Goal: Task Accomplishment & Management: Complete application form

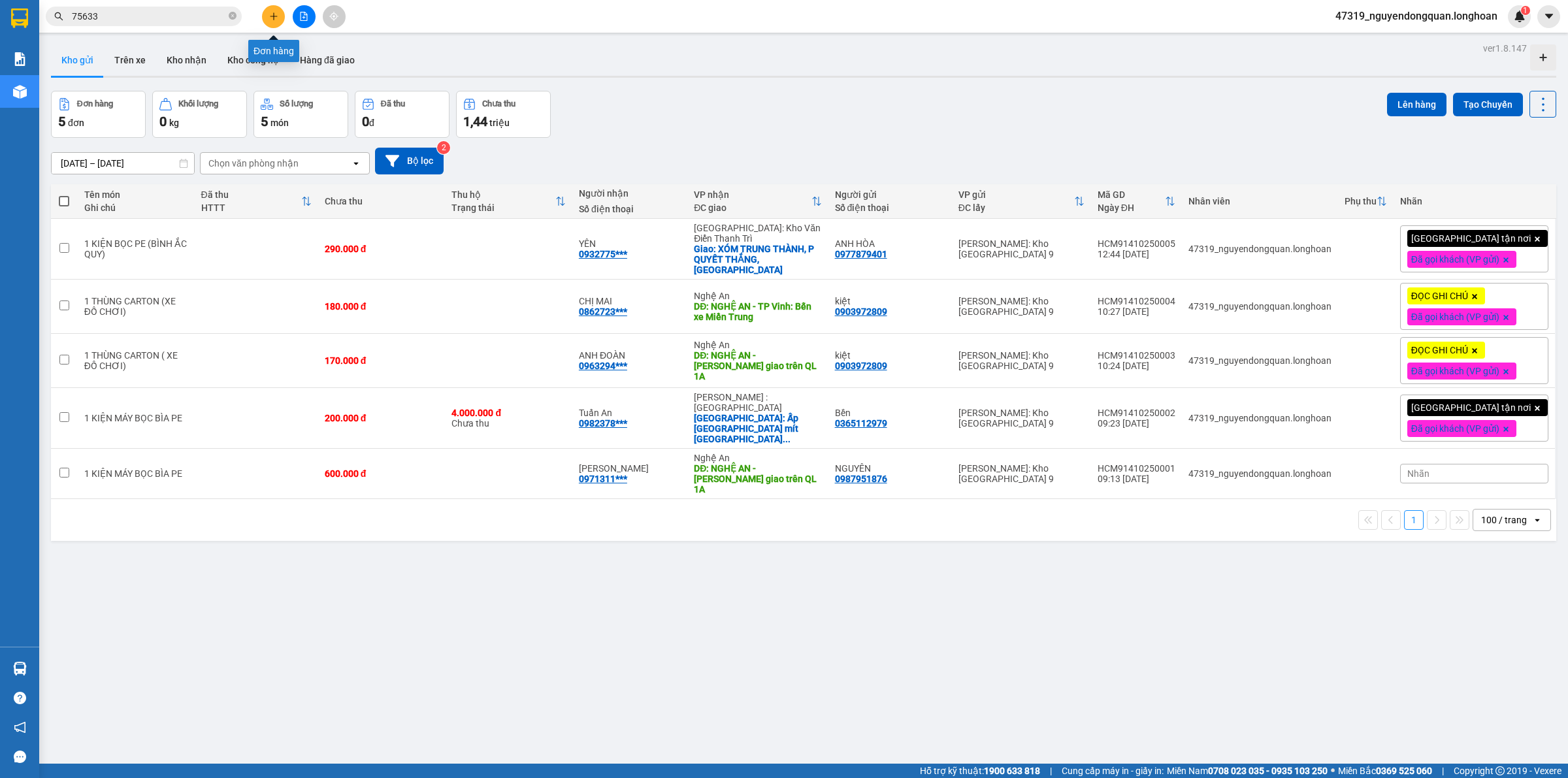
click at [276, 15] on icon "plus" at bounding box center [274, 17] width 9 height 9
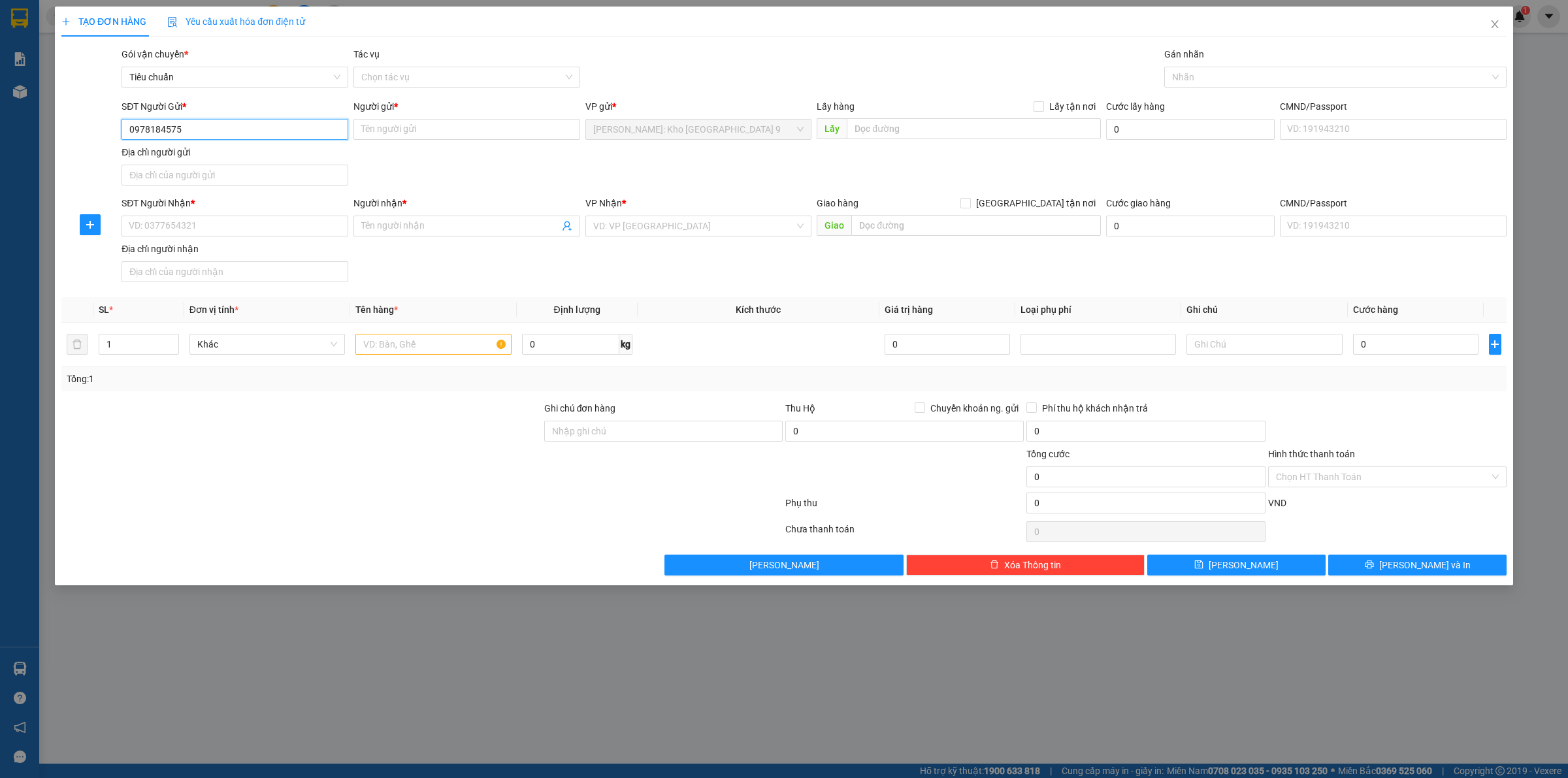
click at [214, 121] on input "0978184575" at bounding box center [235, 129] width 227 height 21
click at [207, 135] on input "0978184575" at bounding box center [235, 129] width 227 height 21
click at [174, 132] on input "0978184575" at bounding box center [235, 129] width 227 height 21
type input "0978184515"
click at [219, 152] on div "0978184515 - CHỊ NGA" at bounding box center [235, 156] width 211 height 15
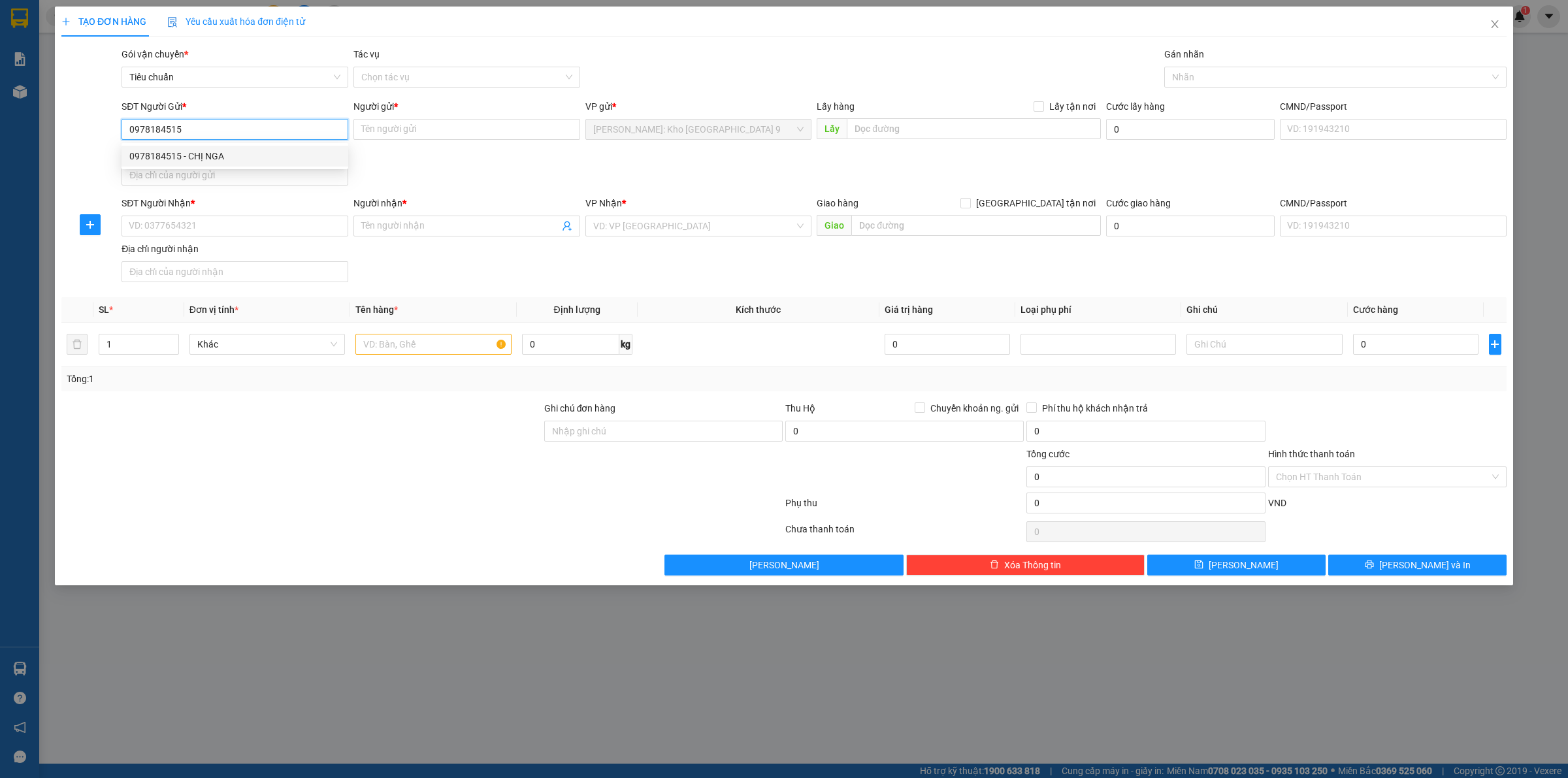
type input "CHỊ NGA"
type input "0978184515"
click at [255, 237] on input "SĐT Người Nhận *" at bounding box center [235, 226] width 227 height 21
type input "0963021101"
click at [448, 227] on input "Người nhận *" at bounding box center [460, 226] width 198 height 15
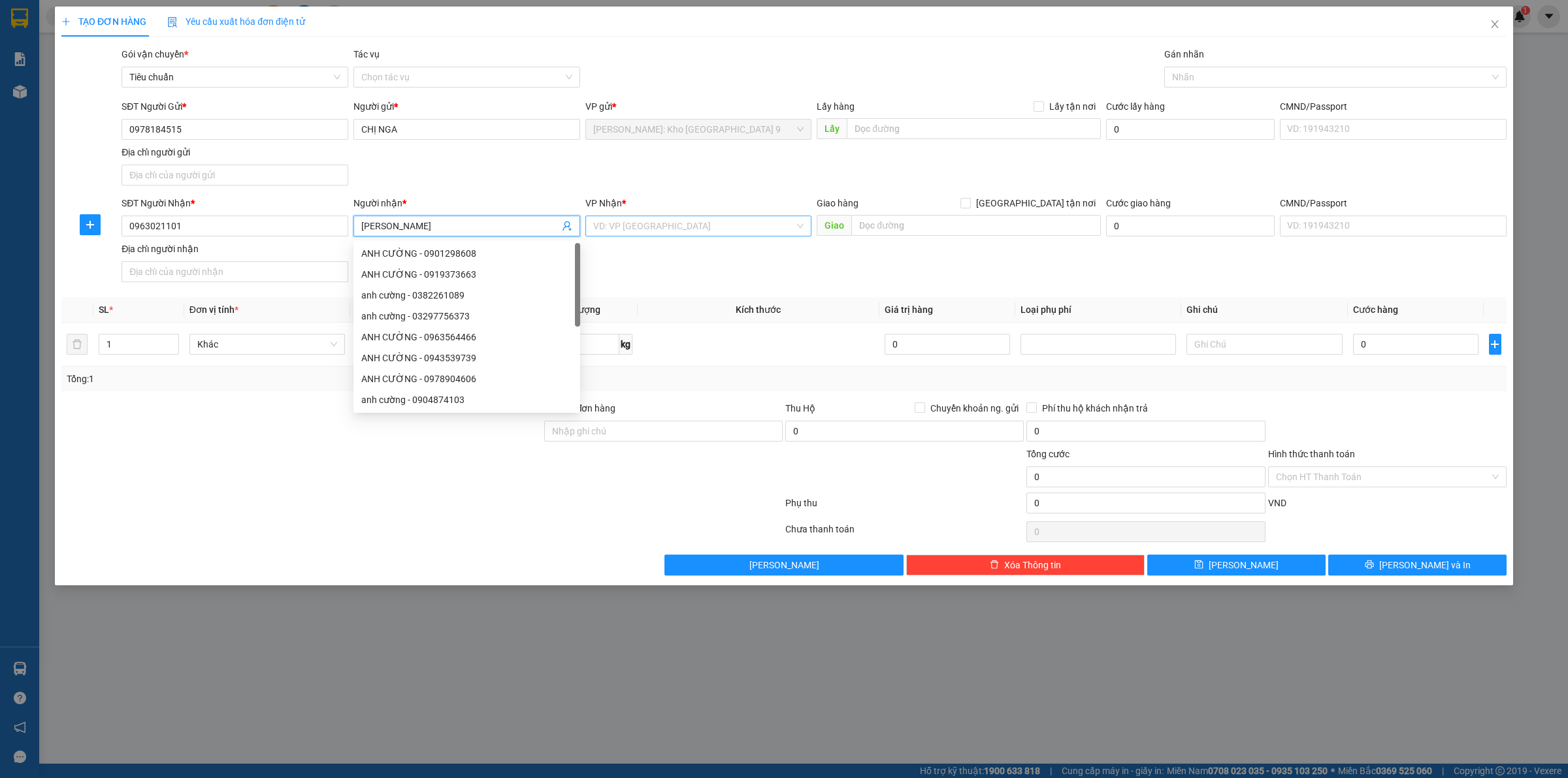
type input "[PERSON_NAME]"
click at [643, 234] on input "search" at bounding box center [694, 226] width 202 height 20
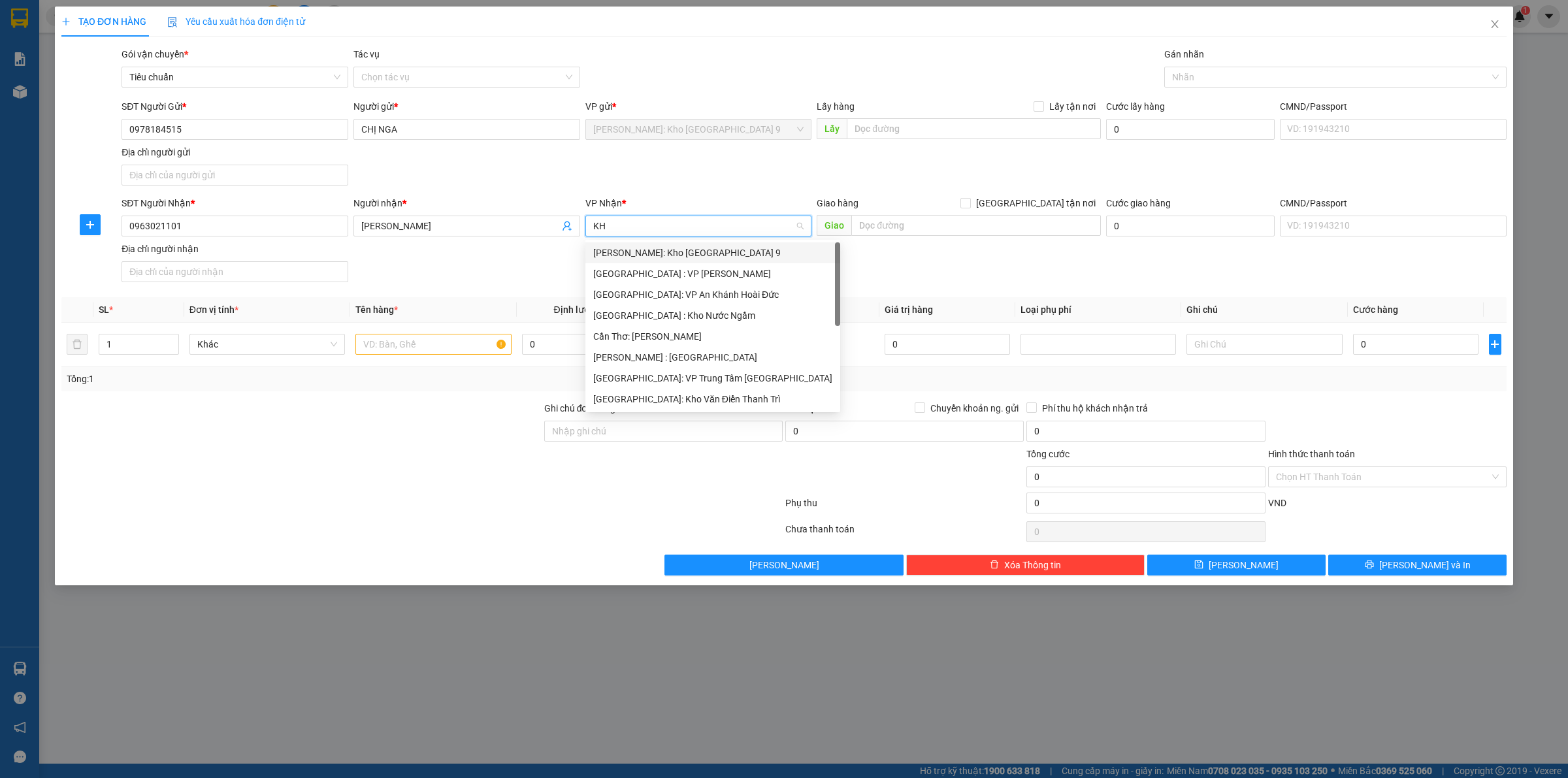
type input "KHO"
click at [690, 331] on div "[GEOGRAPHIC_DATA]: Kho Văn Điển Thanh Trì" at bounding box center [698, 337] width 211 height 15
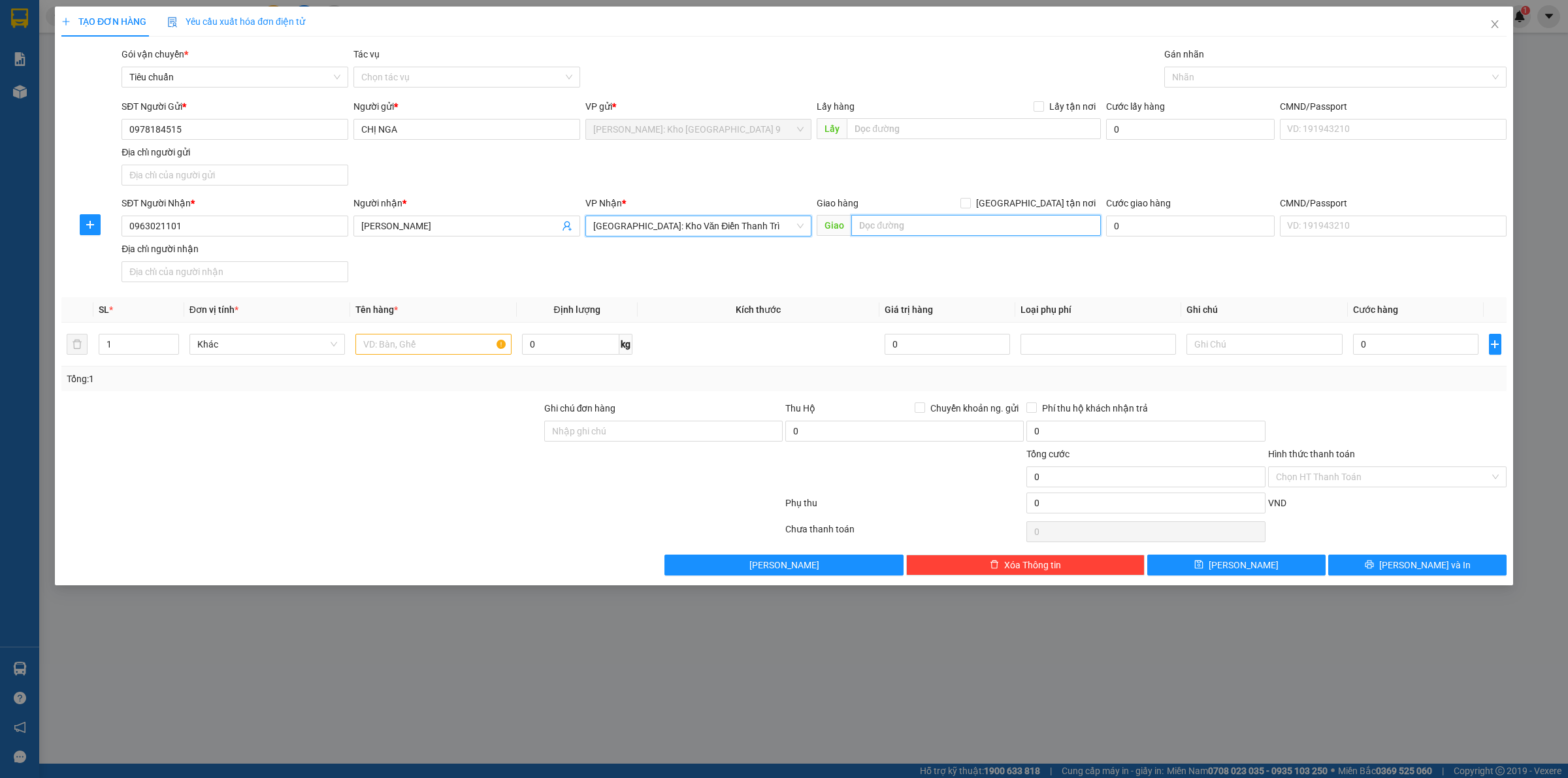
click at [971, 215] on input "text" at bounding box center [976, 225] width 250 height 21
drag, startPoint x: 1072, startPoint y: 229, endPoint x: 831, endPoint y: 215, distance: 241.4
click at [831, 215] on span "Giao THÔN LA MÁT, XÃ PHÙ ỦNG, ÂN THI, HƯNG YÊN" at bounding box center [959, 225] width 284 height 21
type input "THÔN LA MÁT, XÃ PHÙ ỦNG, ÂN THI, HƯNG YÊN"
click at [969, 205] on input "[GEOGRAPHIC_DATA] tận nơi" at bounding box center [965, 203] width 9 height 9
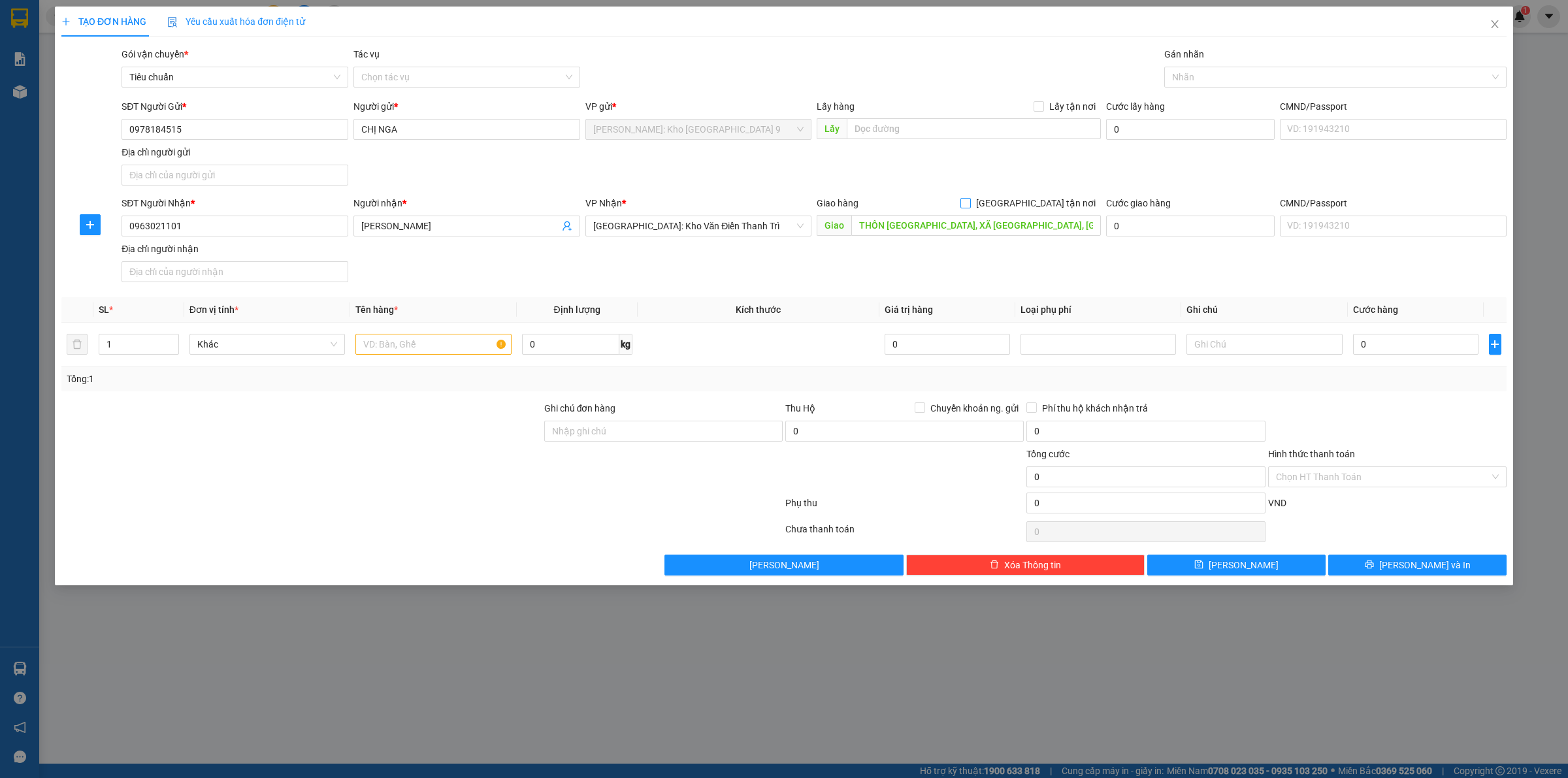
checkbox input "true"
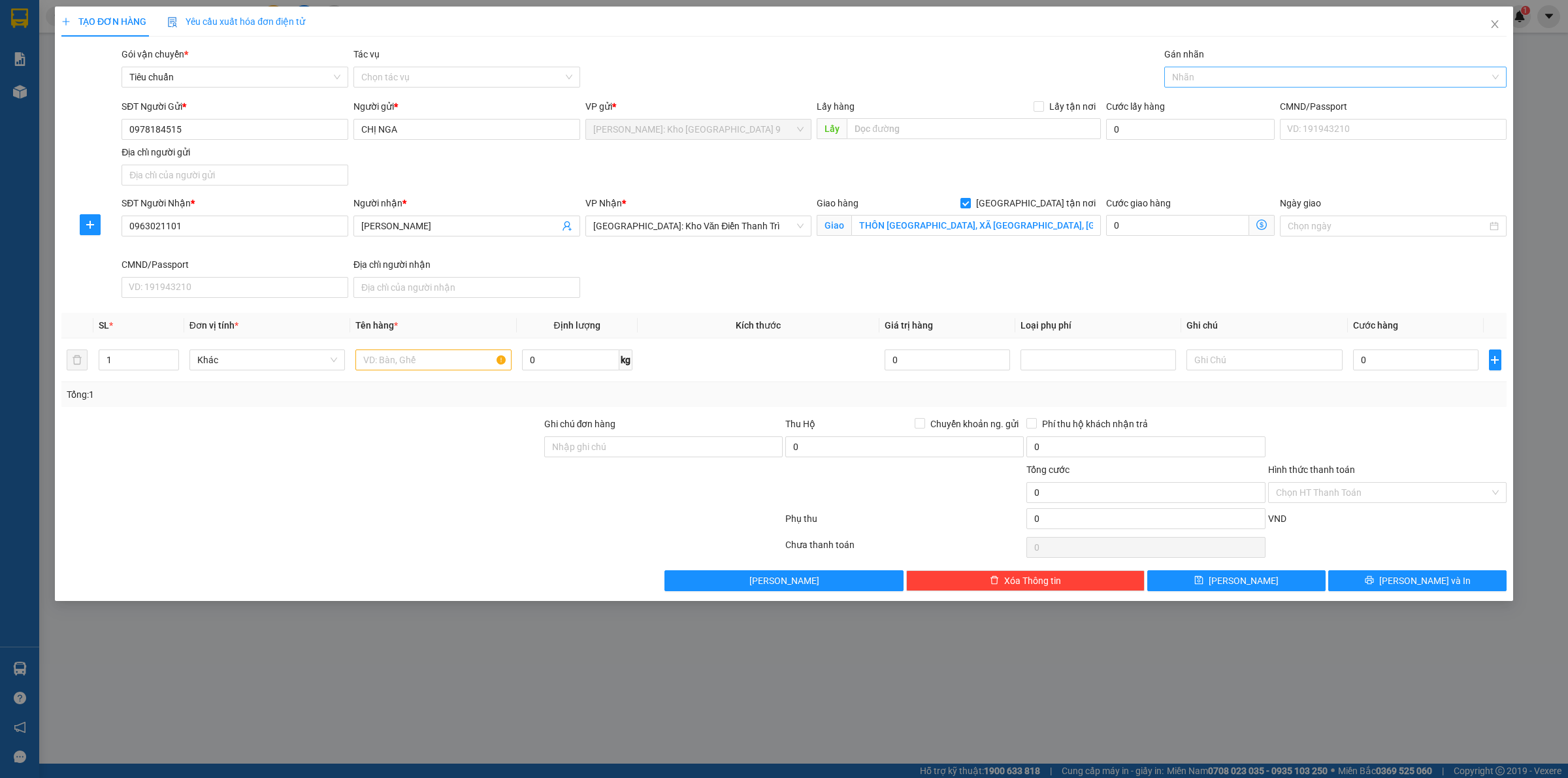
click at [1294, 80] on div at bounding box center [1328, 78] width 323 height 16
type input "GIAO"
click at [1307, 99] on div "[GEOGRAPHIC_DATA] tận nơi" at bounding box center [1335, 103] width 327 height 15
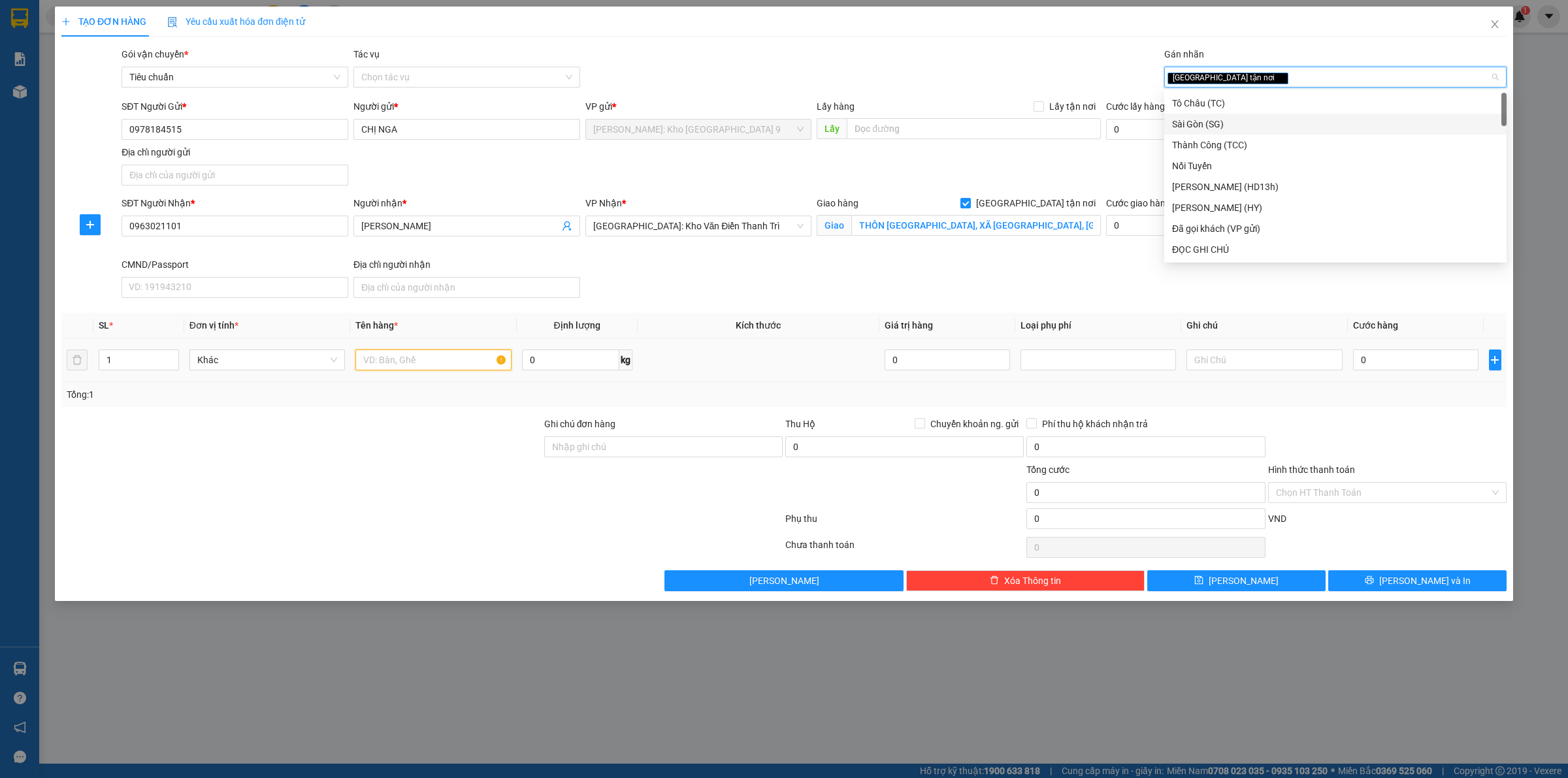
click at [388, 364] on input "text" at bounding box center [433, 361] width 156 height 21
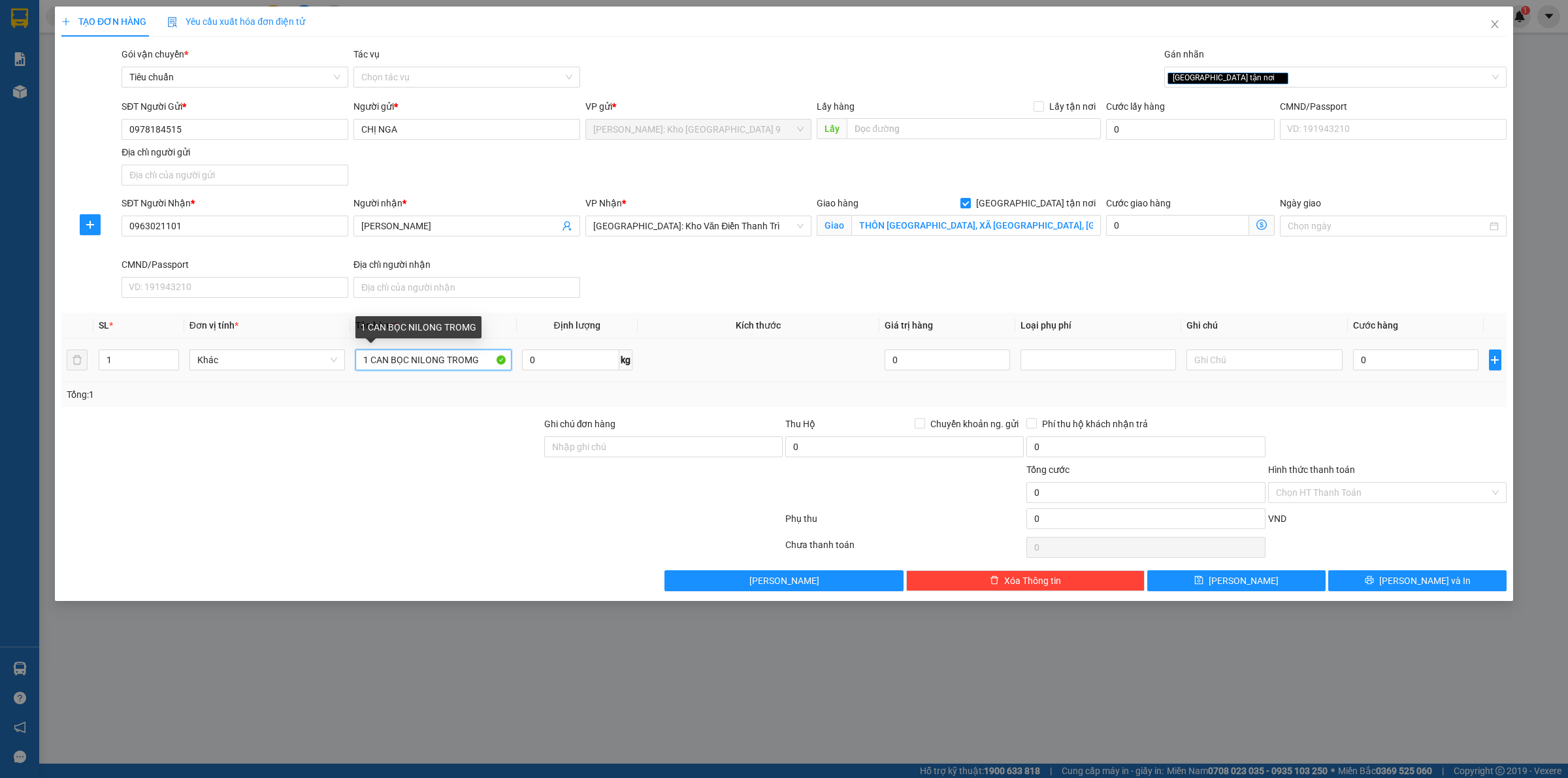
click at [390, 366] on input "1 CAN BỌC NILONG TROMG" at bounding box center [433, 361] width 156 height 21
type input "1 CAN NHỎ XÍU BỌC NILONG TROMG"
click at [651, 437] on input "Ghi chú đơn hàng" at bounding box center [663, 447] width 238 height 21
type input "VẬN CHUYỂN NHẸ TAY - HƯ VỠ KHÔNG ĐỀN"
click at [1388, 359] on input "0" at bounding box center [1415, 361] width 125 height 21
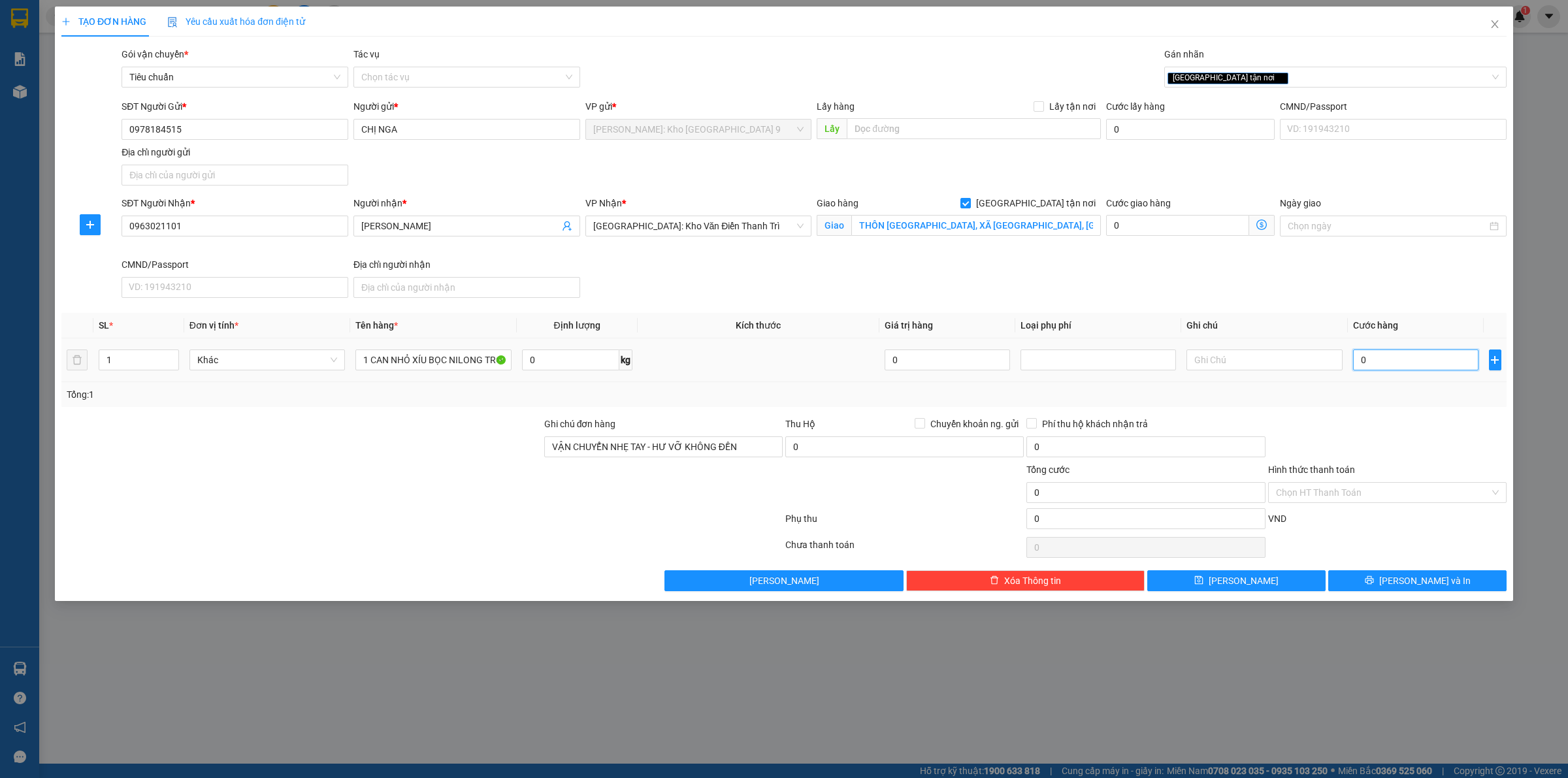
type input "1"
type input "15"
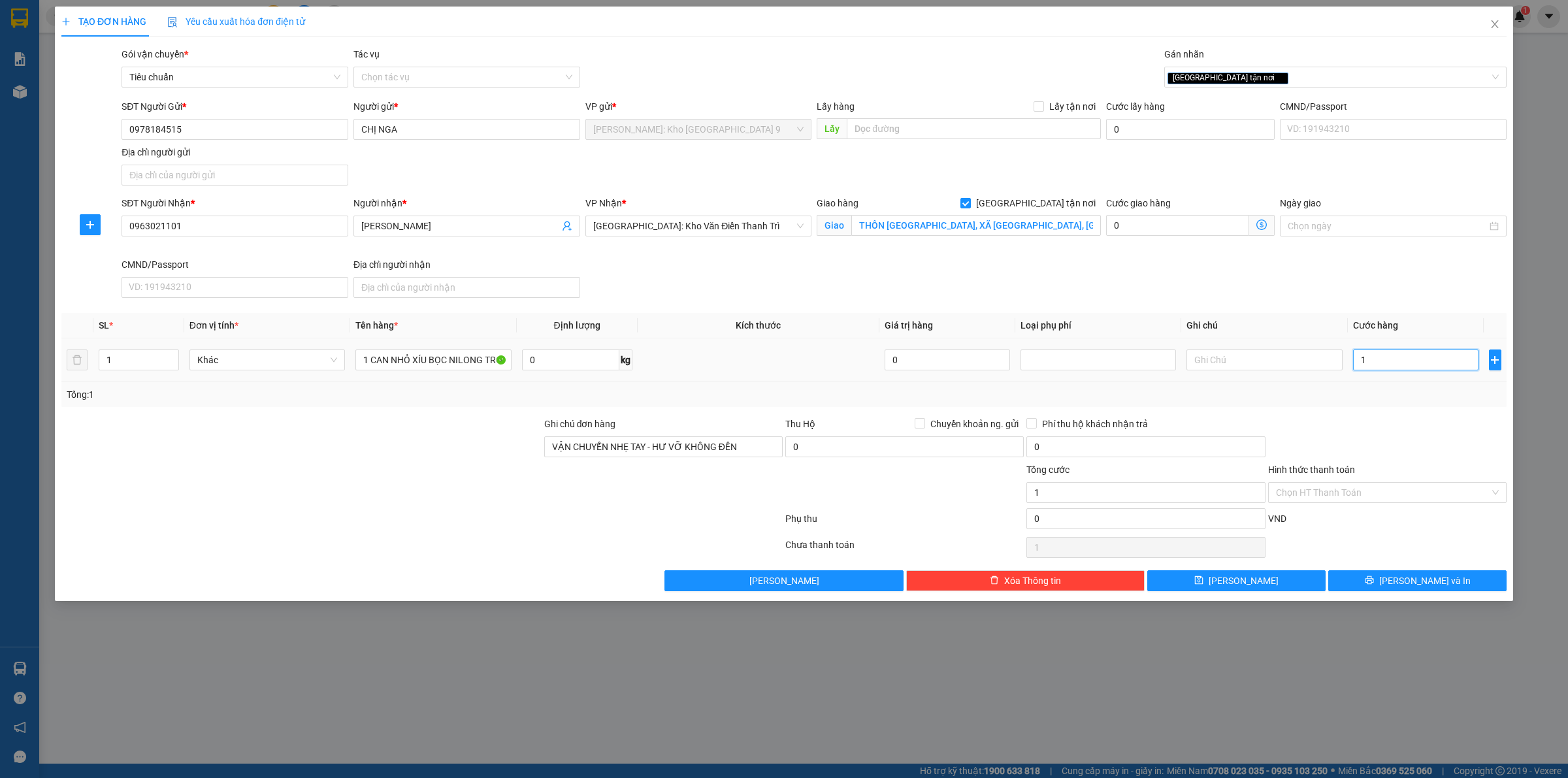
type input "15"
type input "150"
type input "1.500"
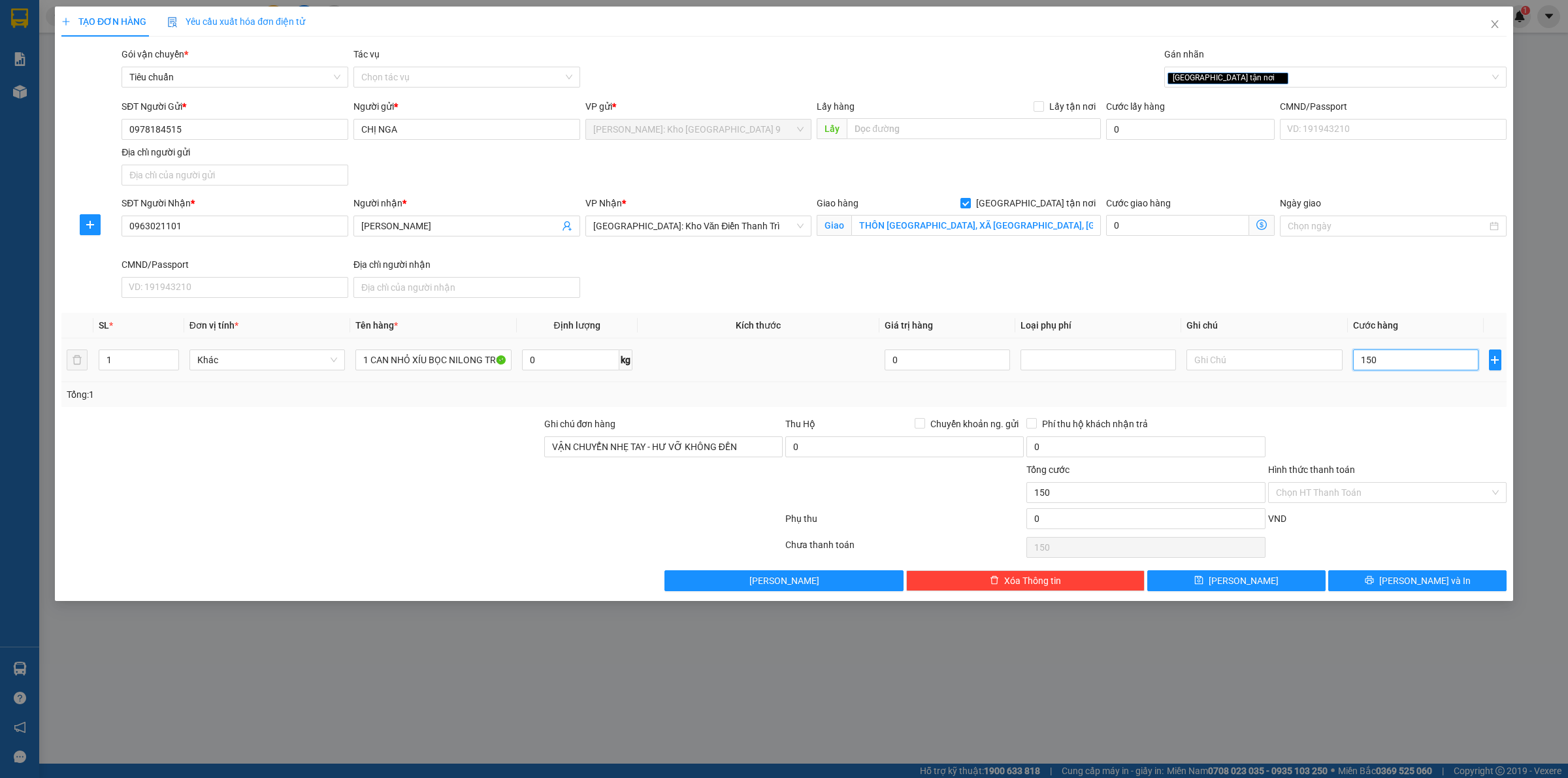
type input "1.500"
type input "15.000"
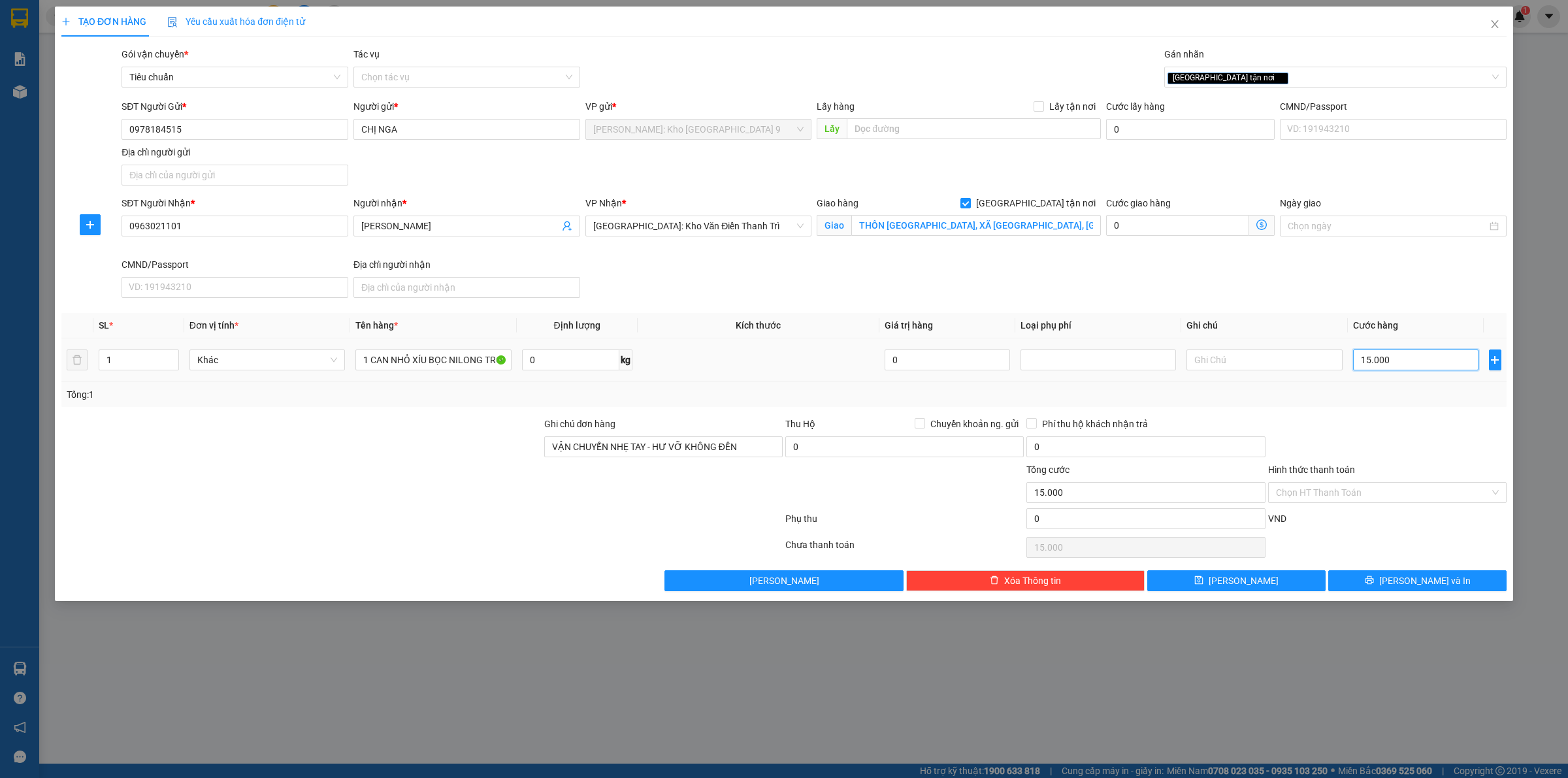
type input "150.000"
click at [1416, 585] on span "Lưu và In" at bounding box center [1425, 581] width 91 height 15
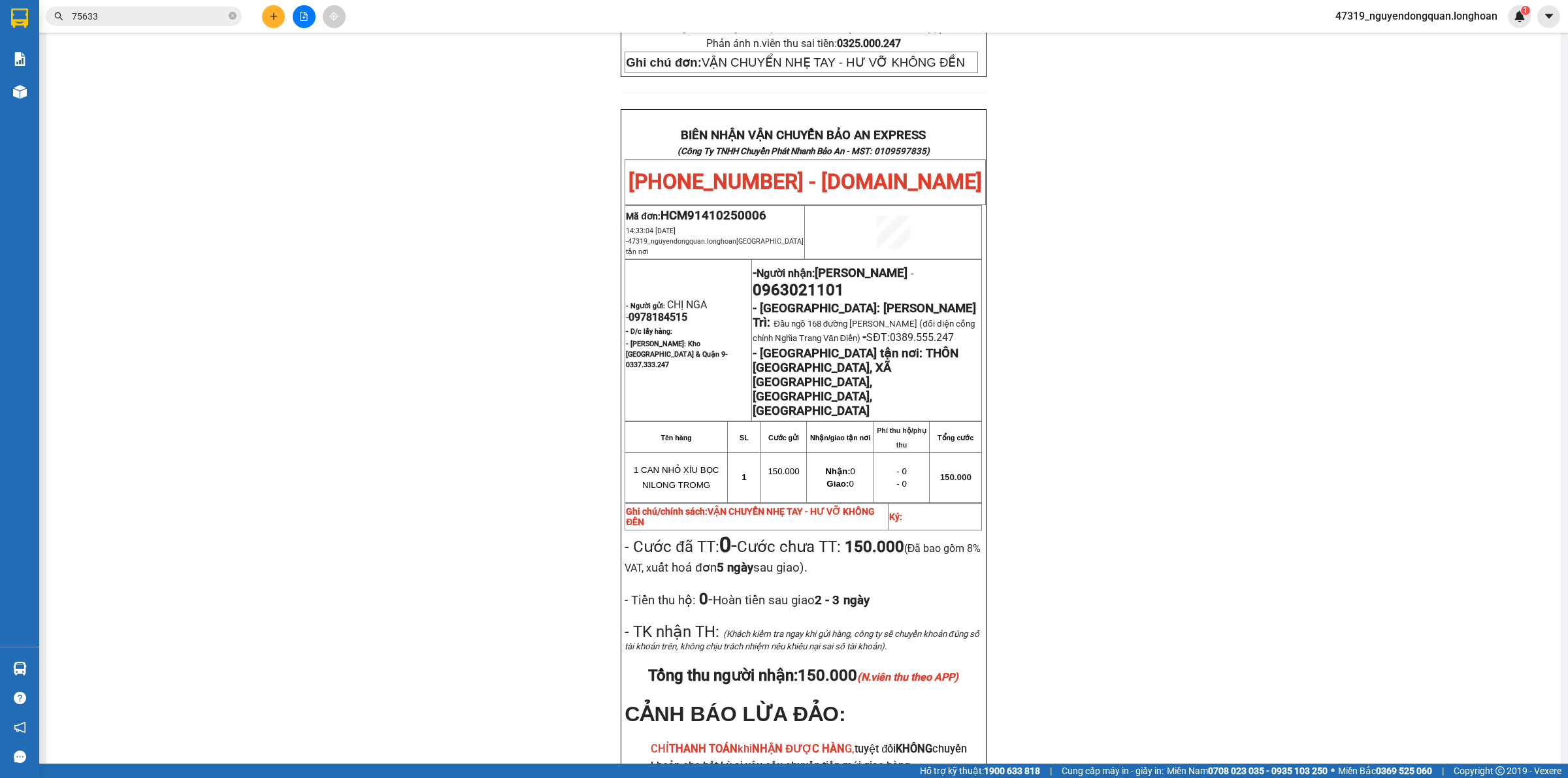
scroll to position [614, 0]
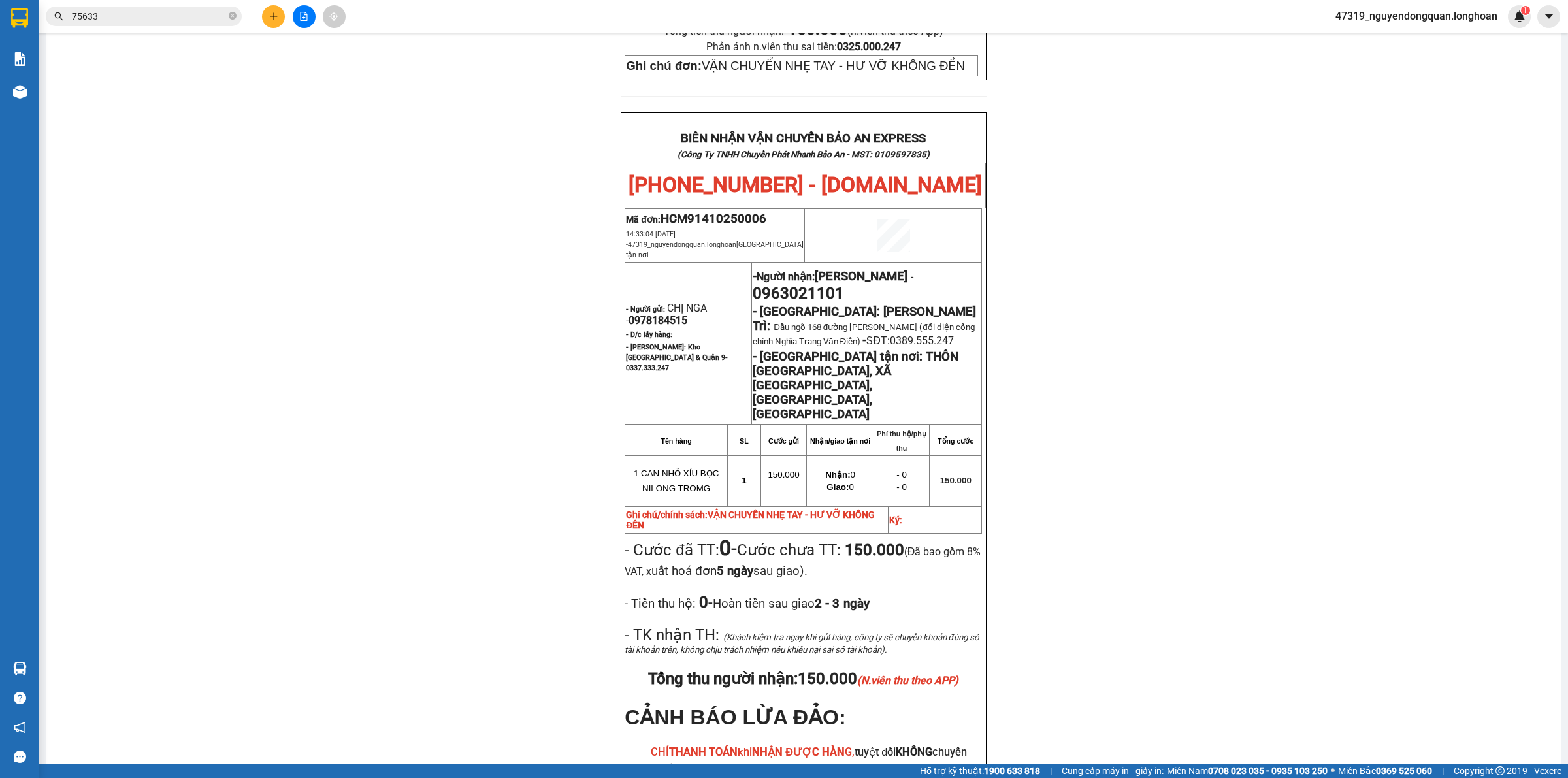
click at [485, 296] on div "PHIẾU DÁN LÊN HÀNG Ngày in phiếu: 14:33 ngày 14-10-2025 CSKH: 1900.06.88.33 CÔN…" at bounding box center [804, 198] width 1483 height 1397
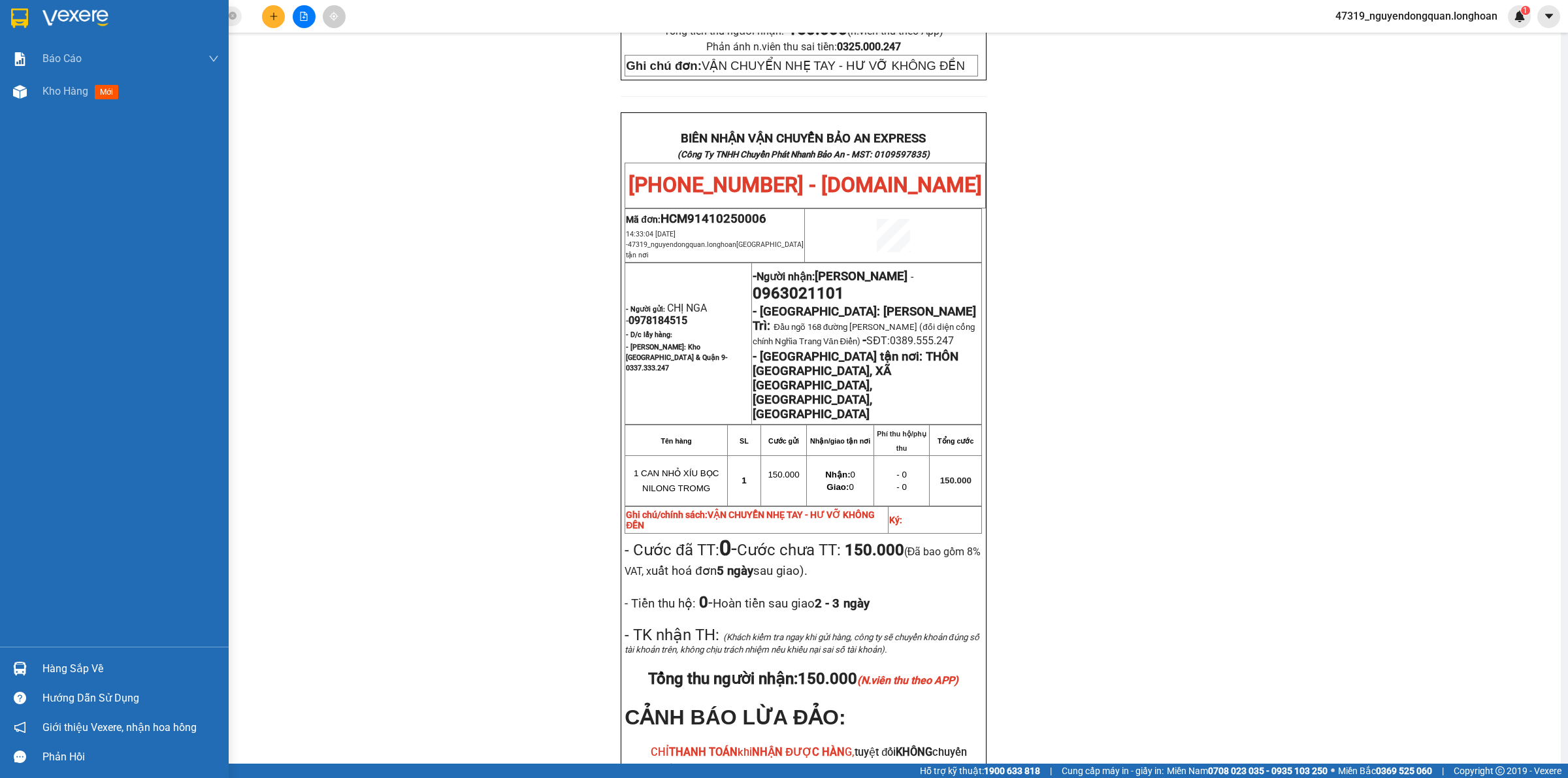
click at [40, 20] on div at bounding box center [114, 21] width 229 height 42
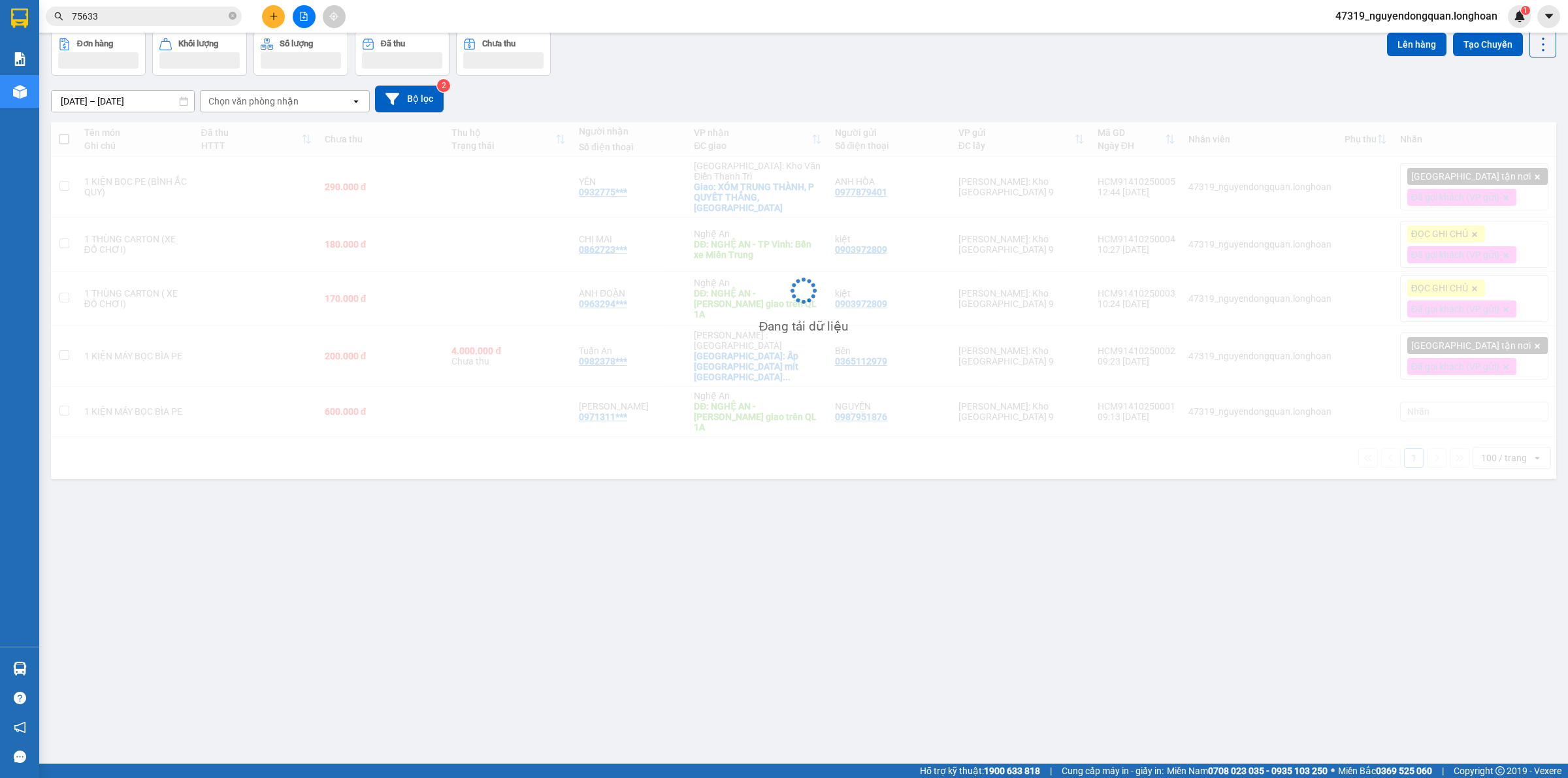
scroll to position [60, 0]
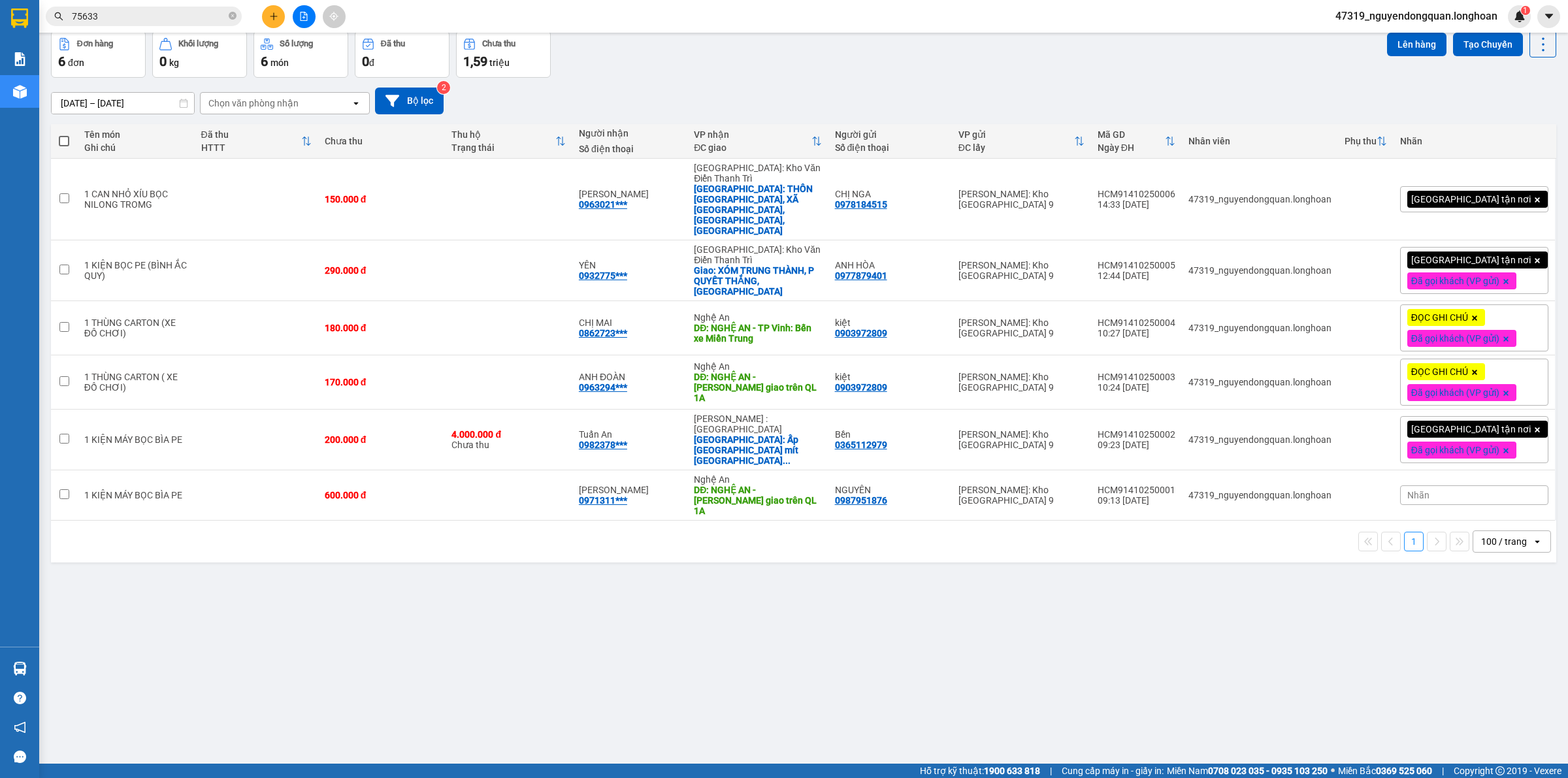
click at [534, 542] on div "ver 1.8.147 Kho gửi Trên xe Kho nhận Kho công nợ Hàng đã giao Đơn hàng 6 đơn Kh…" at bounding box center [804, 368] width 1516 height 778
click at [530, 638] on div "ver 1.8.147 Kho gửi Trên xe Kho nhận Kho công nợ Hàng đã giao Đơn hàng 6 đơn Kh…" at bounding box center [804, 368] width 1516 height 778
click at [1443, 188] on button at bounding box center [1453, 199] width 19 height 23
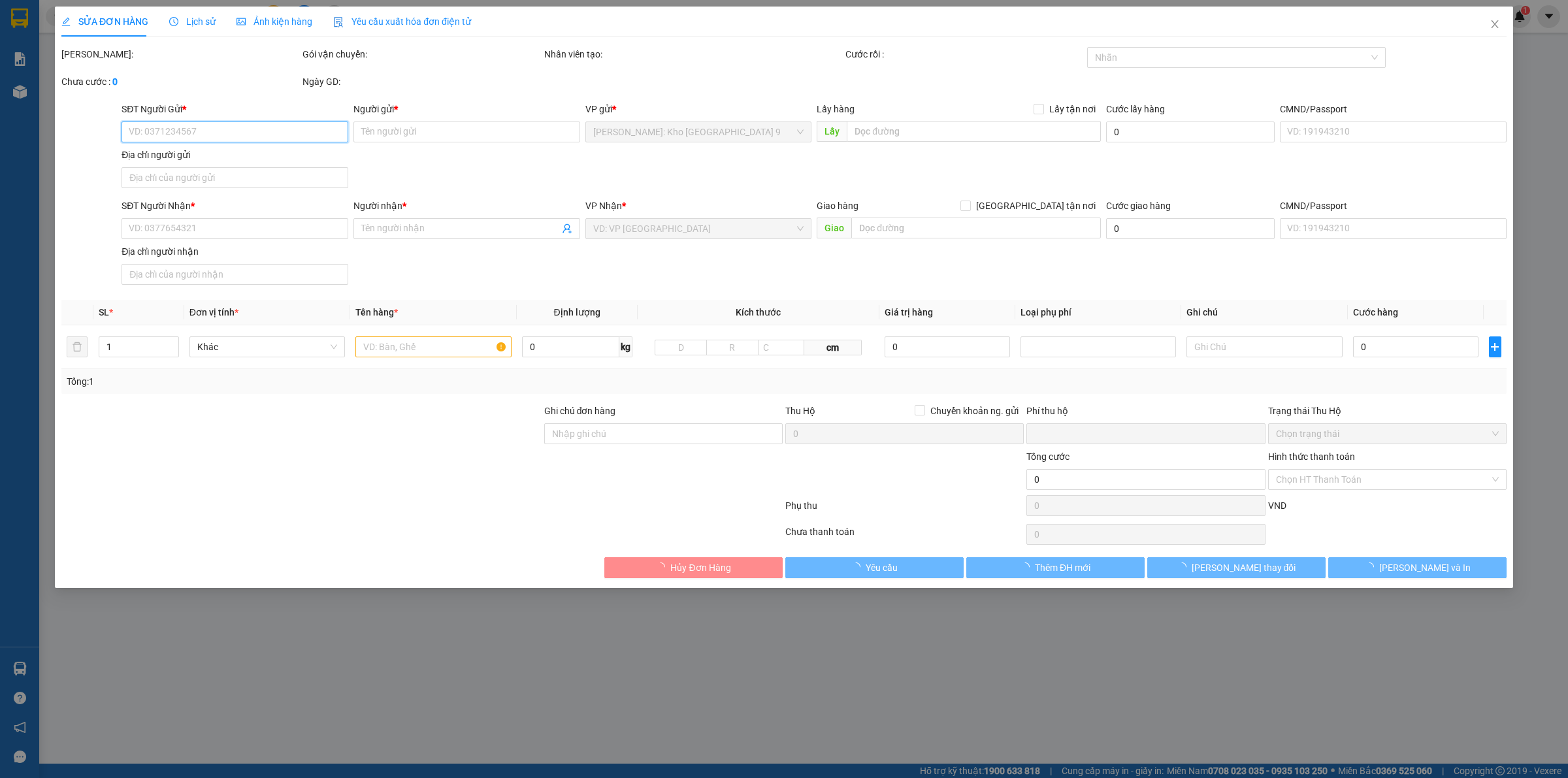
type input "0978184515"
type input "CHỊ NGA"
type input "0963021101"
type input "[PERSON_NAME]"
checkbox input "true"
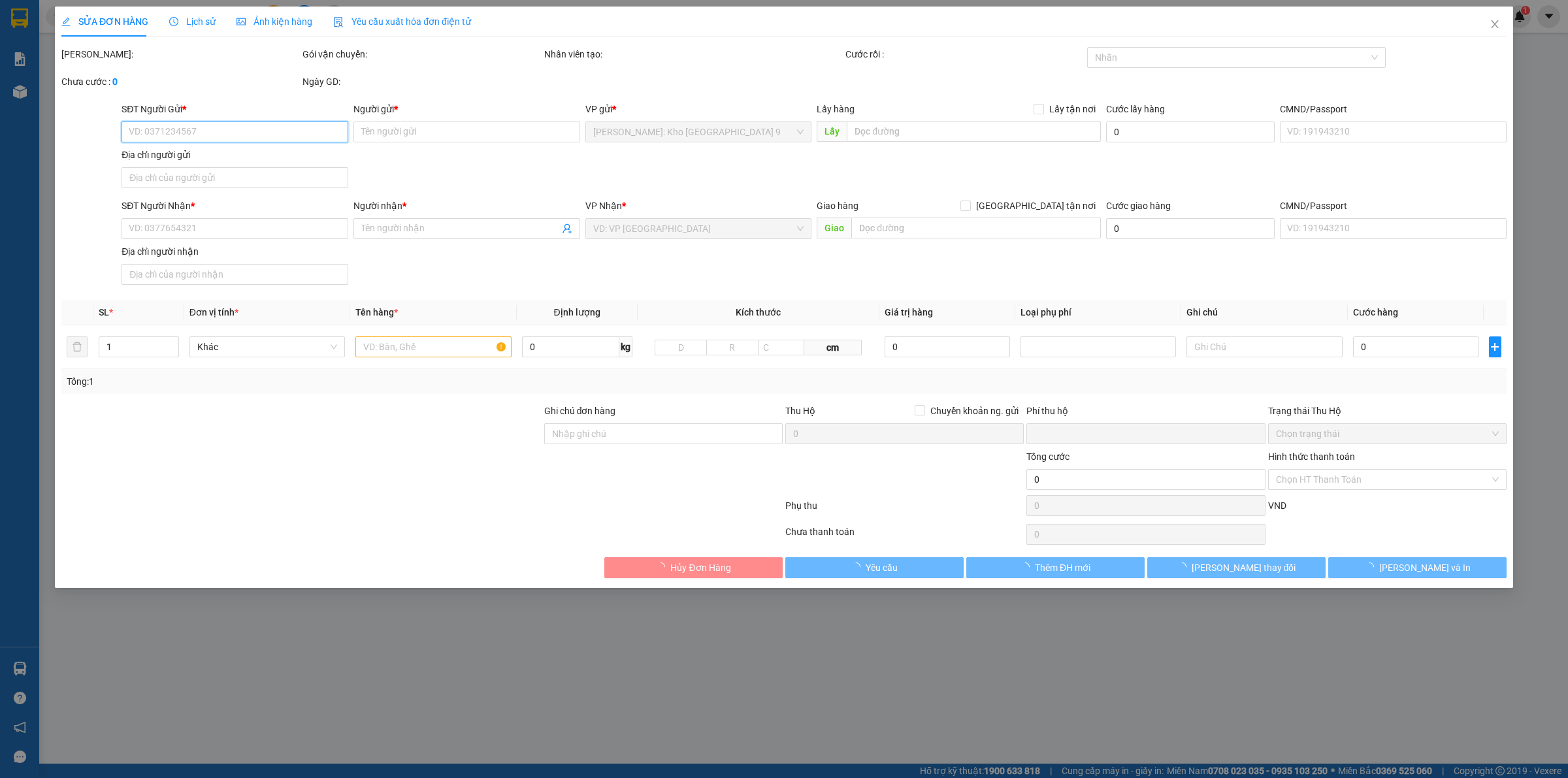
type input "THÔN LA MÁT, XÃ PHÙ ỦNG, ÂN THI, HƯNG YÊN"
type input "VẬN CHUYỂN NHẸ TAY - HƯ VỠ KHÔNG ĐỀN"
type input "0"
type input "150.000"
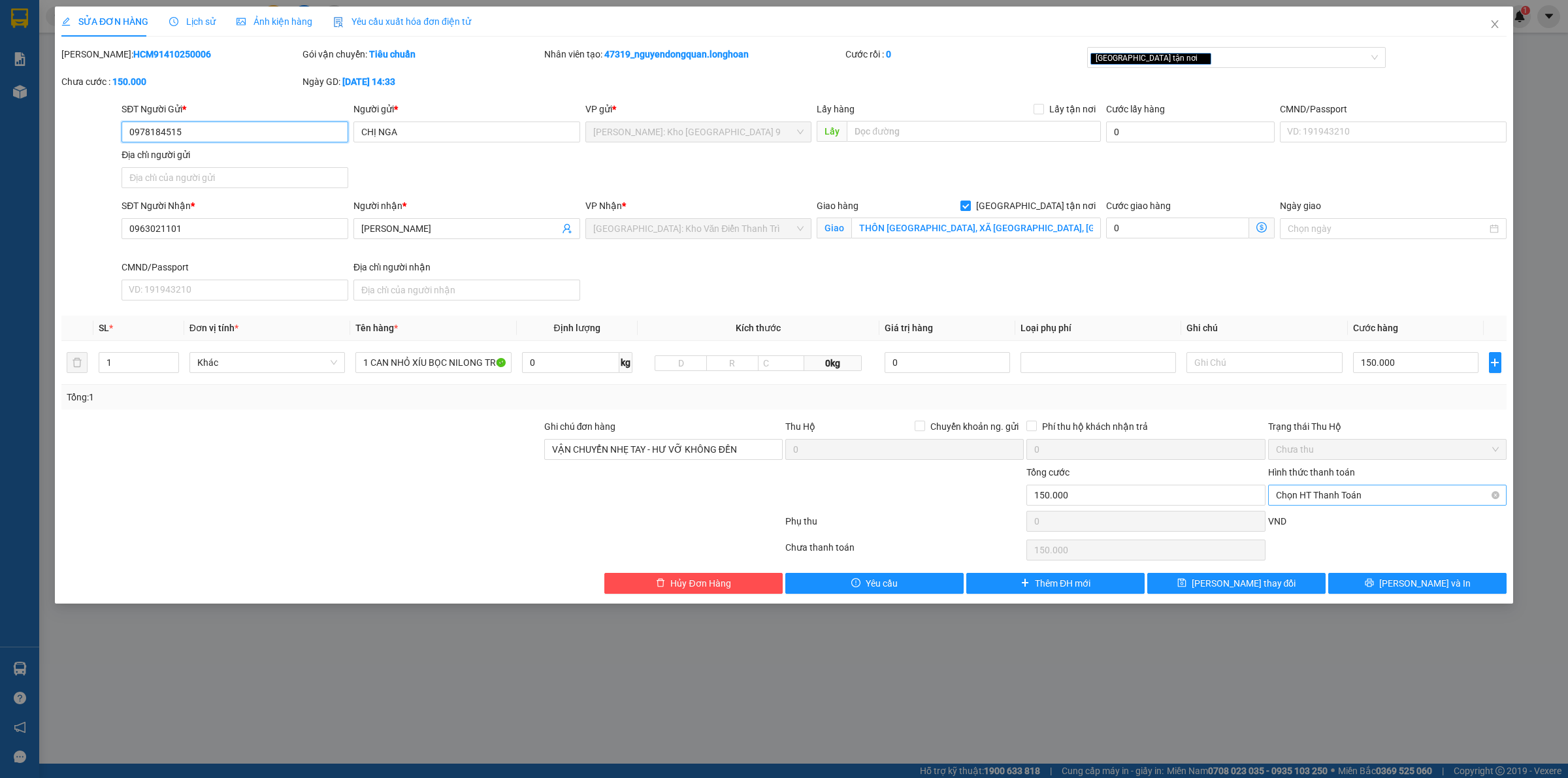
click at [1349, 492] on span "Chọn HT Thanh Toán" at bounding box center [1387, 496] width 223 height 20
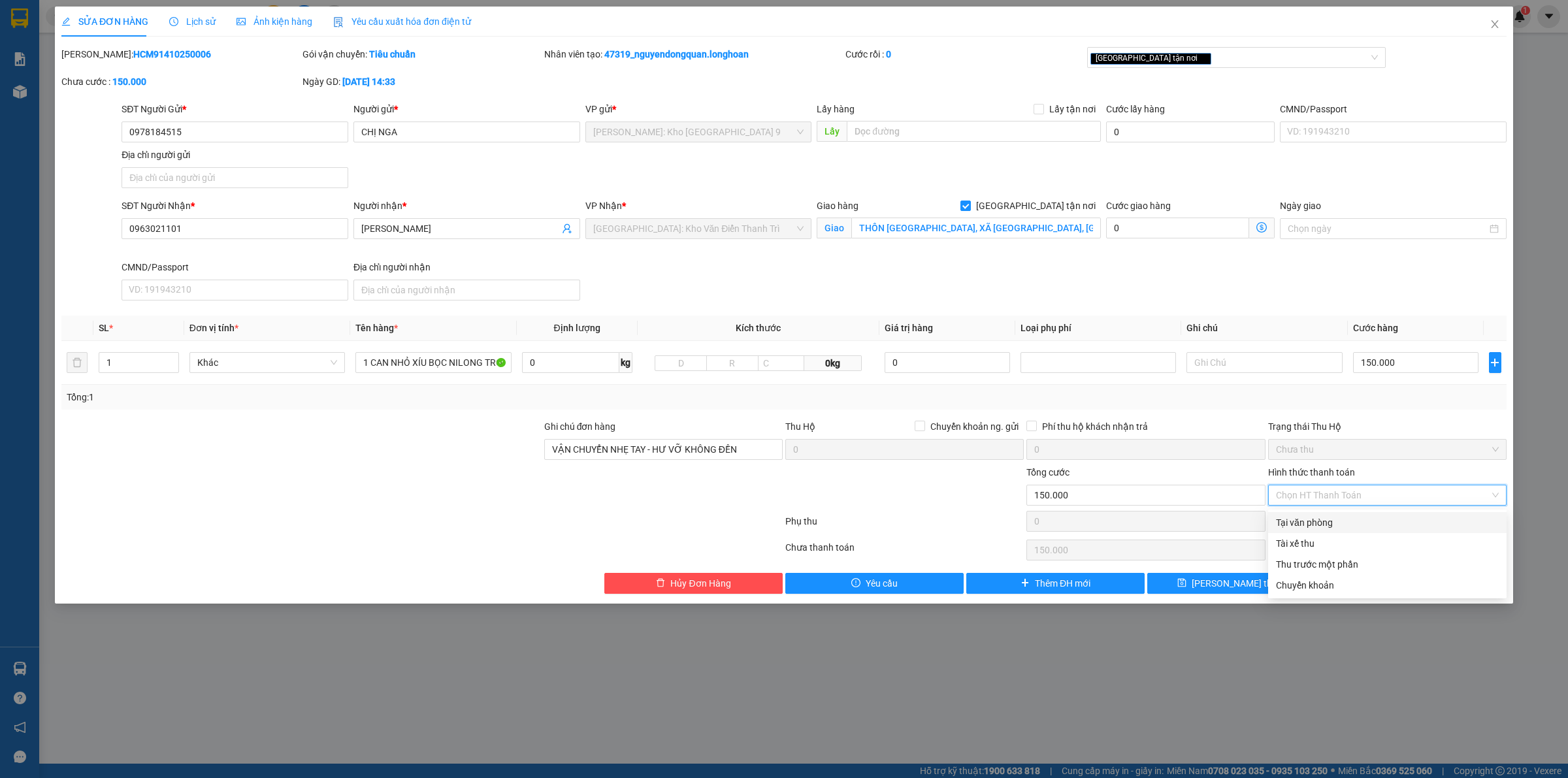
click at [1343, 520] on div "Tại văn phòng" at bounding box center [1387, 523] width 223 height 15
type input "0"
click at [1409, 590] on span "Lưu và In" at bounding box center [1425, 584] width 91 height 15
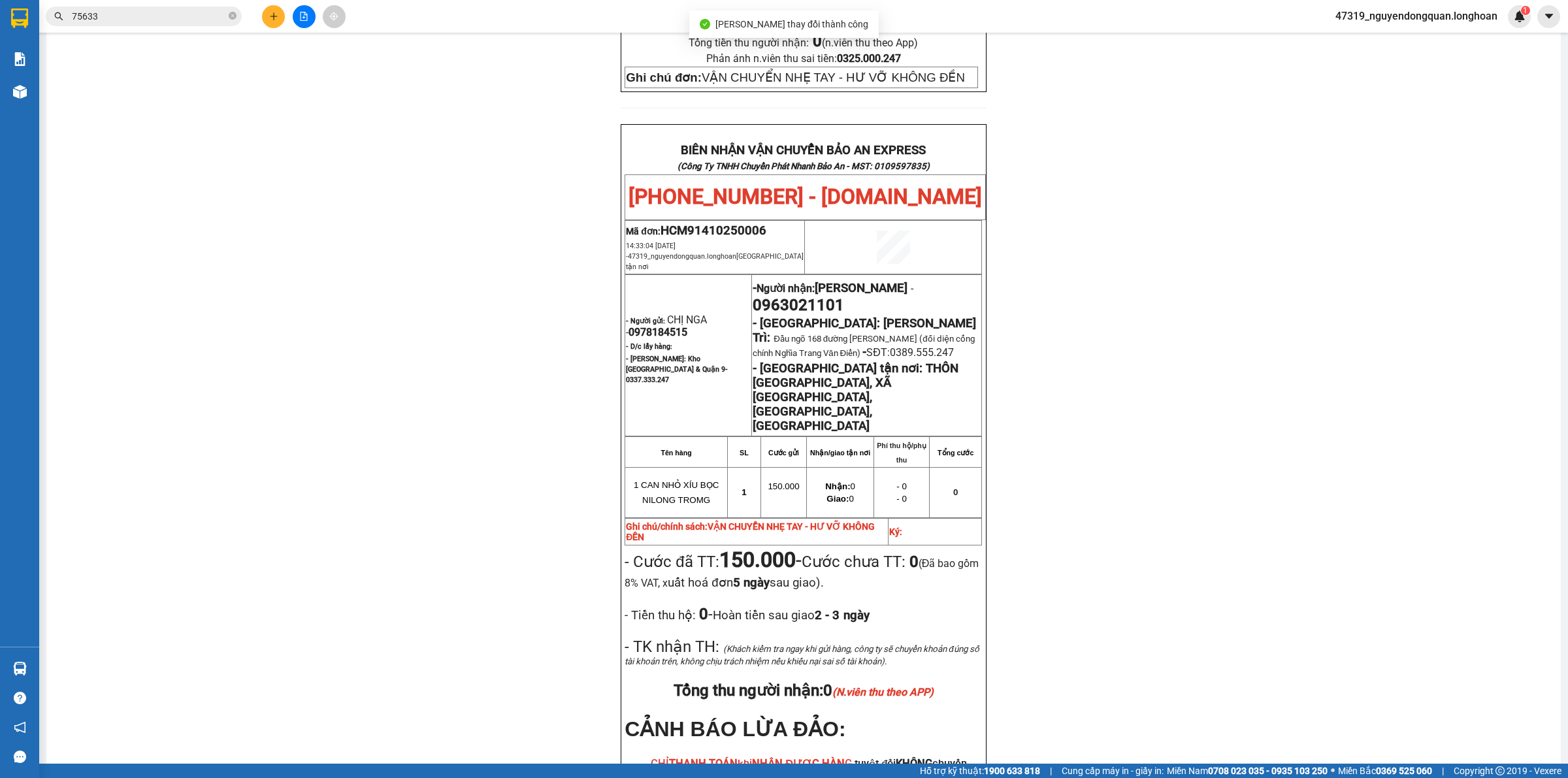
scroll to position [616, 0]
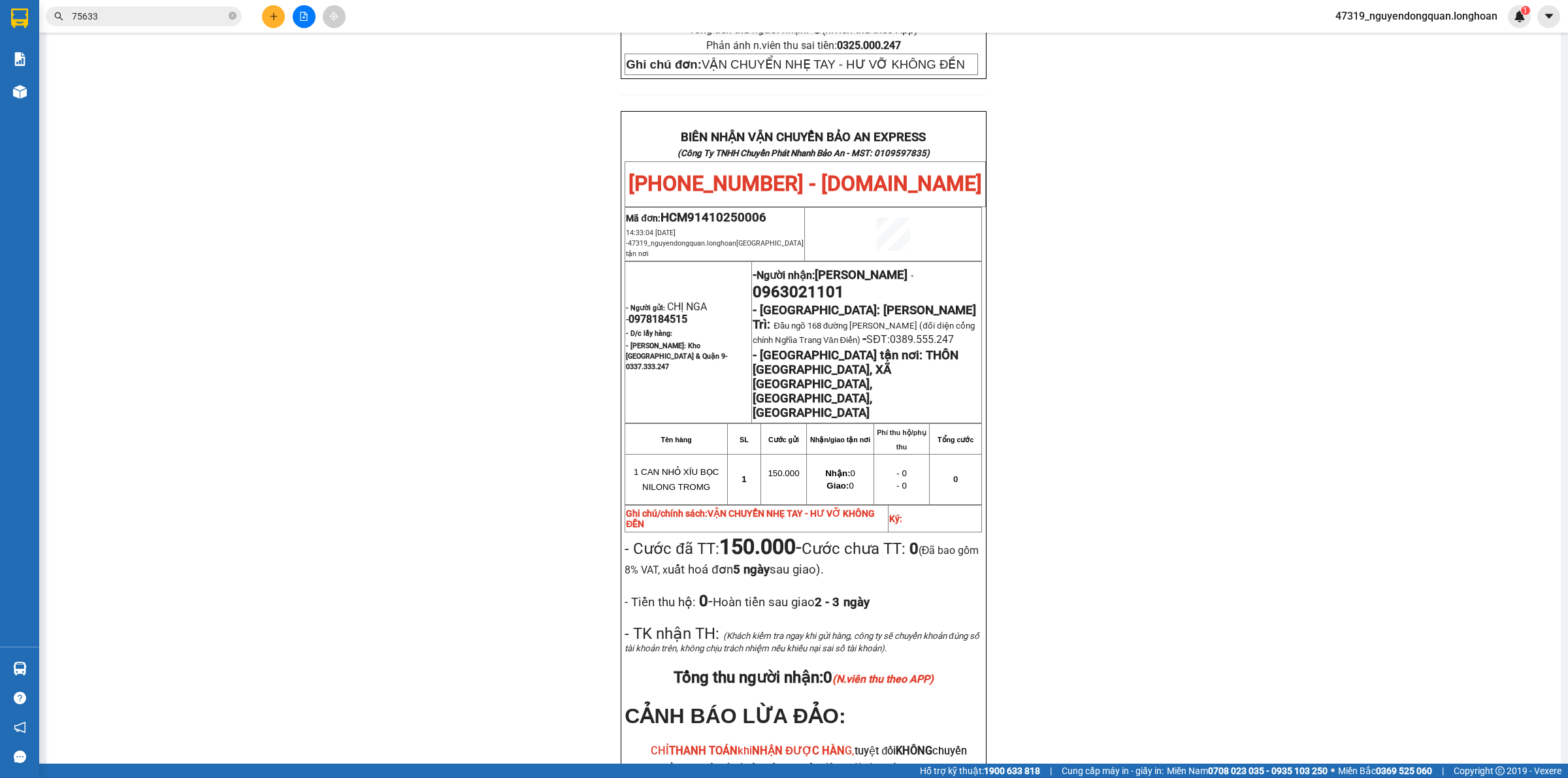
click at [586, 429] on div "PHIẾU DÁN LÊN HÀNG Ngày in phiếu: 14:35 ngày 14-10-2025 CSKH: 1900.06.88.33 CÔN…" at bounding box center [804, 197] width 1483 height 1397
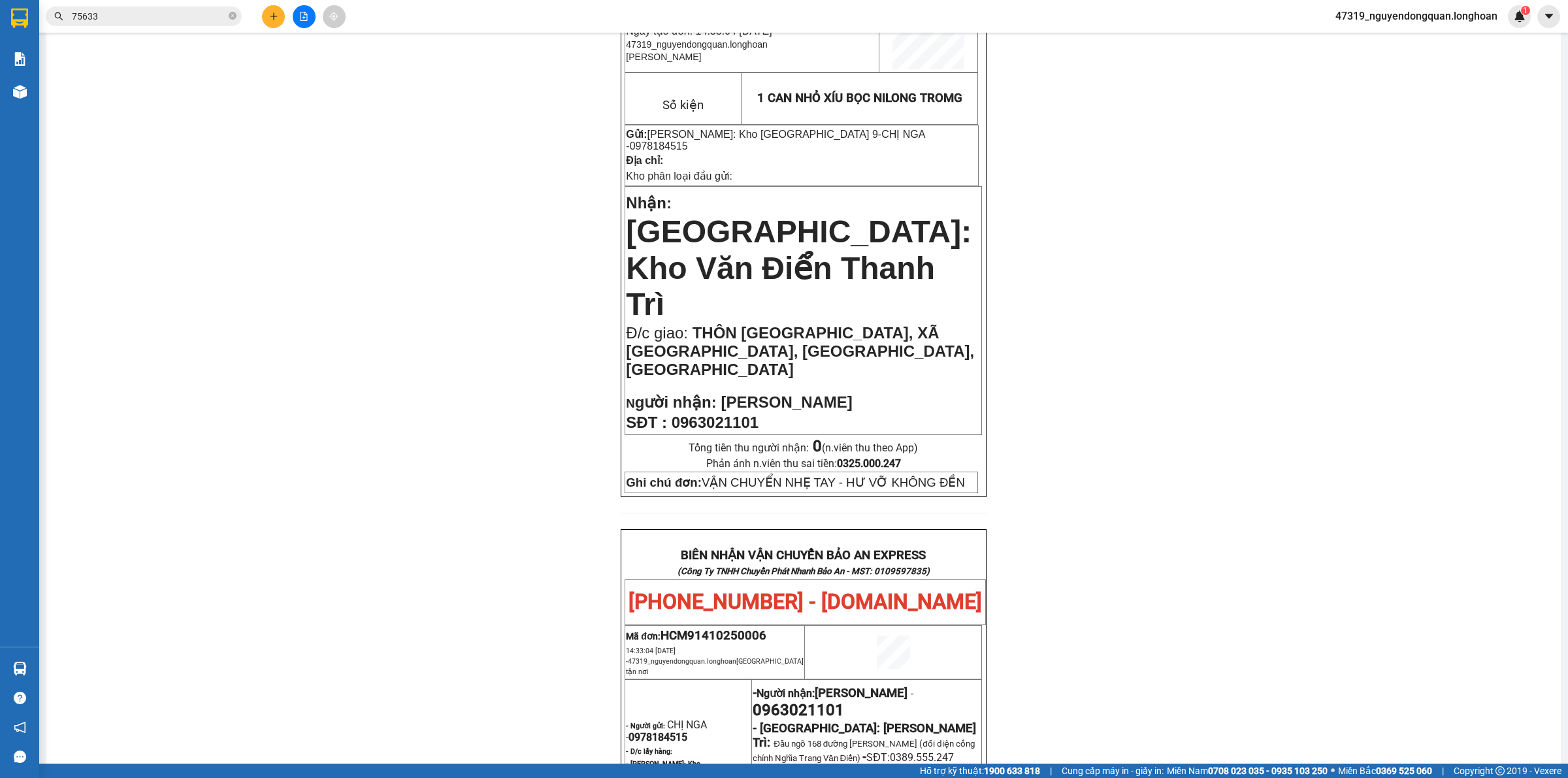
scroll to position [0, 0]
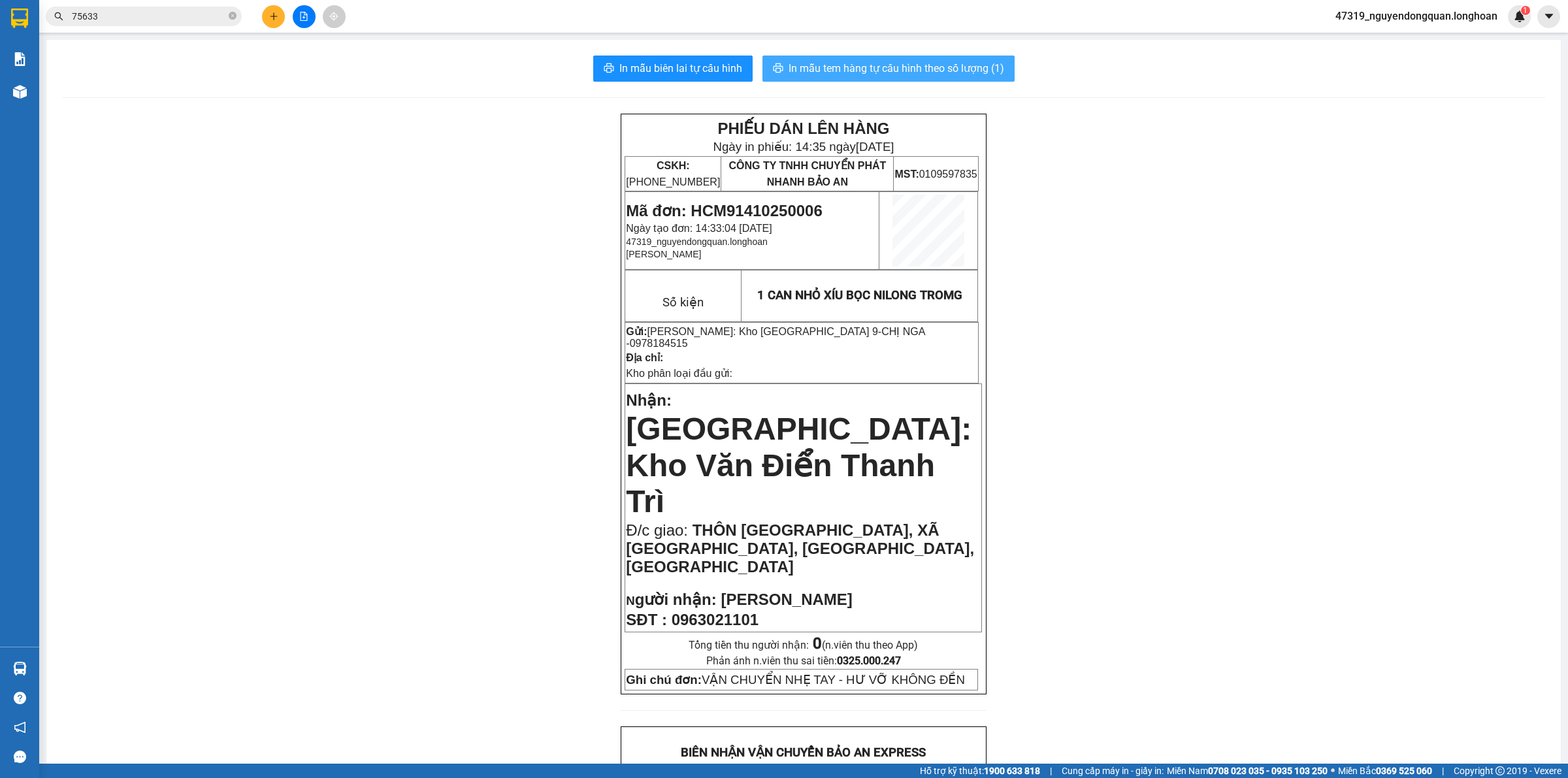
click at [959, 63] on span "In mẫu tem hàng tự cấu hình theo số lượng (1)" at bounding box center [896, 68] width 215 height 17
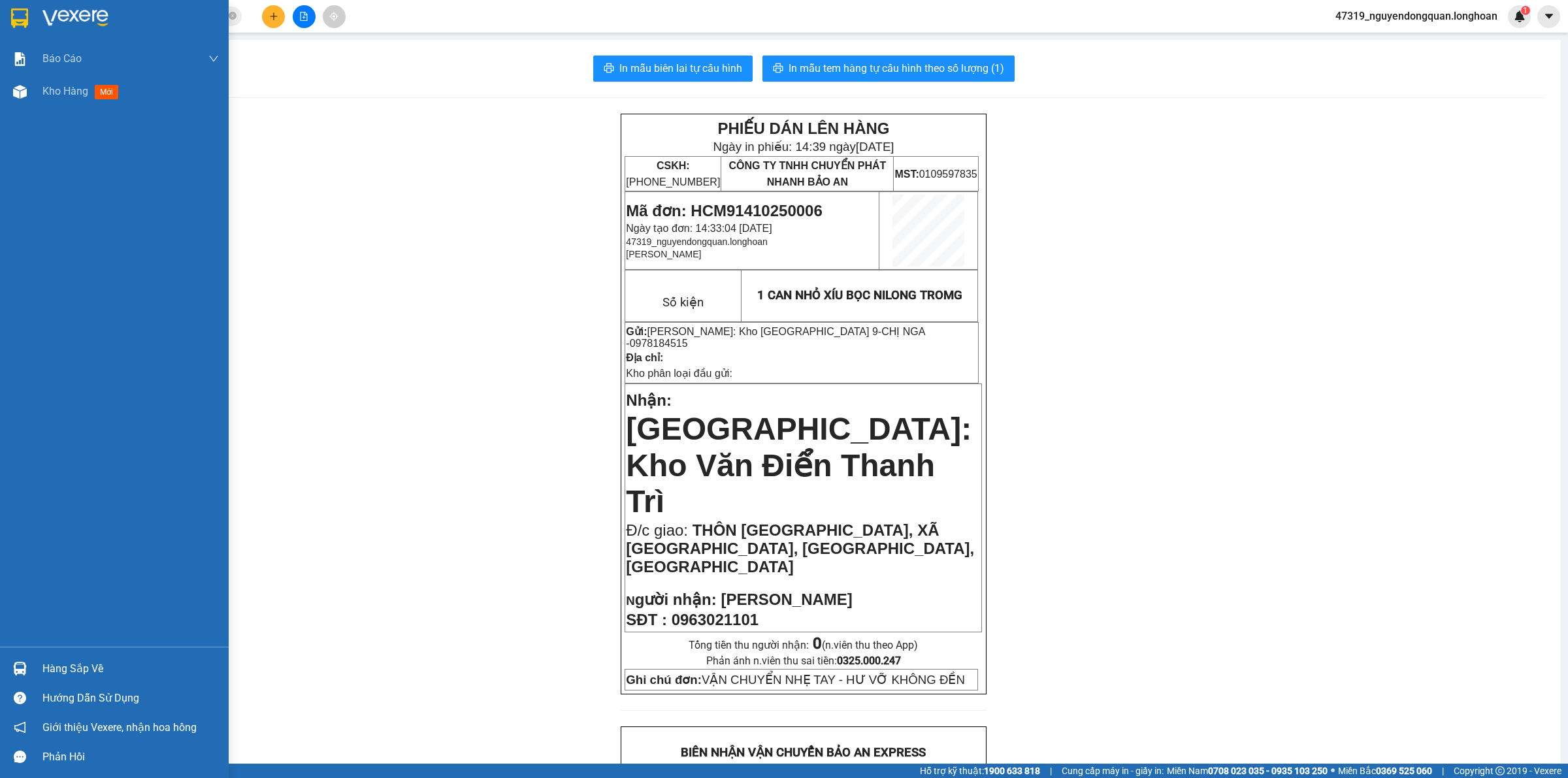
click at [54, 11] on img at bounding box center [76, 19] width 66 height 20
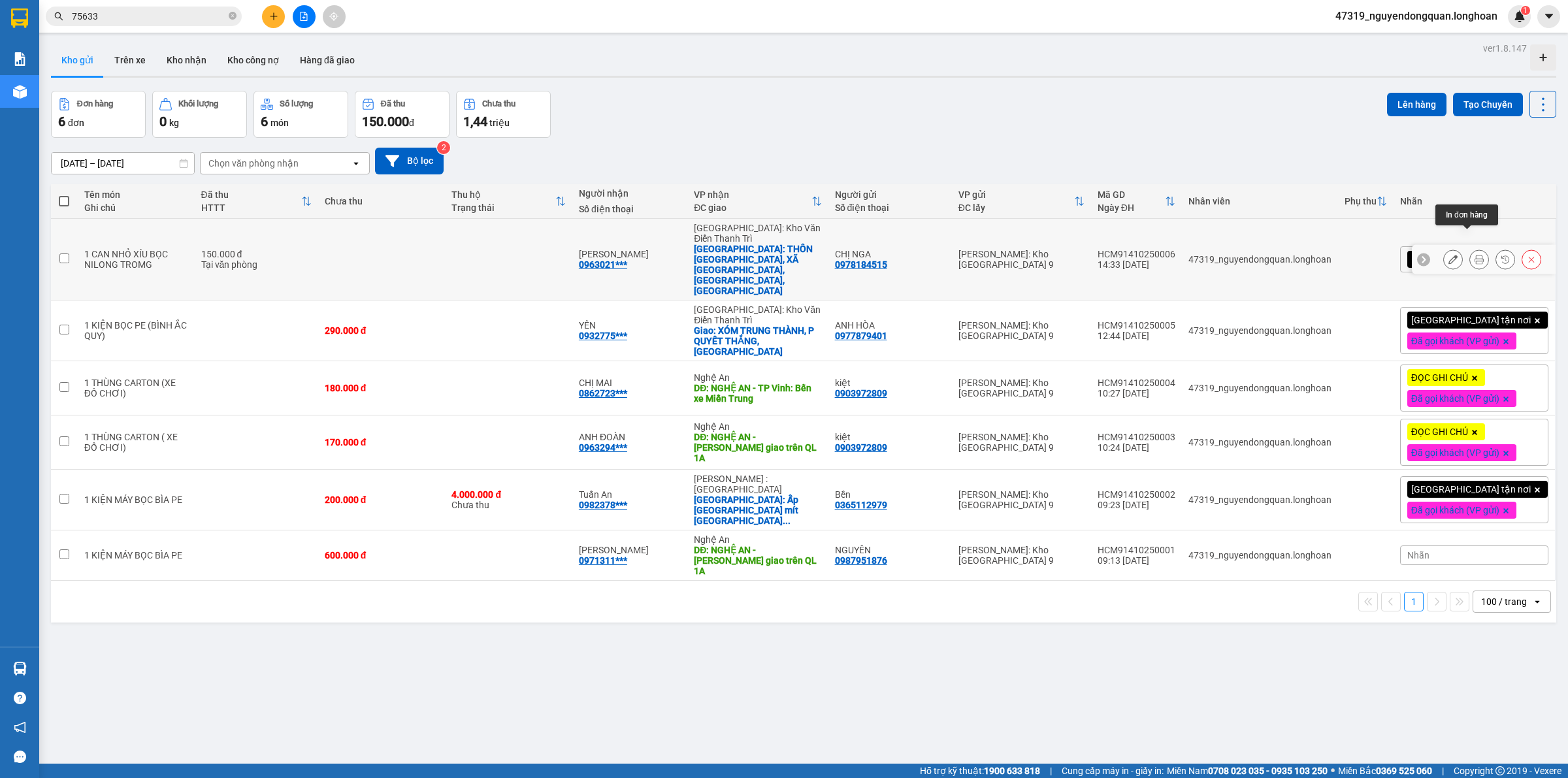
click at [1475, 255] on icon at bounding box center [1479, 260] width 9 height 9
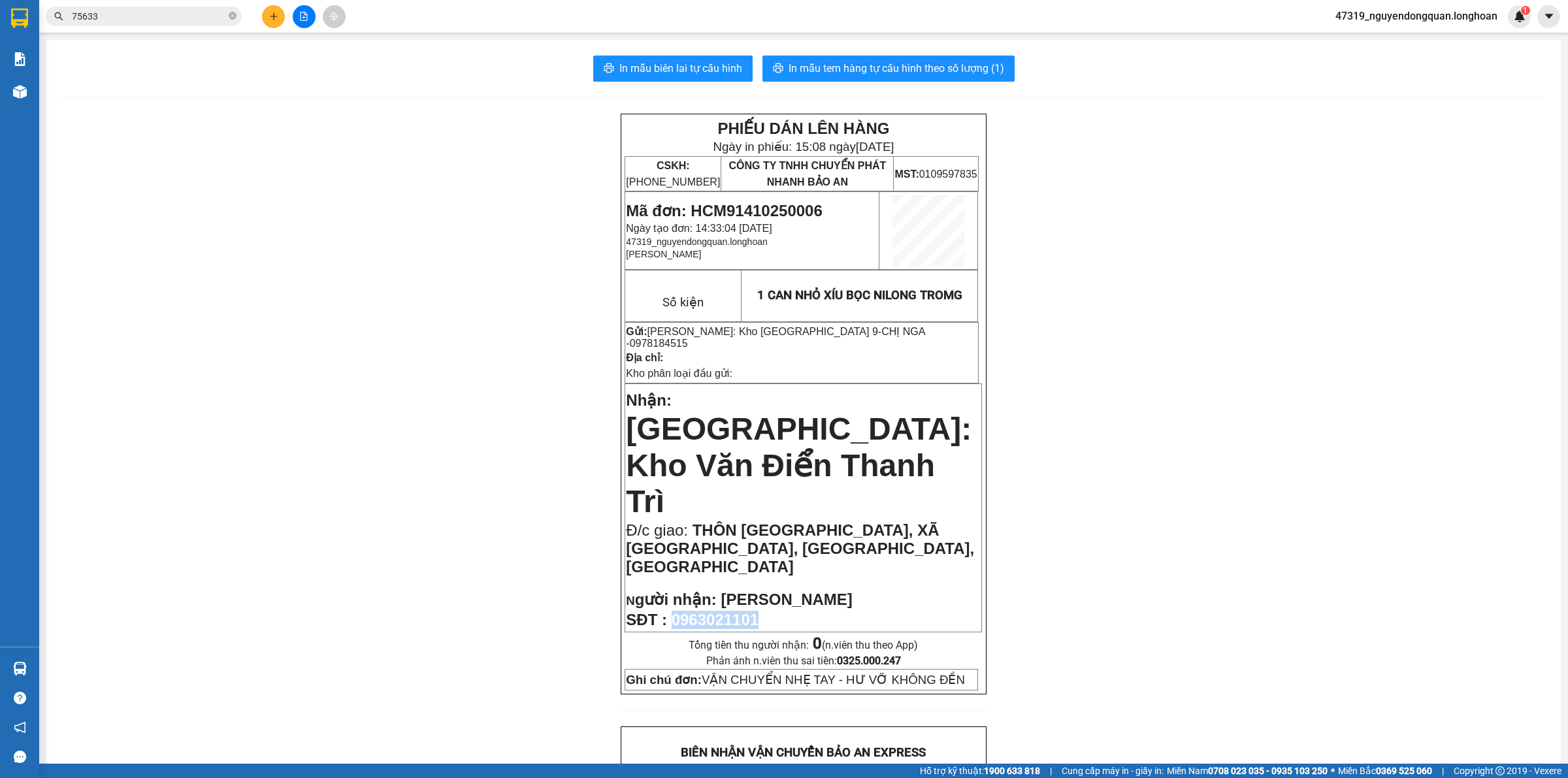
drag, startPoint x: 668, startPoint y: 531, endPoint x: 765, endPoint y: 536, distance: 97.1
click at [765, 611] on p "SĐT : 0963021101" at bounding box center [803, 620] width 354 height 19
copy span "0963021101"
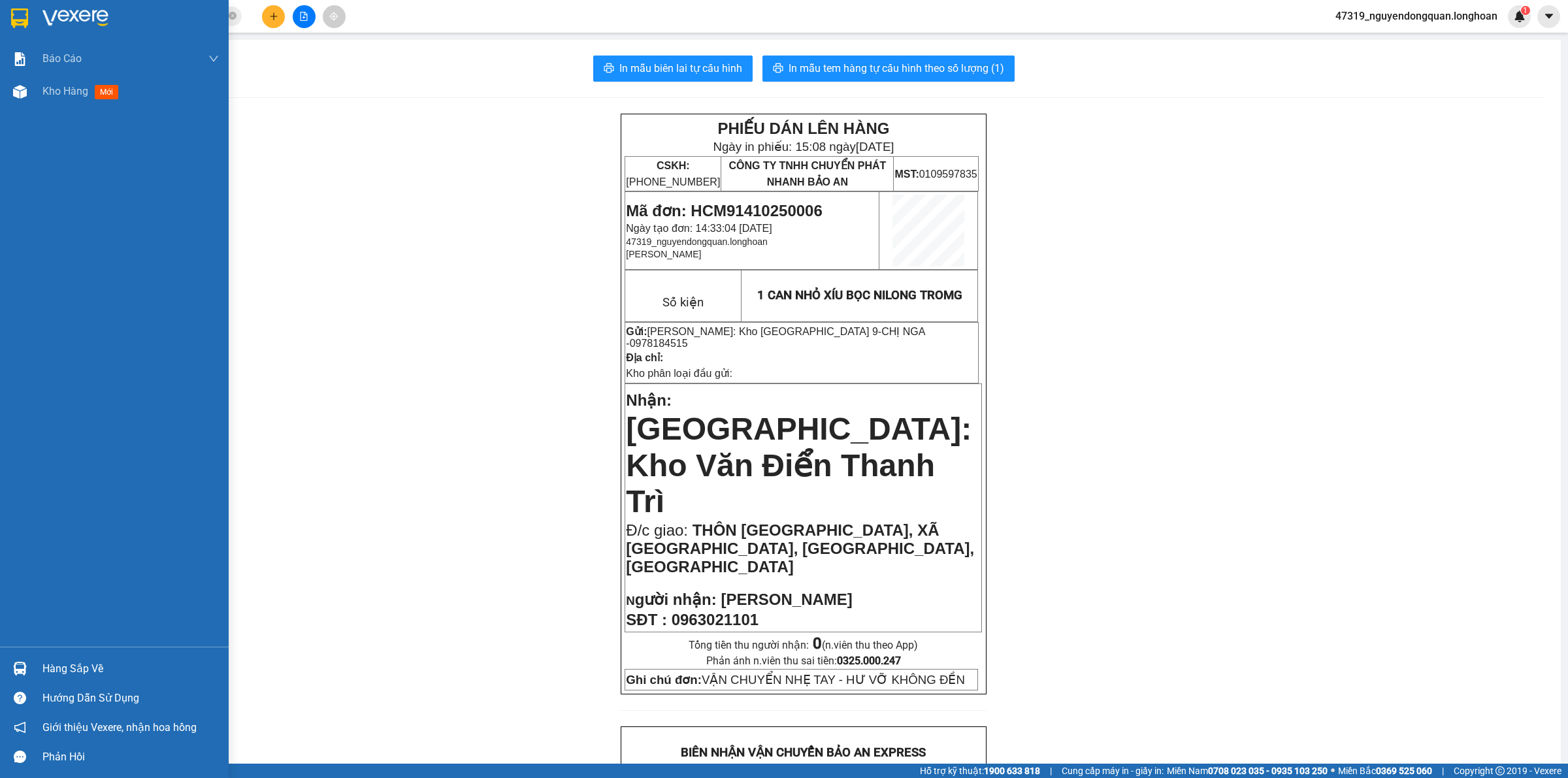
click at [28, 30] on div at bounding box center [114, 21] width 229 height 42
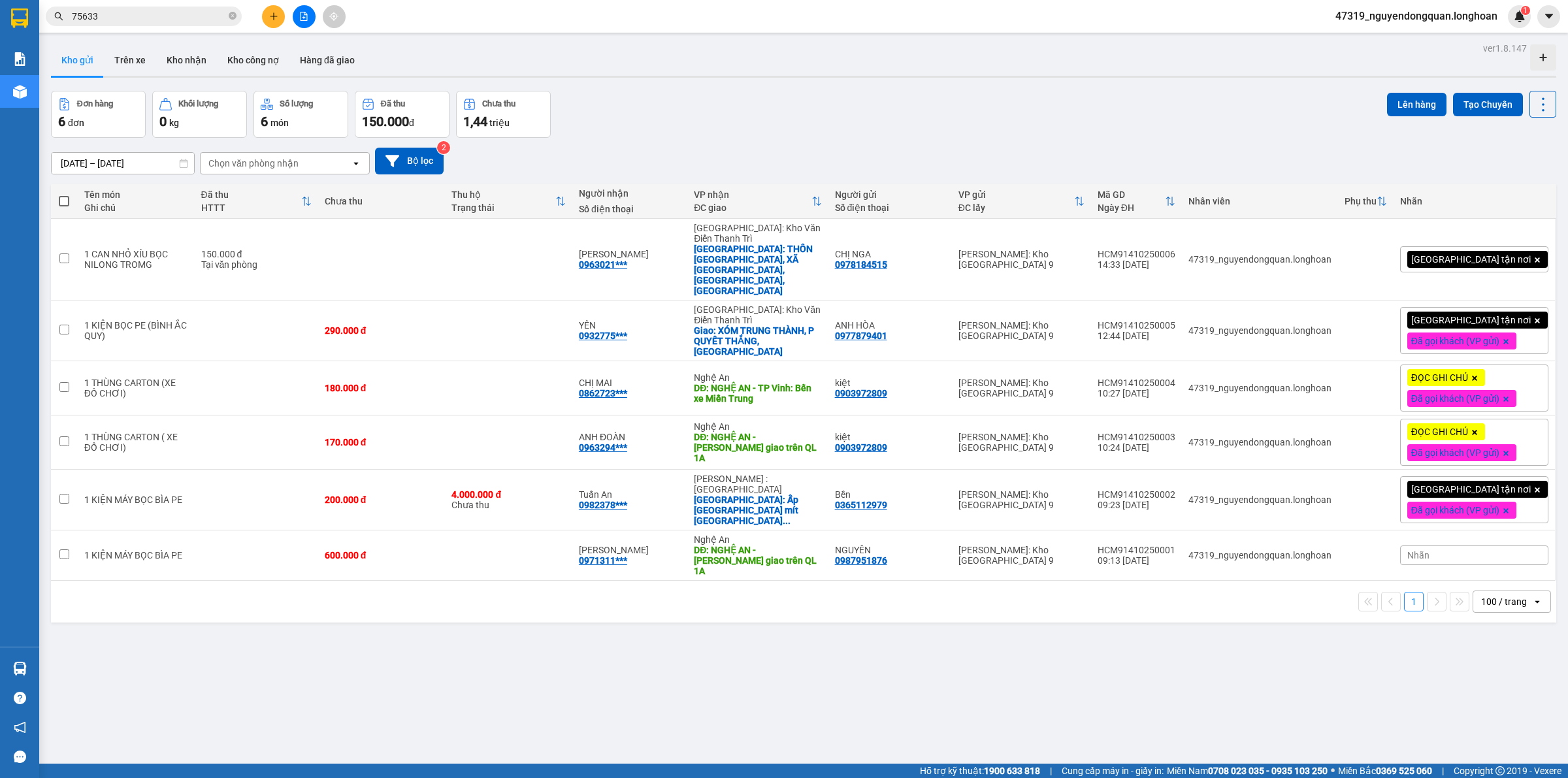
click at [1512, 250] on div "[GEOGRAPHIC_DATA] tận nơi" at bounding box center [1474, 259] width 148 height 26
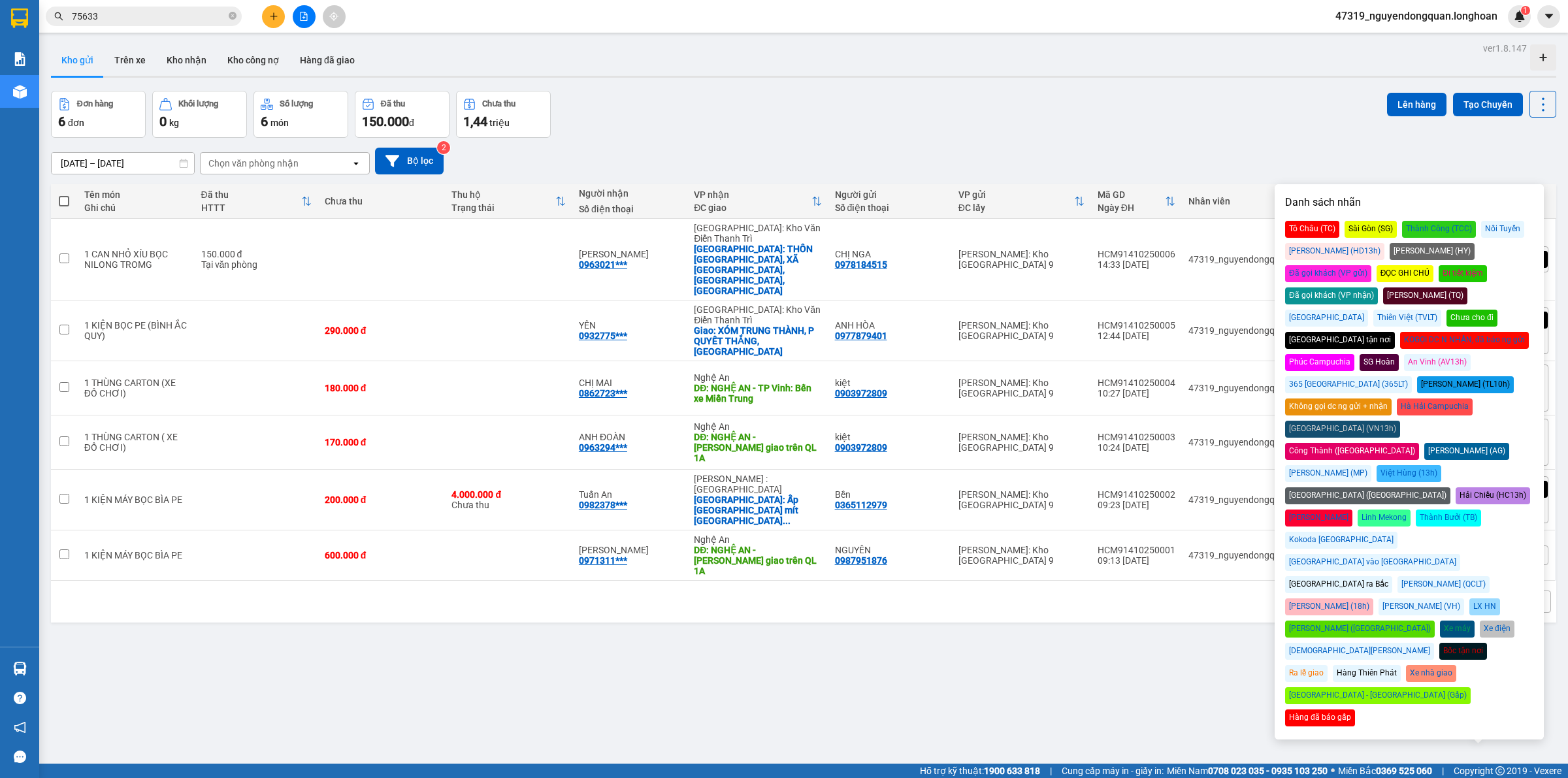
click at [1371, 265] on div "Đã gọi khách (VP gửi)" at bounding box center [1328, 274] width 86 height 17
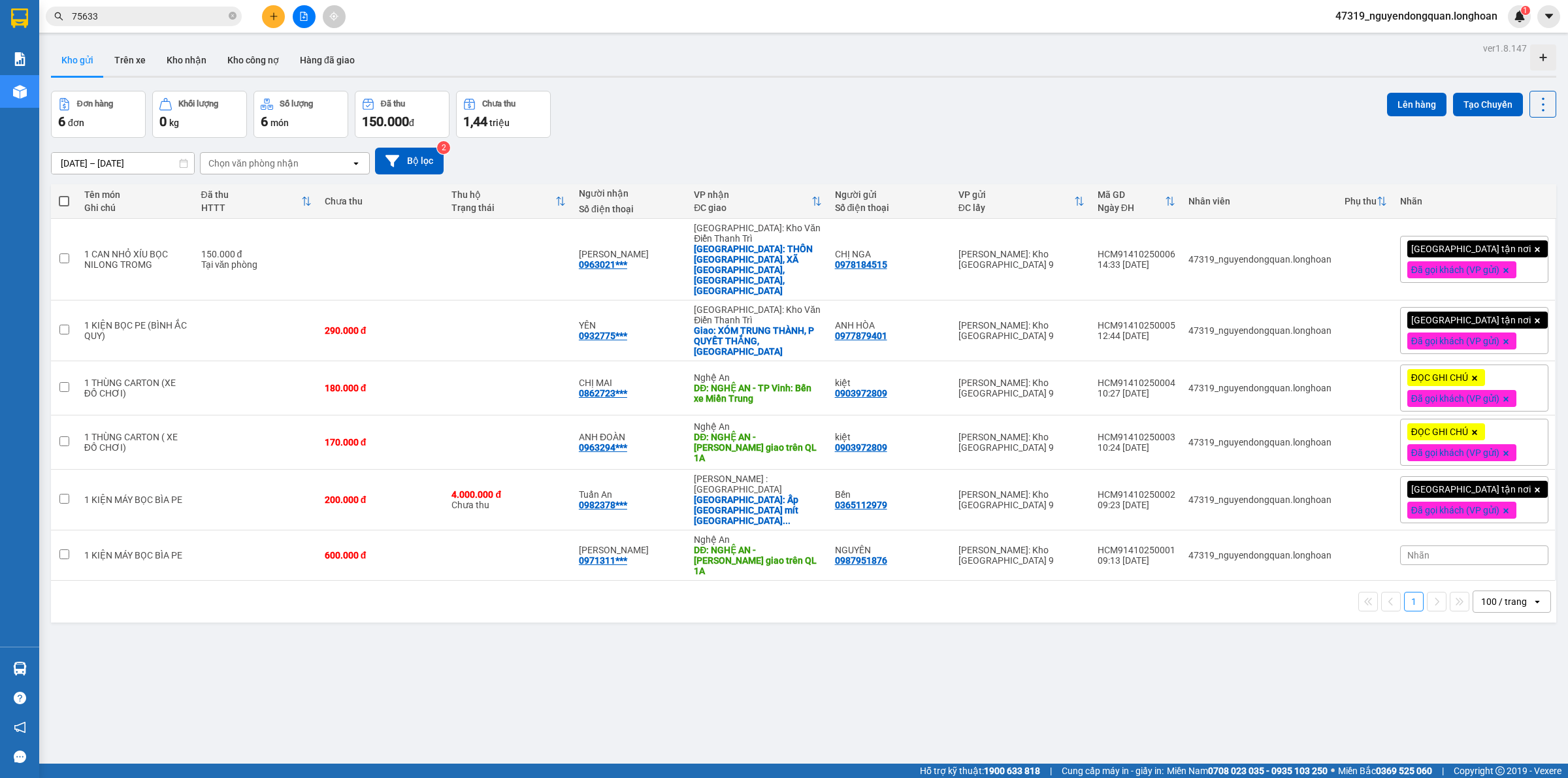
click at [1137, 718] on div "ver 1.8.147 Kho gửi Trên xe Kho nhận Kho công nợ Hàng đã giao Đơn hàng 6 đơn Kh…" at bounding box center [804, 428] width 1516 height 778
click at [552, 595] on div "ver 1.8.147 Kho gửi Trên xe Kho nhận Kho công nợ Hàng đã giao Đơn hàng 6 đơn Kh…" at bounding box center [804, 428] width 1516 height 778
click at [268, 3] on div "Kết quả tìm kiếm ( 2 ) Bộ lọc Mã ĐH Trạng thái Món hàng Thu hộ Tổng cước Chưa c…" at bounding box center [784, 16] width 1568 height 32
click at [264, 13] on button at bounding box center [273, 17] width 23 height 23
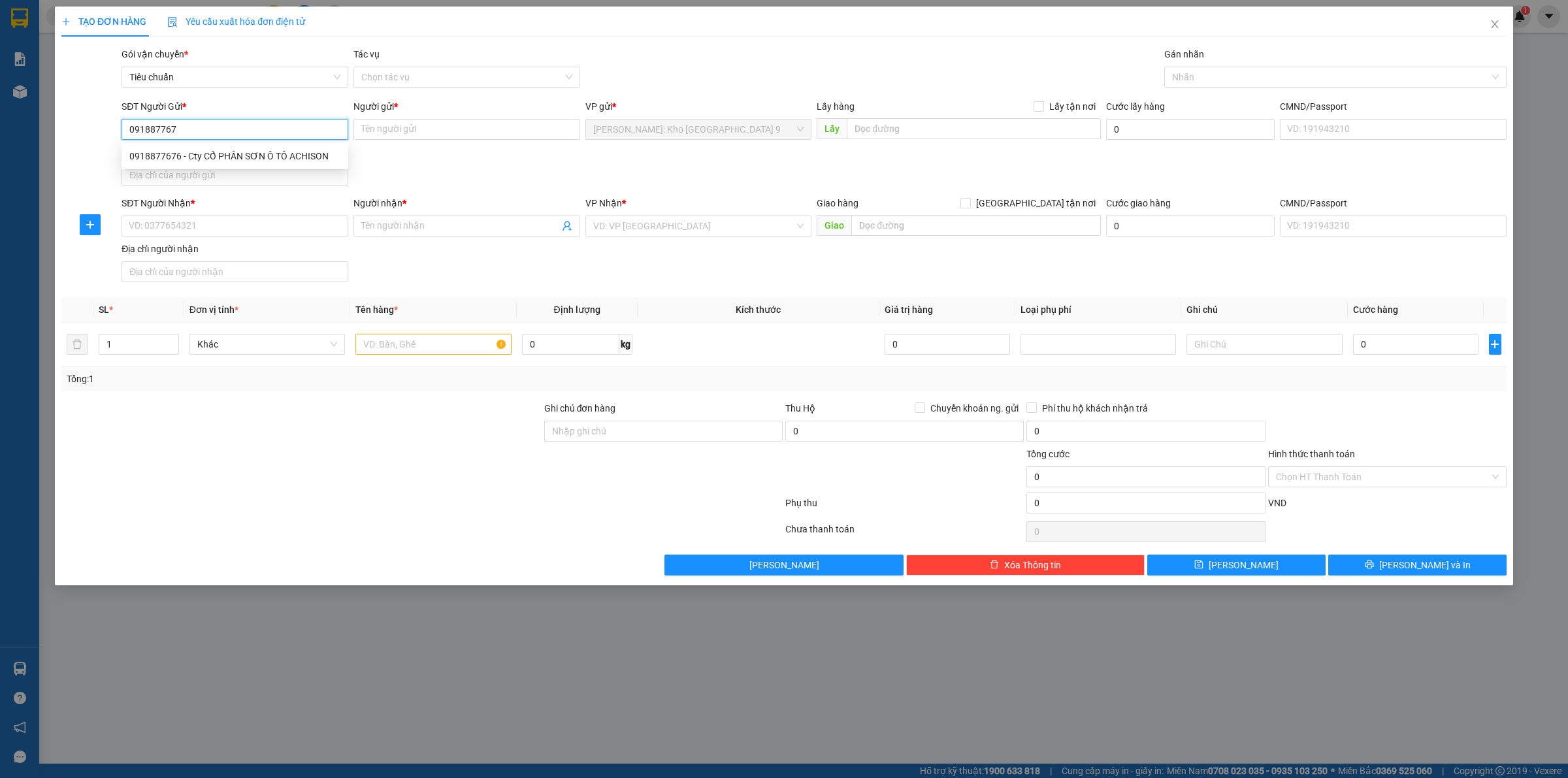
type input "0918877676"
click at [330, 152] on div "0918877676 - Cty CỔ PHẦN SƠN Ô TÔ ACHISON" at bounding box center [235, 156] width 211 height 15
type input "Cty CỔ PHẦN SƠN Ô TÔ ACHISON"
type input "0918877676"
click at [285, 233] on input "SĐT Người Nhận *" at bounding box center [235, 226] width 227 height 21
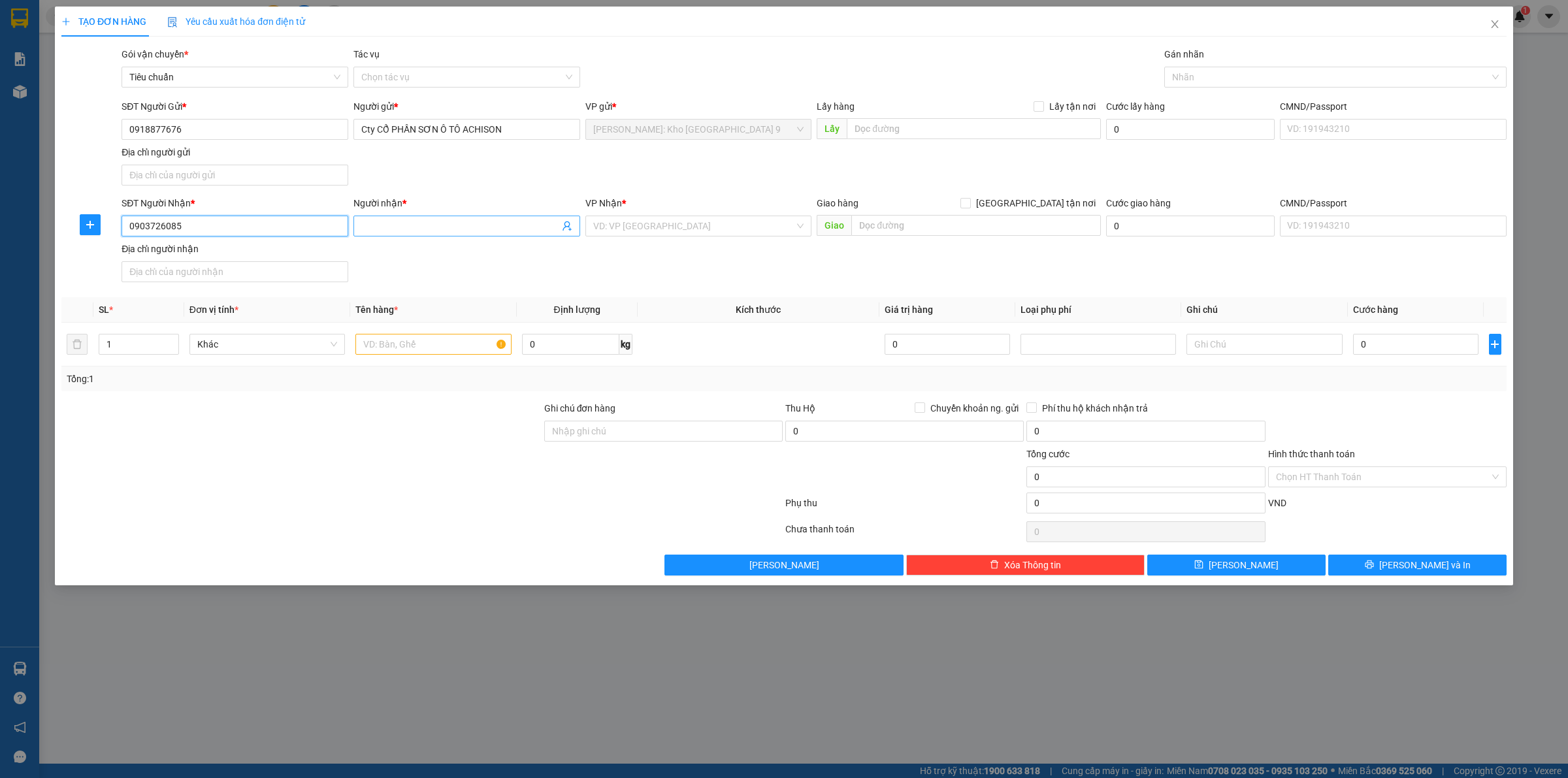
type input "0903726085"
click at [494, 227] on input "Người nhận *" at bounding box center [460, 226] width 198 height 15
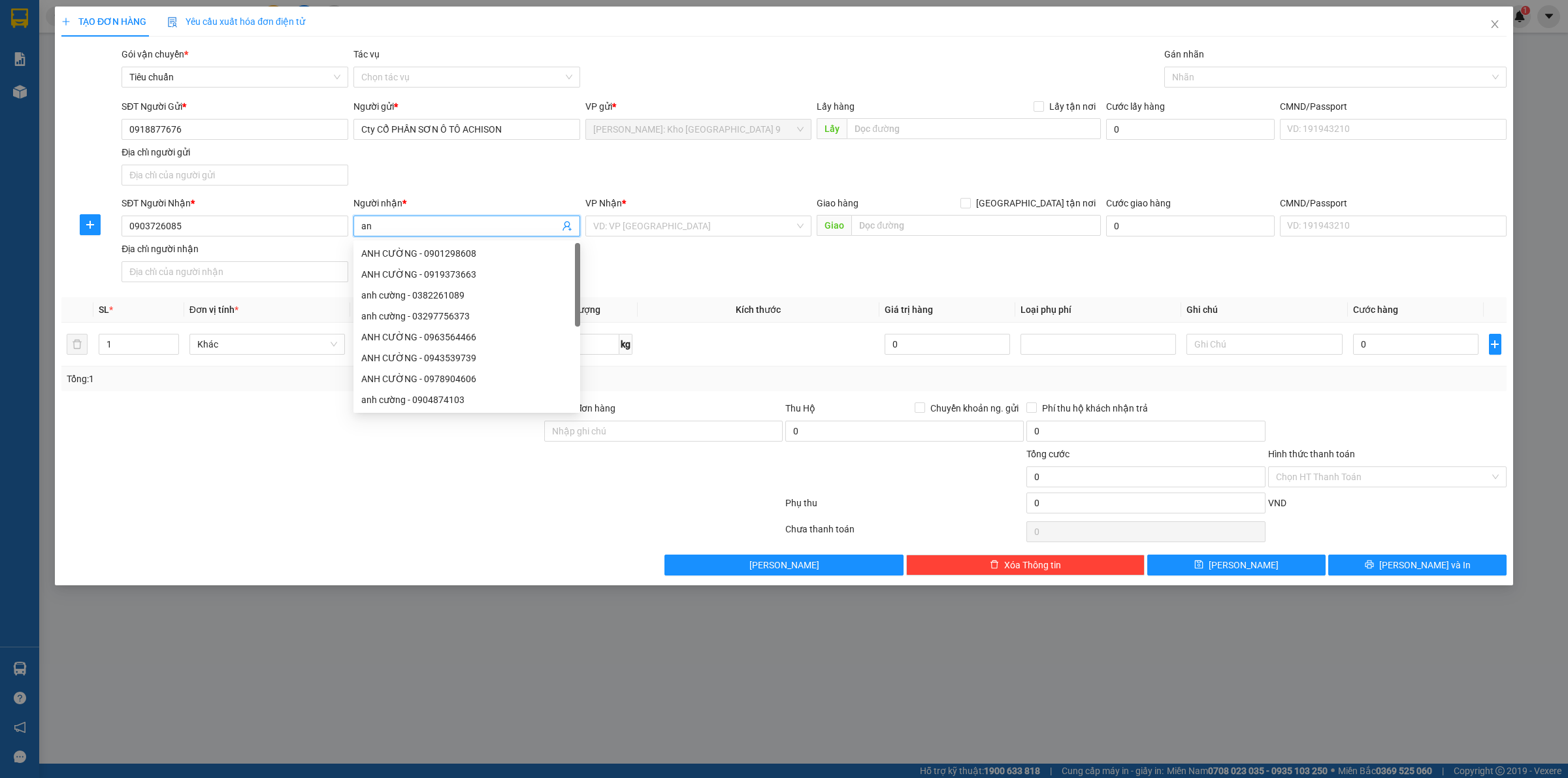
type input "a"
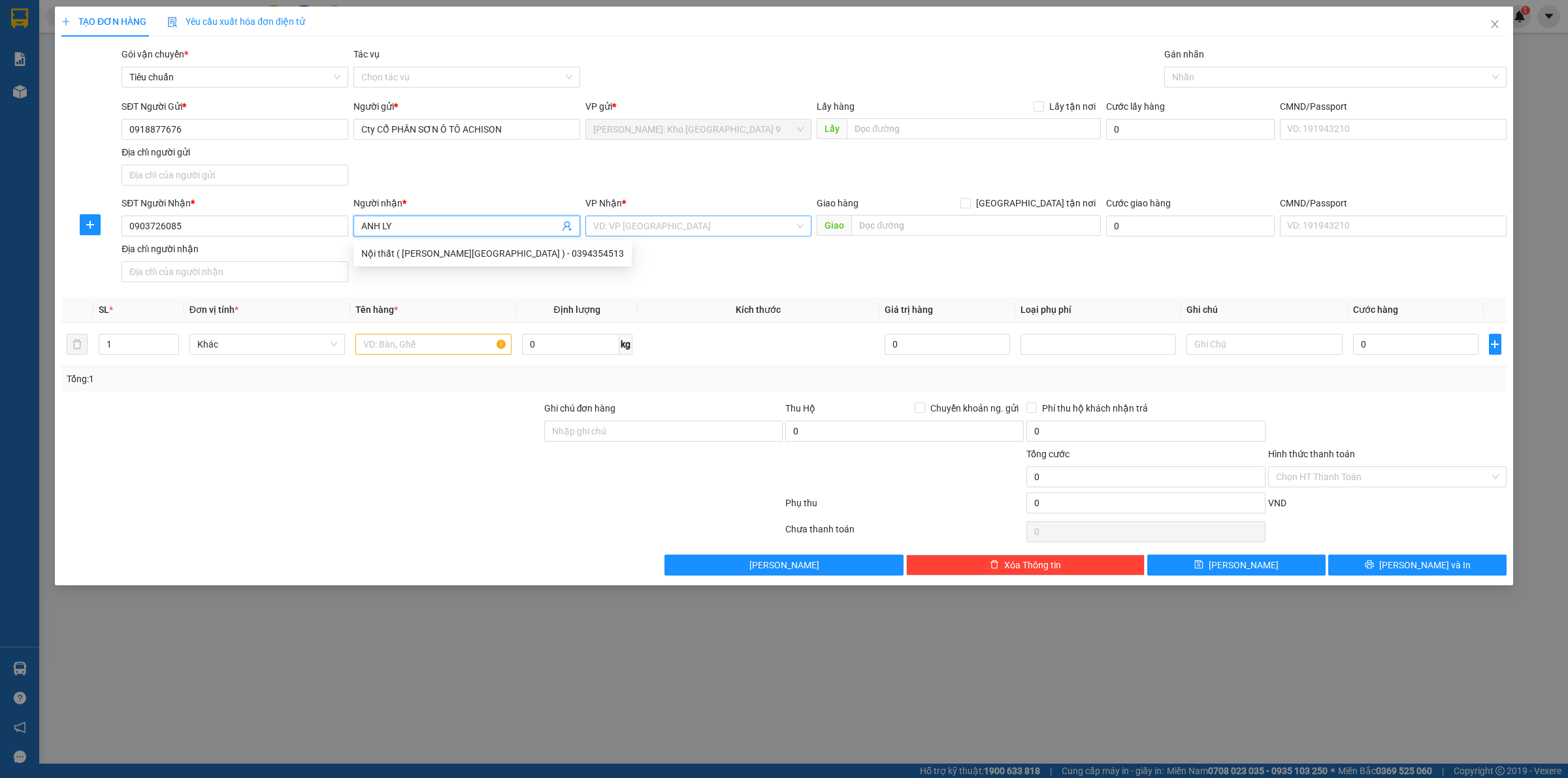
type input "ANH LY"
click at [707, 231] on input "search" at bounding box center [694, 226] width 202 height 20
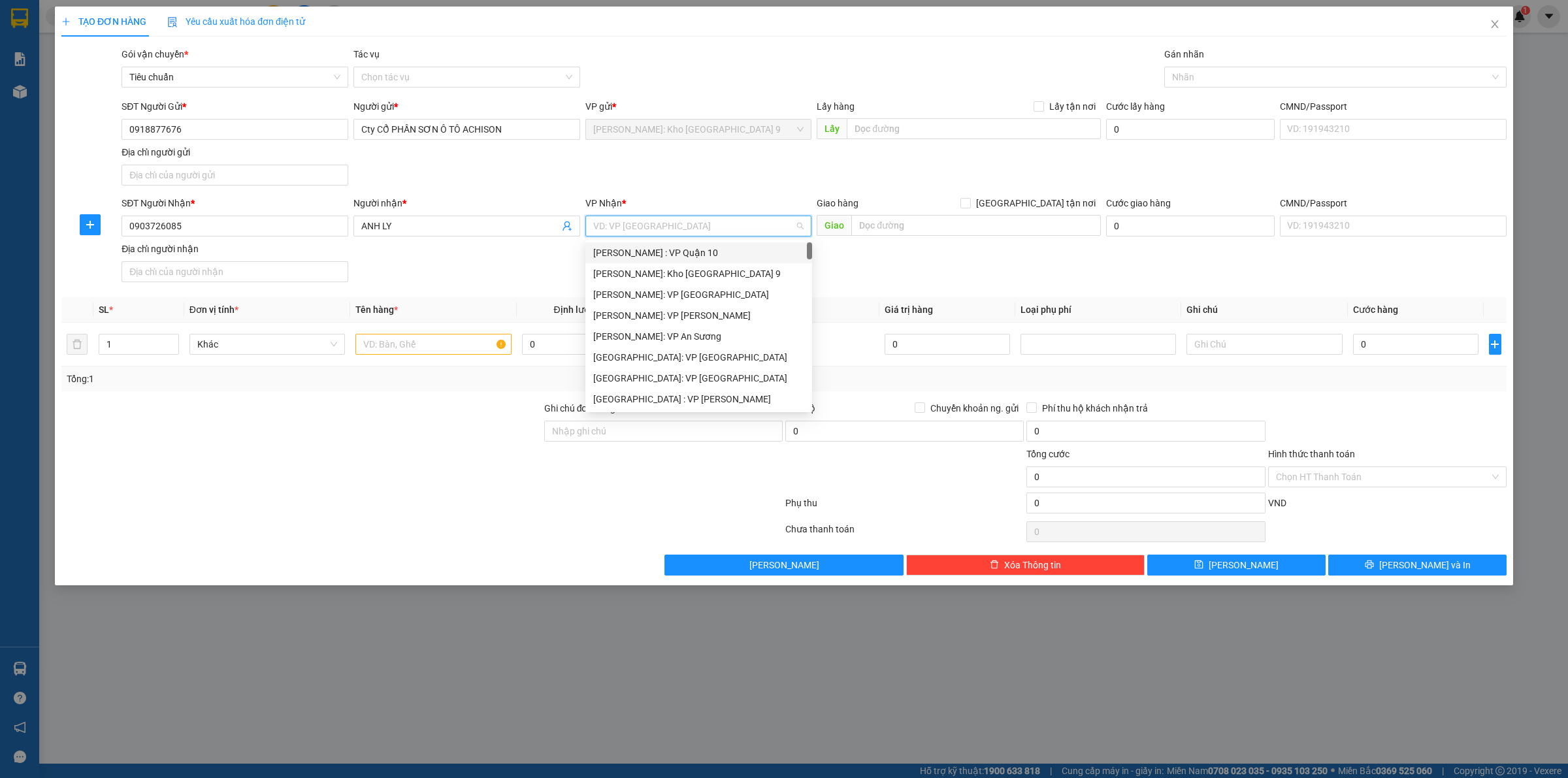
type input "D"
type input "ĐÀ"
click at [682, 256] on div "[GEOGRAPHIC_DATA] : VP [PERSON_NAME]" at bounding box center [713, 253] width 240 height 15
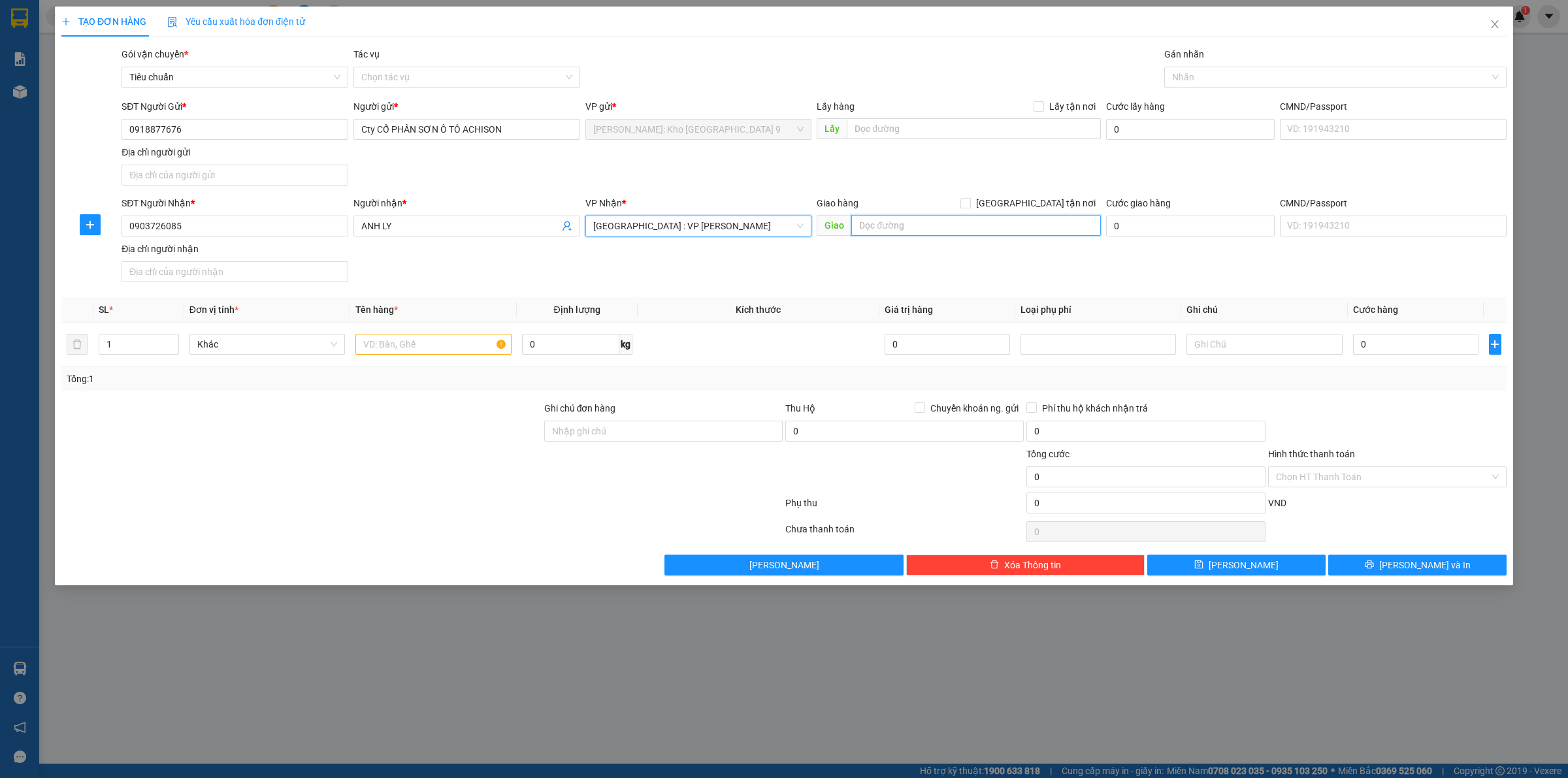
click at [866, 219] on input "text" at bounding box center [976, 225] width 250 height 21
type input "356 [GEOGRAPHIC_DATA], [GEOGRAPHIC_DATA], [GEOGRAPHIC_DATA], [GEOGRAPHIC_DATA]"
click at [969, 204] on input "[GEOGRAPHIC_DATA] tận nơi" at bounding box center [965, 203] width 9 height 9
checkbox input "true"
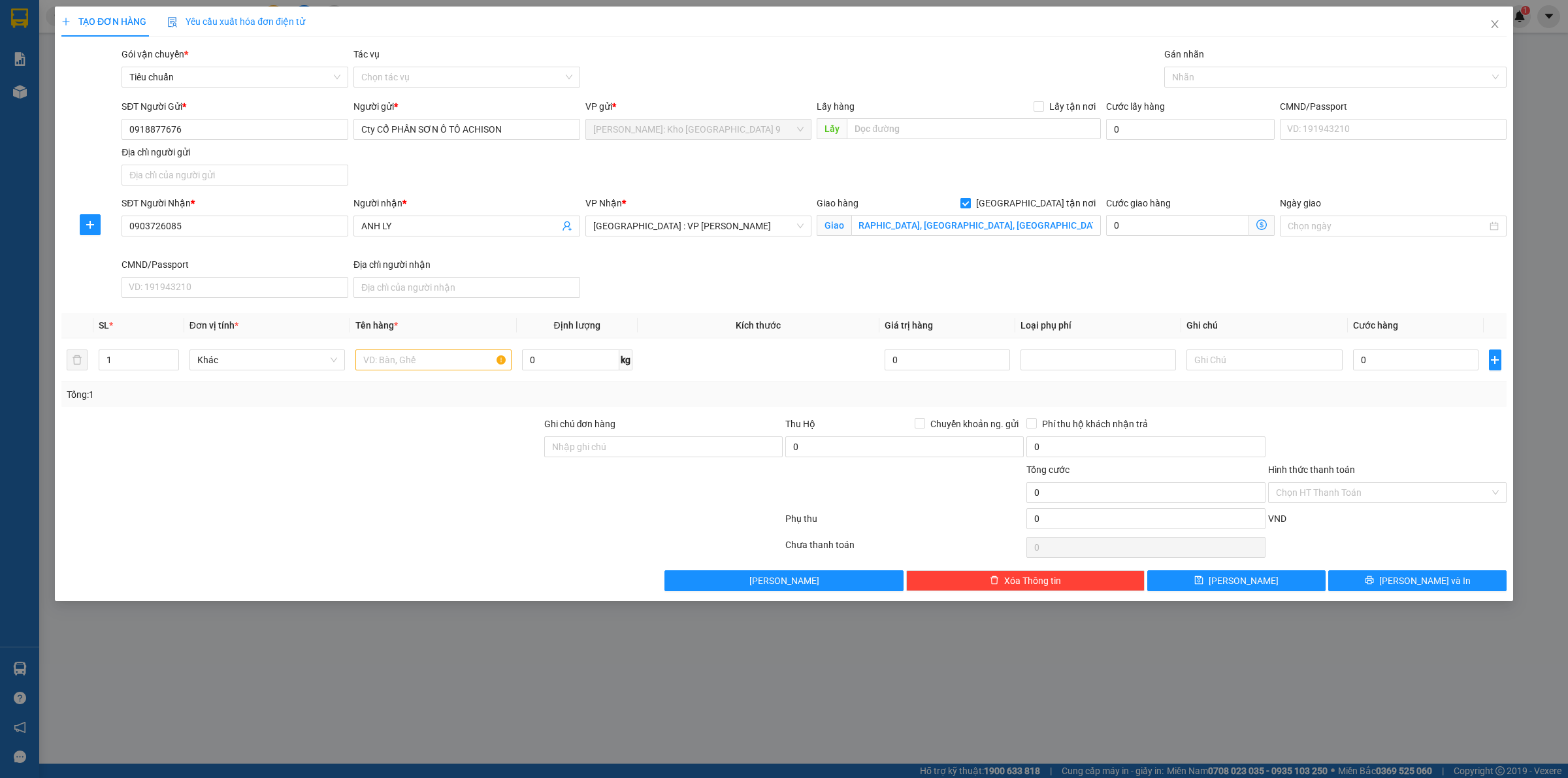
scroll to position [0, 0]
click at [1210, 82] on div at bounding box center [1328, 78] width 323 height 16
type input "GIAO"
click at [1208, 99] on div "[GEOGRAPHIC_DATA] tận nơi" at bounding box center [1335, 103] width 327 height 15
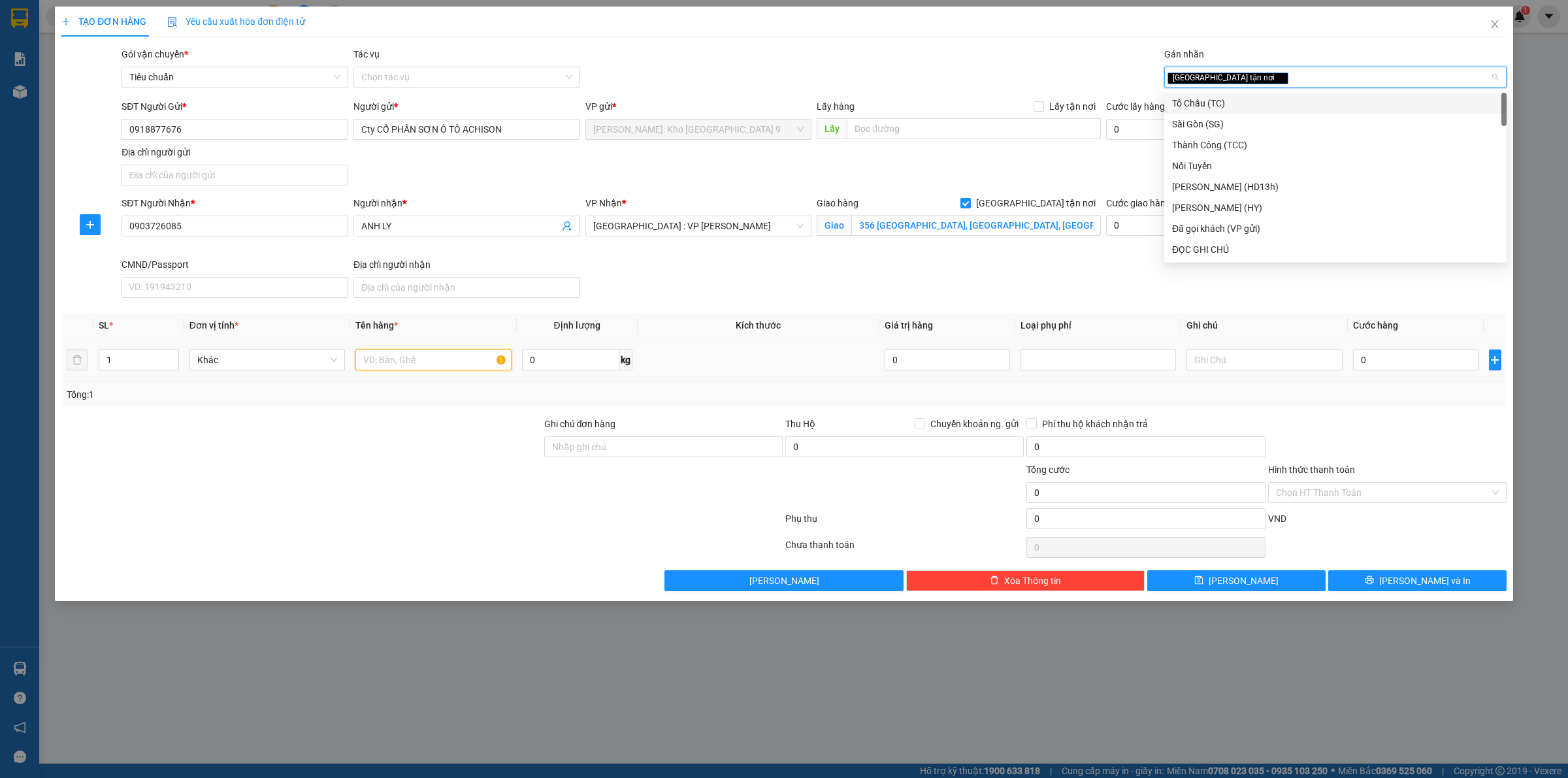
click at [461, 360] on input "text" at bounding box center [433, 361] width 156 height 21
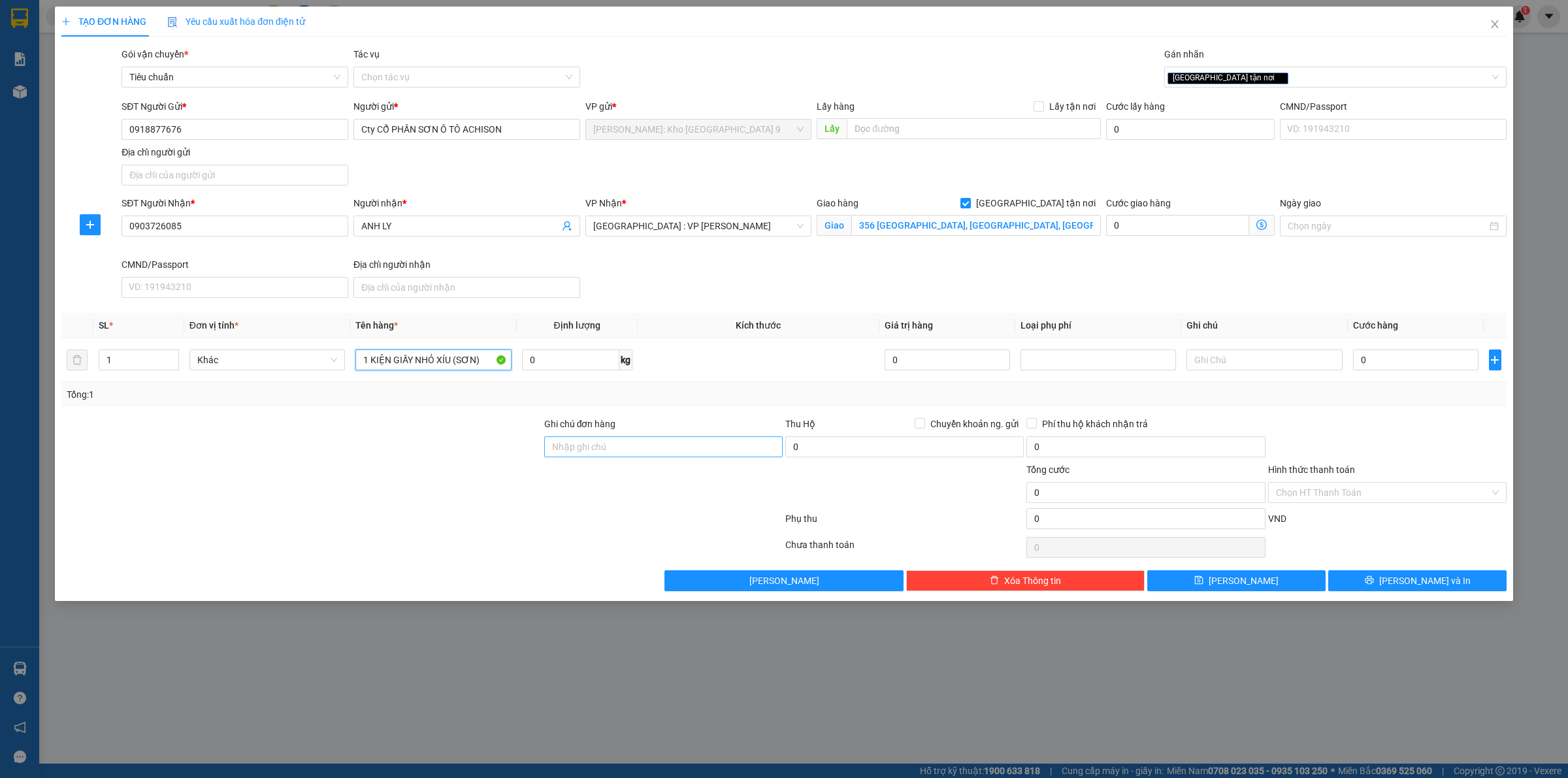
type input "1 KIỆN GIẤY NHỎ XÍU (SƠN)"
click at [748, 457] on input "Ghi chú đơn hàng" at bounding box center [663, 447] width 238 height 21
type input "VẬN CHUYỂN NHẸ TAY - HƯ VỠ KHÔNG ĐỀN"
click at [1396, 364] on input "0" at bounding box center [1415, 361] width 125 height 21
type input "1"
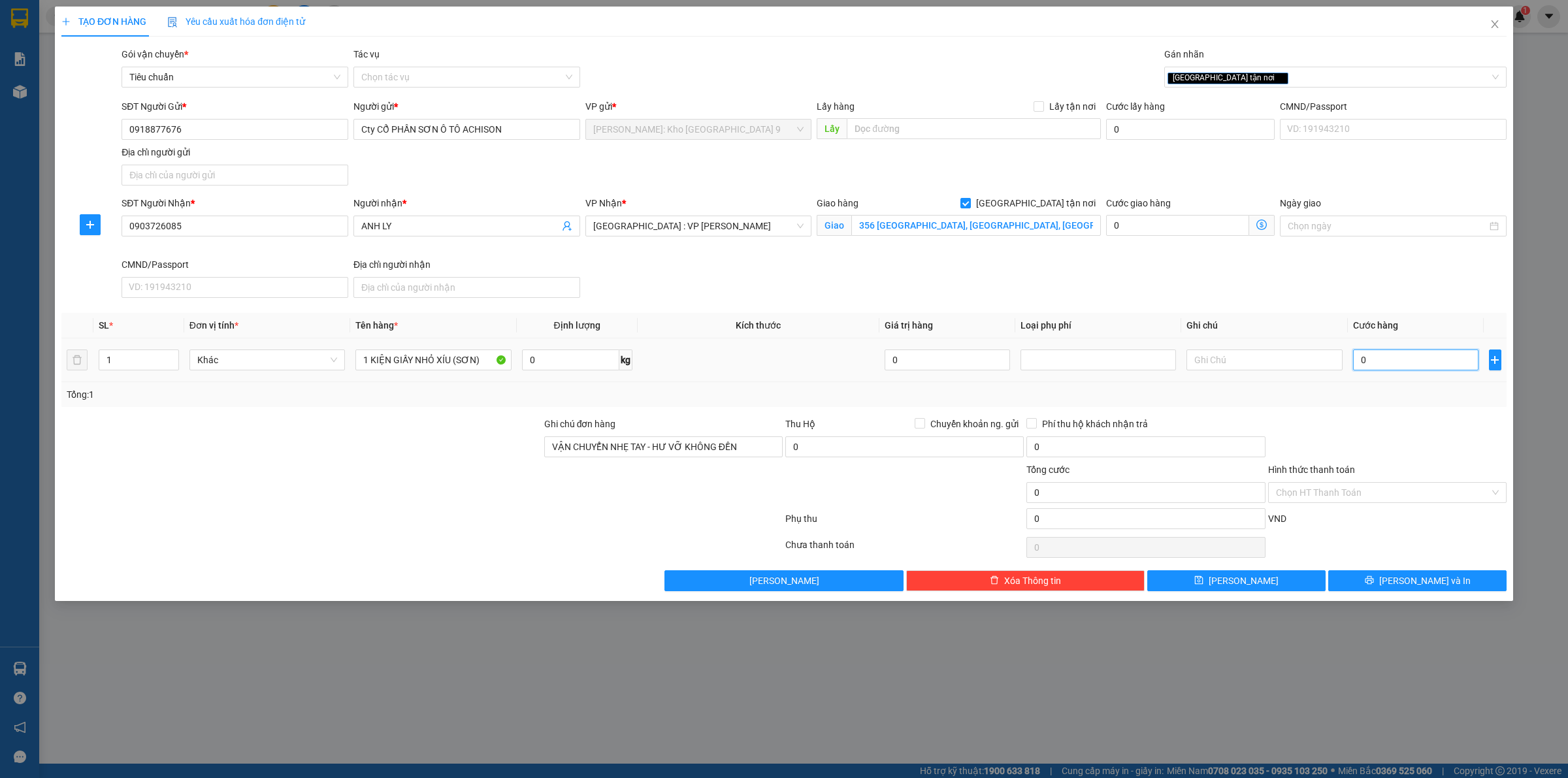
type input "1"
type input "10"
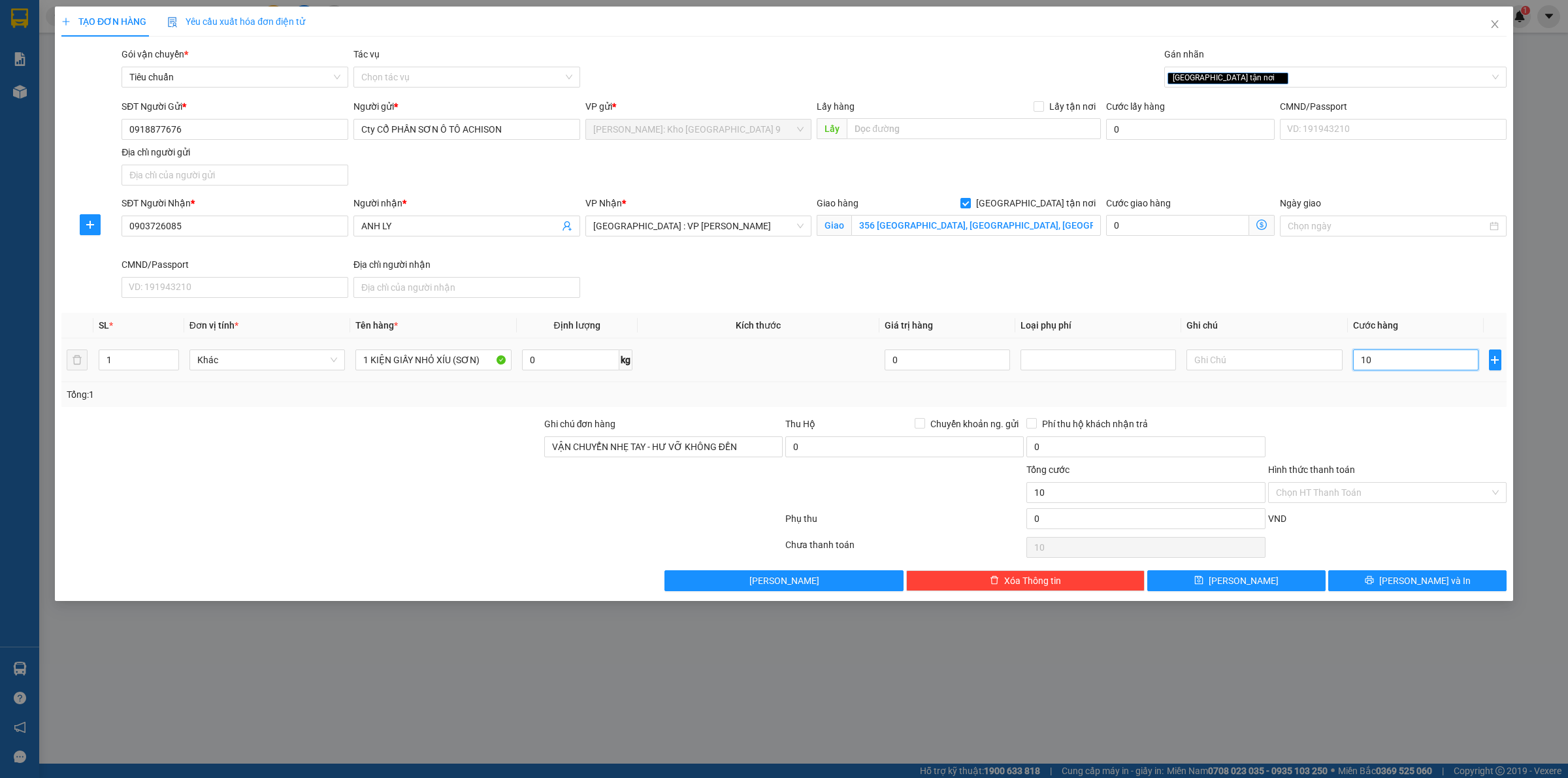
type input "100"
type input "1.000"
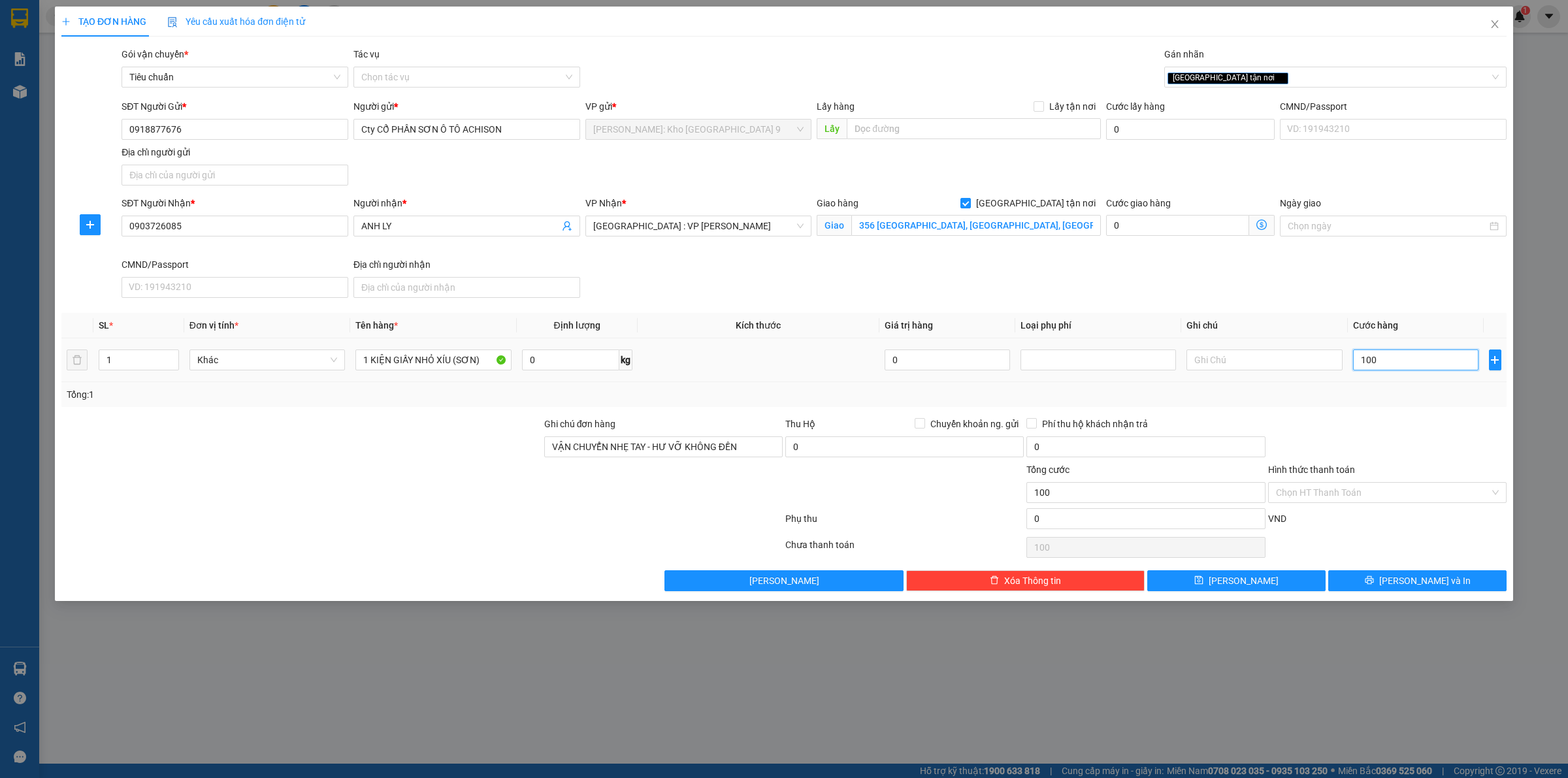
type input "1.000"
type input "10.000"
type input "100.000"
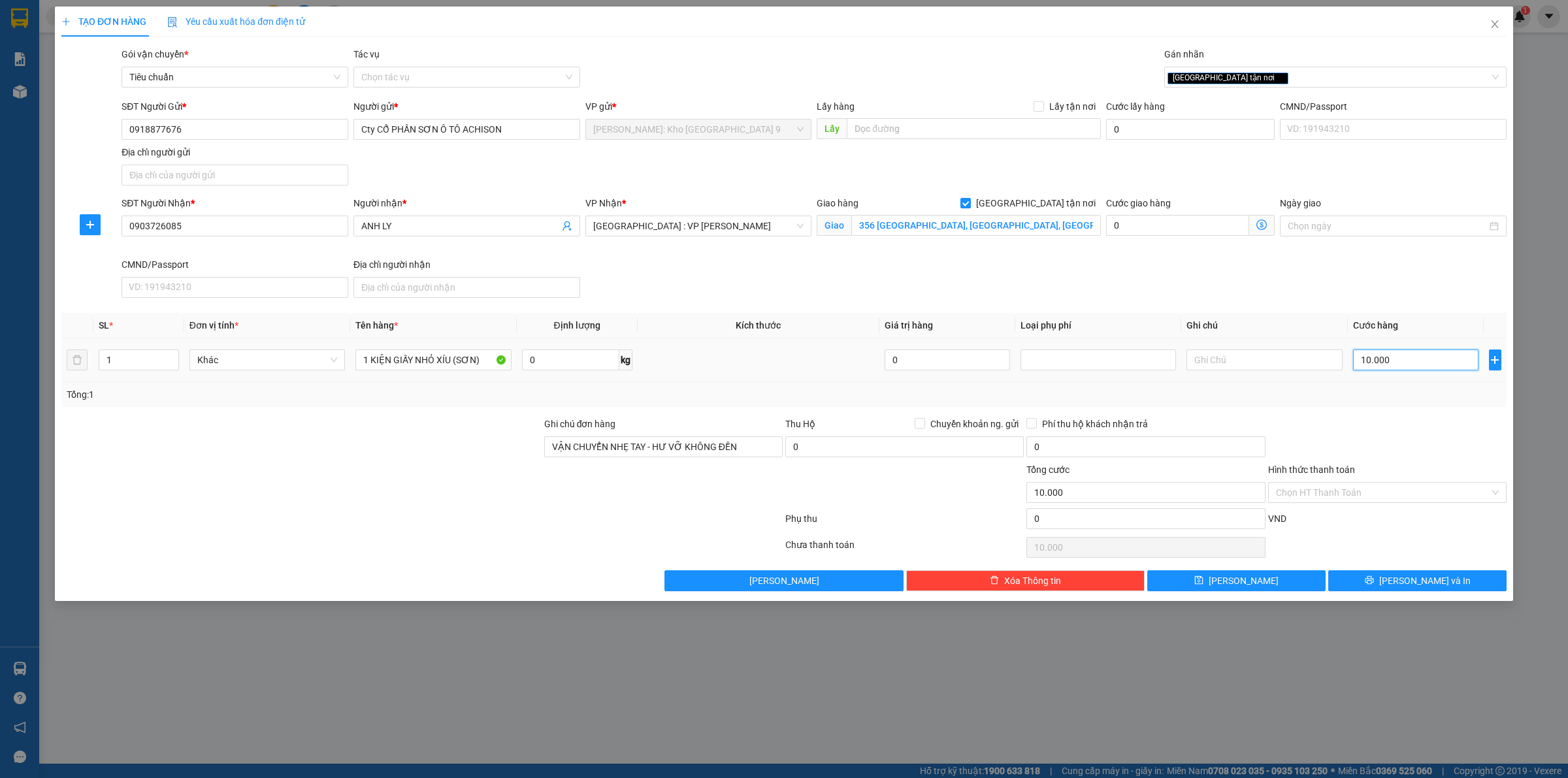
type input "100.000"
click at [1388, 492] on input "Hình thức thanh toán" at bounding box center [1383, 493] width 213 height 20
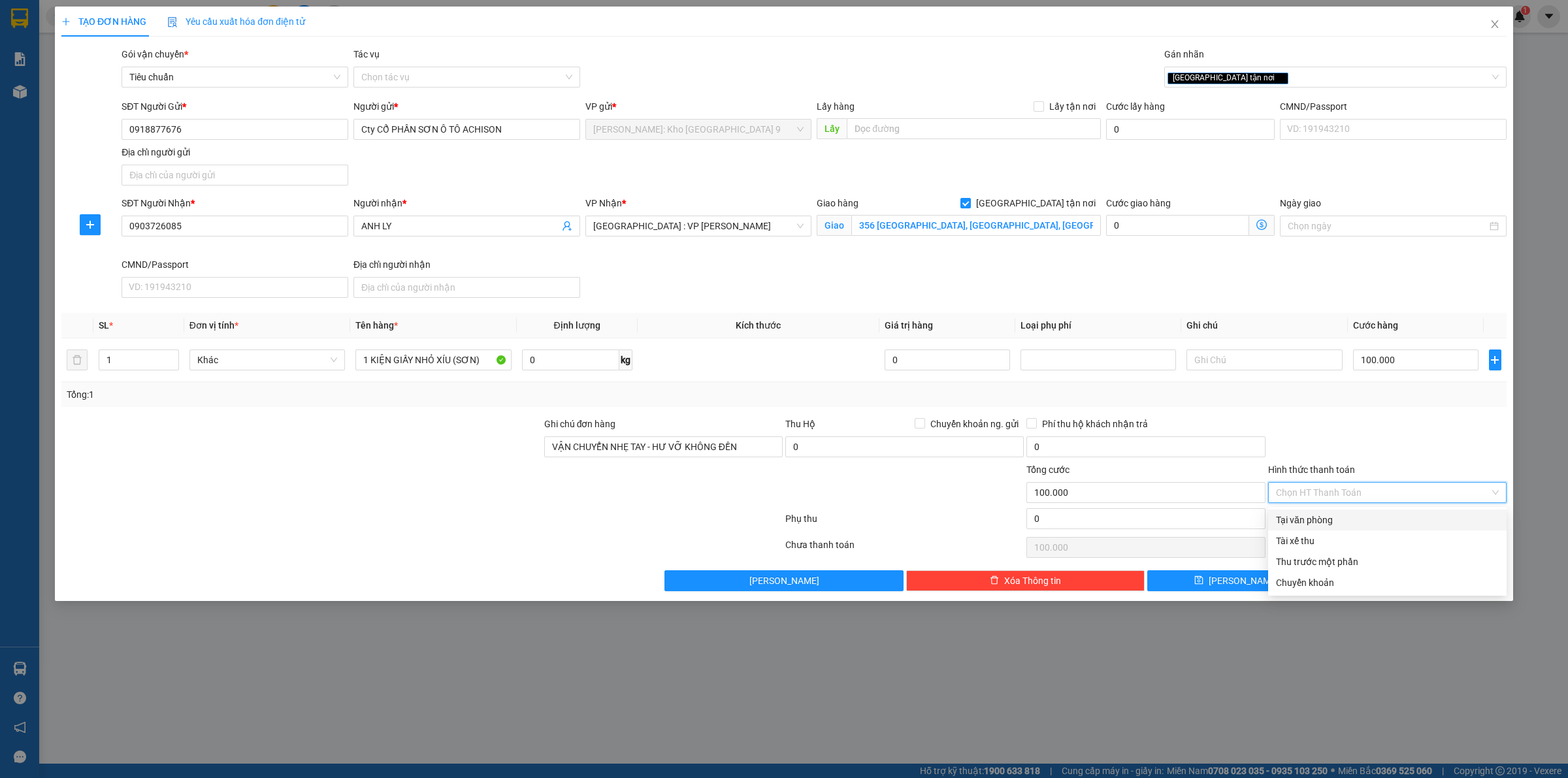
click at [1369, 521] on div "Tại văn phòng" at bounding box center [1387, 520] width 223 height 15
type input "0"
click at [1390, 582] on button "Lưu và In" at bounding box center [1417, 581] width 178 height 21
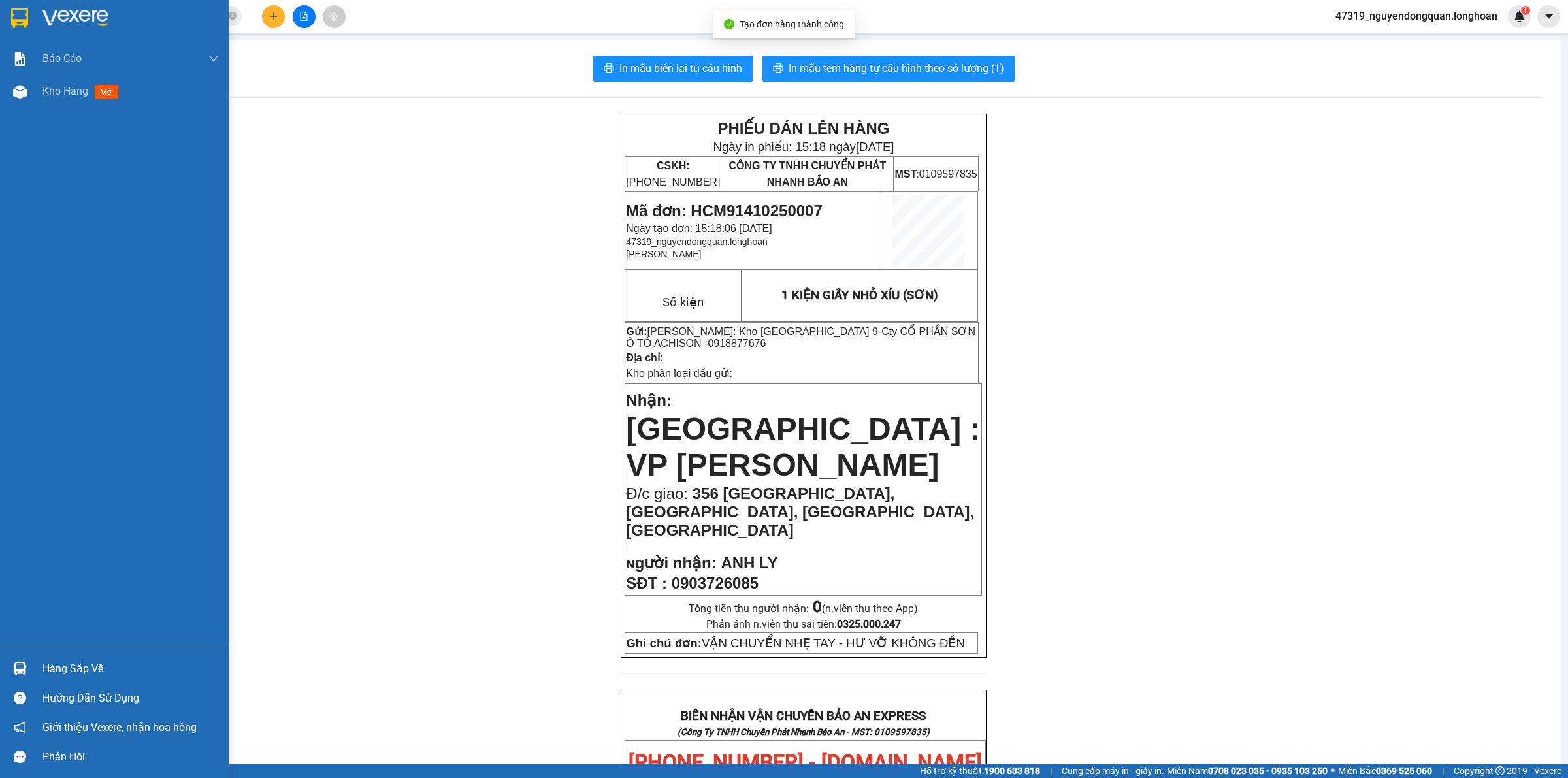
click at [19, 14] on img at bounding box center [20, 19] width 17 height 20
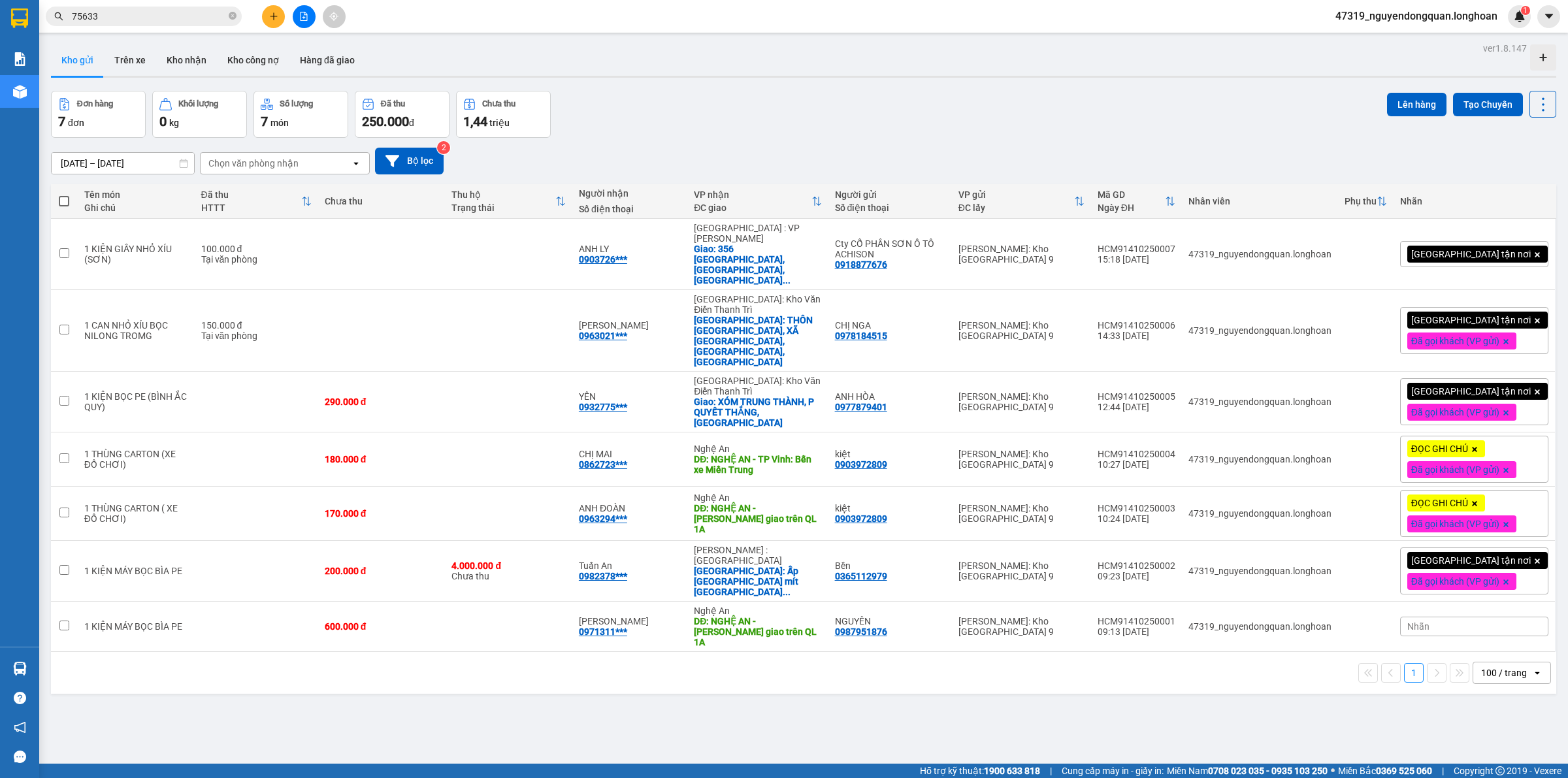
click at [517, 744] on div "ver 1.8.147 Kho gửi Trên xe Kho nhận Kho công nợ Hàng đã giao Đơn hàng 7 đơn Kh…" at bounding box center [804, 428] width 1516 height 778
drag, startPoint x: 437, startPoint y: 675, endPoint x: 454, endPoint y: 667, distance: 18.8
click at [439, 673] on div "ver 1.8.147 Kho gửi Trên xe Kho nhận Kho công nợ Hàng đã giao Đơn hàng 7 đơn Kh…" at bounding box center [804, 428] width 1516 height 778
click at [275, 15] on icon "plus" at bounding box center [274, 17] width 9 height 9
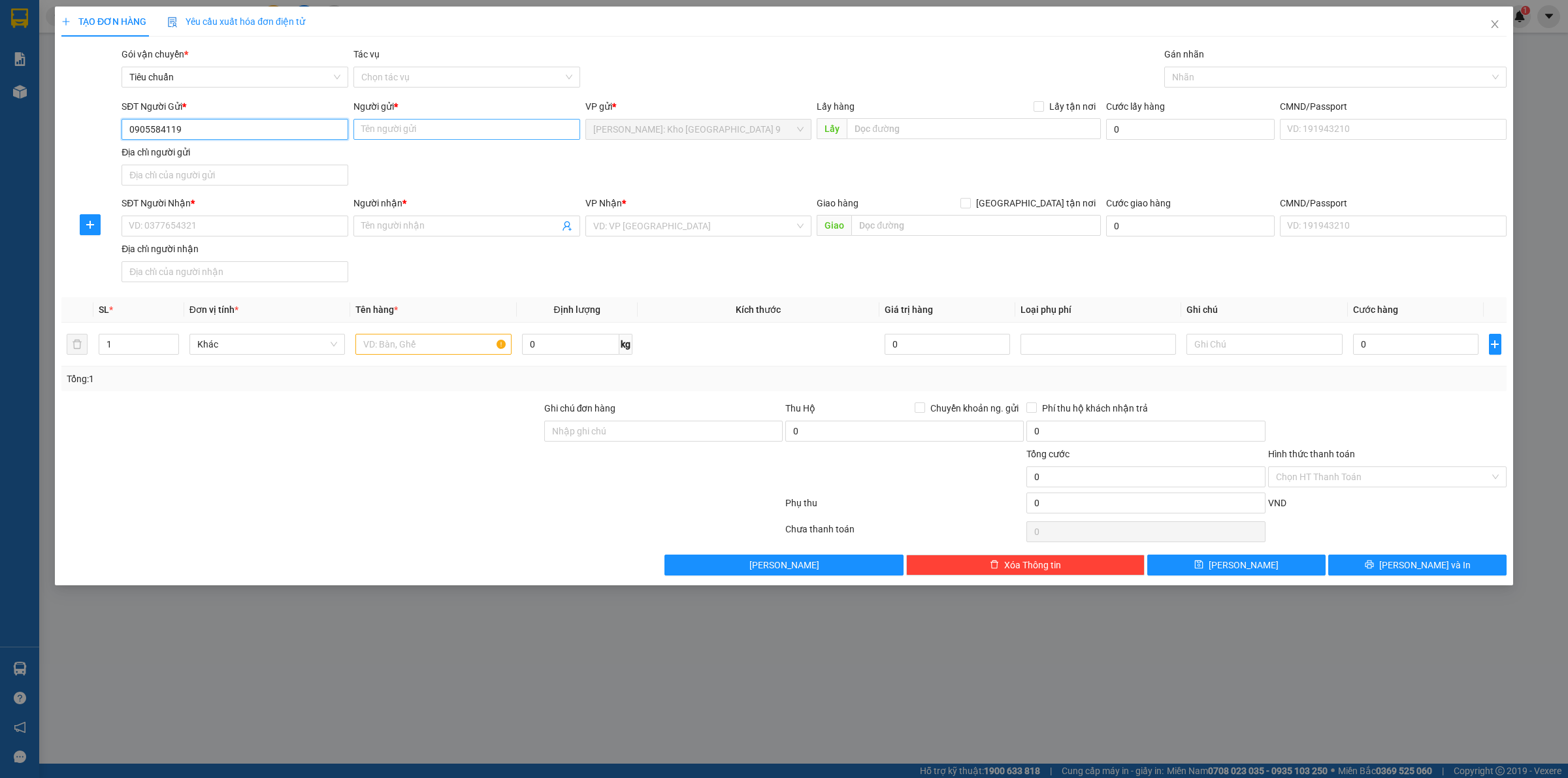
type input "0905584119"
click at [485, 131] on input "Người gửi *" at bounding box center [466, 129] width 227 height 21
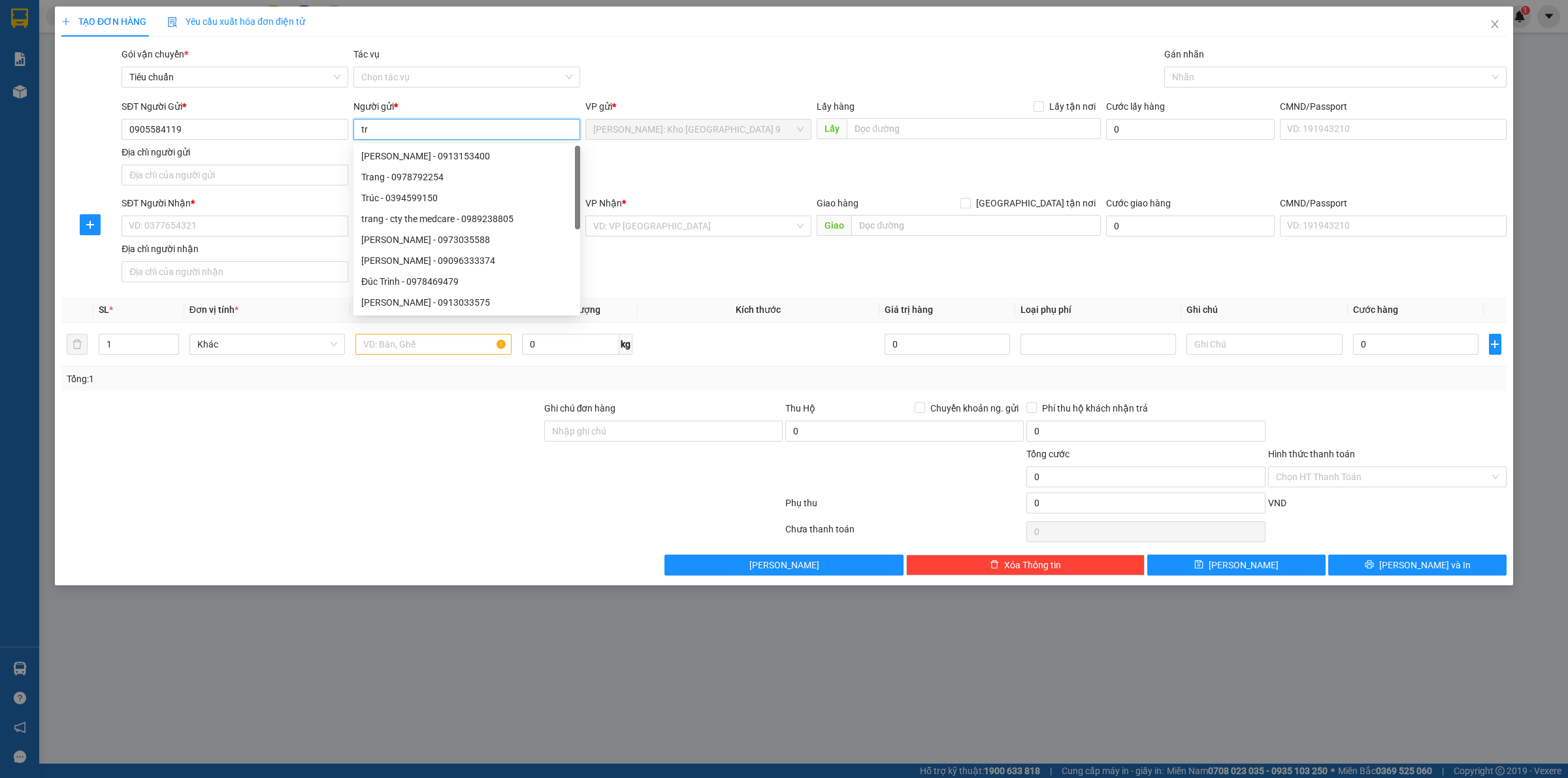
type input "t"
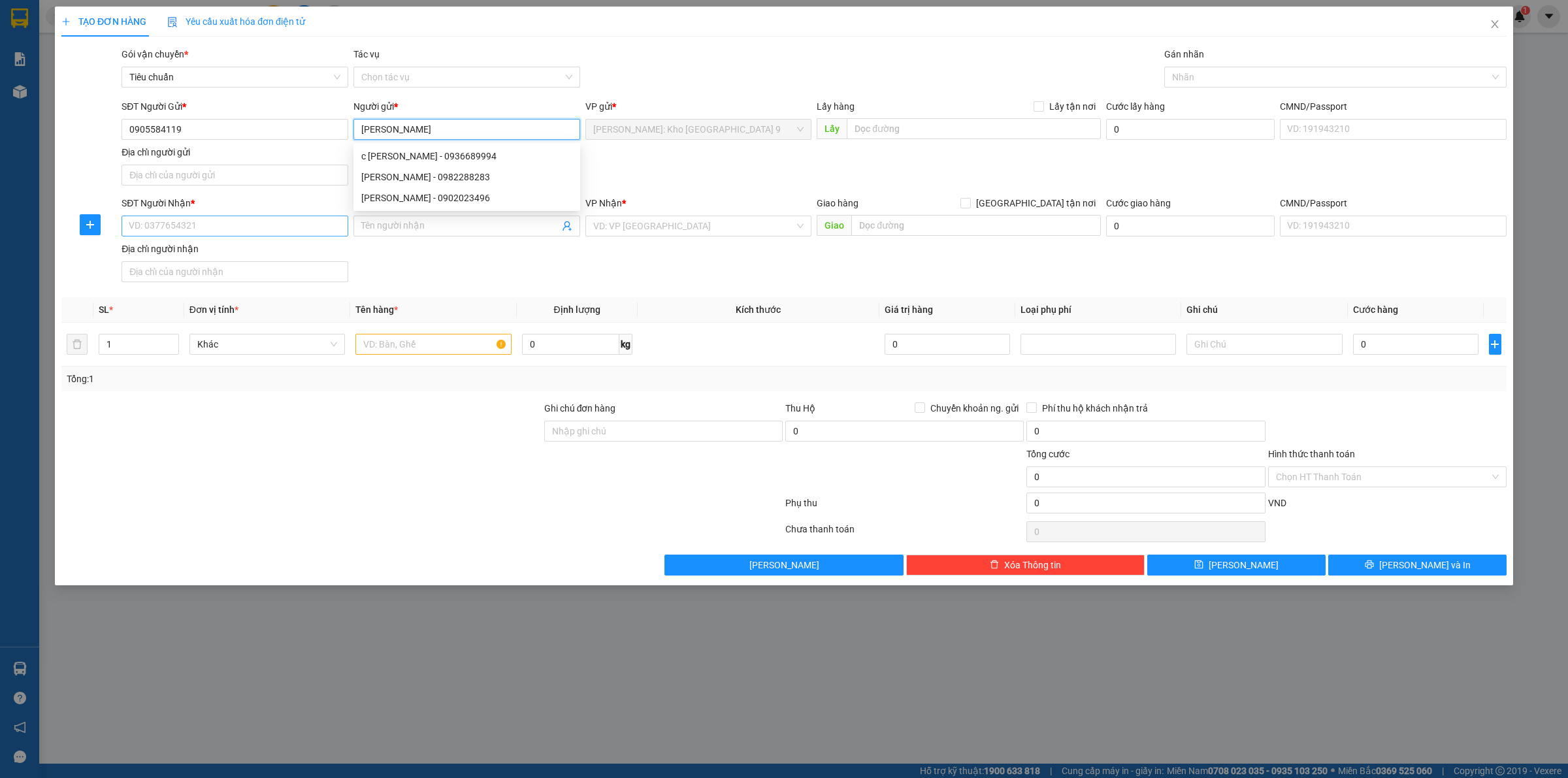
type input "[PERSON_NAME]"
click at [295, 219] on input "SĐT Người Nhận *" at bounding box center [235, 226] width 227 height 21
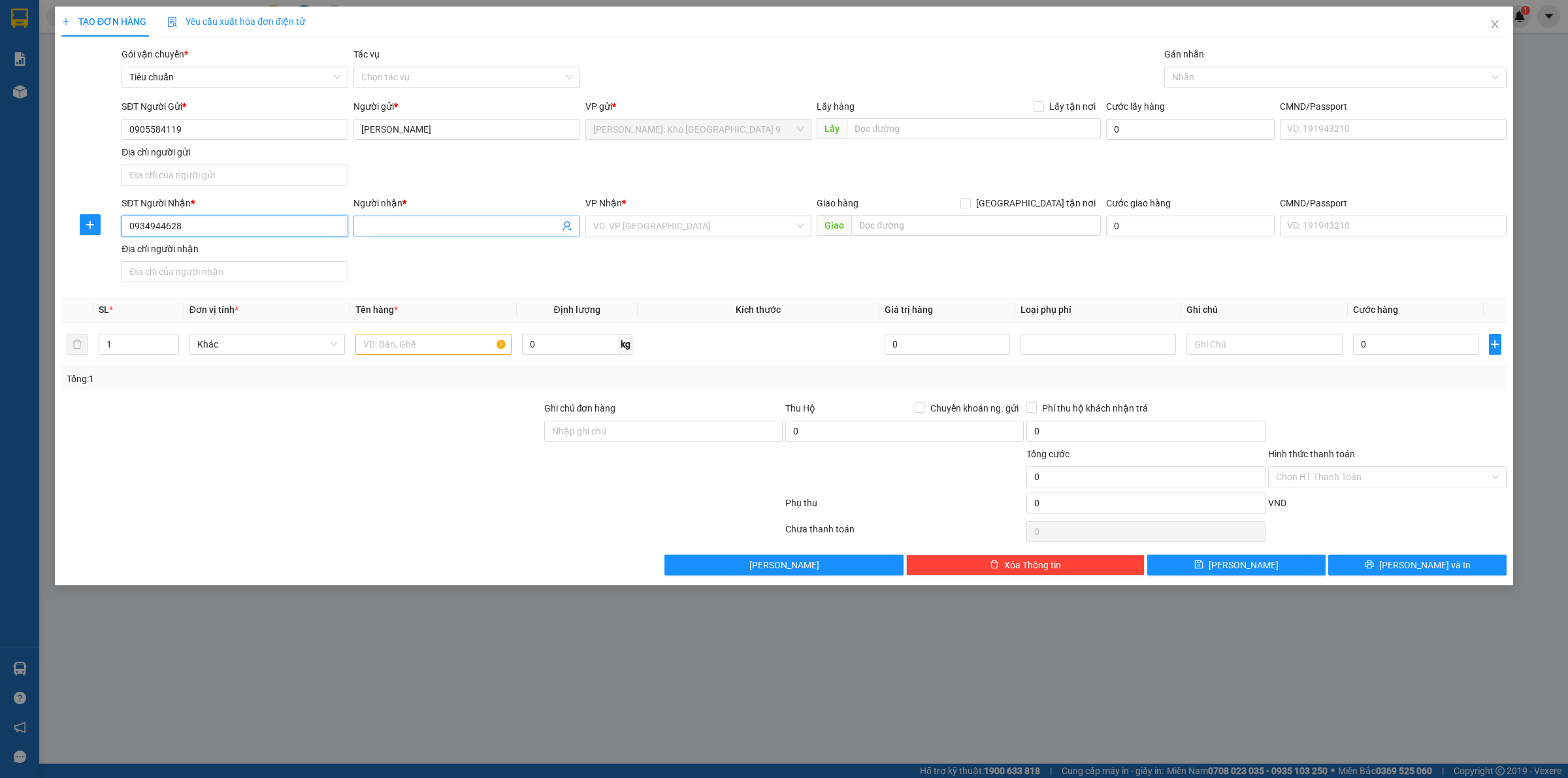
type input "0934944628"
click at [448, 227] on input "Người nhận *" at bounding box center [460, 226] width 198 height 15
type input "[PERSON_NAME]"
click at [635, 225] on input "search" at bounding box center [694, 226] width 202 height 20
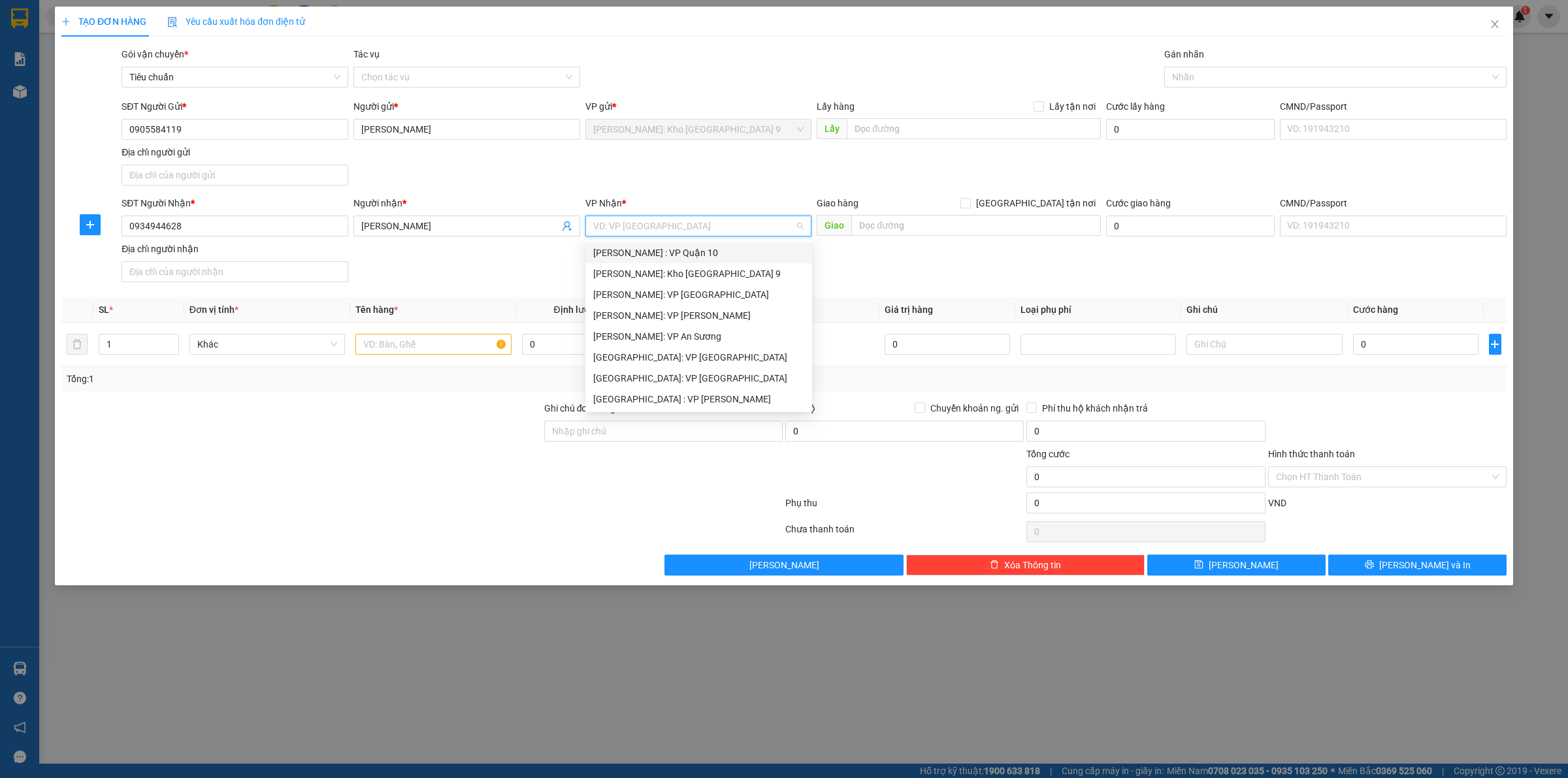
type input "D"
type input "ĐÀ"
click at [655, 250] on div "[GEOGRAPHIC_DATA] : VP [PERSON_NAME]" at bounding box center [713, 253] width 240 height 15
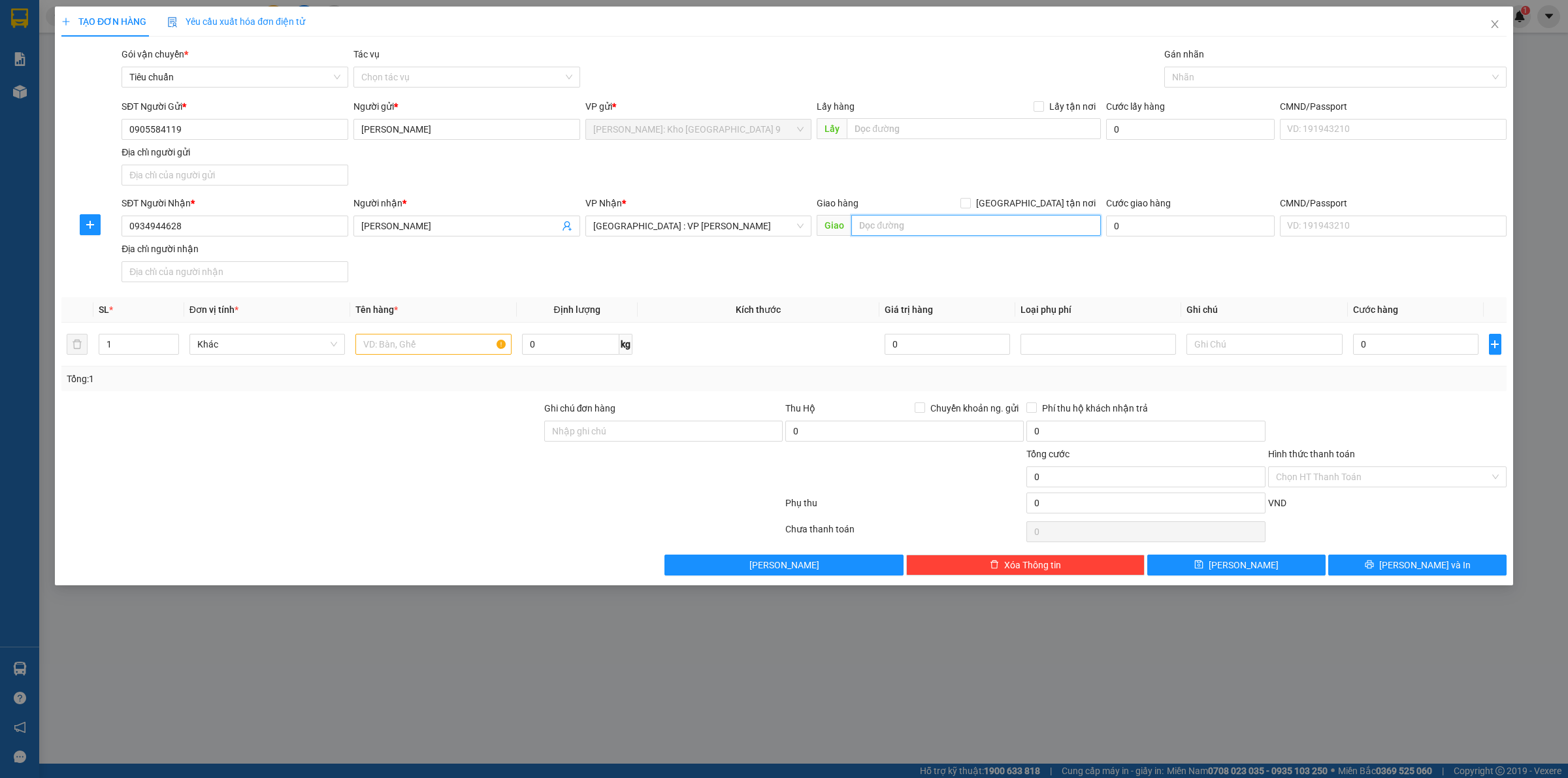
click at [949, 227] on input "text" at bounding box center [976, 225] width 250 height 21
drag, startPoint x: 1091, startPoint y: 224, endPoint x: 807, endPoint y: 254, distance: 285.6
click at [807, 254] on div "SĐT Người Nhận * 0934944628 Người nhận * HOÀNG THỊ THẢO VP Nhận * Đà Nẵng : VP …" at bounding box center [813, 242] width 1390 height 91
type input "TRUNG TÂM TIỆC CƯỚI NHÀ HÀNG FOR YOU, Đ 2/9, HÒA CƯỜNG BẮC, ĐÀ NẴNG"
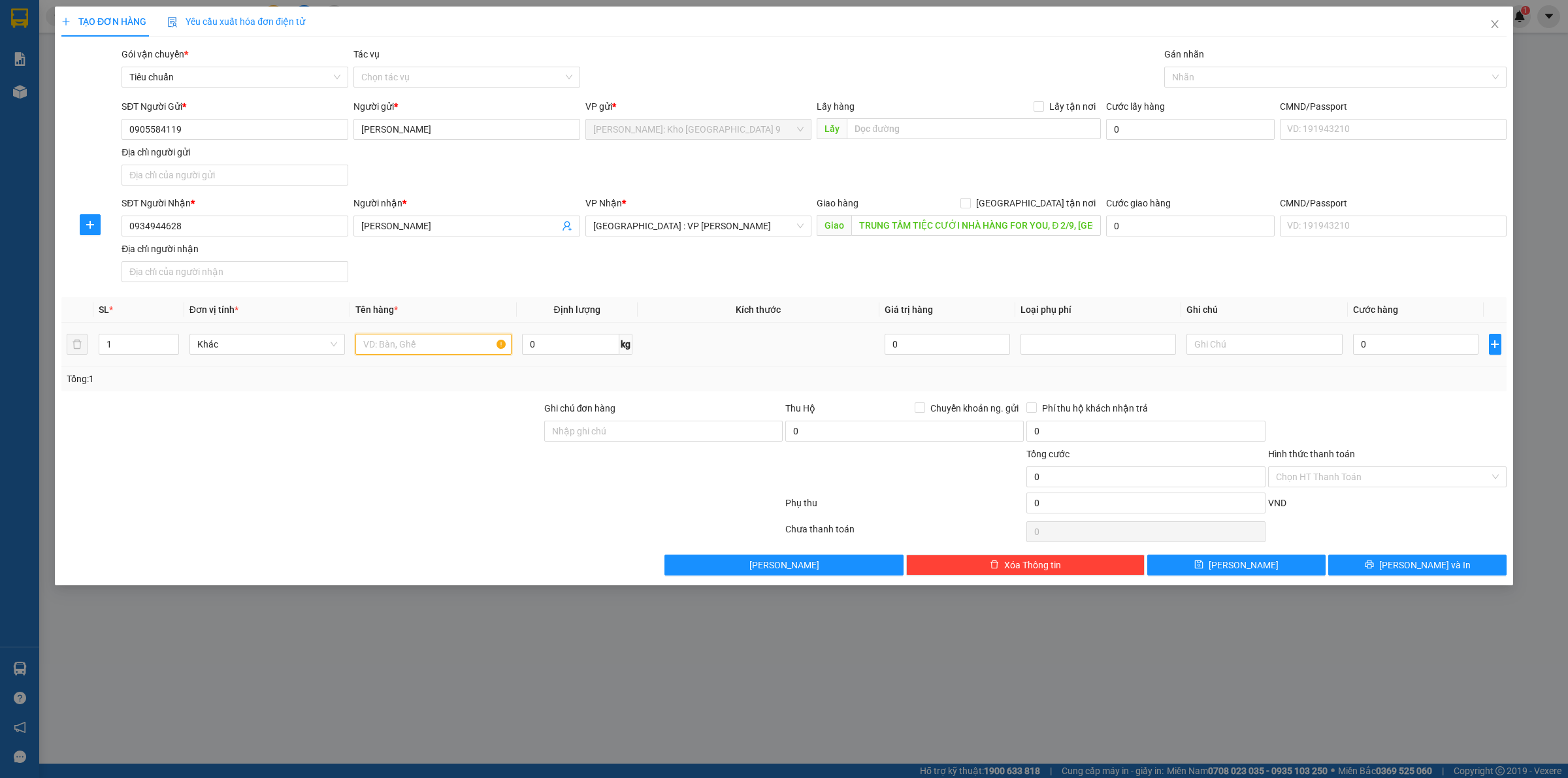
drag, startPoint x: 392, startPoint y: 353, endPoint x: 386, endPoint y: 350, distance: 6.7
click at [391, 351] on input "text" at bounding box center [433, 345] width 156 height 21
type input "2"
click at [172, 339] on span "up" at bounding box center [172, 341] width 8 height 8
click at [429, 345] on input "text" at bounding box center [433, 345] width 156 height 21
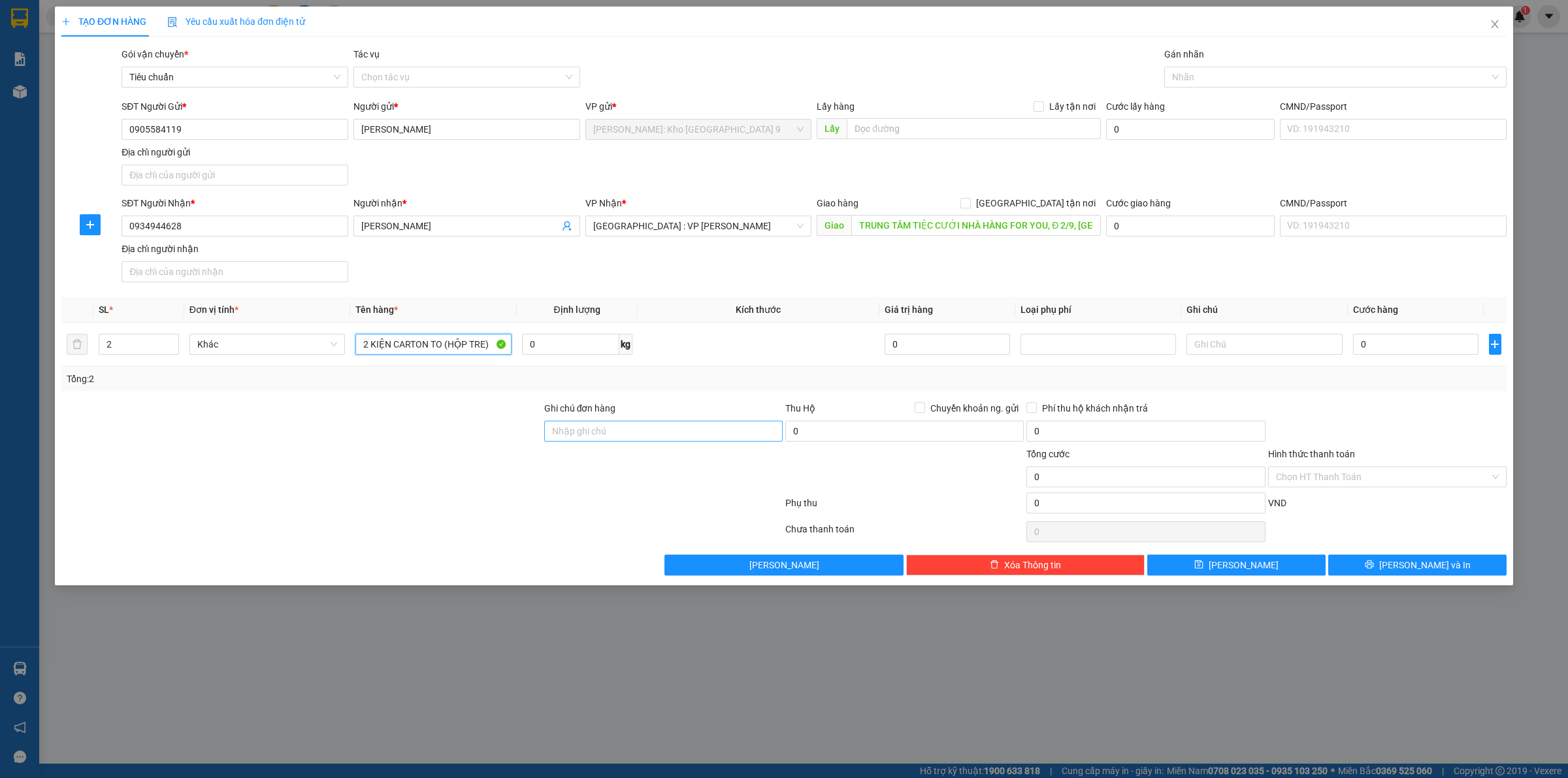
type input "2 KIỆN CARTON TO (HỘP TRE)"
click at [615, 435] on input "Ghi chú đơn hàng" at bounding box center [663, 431] width 238 height 21
type input "VẬN CHUYỂN NHẸ TAY - HƯ VỠ KHÔNG ĐỀN"
click at [1408, 347] on input "0" at bounding box center [1415, 345] width 125 height 21
type input "04"
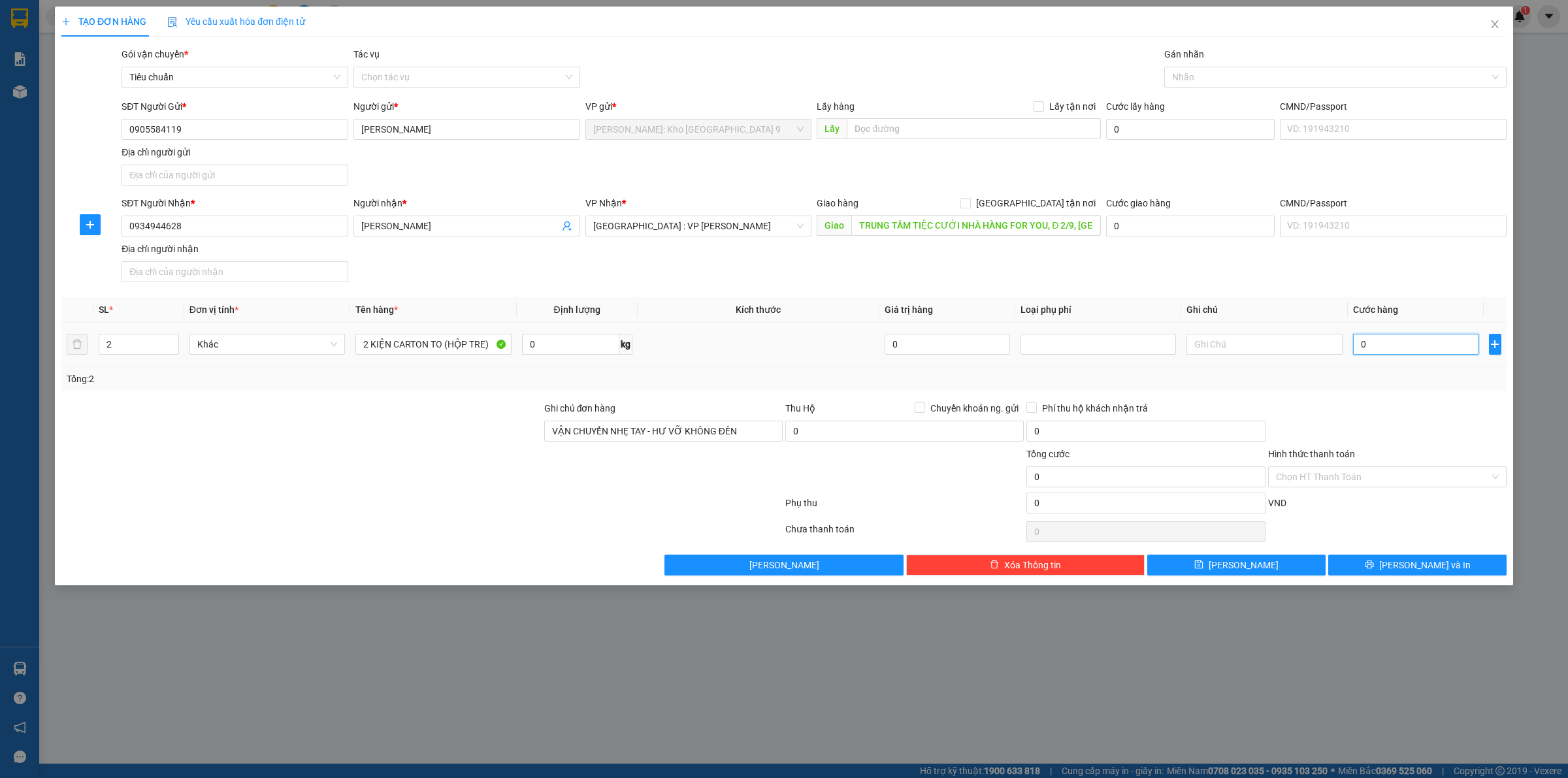
type input "4"
type input "045"
type input "45"
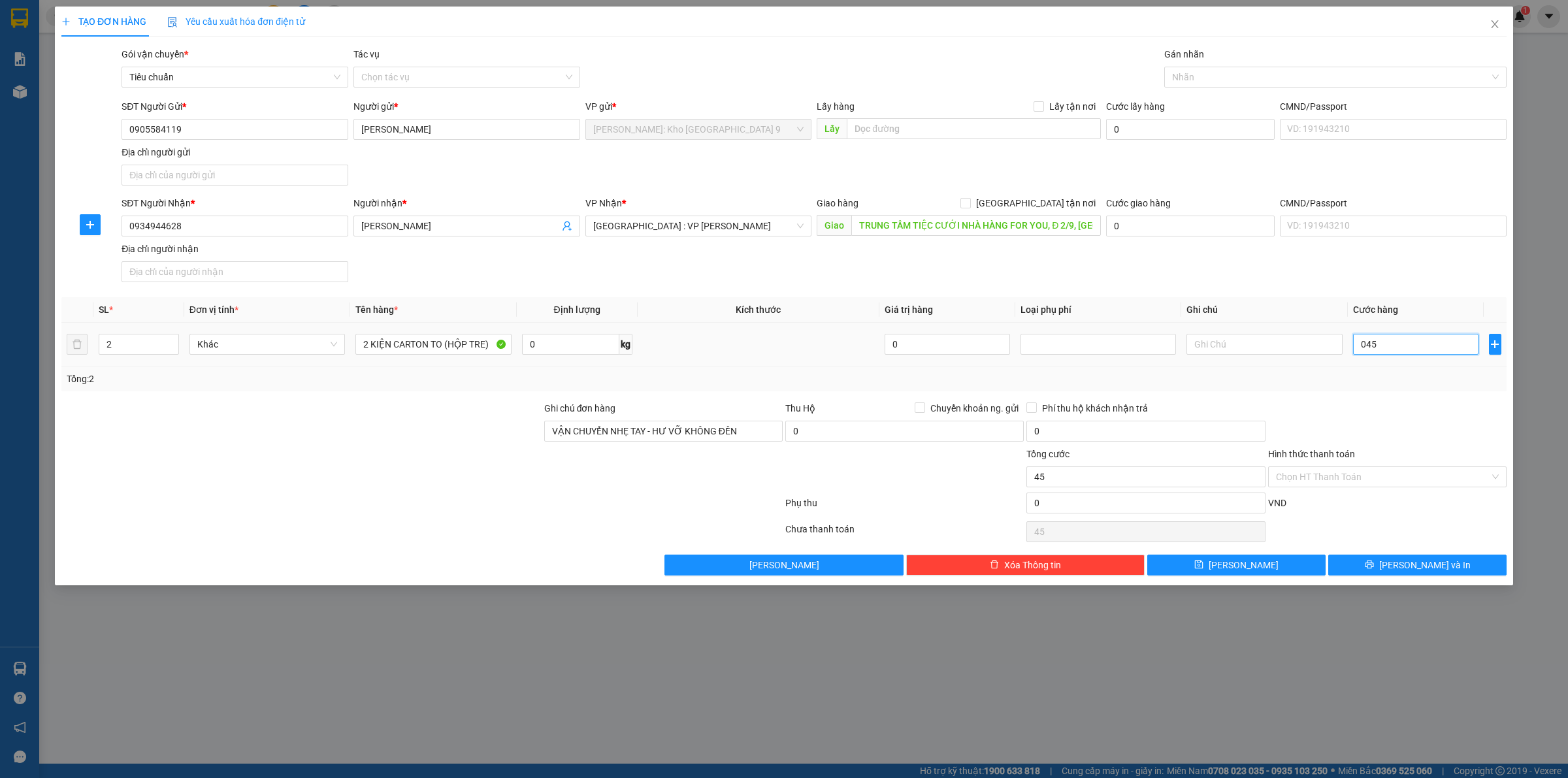
type input "0.450"
type input "450"
type input "04.500"
type input "4.500"
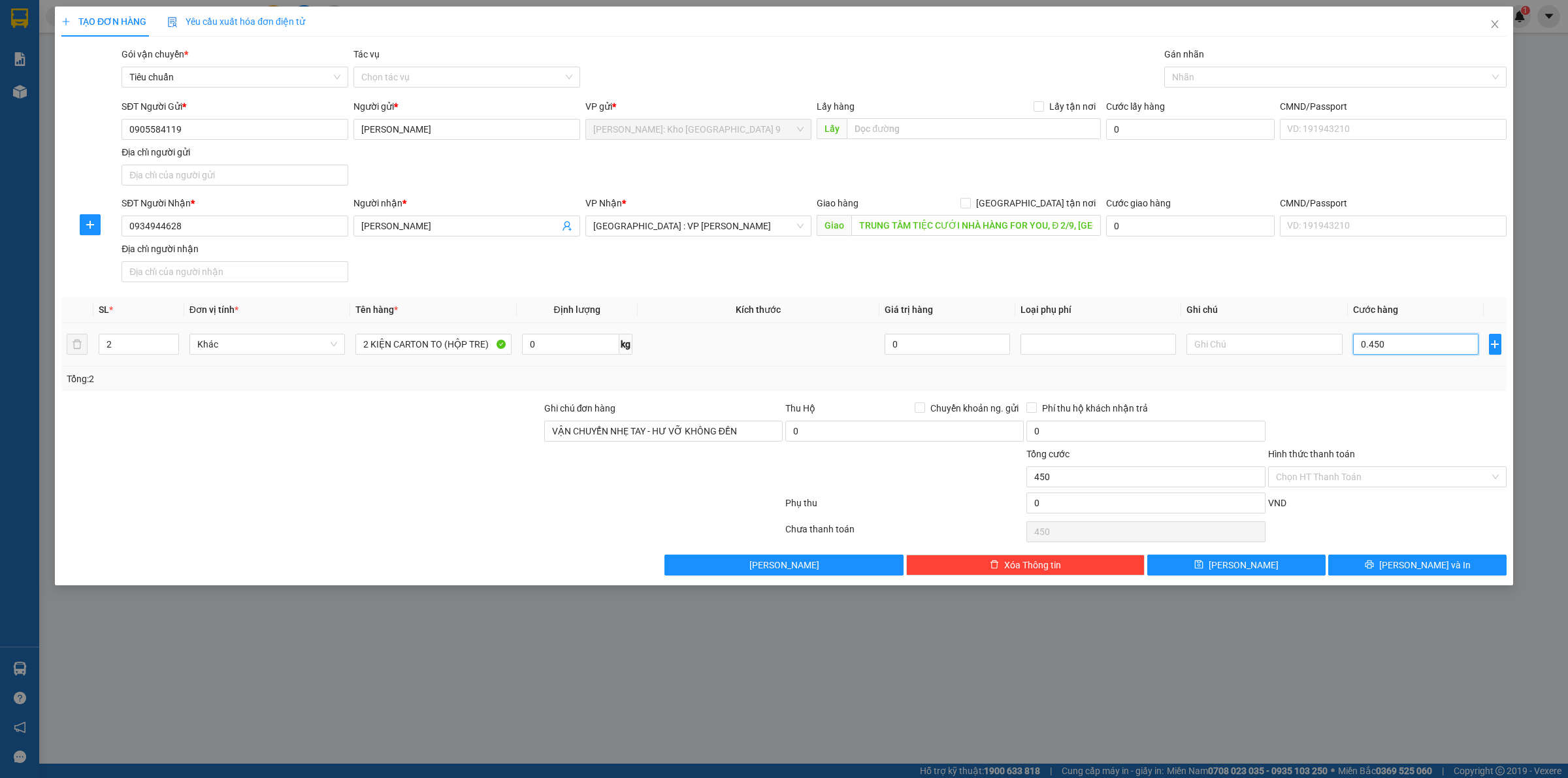
type input "4.500"
type input "045.000"
type input "45.000"
type input "0.450.000"
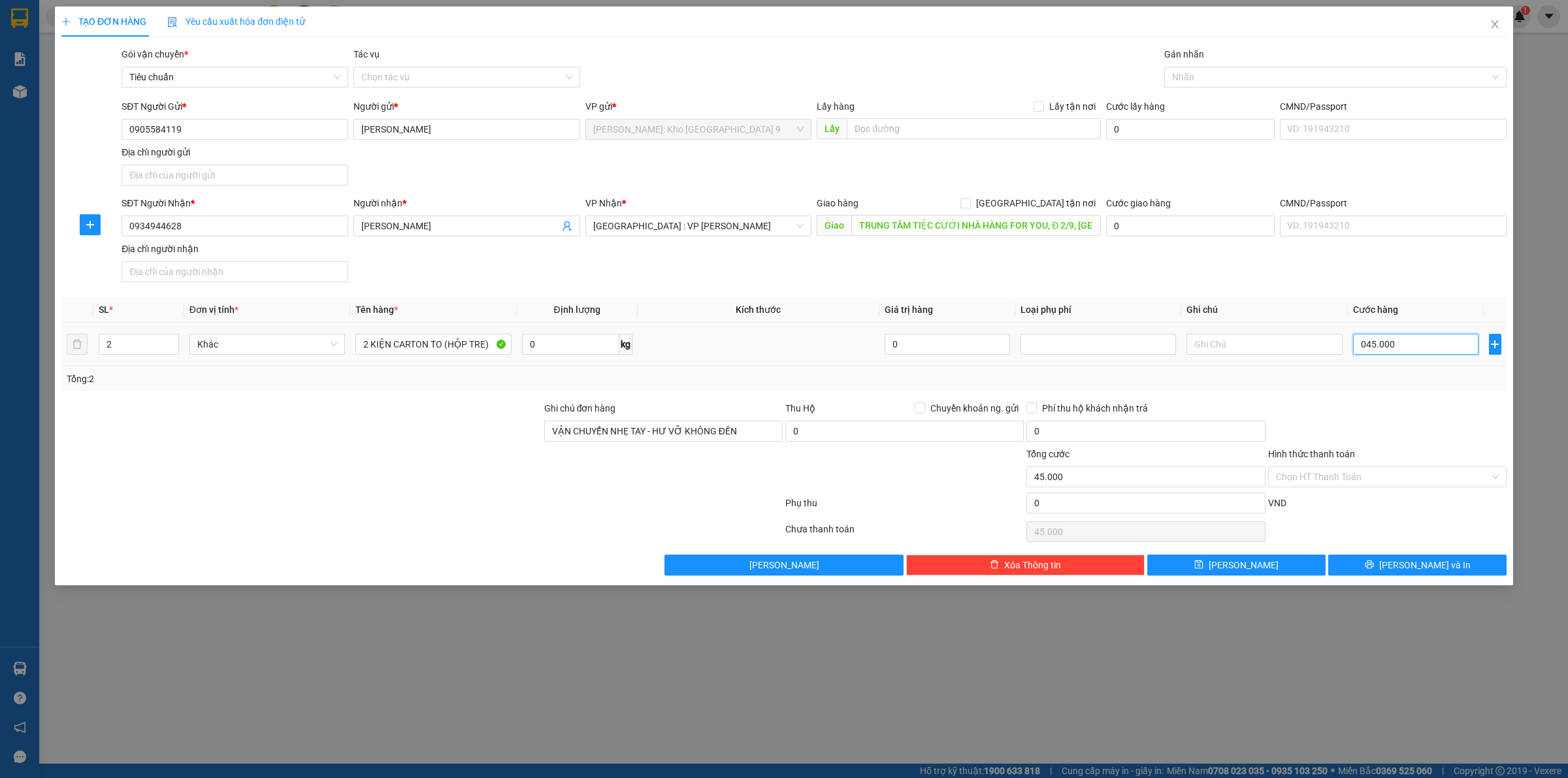
type input "450.000"
click at [1402, 441] on div at bounding box center [1387, 423] width 241 height 46
drag, startPoint x: 1399, startPoint y: 569, endPoint x: 1398, endPoint y: 561, distance: 8.1
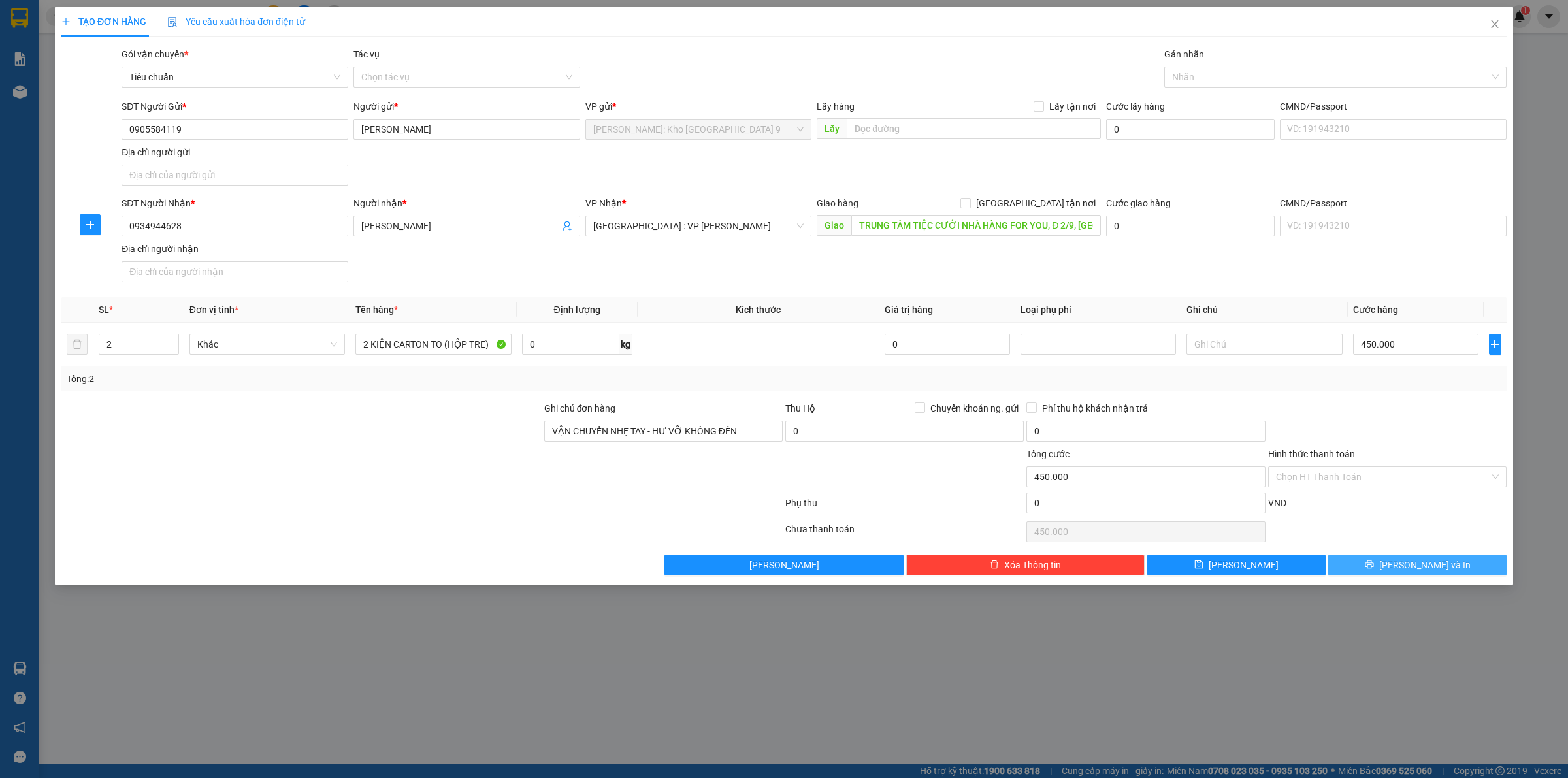
click at [1402, 566] on button "Lưu và In" at bounding box center [1417, 565] width 178 height 21
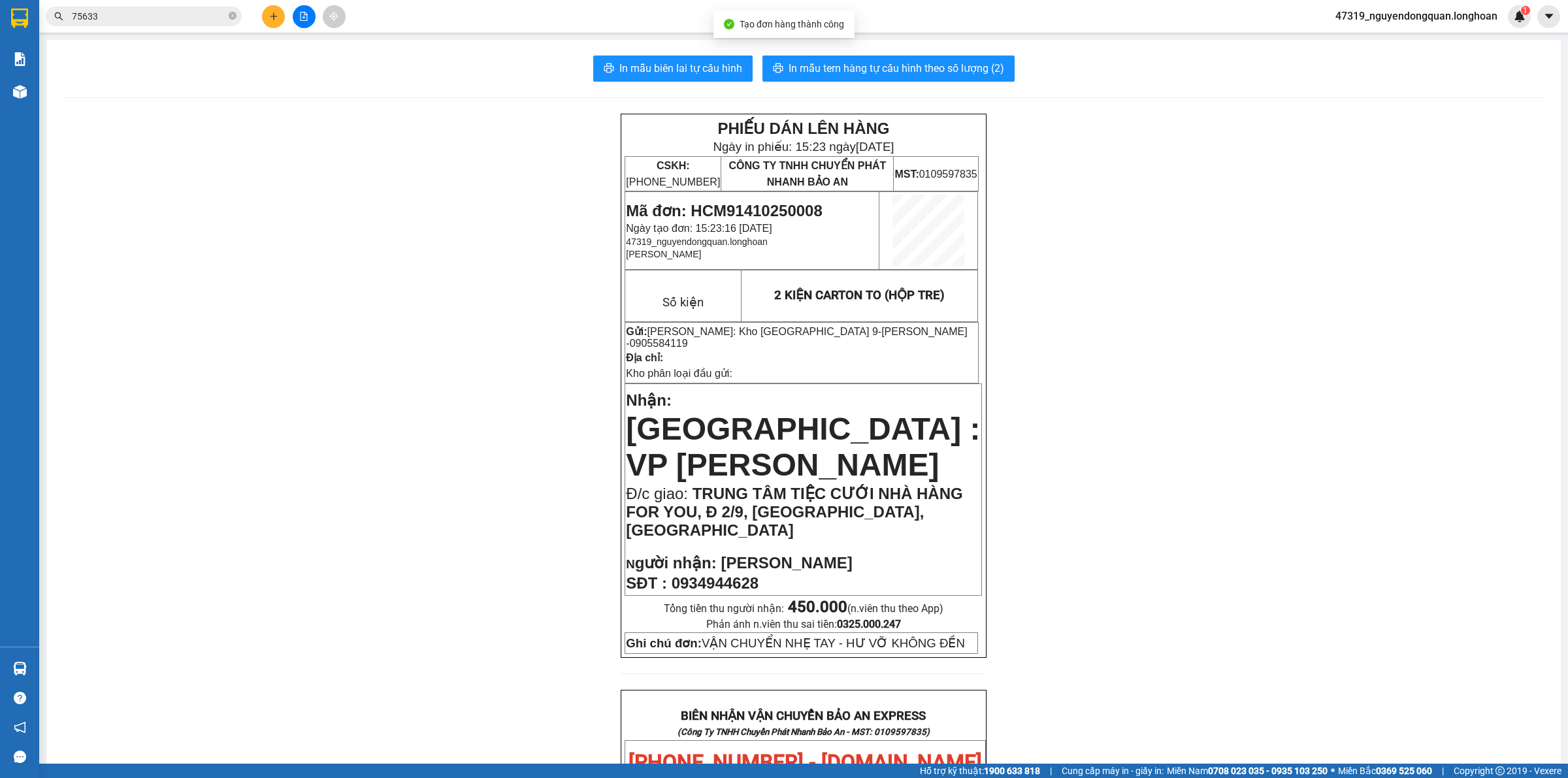
click at [686, 51] on div "In mẫu biên lai tự cấu hình In mẫu tem hàng tự cấu hình theo số lượng (2) PHIẾU…" at bounding box center [804, 748] width 1514 height 1417
click at [684, 66] on span "In mẫu biên lai tự cấu hình" at bounding box center [680, 68] width 123 height 17
drag, startPoint x: 706, startPoint y: 68, endPoint x: 719, endPoint y: 79, distance: 17.0
click at [707, 70] on span "In mẫu biên lai tự cấu hình" at bounding box center [680, 68] width 123 height 17
click at [384, 373] on div "PHIẾU DÁN LÊN HÀNG Ngày in phiếu: 15:23 ngày 14-10-2025 CSKH: 1900.06.88.33 CÔN…" at bounding box center [804, 778] width 1483 height 1328
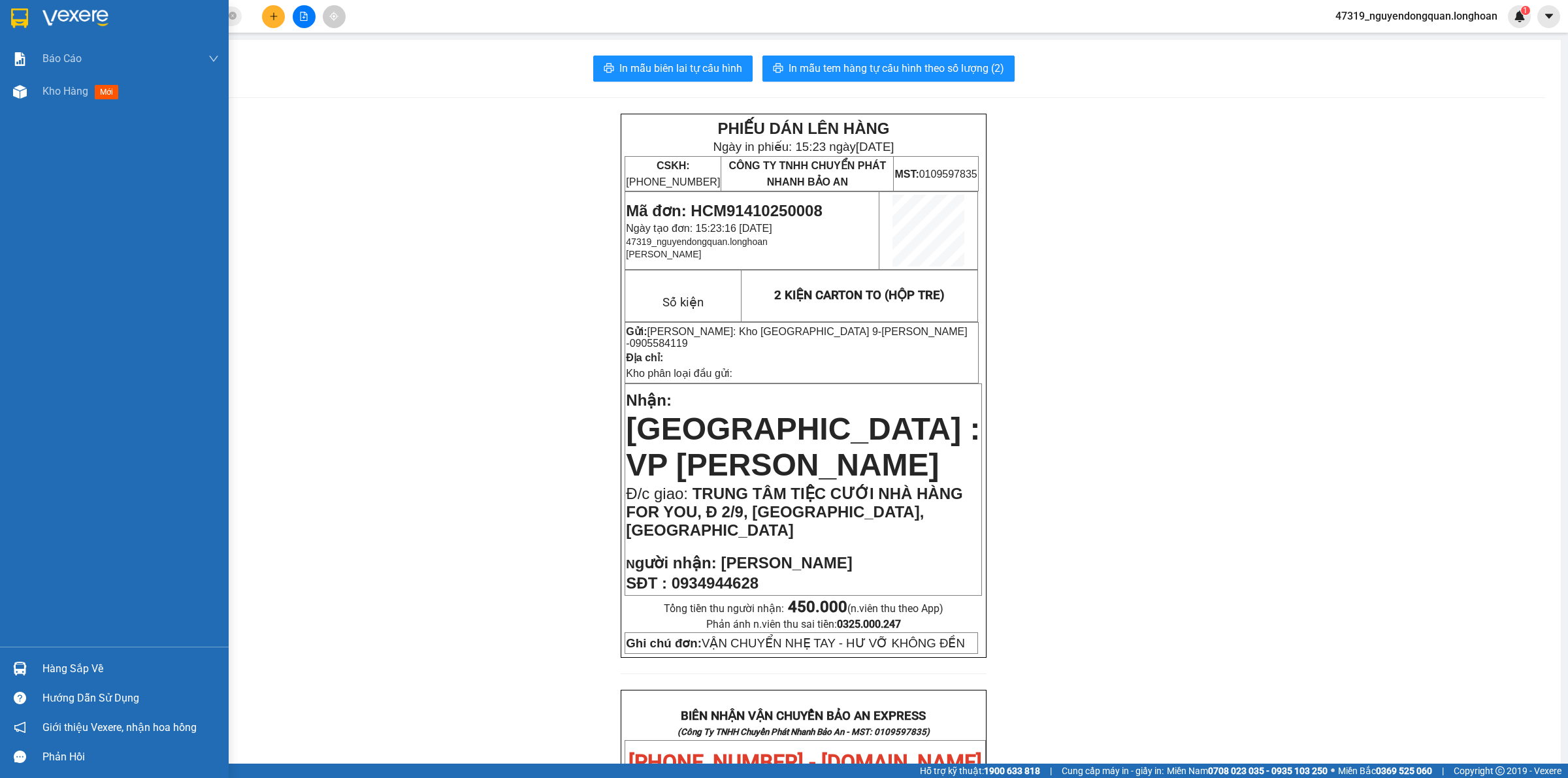
click at [15, 23] on img at bounding box center [20, 19] width 17 height 20
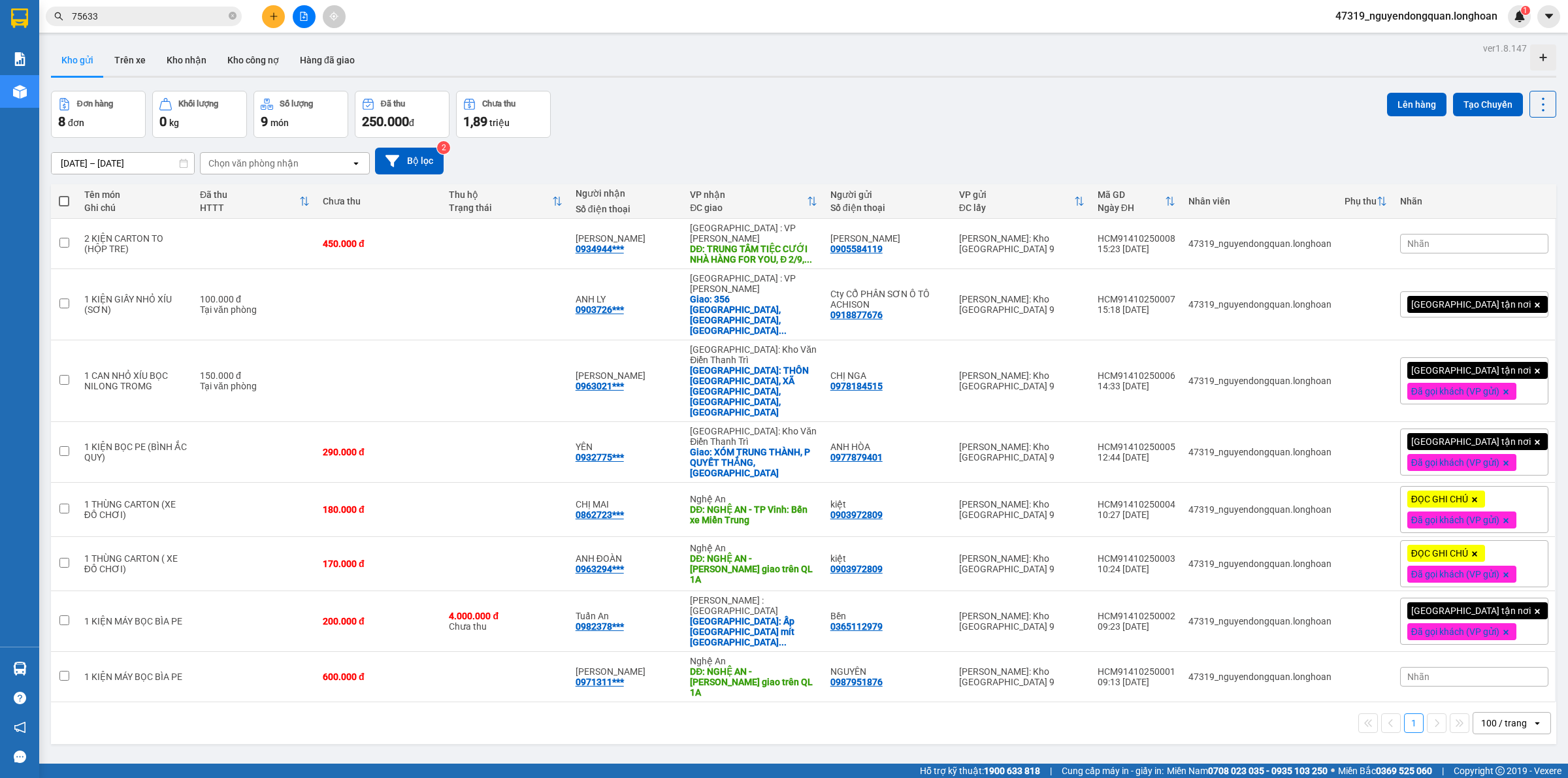
click at [1443, 253] on div "Nhãn" at bounding box center [1474, 244] width 148 height 20
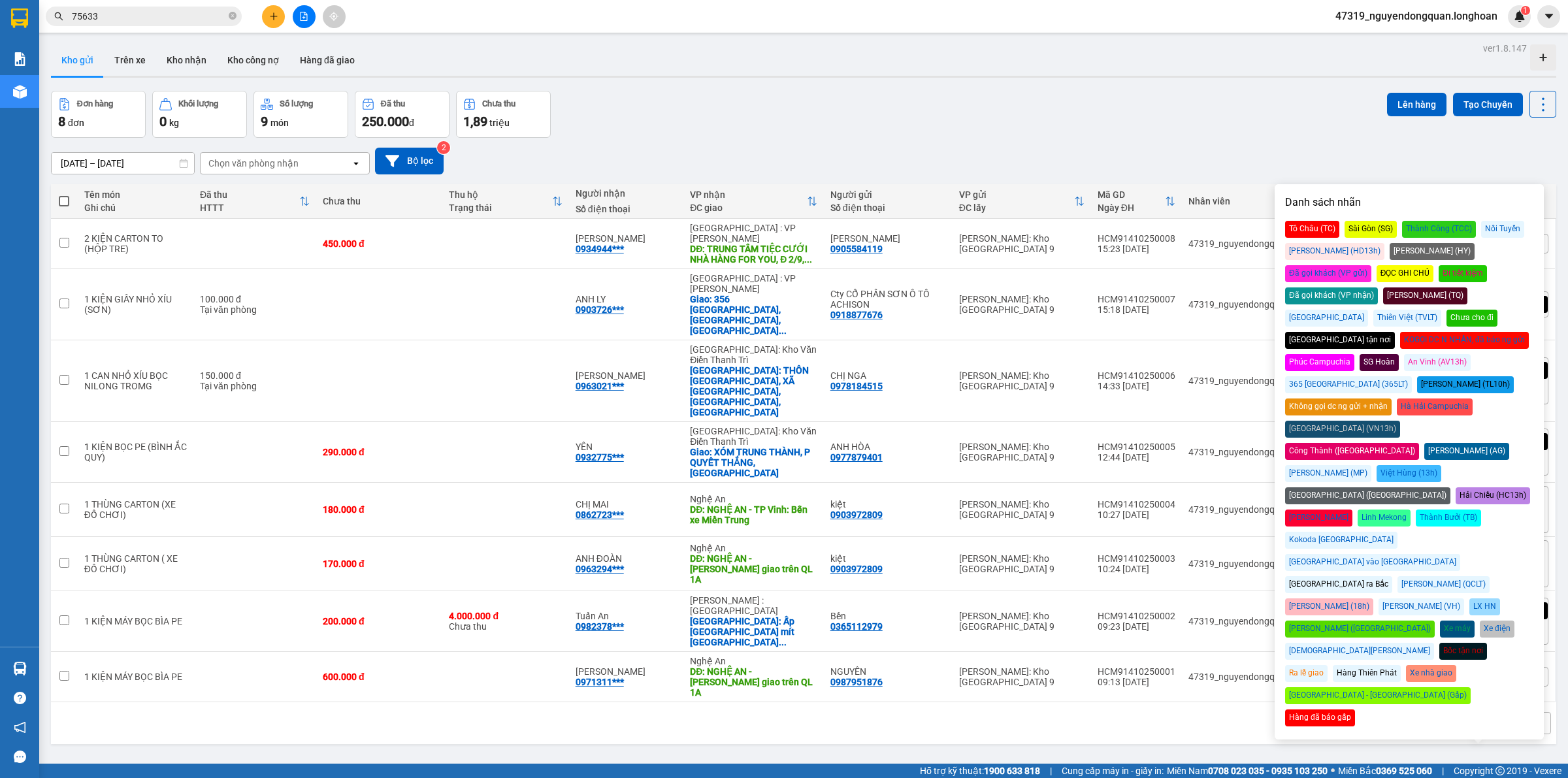
click at [1310, 332] on div "[GEOGRAPHIC_DATA] tận nơi" at bounding box center [1340, 341] width 110 height 17
click at [1213, 165] on div "[DATE] – [DATE] Press the down arrow key to interact with the calendar and sele…" at bounding box center [804, 161] width 1505 height 27
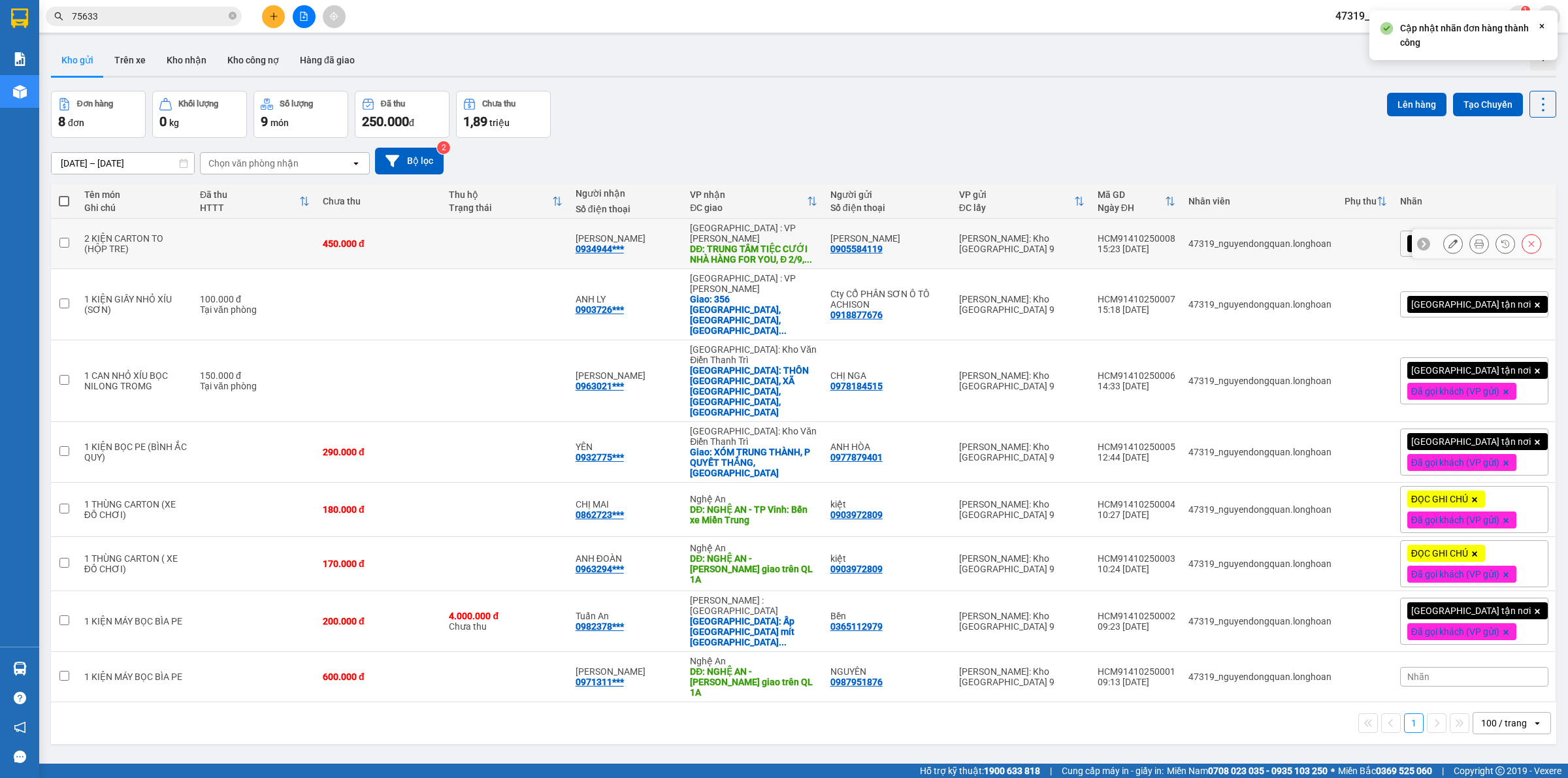
click at [1448, 249] on icon at bounding box center [1453, 244] width 9 height 9
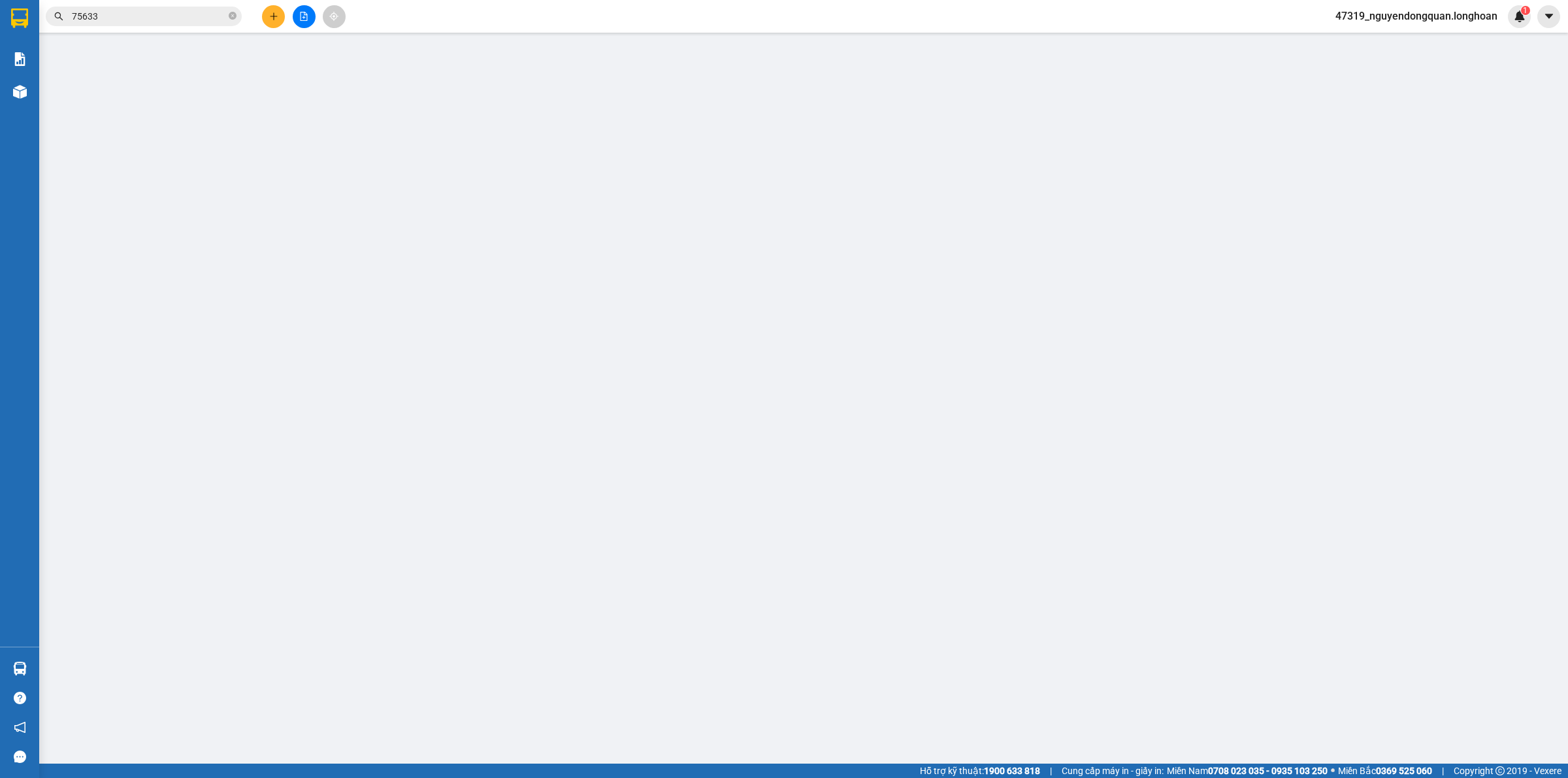
type input "0905584119"
type input "[PERSON_NAME]"
type input "0934944628"
type input "[PERSON_NAME]"
type input "TRUNG TÂM TIỆC CƯỚI NHÀ HÀNG FOR YOU, Đ 2/9, HÒA CƯỜNG BẮC, ĐÀ NẴNG"
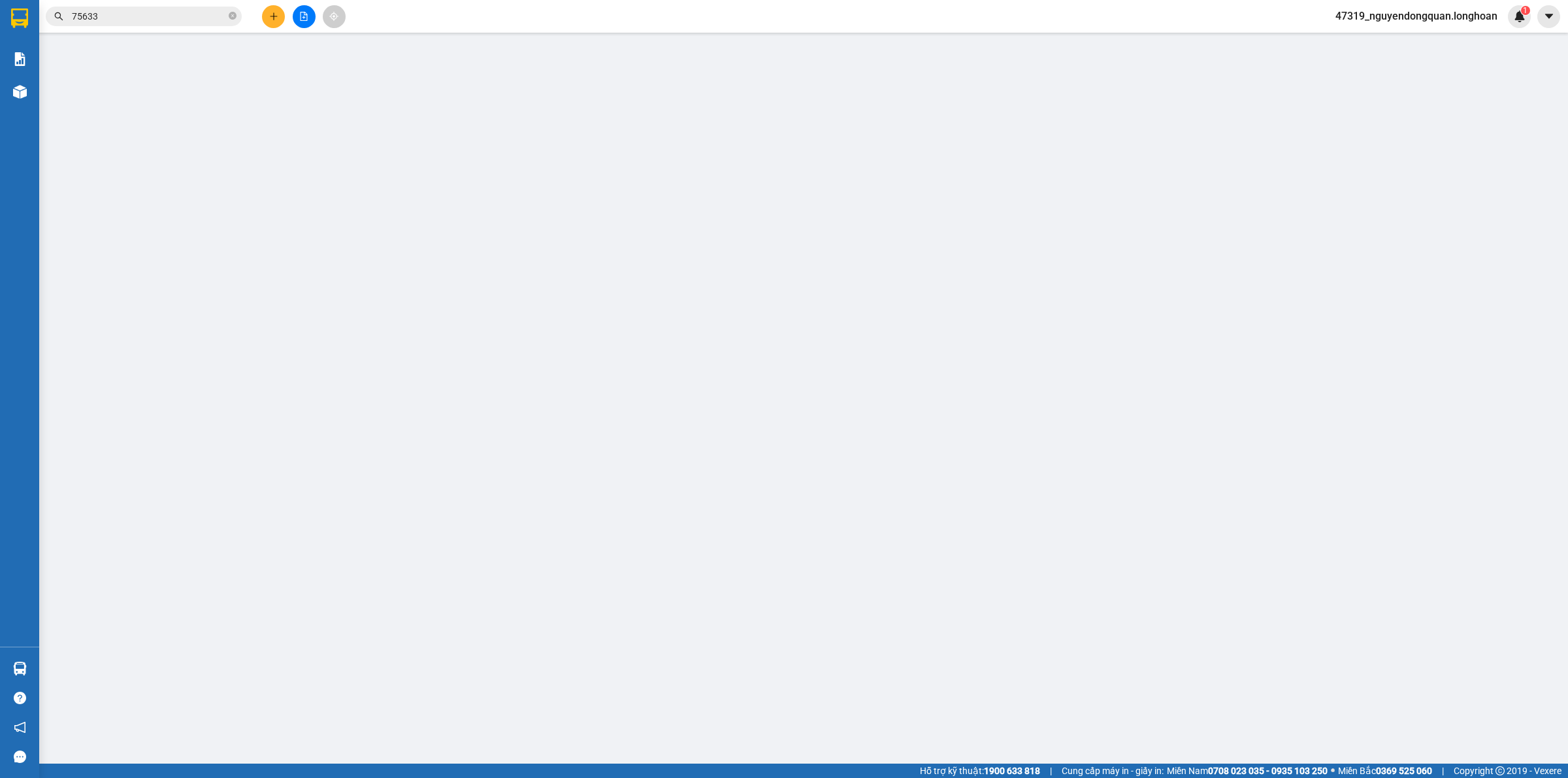
type input "VẬN CHUYỂN NHẸ TAY - HƯ VỠ KHÔNG ĐỀN"
type input "0"
type input "450.000"
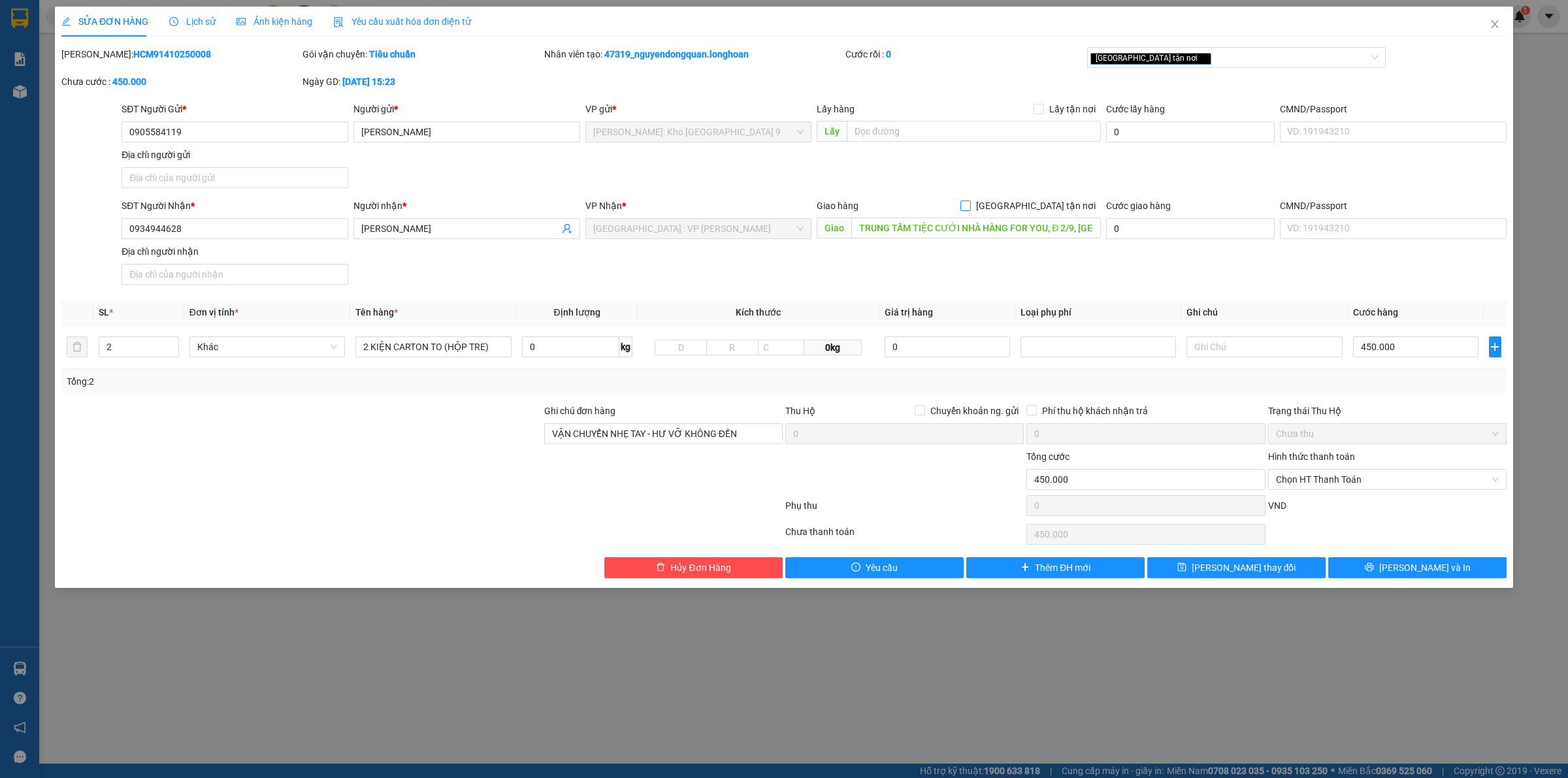
click at [970, 205] on span at bounding box center [966, 206] width 11 height 11
click at [969, 205] on input "[GEOGRAPHIC_DATA] tận nơi" at bounding box center [965, 205] width 9 height 9
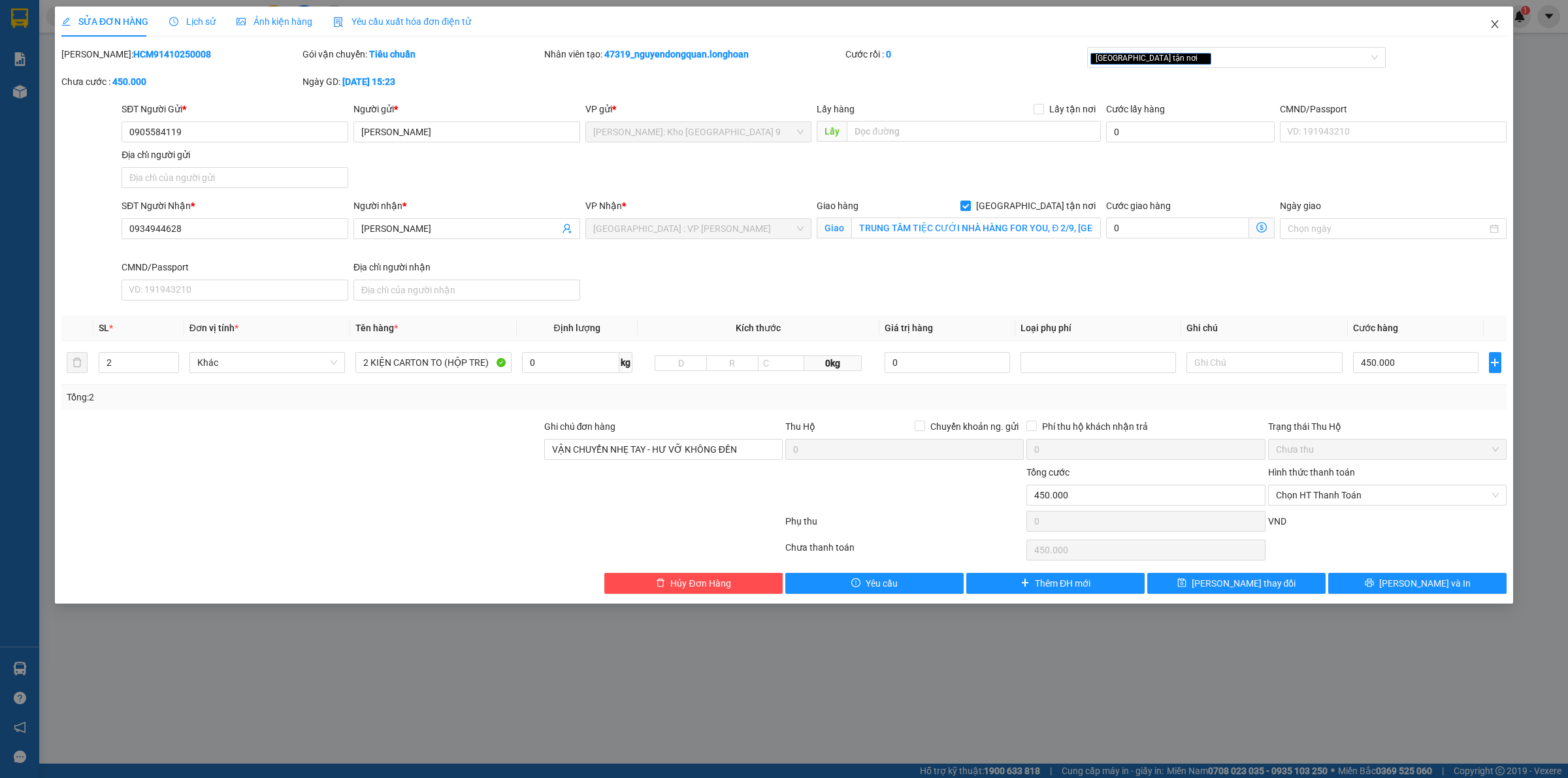
click at [1498, 31] on span "Close" at bounding box center [1494, 25] width 36 height 36
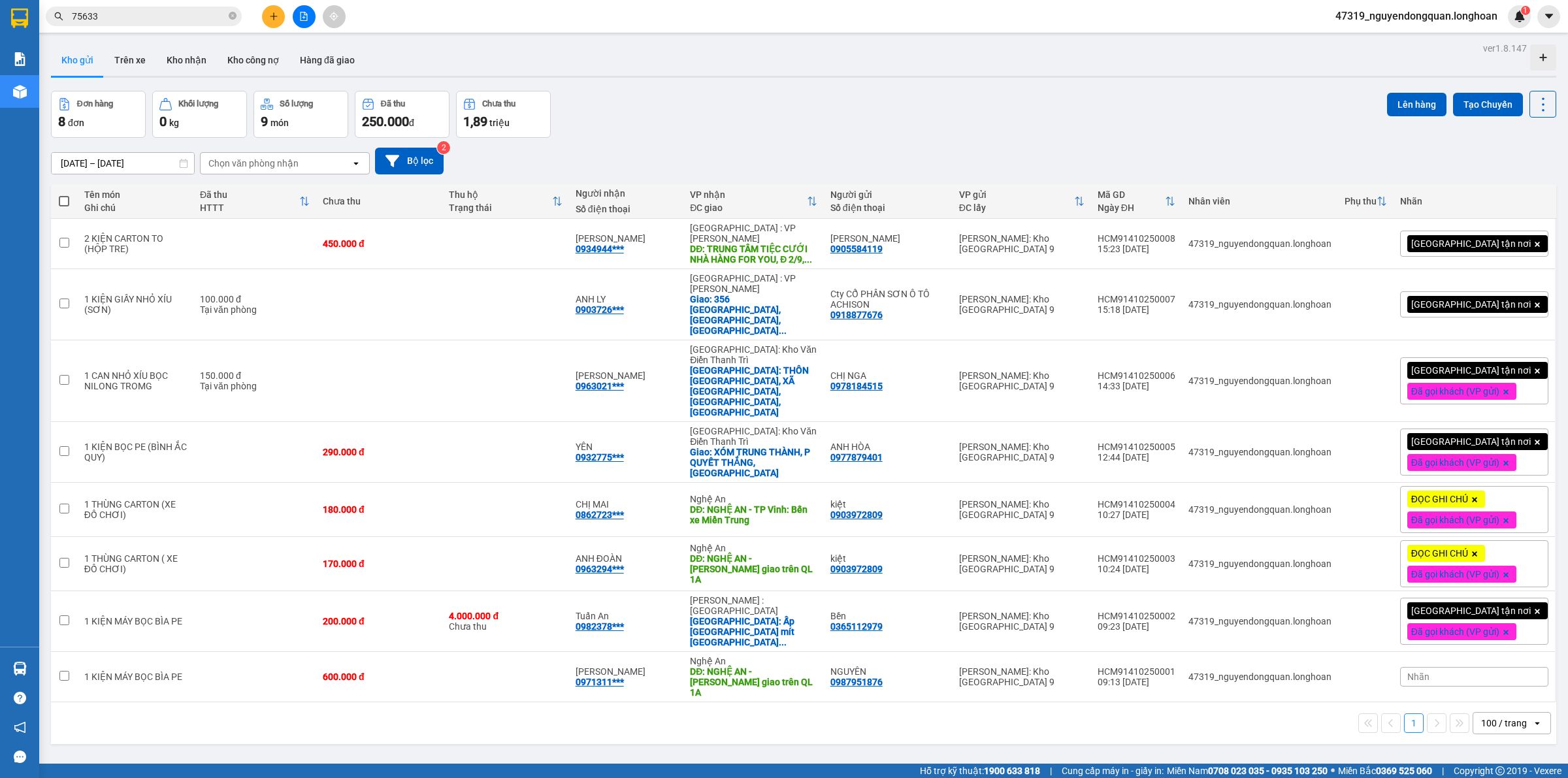
click at [908, 711] on div "ver 1.8.147 Kho gửi Trên xe Kho nhận Kho công nợ Hàng đã giao Đơn hàng 8 đơn Kh…" at bounding box center [804, 428] width 1516 height 778
click at [1475, 246] on icon at bounding box center [1479, 244] width 9 height 9
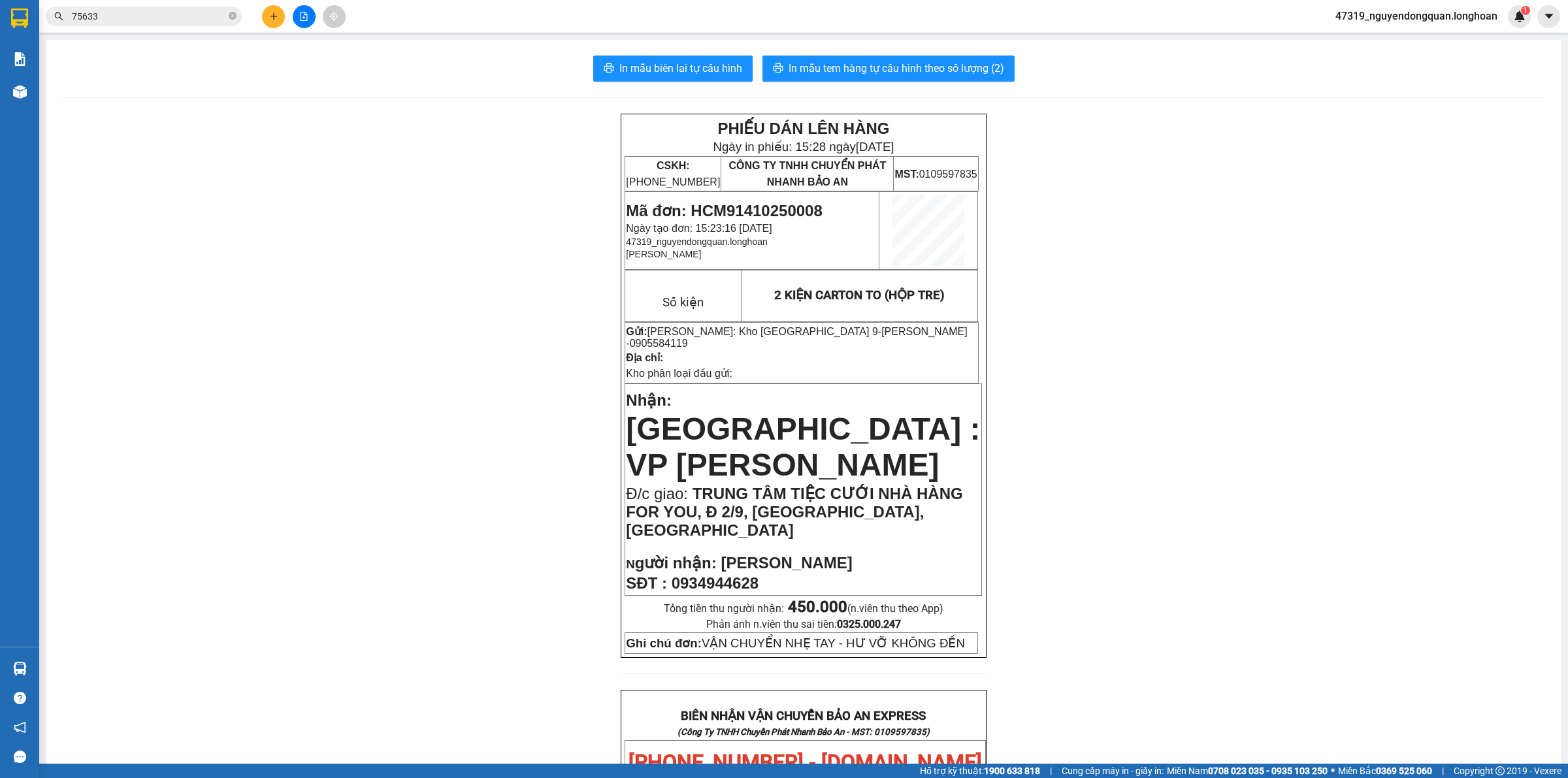
drag, startPoint x: 749, startPoint y: 209, endPoint x: 845, endPoint y: 201, distance: 96.3
click at [354, 447] on div "PHIẾU DÁN LÊN HÀNG Ngày in phiếu: 15:28 ngày 14-10-2025 CSKH: 1900.06.88.33 CÔN…" at bounding box center [804, 787] width 1483 height 1346
click at [425, 474] on div "PHIẾU DÁN LÊN HÀNG Ngày in phiếu: 15:28 ngày 14-10-2025 CSKH: 1900.06.88.33 CÔN…" at bounding box center [804, 787] width 1483 height 1346
click at [488, 347] on div "PHIẾU DÁN LÊN HÀNG Ngày in phiếu: 15:28 ngày 14-10-2025 CSKH: 1900.06.88.33 CÔN…" at bounding box center [804, 787] width 1483 height 1346
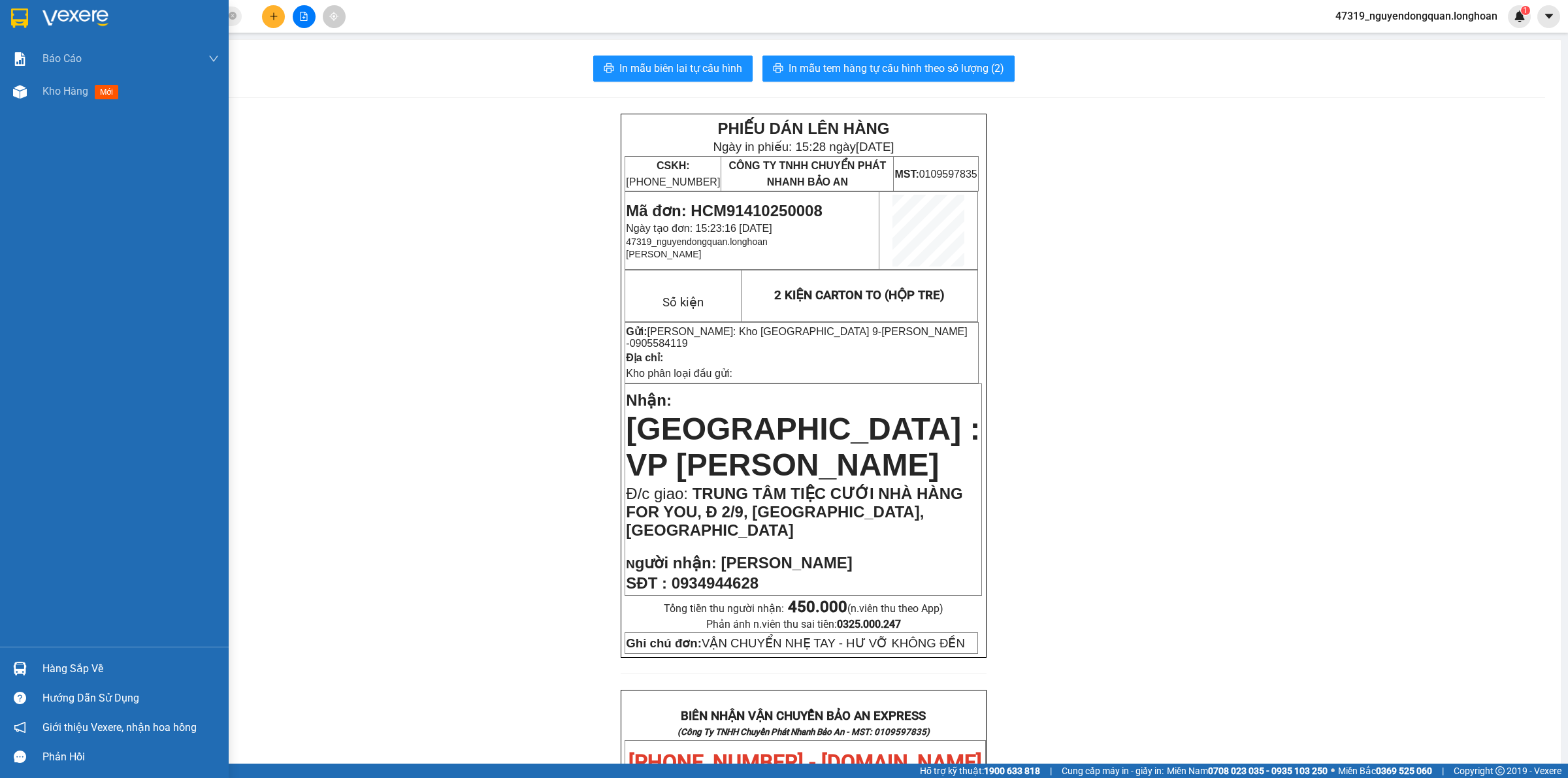
click at [27, 28] on div at bounding box center [20, 18] width 23 height 23
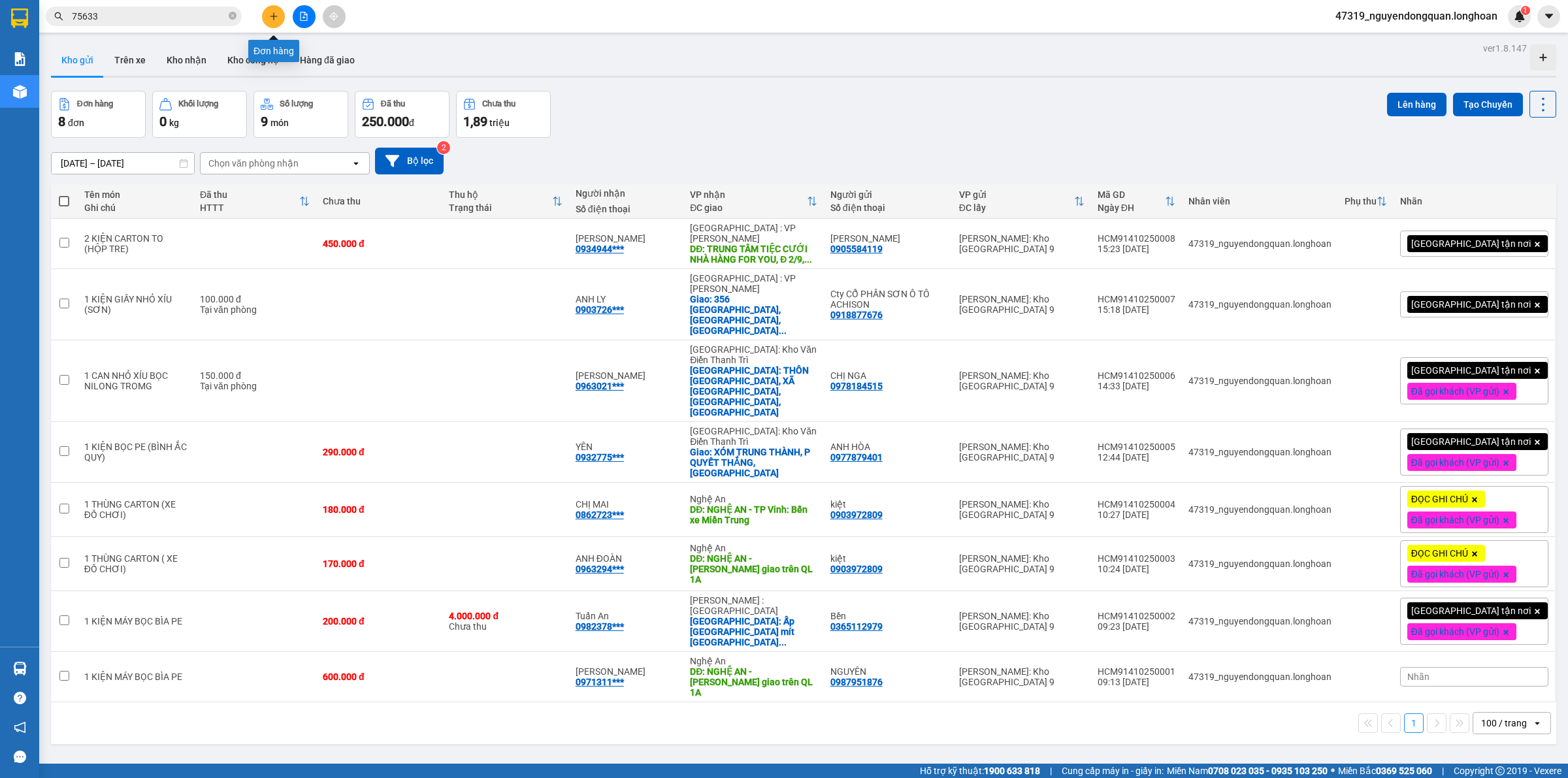
click at [273, 20] on icon "plus" at bounding box center [273, 16] width 1 height 7
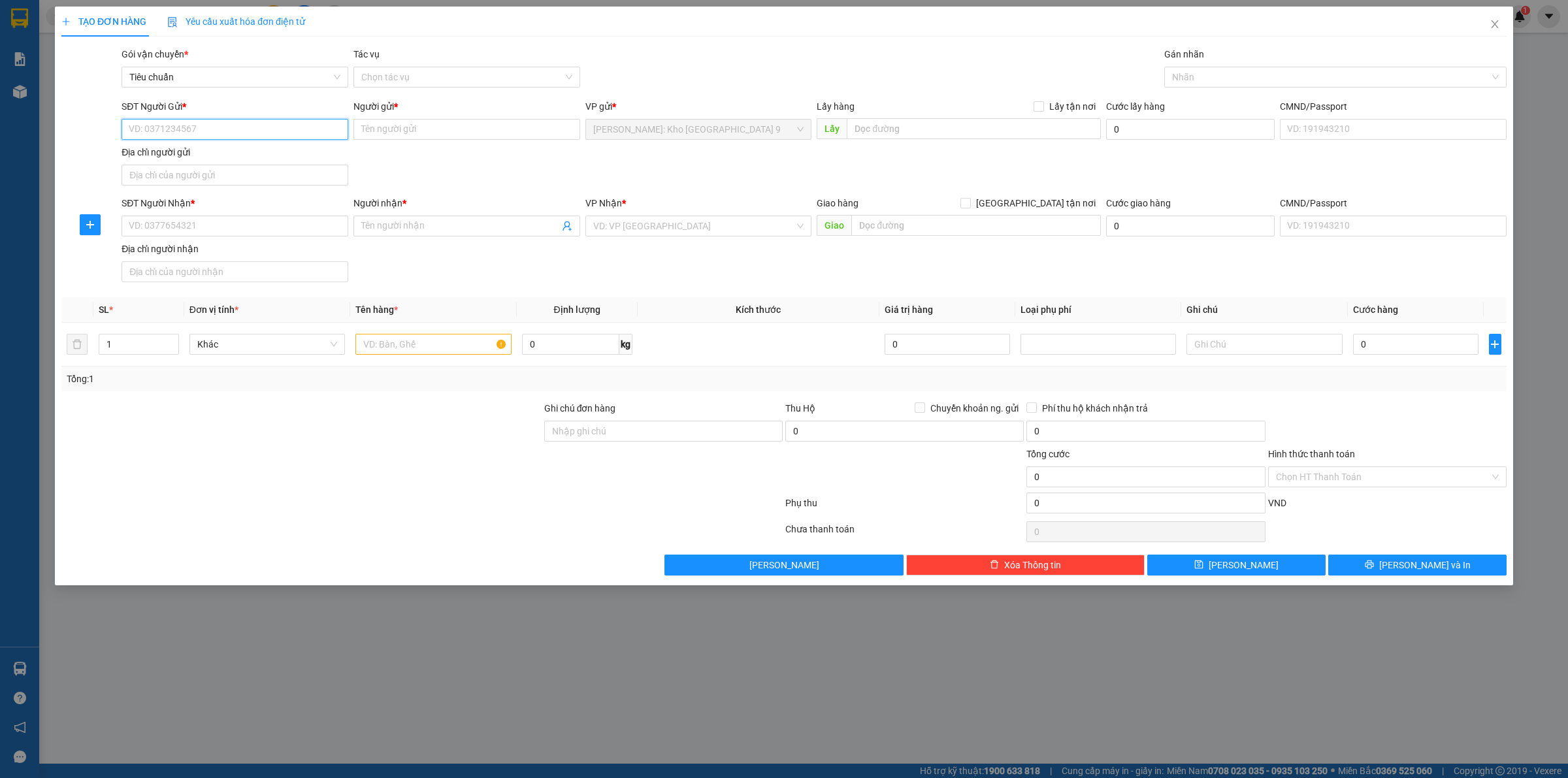
click at [240, 127] on input "SĐT Người Gửi *" at bounding box center [235, 129] width 227 height 21
click at [164, 129] on input "079408812" at bounding box center [235, 129] width 227 height 21
type input "0794088812"
click at [260, 135] on input "0794088812" at bounding box center [235, 129] width 227 height 21
click at [256, 151] on div "0794088812 - chị an" at bounding box center [235, 156] width 211 height 15
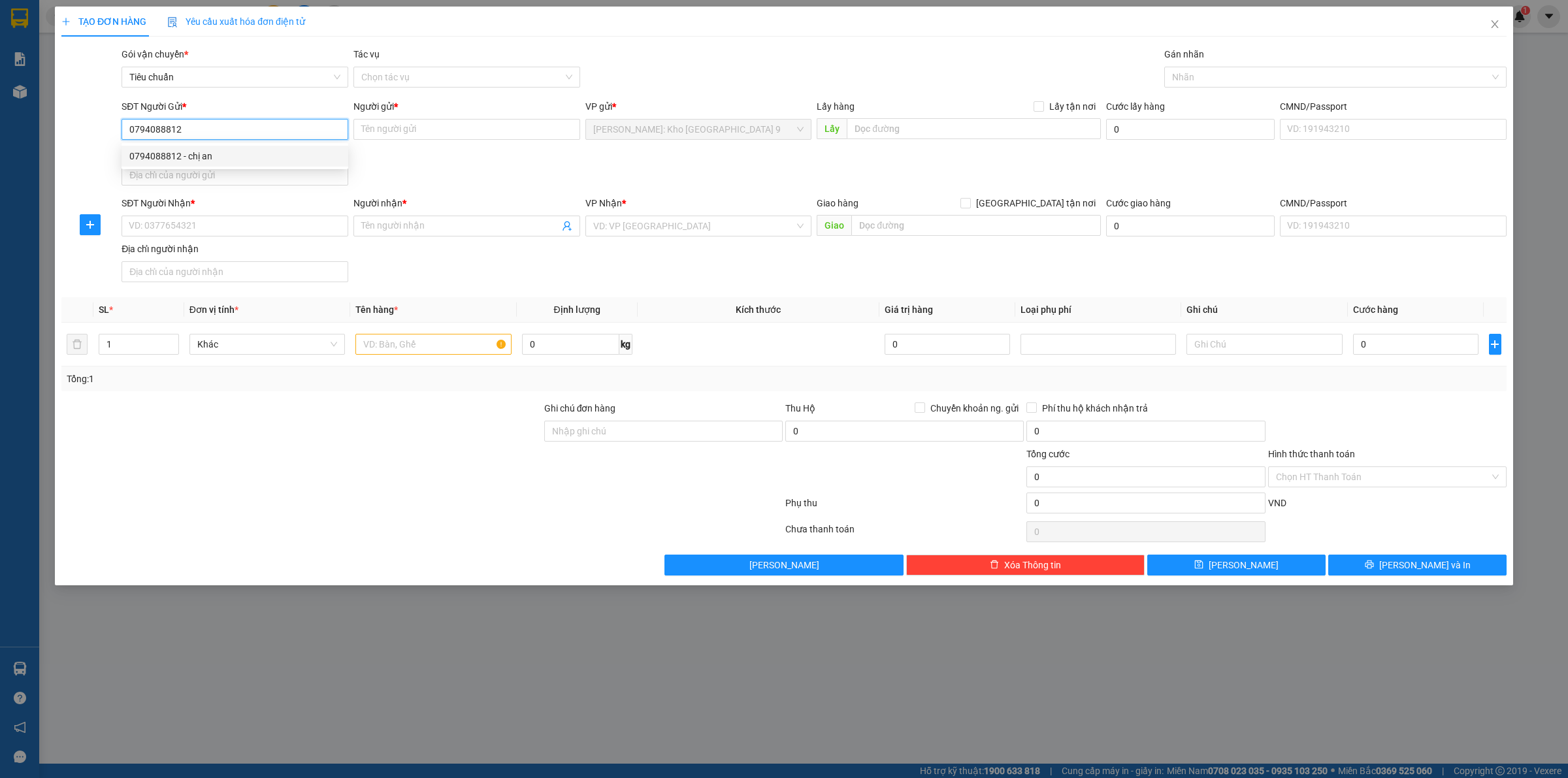
type input "chị an"
type input "0794088812"
click at [233, 234] on input "SĐT Người Nhận *" at bounding box center [235, 226] width 227 height 21
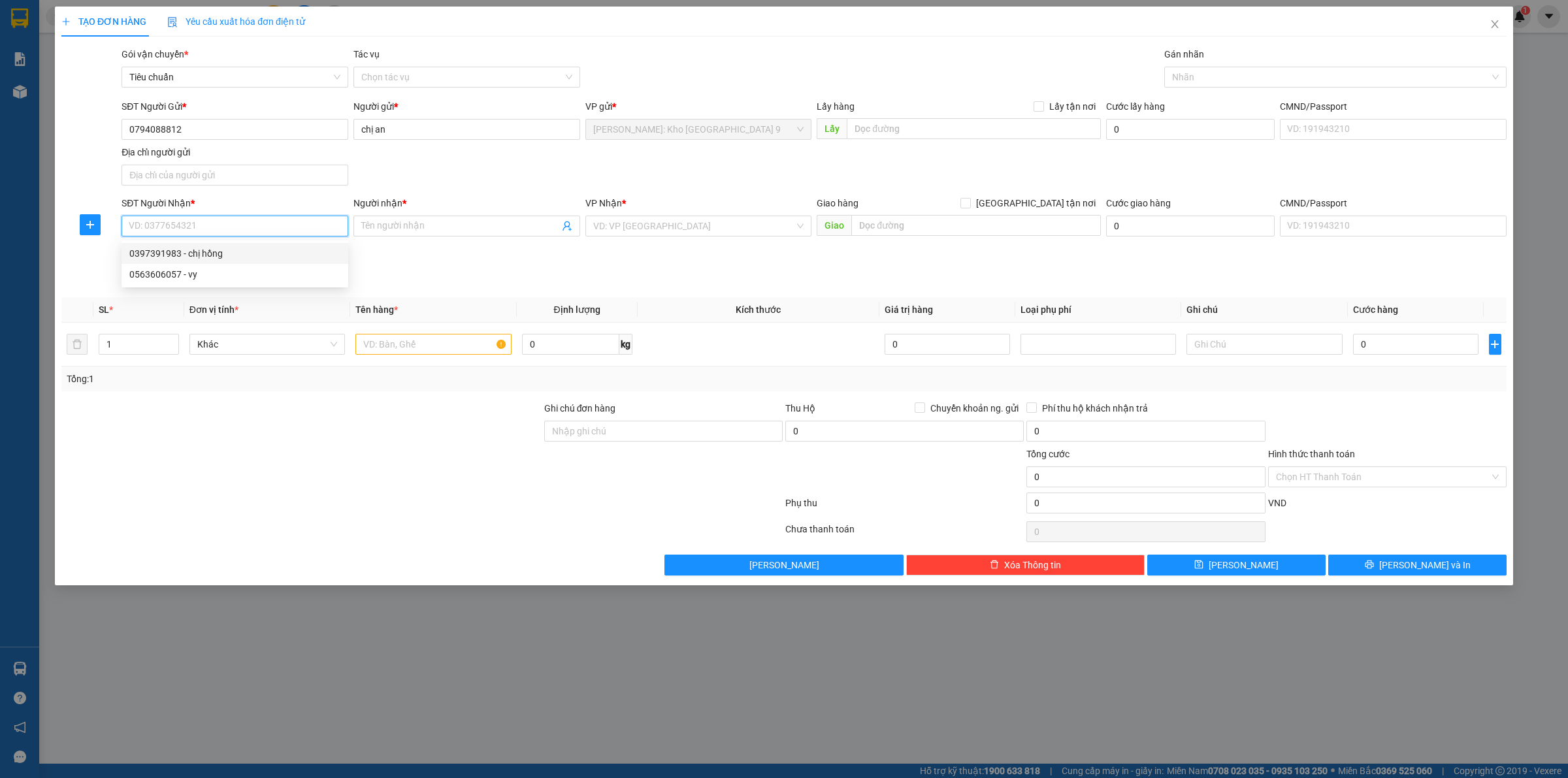
click at [242, 249] on div "0397391983 - chị hồng" at bounding box center [235, 254] width 211 height 15
type input "0397391983"
type input "chị [PERSON_NAME]"
checkbox input "true"
type input "221a tô hiệu trại cau Lê chân Hải phòng"
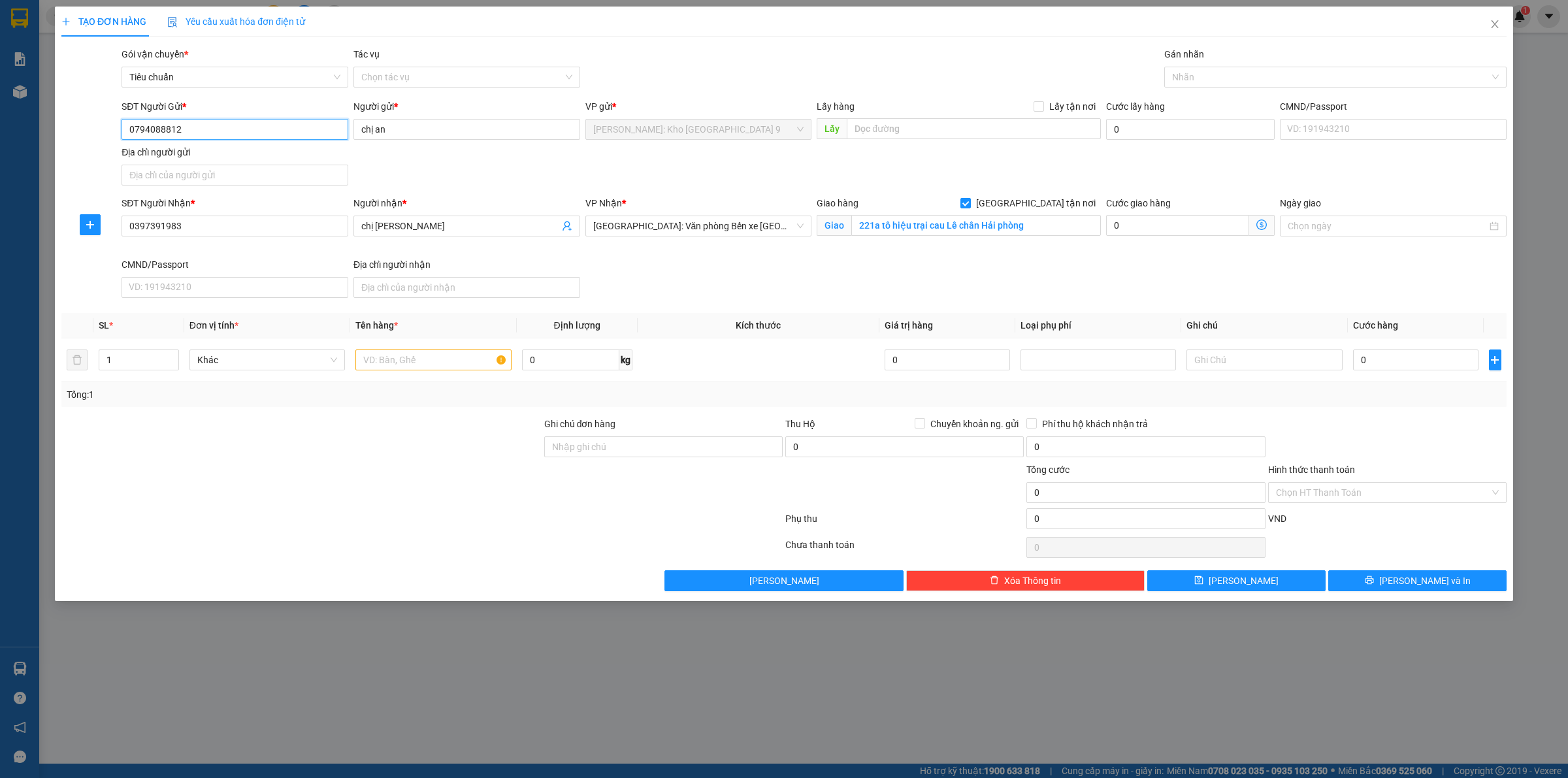
click at [193, 131] on input "0794088812" at bounding box center [235, 129] width 227 height 21
drag, startPoint x: 183, startPoint y: 129, endPoint x: 122, endPoint y: 134, distance: 61.2
click at [122, 134] on input "0793175255" at bounding box center [235, 129] width 227 height 21
type input "0793175255"
click at [1047, 227] on input "221a tô hiệu trại cau Lê chân Hải phòng" at bounding box center [976, 225] width 250 height 21
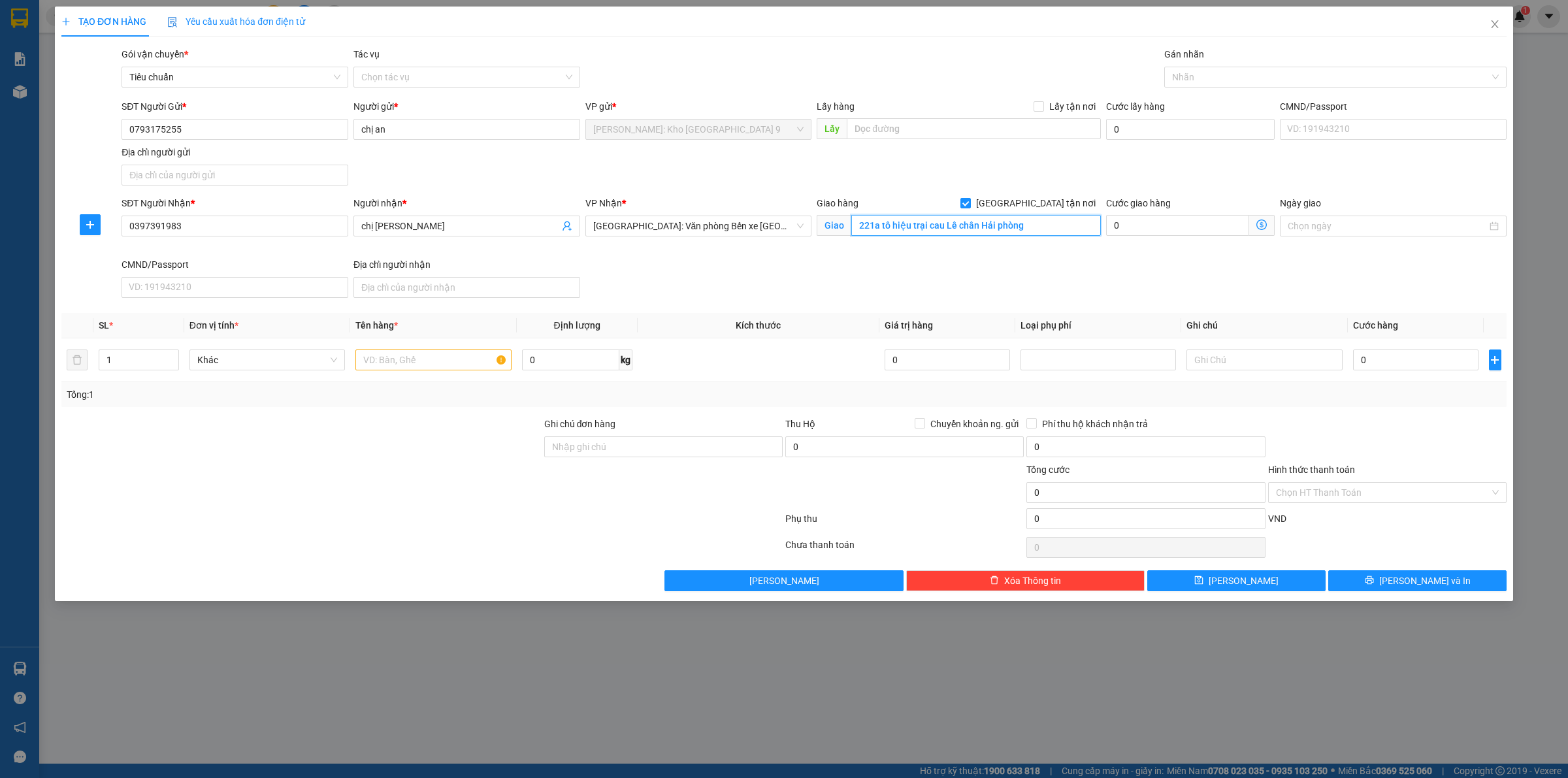
click at [1047, 227] on input "221a tô hiệu trại cau Lê chân Hải phòng" at bounding box center [976, 225] width 250 height 21
click at [1039, 227] on input "221a tô hiệu trại cau Lê chân Hải phòng" at bounding box center [976, 225] width 250 height 21
click at [1224, 75] on div at bounding box center [1328, 78] width 323 height 16
type input "GIAO"
click at [1212, 106] on div "[GEOGRAPHIC_DATA] tận nơi" at bounding box center [1335, 103] width 327 height 15
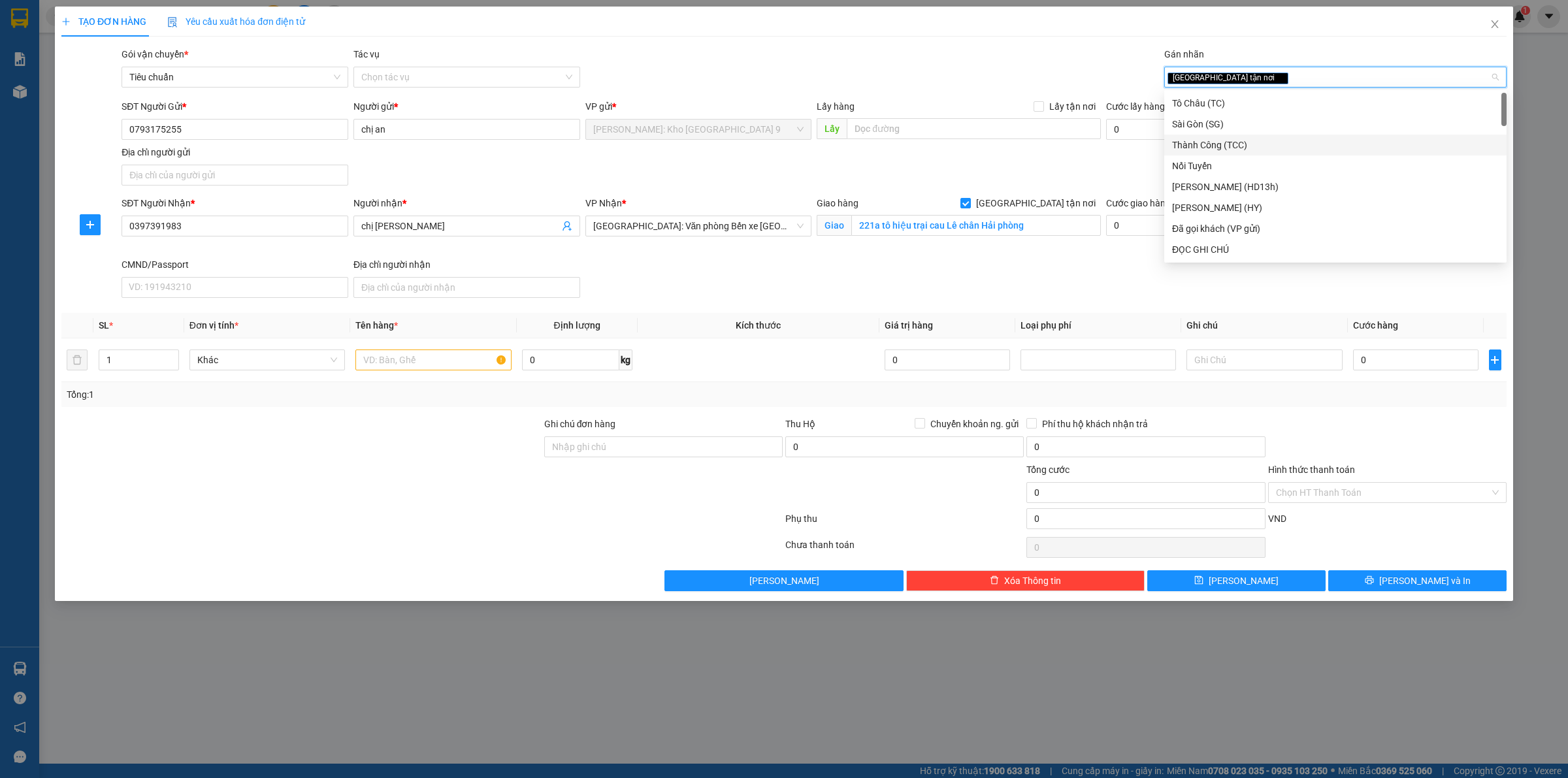
click at [918, 300] on div "SĐT Người Nhận * 0397391983 Người nhận * chị hồng VP Nhận * Hải Phòng: Văn phòn…" at bounding box center [813, 250] width 1390 height 107
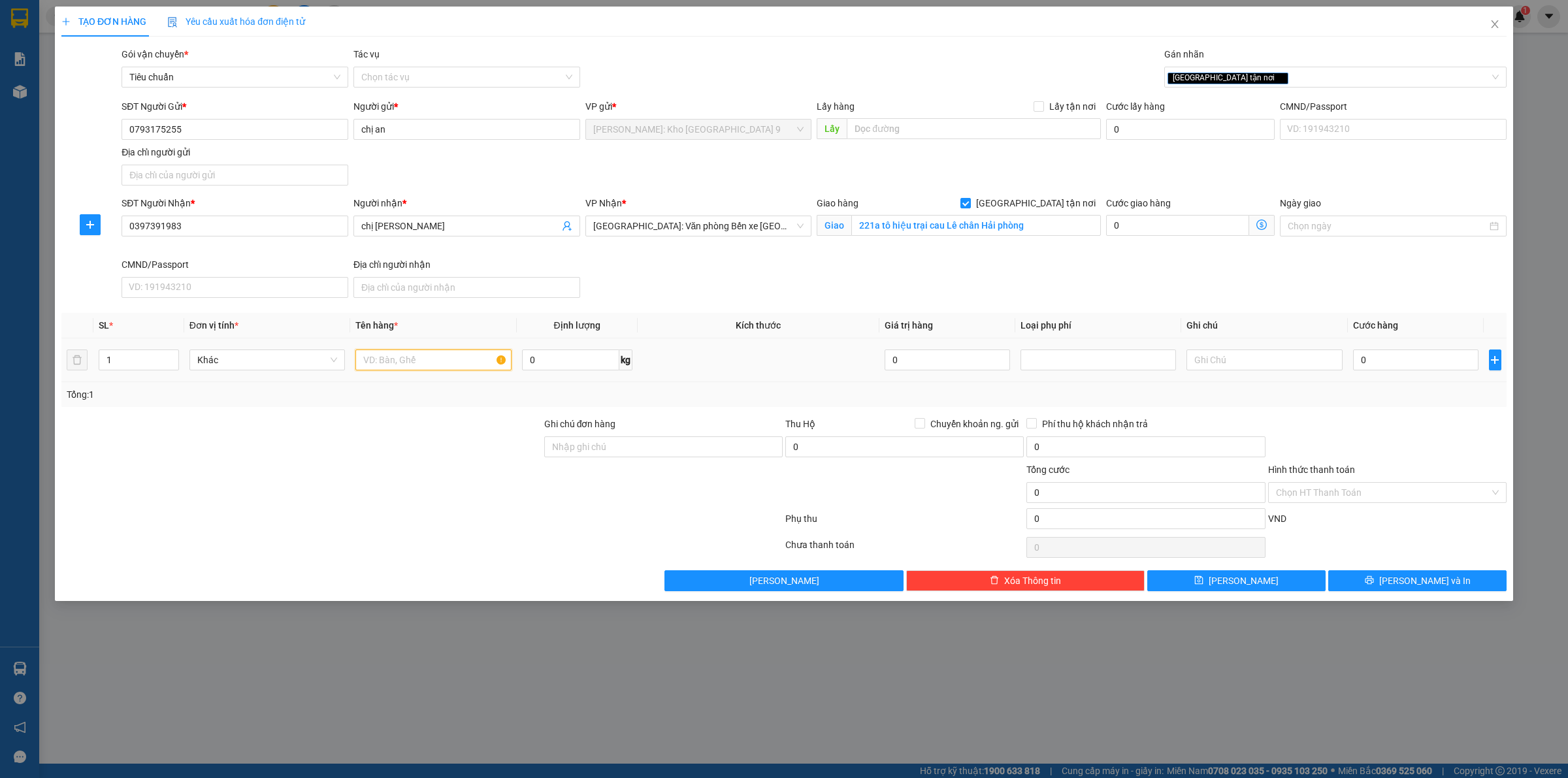
click at [378, 363] on input "text" at bounding box center [433, 361] width 156 height 21
click at [443, 357] on input "1 KIỆN GIẤY DÀI" at bounding box center [433, 361] width 156 height 21
type input "1 KIỆN GIẤY DÀI (MỸ PHẨM)"
click at [660, 454] on input "Ghi chú đơn hàng" at bounding box center [663, 447] width 238 height 21
type input "VẬN CHUYỂN NHẸ TAY - HƯ VỠ KHÔNG ĐỀN"
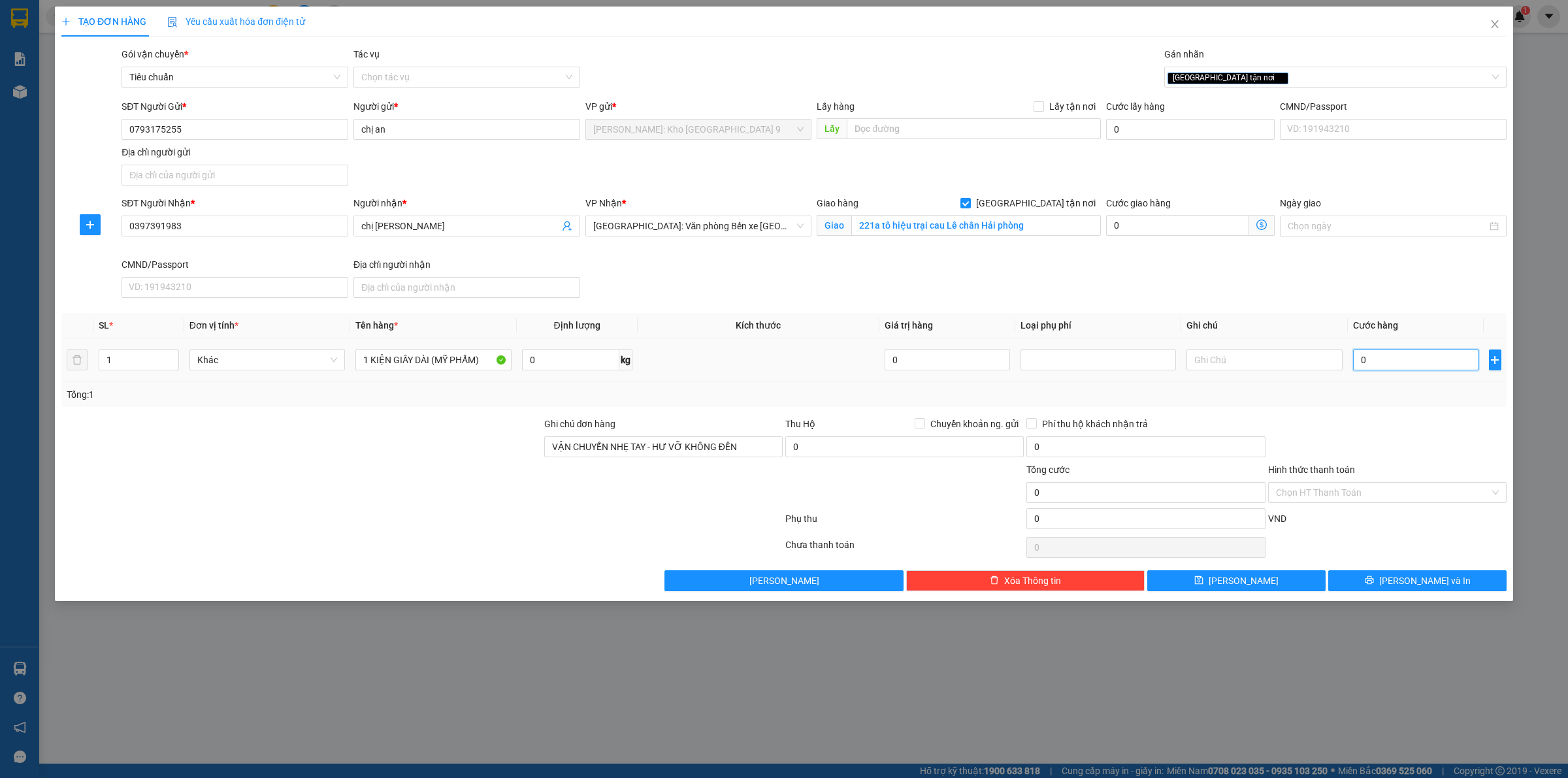
click at [1380, 362] on input "0" at bounding box center [1415, 361] width 125 height 21
click at [1395, 360] on input "0" at bounding box center [1415, 361] width 125 height 21
type input "01"
type input "1"
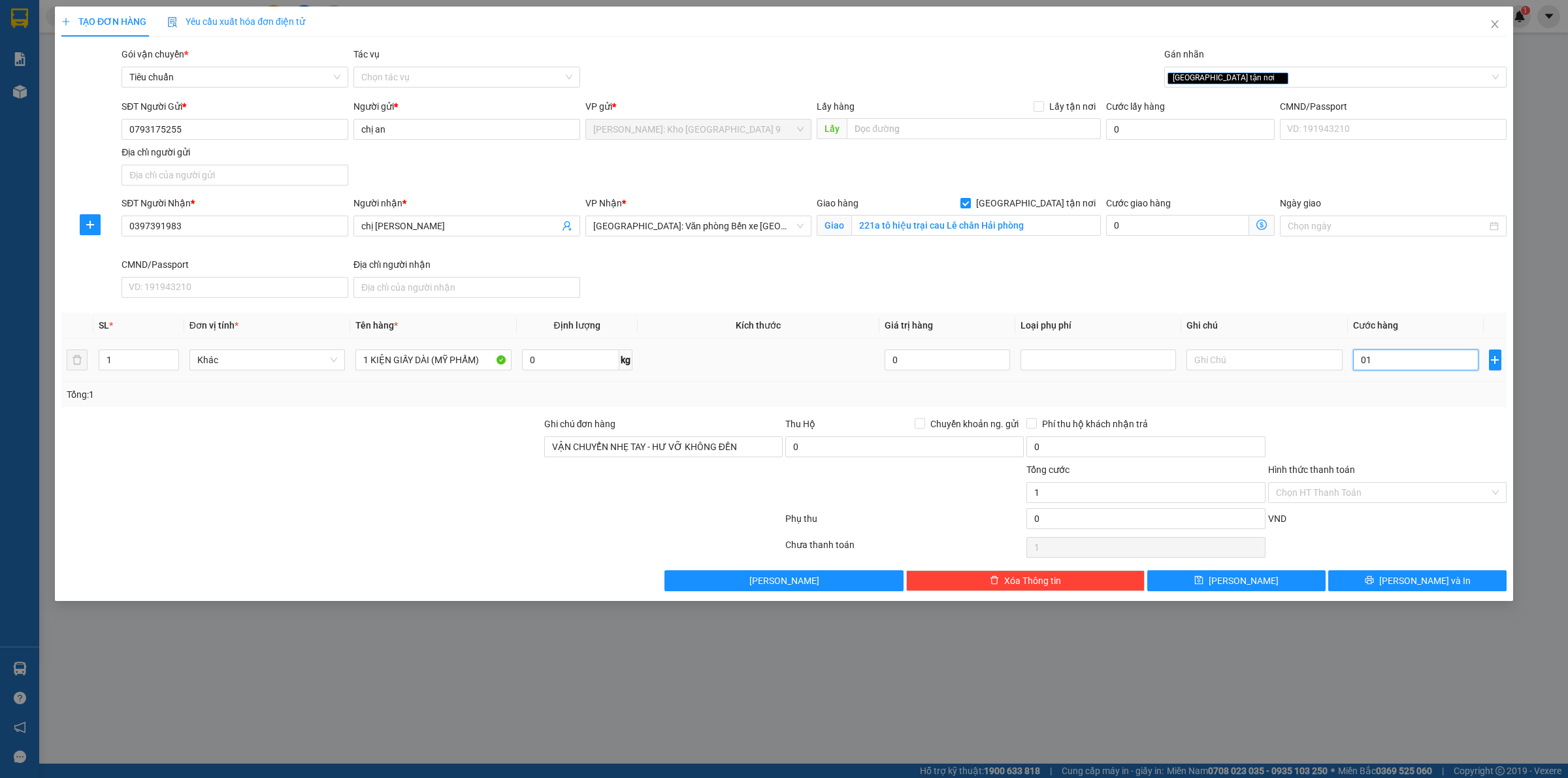
type input "019"
type input "19"
type input "0.190"
type input "190"
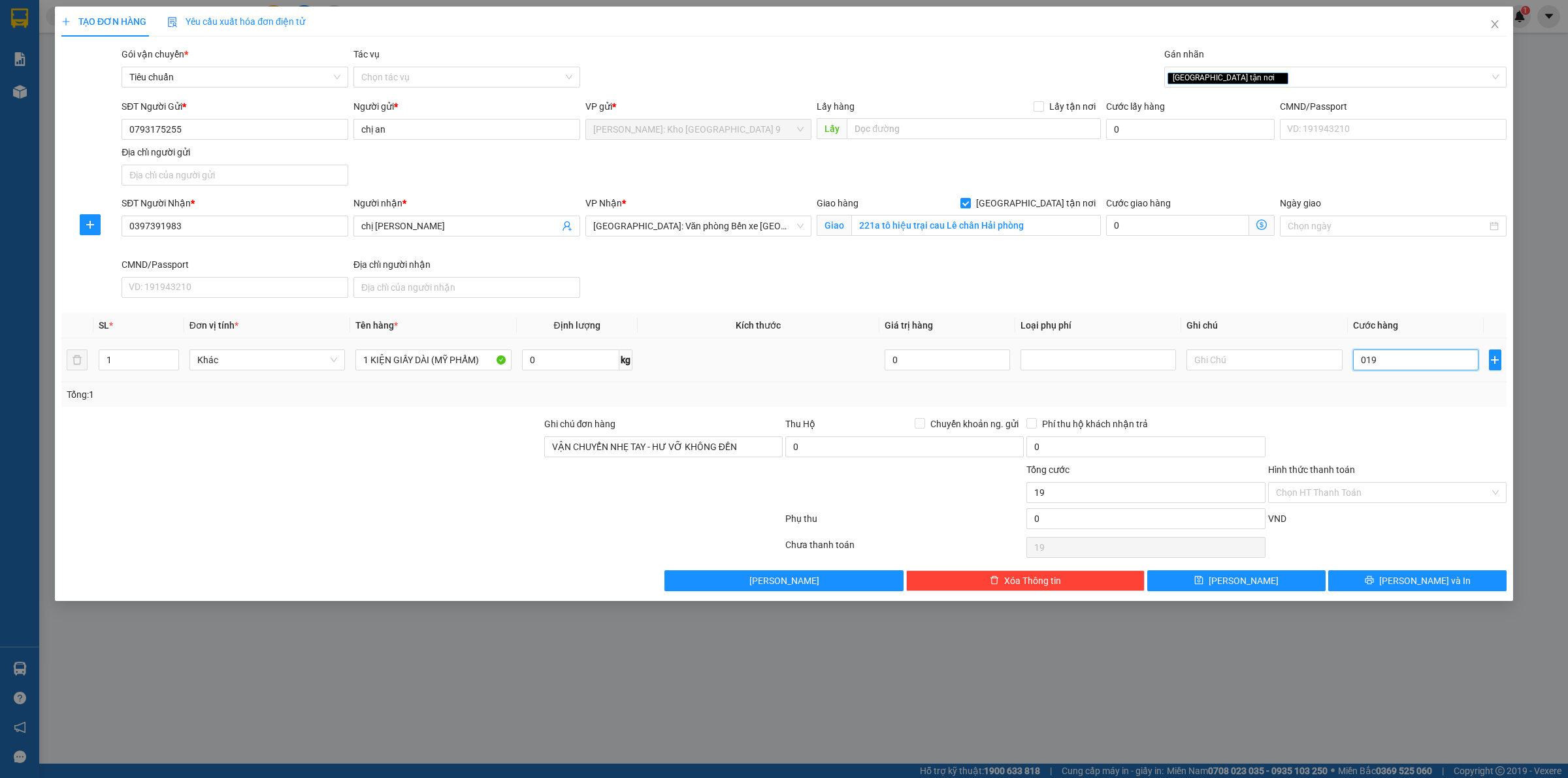
type input "190"
type input "01.900"
type input "1.900"
type input "019.000"
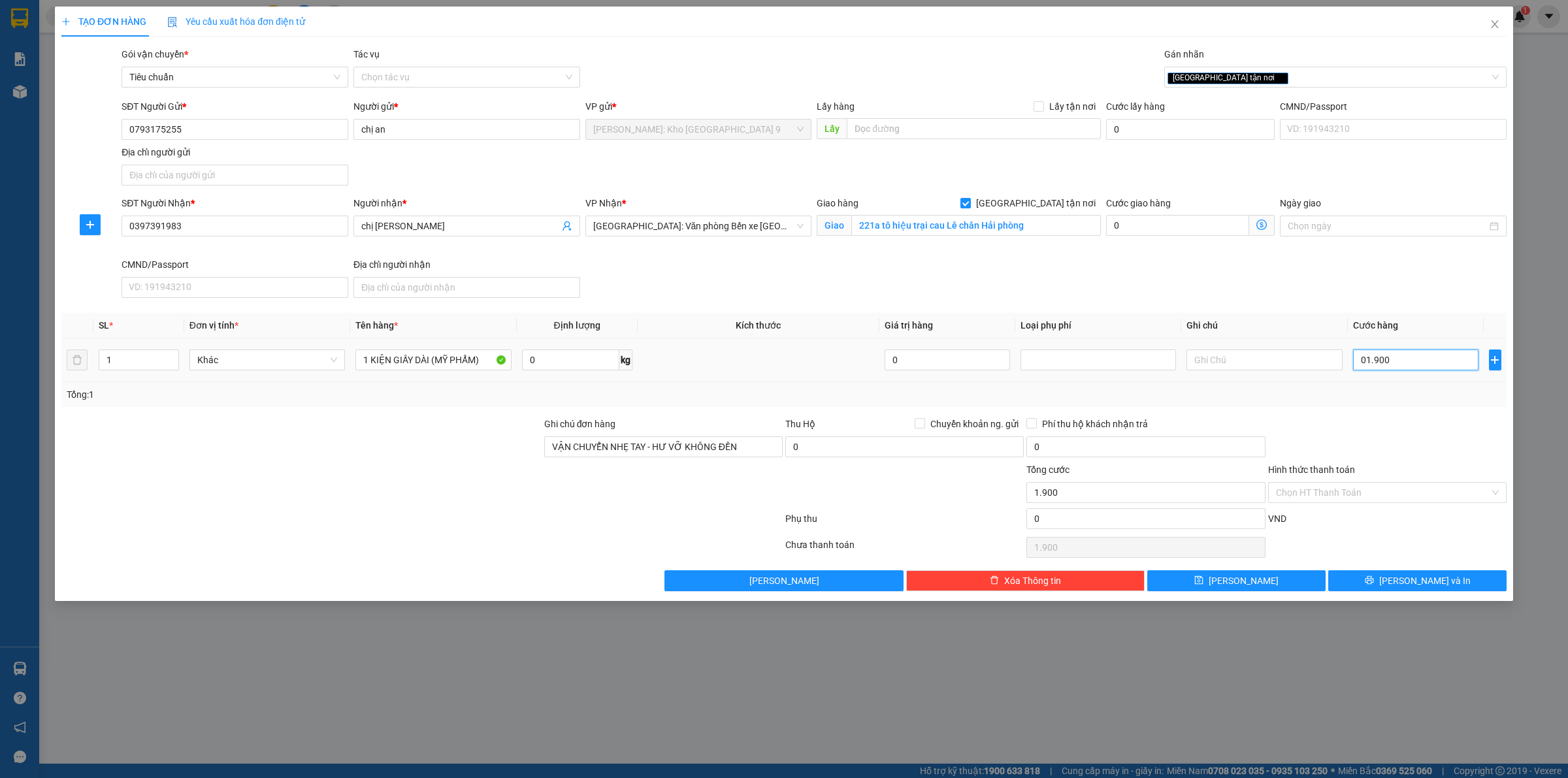
type input "19.000"
type input "0.190.000"
type input "190.000"
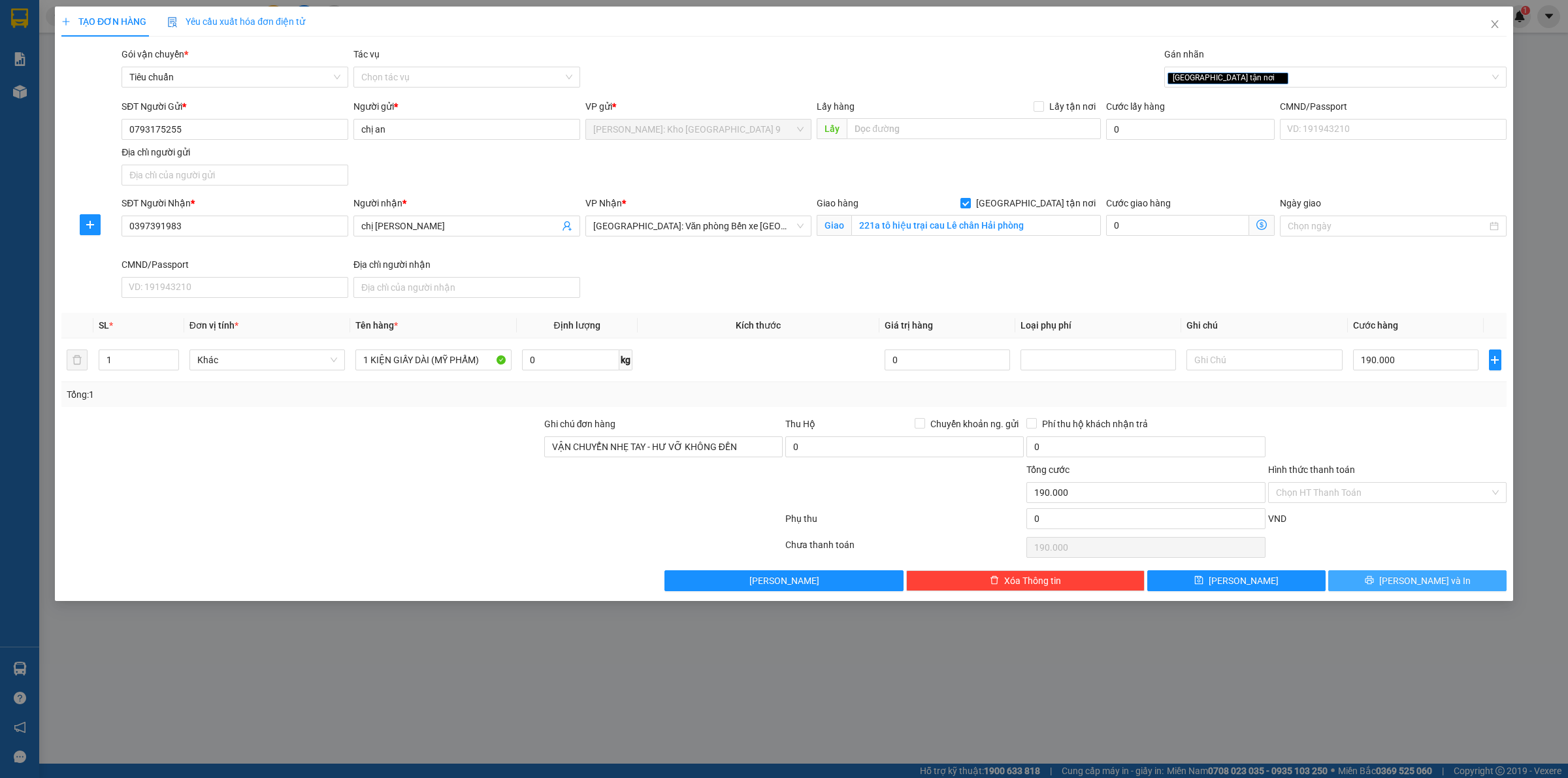
click at [1379, 585] on button "Lưu và In" at bounding box center [1417, 581] width 178 height 21
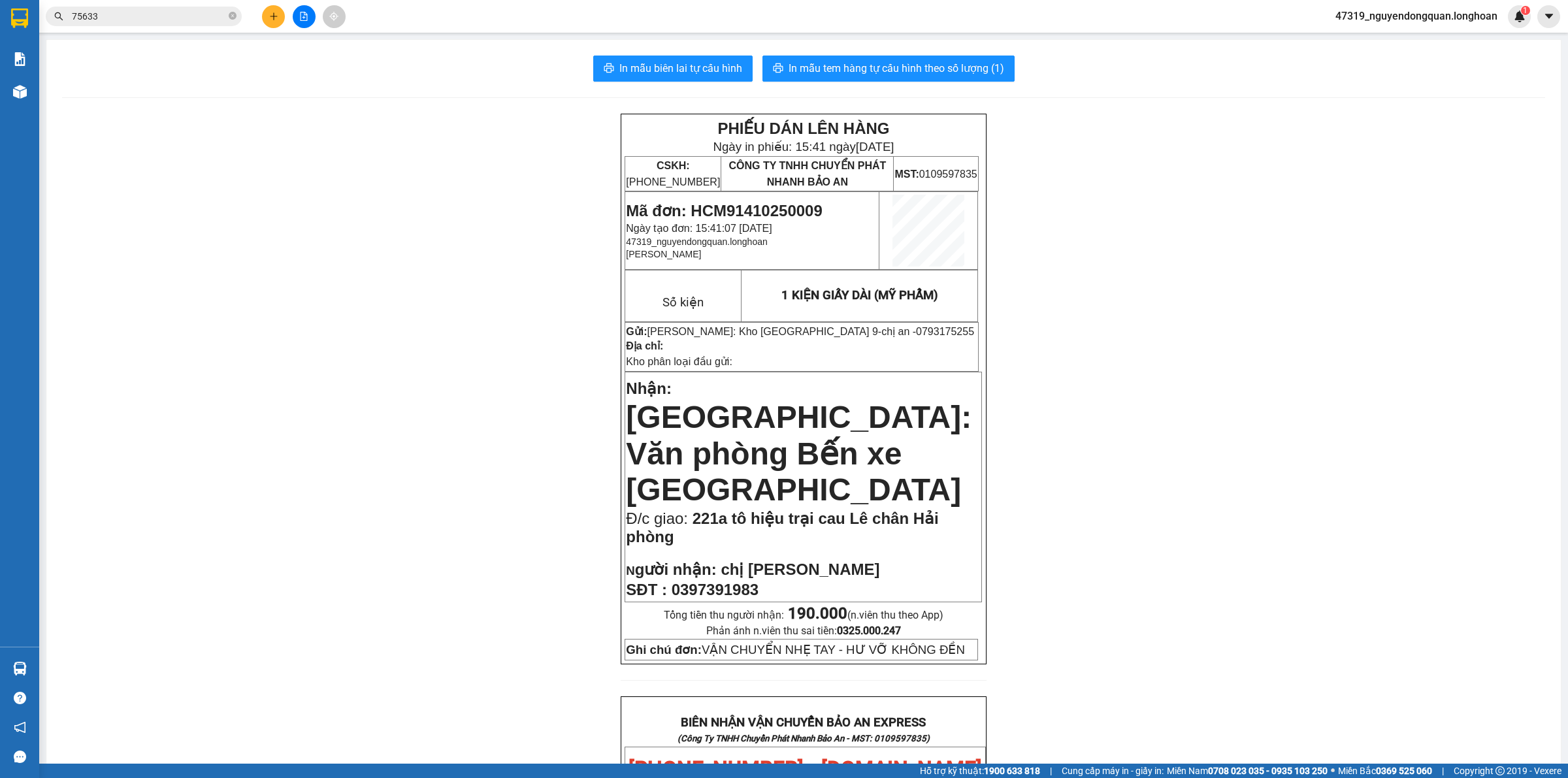
click at [576, 362] on div "PHIẾU DÁN LÊN HÀNG Ngày in phiếu: 15:41 ngày 14-10-2025 CSKH: 1900.06.88.33 CÔN…" at bounding box center [804, 783] width 1483 height 1339
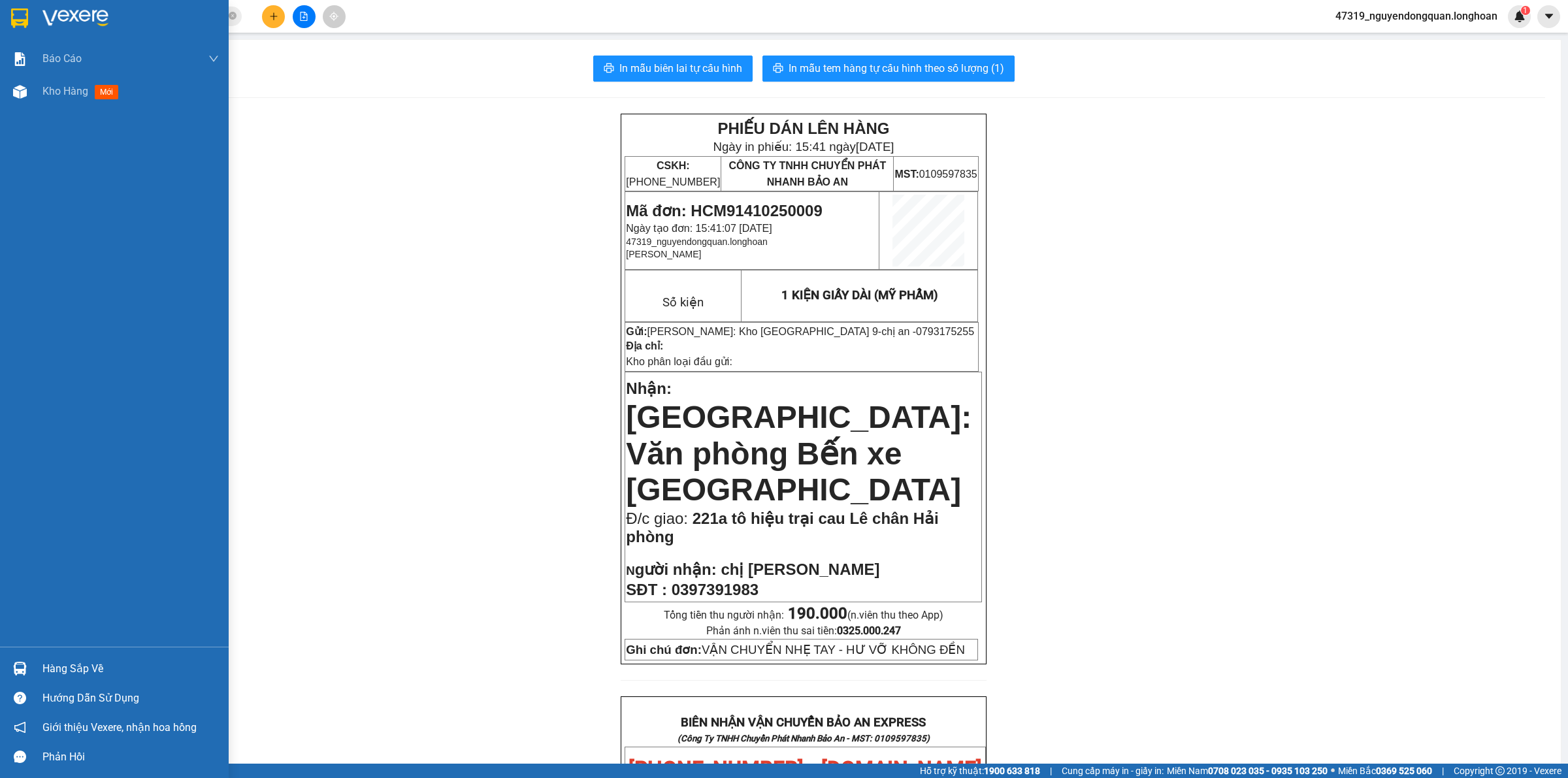
click at [21, 9] on img at bounding box center [20, 19] width 17 height 20
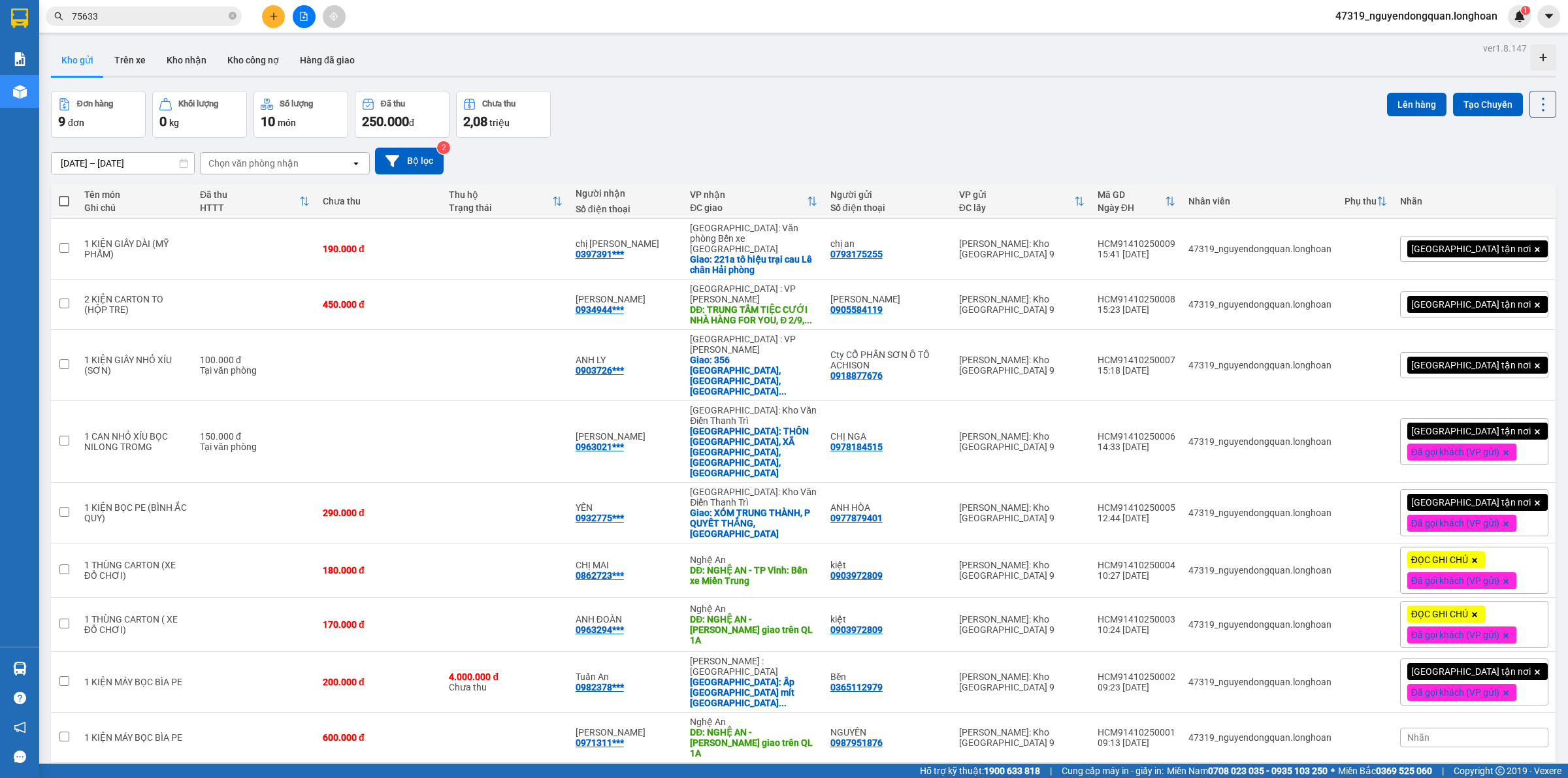
click at [601, 706] on div "ver 1.8.147 Kho gửi Trên xe Kho nhận Kho công nợ Hàng đã giao Đơn hàng 9 đơn Kh…" at bounding box center [804, 428] width 1516 height 778
click at [1475, 437] on icon at bounding box center [1479, 442] width 9 height 9
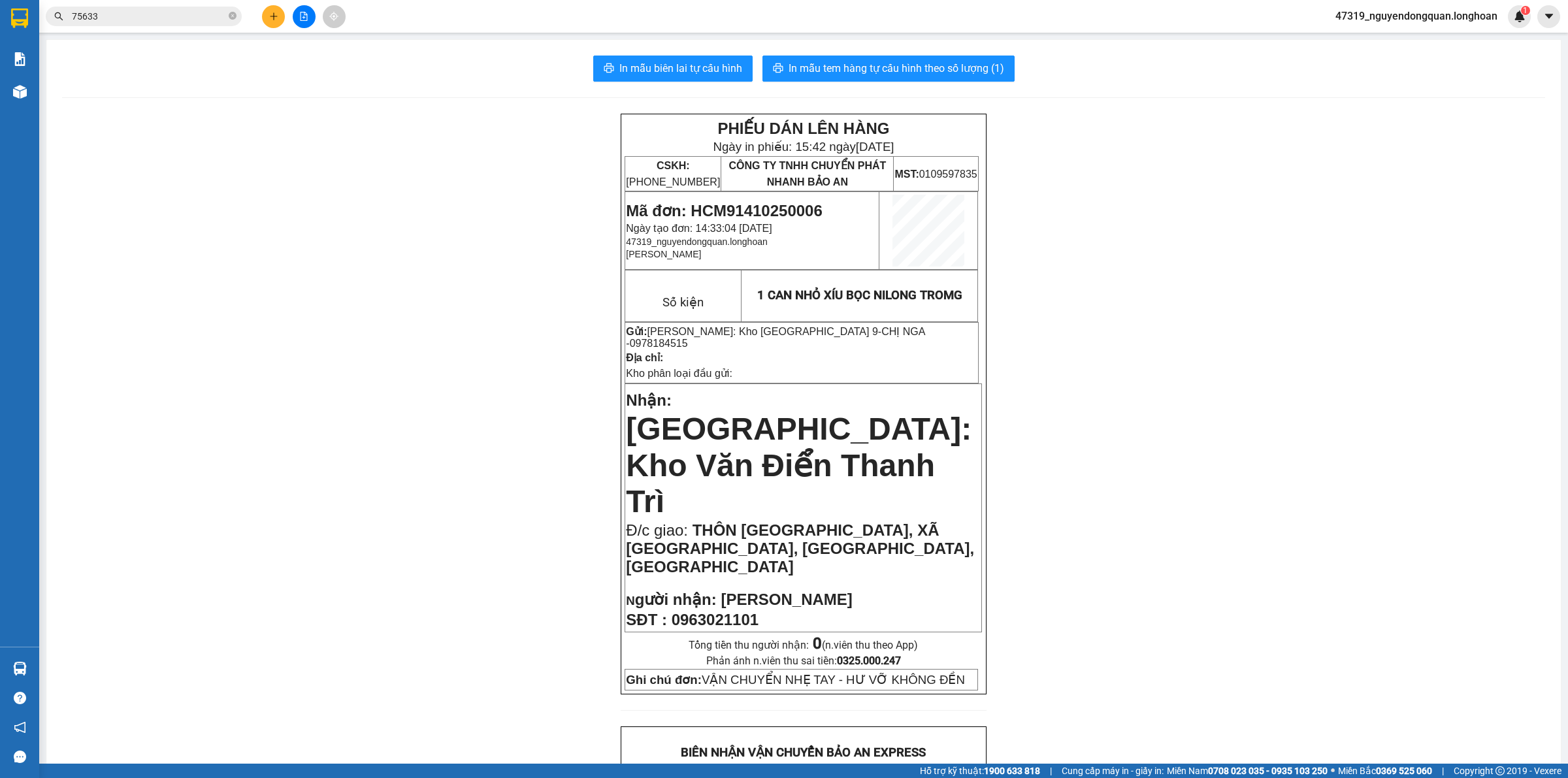
drag, startPoint x: 878, startPoint y: 333, endPoint x: 951, endPoint y: 335, distance: 73.0
click at [951, 335] on p "Gửi: Hồ Chí Minh: Kho Thủ Đức & Quận 9 - CHỊ NGA - 0978184515" at bounding box center [802, 337] width 352 height 24
click at [269, 15] on icon "plus" at bounding box center [274, 17] width 9 height 9
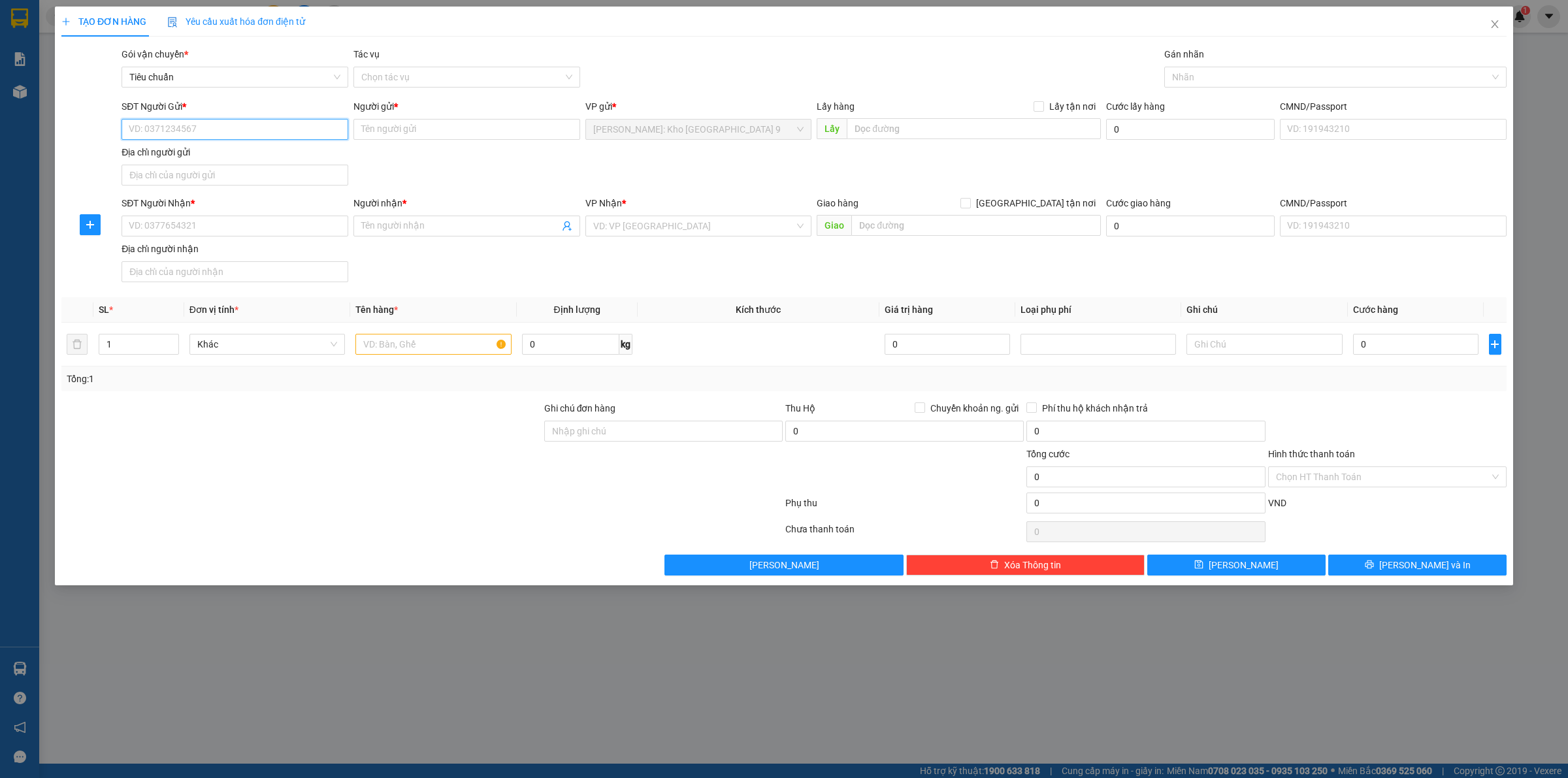
click at [237, 127] on input "SĐT Người Gửi *" at bounding box center [235, 129] width 227 height 21
click at [245, 125] on input "0988114449" at bounding box center [235, 129] width 227 height 21
click at [250, 125] on input "0988114449" at bounding box center [235, 129] width 227 height 21
click at [299, 133] on input "0988114449" at bounding box center [235, 129] width 227 height 21
type input "0988114449"
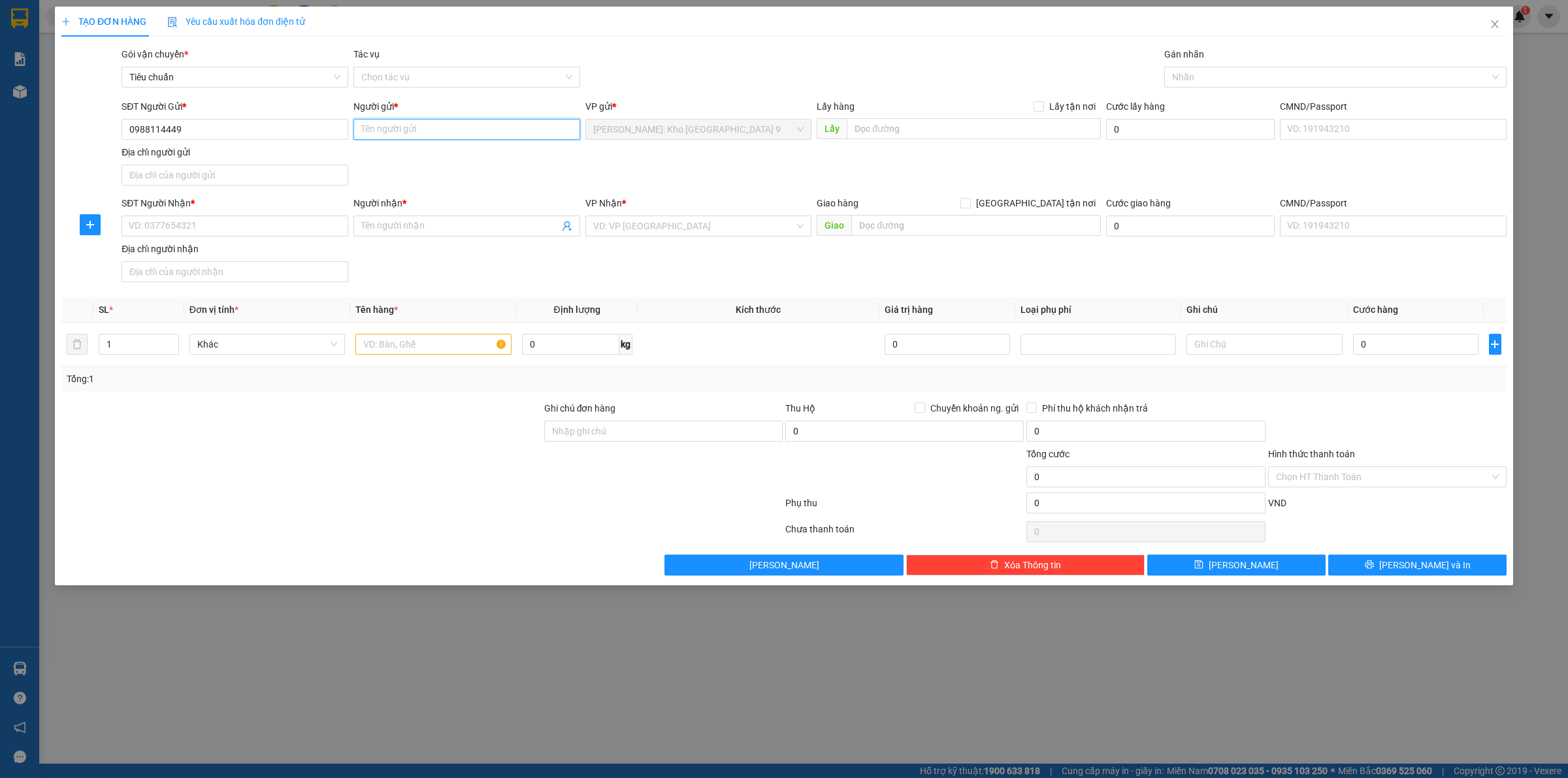
click at [390, 121] on input "Người gửi *" at bounding box center [466, 129] width 227 height 21
type input "a"
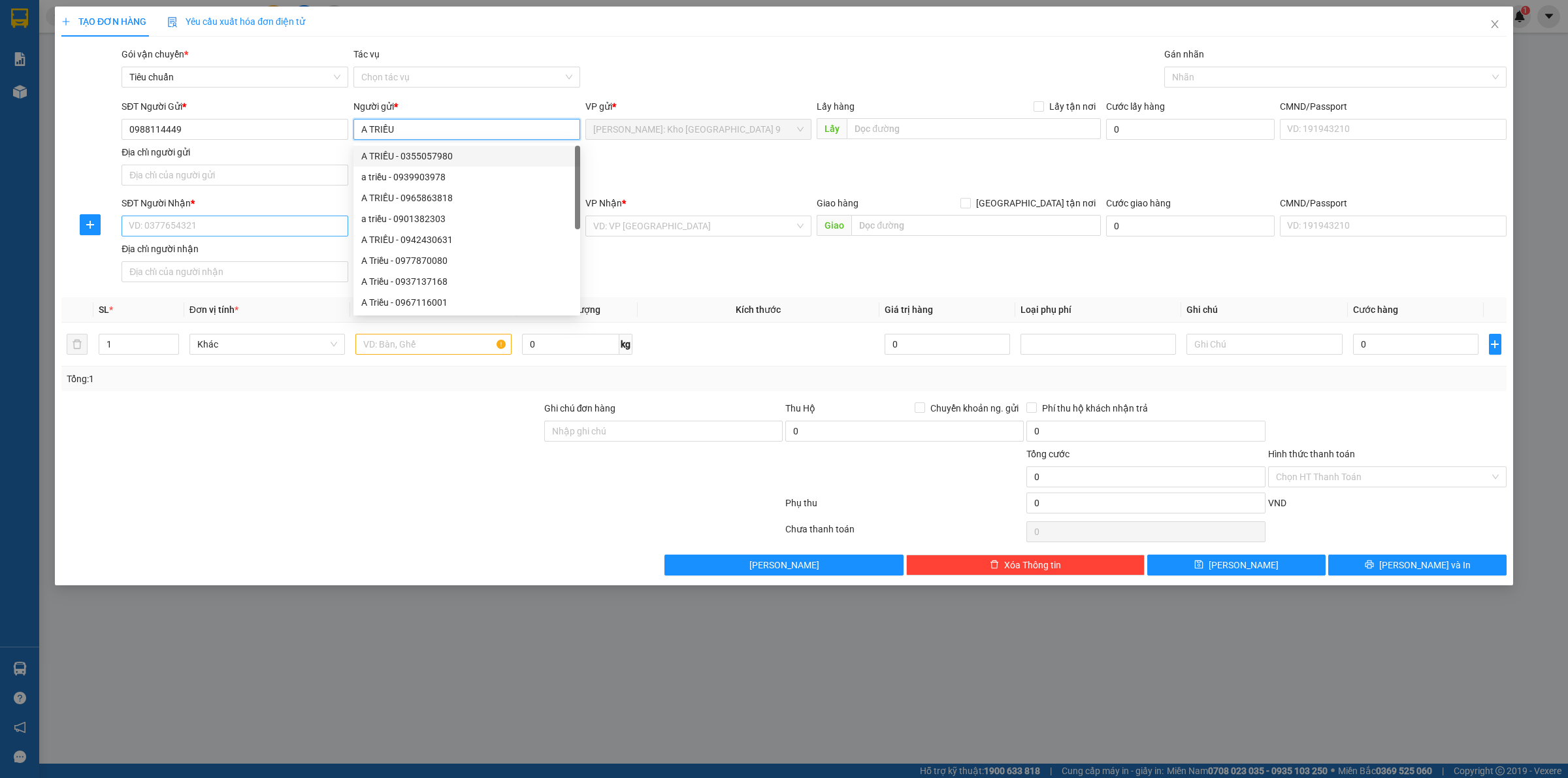
type input "A TRIỀU"
click at [247, 225] on input "SĐT Người Nhận *" at bounding box center [235, 226] width 227 height 21
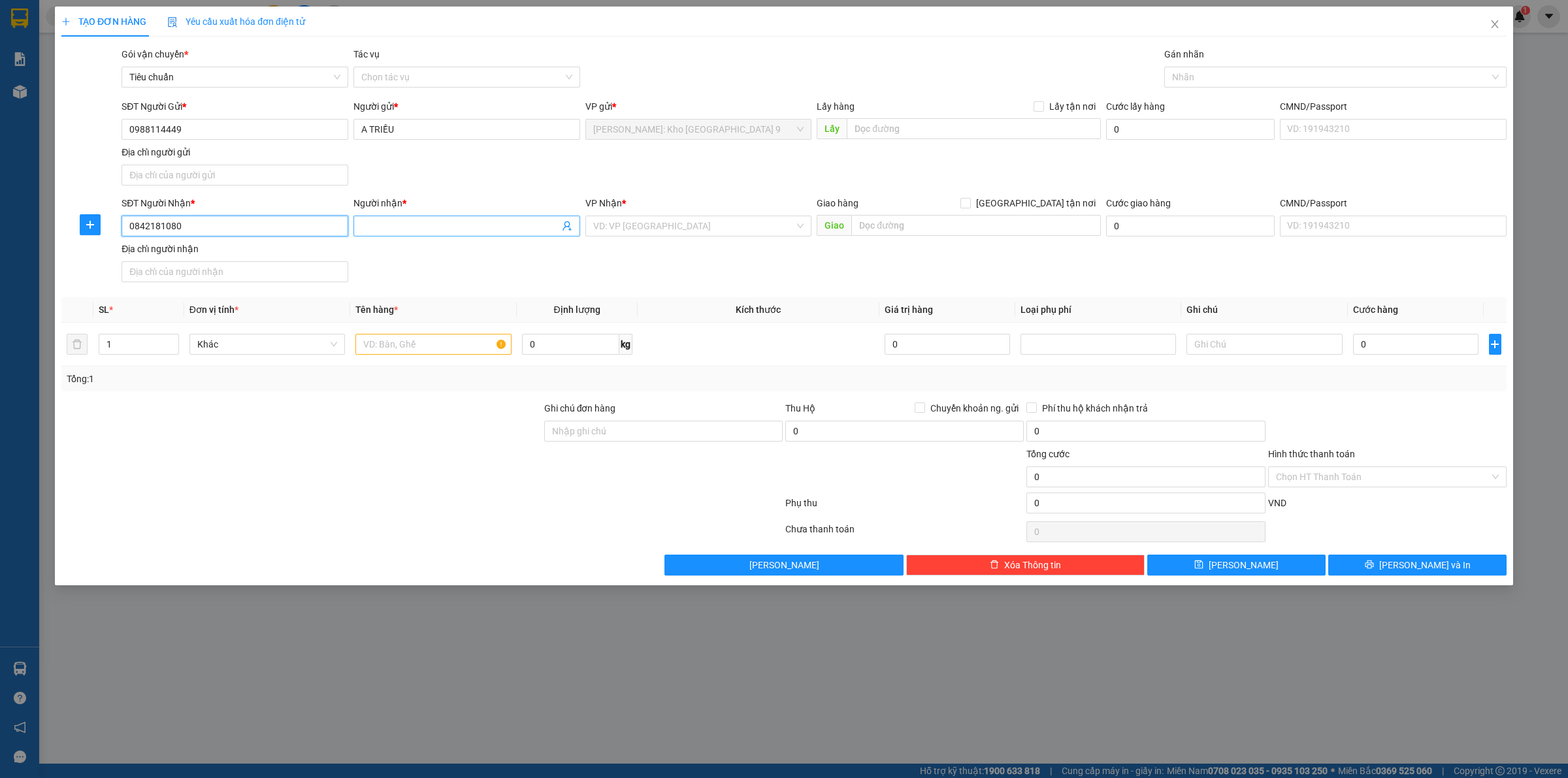
type input "0842181080"
click at [477, 225] on input "Người nhận *" at bounding box center [460, 226] width 198 height 15
click at [462, 229] on input "SHOP" at bounding box center [460, 226] width 198 height 15
click at [482, 229] on input "SH" at bounding box center [460, 226] width 198 height 15
type input "SHOP [PERSON_NAME]"
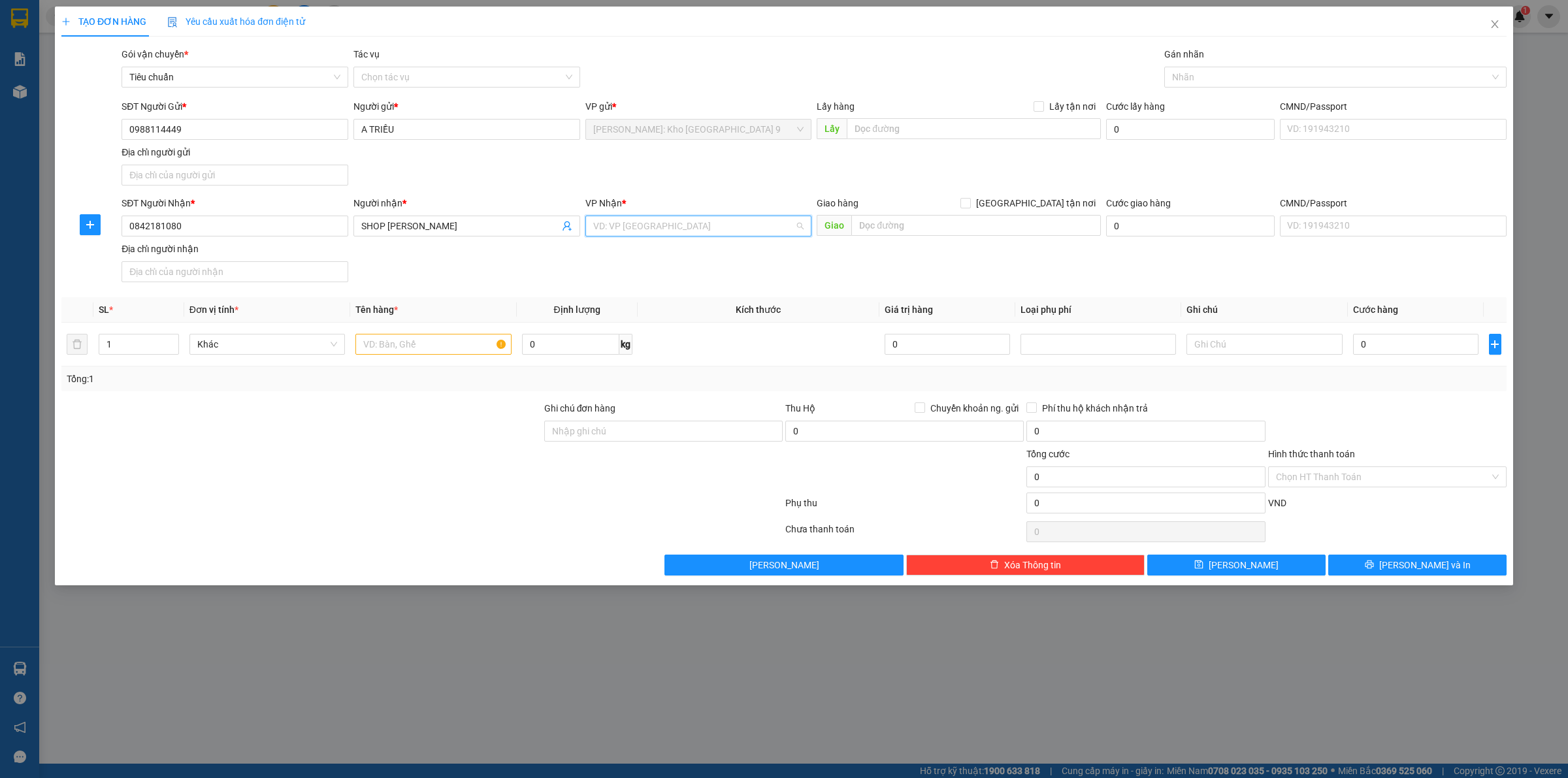
click at [755, 233] on input "search" at bounding box center [694, 226] width 202 height 20
type input "CẦN"
click at [782, 246] on div "Cần Thơ: [PERSON_NAME]" at bounding box center [698, 253] width 211 height 15
click at [904, 223] on input "text" at bounding box center [976, 225] width 250 height 21
type input "220 [PERSON_NAME], P7, TP BẠC LIÊU"
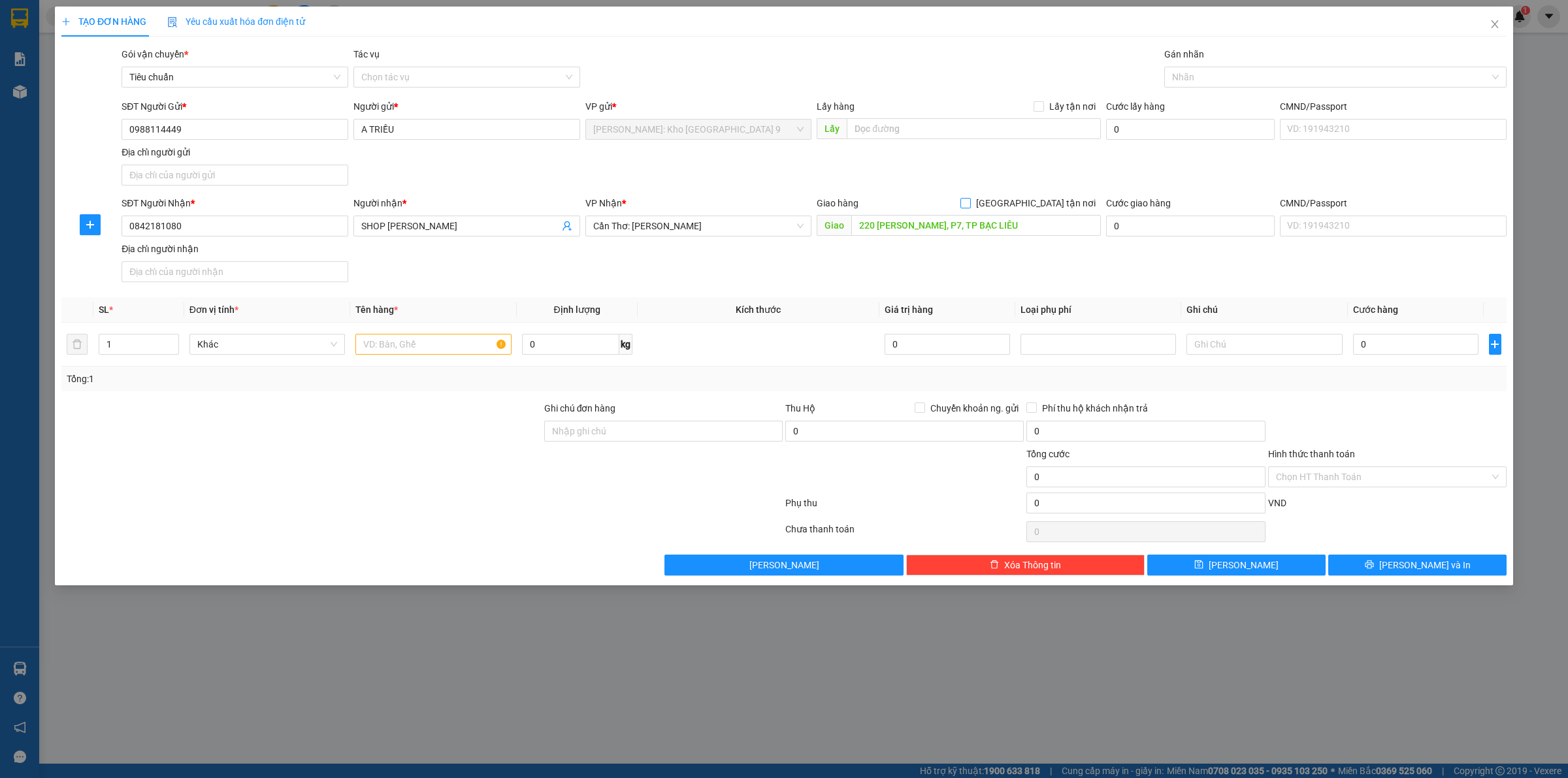
click at [969, 203] on input "[GEOGRAPHIC_DATA] tận nơi" at bounding box center [965, 203] width 9 height 9
checkbox input "true"
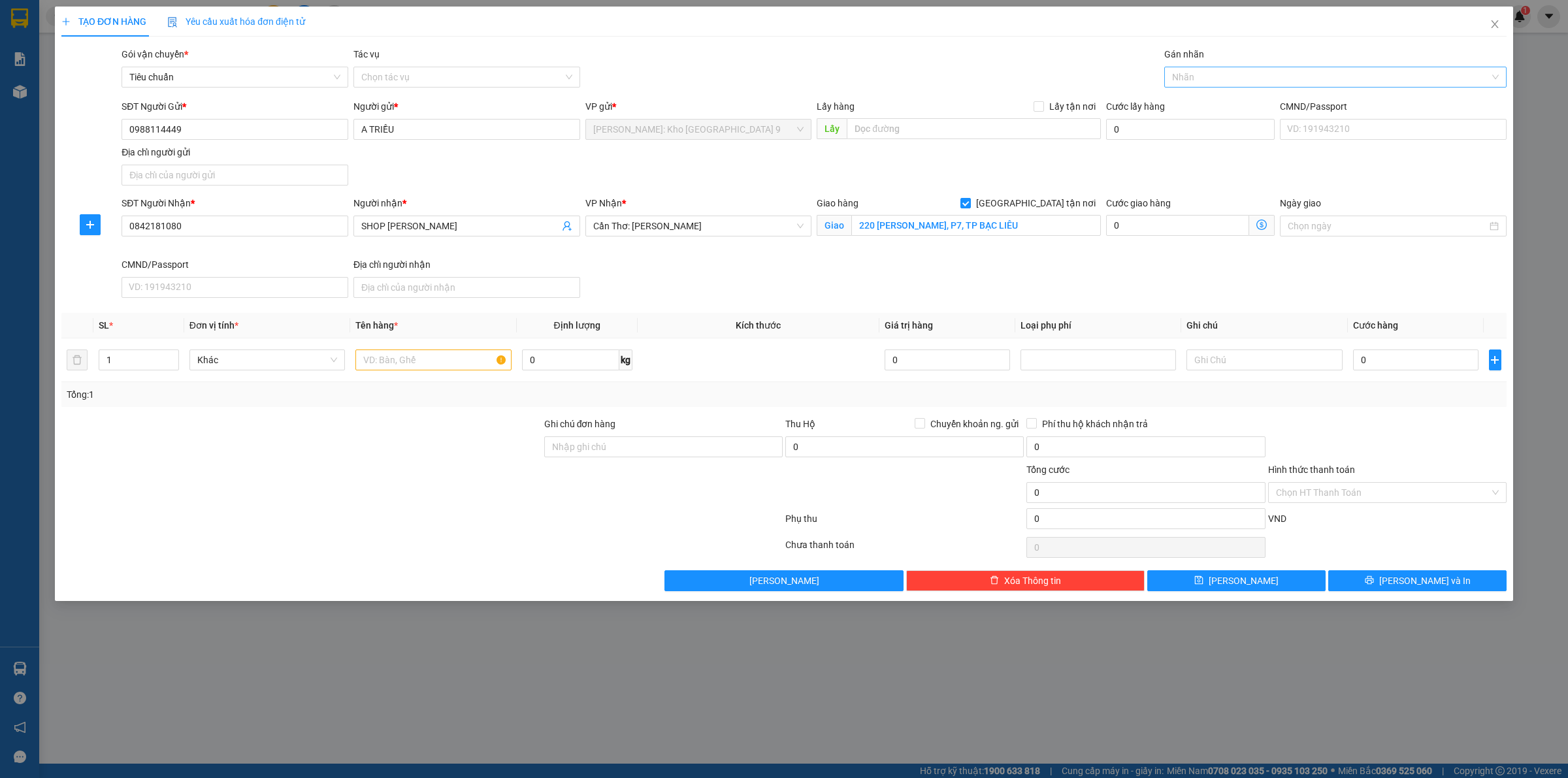
click at [1191, 77] on div at bounding box center [1328, 78] width 323 height 16
type input "GIAO"
click at [1210, 98] on div "[GEOGRAPHIC_DATA] tận nơi" at bounding box center [1335, 103] width 327 height 15
click at [412, 364] on input "text" at bounding box center [433, 361] width 156 height 21
type input "1 KIỆN GHỖ BỌC BÌA (CHẬU CẮM BÔNG)"
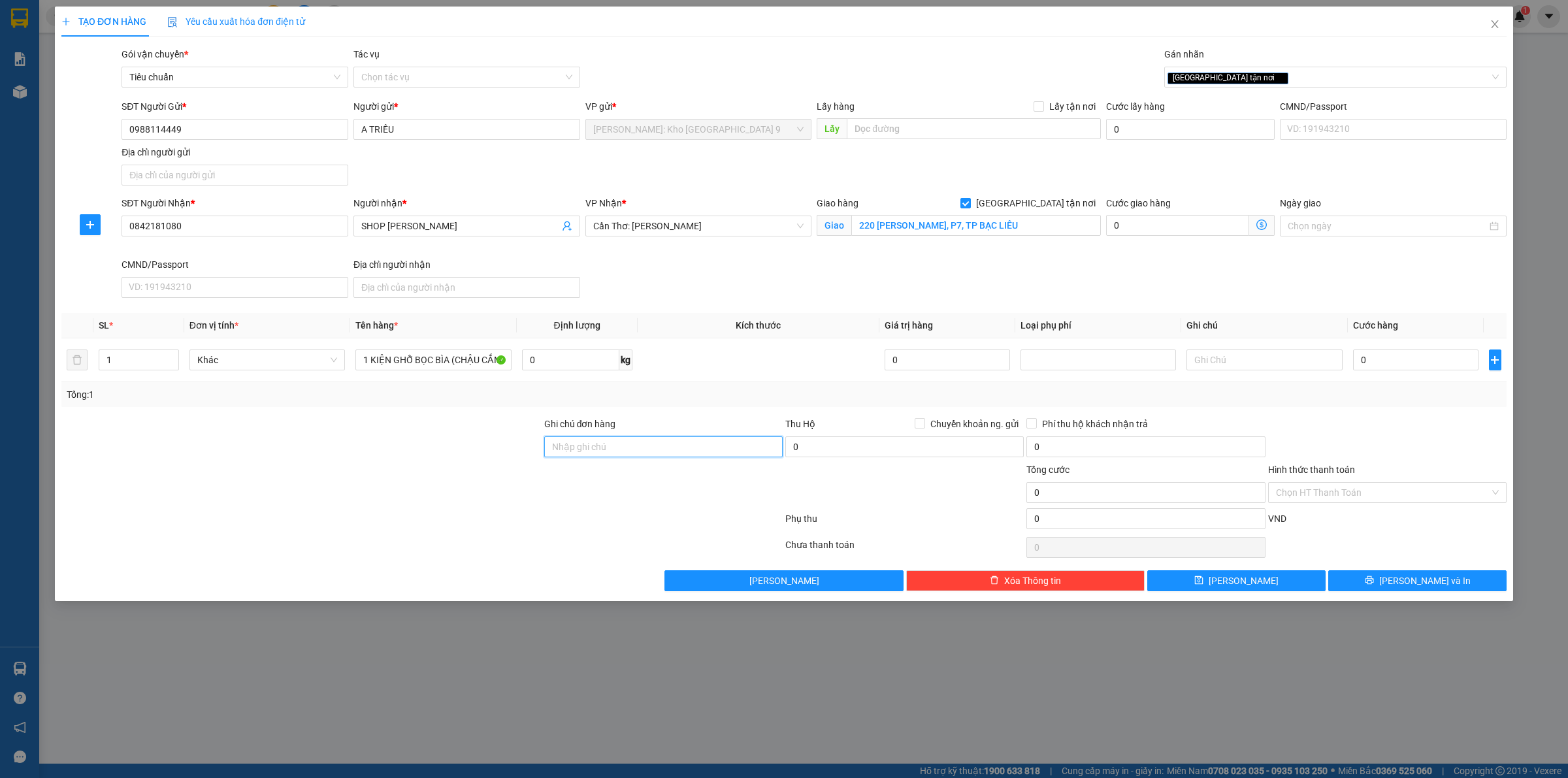
click at [690, 443] on input "Ghi chú đơn hàng" at bounding box center [663, 447] width 238 height 21
type input "VẬN CHUYỂN NHẸ TAY - HƯ VỠ KHÔNG ĐỀN"
click at [380, 506] on div at bounding box center [301, 485] width 483 height 46
click at [1392, 361] on input "0" at bounding box center [1415, 361] width 125 height 21
type input "01"
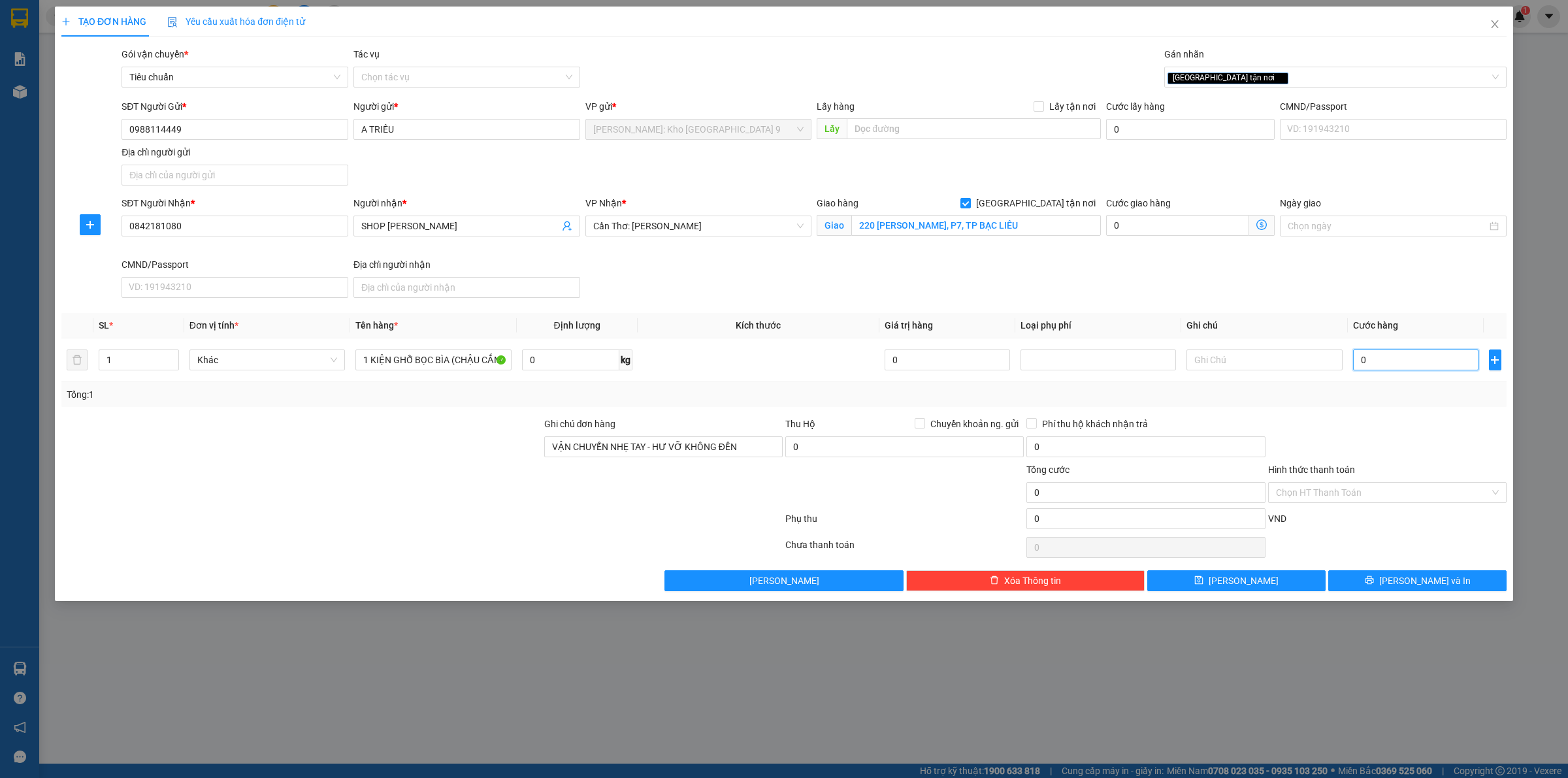
type input "1"
type input "015"
type input "15"
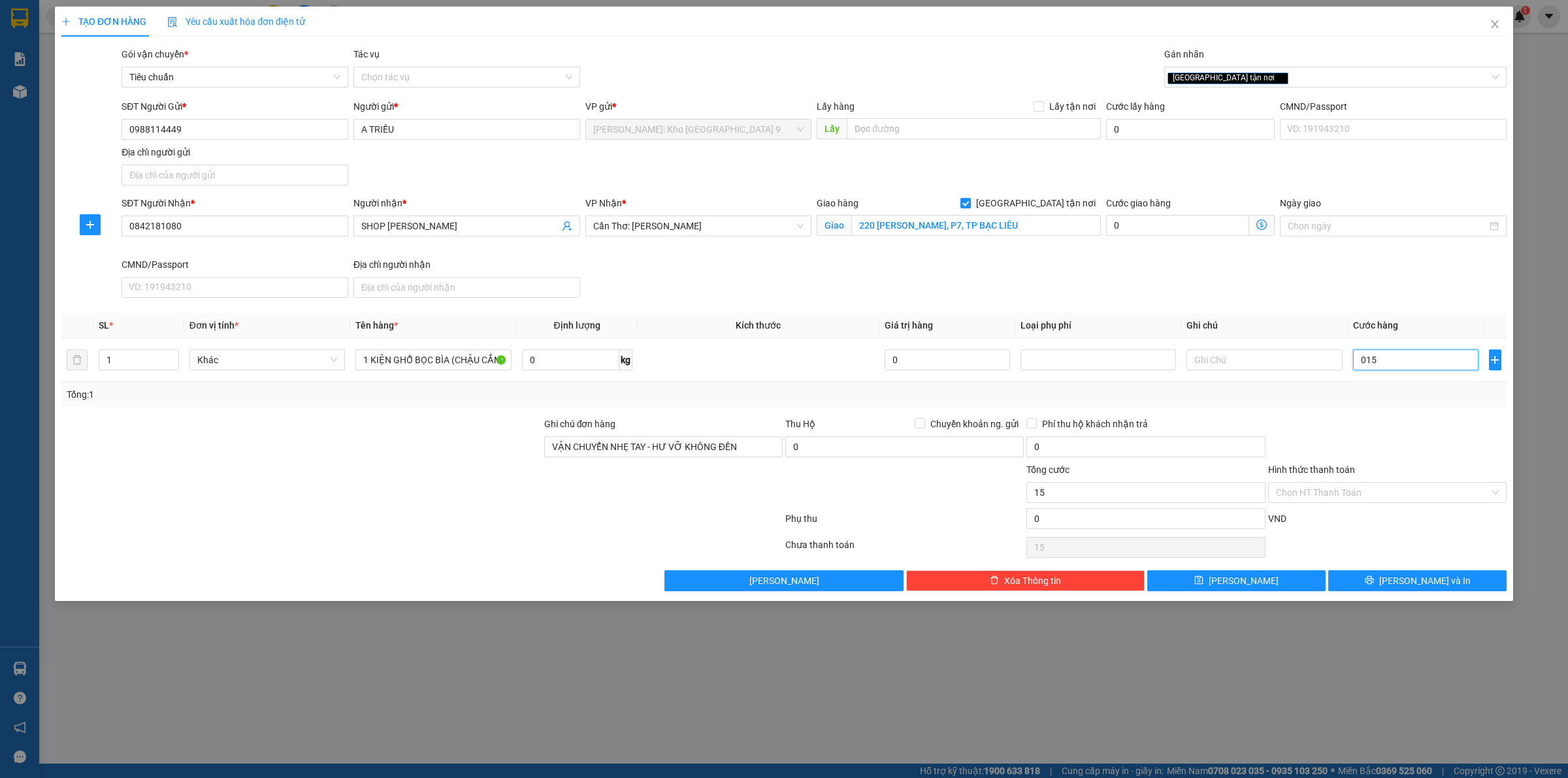
type input "0.150"
type input "150"
type input "01.500"
type input "1.500"
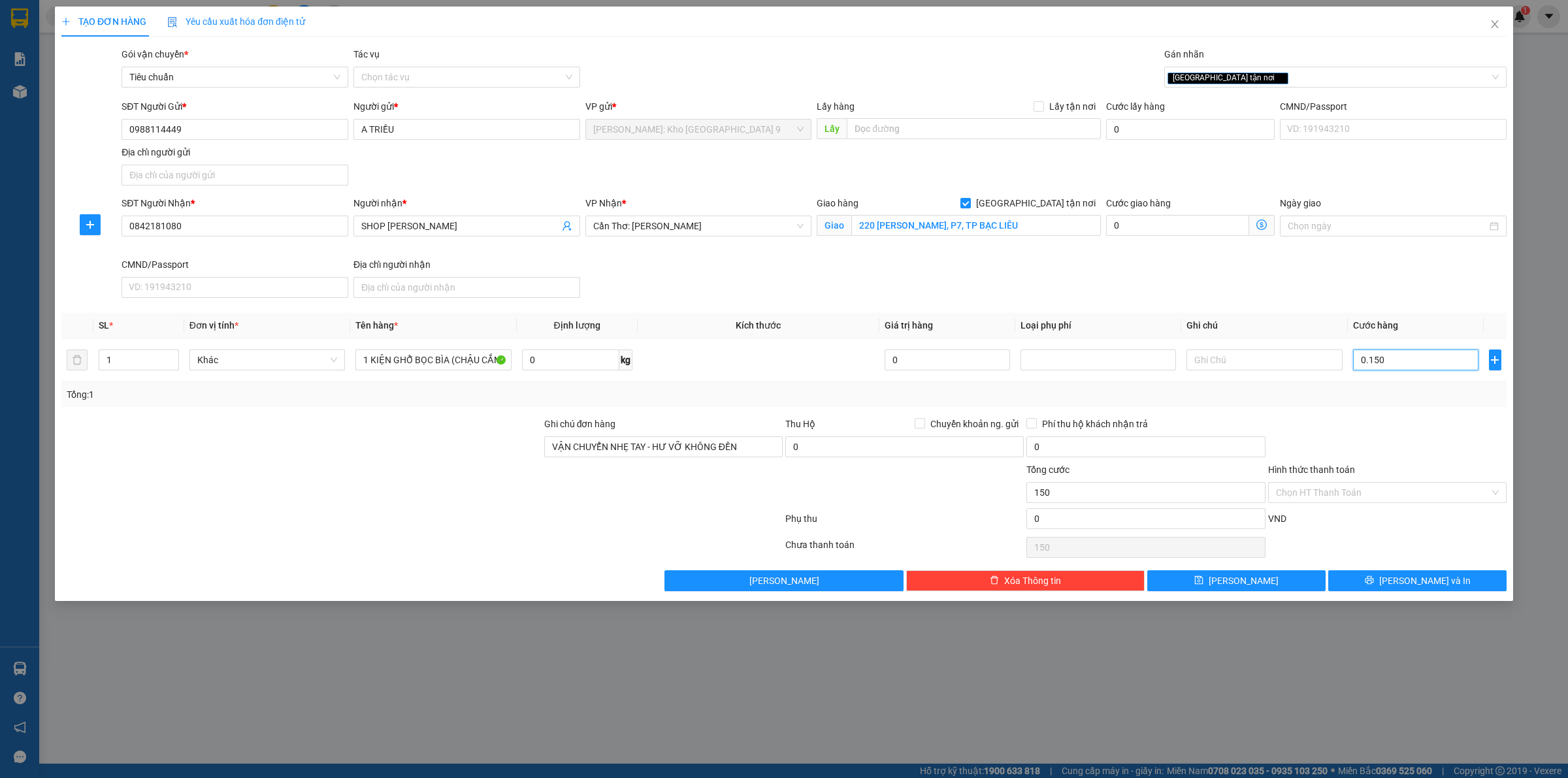
type input "1.500"
type input "015.000"
type input "15.000"
type input "0.150.000"
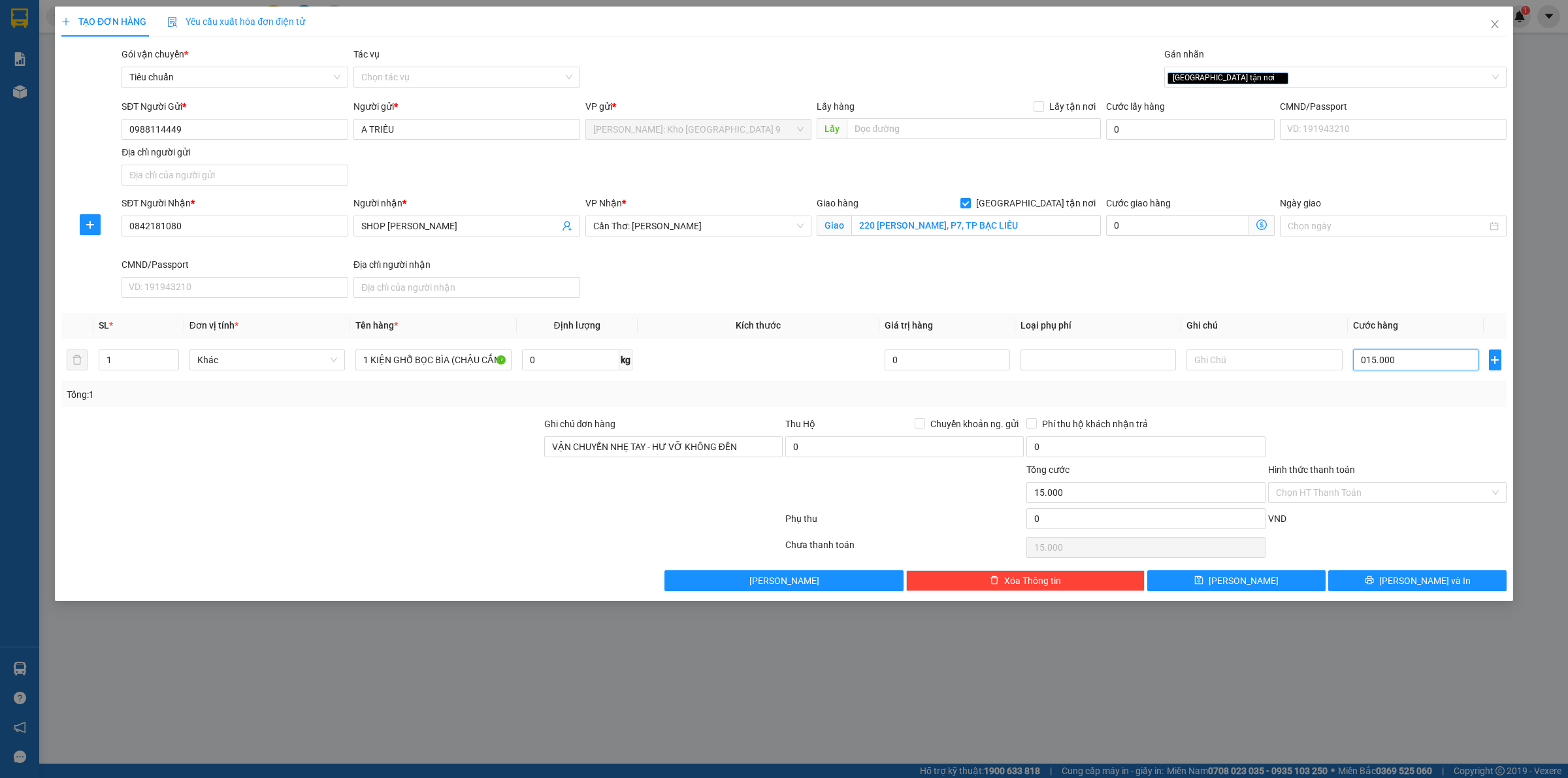
type input "150.000"
click at [929, 496] on div at bounding box center [904, 485] width 241 height 46
click at [1408, 577] on span "Lưu và In" at bounding box center [1425, 581] width 91 height 15
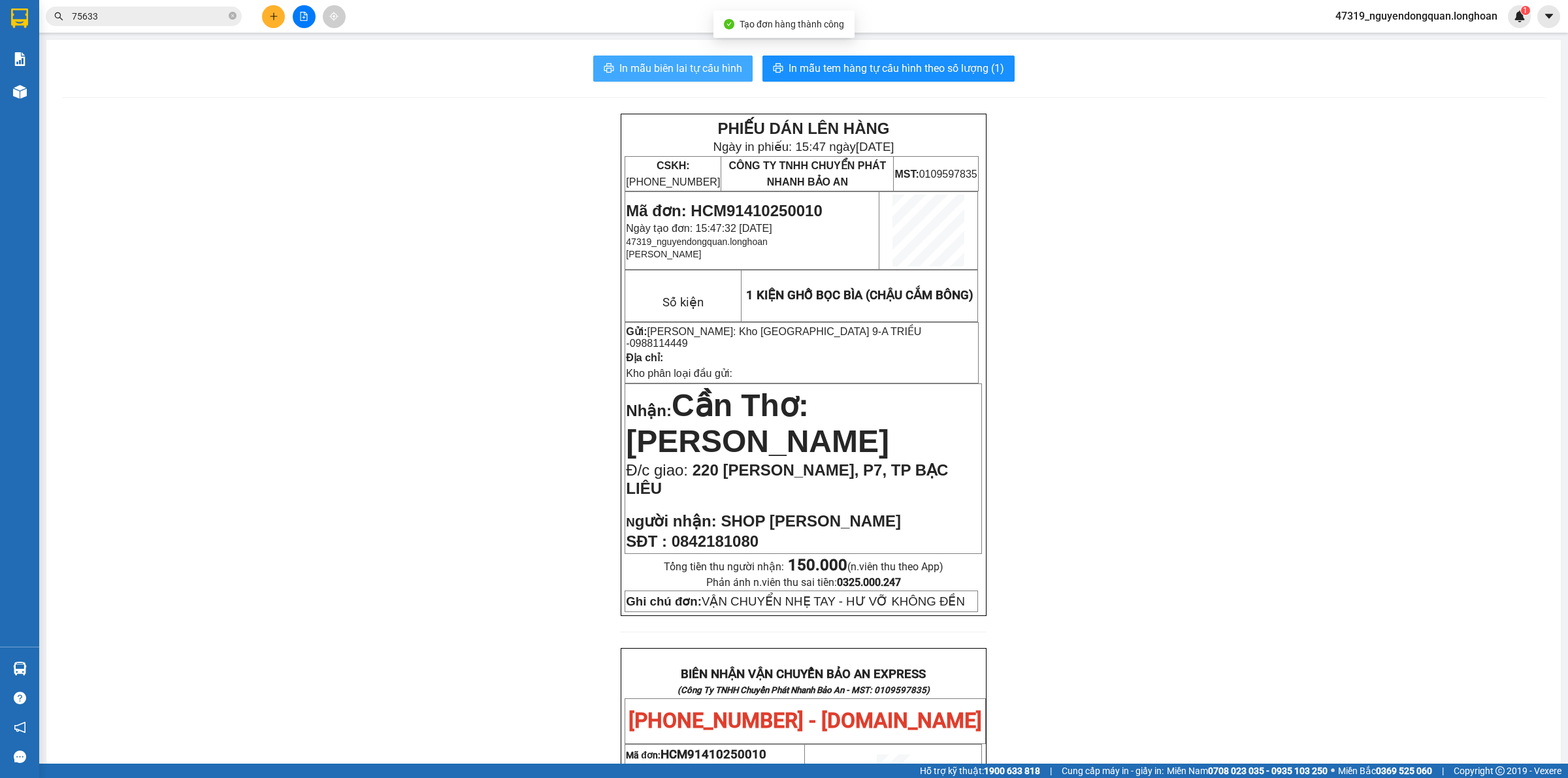
click at [698, 70] on span "In mẫu biên lai tự cấu hình" at bounding box center [680, 68] width 123 height 17
drag, startPoint x: 844, startPoint y: 517, endPoint x: 827, endPoint y: 498, distance: 25.5
drag, startPoint x: 619, startPoint y: 162, endPoint x: 692, endPoint y: 164, distance: 73.0
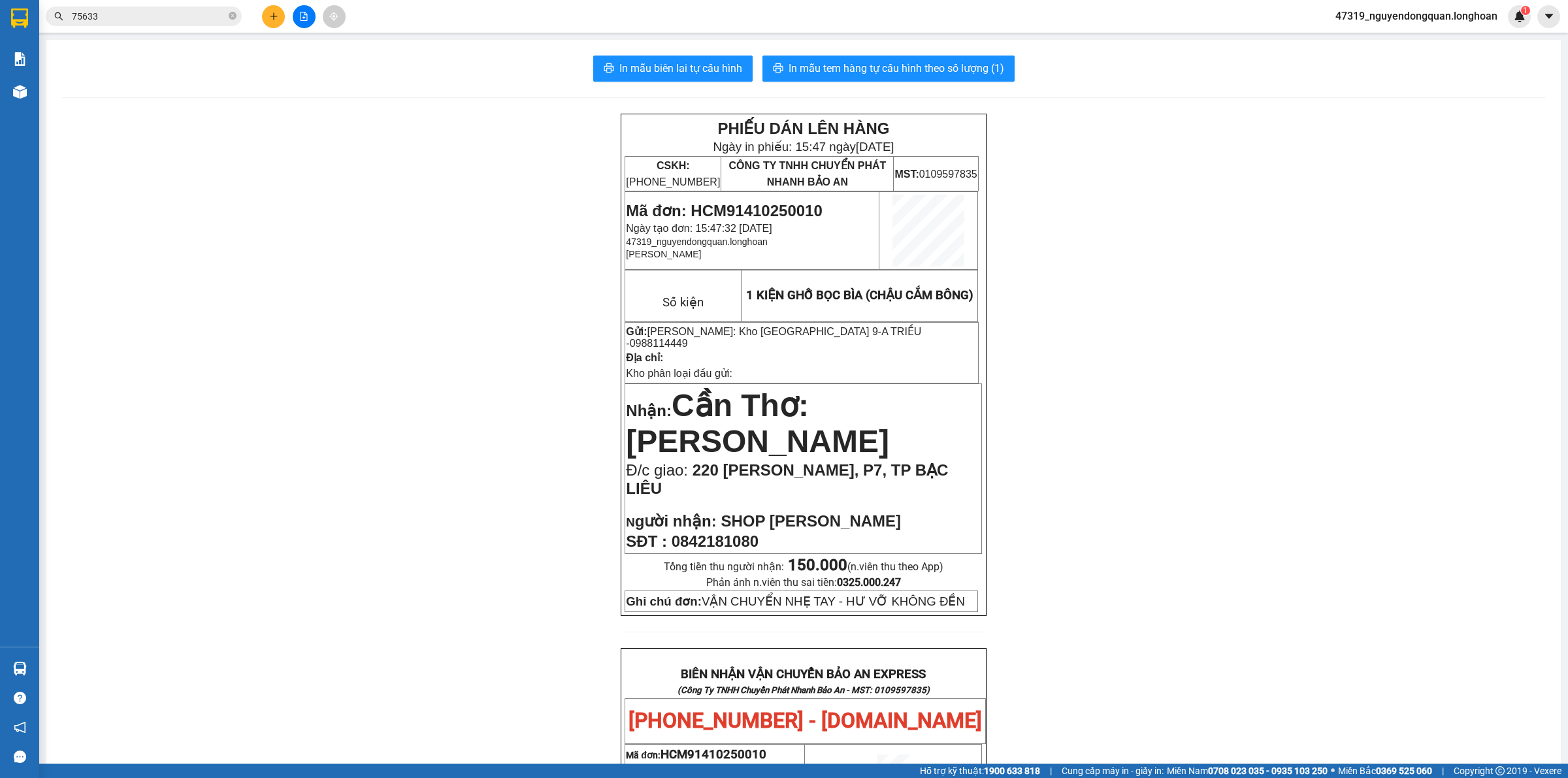
click at [278, 26] on button at bounding box center [273, 17] width 23 height 23
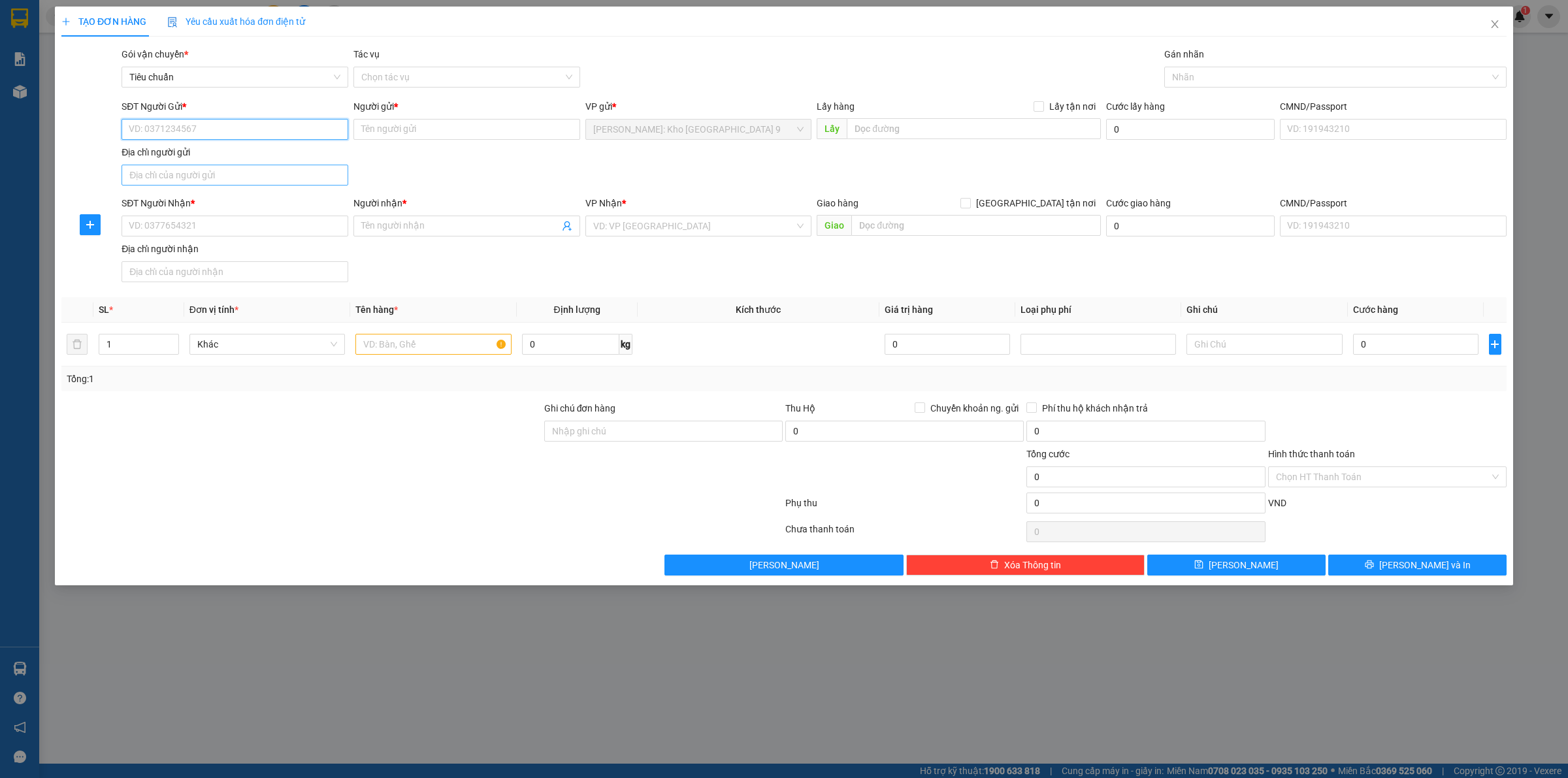
paste input "0988114449"
type input "0988114449"
click at [250, 154] on div "0988114449 - A TRIỀU" at bounding box center [235, 156] width 211 height 15
type input "A TRIỀU"
type input "0988114449"
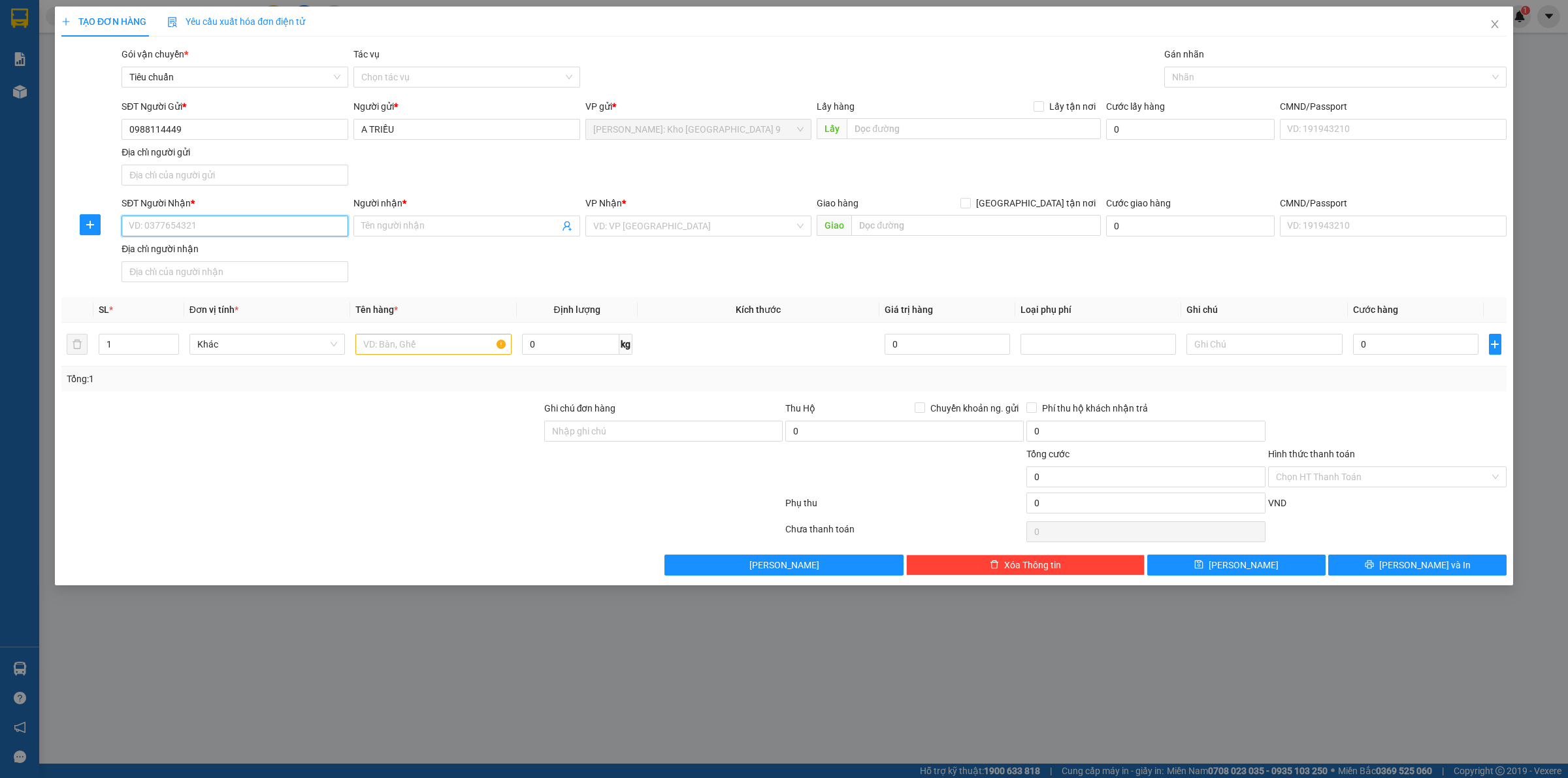
click at [262, 220] on input "SĐT Người Nhận *" at bounding box center [235, 226] width 227 height 21
type input "0905255938"
click at [454, 224] on input "Người nhận *" at bounding box center [460, 226] width 198 height 15
type input "t"
type input "TRANG"
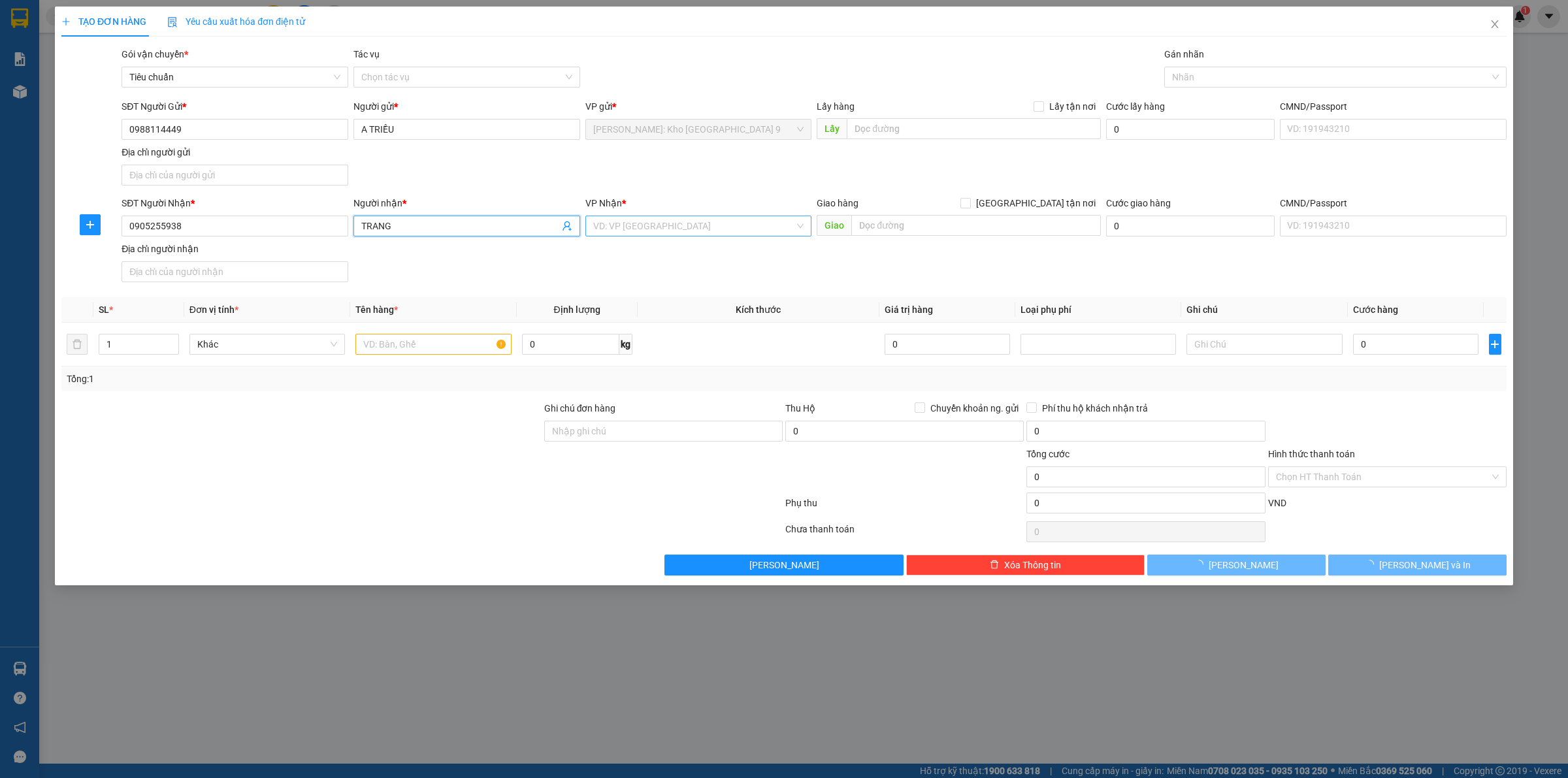
click at [607, 227] on input "search" at bounding box center [694, 226] width 202 height 20
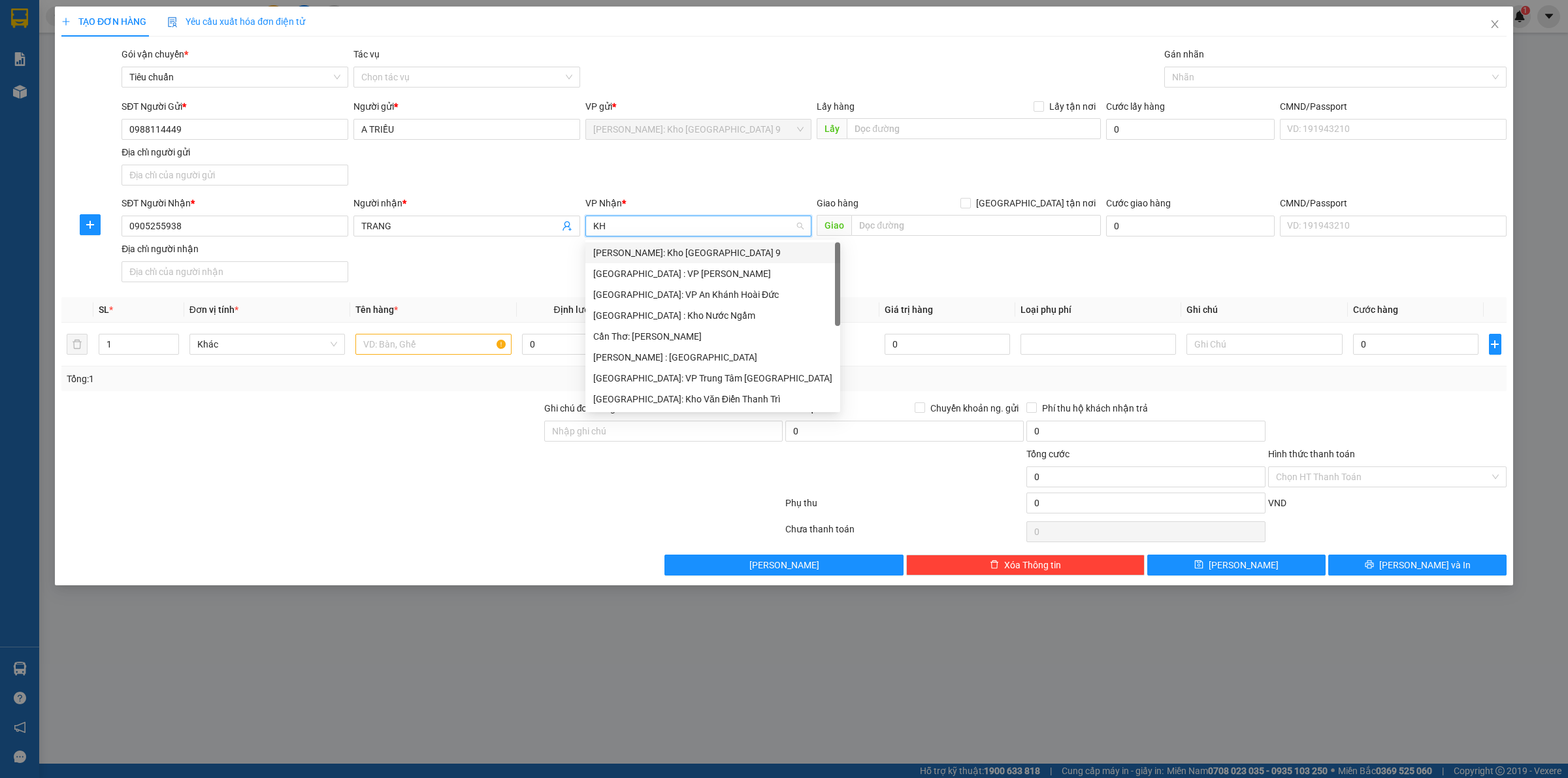
type input "KHO"
click at [674, 314] on div "[PERSON_NAME] : [GEOGRAPHIC_DATA]" at bounding box center [698, 315] width 211 height 15
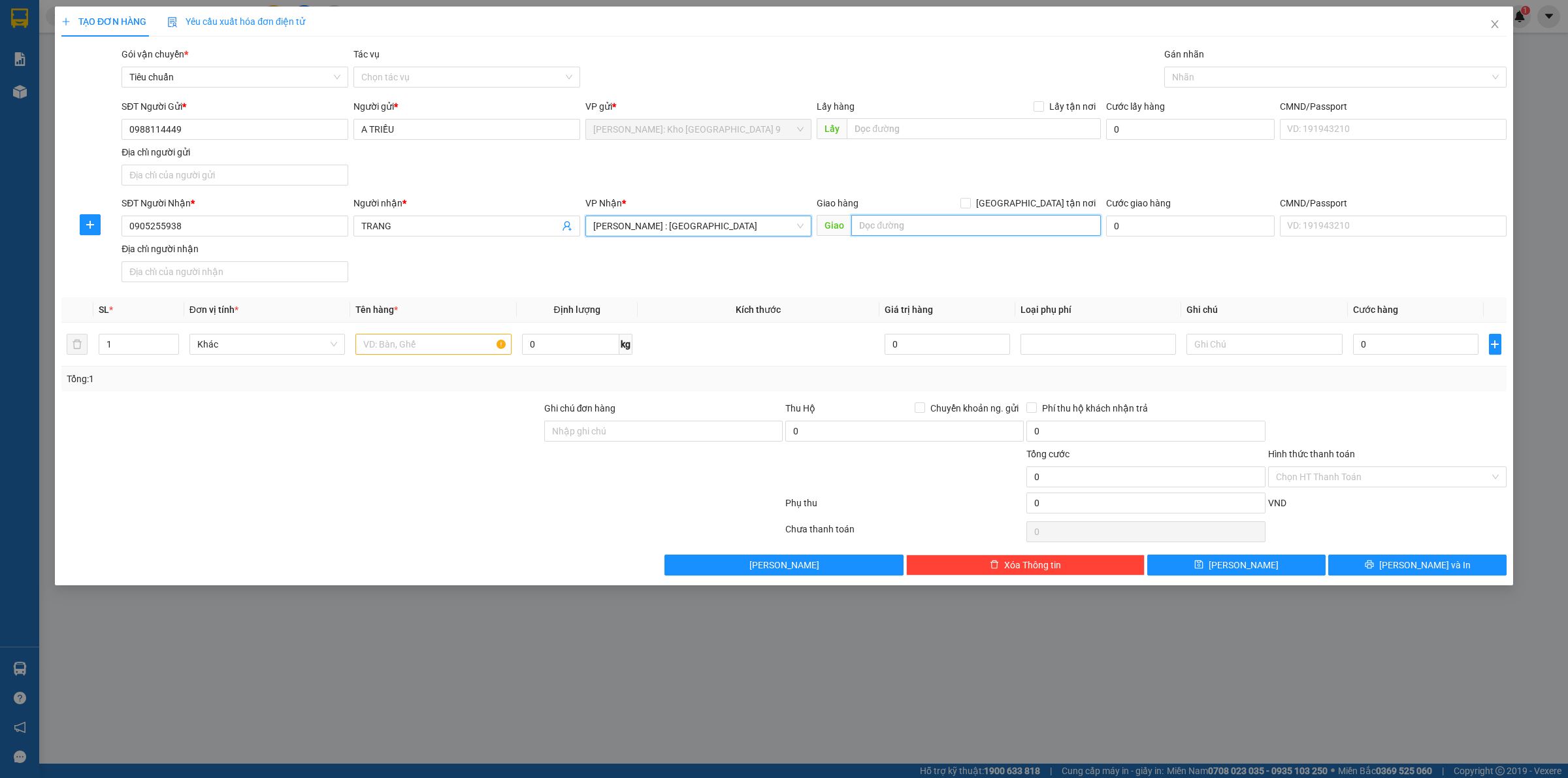
click at [925, 219] on input "text" at bounding box center [976, 225] width 250 height 21
drag, startPoint x: 802, startPoint y: 704, endPoint x: 807, endPoint y: 683, distance: 21.6
click at [802, 704] on div "TẠO ĐƠN HÀNG Yêu cầu xuất hóa đơn điện tử Transit Pickup Surcharge Ids Transit …" at bounding box center [784, 389] width 1568 height 778
click at [988, 233] on input "text" at bounding box center [976, 225] width 250 height 21
type input "317 ẤP [GEOGRAPHIC_DATA], [GEOGRAPHIC_DATA], [GEOGRAPHIC_DATA], [GEOGRAPHIC_DAT…"
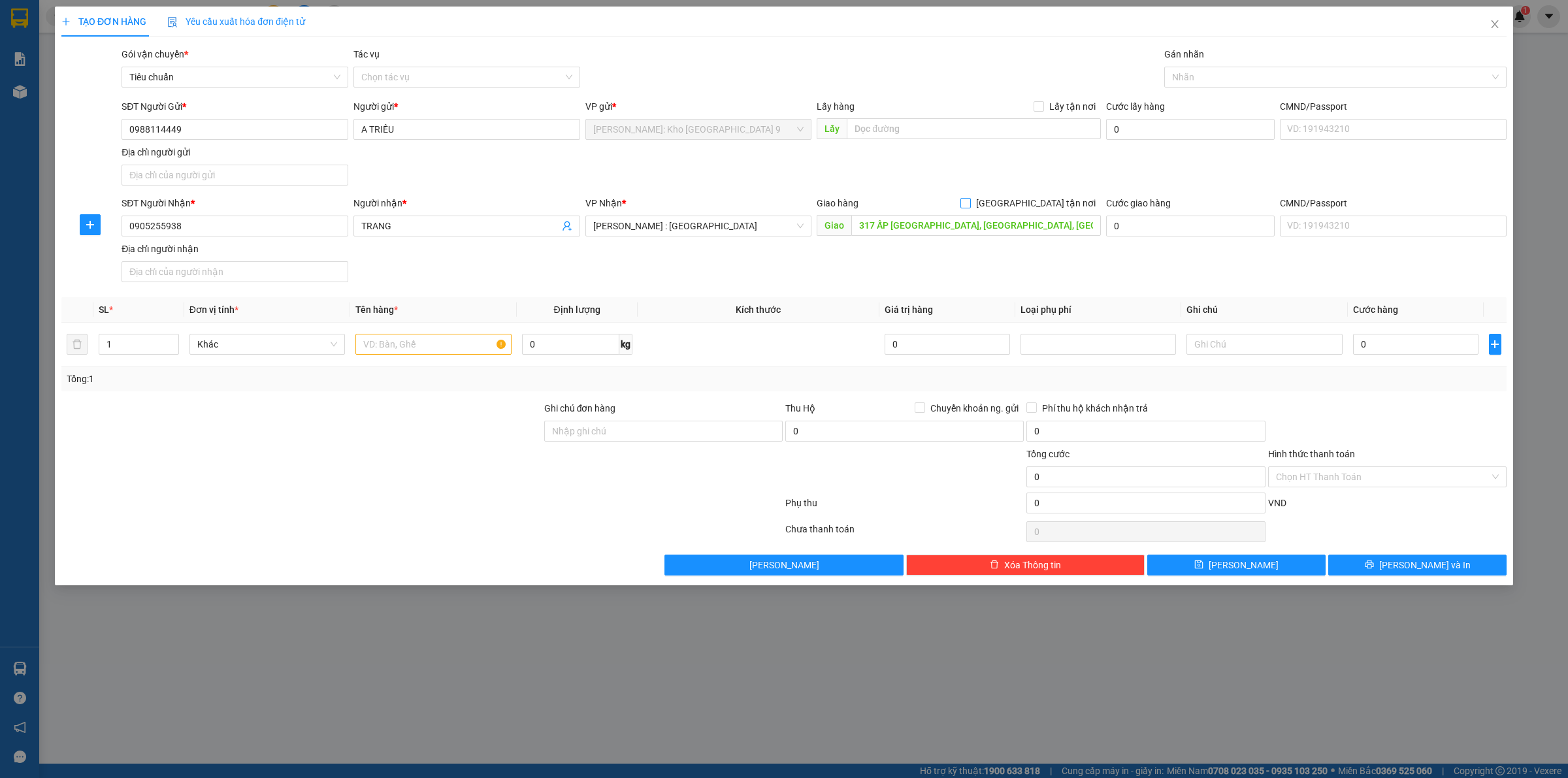
click at [969, 201] on input "[GEOGRAPHIC_DATA] tận nơi" at bounding box center [965, 203] width 9 height 9
checkbox input "true"
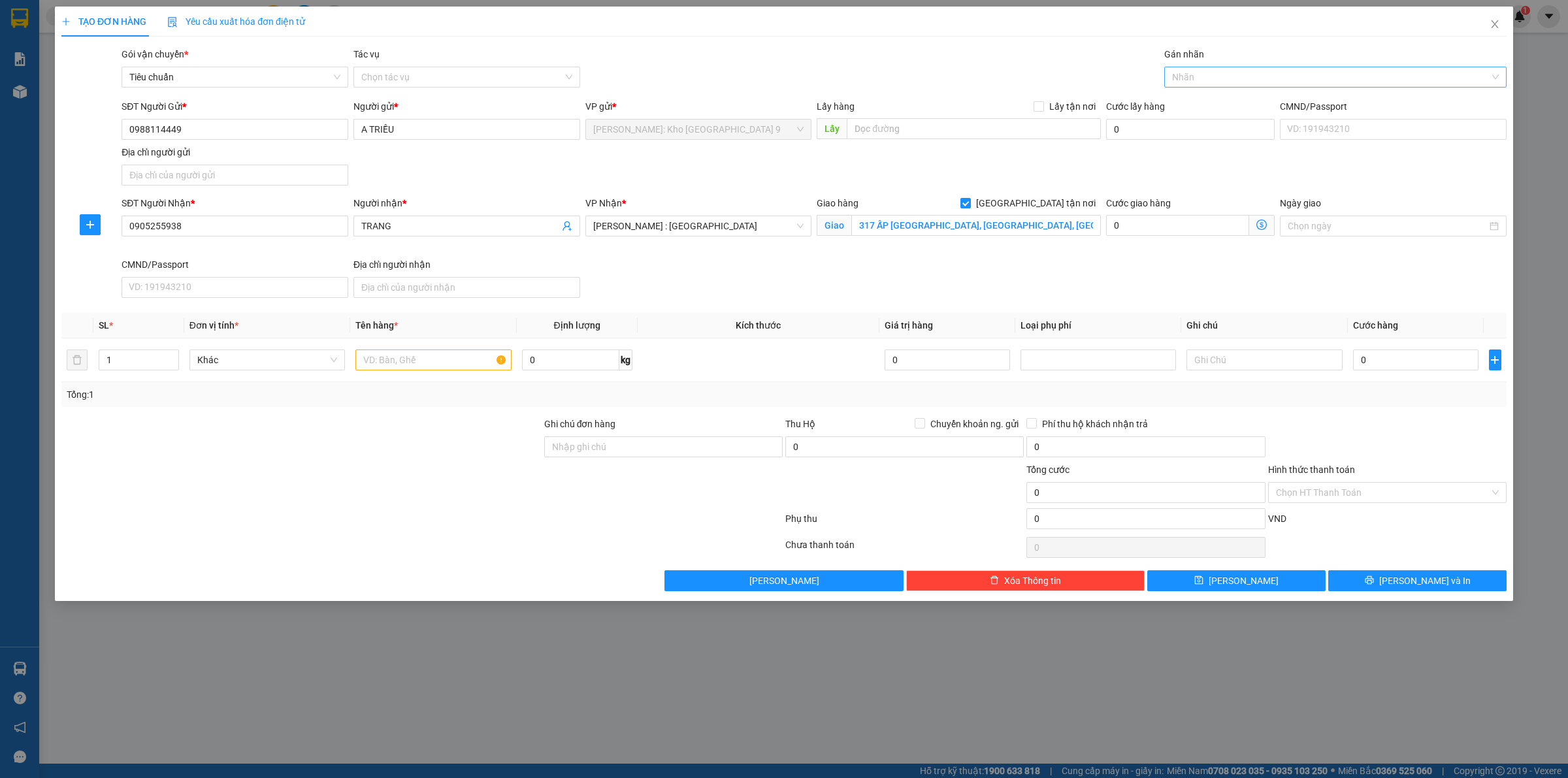
click at [1199, 80] on div at bounding box center [1328, 78] width 323 height 16
type input "GIAO"
click at [1236, 110] on div "[GEOGRAPHIC_DATA] tận nơi" at bounding box center [1335, 103] width 327 height 15
drag, startPoint x: 791, startPoint y: 740, endPoint x: 827, endPoint y: 714, distance: 44.4
click at [792, 740] on div "TẠO ĐƠN HÀNG Yêu cầu xuất hóa đơn điện tử Transit Pickup Surcharge Ids Transit …" at bounding box center [784, 389] width 1568 height 778
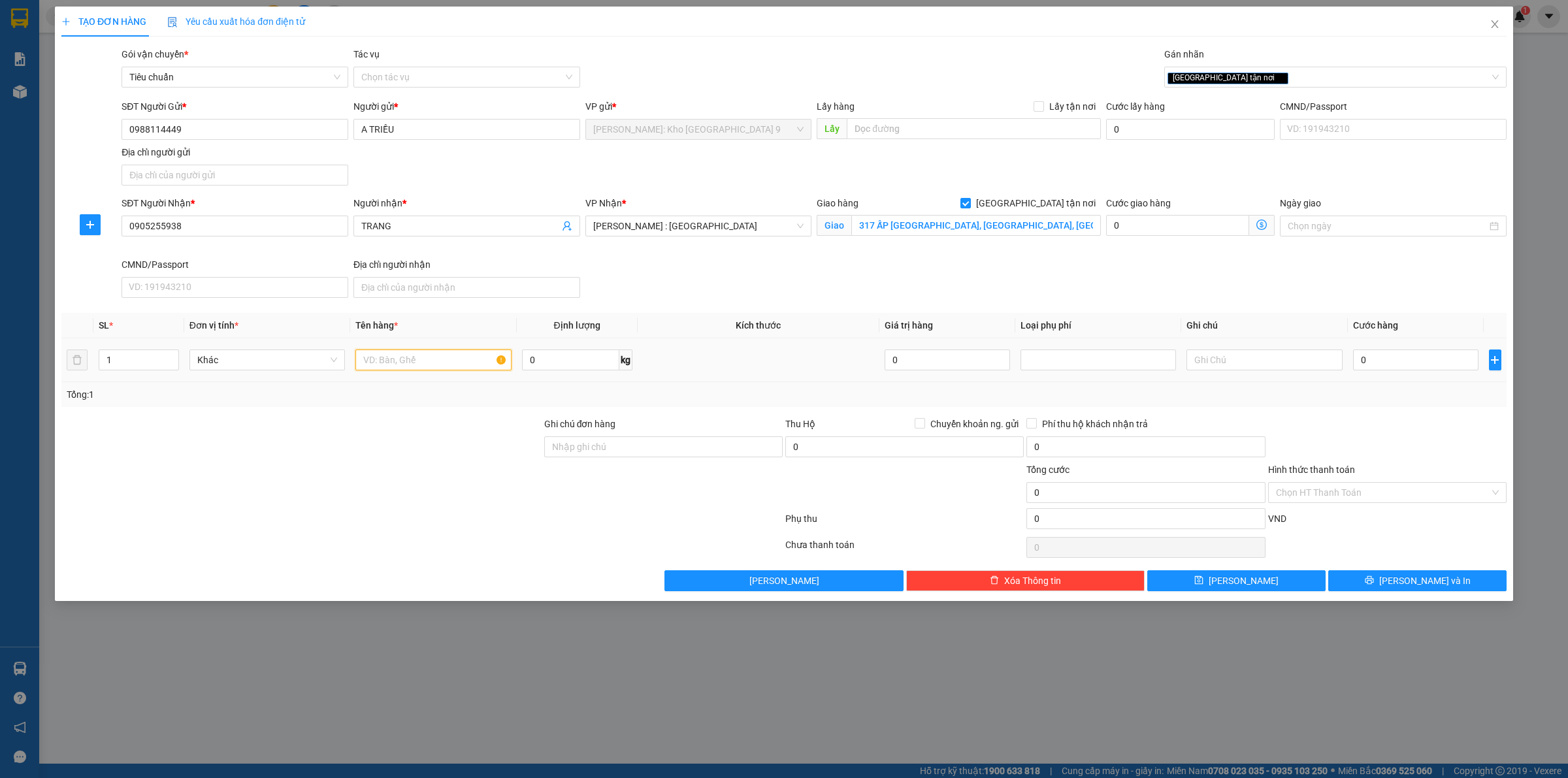
click at [415, 366] on input "text" at bounding box center [433, 361] width 156 height 21
type input "1 GHỖ BỌC BÌA (ĐỒ CẮM BÔNG)"
click at [588, 443] on input "Ghi chú đơn hàng" at bounding box center [663, 447] width 238 height 21
type input "VẬN CHUYỂN NHẸ TAY - HƯ VỠ KHÔNG ĐỀN"
click at [1401, 370] on input "0" at bounding box center [1415, 361] width 125 height 21
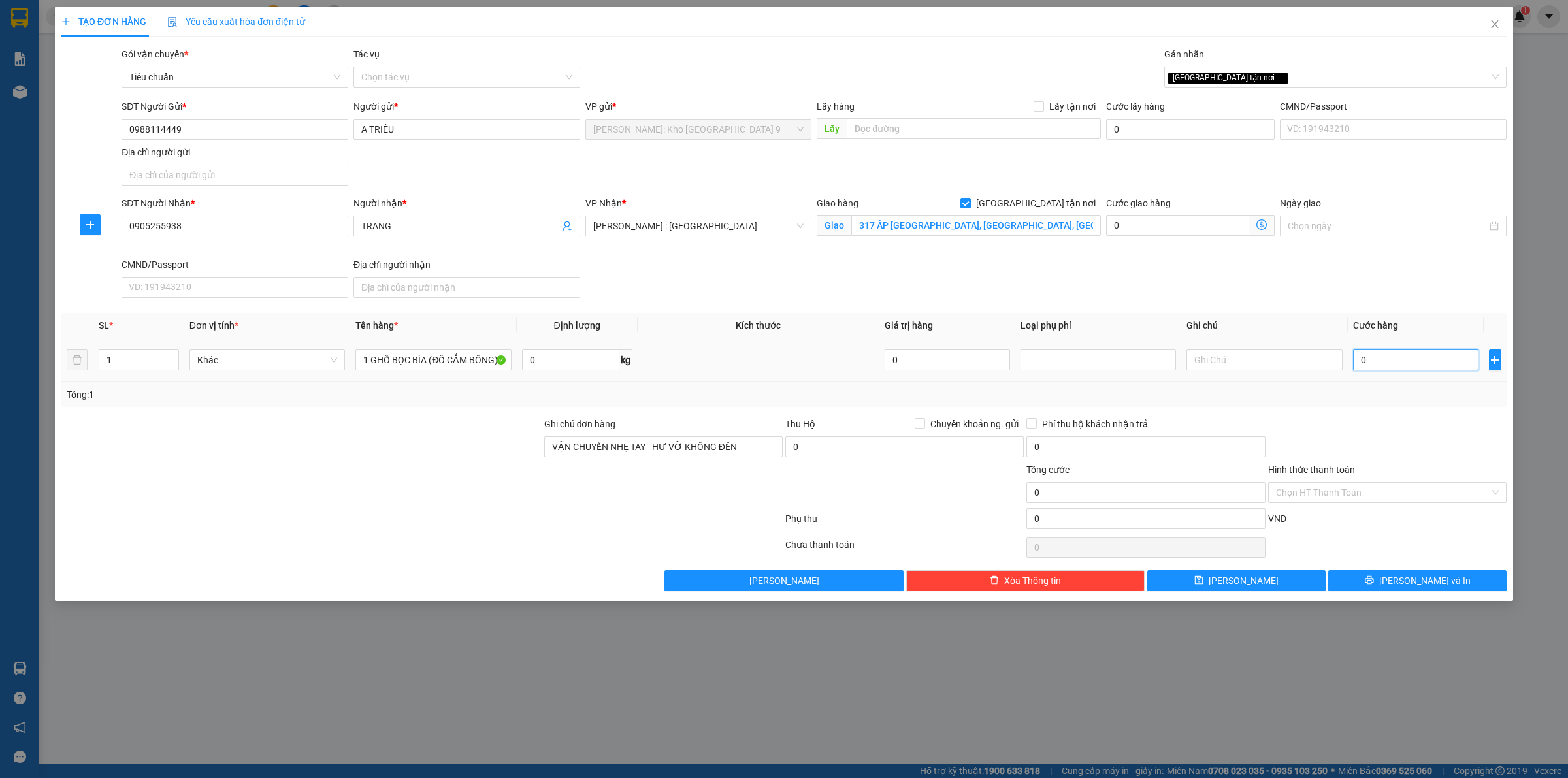
type input "1"
type input "10"
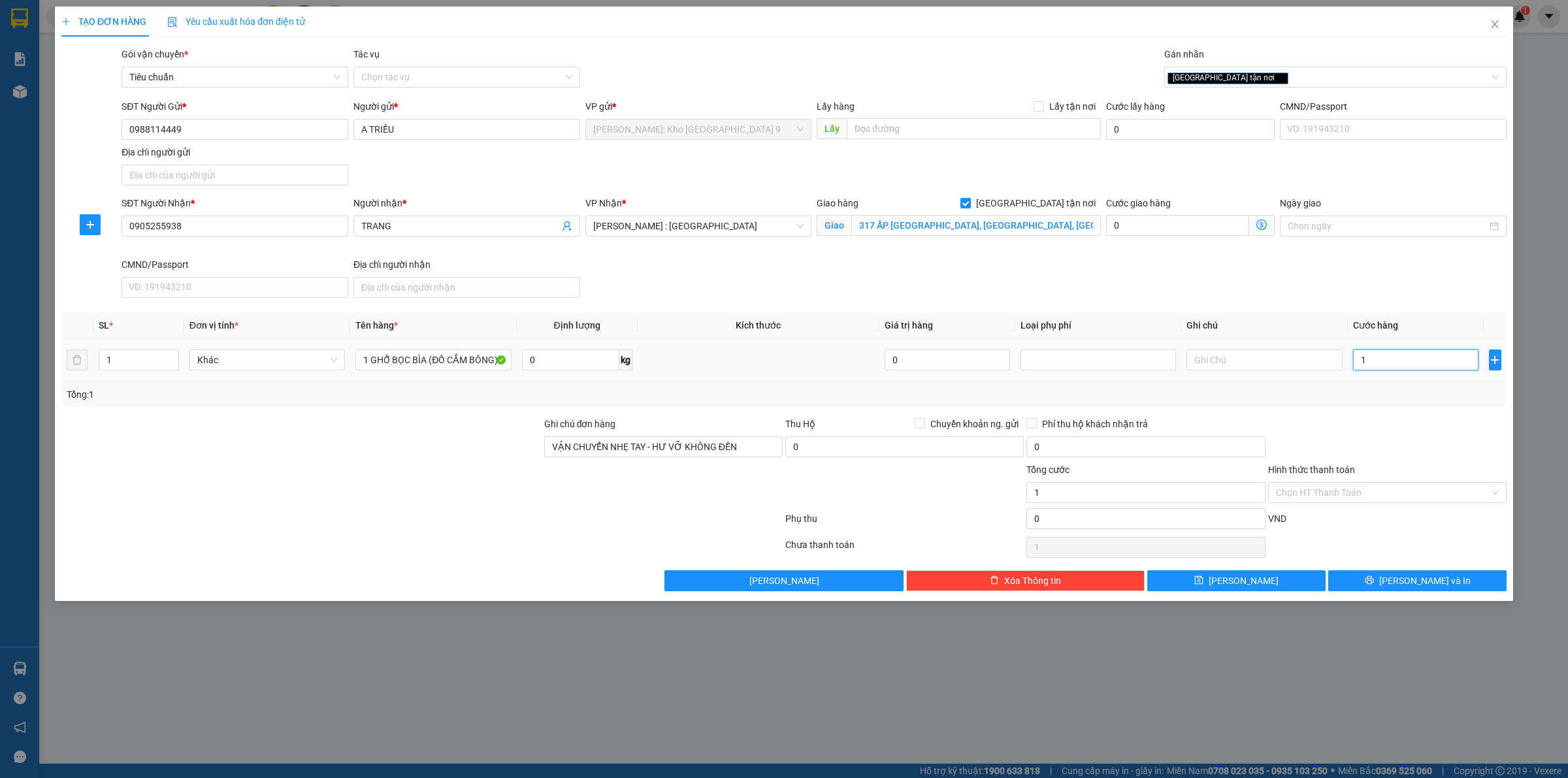
type input "10"
type input "100"
click at [1431, 459] on div at bounding box center [1387, 439] width 241 height 46
click at [1412, 581] on span "Lưu và In" at bounding box center [1425, 581] width 91 height 15
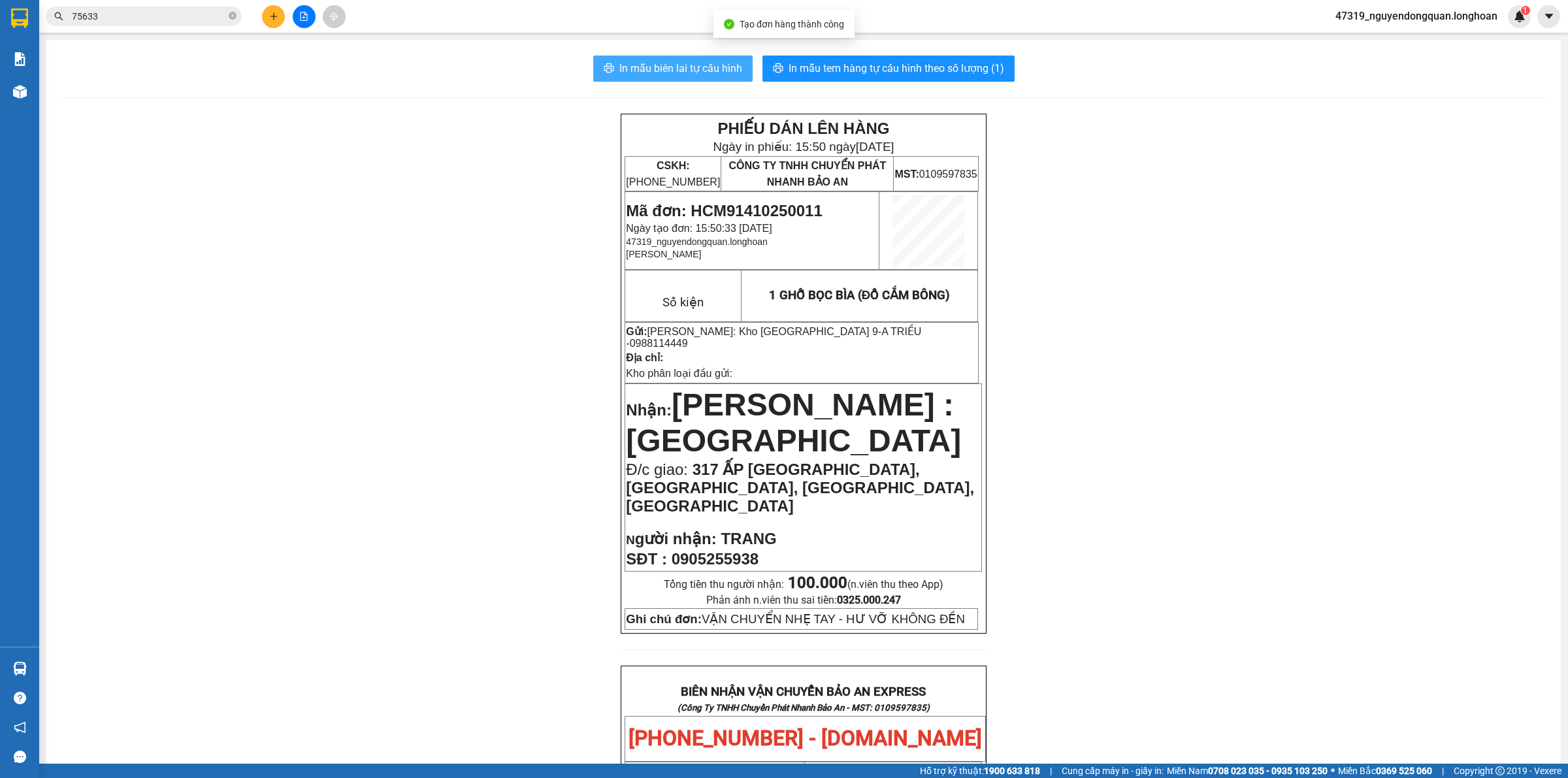
click at [707, 70] on span "In mẫu biên lai tự cấu hình" at bounding box center [680, 68] width 123 height 17
click at [1063, 486] on div "PHIẾU DÁN LÊN HÀNG Ngày in phiếu: 15:50 ngày 14-10-2025 CSKH: 1900.06.88.33 CÔN…" at bounding box center [804, 773] width 1483 height 1318
click at [489, 317] on div "PHIẾU DÁN LÊN HÀNG Ngày in phiếu: 15:50 ngày 14-10-2025 CSKH: 1900.06.88.33 CÔN…" at bounding box center [804, 773] width 1483 height 1318
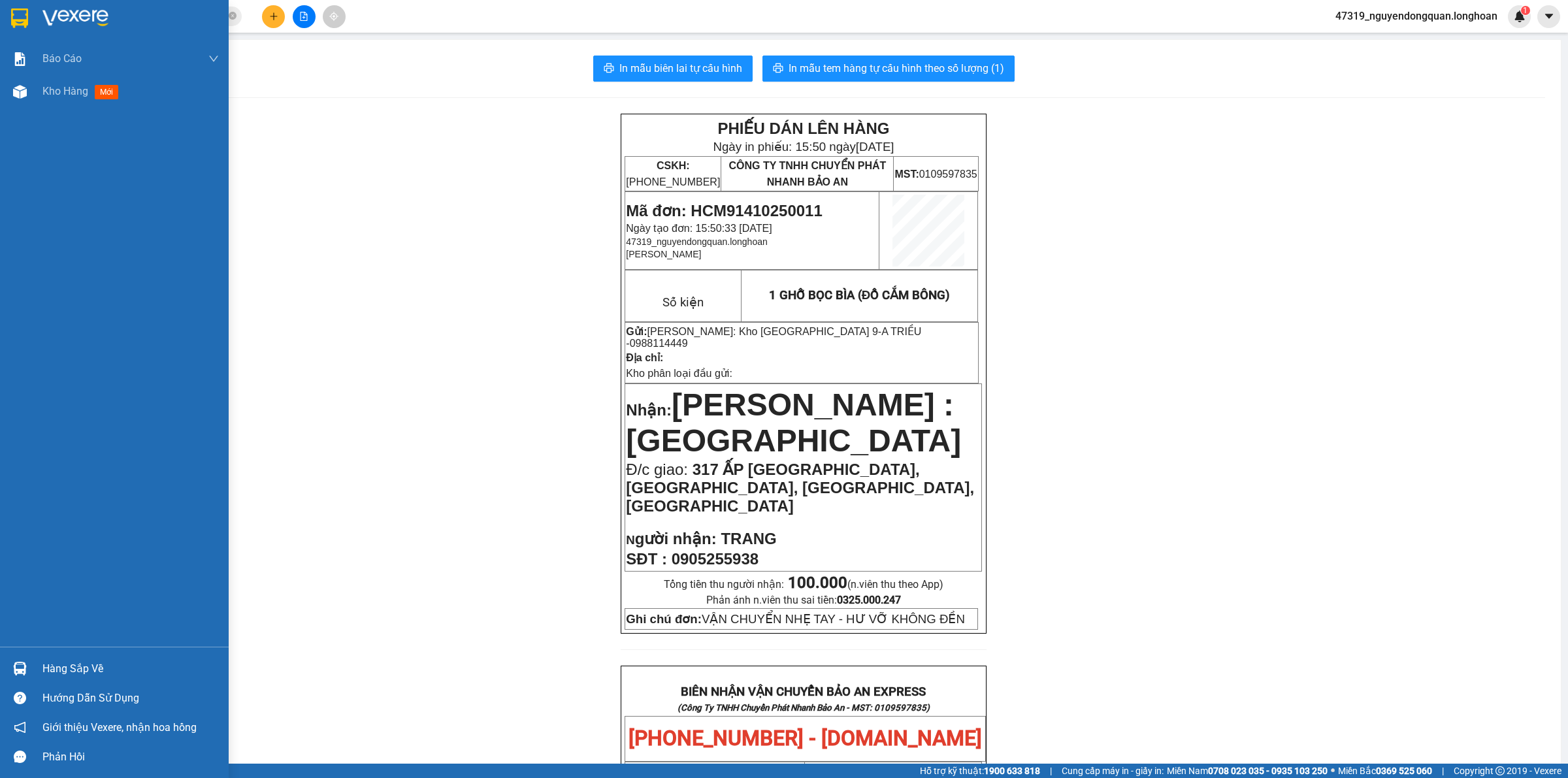
click at [23, 26] on img at bounding box center [20, 19] width 17 height 20
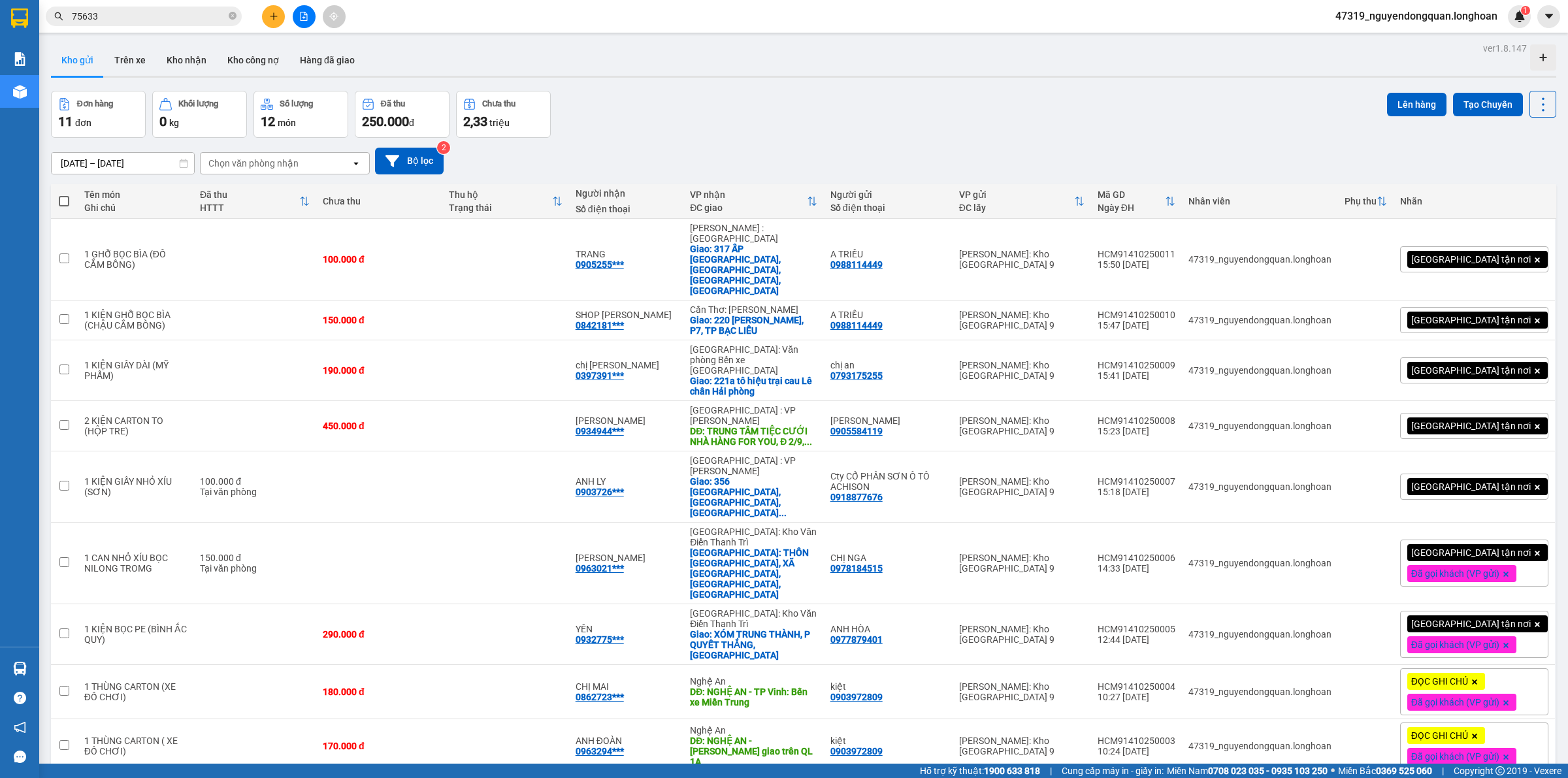
click at [919, 91] on div "Đơn hàng 11 đơn Khối lượng 0 kg Số lượng 12 món Đã thu 250.000 đ Chưa thu 2,33 …" at bounding box center [804, 114] width 1505 height 47
click at [1475, 482] on icon at bounding box center [1479, 487] width 9 height 9
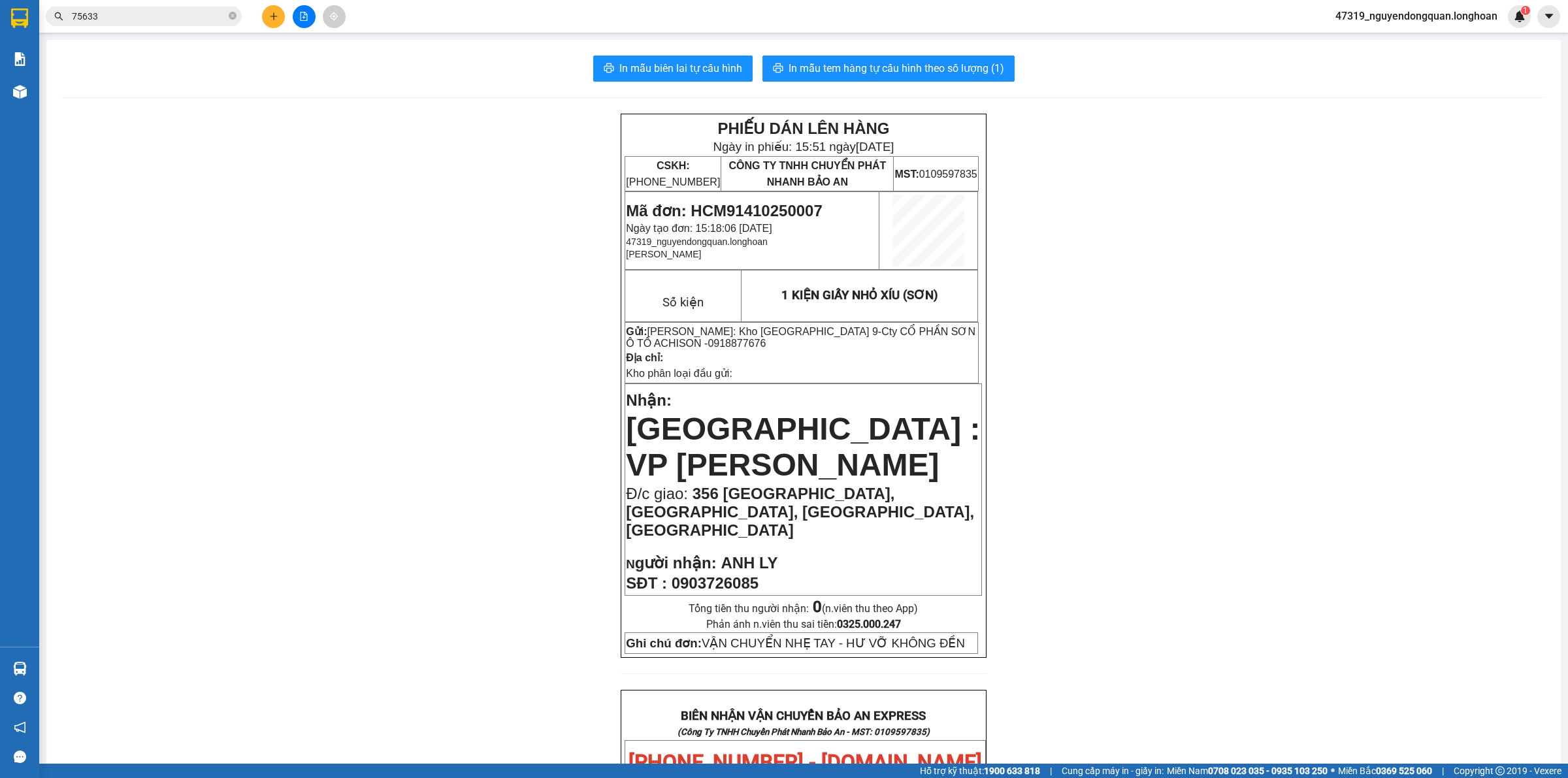
drag, startPoint x: 675, startPoint y: 276, endPoint x: 745, endPoint y: 282, distance: 70.3
click at [745, 325] on p "Gửi: Hồ Chí Minh: Kho Thủ Đức & Quận 9 - Cty CỔ PHẦN SƠN Ô TÔ ACHISON - 0918877…" at bounding box center [802, 337] width 352 height 24
click at [682, 70] on span "In mẫu biên lai tự cấu hình" at bounding box center [680, 68] width 123 height 17
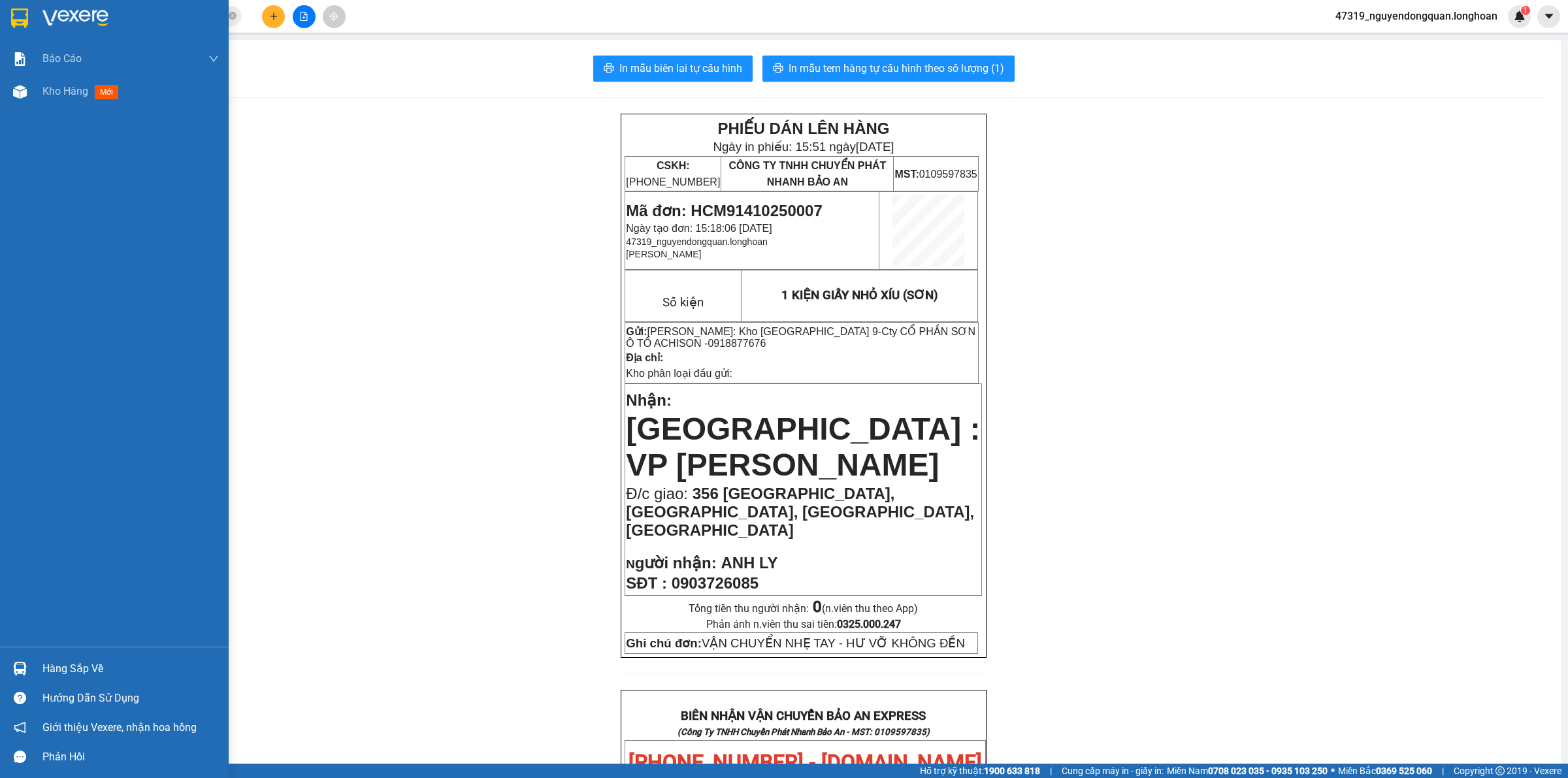
click at [51, 23] on img at bounding box center [76, 19] width 66 height 20
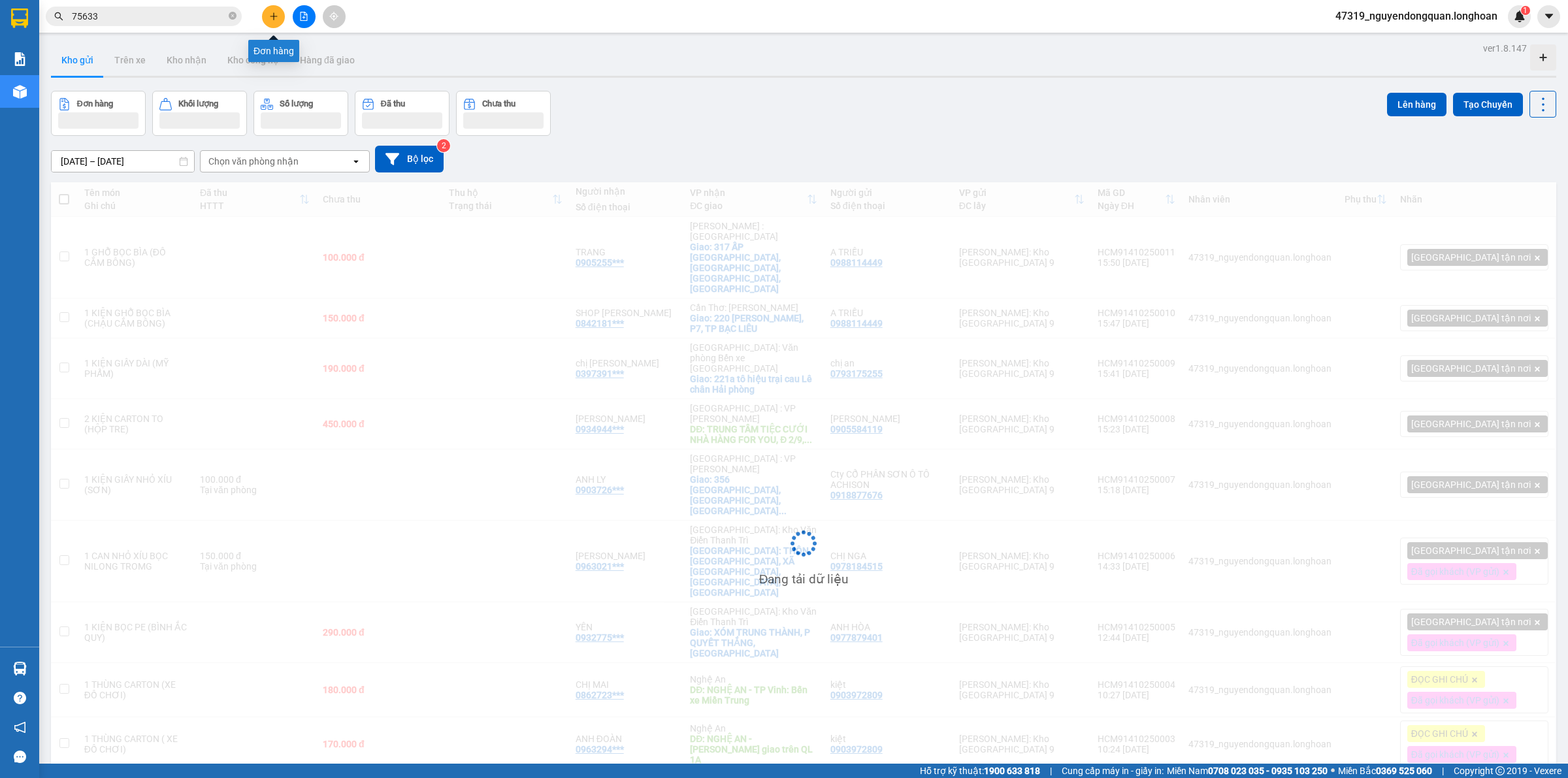
click at [269, 17] on icon "plus" at bounding box center [274, 17] width 9 height 9
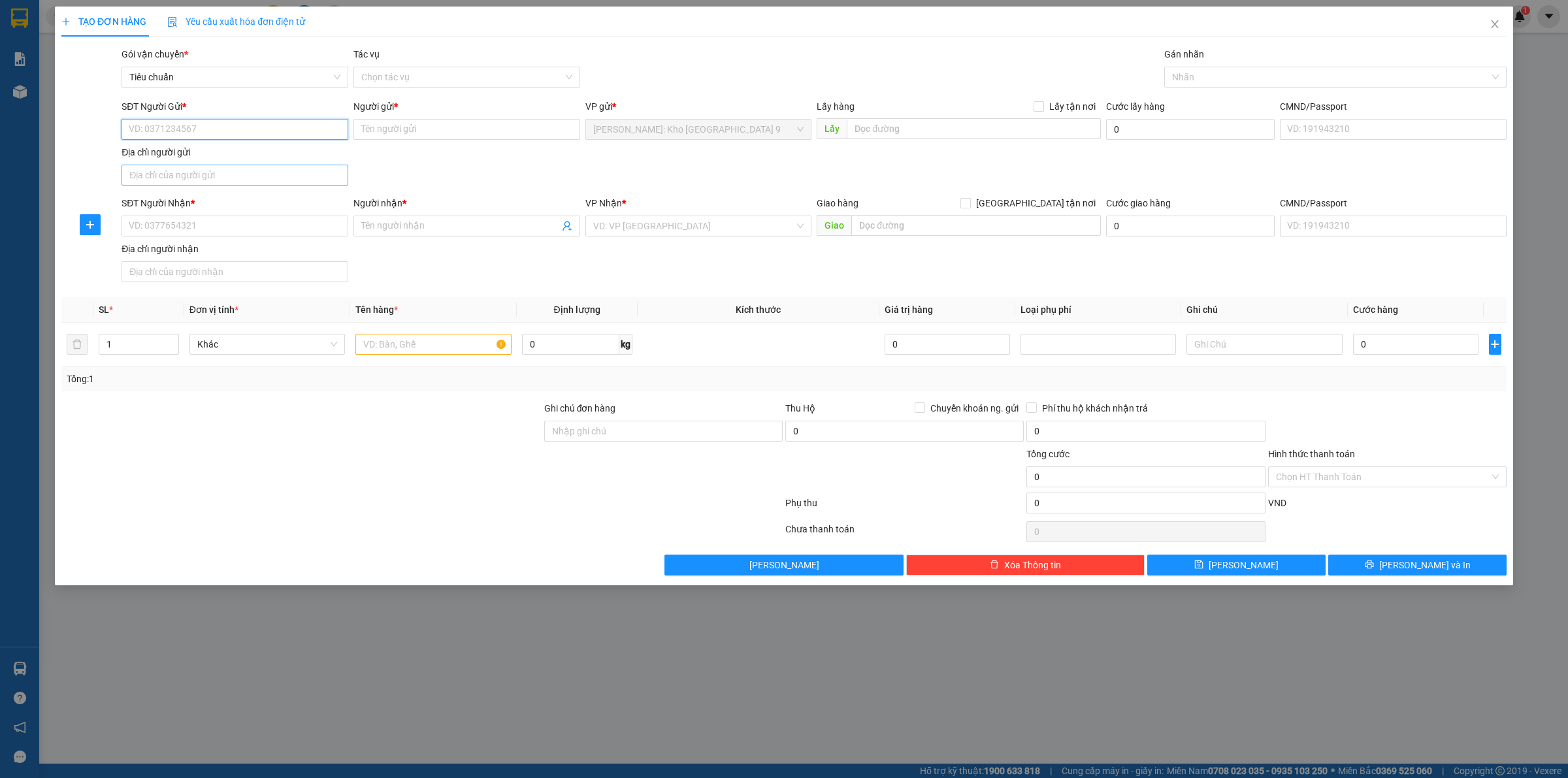
paste input "0918877676"
click at [293, 134] on input "0918877676" at bounding box center [235, 129] width 227 height 21
click at [234, 136] on input "0918877676" at bounding box center [235, 129] width 227 height 21
click at [227, 132] on input "0918877676" at bounding box center [235, 129] width 227 height 21
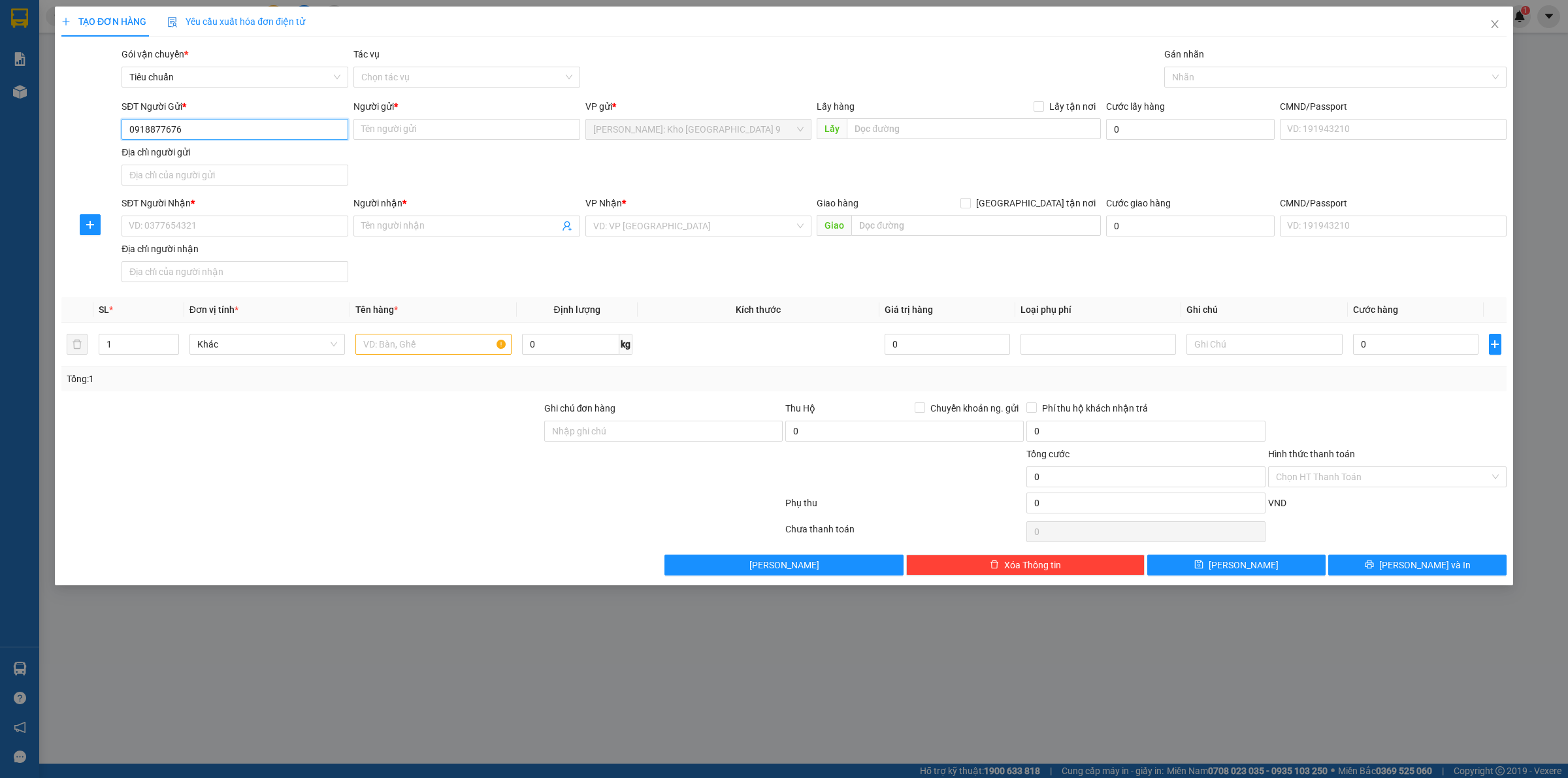
click at [227, 132] on input "0918877676" at bounding box center [235, 129] width 227 height 21
click at [134, 131] on input "0918877676" at bounding box center [235, 129] width 227 height 21
click at [225, 151] on div "0918877676 - Cty CỔ PHẦN SƠN Ô TÔ ACHISON" at bounding box center [235, 156] width 211 height 15
click at [226, 224] on input "SĐT Người Nhận *" at bounding box center [235, 226] width 227 height 21
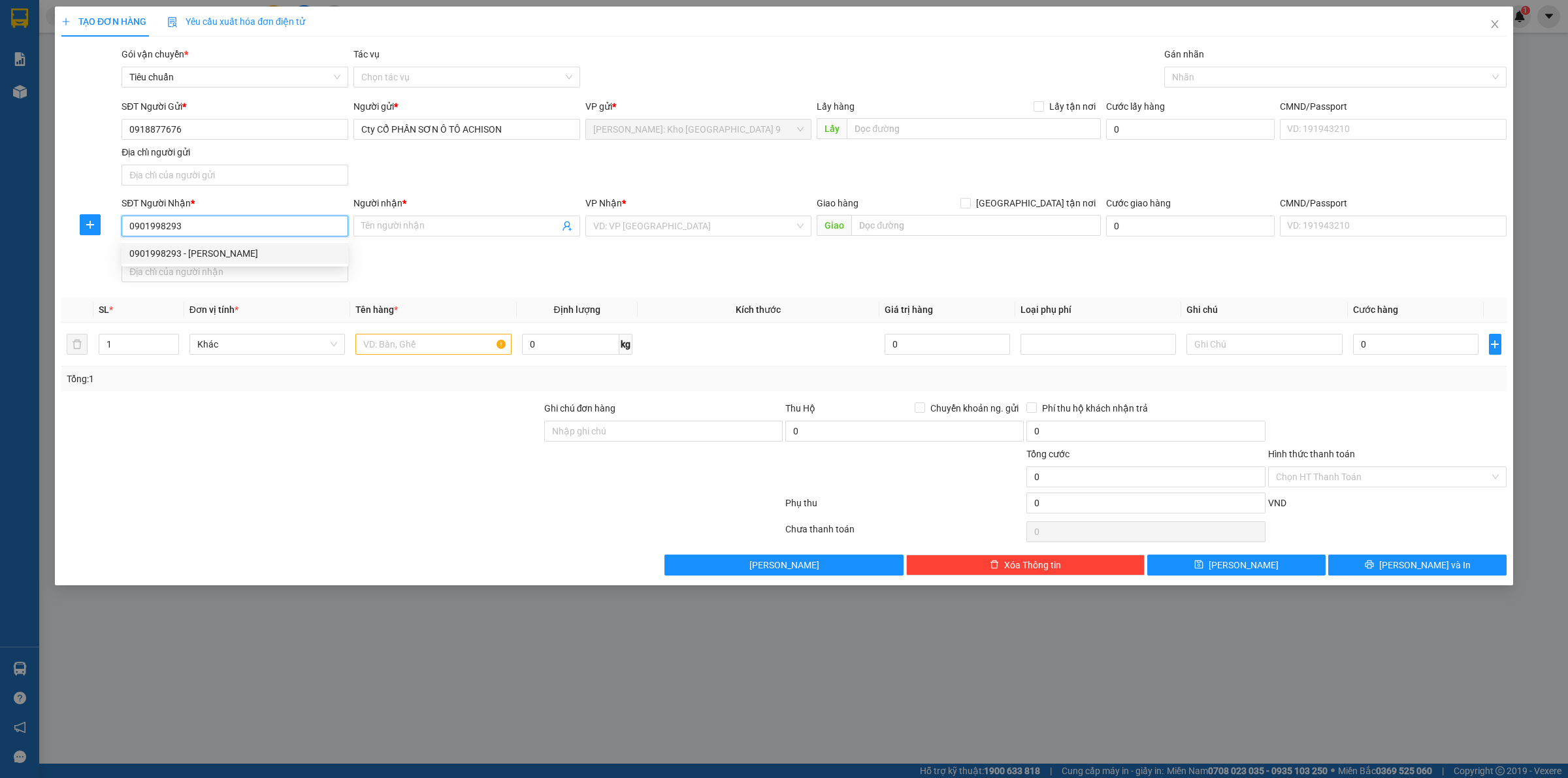
click at [196, 256] on div "0901998293 - anh tuấn" at bounding box center [235, 254] width 211 height 15
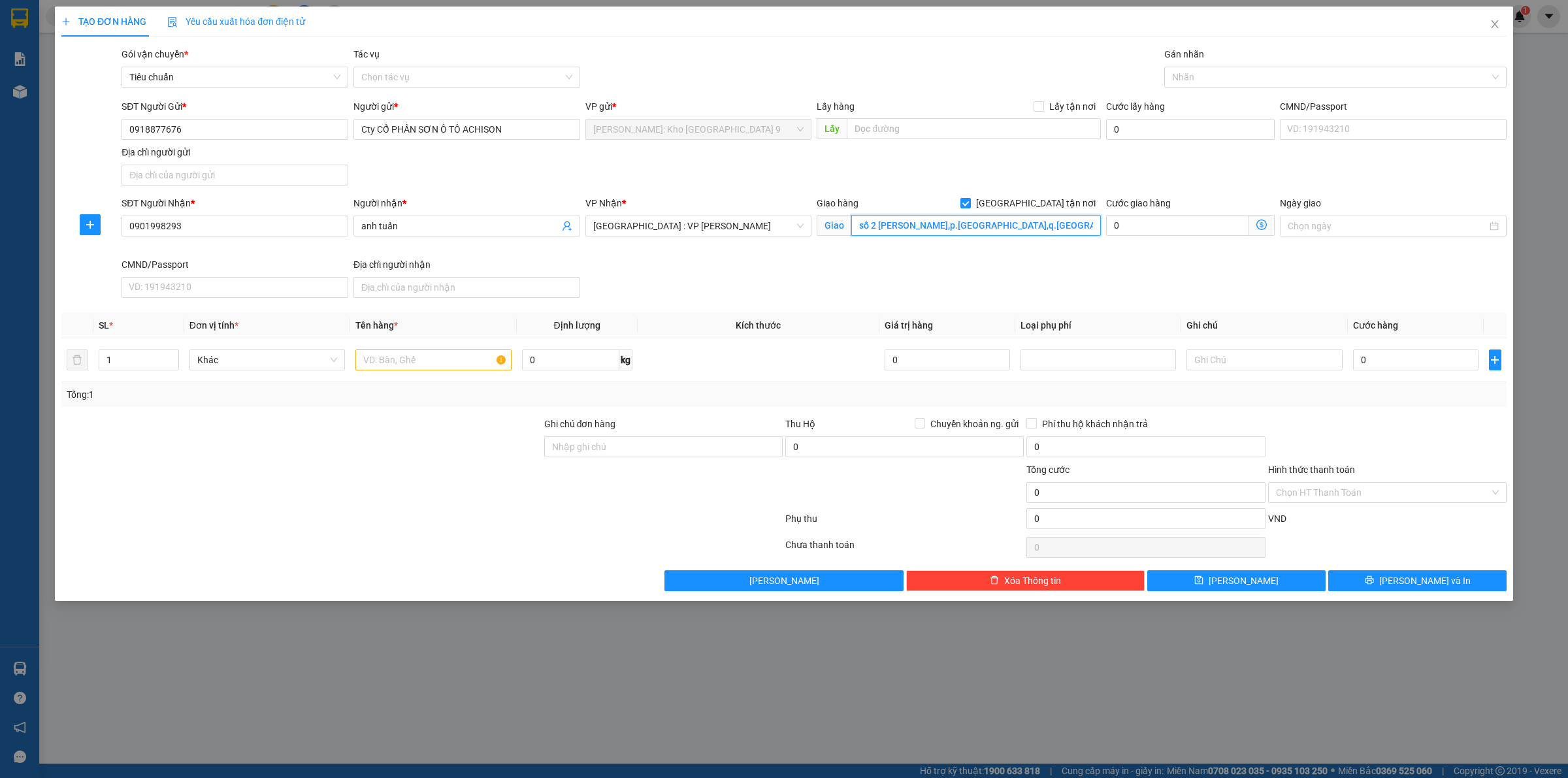
click at [928, 231] on input "số 2 nguyễn hữu thọ,p.hòa thuận tây,q.hải châu,đà nẵng" at bounding box center [976, 225] width 250 height 21
click at [993, 311] on div "Transit Pickup Surcharge Ids Transit Deliver Surcharge Ids Transit Deliver Surc…" at bounding box center [784, 319] width 1445 height 544
click at [1196, 85] on div at bounding box center [1328, 78] width 323 height 16
click at [1198, 103] on div "[GEOGRAPHIC_DATA] tận nơi" at bounding box center [1335, 103] width 327 height 15
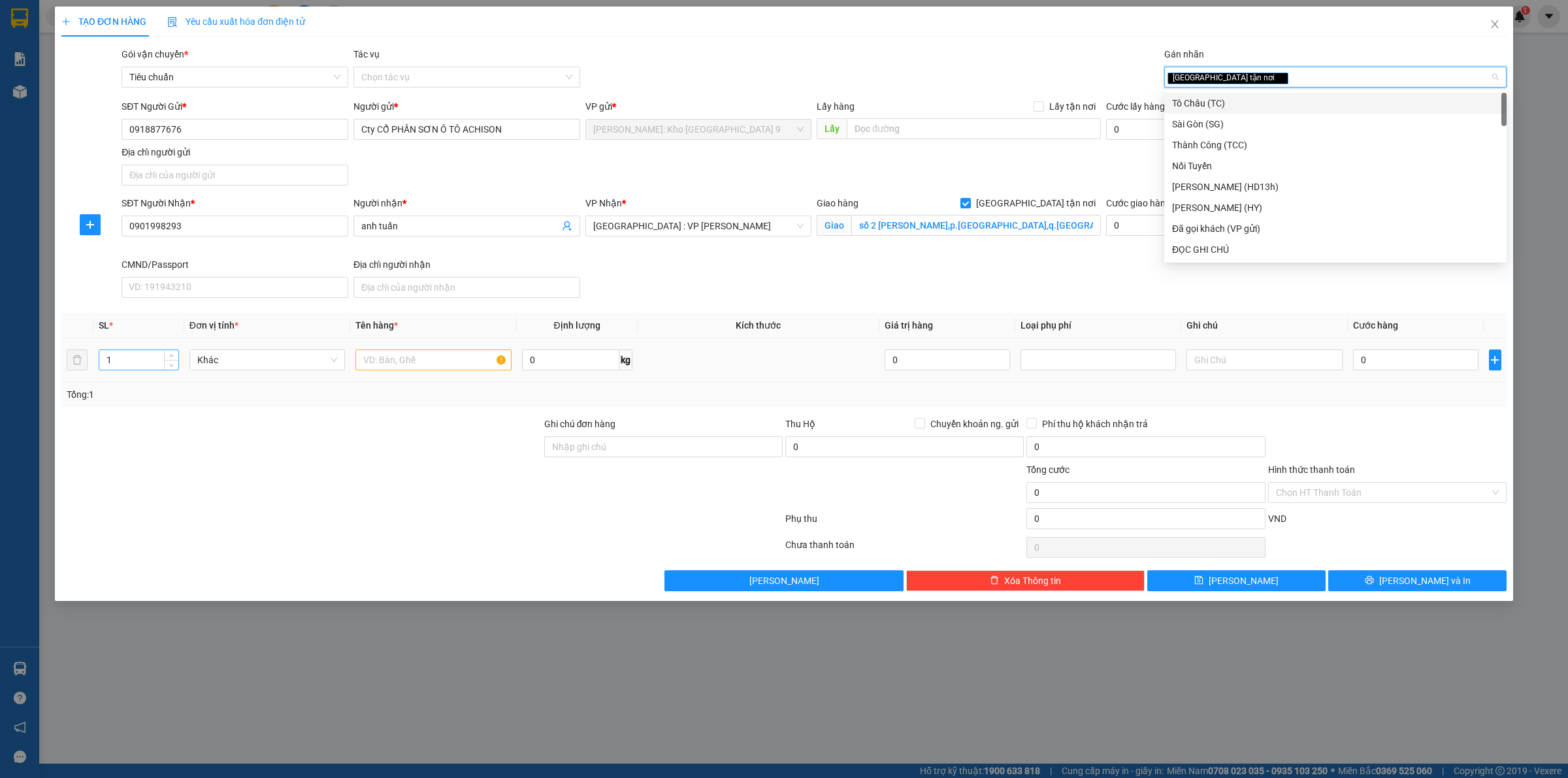
click at [149, 368] on input "1" at bounding box center [138, 361] width 79 height 20
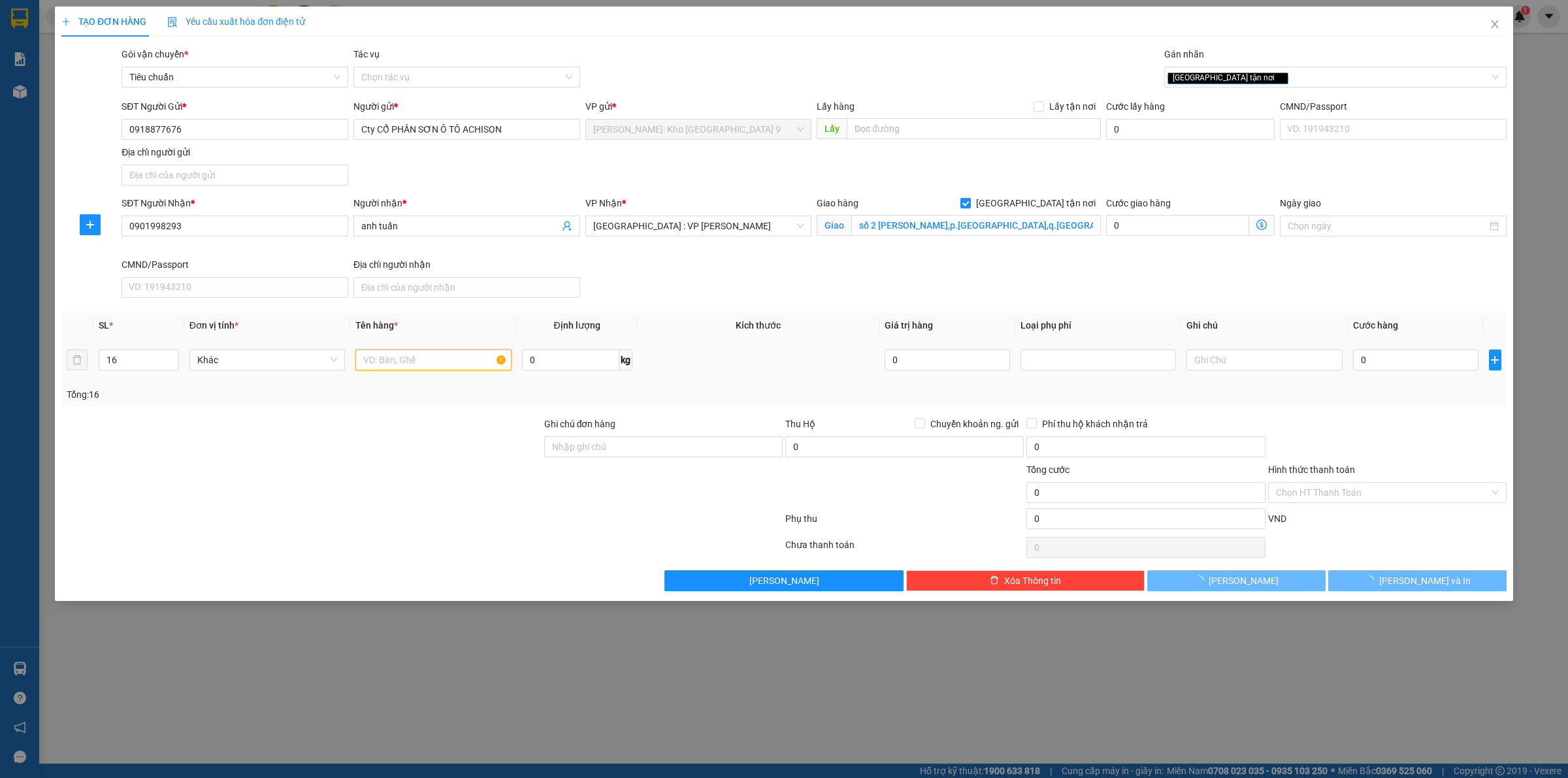
click at [472, 363] on input "text" at bounding box center [433, 361] width 156 height 21
click at [658, 443] on input "Ghi chú đơn hàng" at bounding box center [663, 447] width 238 height 21
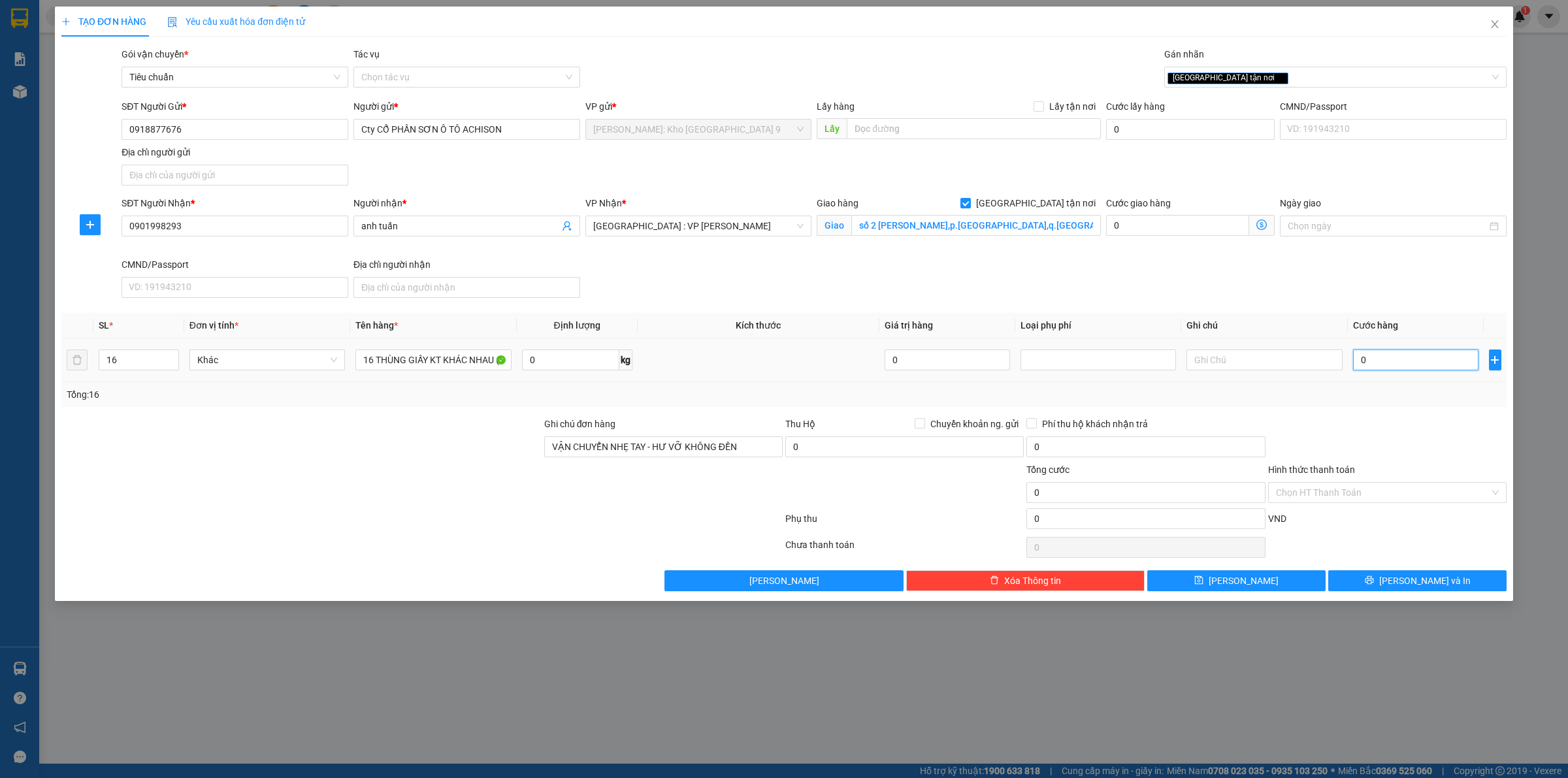
click at [1420, 359] on input "0" at bounding box center [1415, 361] width 125 height 21
click at [1371, 351] on input "0" at bounding box center [1415, 361] width 125 height 21
drag, startPoint x: 1355, startPoint y: 443, endPoint x: 1361, endPoint y: 438, distance: 7.8
click at [1355, 443] on div at bounding box center [1387, 439] width 241 height 46
click at [1406, 363] on input "1.600.000" at bounding box center [1415, 361] width 125 height 21
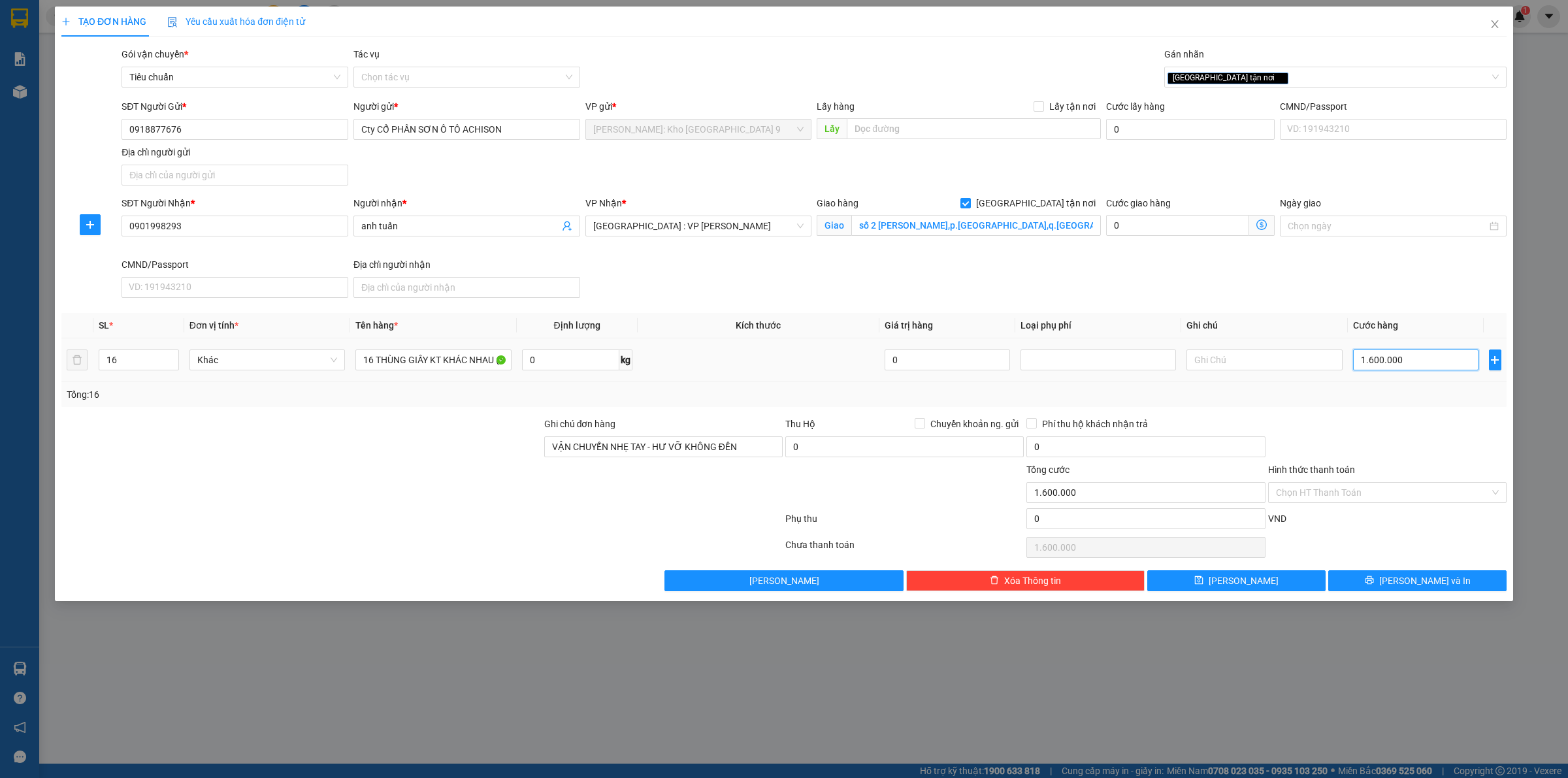
click at [1409, 361] on input "1.600.000" at bounding box center [1415, 361] width 125 height 21
click at [1422, 471] on div "Hình thức thanh toán" at bounding box center [1387, 472] width 238 height 20
click at [1408, 363] on input "1.600.000" at bounding box center [1415, 361] width 125 height 21
click at [1422, 423] on div at bounding box center [1387, 439] width 241 height 46
click at [1428, 363] on input "1.600.000" at bounding box center [1415, 361] width 125 height 21
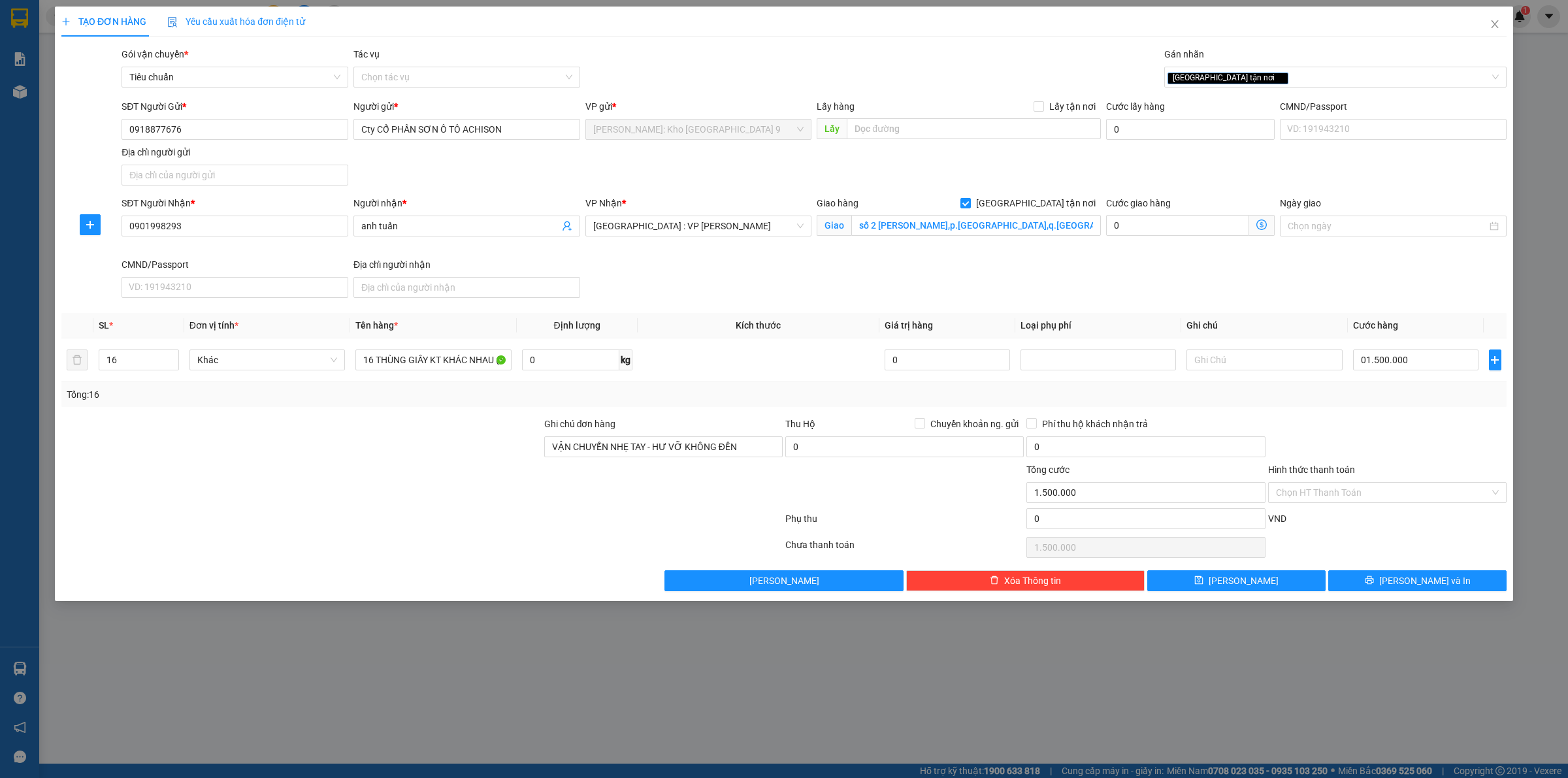
click at [1396, 451] on div at bounding box center [1387, 439] width 241 height 46
click at [1288, 586] on button "Lưu" at bounding box center [1236, 581] width 178 height 21
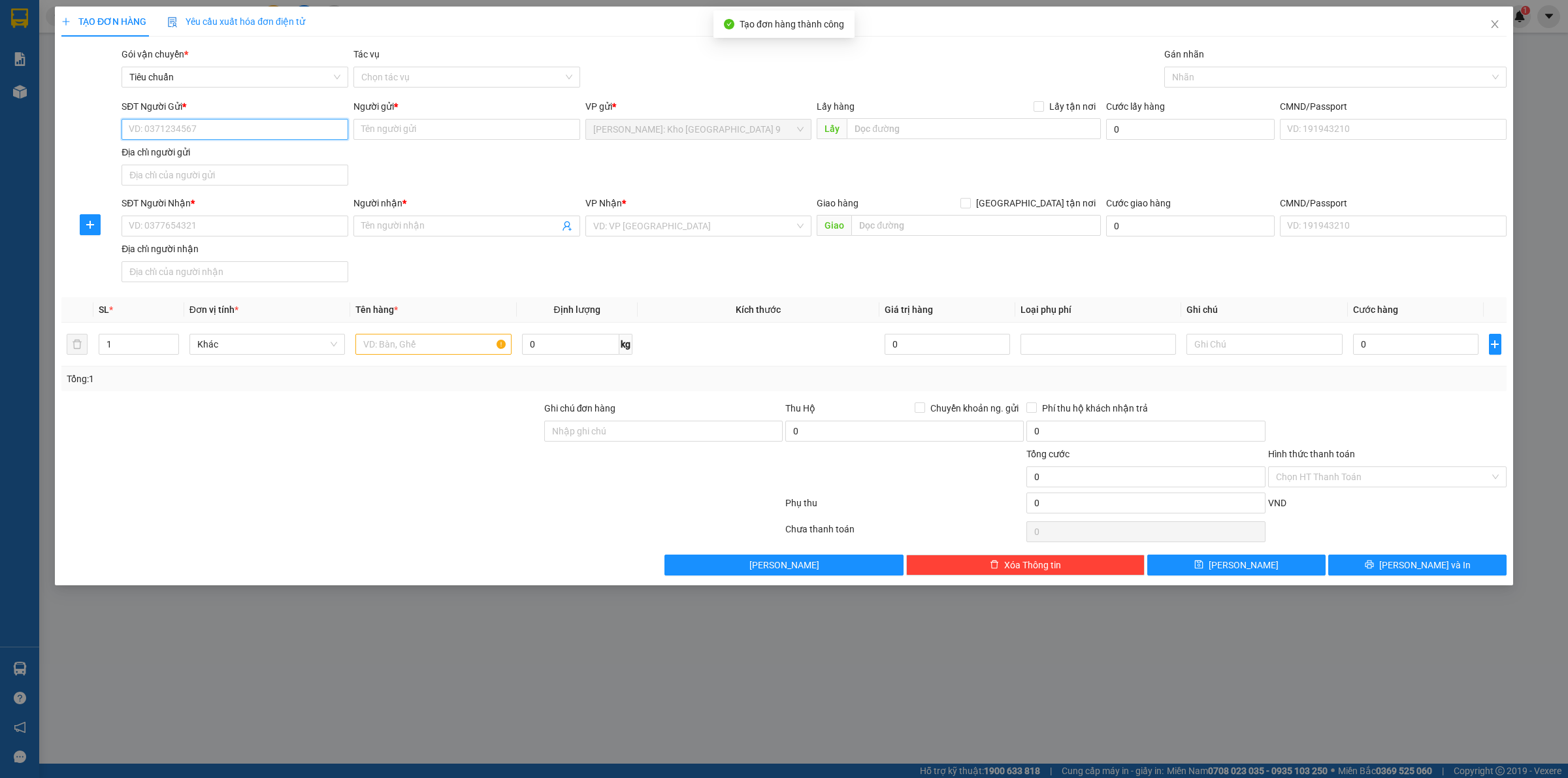
click at [227, 126] on input "SĐT Người Gửi *" at bounding box center [235, 129] width 227 height 21
click at [959, 681] on div "TẠO ĐƠN HÀNG Yêu cầu xuất hóa đơn điện tử Transit Pickup Surcharge Ids Transit …" at bounding box center [784, 389] width 1568 height 778
click at [239, 119] on input "SĐT Người Gửi *" at bounding box center [235, 129] width 227 height 21
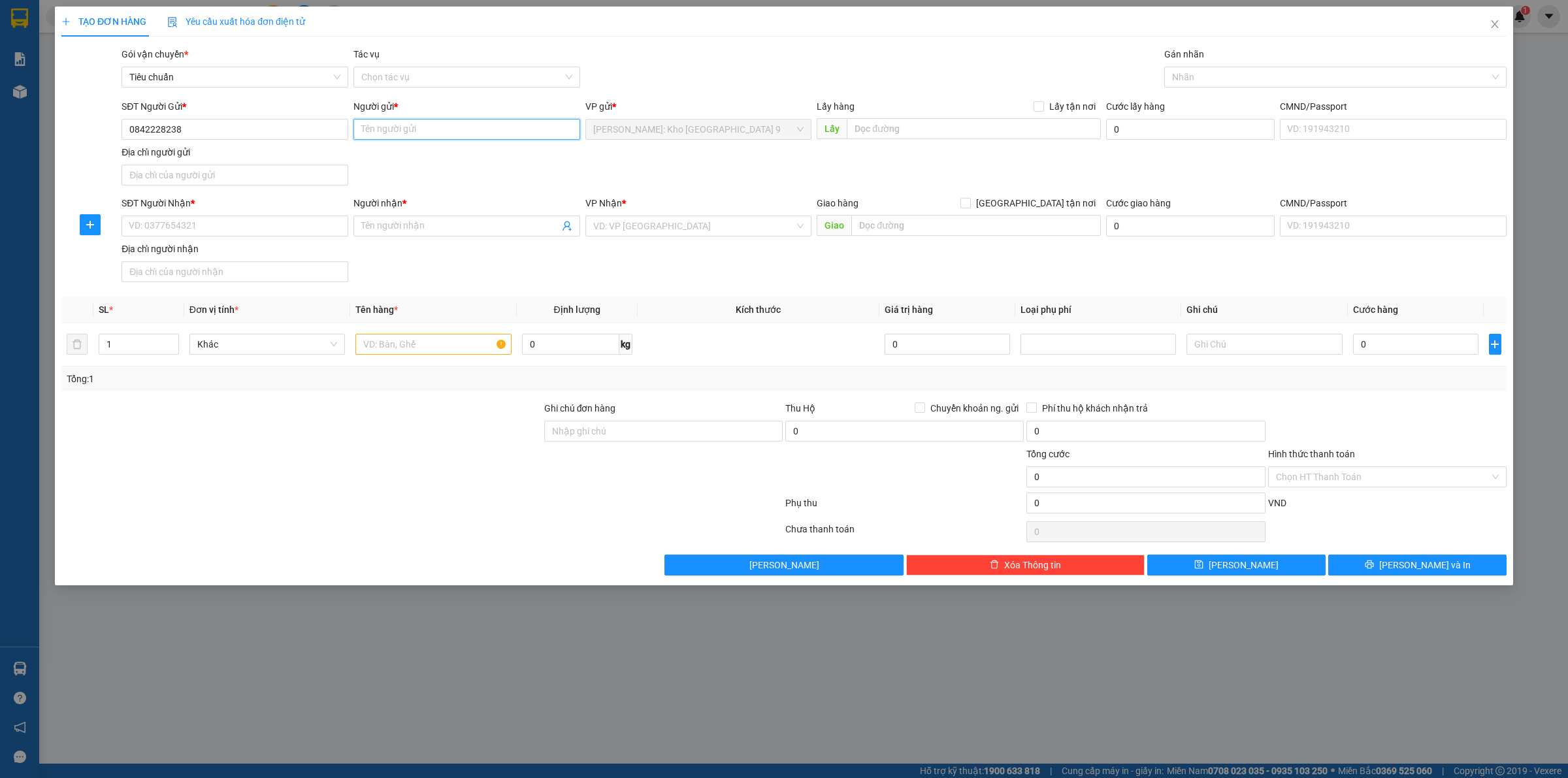
click at [446, 122] on input "Người gửi *" at bounding box center [466, 129] width 227 height 21
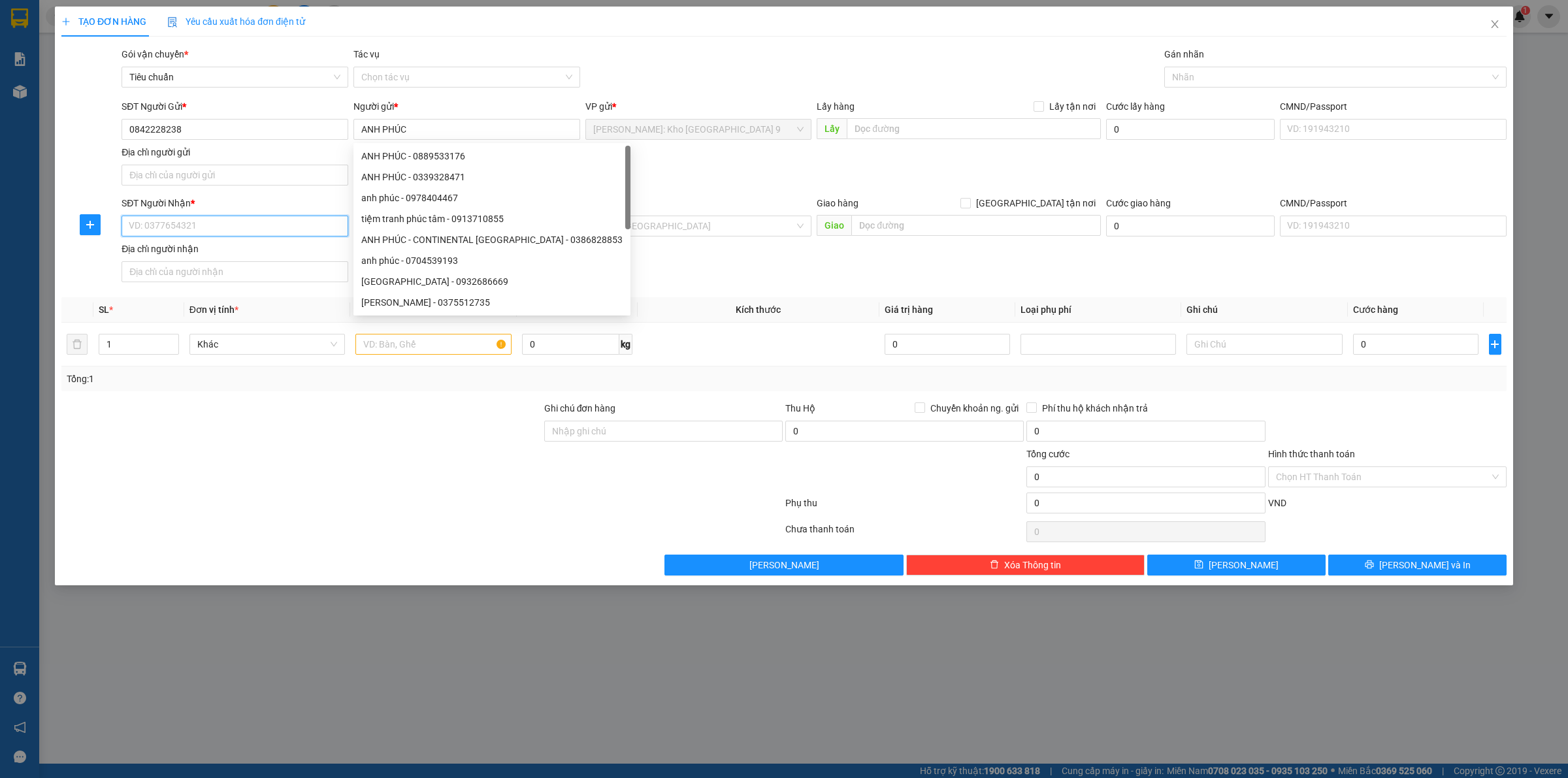
click at [227, 229] on input "SĐT Người Nhận *" at bounding box center [235, 226] width 227 height 21
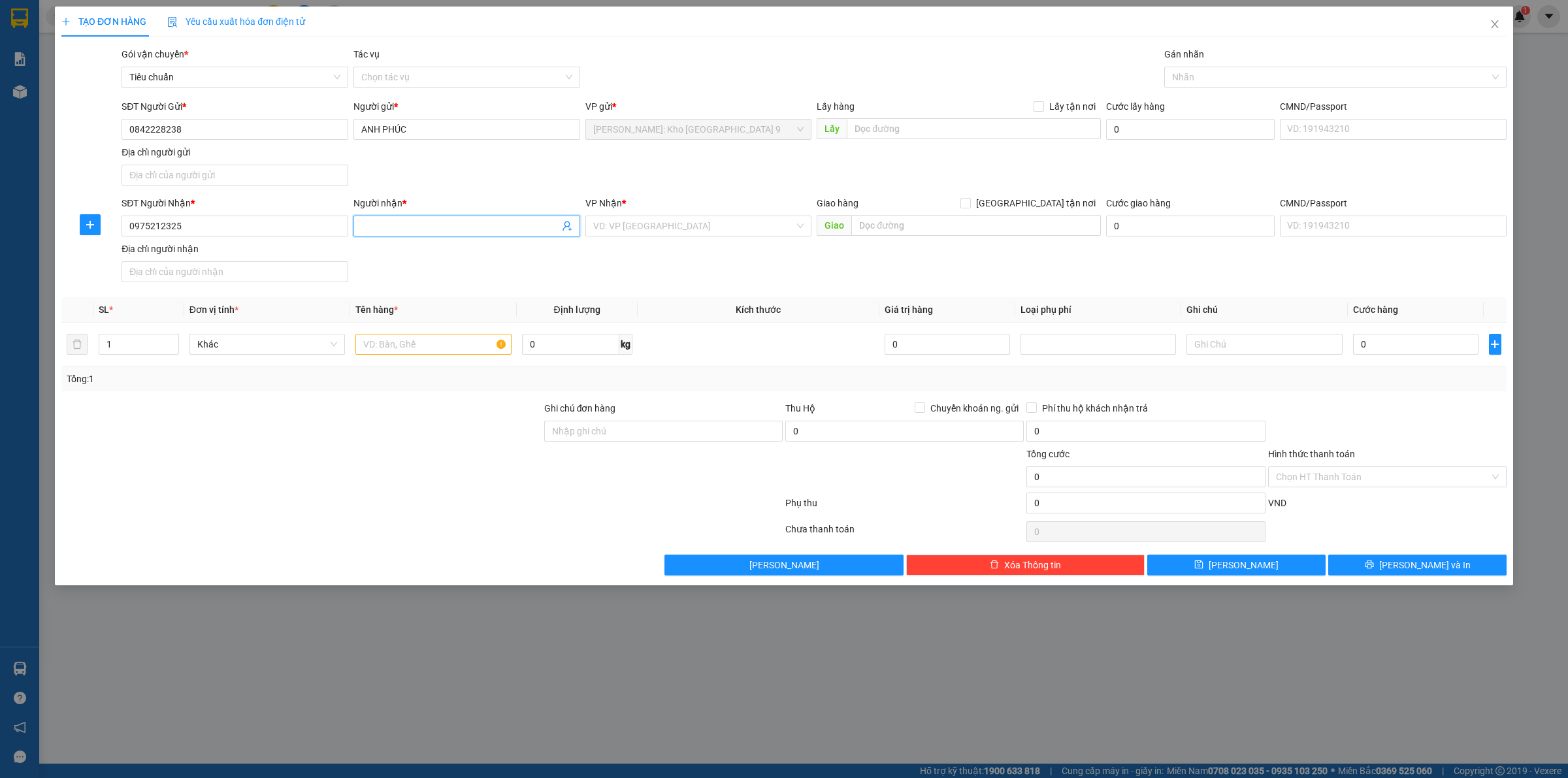
click at [386, 235] on span at bounding box center [466, 226] width 227 height 21
click at [366, 225] on input "THÁI THƠ" at bounding box center [460, 226] width 198 height 15
click at [359, 227] on span "THÁI THƠ" at bounding box center [466, 226] width 227 height 21
click at [361, 226] on input "THÁI THƠ" at bounding box center [460, 226] width 198 height 15
click at [624, 217] on input "search" at bounding box center [694, 226] width 202 height 20
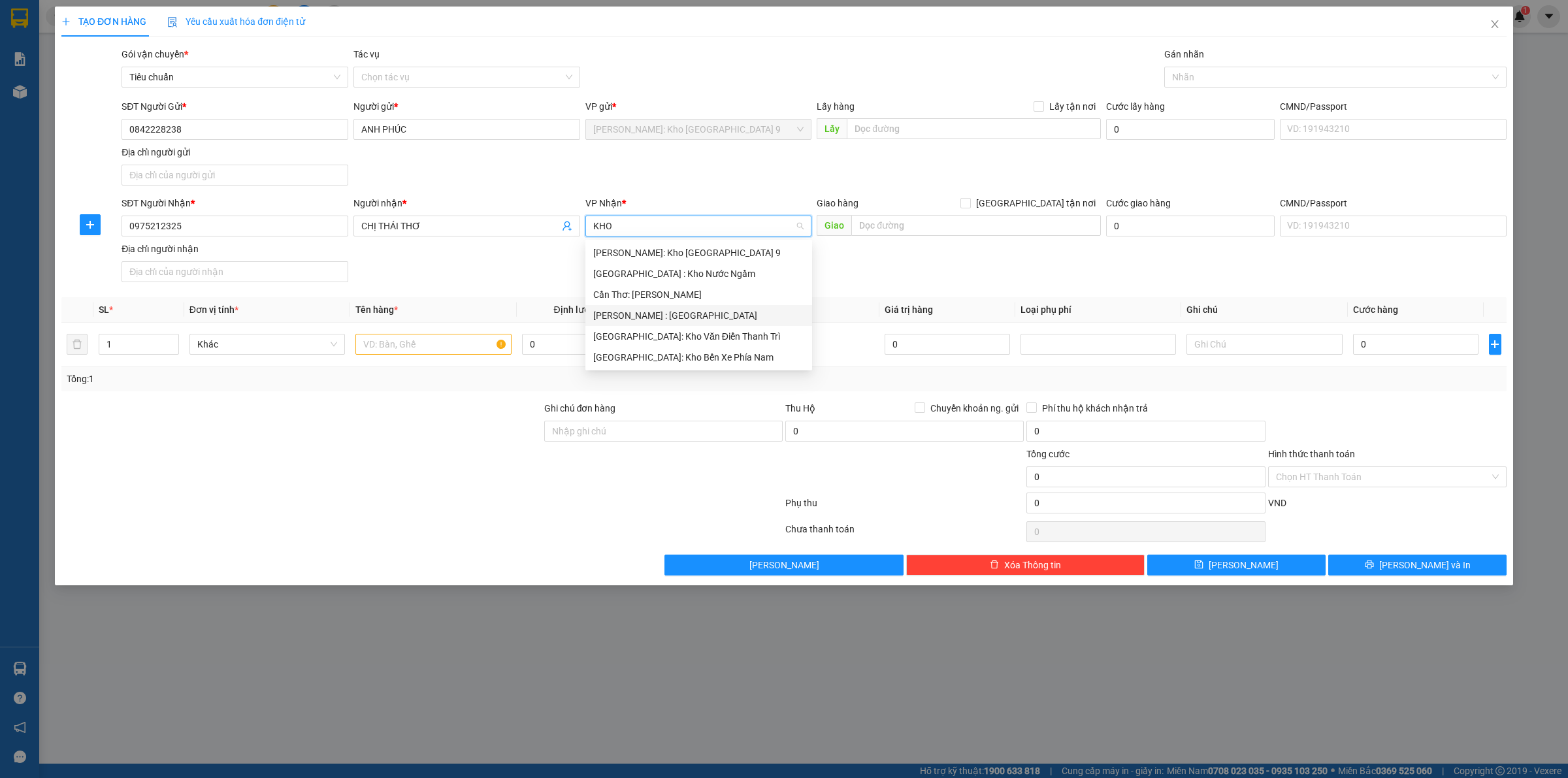
click at [729, 314] on div "[PERSON_NAME] : [GEOGRAPHIC_DATA]" at bounding box center [698, 315] width 211 height 15
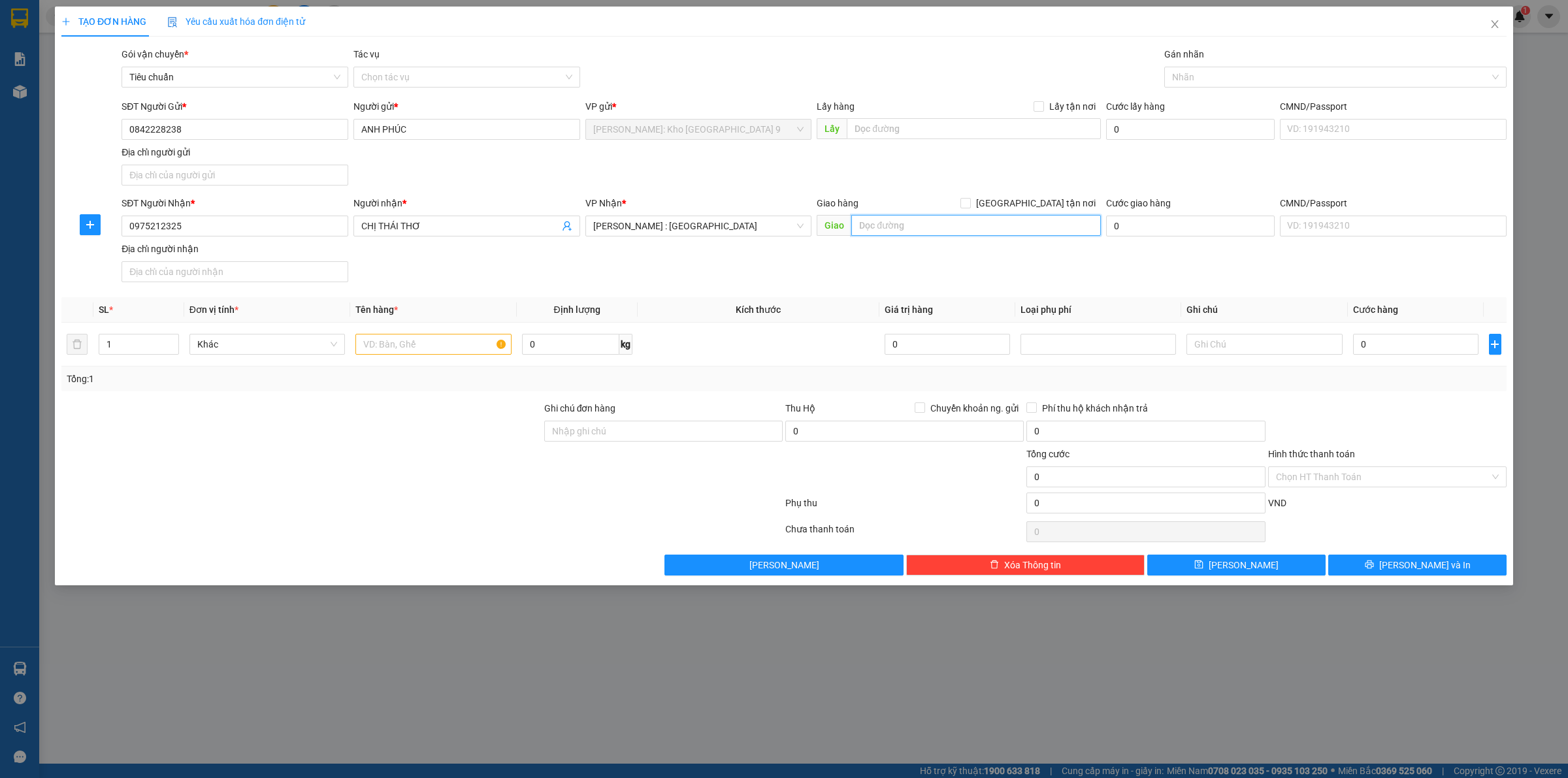
click at [908, 235] on input "text" at bounding box center [976, 225] width 250 height 21
click at [563, 650] on div "TẠO ĐƠN HÀNG Yêu cầu xuất hóa đơn điện tử Transit Pickup Surcharge Ids Transit …" at bounding box center [784, 389] width 1568 height 778
click at [944, 231] on input "text" at bounding box center [976, 225] width 250 height 21
paste input "Xe Khách Tân Lập Thành - Trạm Ấp Bắc"
click at [1055, 226] on input "Xe Khách Tân Lập Thành - Trạm Ấp Bắc," at bounding box center [976, 225] width 250 height 21
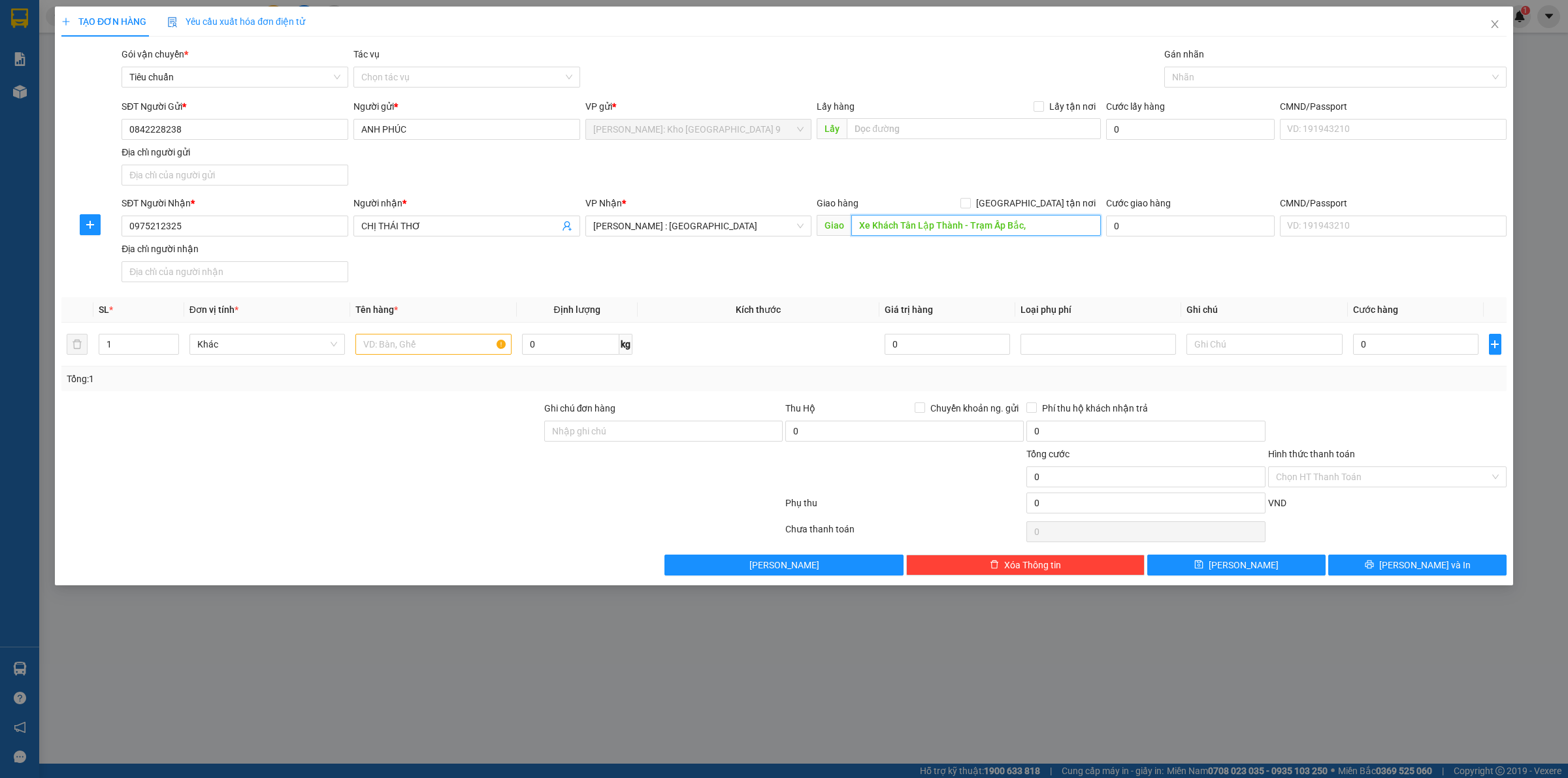
paste input "42 Ấp Bắc, Phường 10, Mỹ Tho, Tiền Giang, Việt Nam"
click at [1224, 80] on div at bounding box center [1328, 78] width 323 height 16
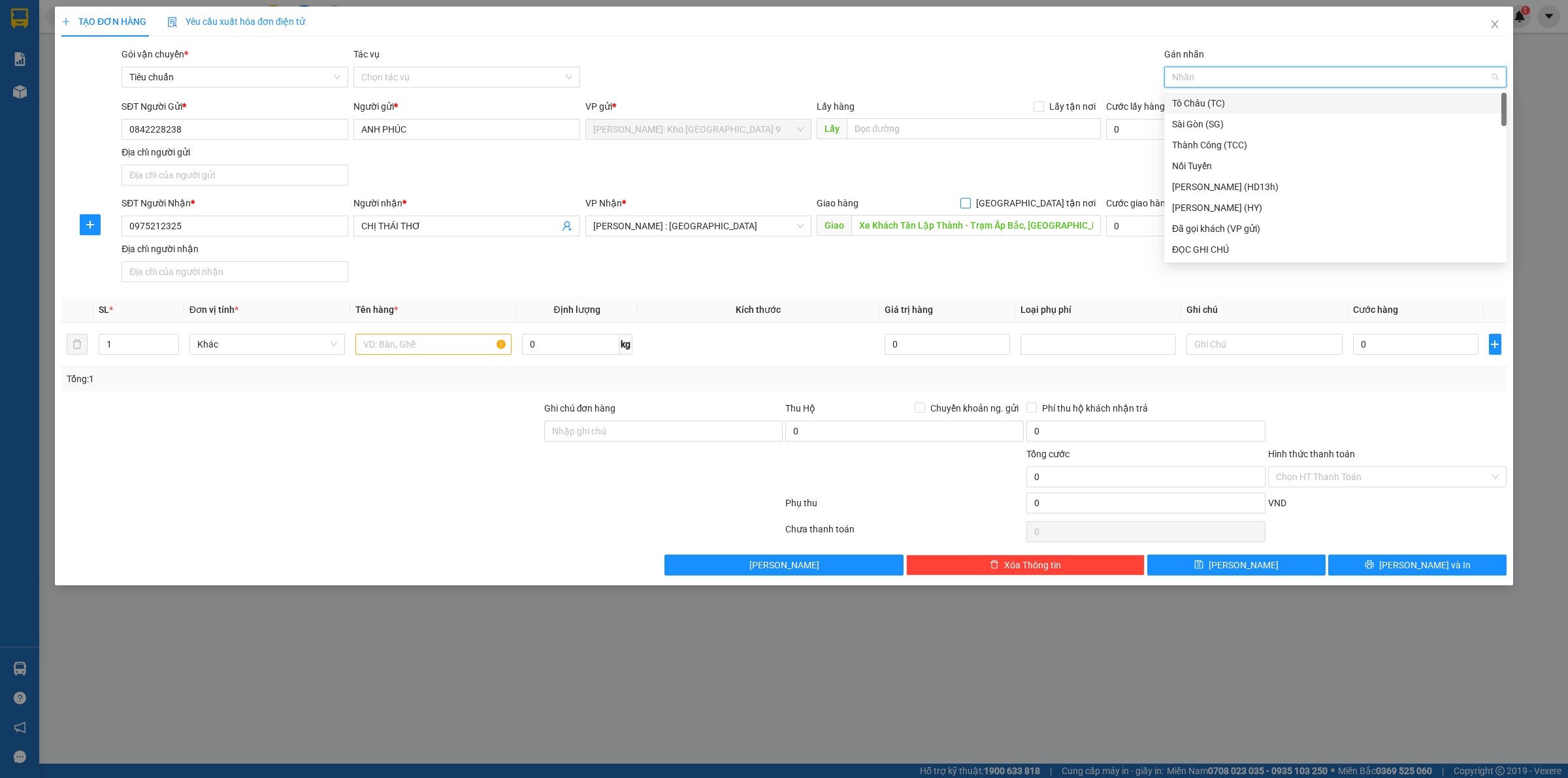
click at [970, 208] on span at bounding box center [966, 203] width 11 height 11
click at [969, 207] on input "[GEOGRAPHIC_DATA] tận nơi" at bounding box center [965, 203] width 9 height 9
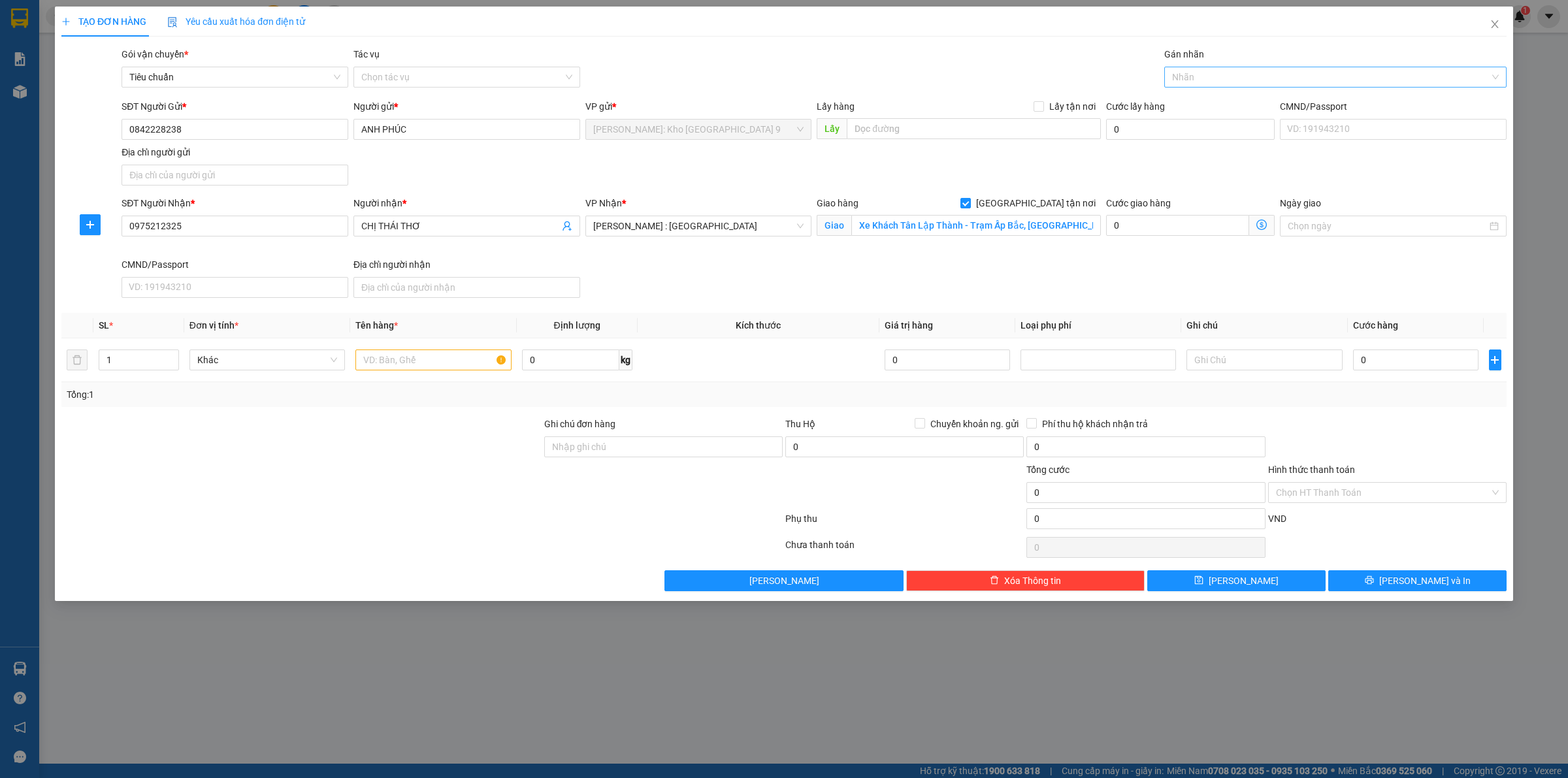
click at [1212, 77] on div at bounding box center [1328, 78] width 323 height 16
click at [1206, 109] on div "[GEOGRAPHIC_DATA] tận nơi" at bounding box center [1335, 103] width 327 height 15
click at [423, 353] on input "text" at bounding box center [433, 361] width 156 height 21
click at [707, 449] on input "Ghi chú đơn hàng" at bounding box center [663, 447] width 238 height 21
drag, startPoint x: 1402, startPoint y: 374, endPoint x: 1405, endPoint y: 367, distance: 7.6
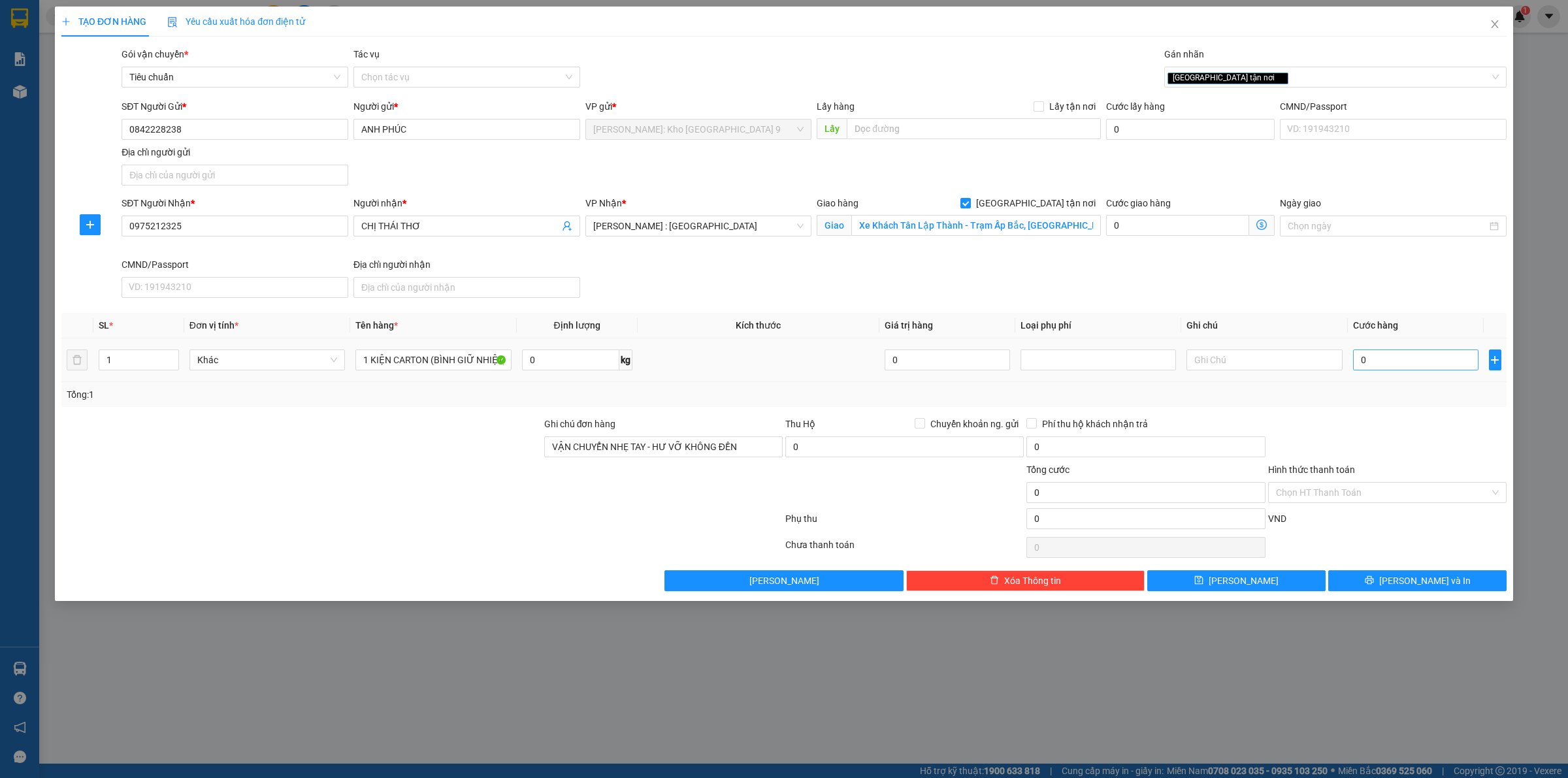
click at [1402, 372] on div "0" at bounding box center [1415, 360] width 125 height 26
click at [1405, 364] on input "0" at bounding box center [1415, 361] width 125 height 21
click at [1347, 440] on div at bounding box center [1387, 439] width 241 height 46
drag, startPoint x: 1300, startPoint y: 497, endPoint x: 1320, endPoint y: 527, distance: 36.1
click at [1301, 497] on input "Hình thức thanh toán" at bounding box center [1383, 493] width 213 height 20
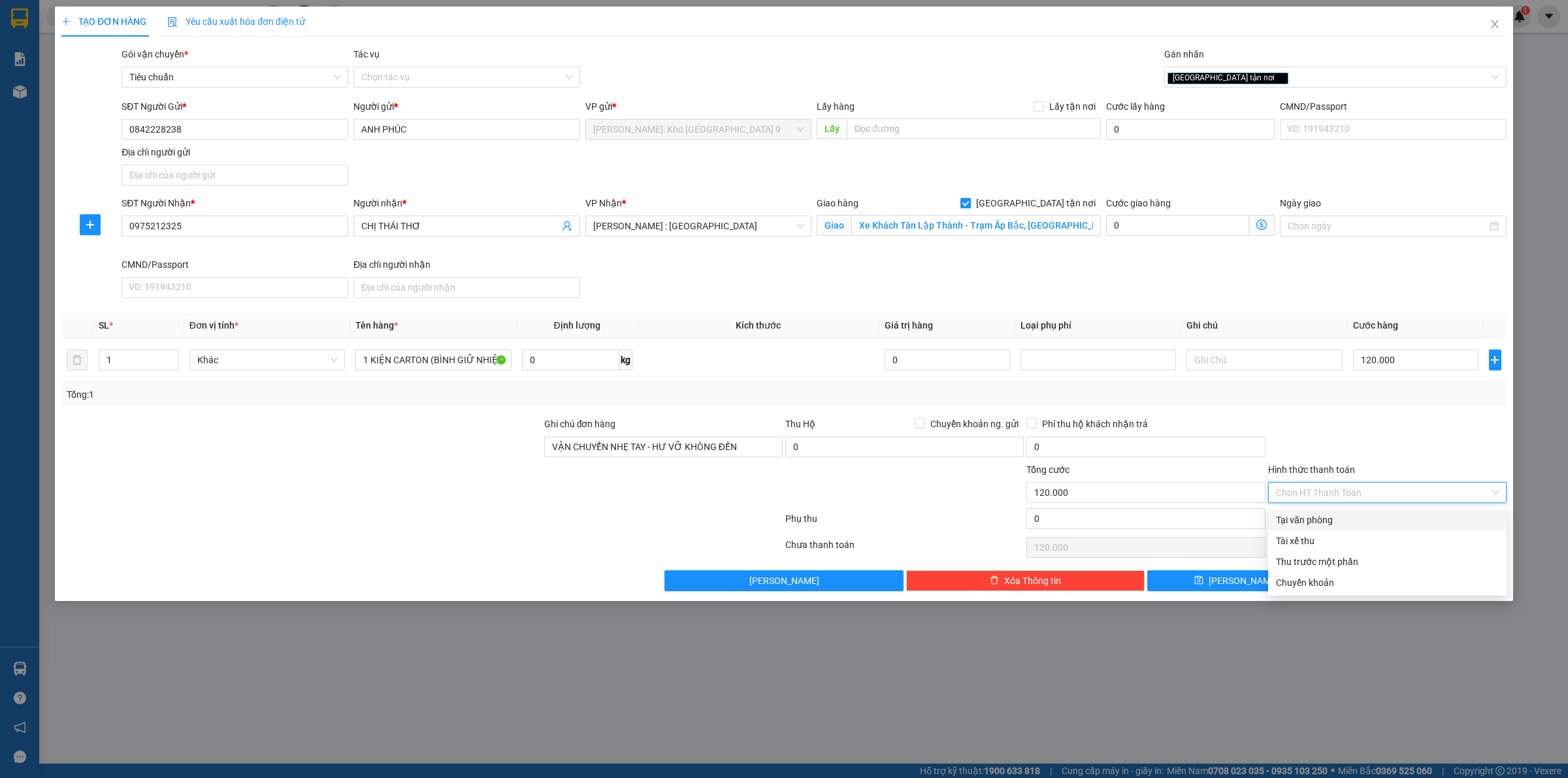
click at [1320, 524] on div "Tại văn phòng" at bounding box center [1387, 520] width 223 height 15
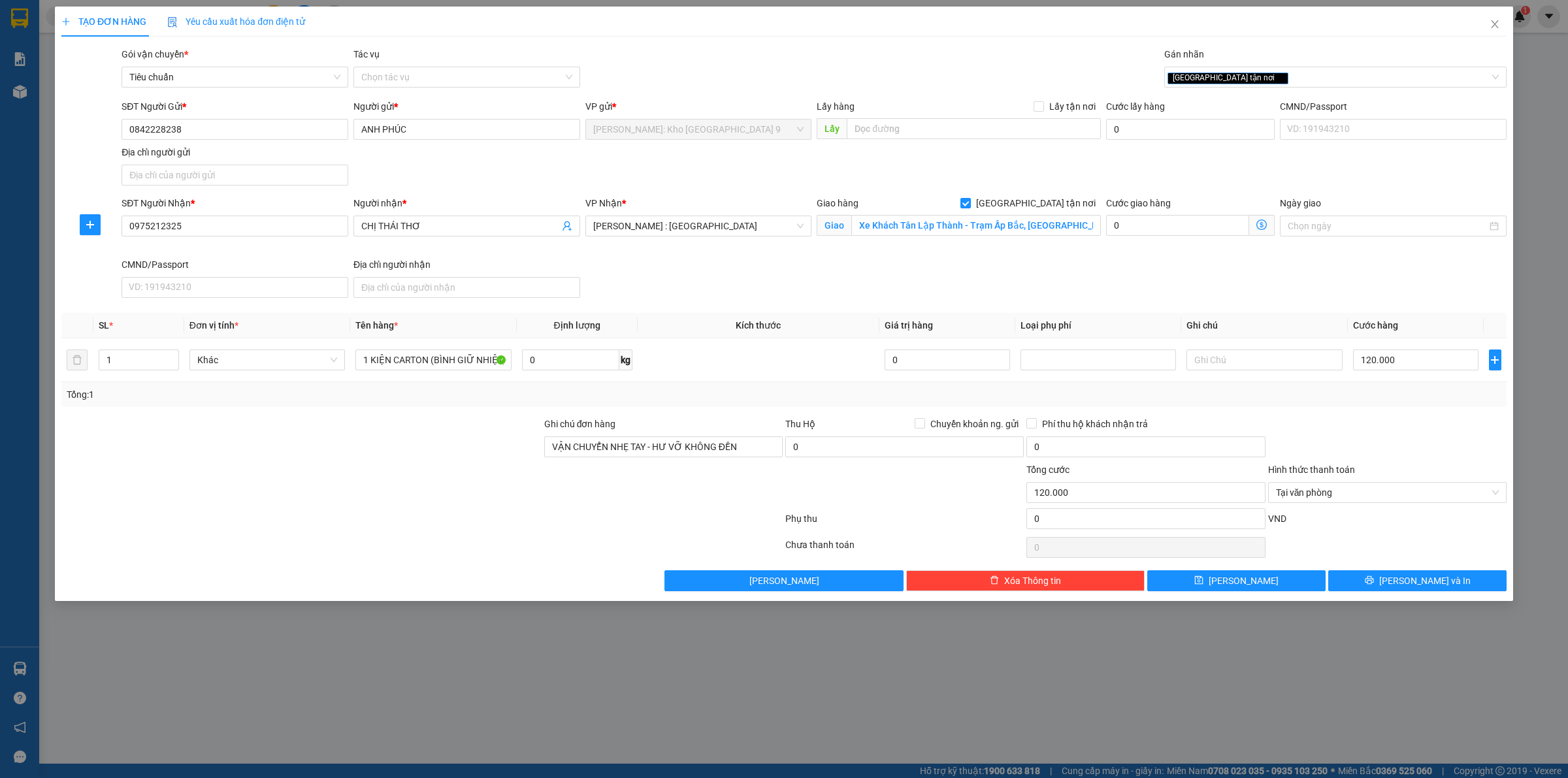
click at [702, 762] on div "TẠO ĐƠN HÀNG Yêu cầu xuất hóa đơn điện tử Transit Pickup Surcharge Ids Transit …" at bounding box center [784, 389] width 1568 height 778
click at [1375, 577] on button "Lưu và In" at bounding box center [1417, 581] width 178 height 21
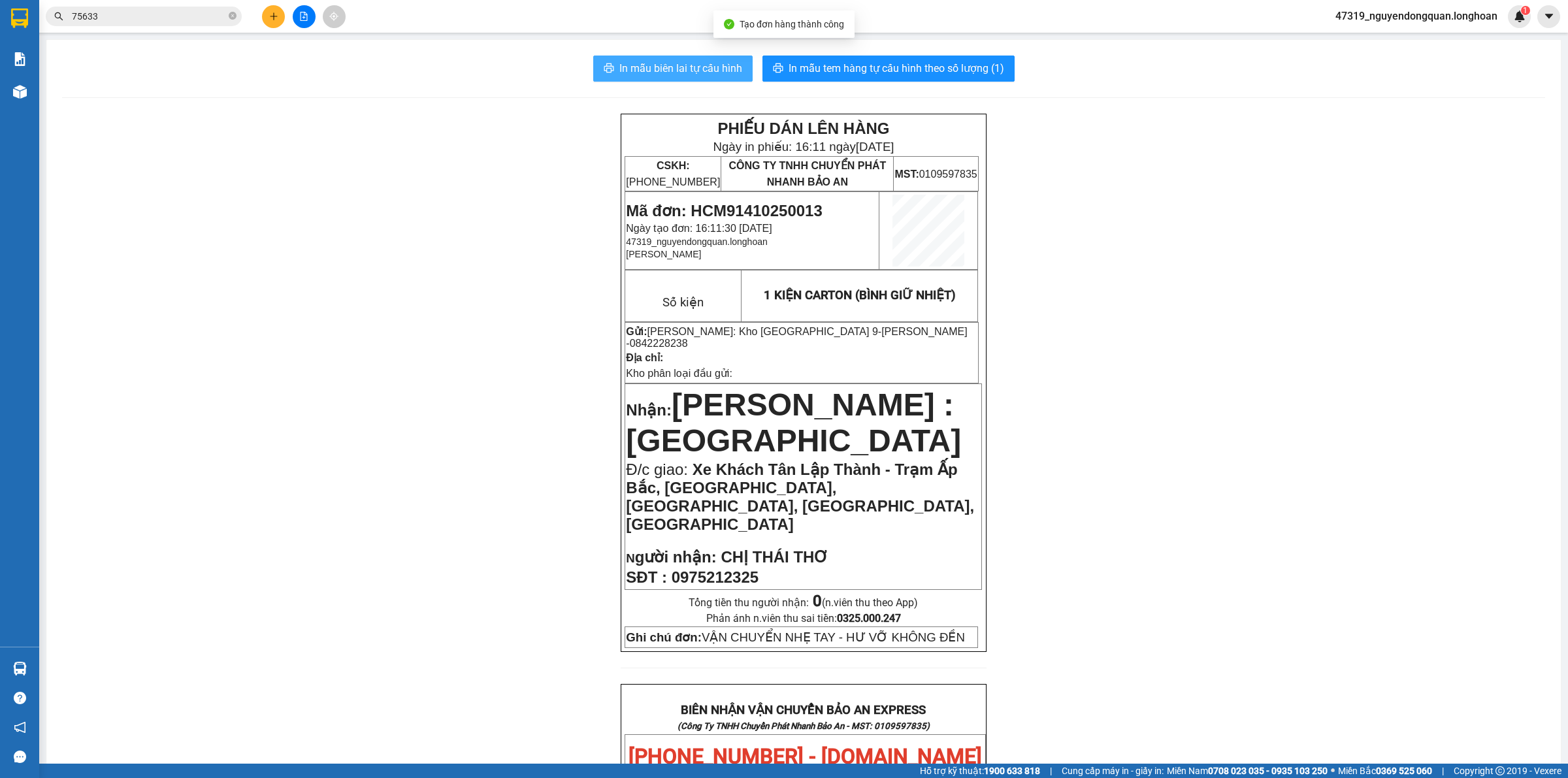
click at [686, 64] on span "In mẫu biên lai tự cấu hình" at bounding box center [680, 68] width 123 height 17
click at [905, 612] on p "Phản ánh n.viên thu sai tiền: 0325.000.247" at bounding box center [803, 618] width 357 height 13
click at [233, 21] on span at bounding box center [233, 17] width 8 height 13
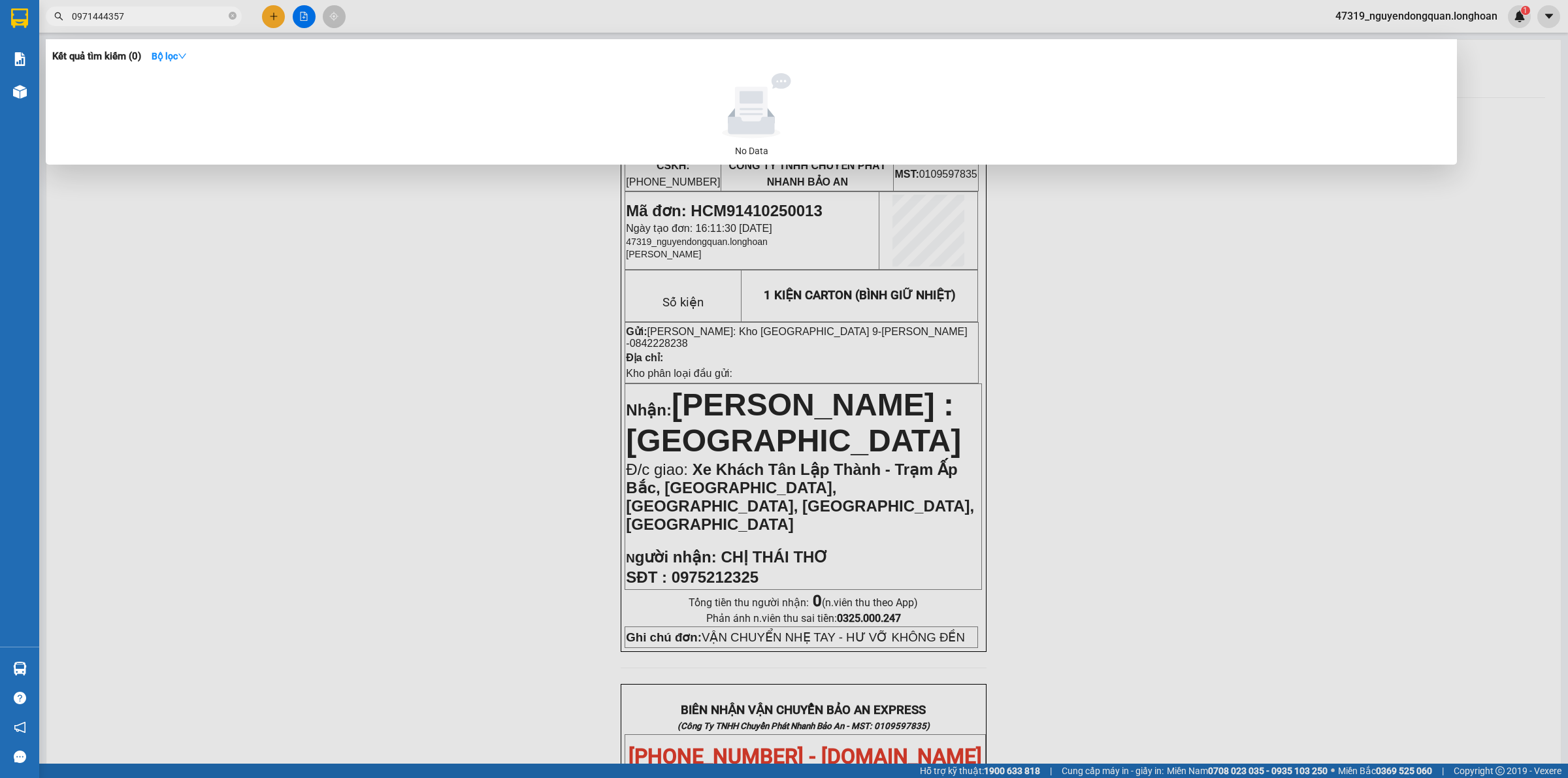
click at [491, 425] on div at bounding box center [784, 389] width 1568 height 778
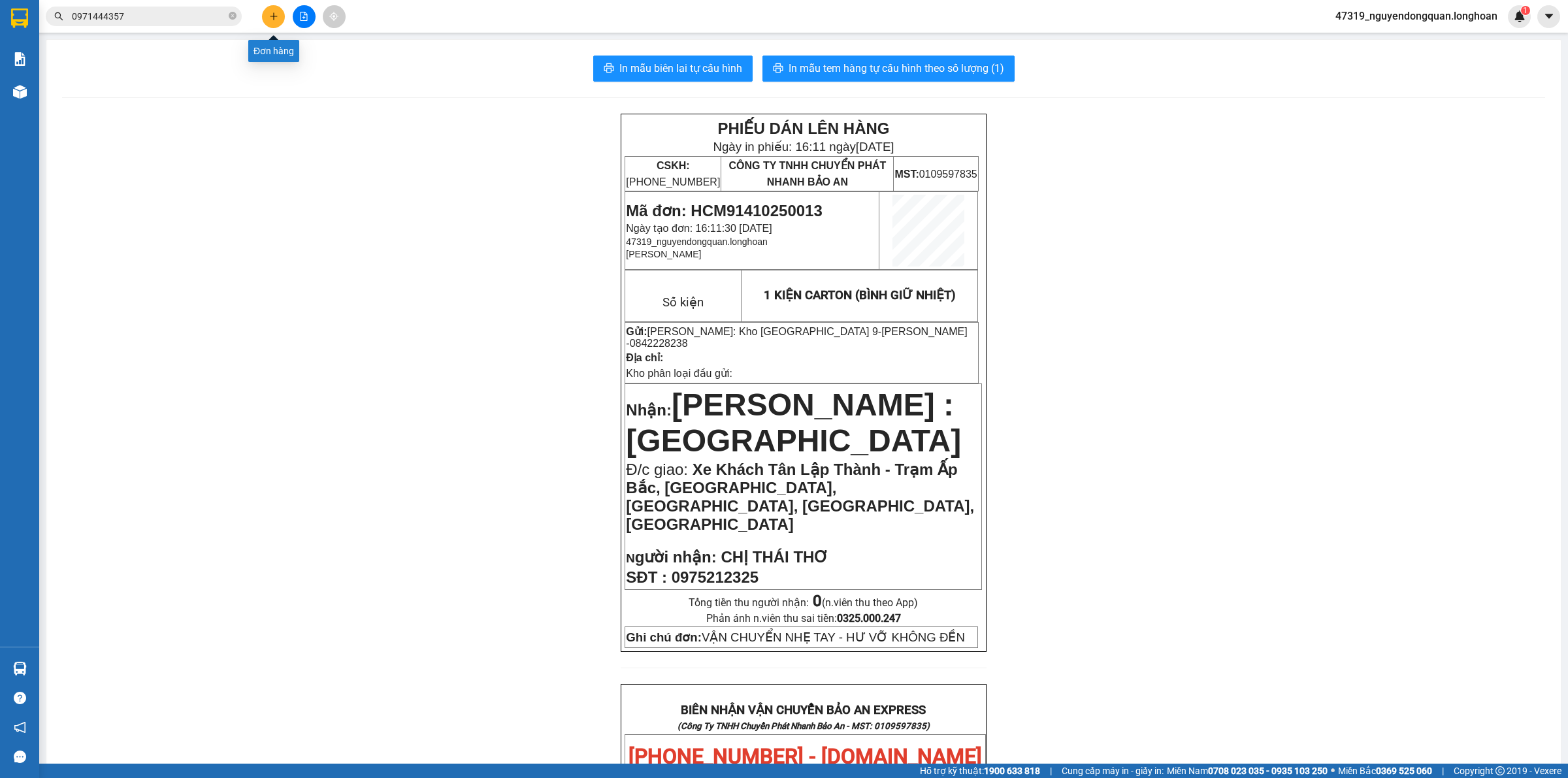
click at [278, 17] on button at bounding box center [273, 17] width 23 height 23
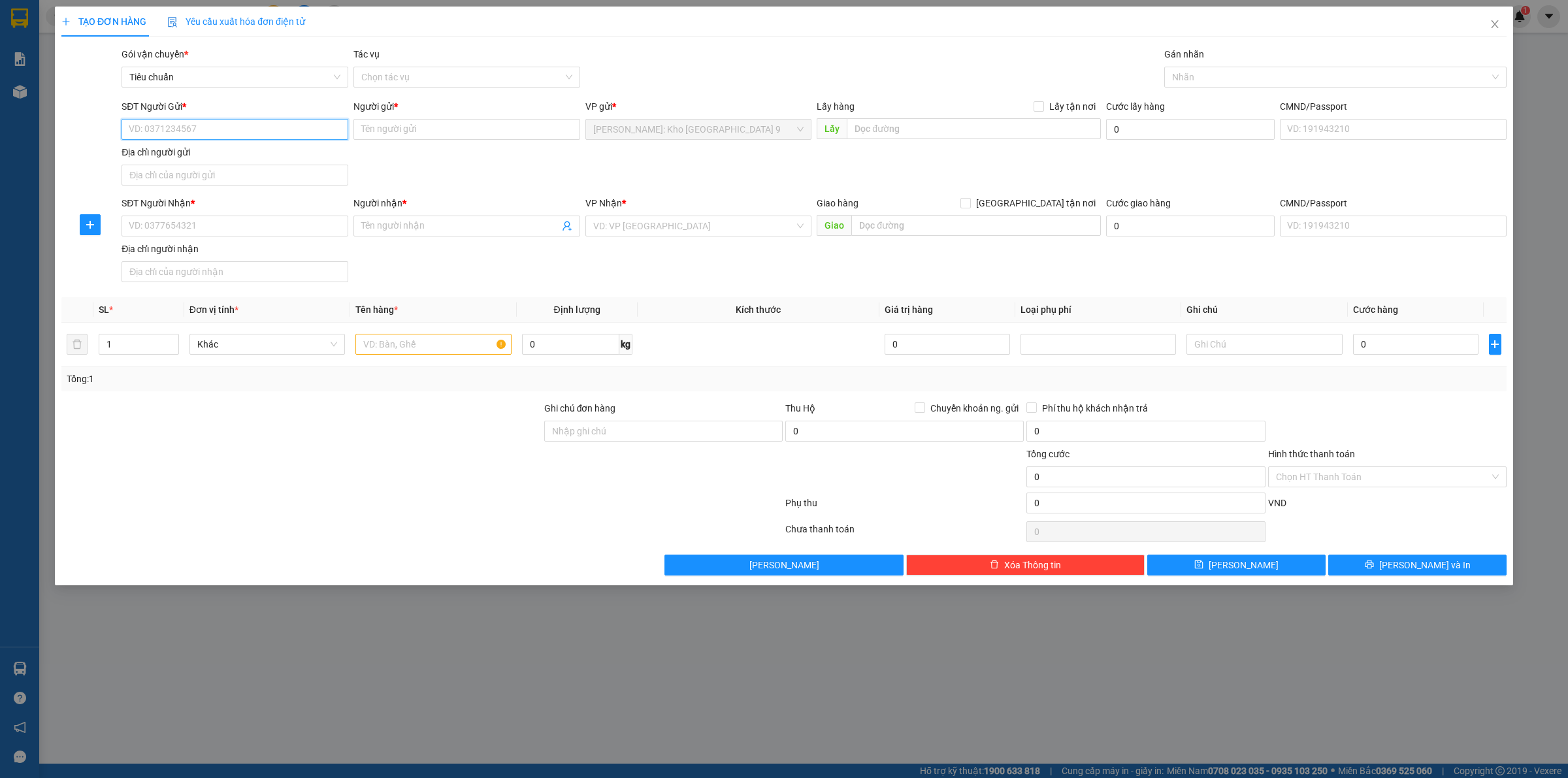
click at [301, 127] on input "SĐT Người Gửi *" at bounding box center [235, 129] width 227 height 21
click at [260, 156] on div "0986612185 - NGHĨA QUẠT CÔNG NGHIỆP" at bounding box center [235, 156] width 211 height 15
click at [307, 223] on input "SĐT Người Nhận *" at bounding box center [235, 226] width 227 height 21
click at [209, 231] on input "SĐT Người Nhận *" at bounding box center [235, 226] width 227 height 21
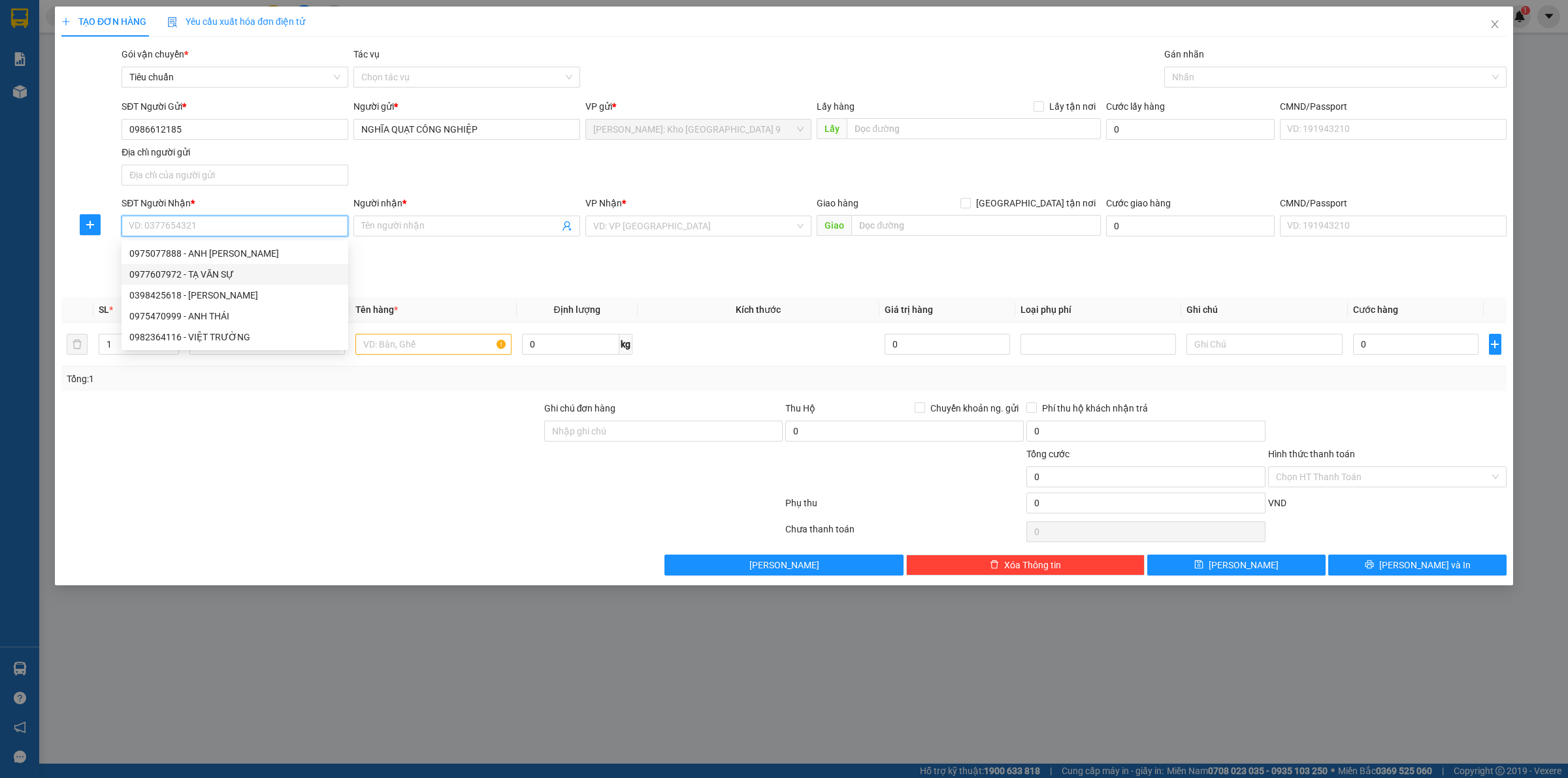
paste input "0964370704"
click at [210, 231] on input "0964370704" at bounding box center [235, 226] width 227 height 21
drag, startPoint x: 405, startPoint y: 220, endPoint x: 413, endPoint y: 222, distance: 8.2
click at [406, 220] on input "Người nhận *" at bounding box center [460, 226] width 198 height 15
click at [393, 233] on input "Người nhận *" at bounding box center [460, 226] width 198 height 15
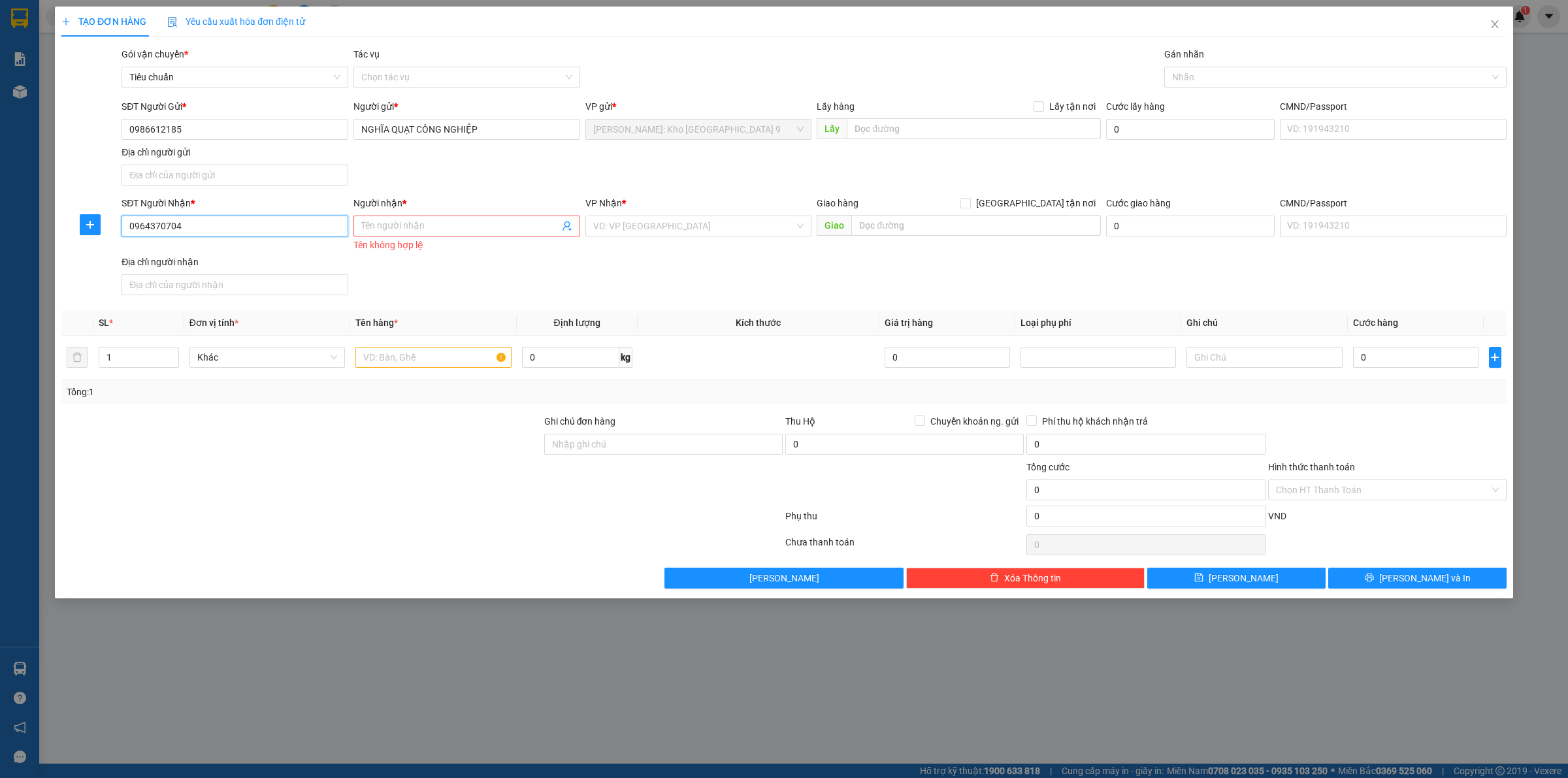
drag, startPoint x: 144, startPoint y: 229, endPoint x: 113, endPoint y: 227, distance: 31.1
click at [103, 233] on div "SĐT Người Nhận * 0964370704 0964370704 Người nhận * Tên người nhận Tên không hợ…" at bounding box center [784, 249] width 1447 height 105
click at [380, 235] on span at bounding box center [466, 226] width 227 height 21
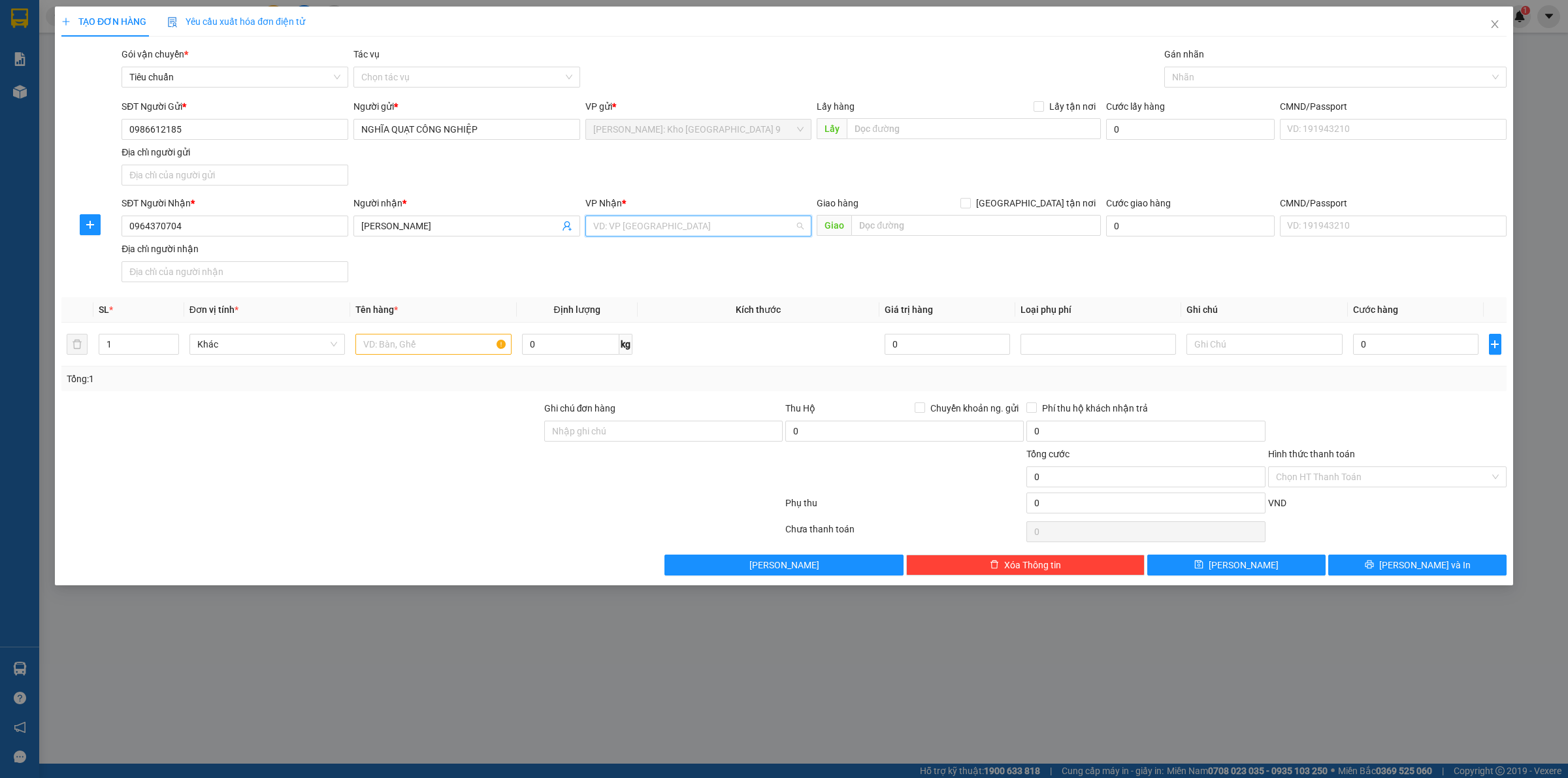
click at [673, 223] on input "search" at bounding box center [694, 226] width 202 height 20
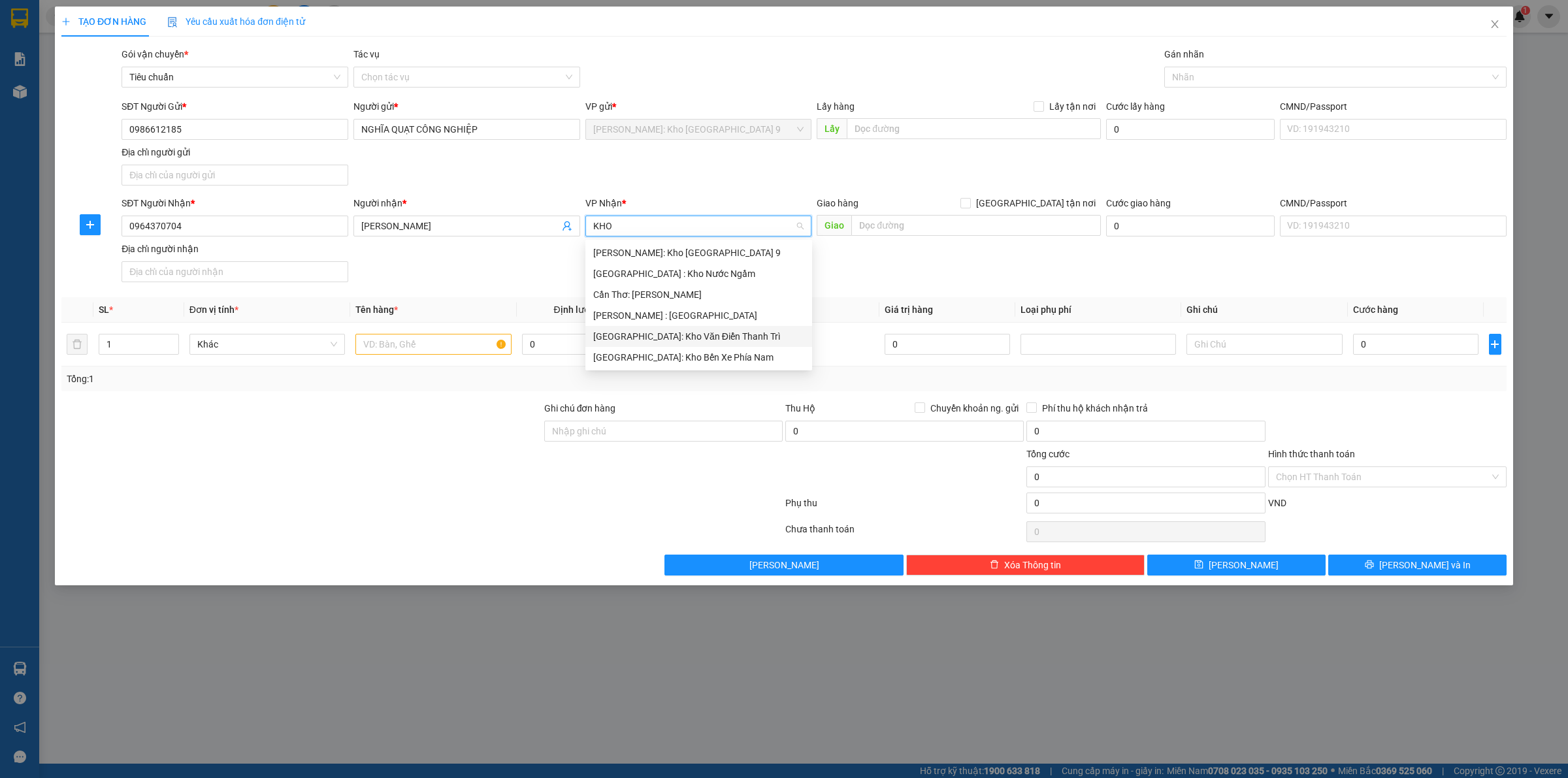
click at [707, 337] on div "[GEOGRAPHIC_DATA]: Kho Văn Điển Thanh Trì" at bounding box center [698, 337] width 211 height 15
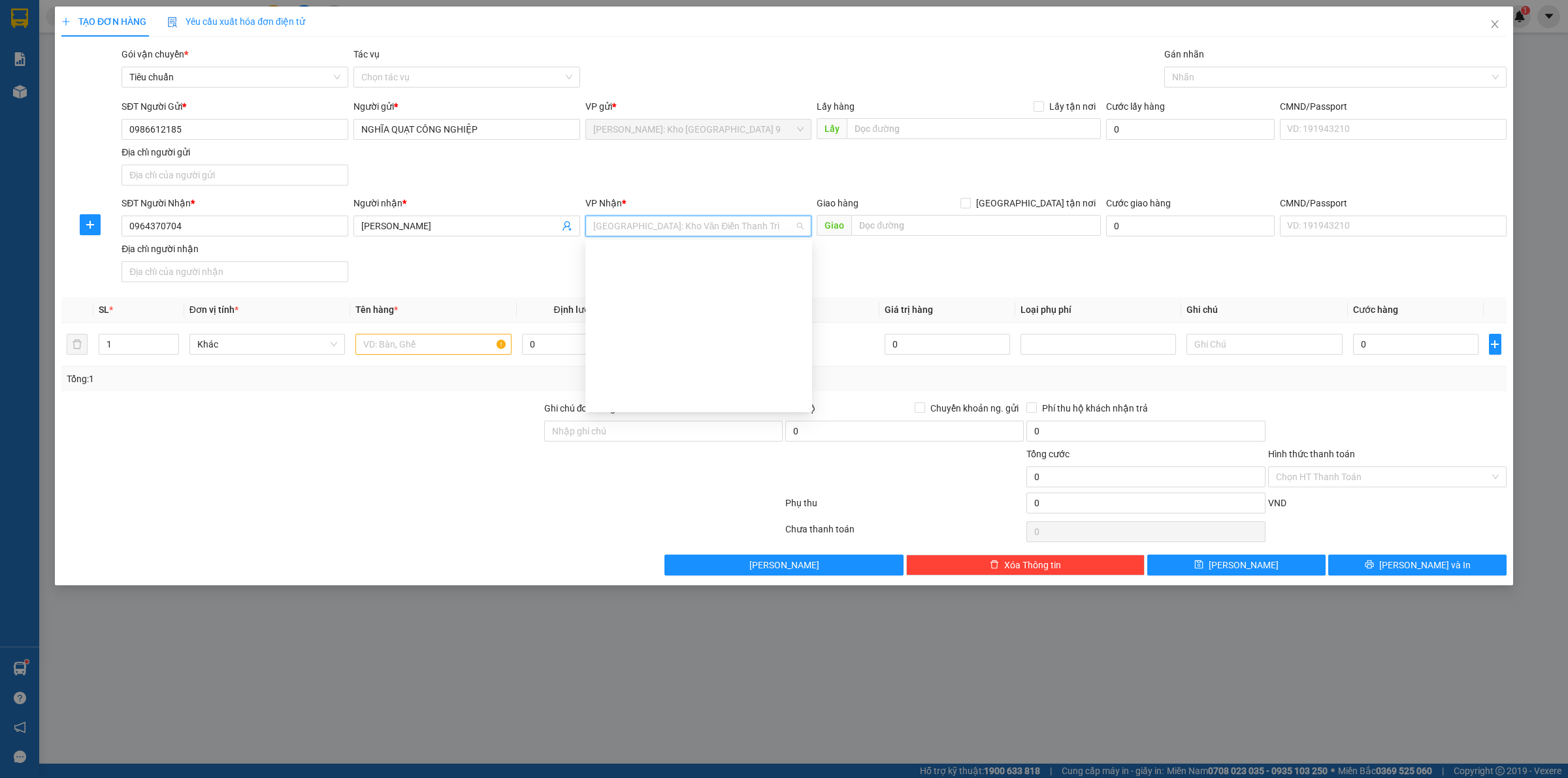
click at [890, 231] on input "text" at bounding box center [976, 225] width 250 height 21
click at [588, 469] on div at bounding box center [663, 469] width 241 height 46
click at [892, 227] on input "text" at bounding box center [976, 225] width 250 height 21
click at [560, 276] on div "SĐT Người Nhận * 0964370704 Người nhận * NGÔ TỰ VP Nhận * Hà Nội: Kho Văn Điển …" at bounding box center [813, 242] width 1390 height 91
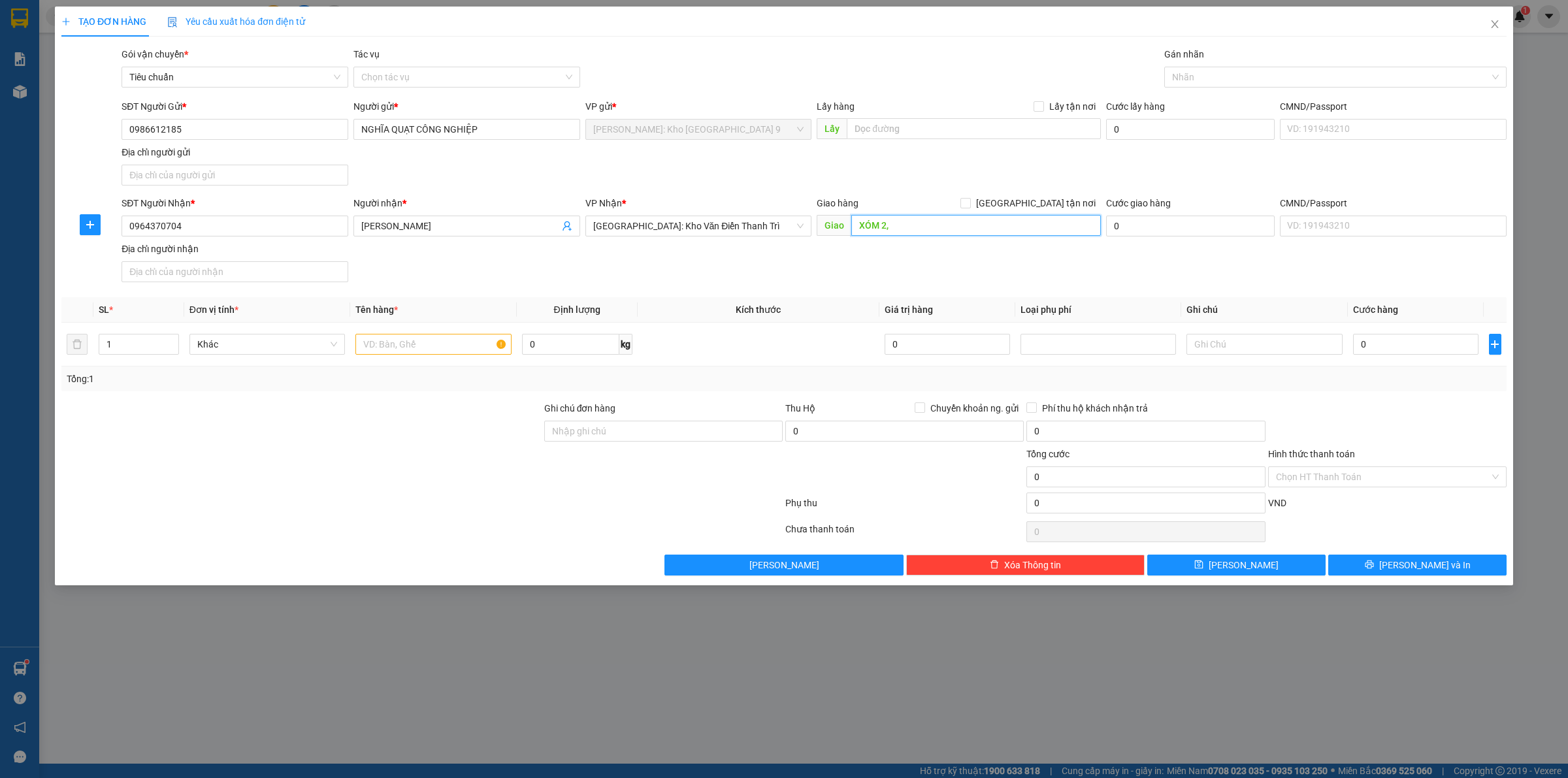
click at [935, 227] on input "XÓM 2," at bounding box center [976, 225] width 250 height 21
click at [970, 203] on span at bounding box center [966, 203] width 11 height 11
click at [969, 198] on input "[GEOGRAPHIC_DATA] tận nơi" at bounding box center [965, 203] width 9 height 9
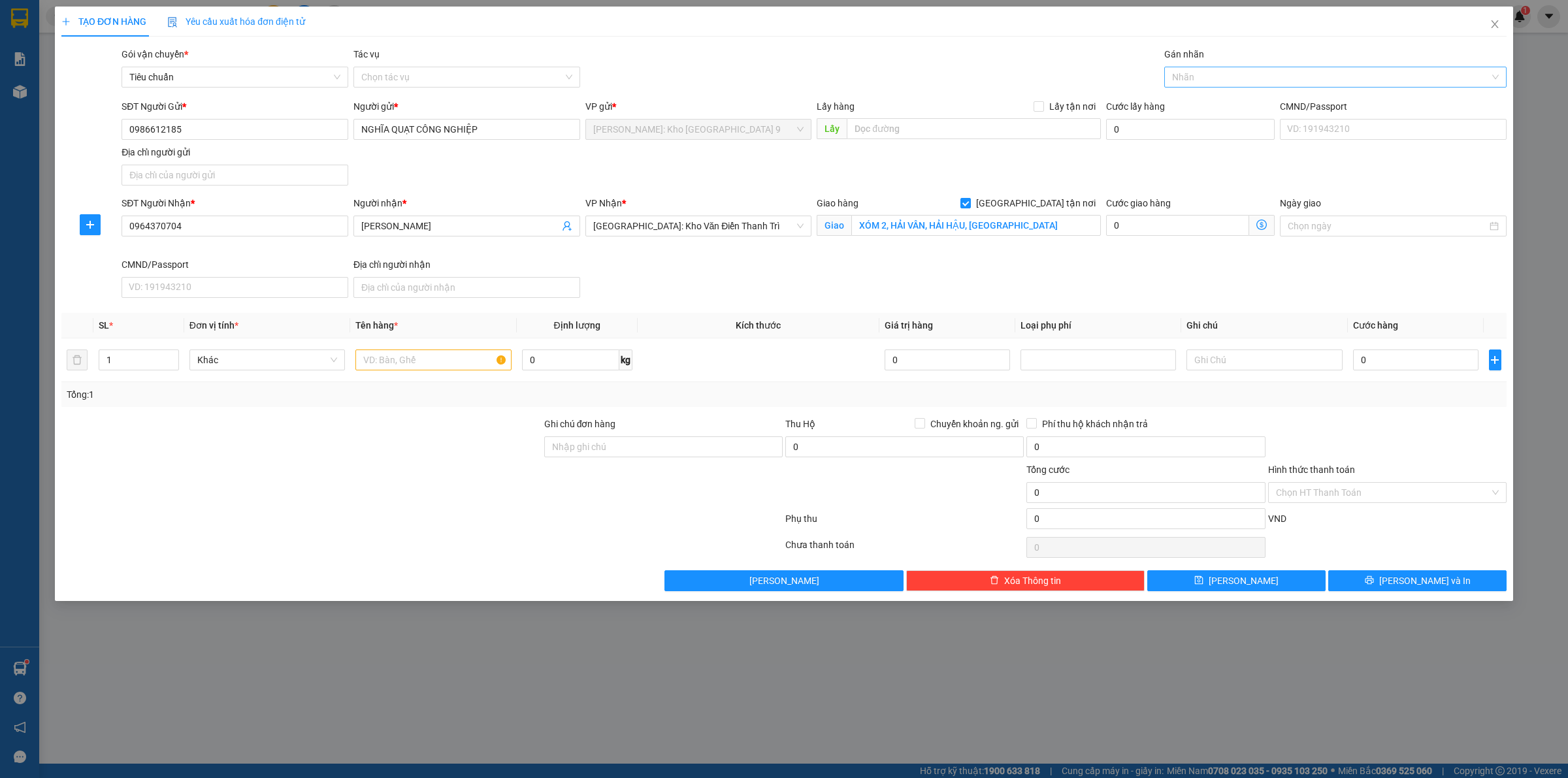
click at [1224, 79] on div at bounding box center [1328, 78] width 323 height 16
click at [1216, 106] on div "[GEOGRAPHIC_DATA] tận nơi" at bounding box center [1335, 103] width 327 height 15
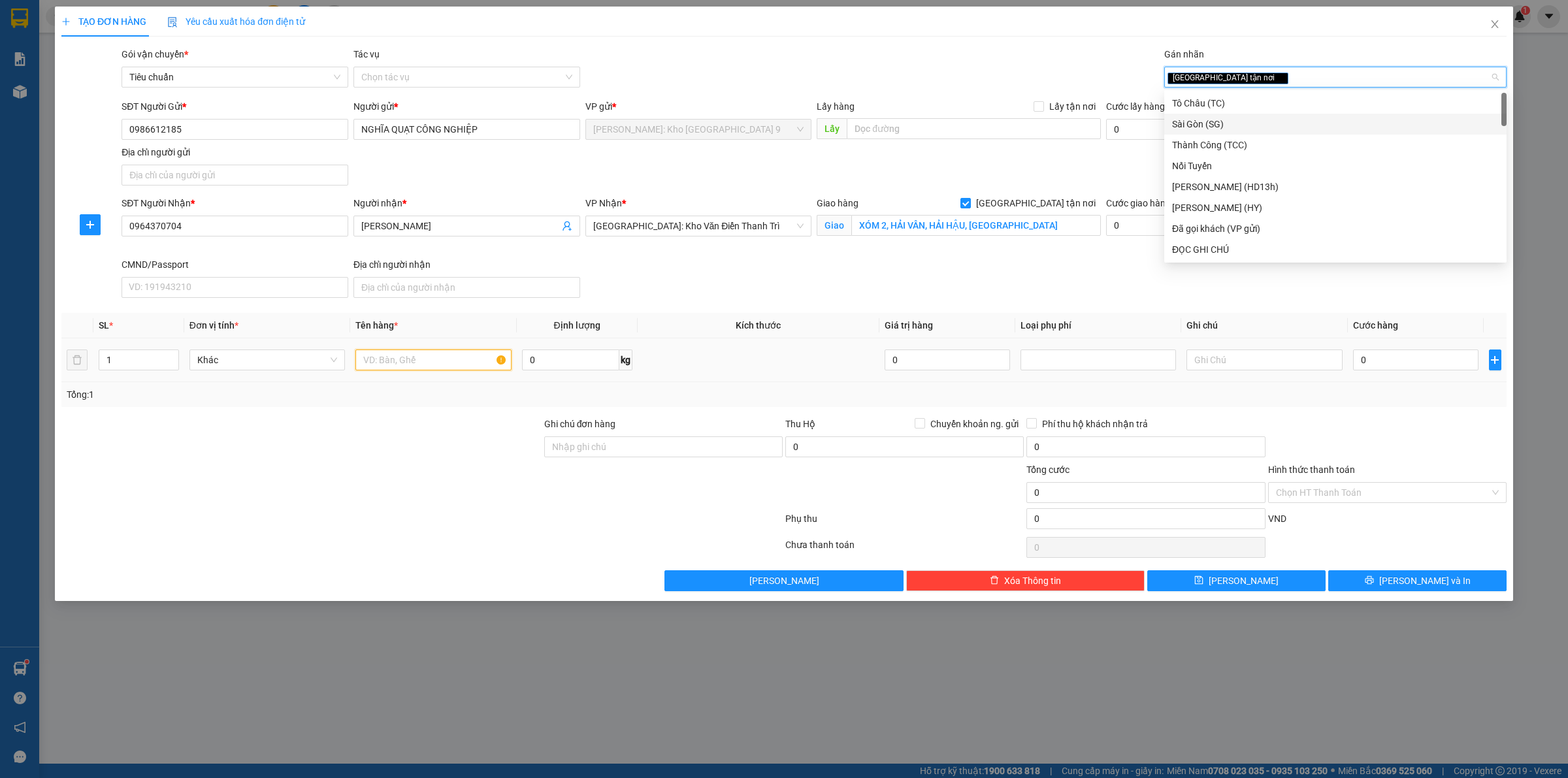
click at [377, 366] on input "text" at bounding box center [433, 361] width 156 height 21
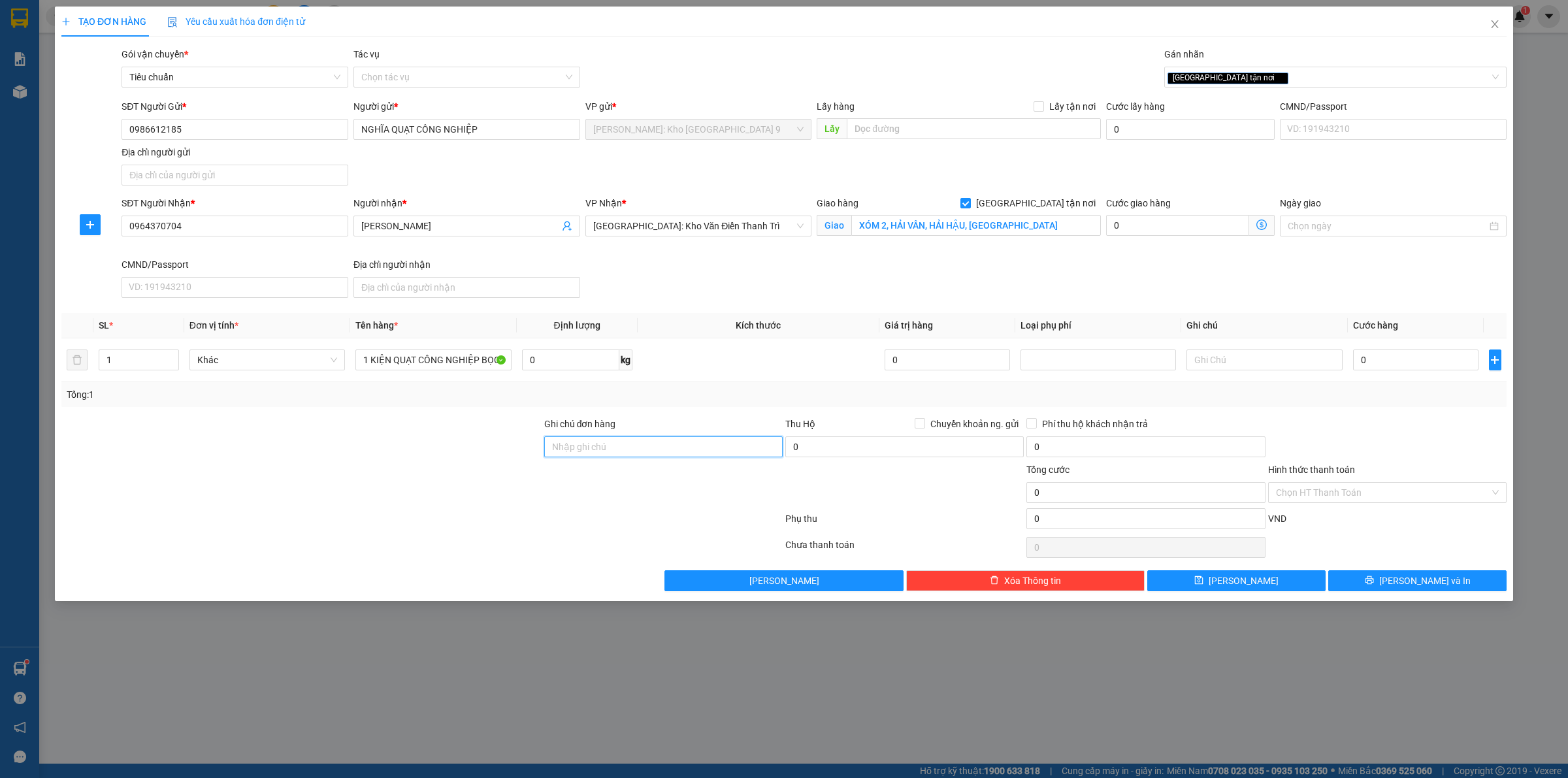
click at [637, 439] on input "Ghi chú đơn hàng" at bounding box center [663, 447] width 238 height 21
click at [1369, 361] on input "0" at bounding box center [1415, 361] width 125 height 21
click at [1367, 574] on button "Lưu và In" at bounding box center [1417, 581] width 178 height 21
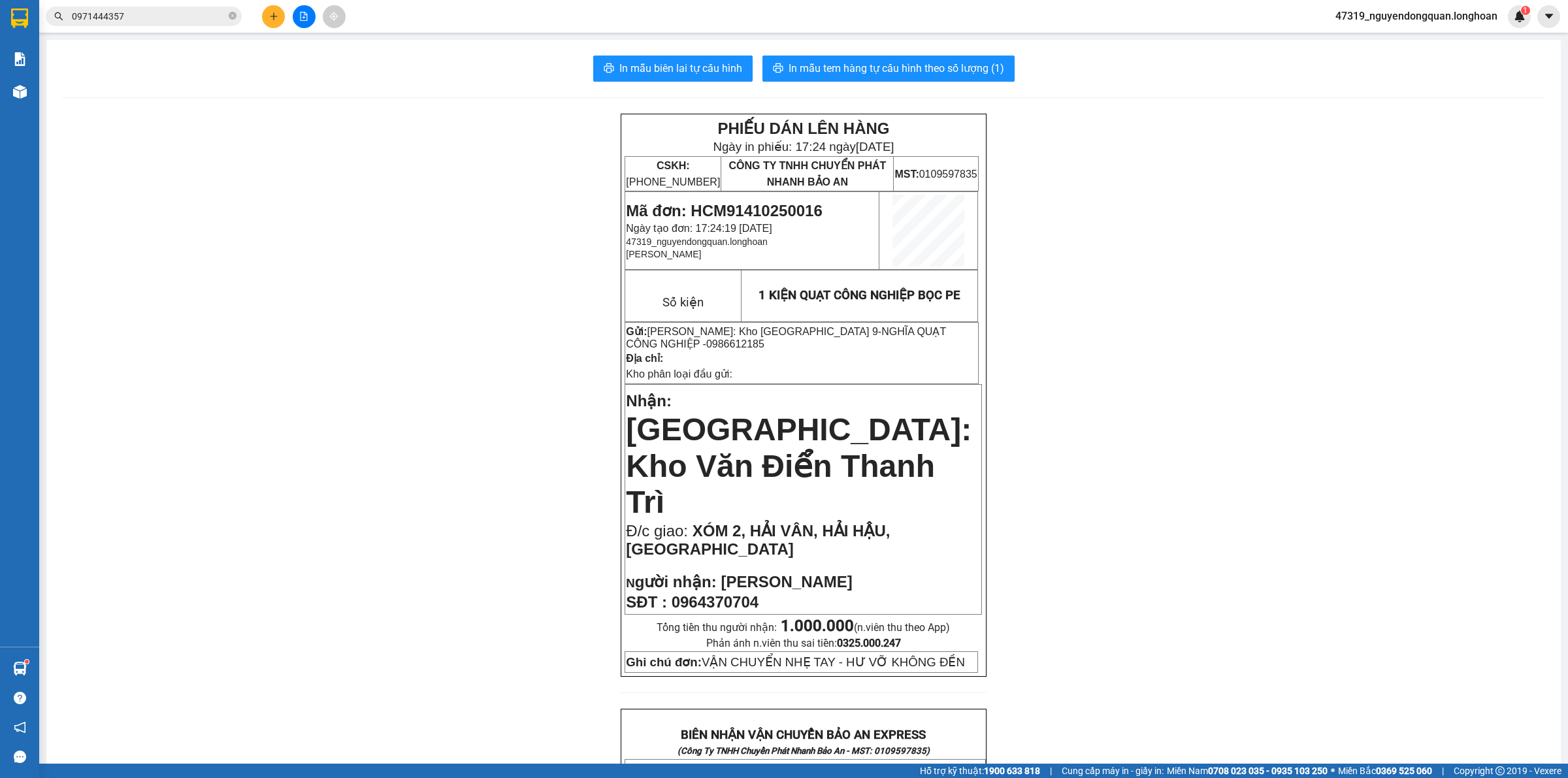
click at [295, 423] on div "PHIẾU DÁN LÊN HÀNG Ngày in phiếu: 17:24 ngày 14-10-2025 CSKH: 1900.06.88.33 CÔN…" at bounding box center [804, 782] width 1483 height 1337
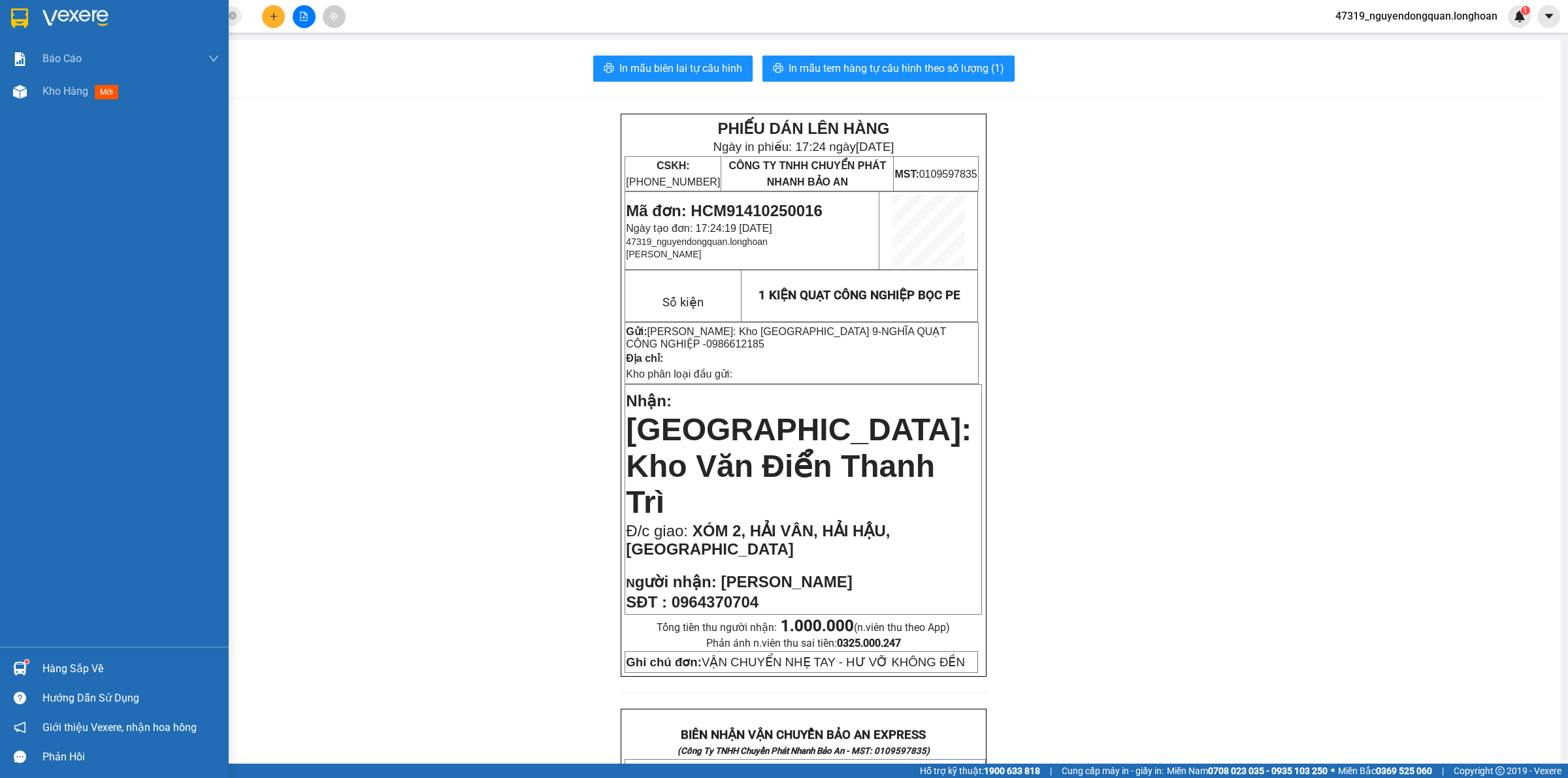
click at [64, 20] on img at bounding box center [76, 19] width 66 height 20
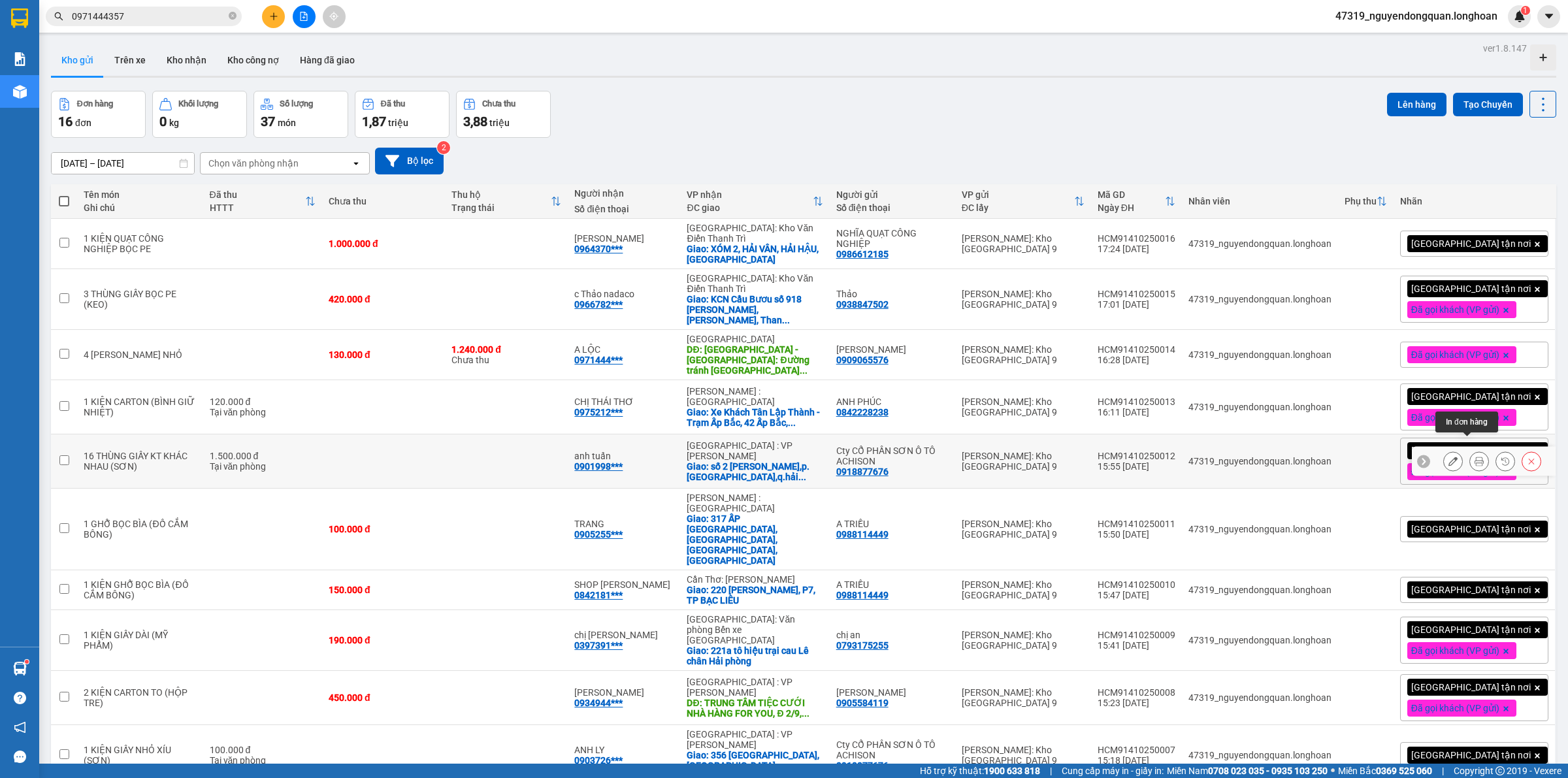
click at [1475, 457] on icon at bounding box center [1479, 461] width 9 height 9
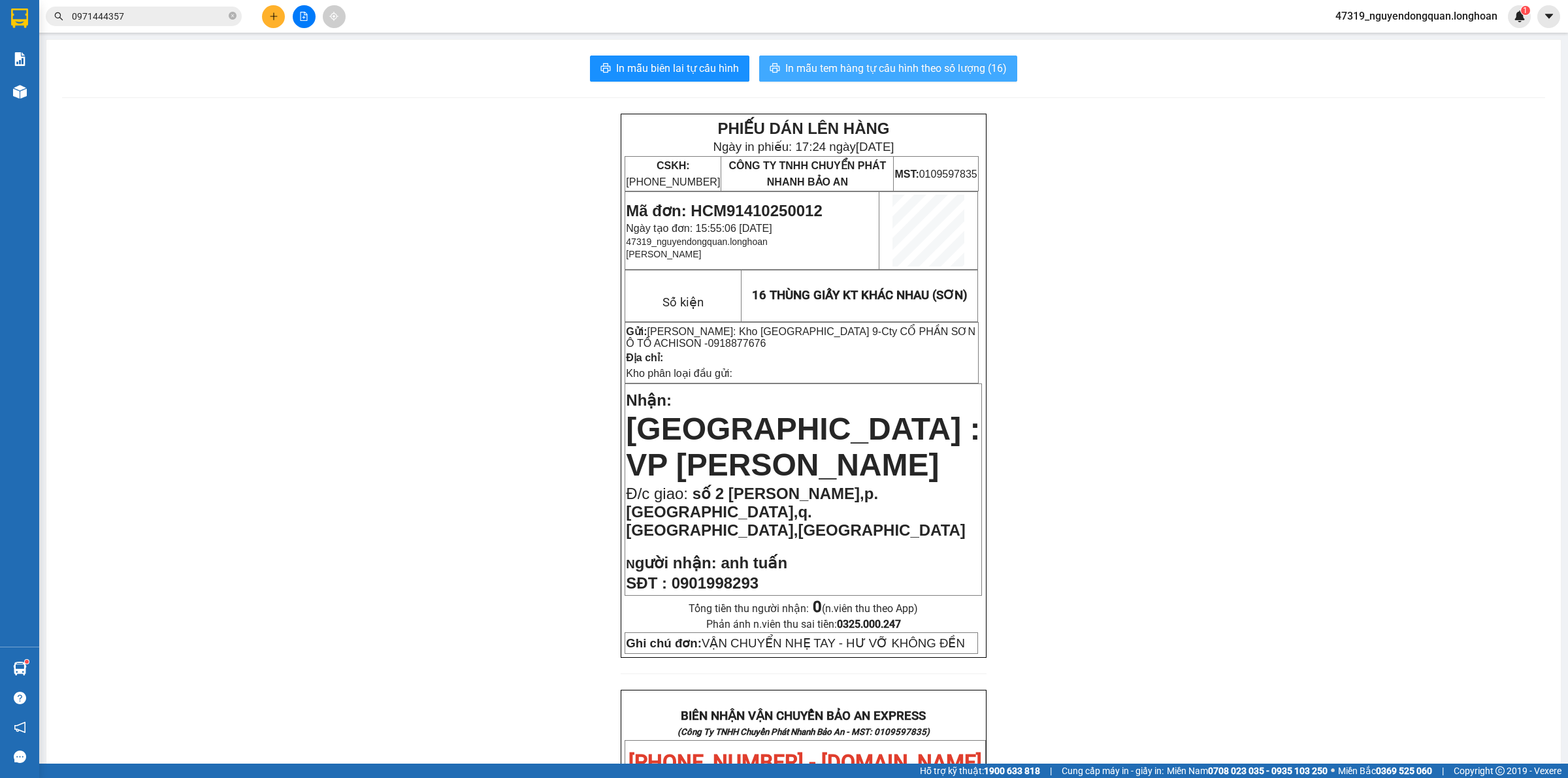
click at [972, 80] on button "In mẫu tem hàng tự cấu hình theo số lượng (16)" at bounding box center [888, 68] width 258 height 26
click at [638, 339] on span "Cty CỔ PHẦN SƠN Ô TÔ ACHISON - 0918877676" at bounding box center [801, 337] width 350 height 23
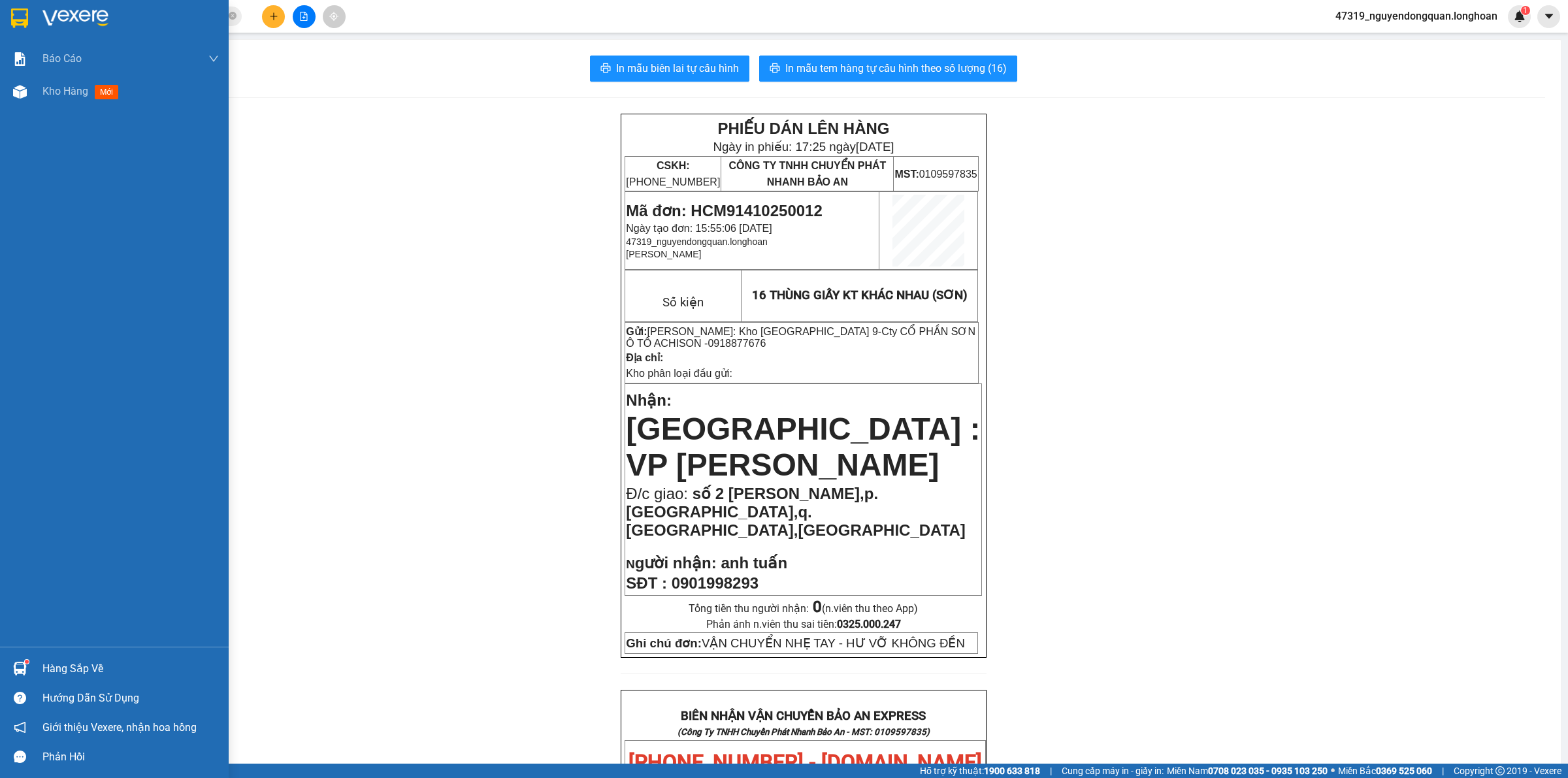
click at [17, 28] on div at bounding box center [20, 18] width 23 height 23
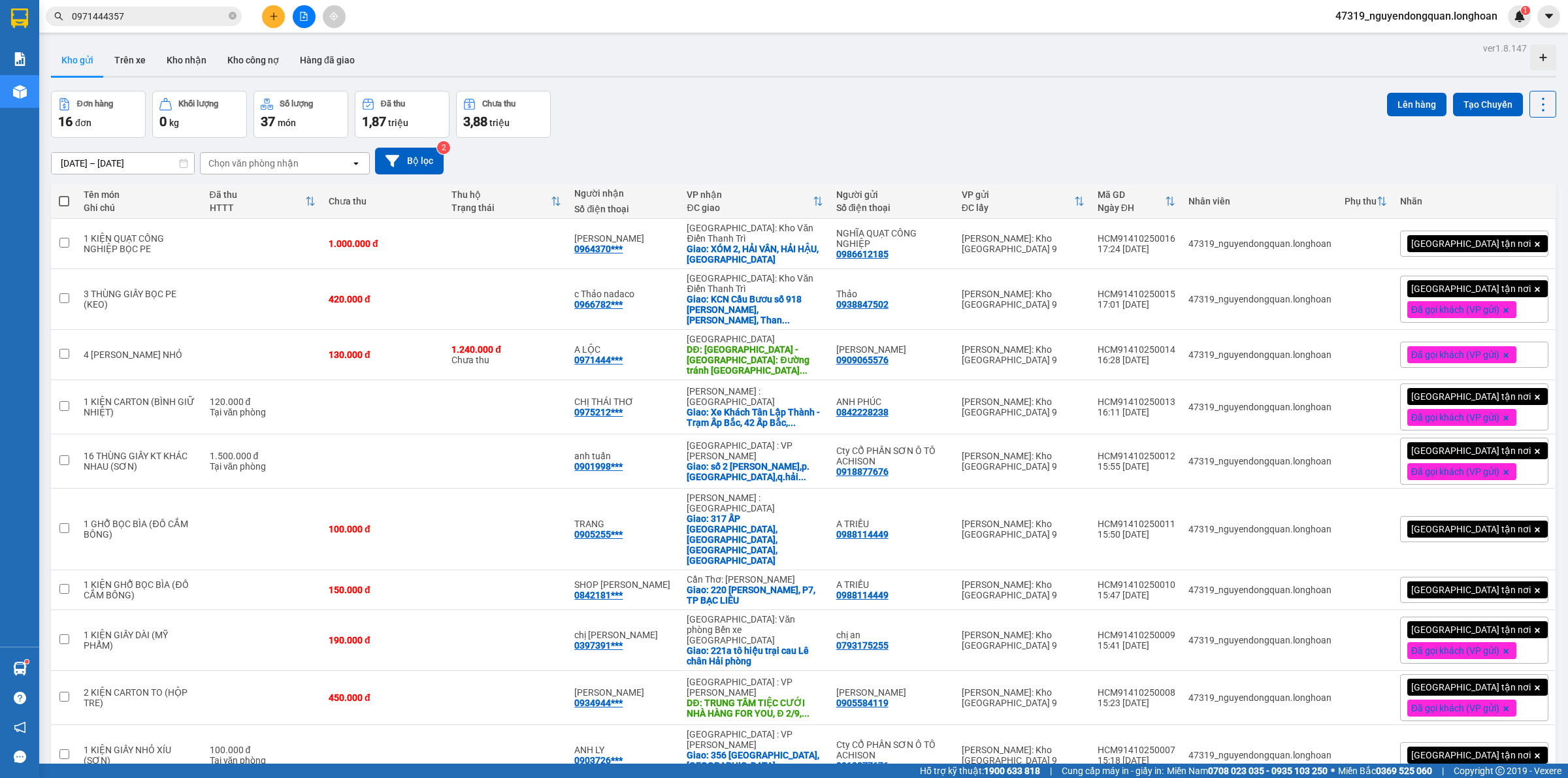
click at [682, 164] on div "[DATE] – [DATE] Press the down arrow key to interact with the calendar and sele…" at bounding box center [804, 161] width 1505 height 27
click at [1475, 295] on icon at bounding box center [1479, 300] width 9 height 9
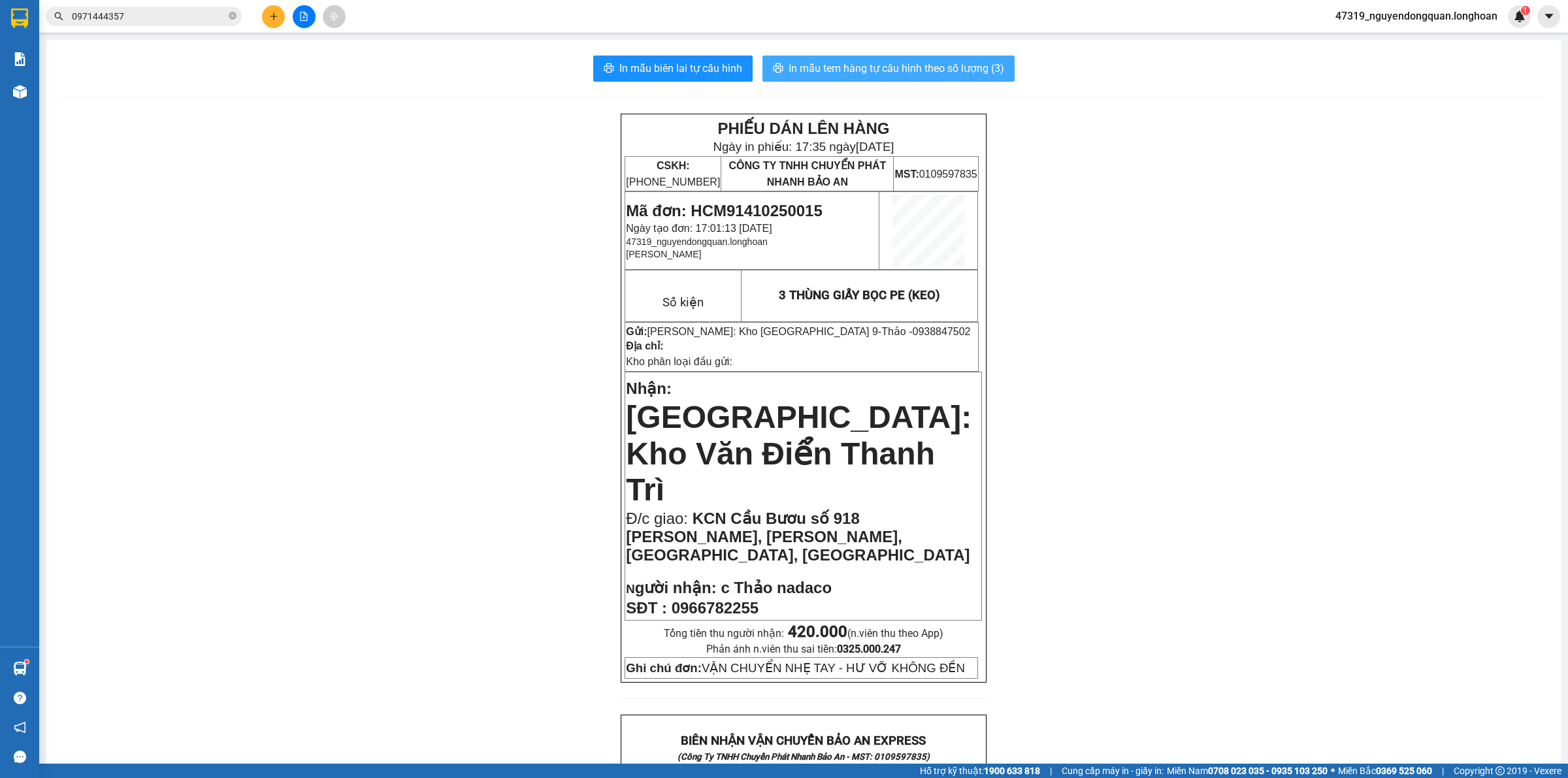
click at [968, 79] on button "In mẫu tem hàng tự cấu hình theo số lượng (3)" at bounding box center [888, 68] width 252 height 26
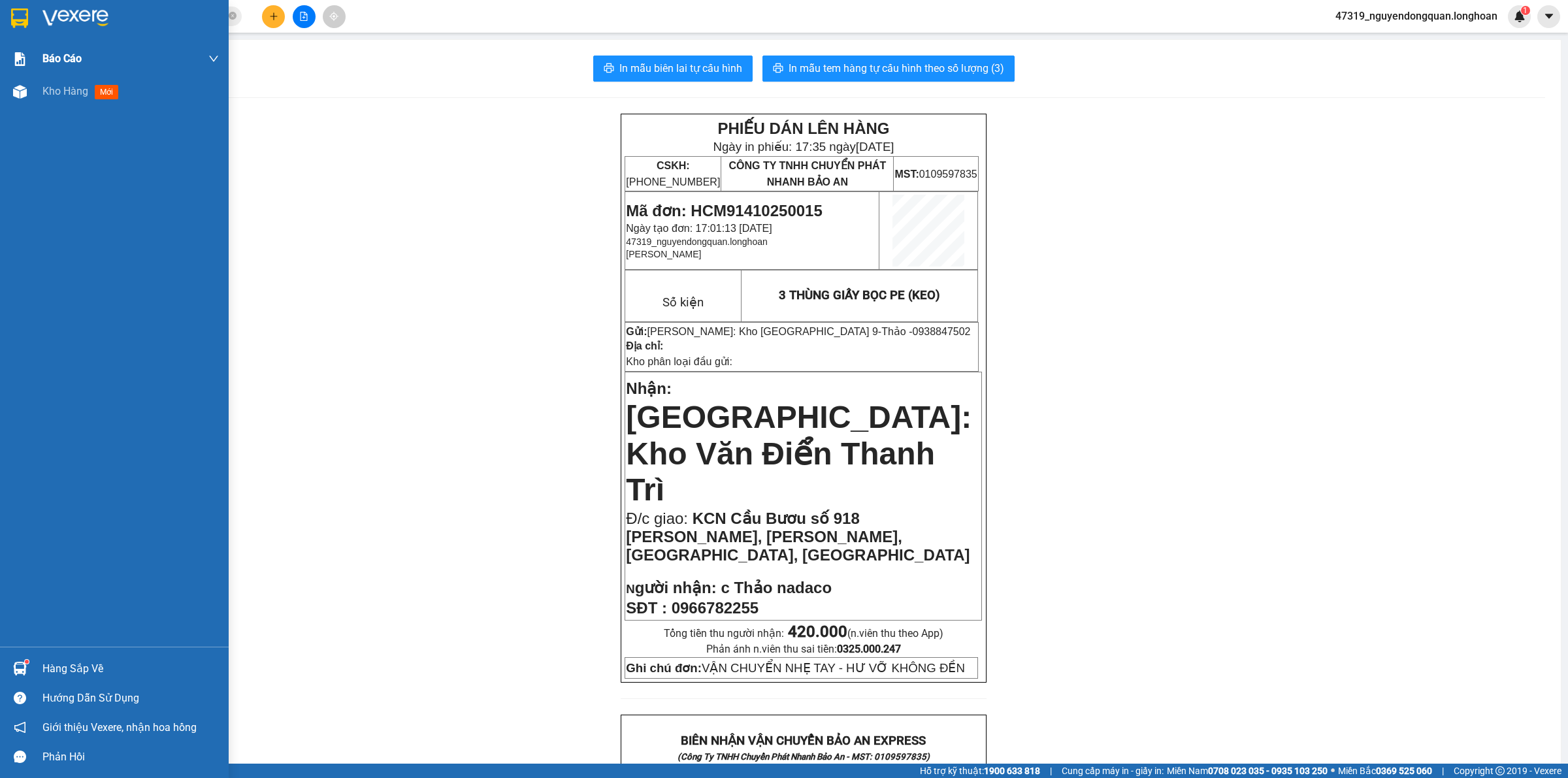
drag, startPoint x: 48, startPoint y: 22, endPoint x: 138, endPoint y: 56, distance: 96.2
click at [48, 24] on img at bounding box center [76, 19] width 66 height 20
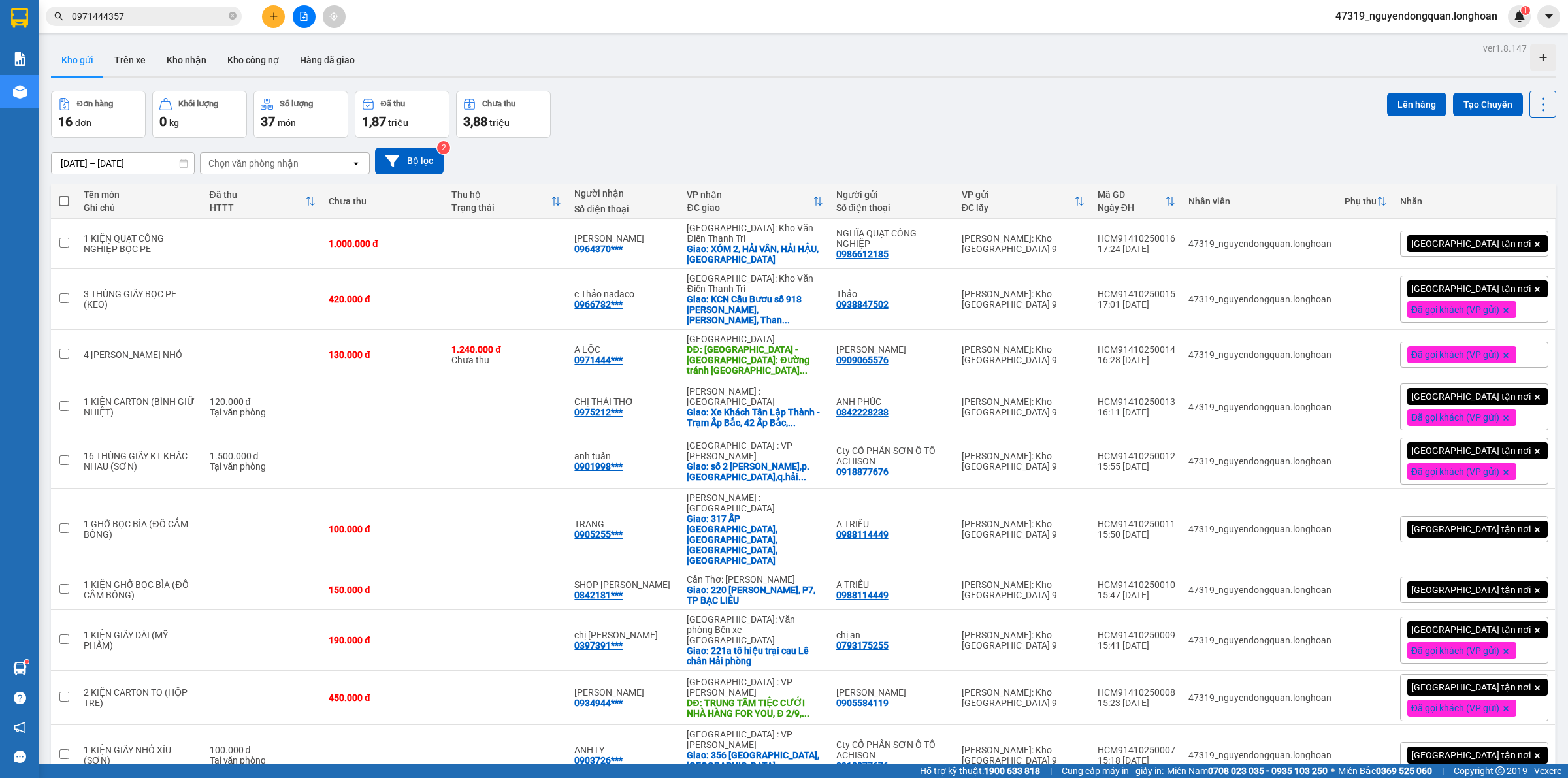
click at [1429, 17] on span "47319_nguyendongquan.longhoan" at bounding box center [1416, 16] width 183 height 17
click at [1373, 44] on span "Đăng xuất" at bounding box center [1421, 40] width 158 height 15
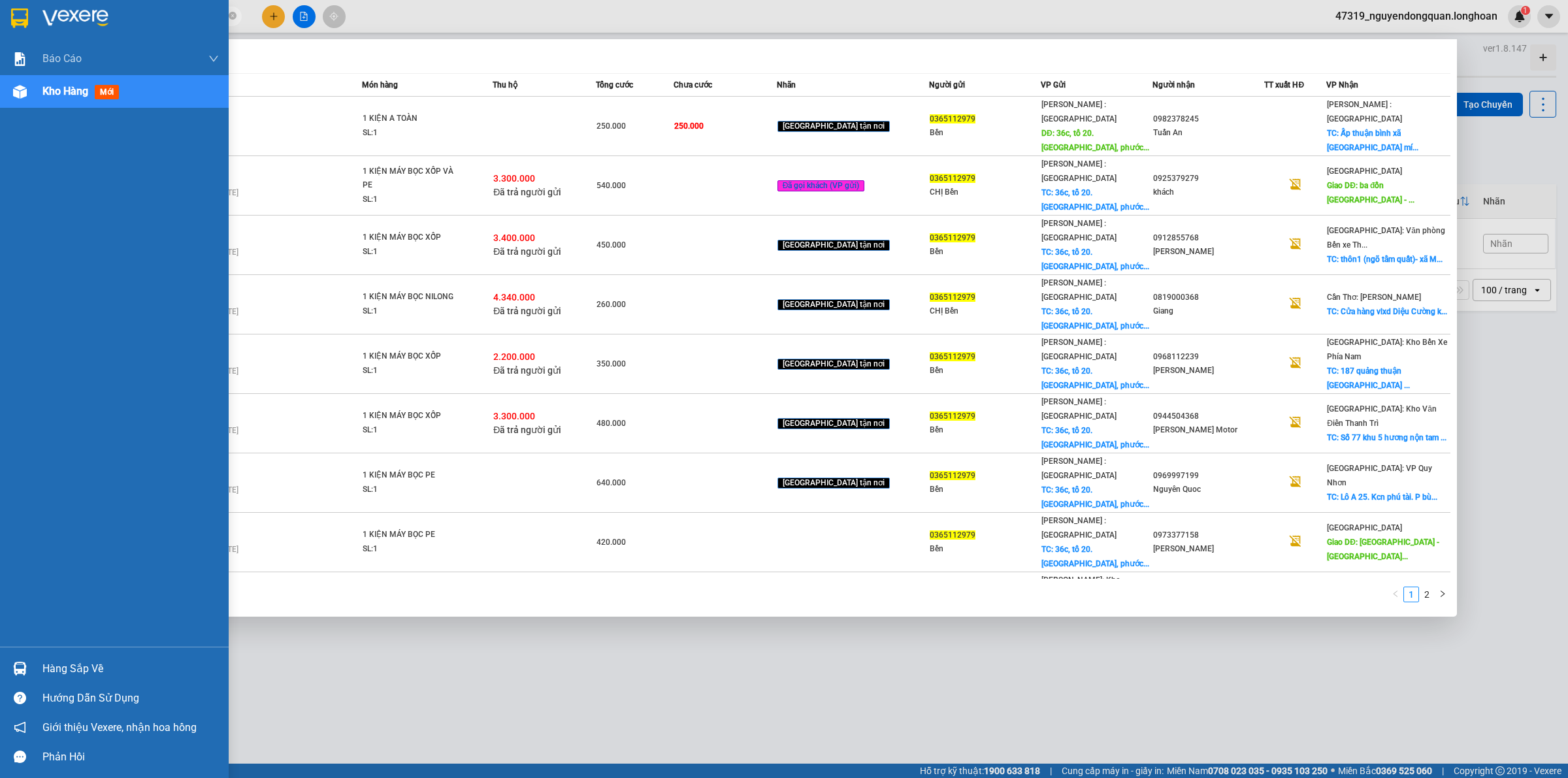
click at [17, 20] on img at bounding box center [20, 19] width 17 height 20
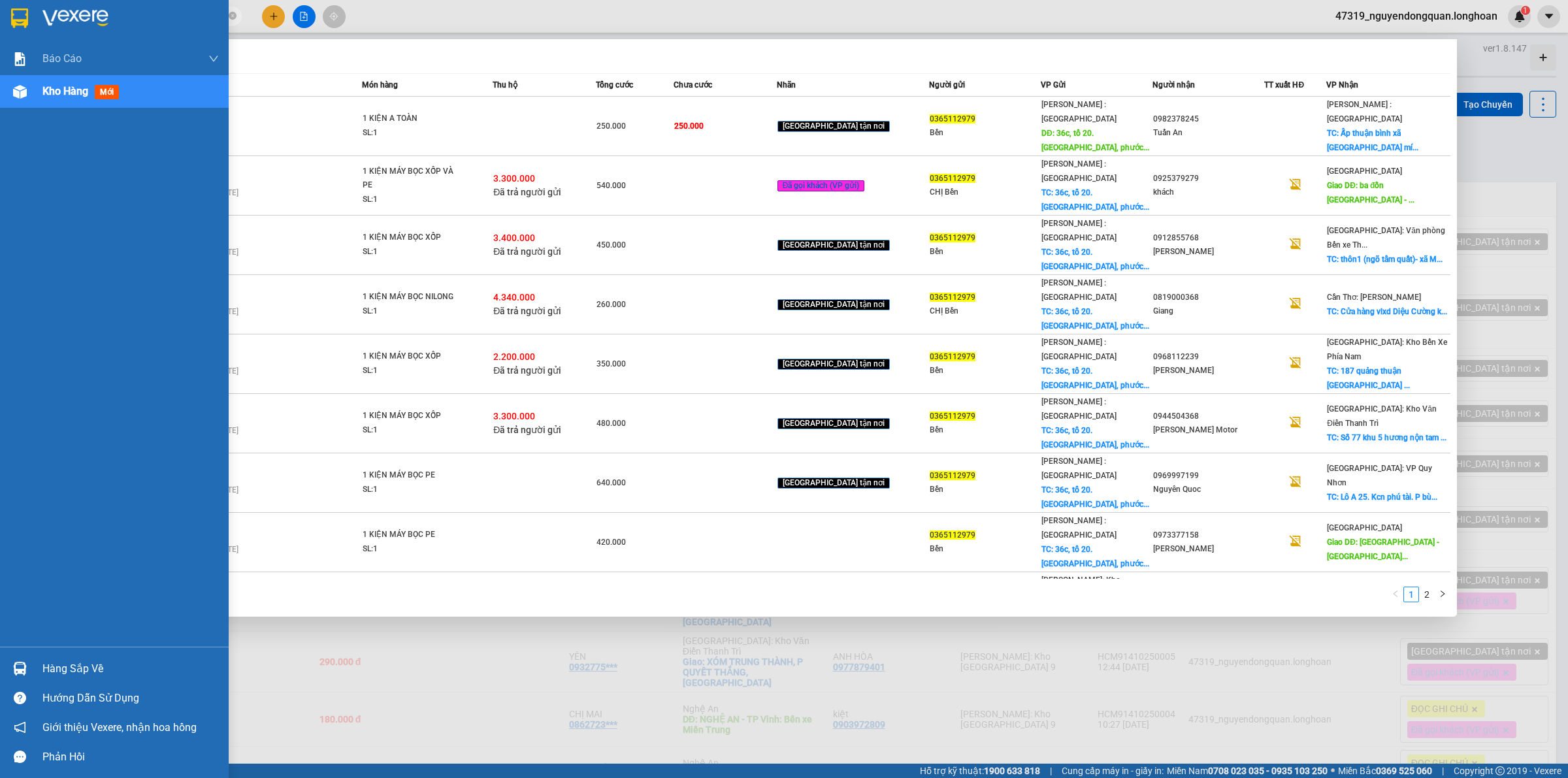
click at [66, 15] on img at bounding box center [76, 19] width 66 height 20
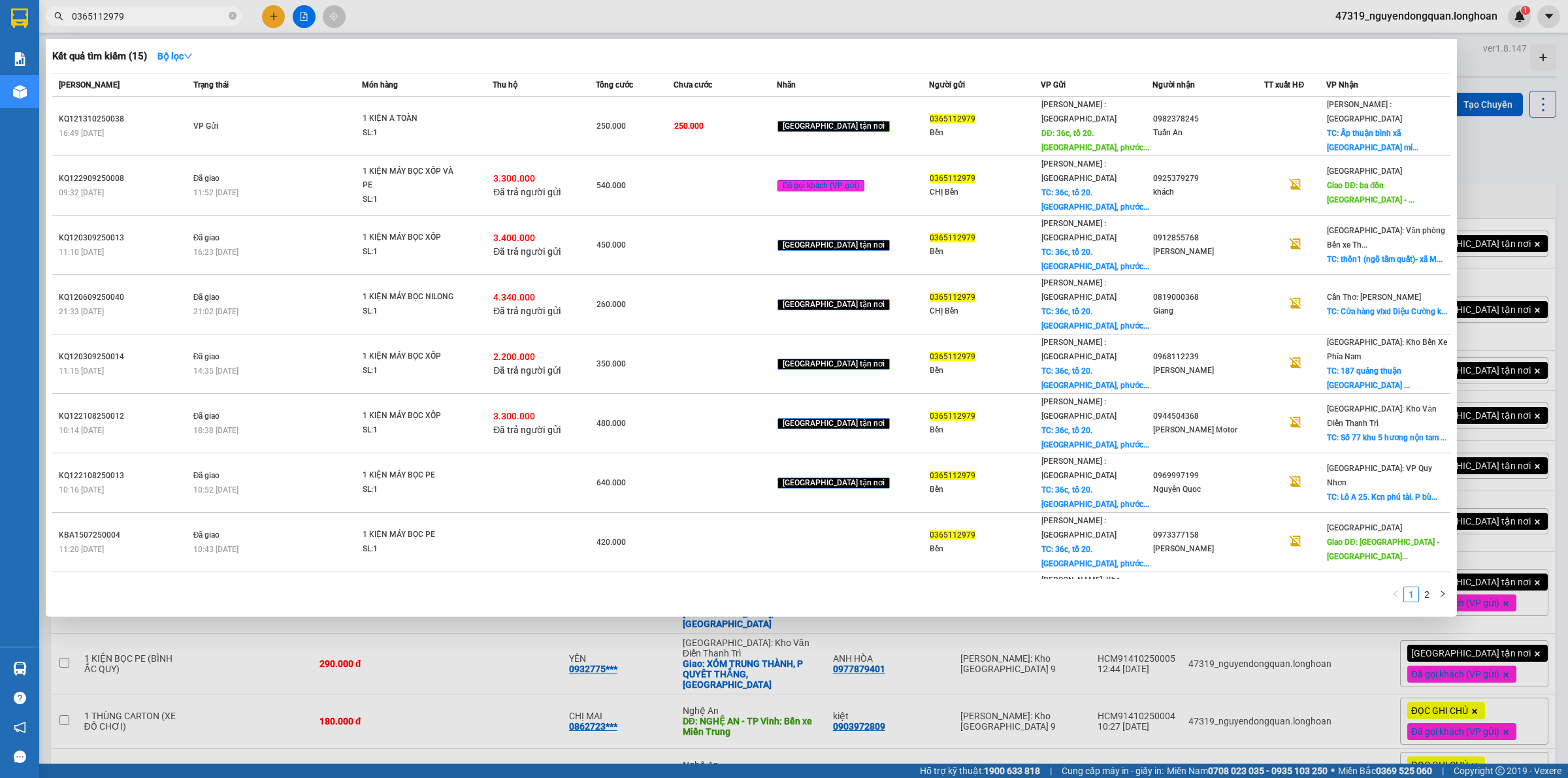
click at [1526, 167] on div at bounding box center [784, 389] width 1568 height 778
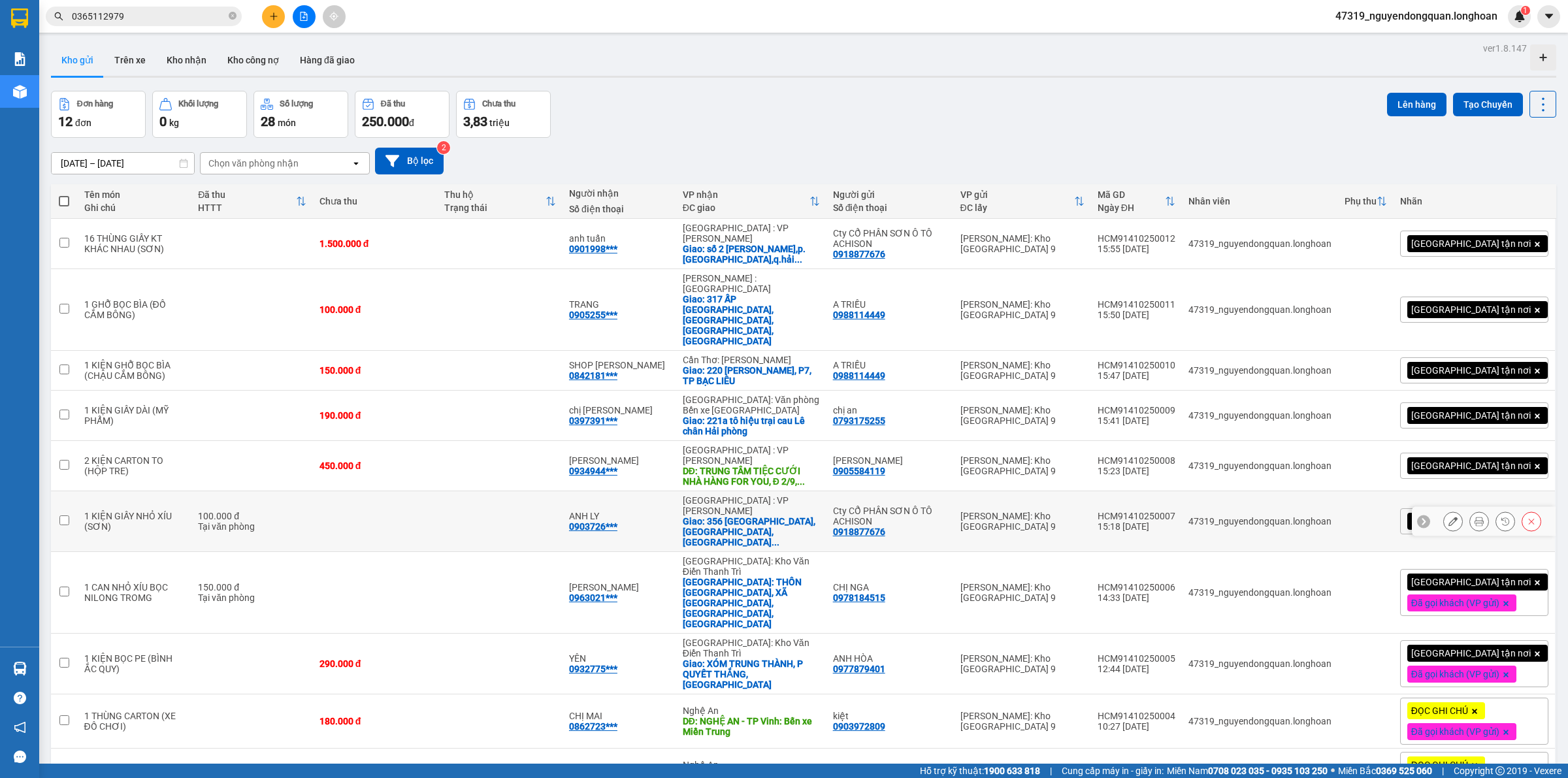
click at [1470, 510] on button at bounding box center [1479, 522] width 19 height 23
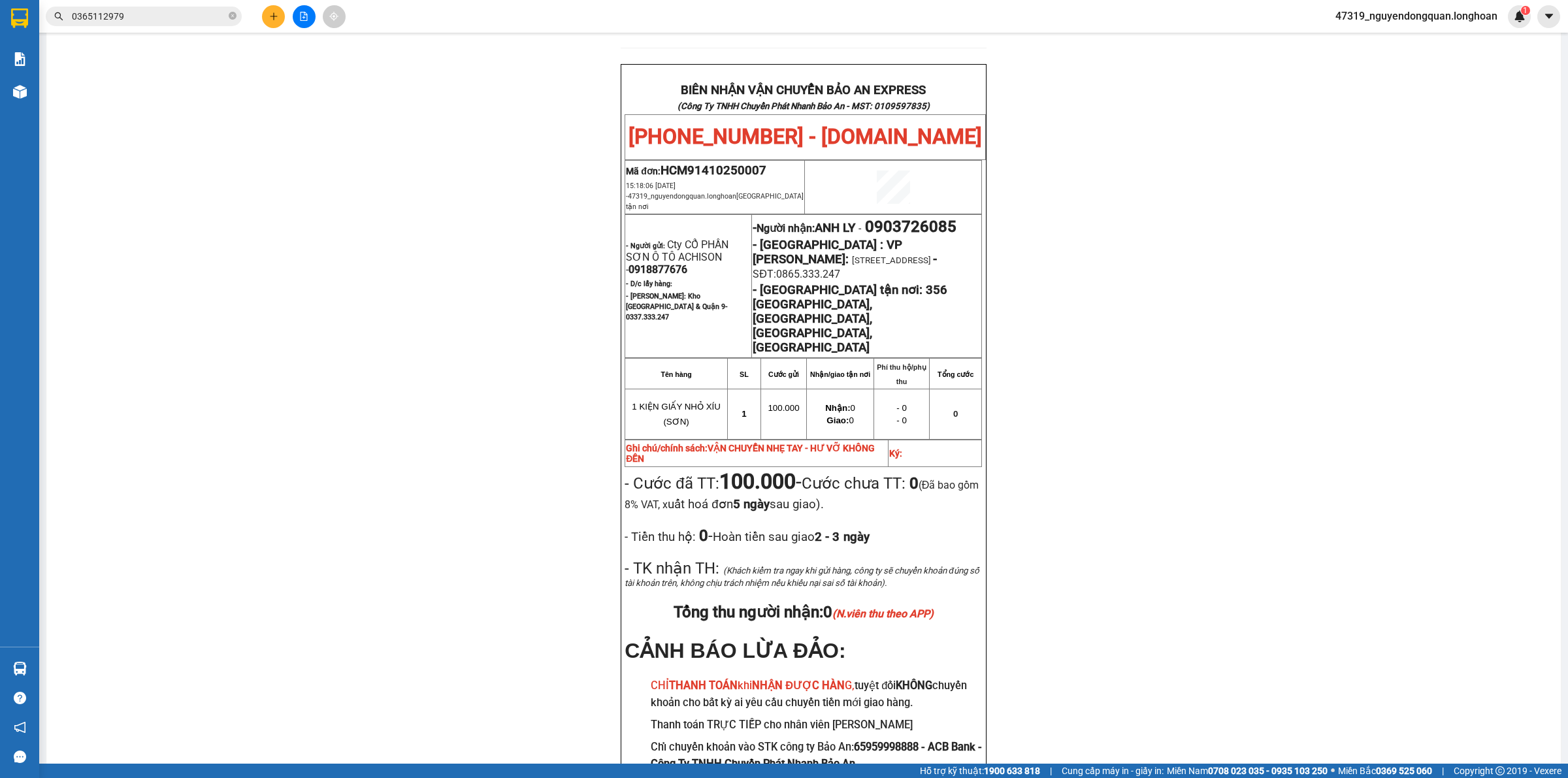
scroll to position [628, 0]
click at [274, 223] on div "PHIẾU DÁN LÊN HÀNG Ngày in phiếu: 15:58 ngày 14-10-2025 CSKH: 1900.06.88.33 CÔN…" at bounding box center [804, 156] width 1483 height 1342
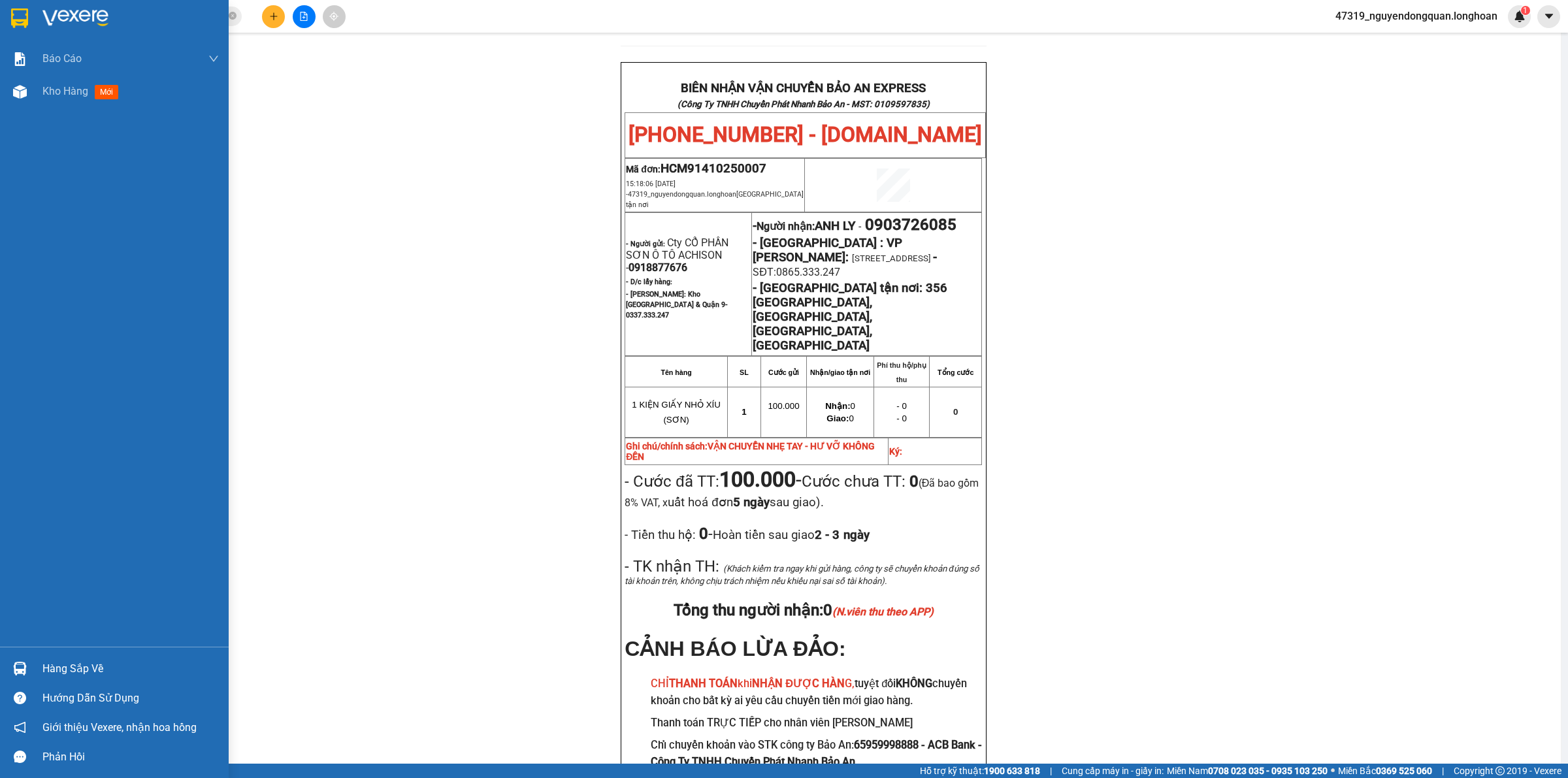
click at [15, 21] on img at bounding box center [20, 19] width 17 height 20
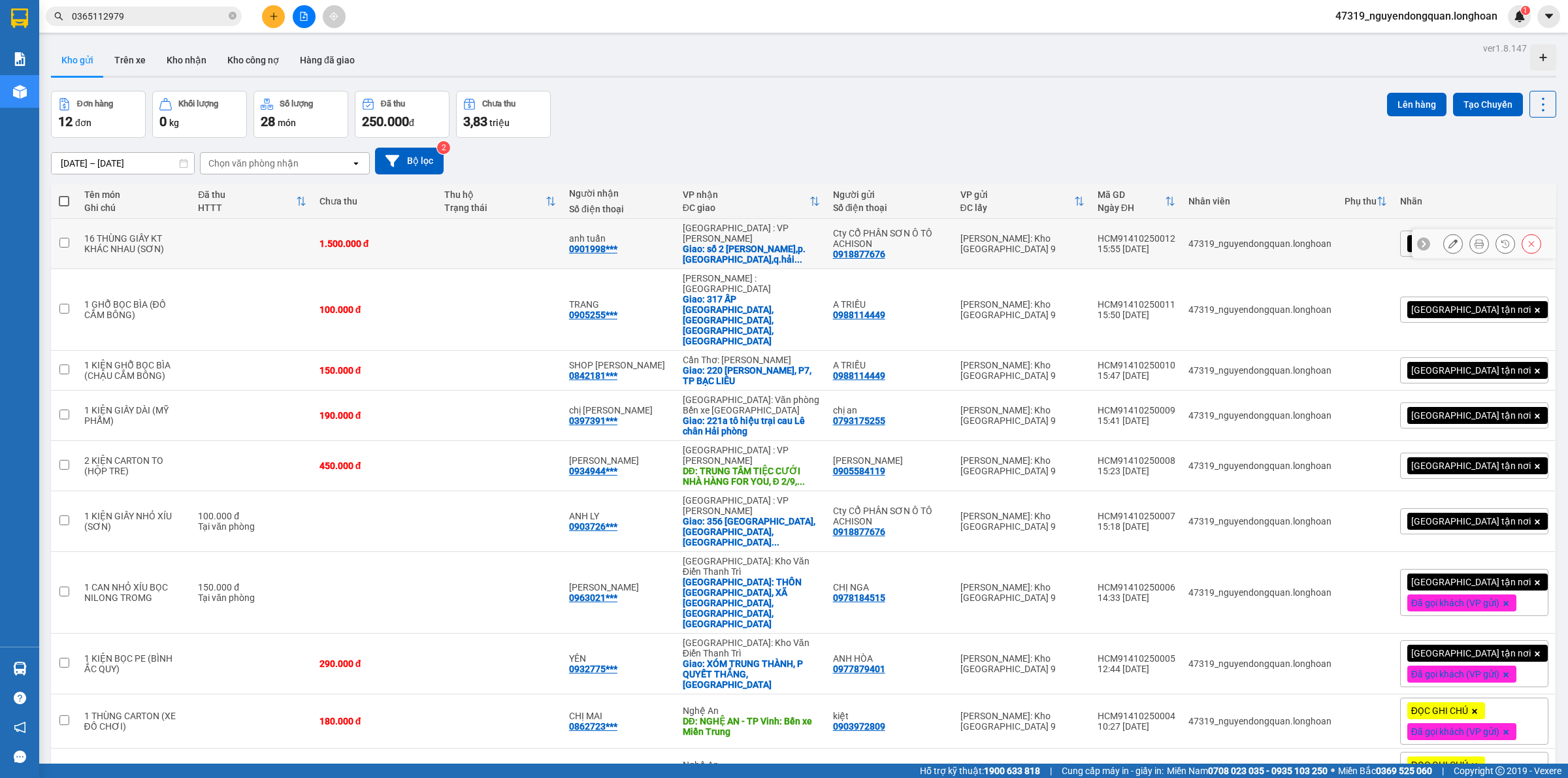
click at [1475, 241] on icon at bounding box center [1479, 244] width 9 height 9
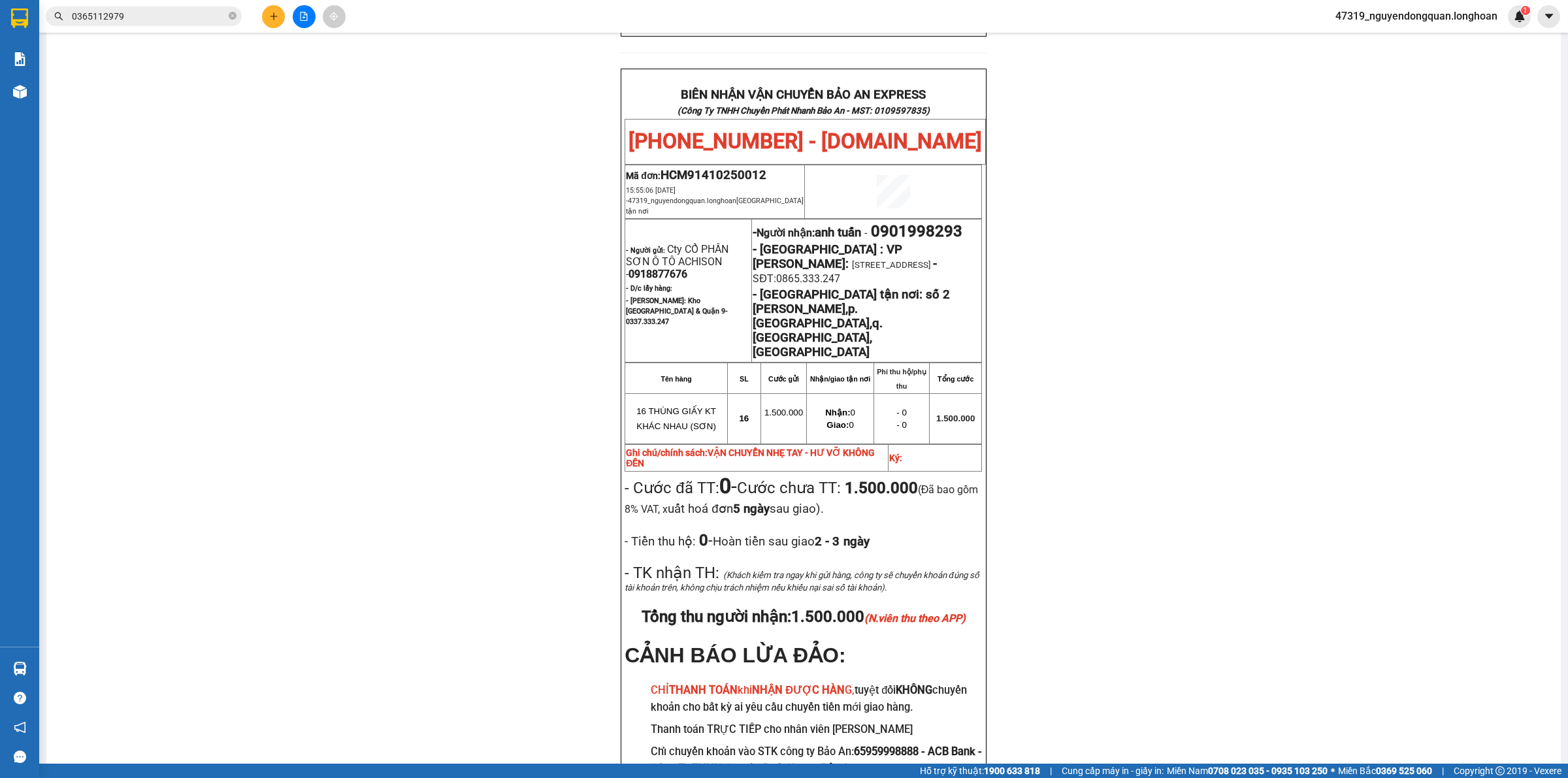
scroll to position [618, 0]
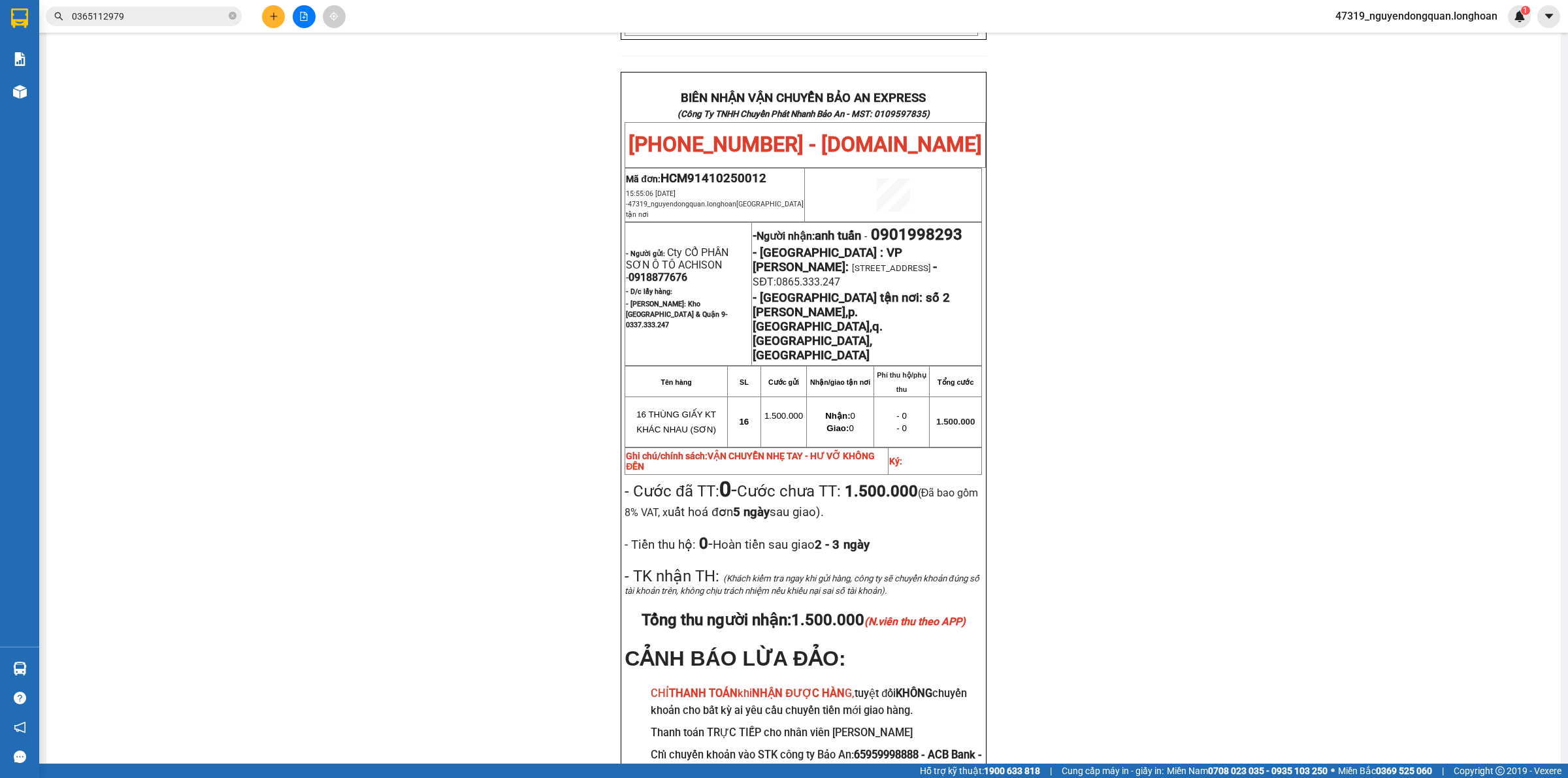
click at [454, 406] on div "PHIẾU DÁN LÊN HÀNG Ngày in phiếu: 15:58 ngày 14-10-2025 CSKH: 1900.06.88.33 CÔN…" at bounding box center [804, 166] width 1483 height 1342
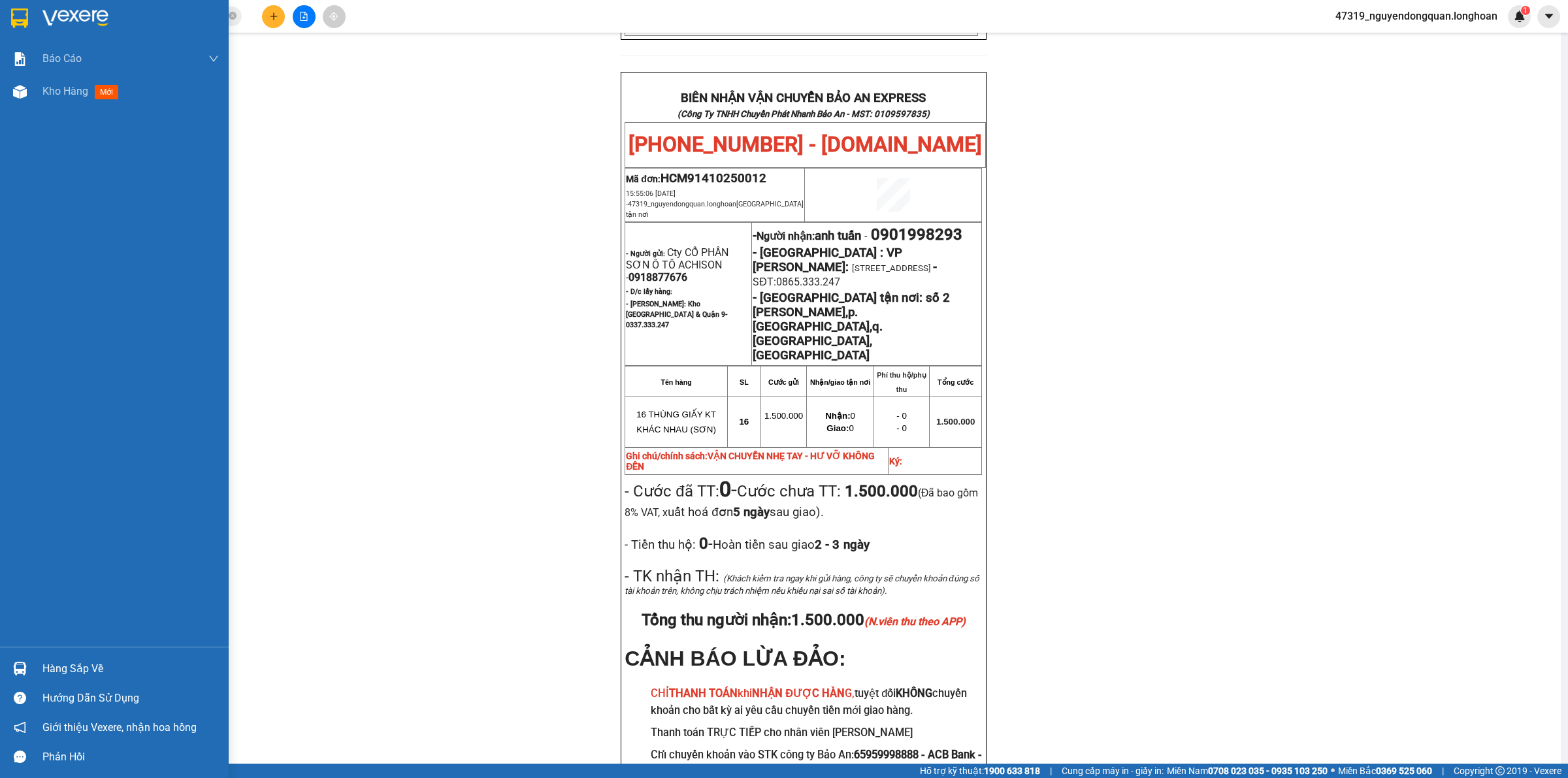
click at [41, 9] on div at bounding box center [114, 21] width 229 height 42
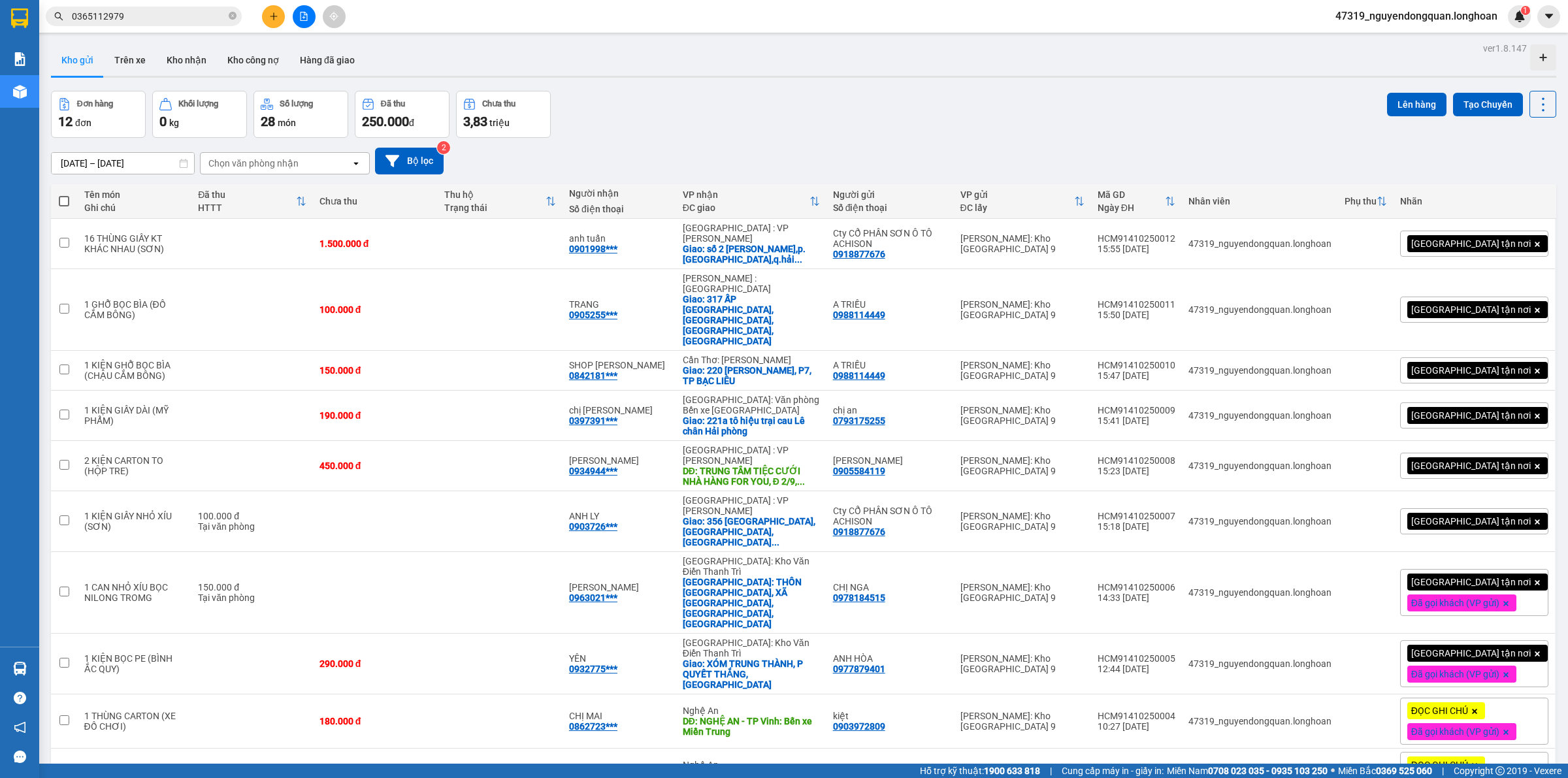
click at [622, 149] on div "[DATE] – [DATE] Press the down arrow key to interact with the calendar and sele…" at bounding box center [804, 161] width 1505 height 27
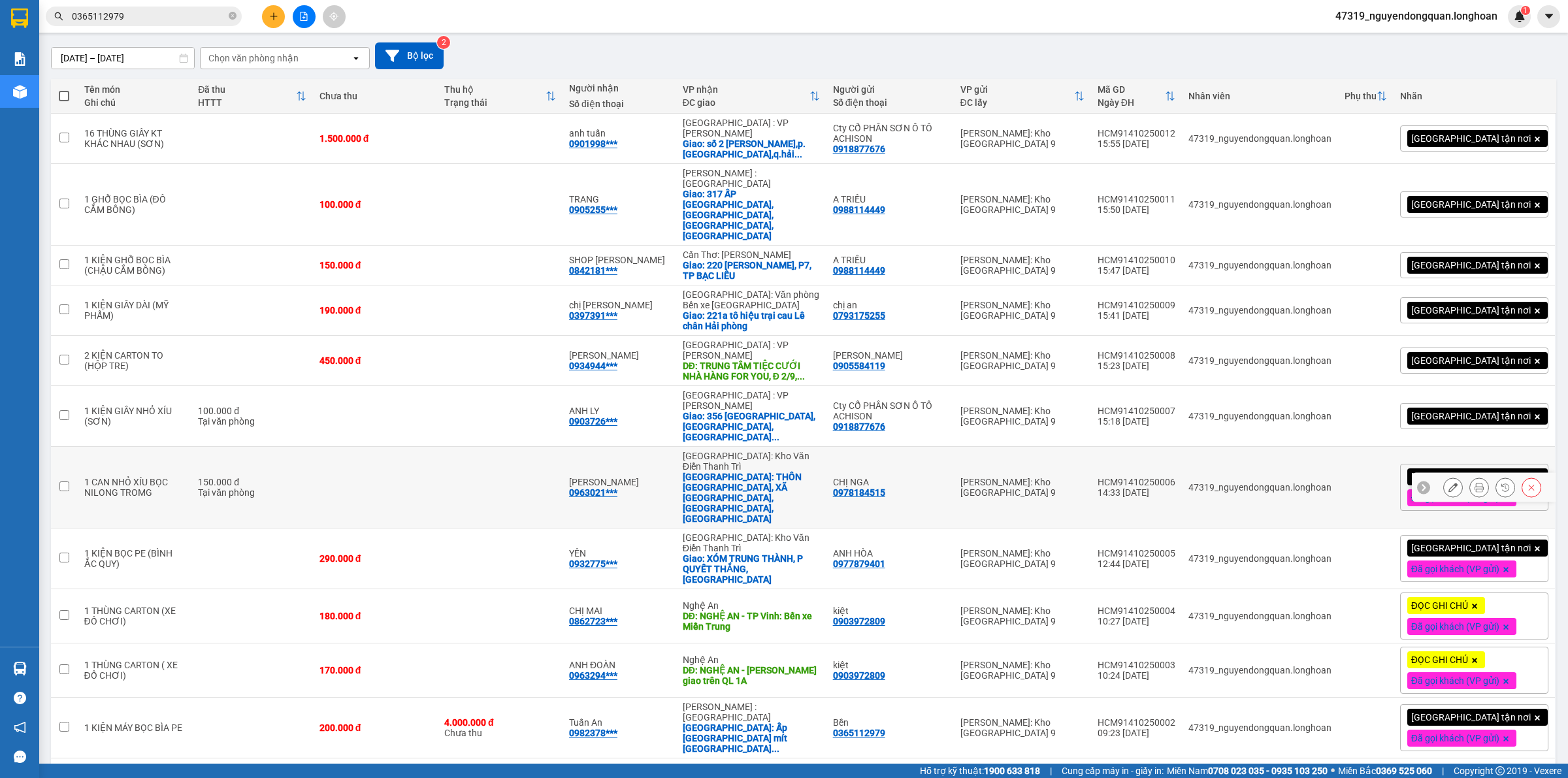
click at [1448, 483] on icon at bounding box center [1453, 488] width 9 height 9
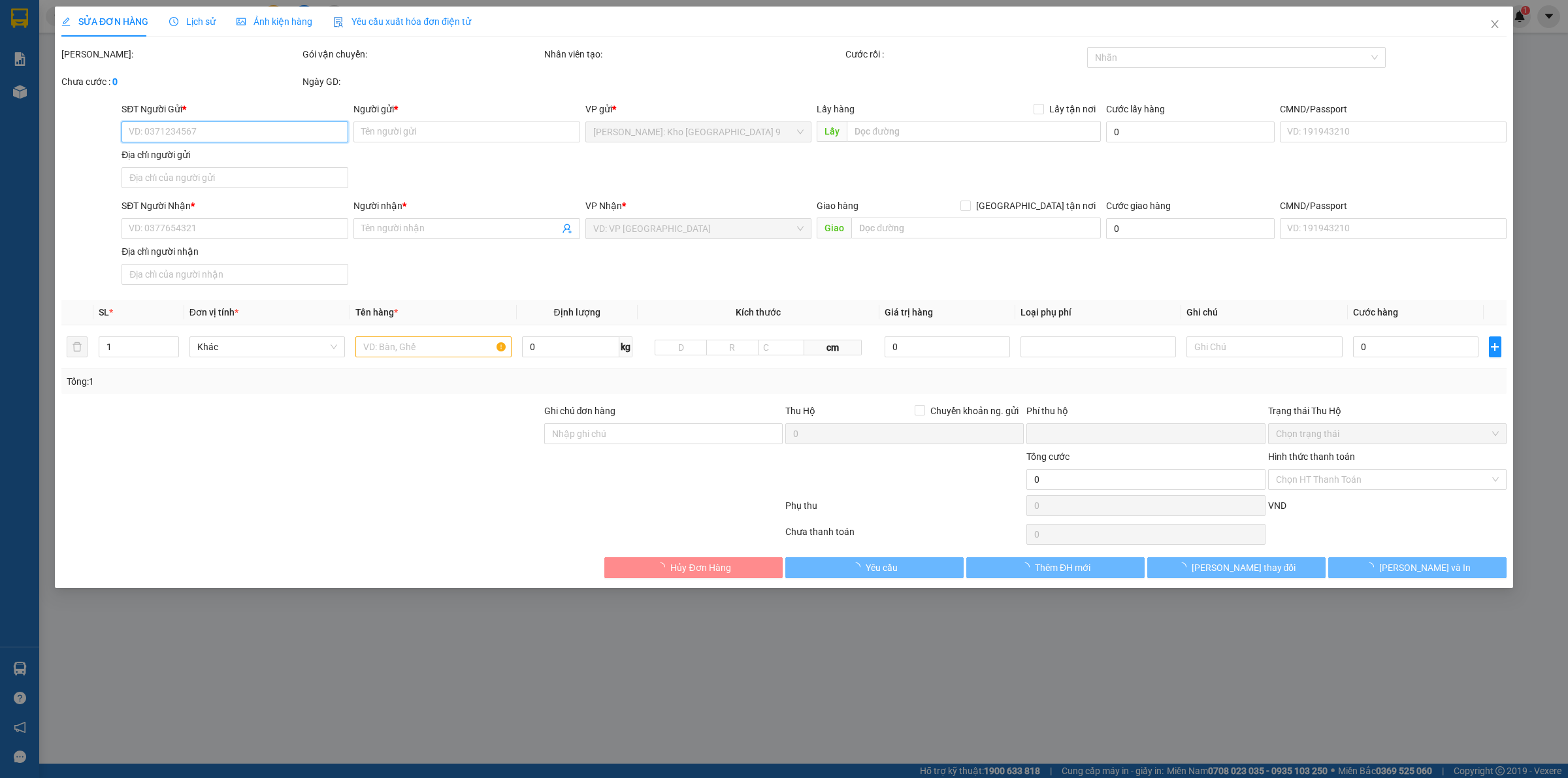
type input "0978184515"
type input "CHỊ NGA"
type input "0963021101"
type input "[PERSON_NAME]"
checkbox input "true"
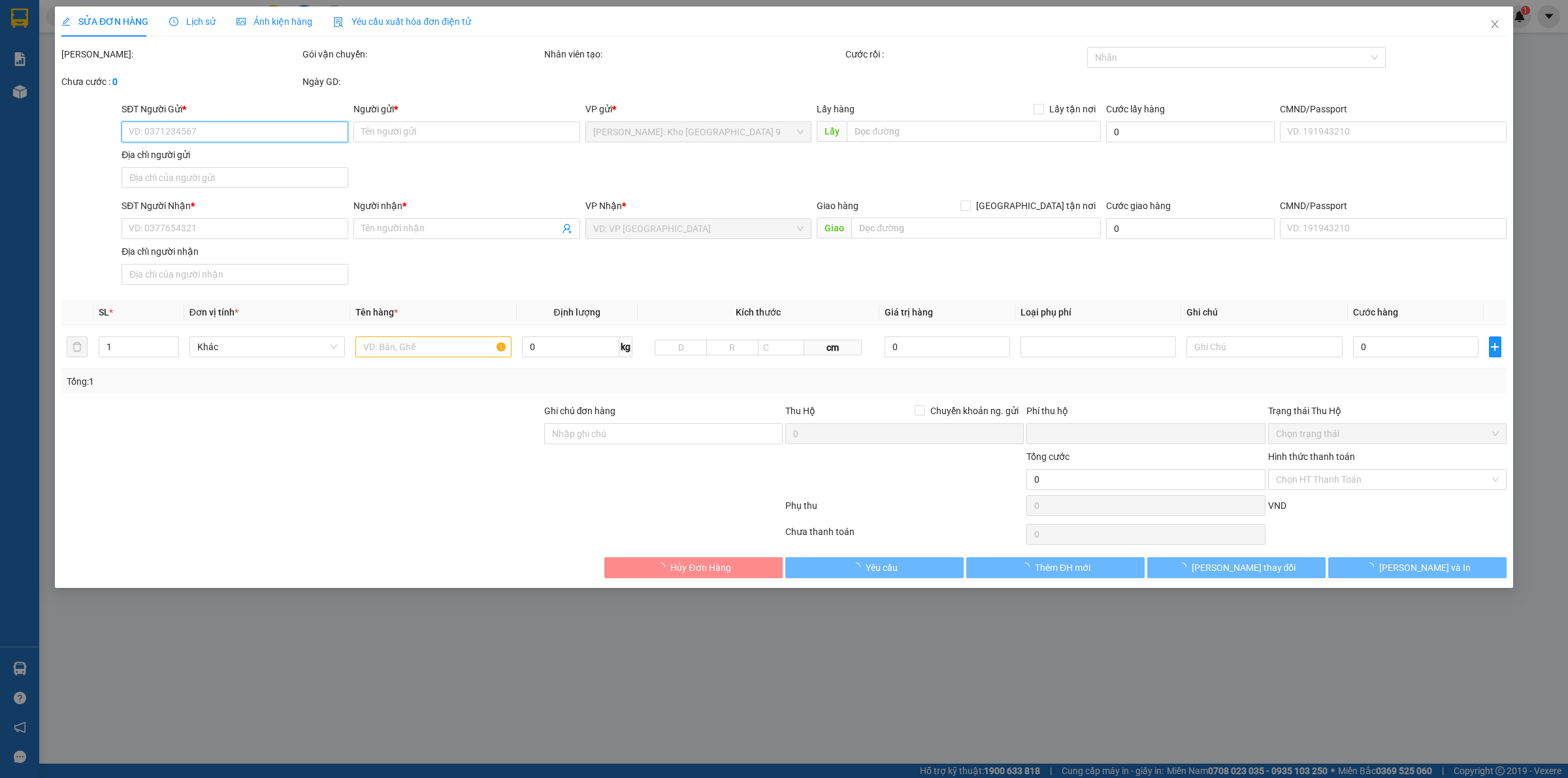
type input "THÔN LA MÁT, XÃ PHÙ ỦNG, ÂN THI, HƯNG YÊN"
type input "VẬN CHUYỂN NHẸ TAY - HƯ VỠ KHÔNG ĐỀN"
type input "0"
type input "150.000"
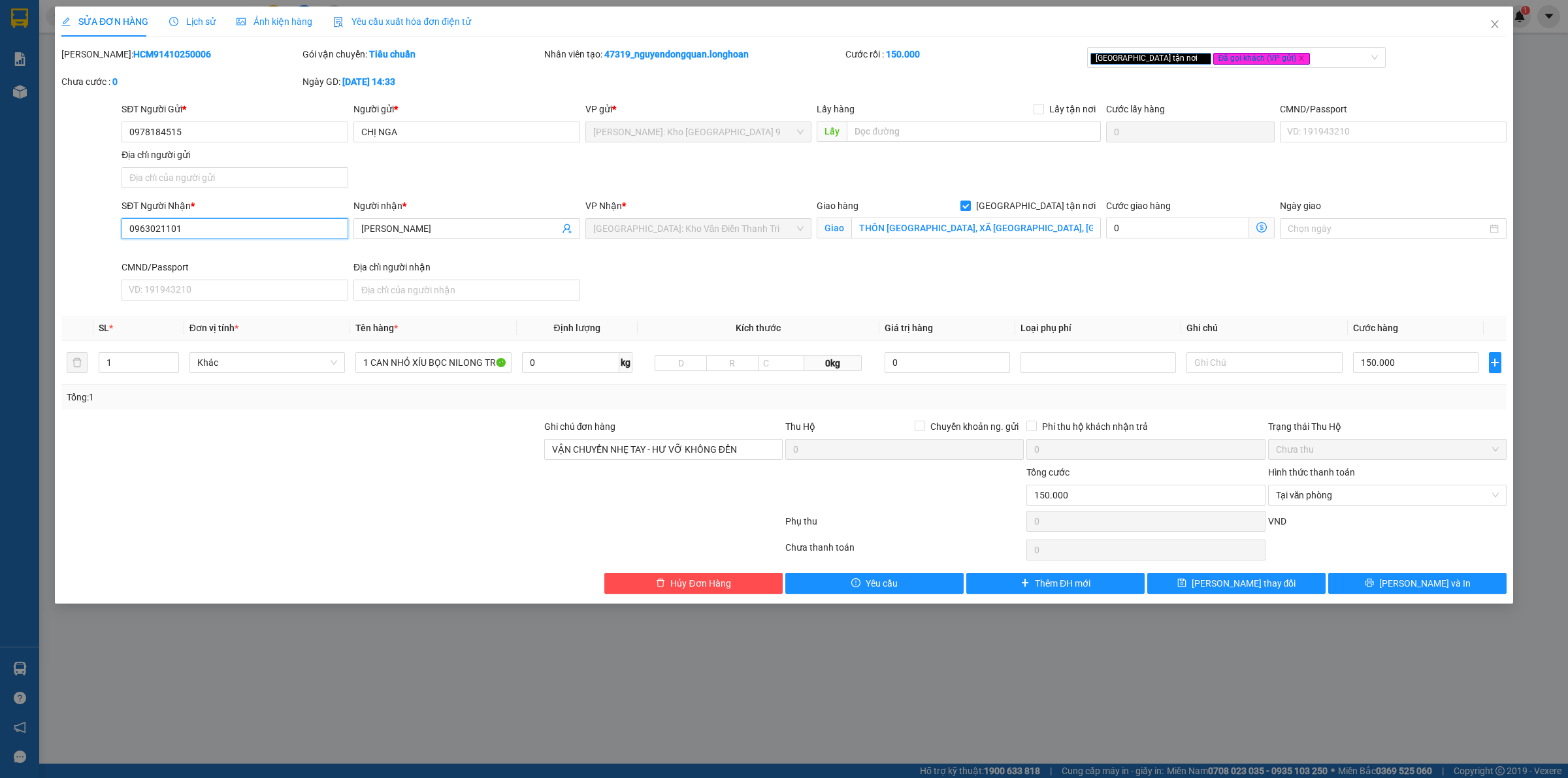
click at [232, 234] on input "0963021101" at bounding box center [235, 229] width 227 height 21
click at [168, 229] on input "0963021101" at bounding box center [235, 229] width 227 height 21
click at [200, 229] on input "0963021601" at bounding box center [235, 229] width 227 height 21
click at [206, 233] on input "0963021601" at bounding box center [235, 229] width 227 height 21
type input "0963021610"
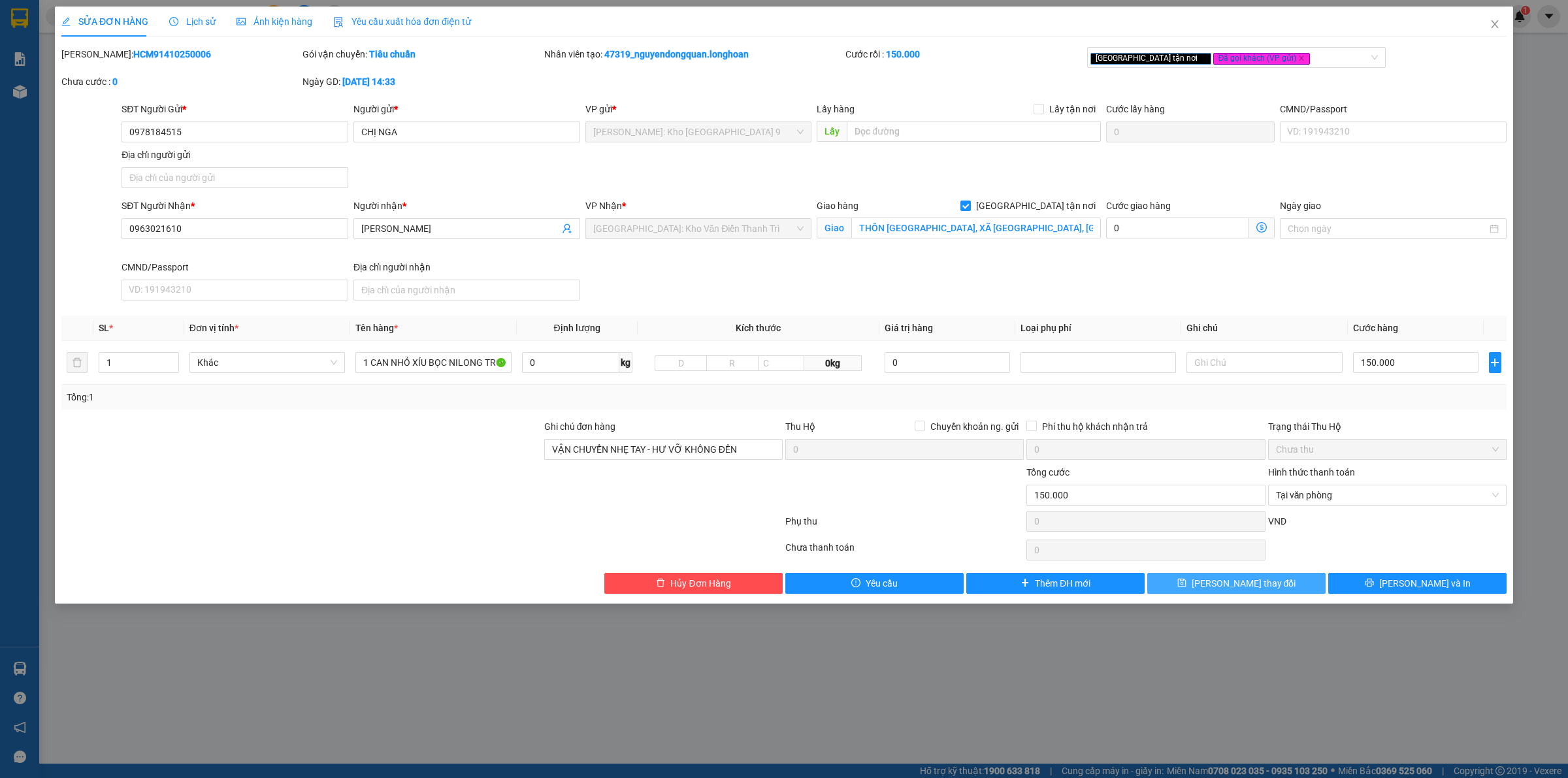
click at [1287, 587] on button "Lưu thay đổi" at bounding box center [1236, 584] width 178 height 21
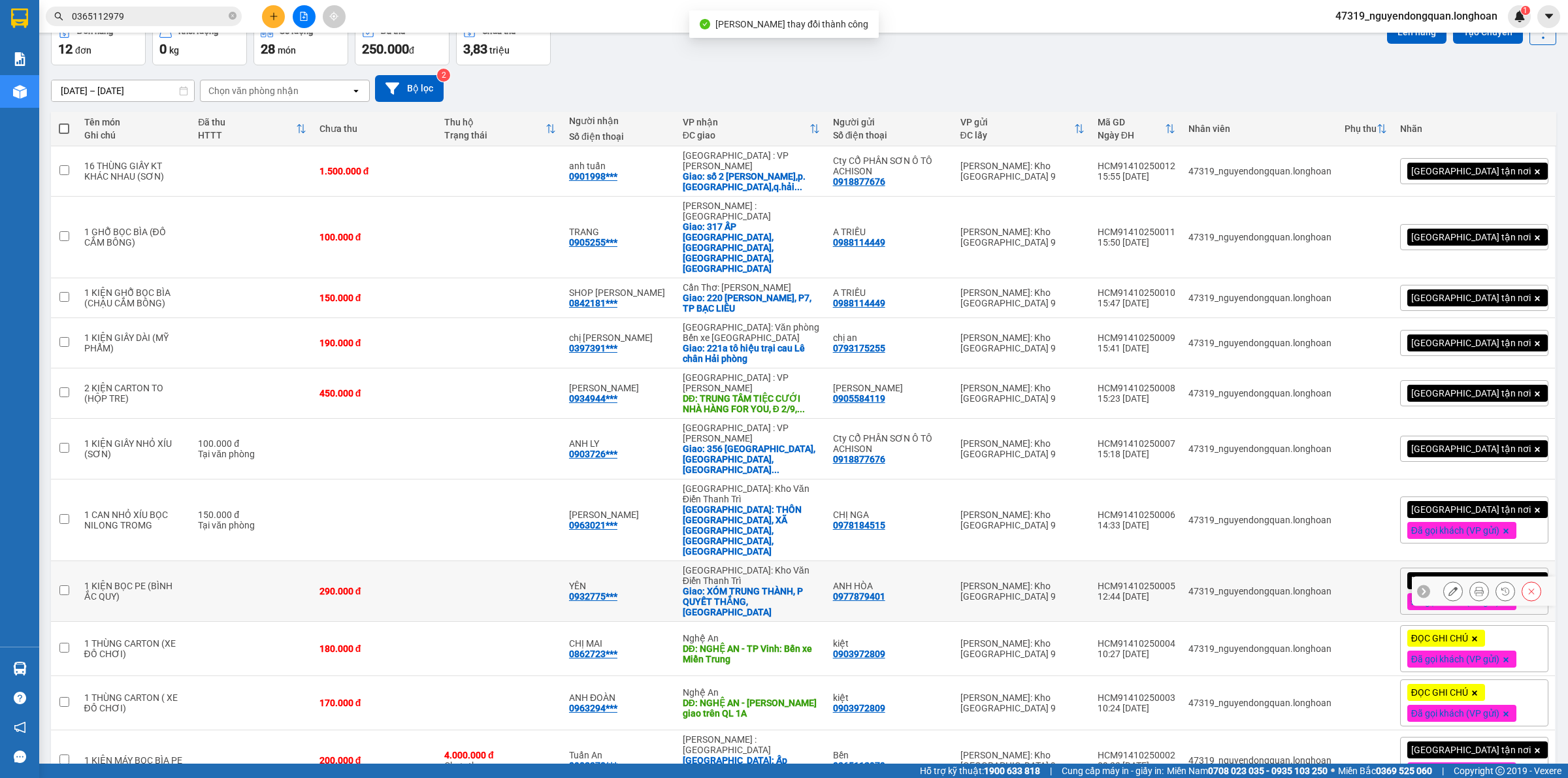
scroll to position [105, 0]
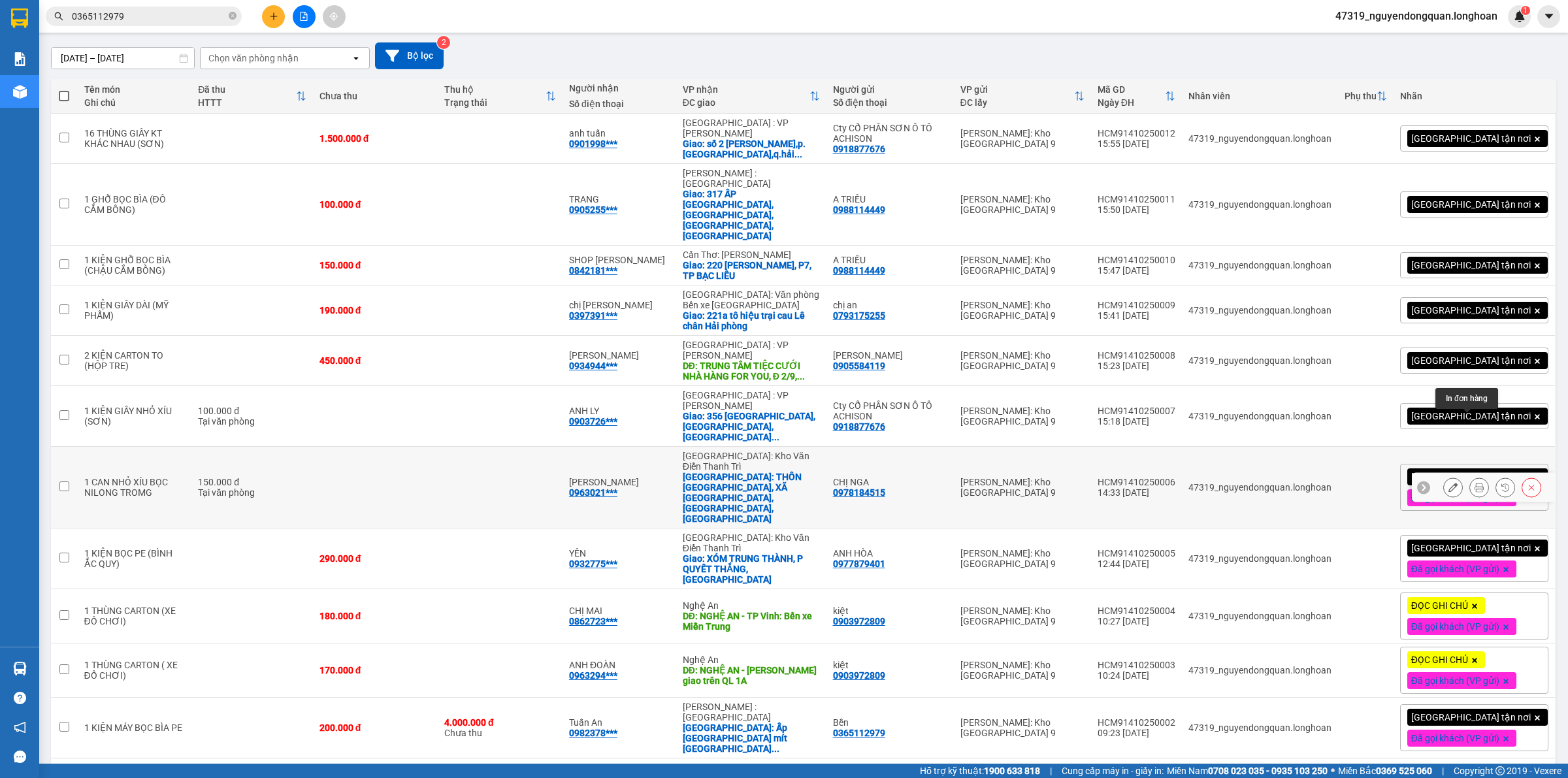
click at [1470, 476] on button at bounding box center [1479, 488] width 19 height 23
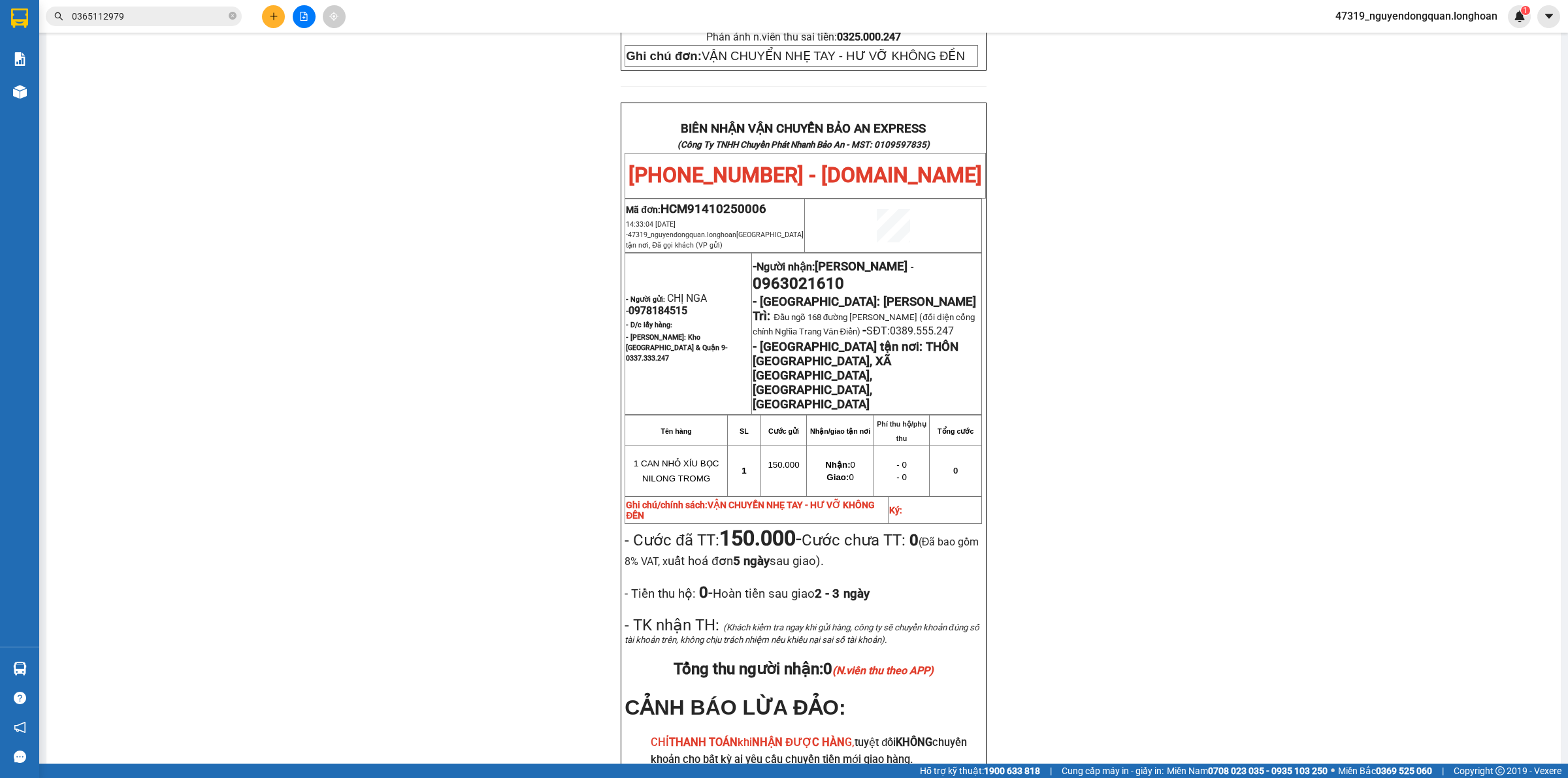
scroll to position [622, 0]
drag, startPoint x: 748, startPoint y: 213, endPoint x: 847, endPoint y: 213, distance: 99.0
click at [847, 258] on p "- Người nhận: ANH CƯỜNG - 0963021610" at bounding box center [866, 276] width 228 height 36
copy span "0963021610"
click at [433, 296] on div "PHIẾU DÁN LÊN HÀNG Ngày in phiếu: 16:02 ngày 14-10-2025 CSKH: 1900.06.88.33 CÔN…" at bounding box center [804, 190] width 1483 height 1397
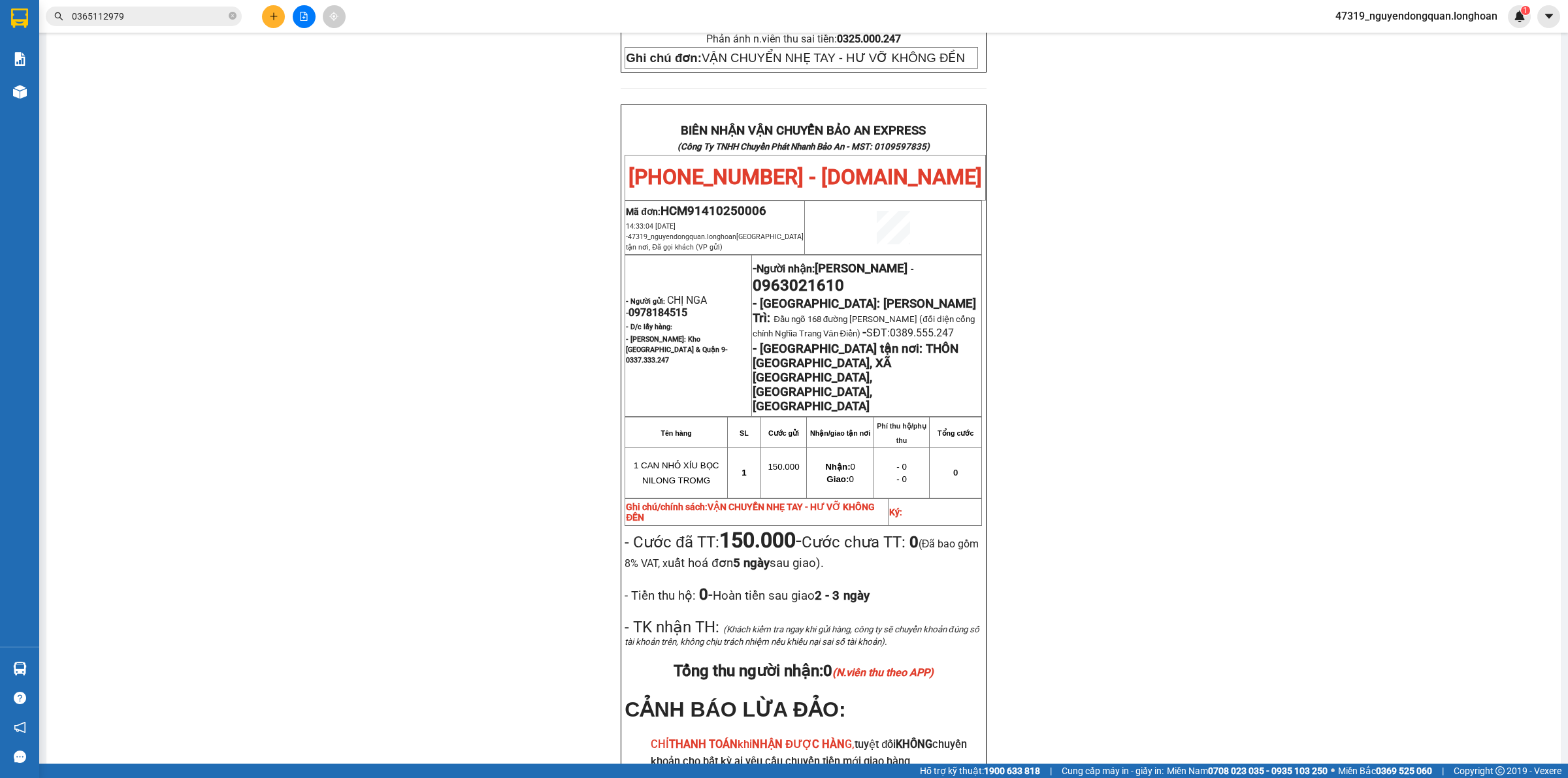
click at [580, 608] on div "PHIẾU DÁN LÊN HÀNG Ngày in phiếu: 16:02 ngày 14-10-2025 CSKH: 1900.06.88.33 CÔN…" at bounding box center [804, 190] width 1483 height 1397
click at [541, 325] on div "PHIẾU DÁN LÊN HÀNG Ngày in phiếu: 16:02 ngày 14-10-2025 CSKH: 1900.06.88.33 CÔN…" at bounding box center [804, 190] width 1483 height 1397
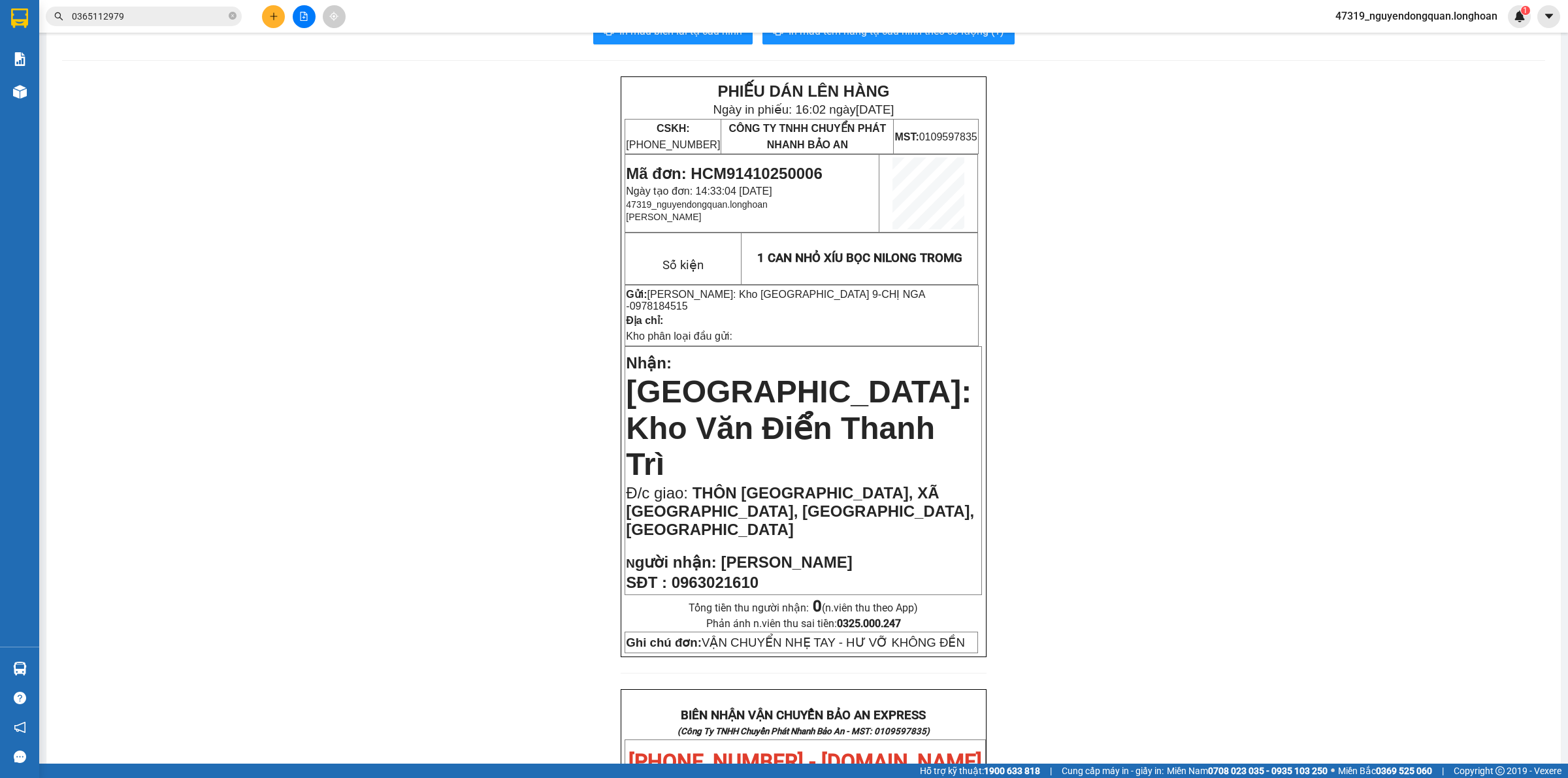
scroll to position [0, 0]
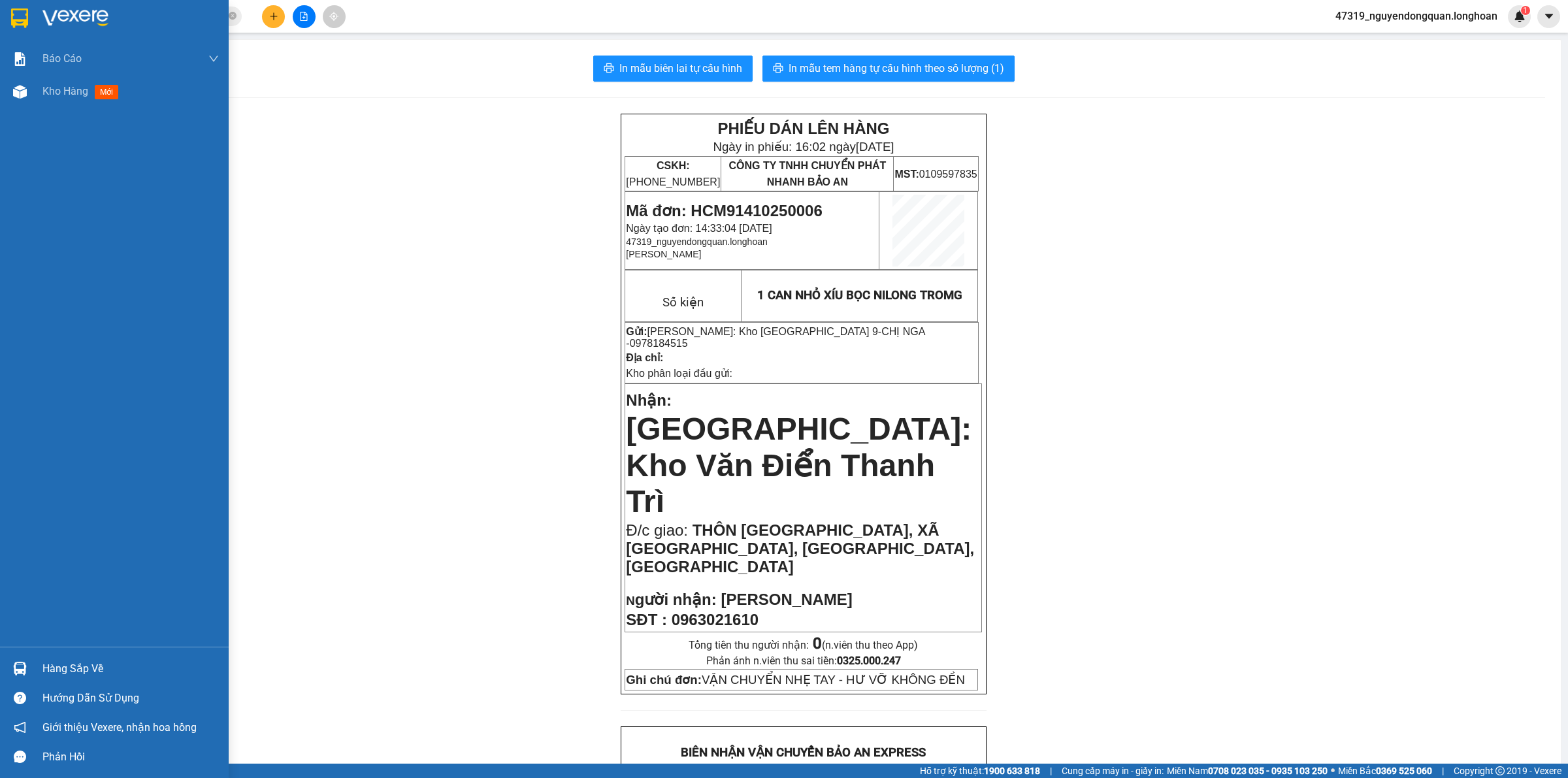
click at [27, 21] on img at bounding box center [20, 19] width 17 height 20
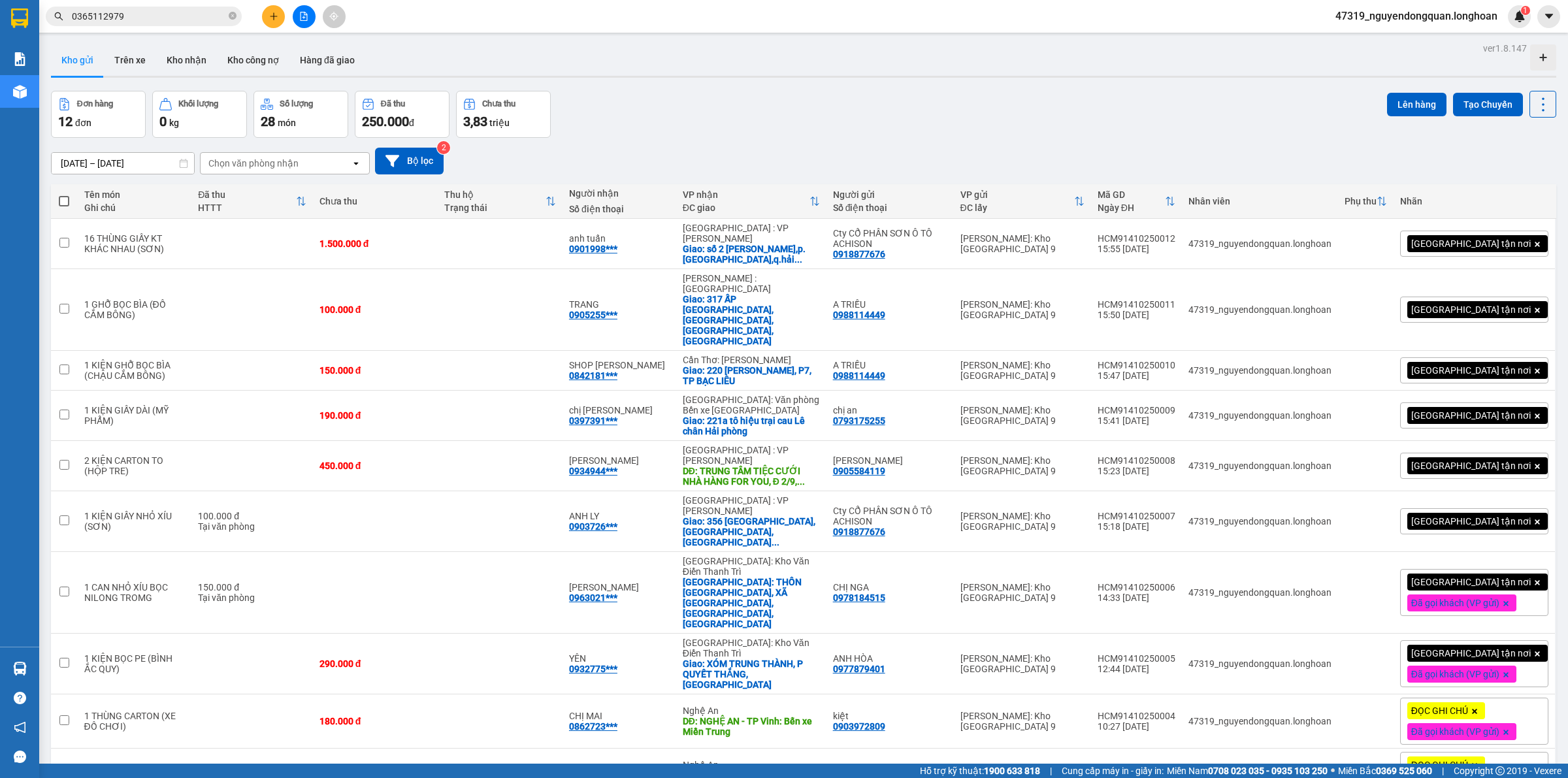
click at [686, 148] on div "[DATE] – [DATE] Press the down arrow key to interact with the calendar and sele…" at bounding box center [804, 161] width 1505 height 27
click at [1475, 240] on icon at bounding box center [1479, 244] width 9 height 9
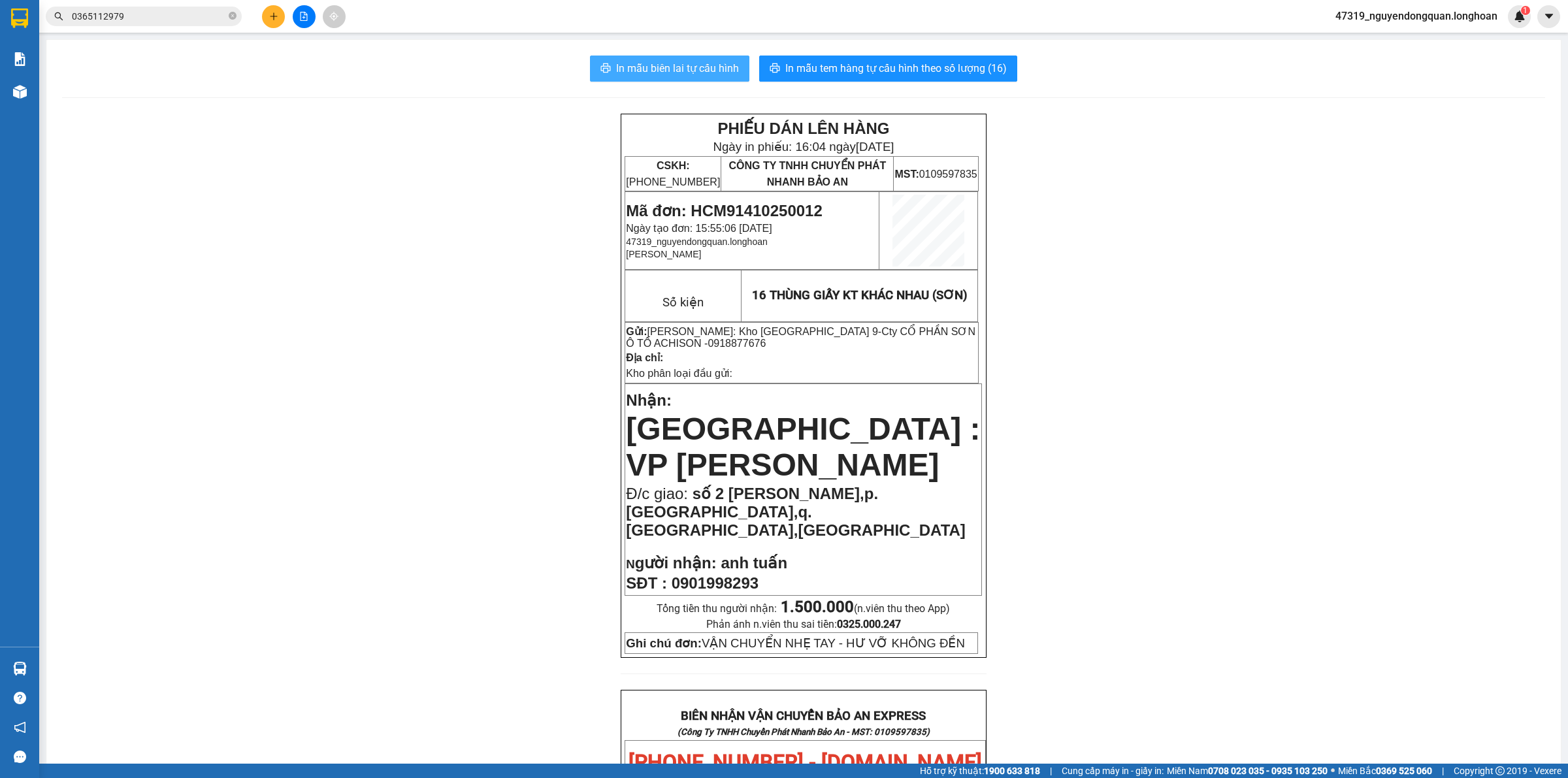
click at [686, 61] on span "In mẫu biên lai tự cấu hình" at bounding box center [677, 68] width 123 height 17
click at [525, 231] on div "PHIẾU DÁN LÊN HÀNG Ngày in phiếu: 16:04 ngày 14-10-2025 CSKH: 1900.06.88.33 CÔN…" at bounding box center [804, 785] width 1483 height 1342
click at [1202, 543] on div "PHIẾU DÁN LÊN HÀNG Ngày in phiếu: 16:04 ngày 14-10-2025 CSKH: 1900.06.88.33 CÔN…" at bounding box center [804, 785] width 1483 height 1342
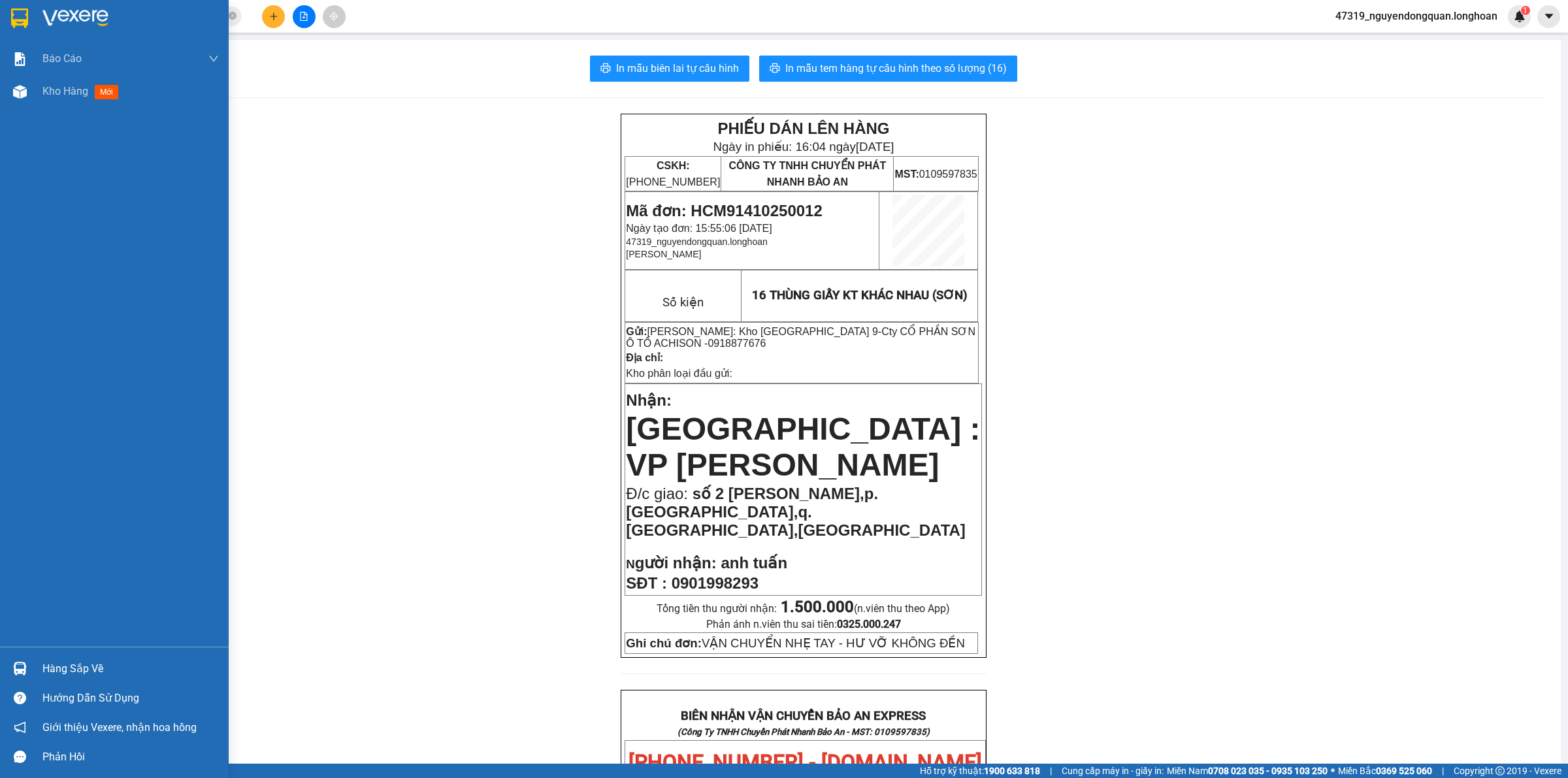
click at [21, 21] on img at bounding box center [20, 19] width 17 height 20
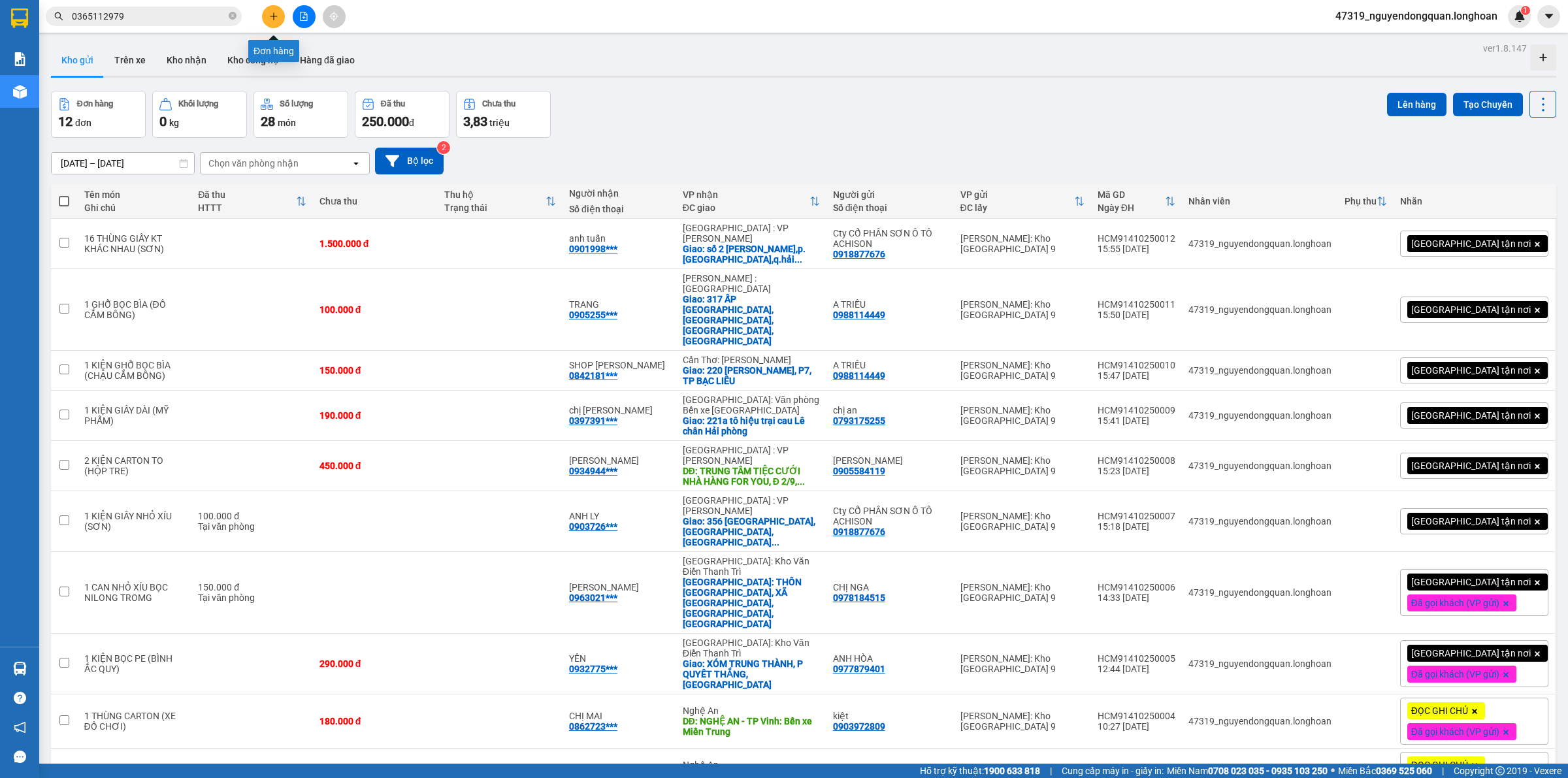
click at [281, 12] on button at bounding box center [273, 17] width 23 height 23
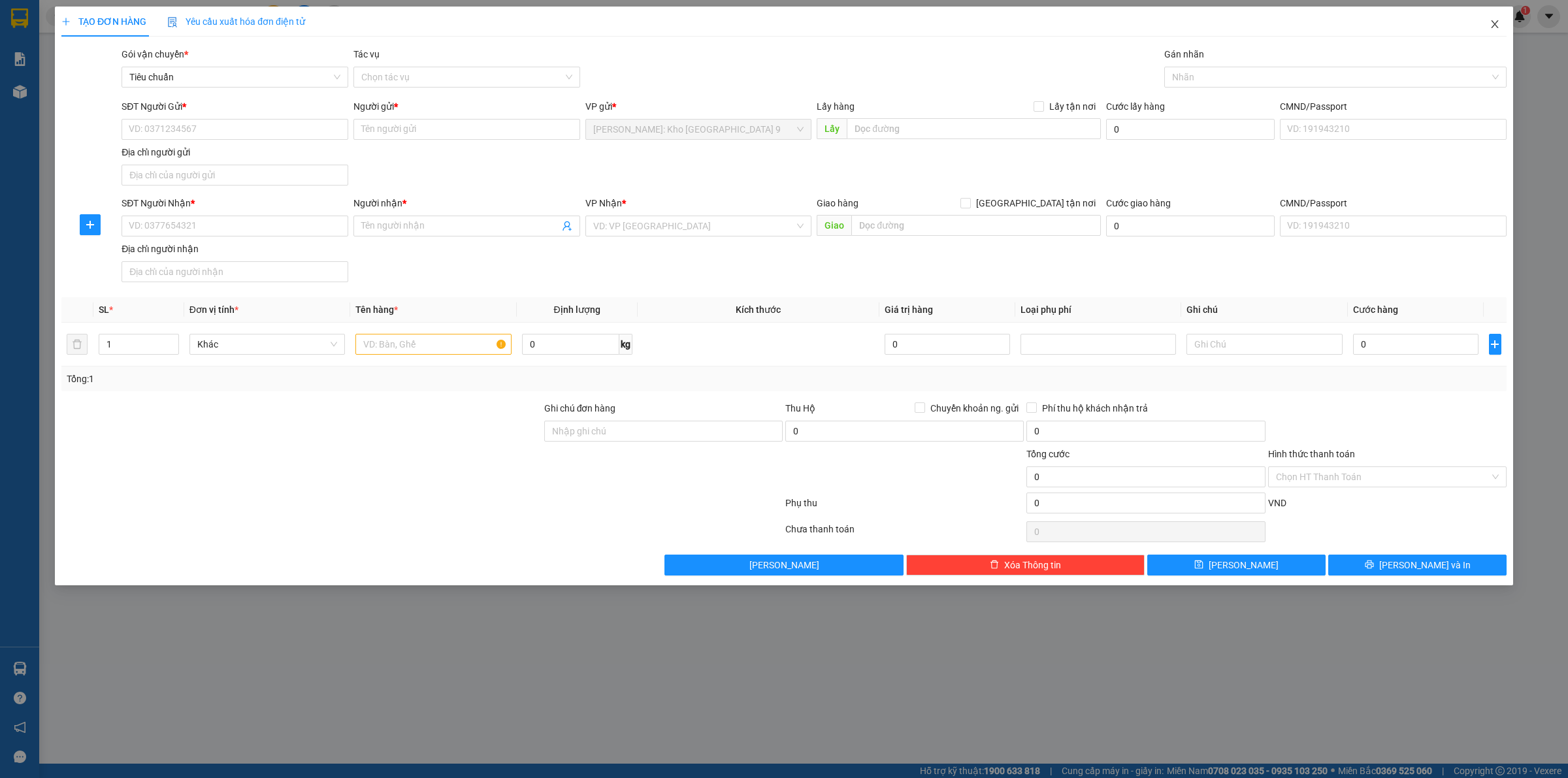
click at [1503, 26] on span "Close" at bounding box center [1494, 25] width 36 height 36
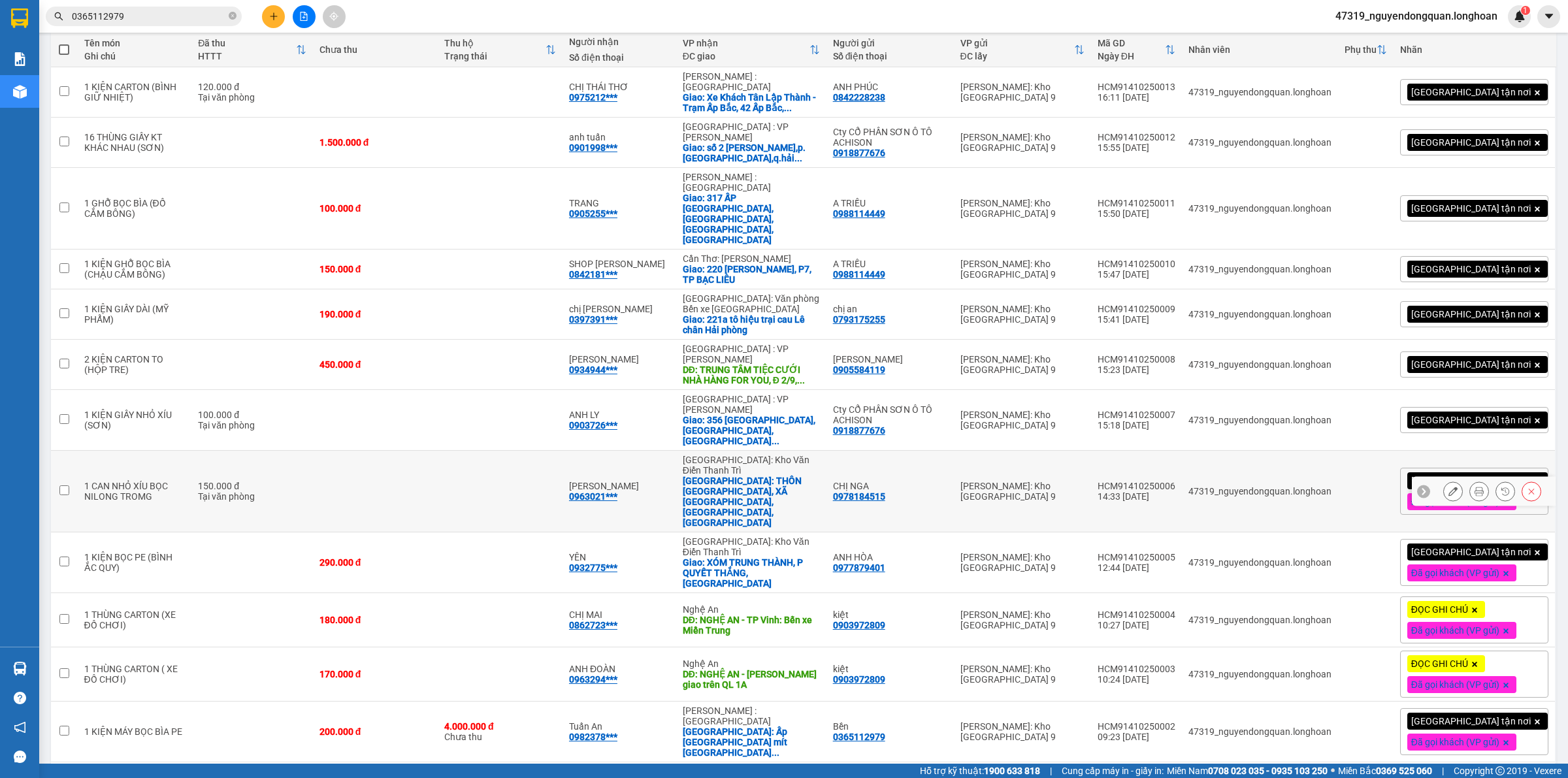
scroll to position [155, 0]
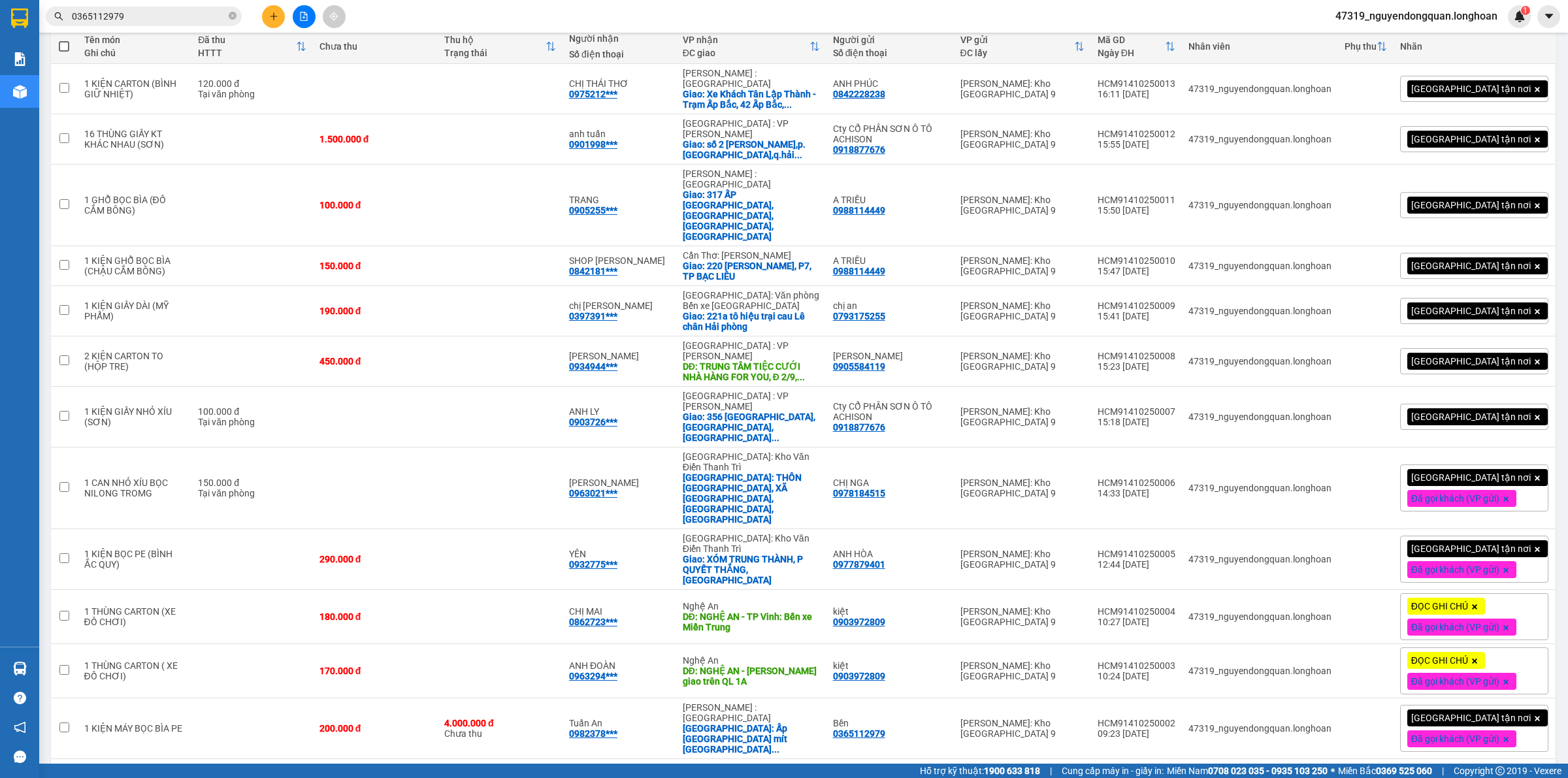
click at [612, 15] on div "Kết quả tìm kiếm ( 15 ) Bộ lọc Mã ĐH Trạng thái Món hàng Thu hộ Tổng cước Chưa …" at bounding box center [784, 16] width 1568 height 32
click at [1475, 484] on icon at bounding box center [1479, 488] width 9 height 9
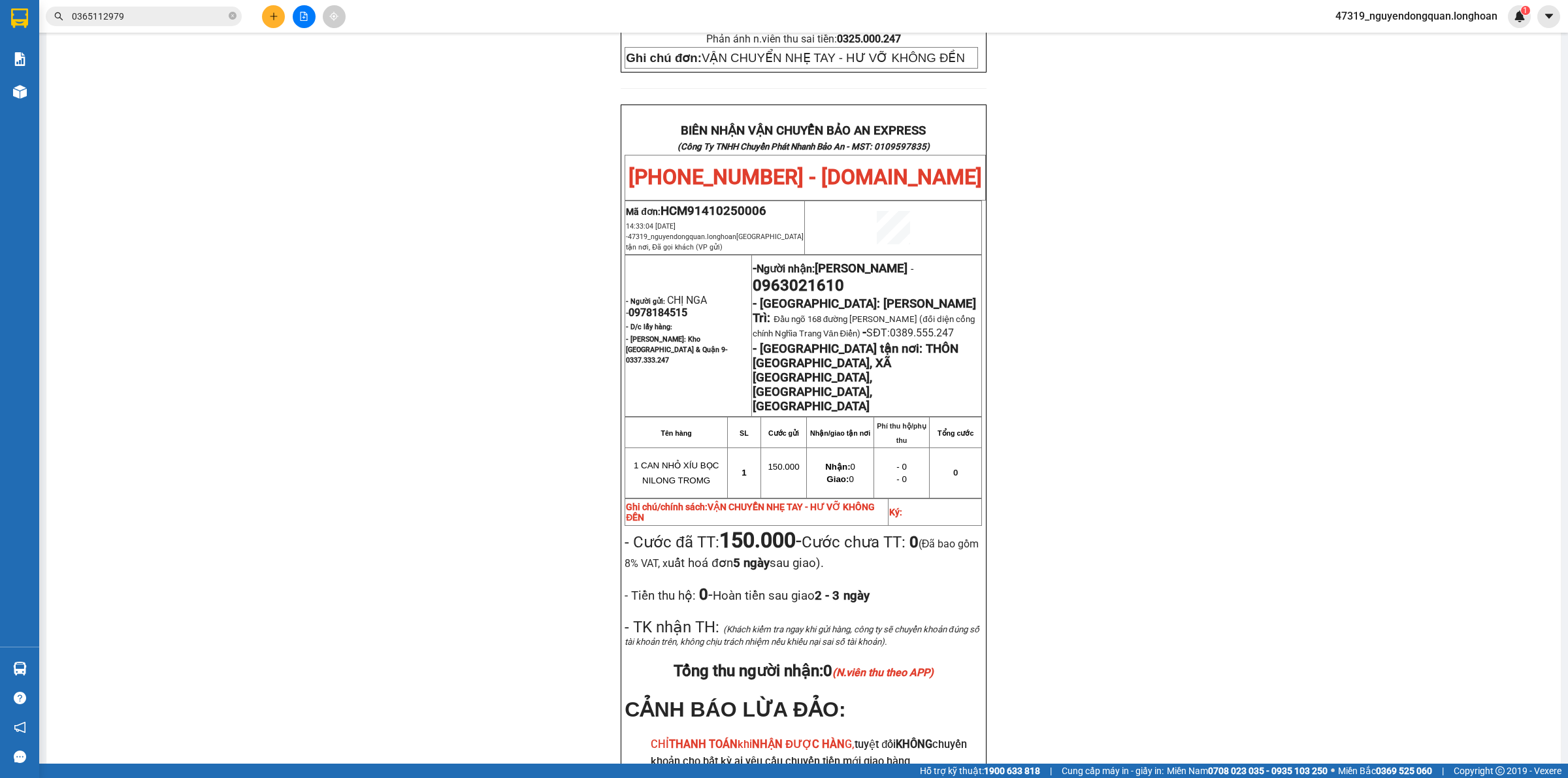
scroll to position [621, 0]
click at [301, 341] on div "PHIẾU DÁN LÊN HÀNG Ngày in phiếu: 16:20 ngày 14-10-2025 CSKH: 1900.06.88.33 CÔN…" at bounding box center [804, 192] width 1483 height 1397
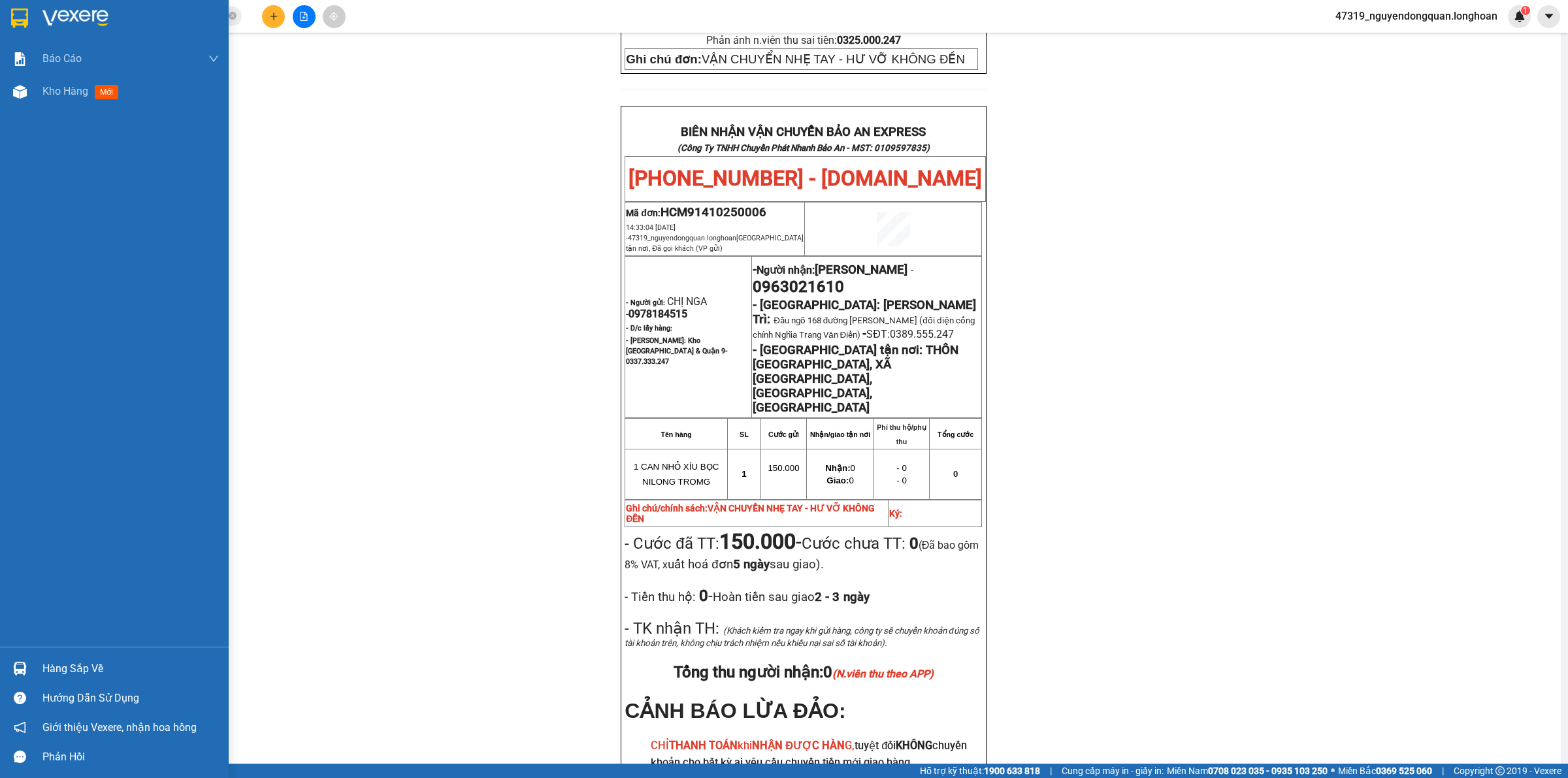
click at [27, 9] on img at bounding box center [20, 19] width 17 height 20
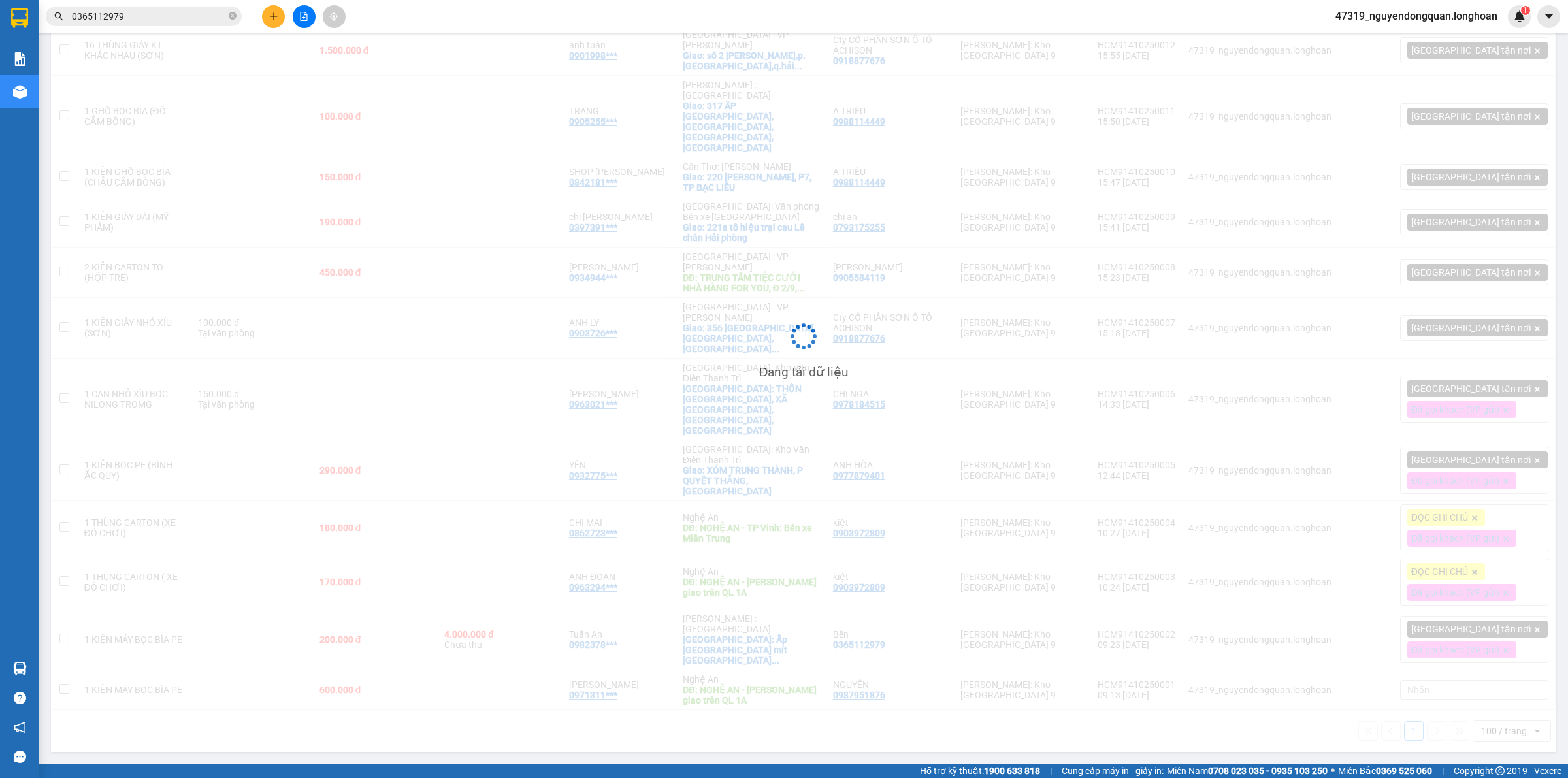
scroll to position [103, 0]
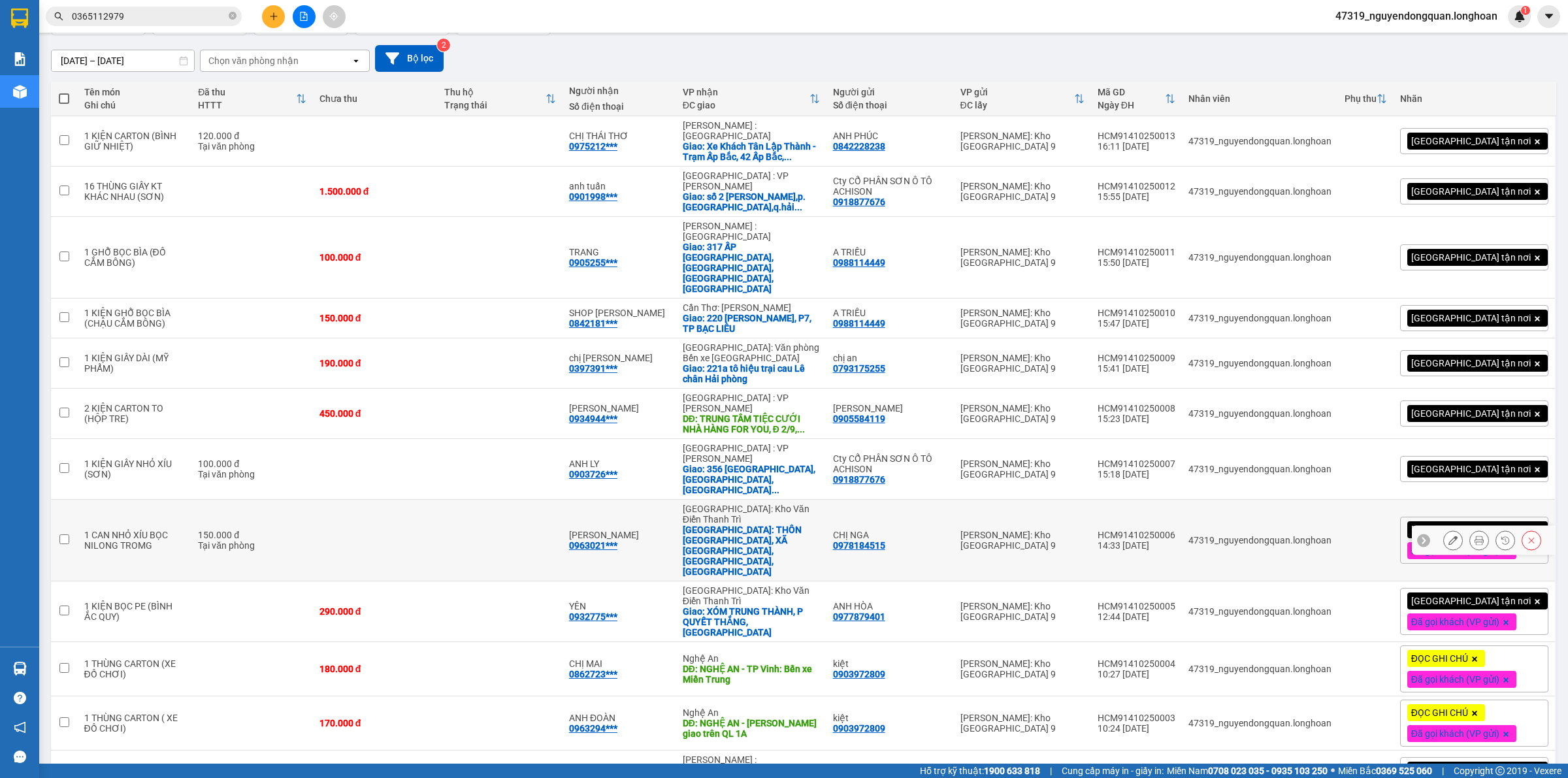
click at [1448, 536] on icon at bounding box center [1453, 541] width 9 height 9
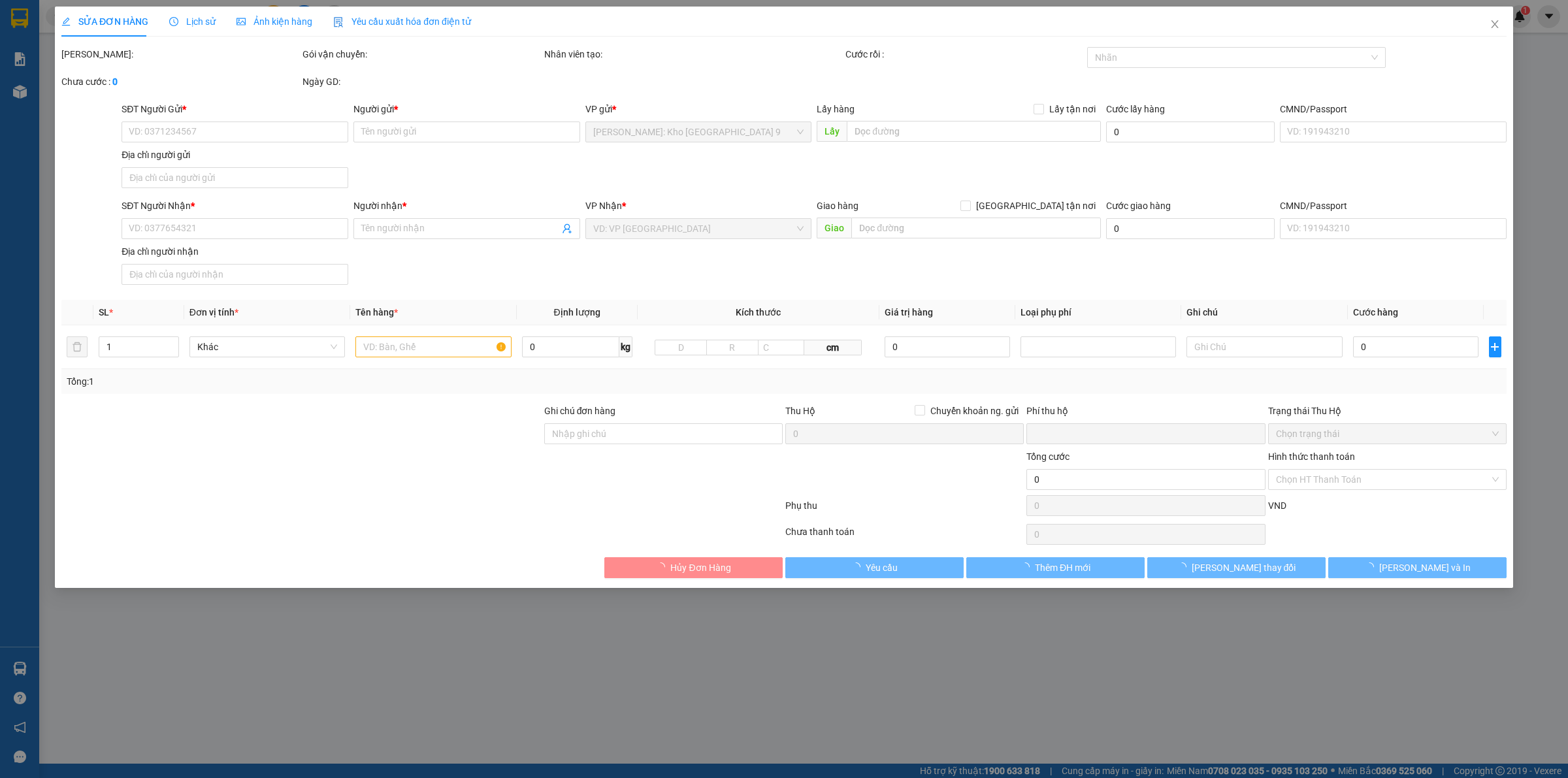
type input "0978184515"
type input "CHỊ NGA"
type input "0963021610"
type input "[PERSON_NAME]"
checkbox input "true"
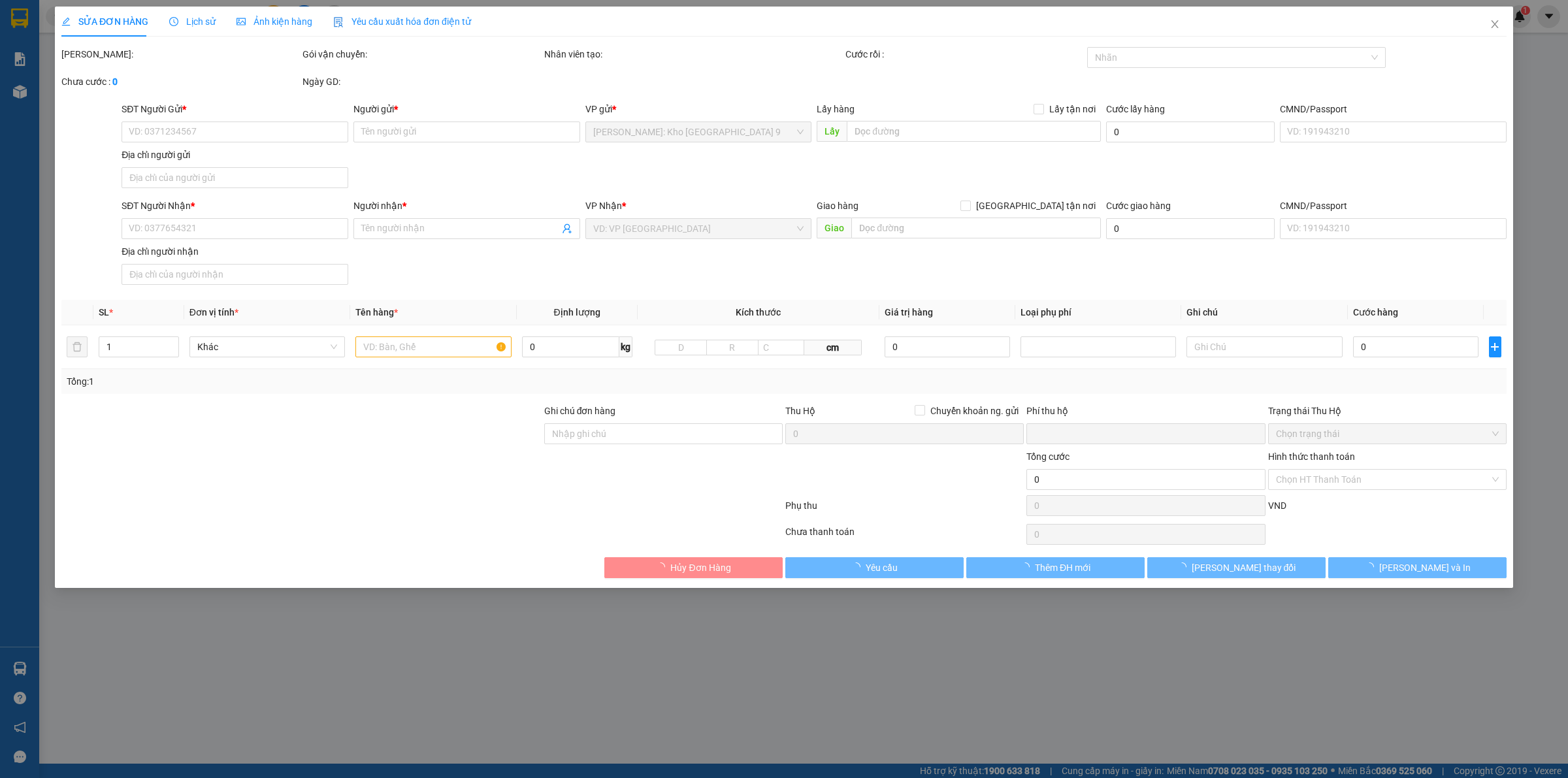
type input "THÔN LA MÁT, XÃ PHÙ ỦNG, ÂN THI, HƯNG YÊN"
type input "VẬN CHUYỂN NHẸ TAY - HƯ VỠ KHÔNG ĐỀN"
type input "0"
type input "150.000"
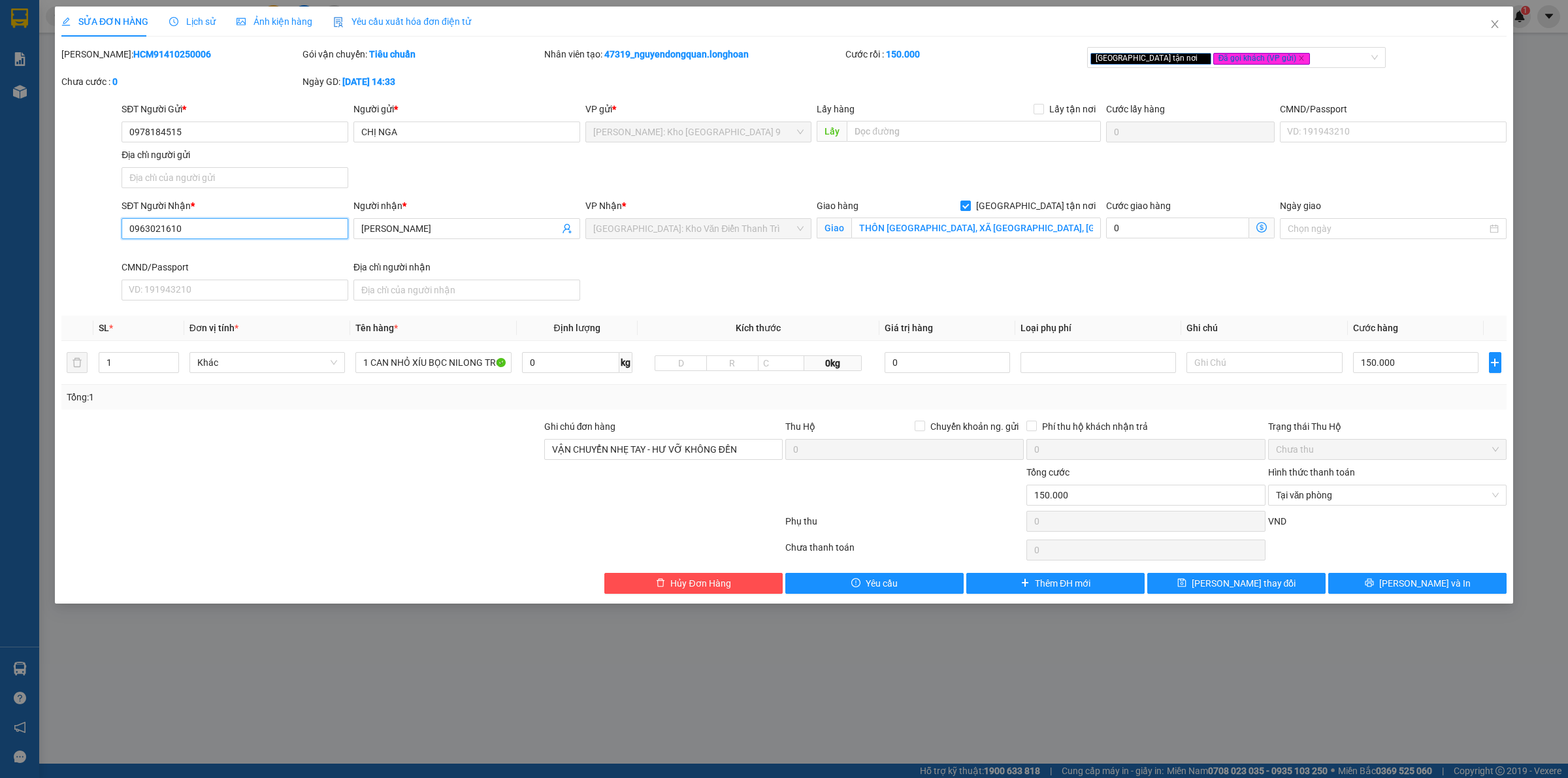
drag, startPoint x: 256, startPoint y: 224, endPoint x: 107, endPoint y: 246, distance: 150.6
click at [107, 246] on div "SĐT Người Nhận * 0963021610 0963021610 Người nhận * ANH CƯỜNG VP Nhận * Hà Nội:…" at bounding box center [784, 252] width 1447 height 107
paste input "0"
type input "0963021010"
drag, startPoint x: 665, startPoint y: 296, endPoint x: 672, endPoint y: 294, distance: 7.3
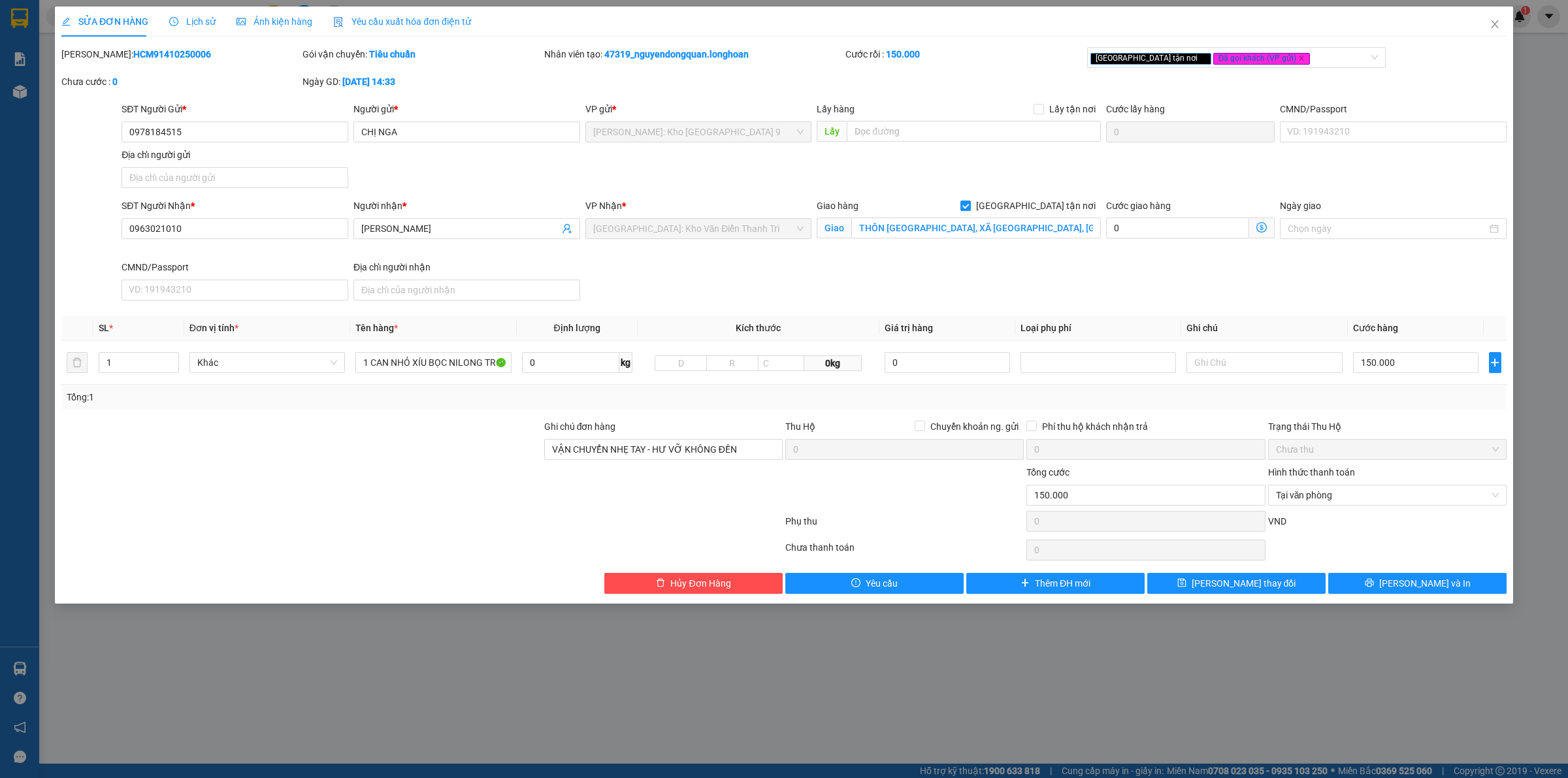
click at [667, 296] on div "SĐT Người Nhận * 0963021010 0963021010 Người nhận * ANH CƯỜNG VP Nhận * Hà Nội:…" at bounding box center [813, 252] width 1390 height 107
click at [1413, 592] on button "Lưu và In" at bounding box center [1417, 584] width 178 height 21
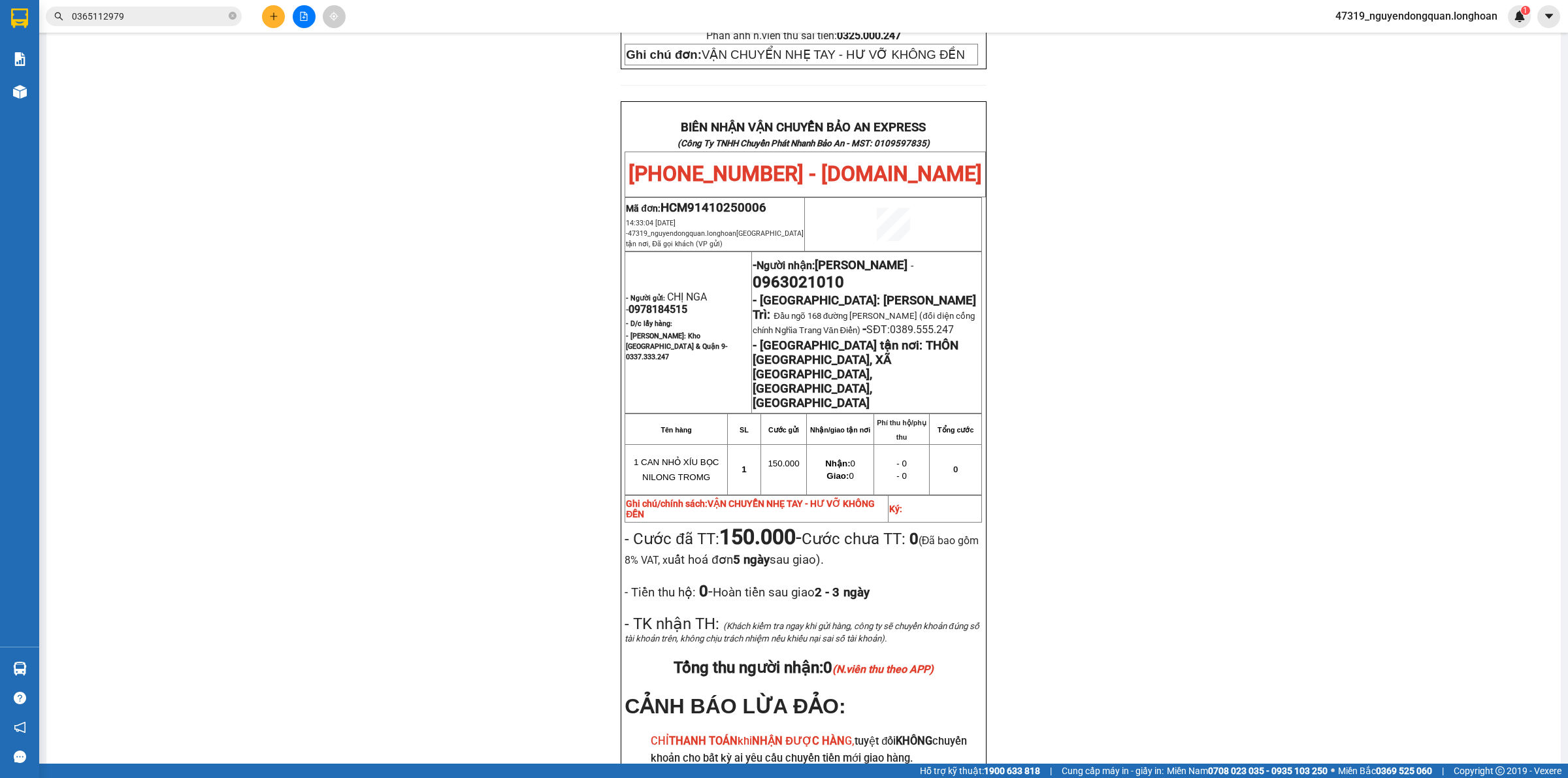
scroll to position [628, 0]
drag, startPoint x: 748, startPoint y: 208, endPoint x: 860, endPoint y: 207, distance: 112.0
click at [853, 253] on p "- Người nhận: ANH CƯỜNG - 0963021010" at bounding box center [866, 271] width 228 height 36
copy span "0963021010"
click at [454, 351] on div "PHIẾU DÁN LÊN HÀNG Ngày in phiếu: 16:23 ngày 14-10-2025 CSKH: 1900.06.88.33 CÔN…" at bounding box center [804, 185] width 1483 height 1397
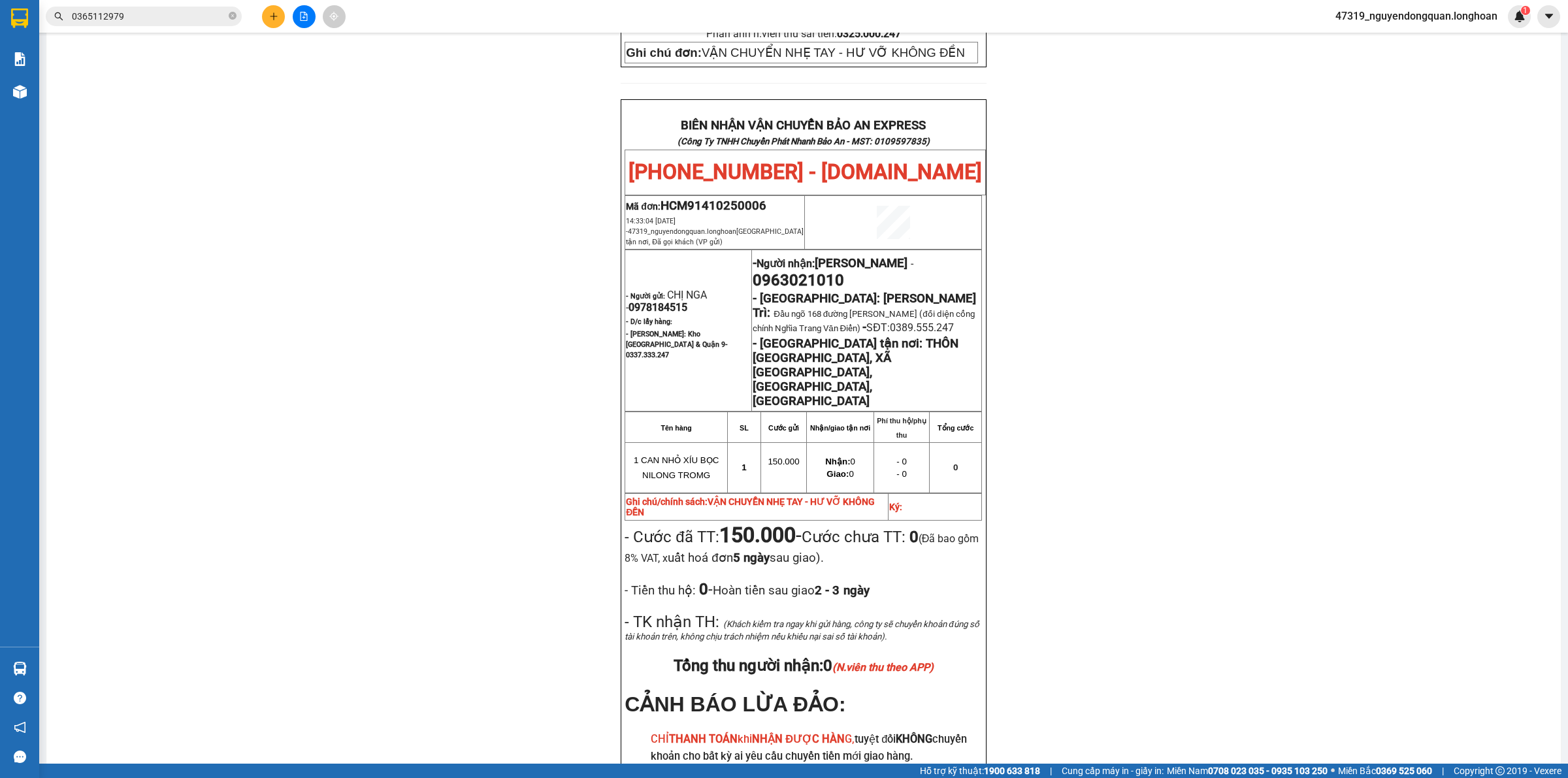
click at [534, 452] on div "PHIẾU DÁN LÊN HÀNG Ngày in phiếu: 16:23 ngày 14-10-2025 CSKH: 1900.06.88.33 CÔN…" at bounding box center [804, 185] width 1483 height 1397
drag, startPoint x: 489, startPoint y: 363, endPoint x: 497, endPoint y: 352, distance: 13.6
click at [488, 363] on div "PHIẾU DÁN LÊN HÀNG Ngày in phiếu: 16:23 ngày 14-10-2025 CSKH: 1900.06.88.33 CÔN…" at bounding box center [804, 185] width 1483 height 1397
drag, startPoint x: 751, startPoint y: 210, endPoint x: 820, endPoint y: 207, distance: 69.1
click at [823, 271] on span "0963021010" at bounding box center [798, 280] width 91 height 19
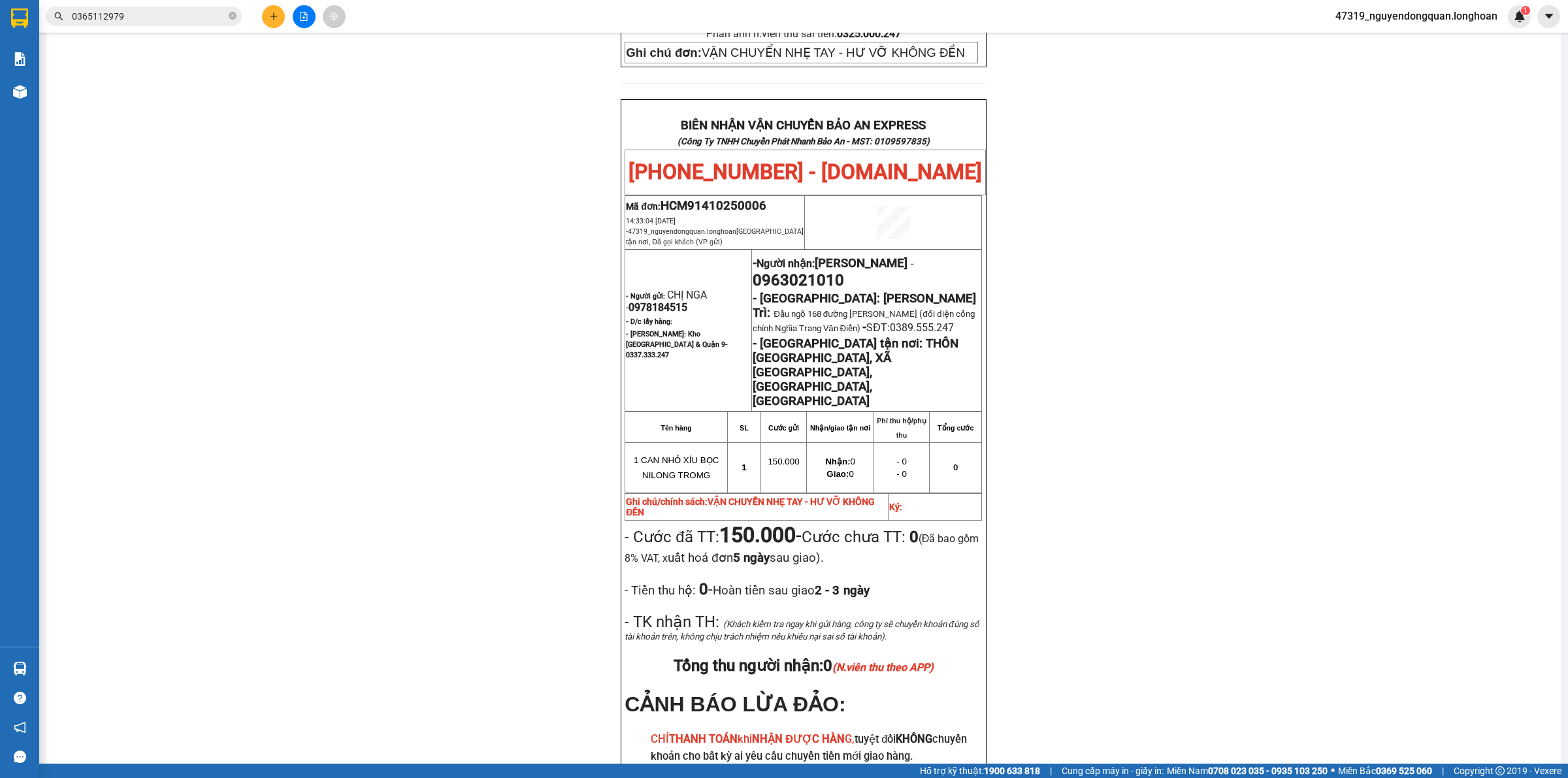
click at [752, 250] on td "- Người nhận: ANH CƯỜNG - 0963021010 - Hà Nội: Kho Văn Điển Thanh Trì: Đầu ngõ …" at bounding box center [866, 331] width 230 height 162
drag, startPoint x: 746, startPoint y: 213, endPoint x: 808, endPoint y: 207, distance: 62.3
click at [808, 271] on span "0963021010" at bounding box center [798, 280] width 91 height 19
copy span "0963021010"
click at [459, 279] on div "PHIẾU DÁN LÊN HÀNG Ngày in phiếu: 16:23 ngày 14-10-2025 CSKH: 1900.06.88.33 CÔN…" at bounding box center [804, 185] width 1483 height 1397
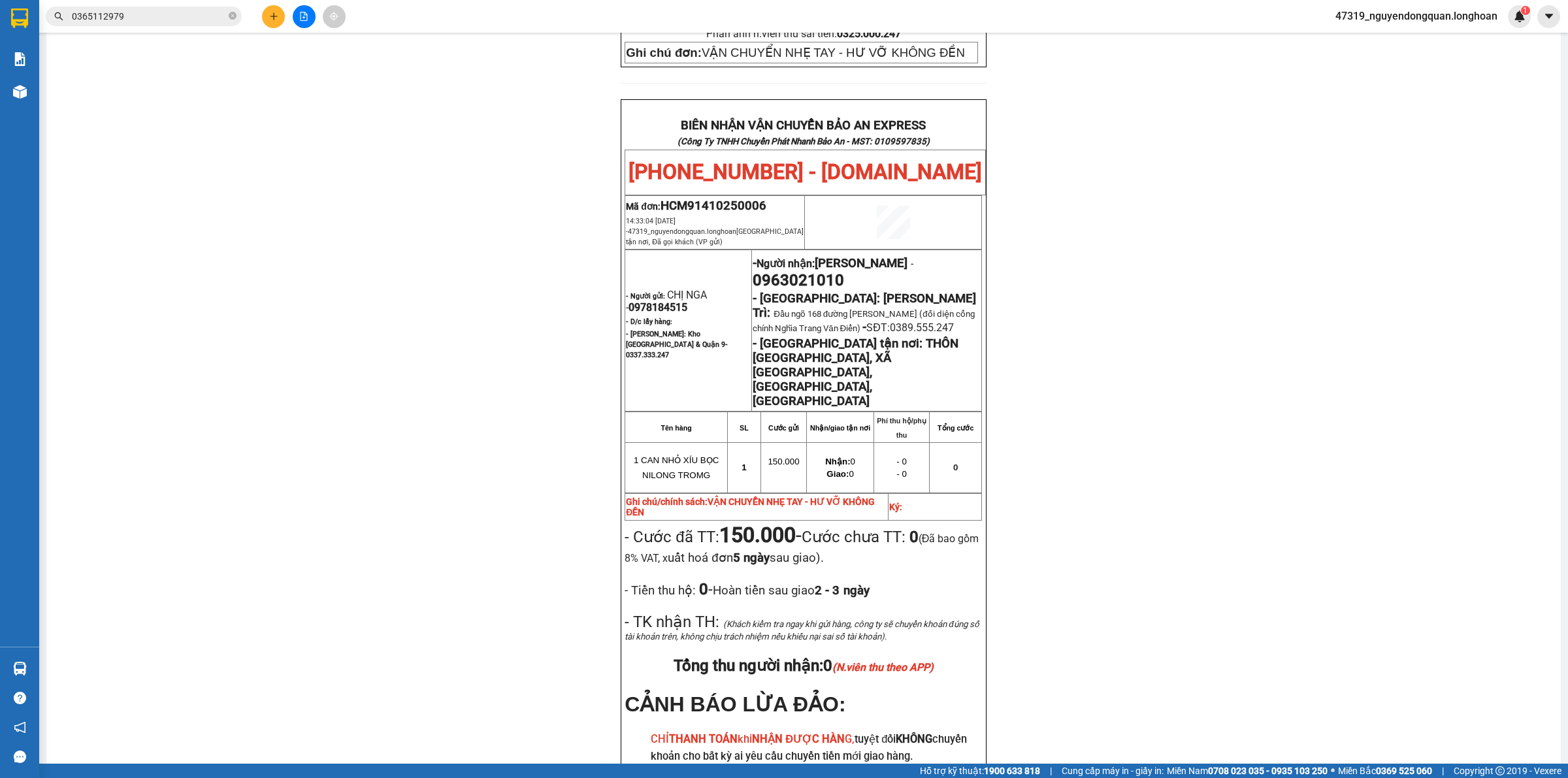
click at [641, 496] on strong "Ghi chú/chính sách: VẬN CHUYỂN NHẸ TAY - HƯ VỠ KHÔNG ĐỀN" at bounding box center [751, 507] width 249 height 21
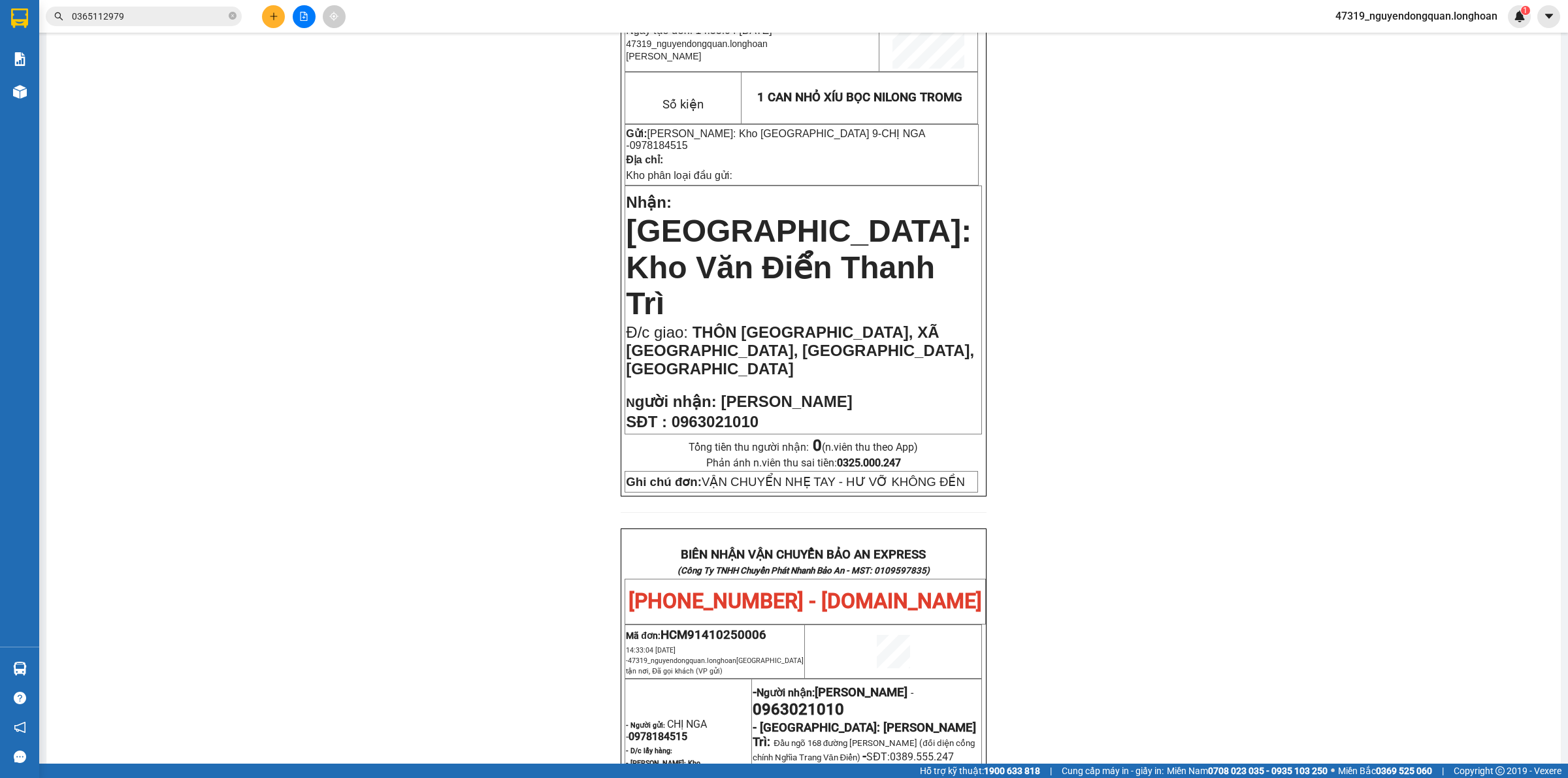
scroll to position [0, 0]
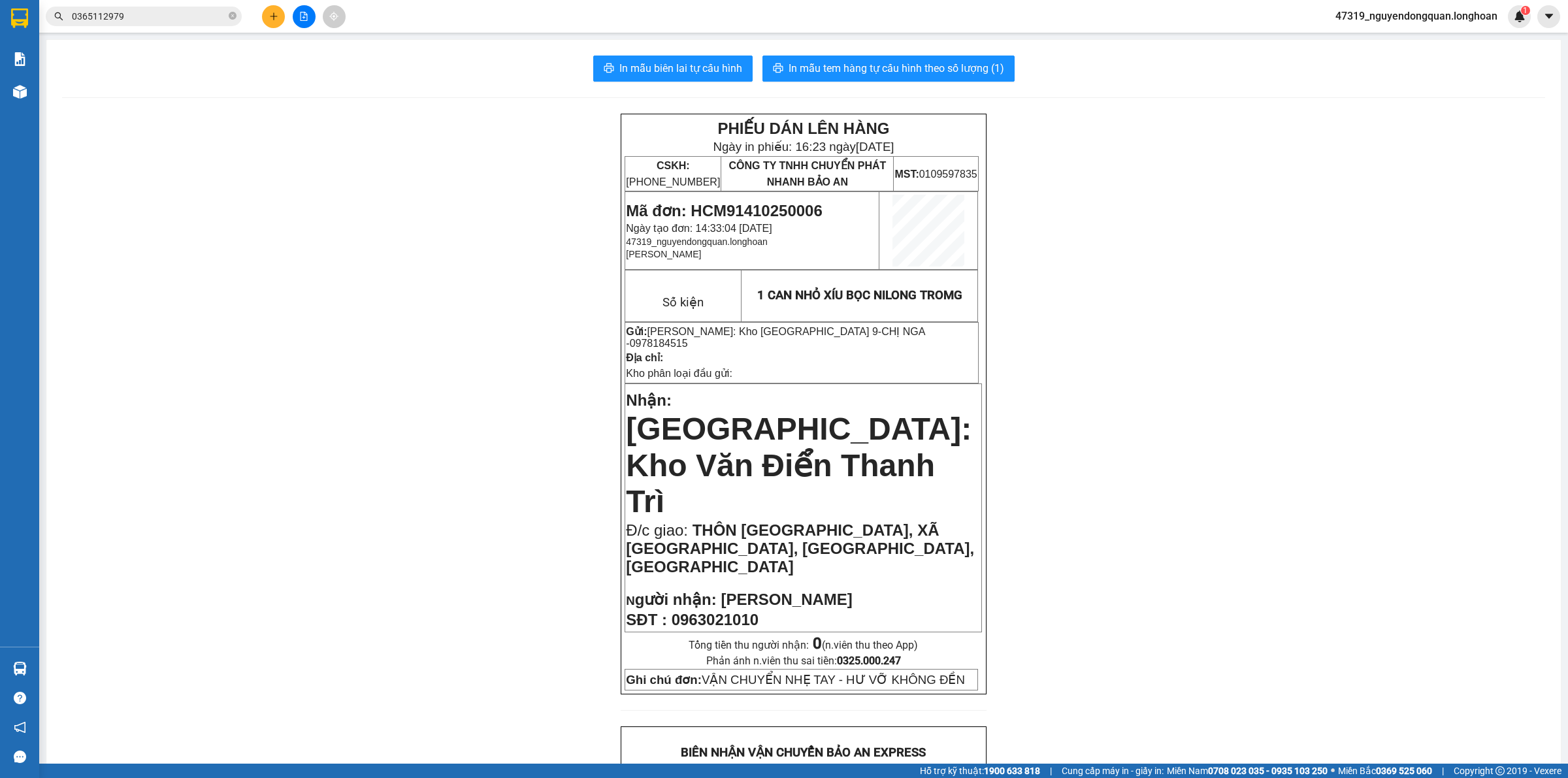
click at [275, 17] on icon "plus" at bounding box center [273, 16] width 7 height 1
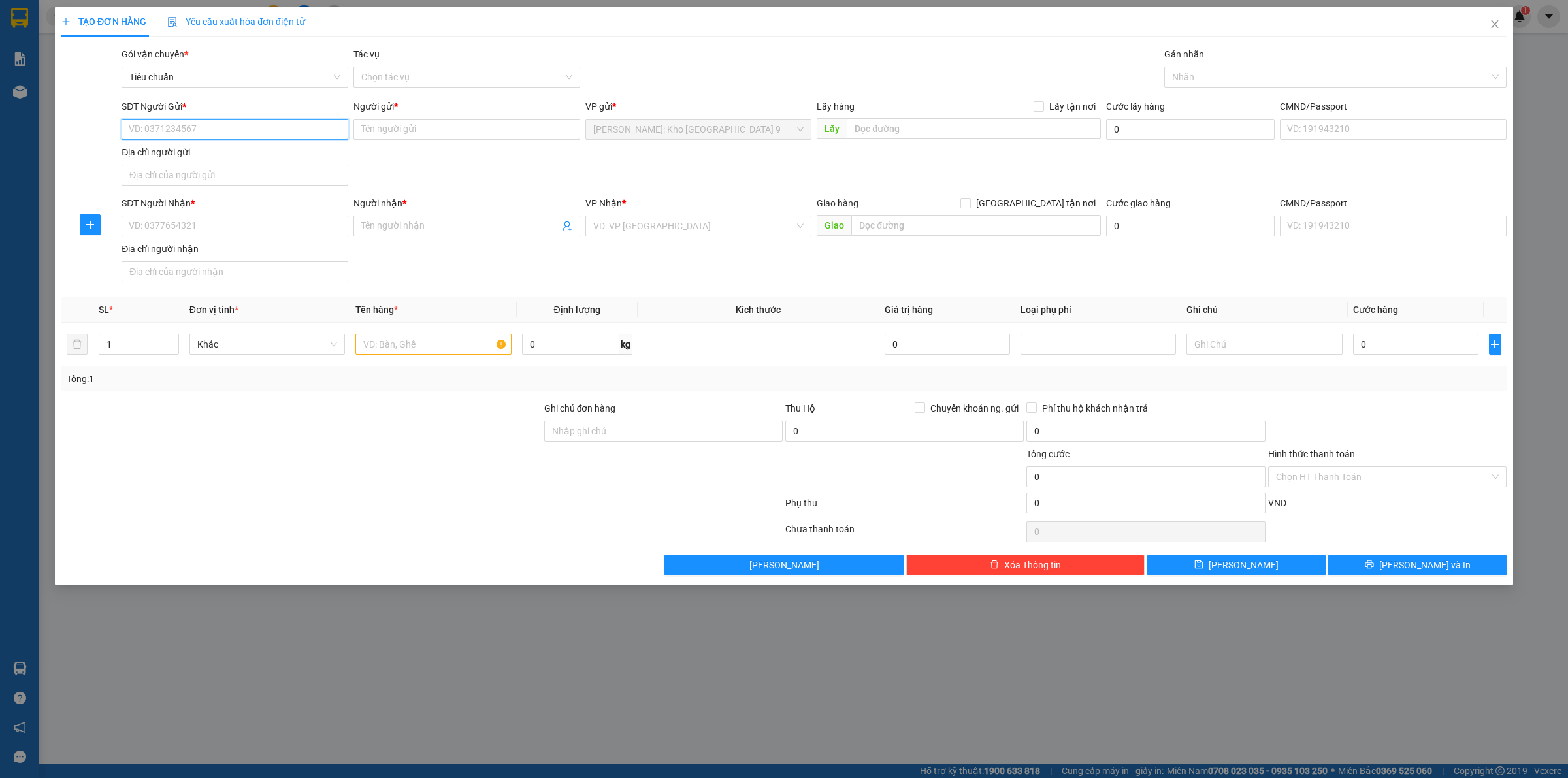
click at [294, 139] on input "SĐT Người Gửi *" at bounding box center [235, 129] width 227 height 21
type input "0909065576"
click at [249, 152] on div "0909065576 - PHẠM HOÀNG VŨ" at bounding box center [235, 156] width 211 height 15
type input "[PERSON_NAME]"
checkbox input "true"
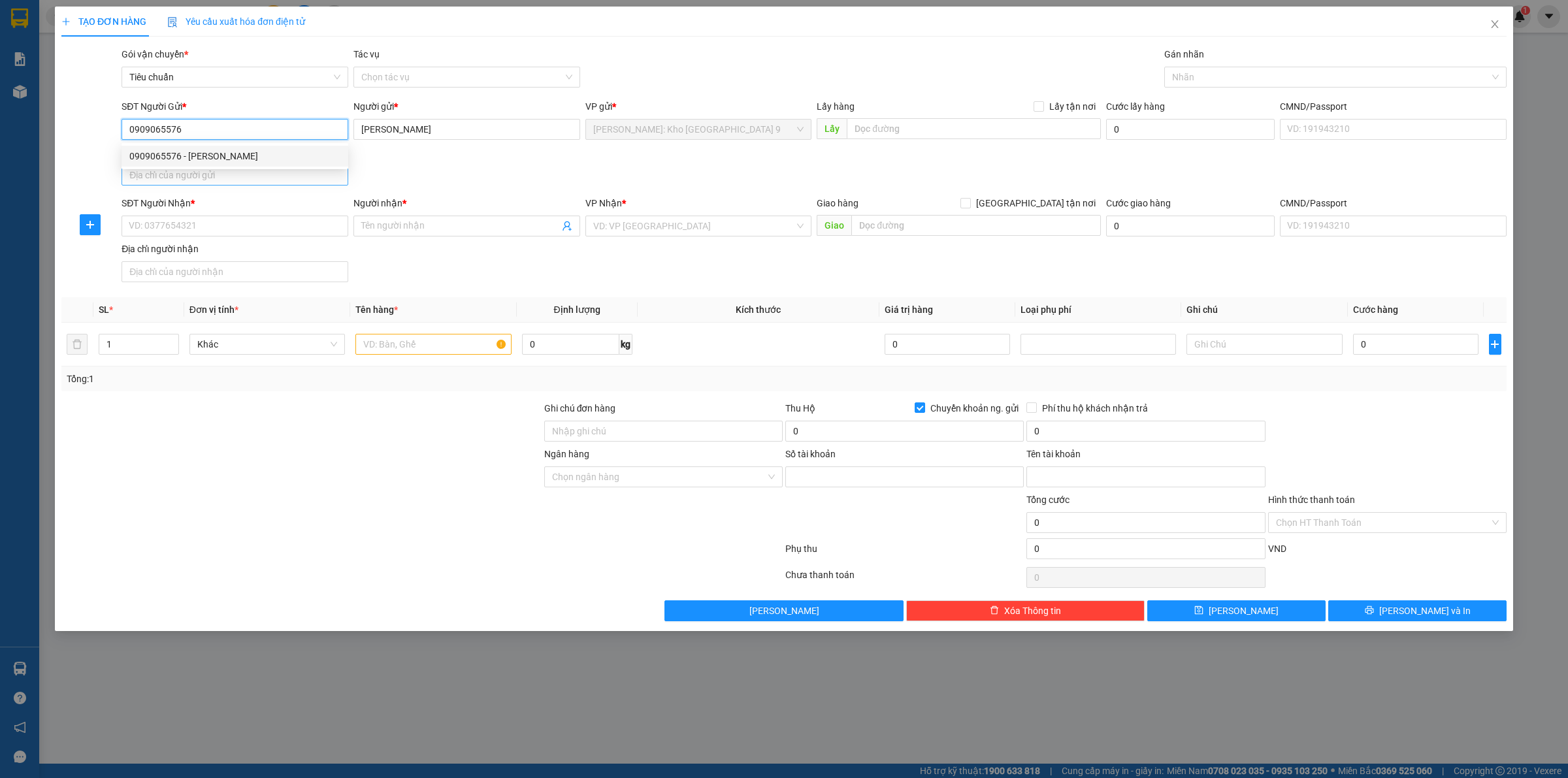
type input "3535240788"
type input "Nguyễn Thị Thanh"
type input "0909065576"
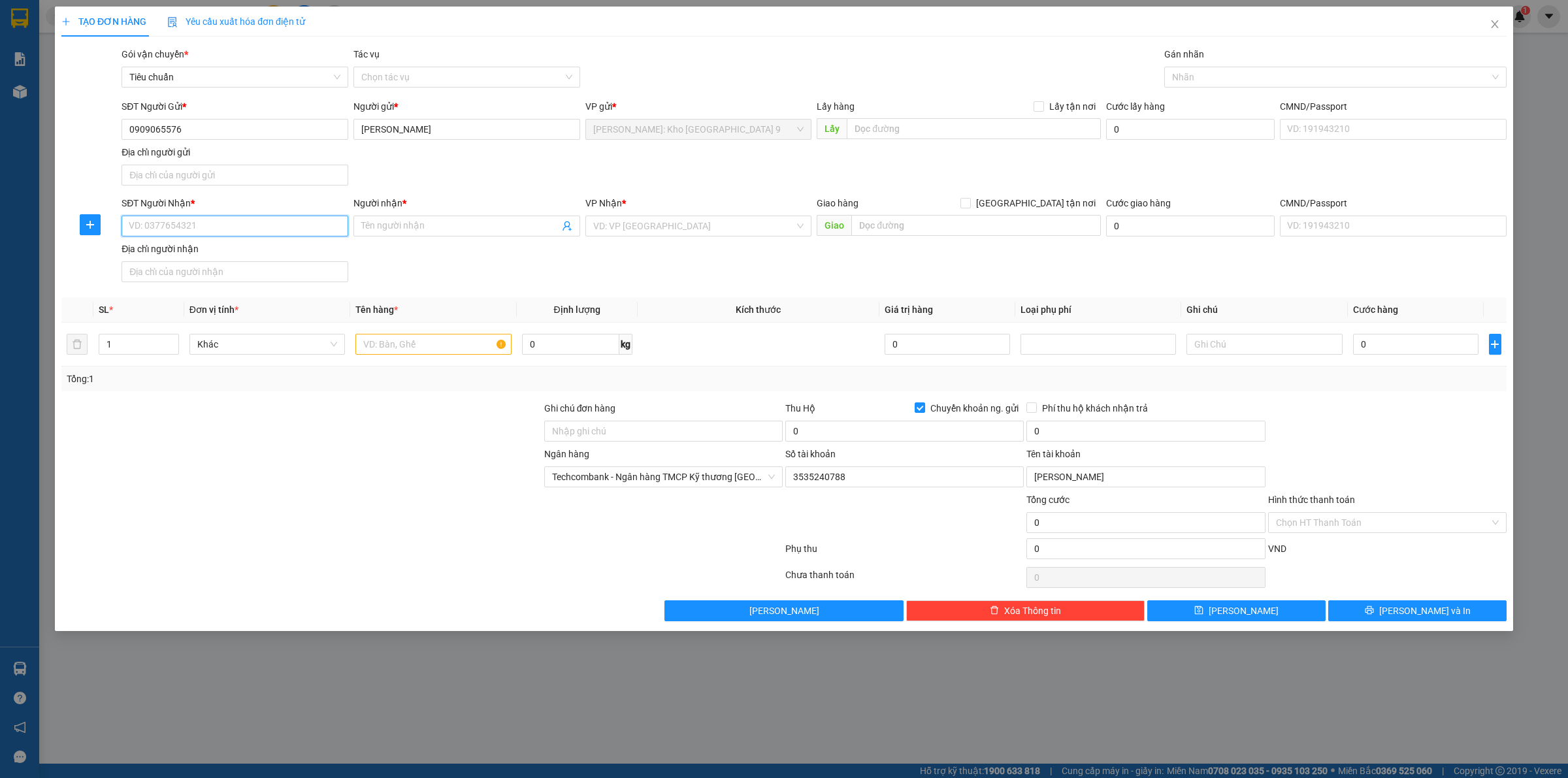
click at [295, 229] on input "SĐT Người Nhận *" at bounding box center [235, 226] width 227 height 21
type input "0971444357"
click at [423, 223] on input "Người nhận *" at bounding box center [460, 226] width 198 height 15
type input "a"
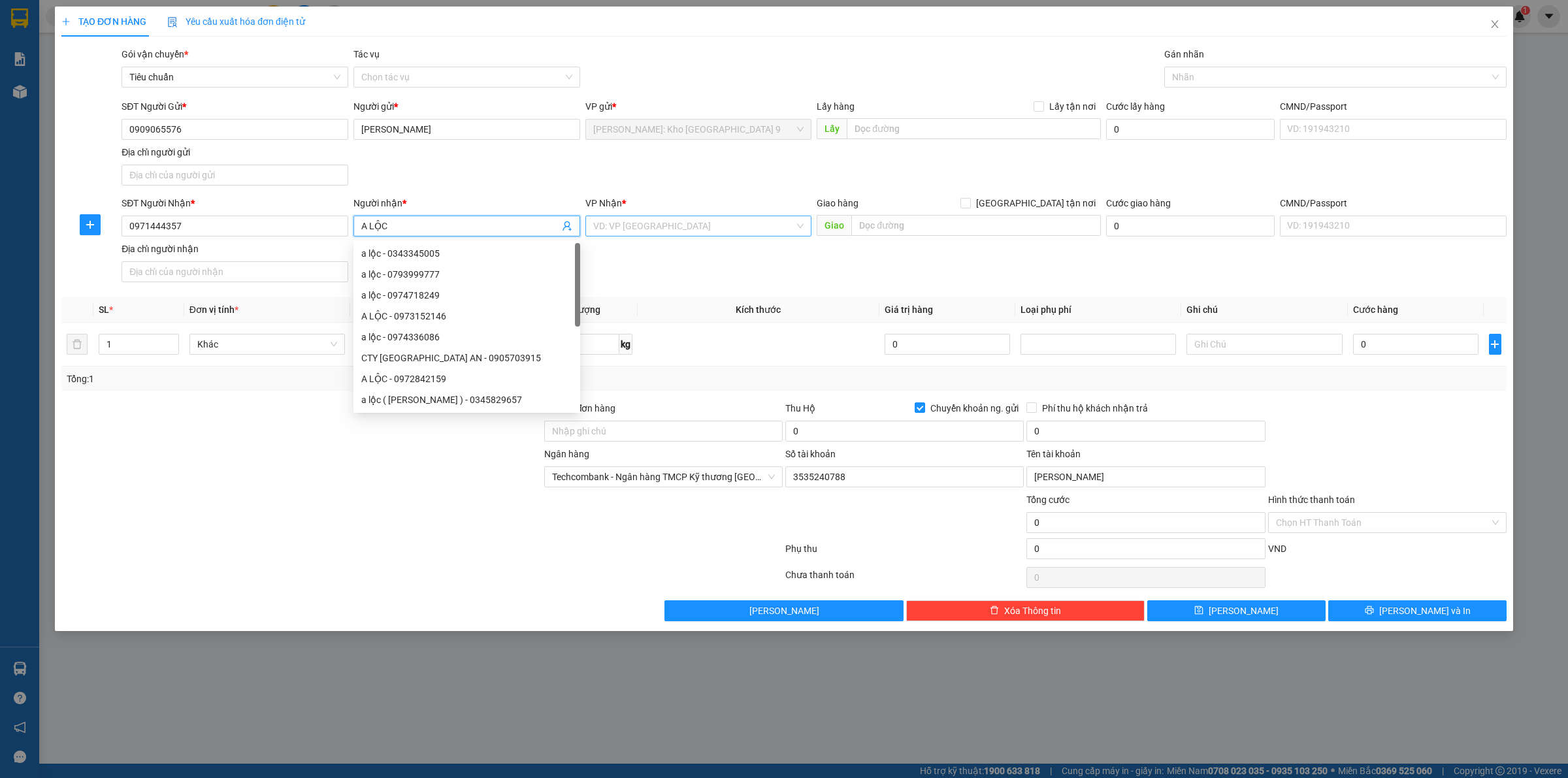
type input "A LỘC"
click at [613, 230] on input "search" at bounding box center [694, 226] width 202 height 20
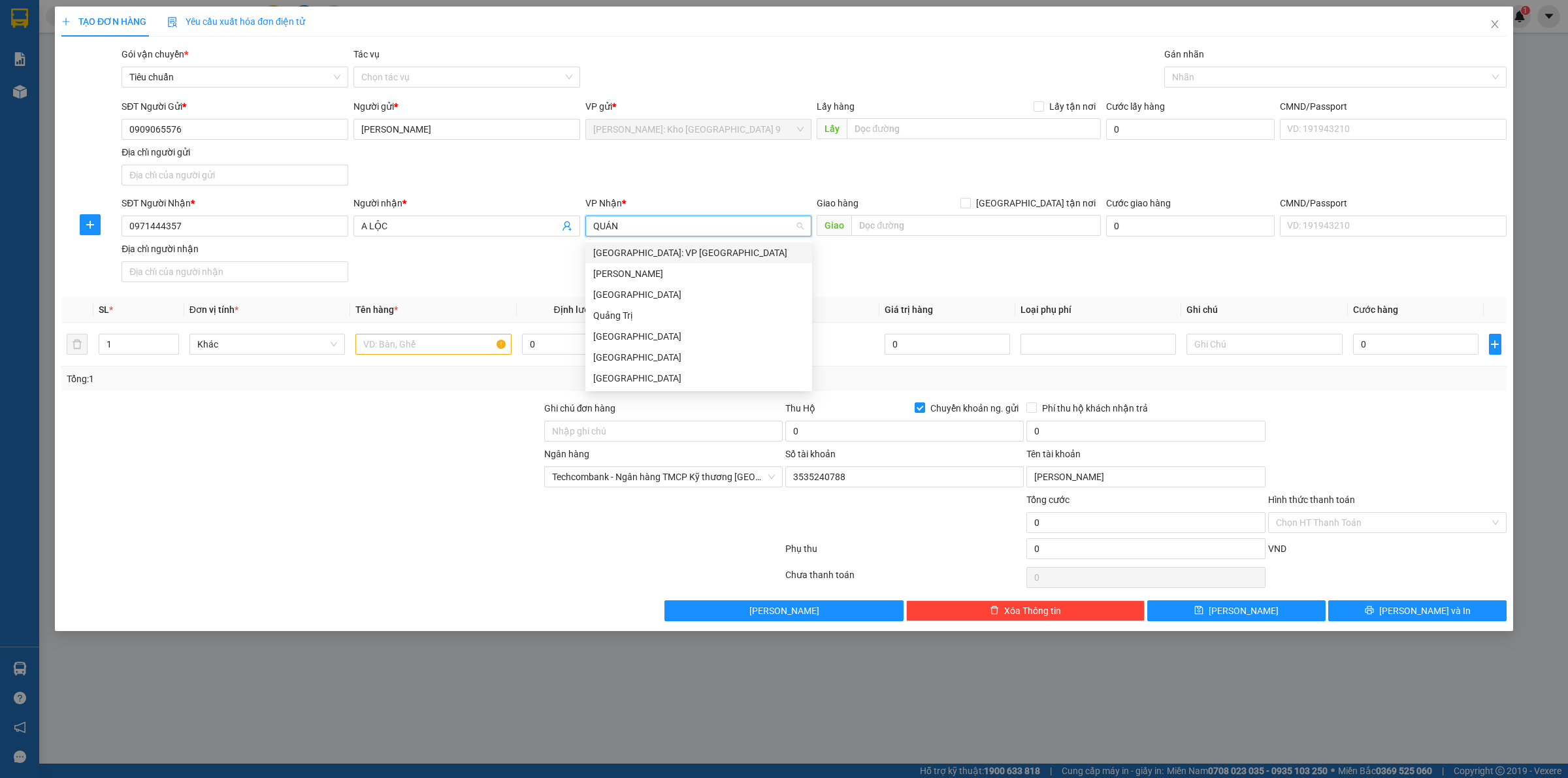
type input "QUẢNG"
click at [668, 329] on div "[GEOGRAPHIC_DATA]" at bounding box center [698, 337] width 211 height 15
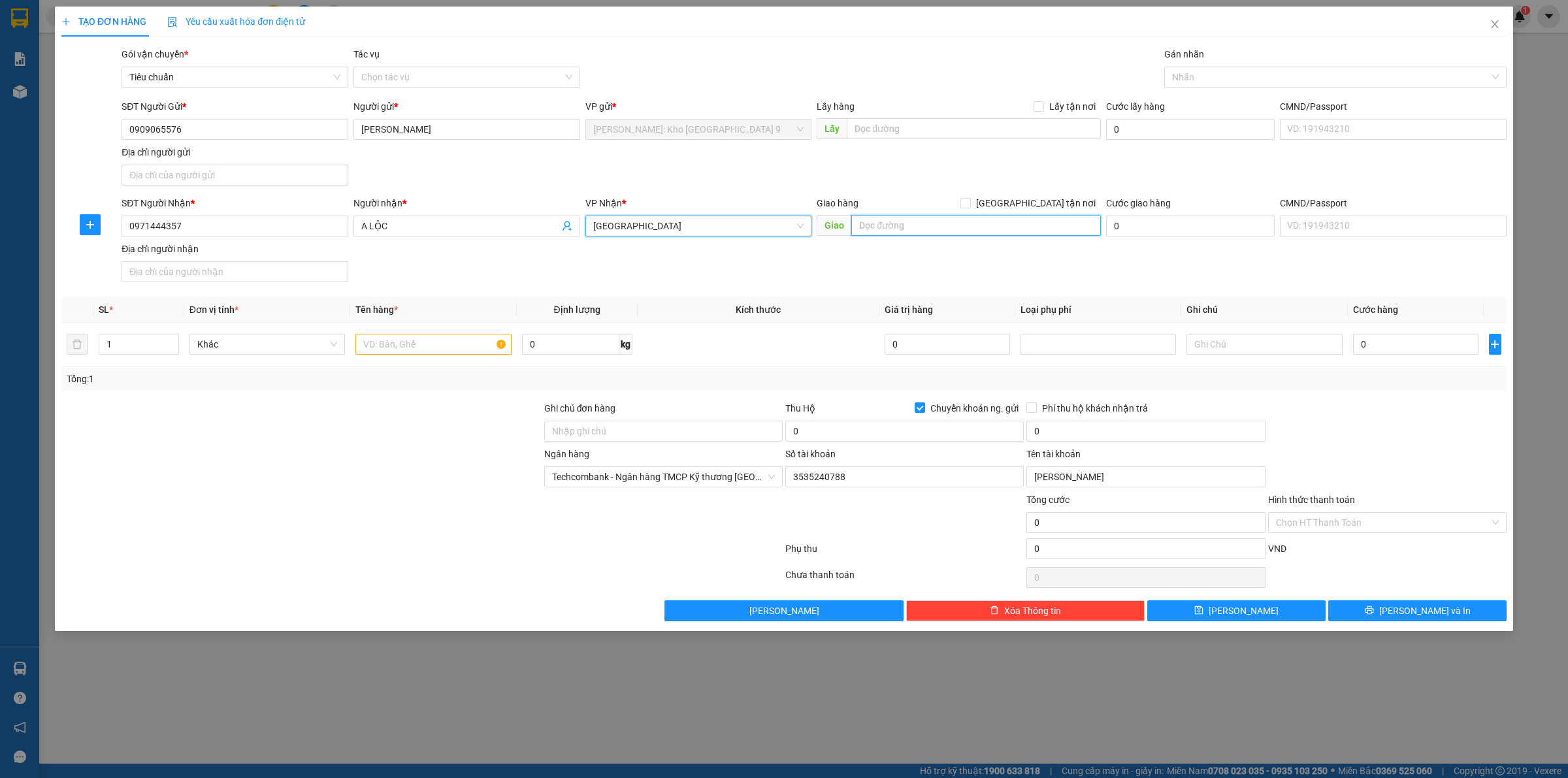
click at [954, 224] on input "text" at bounding box center [976, 225] width 250 height 21
paste input "TP Quảng Bình: Đường tránh TP Đồng Hới giao với đường Hà Huy Tập"
type input "QUẢNG BÌNH - TP Quảng Bình: Đường tránh TP Đồng Hới giao với đường Hà Huy Tập"
click at [391, 341] on input "text" at bounding box center [433, 345] width 156 height 21
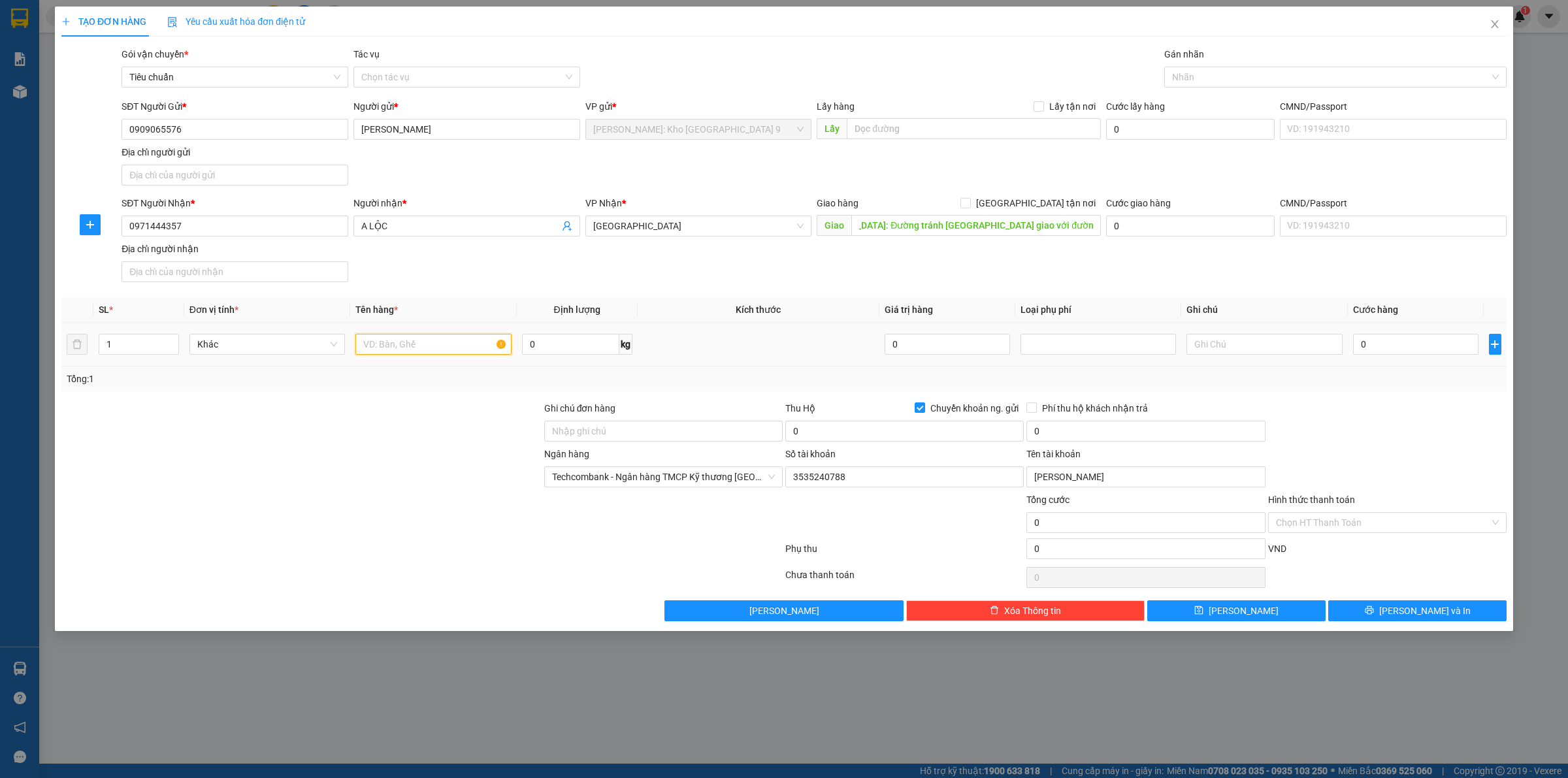
scroll to position [0, 0]
click at [170, 342] on icon "up" at bounding box center [172, 341] width 4 height 3
click at [170, 341] on icon "up" at bounding box center [171, 341] width 5 height 5
type input "4"
click at [170, 341] on icon "up" at bounding box center [171, 341] width 5 height 5
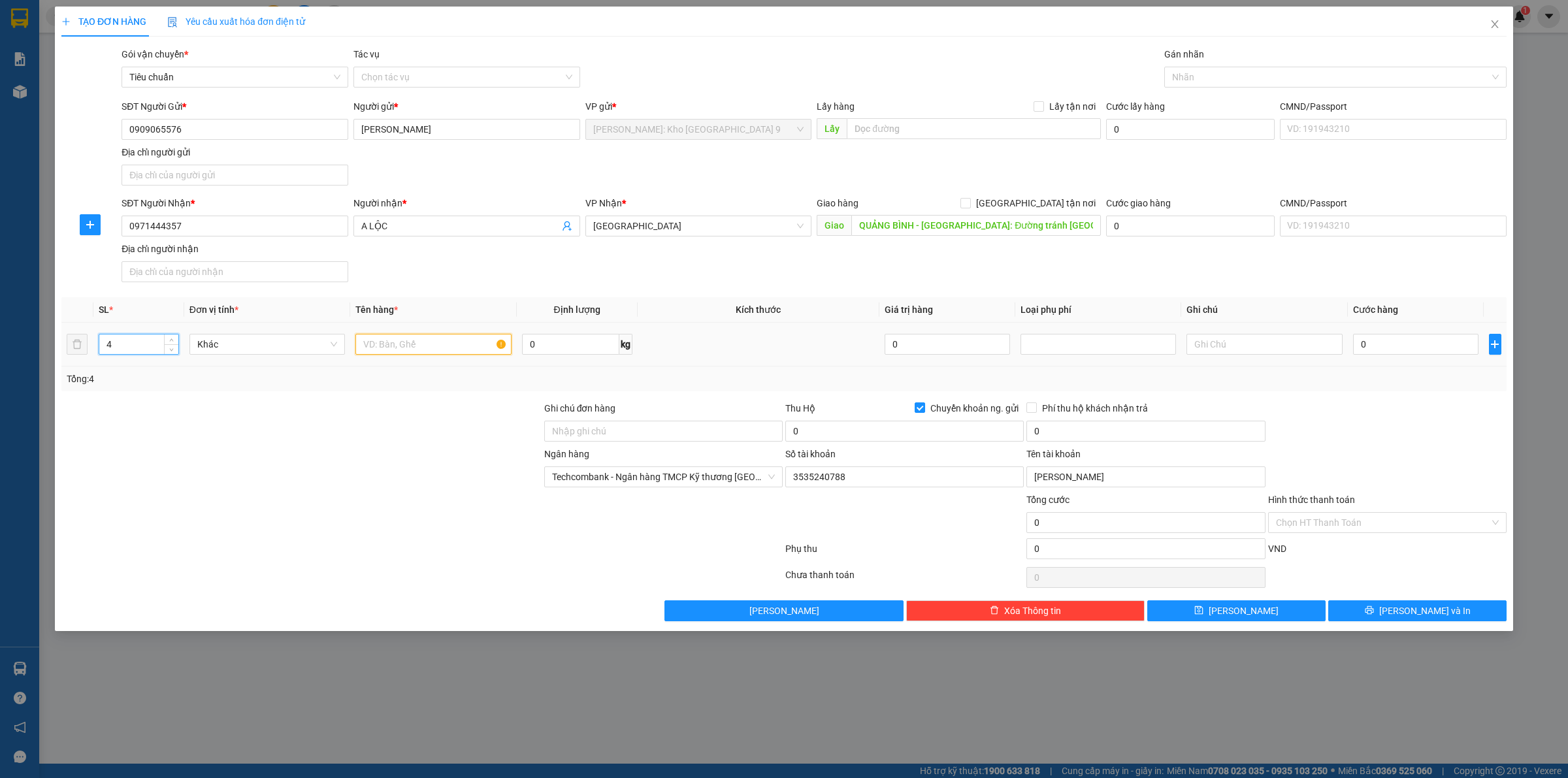
click at [405, 347] on input "text" at bounding box center [433, 345] width 156 height 21
type input "4 [PERSON_NAME] NHỎ"
click at [753, 435] on input "Ghi chú đơn hàng" at bounding box center [663, 431] width 238 height 21
type input "VẬN CHUYỂN NHẸ TAY - HƯ VỠ KHÔNG ĐỀN"
click at [899, 432] on input "0" at bounding box center [904, 431] width 238 height 21
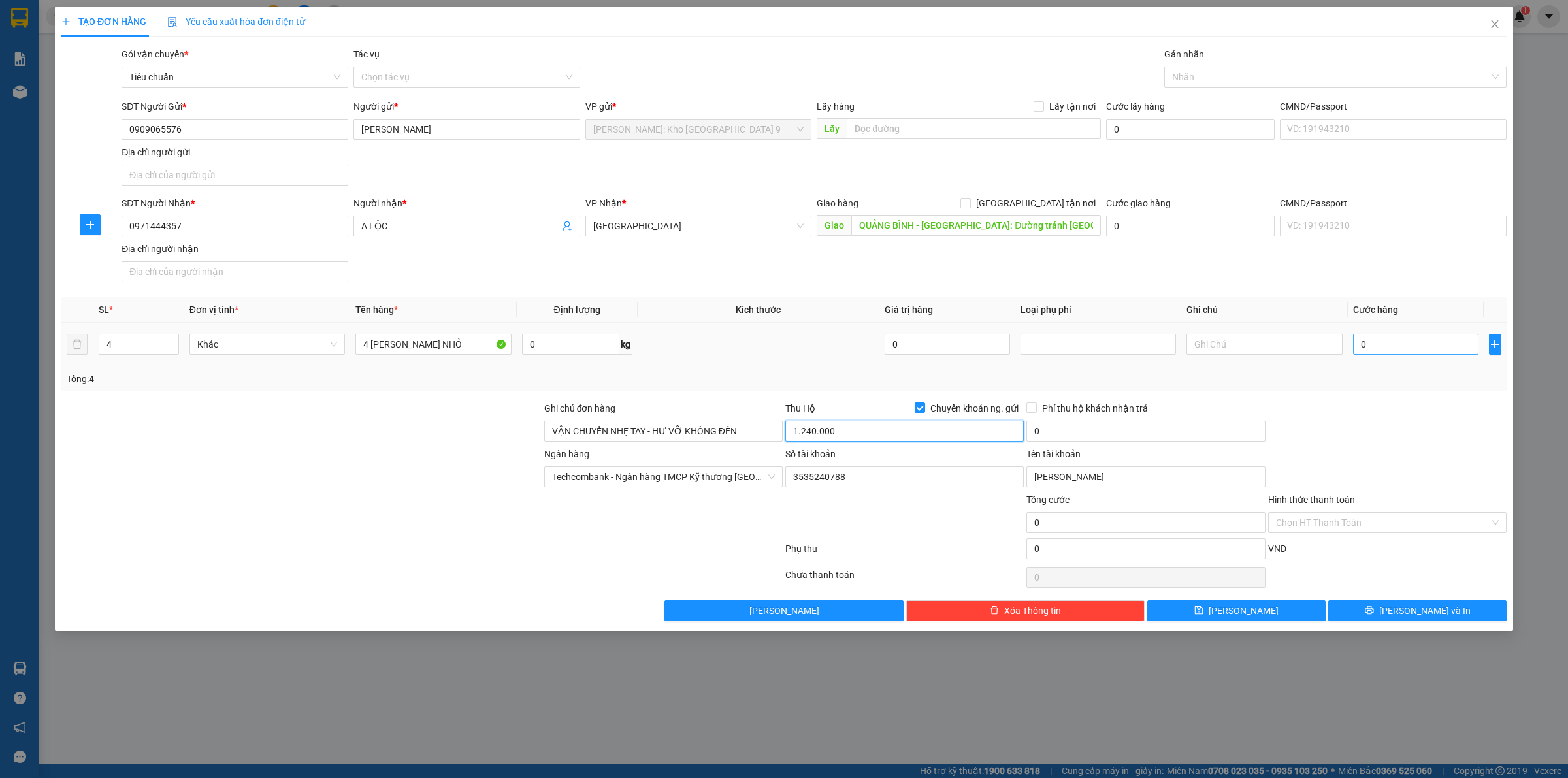
type input "1.240.000"
click at [1423, 350] on input "0" at bounding box center [1415, 345] width 125 height 21
type input "01"
type input "1"
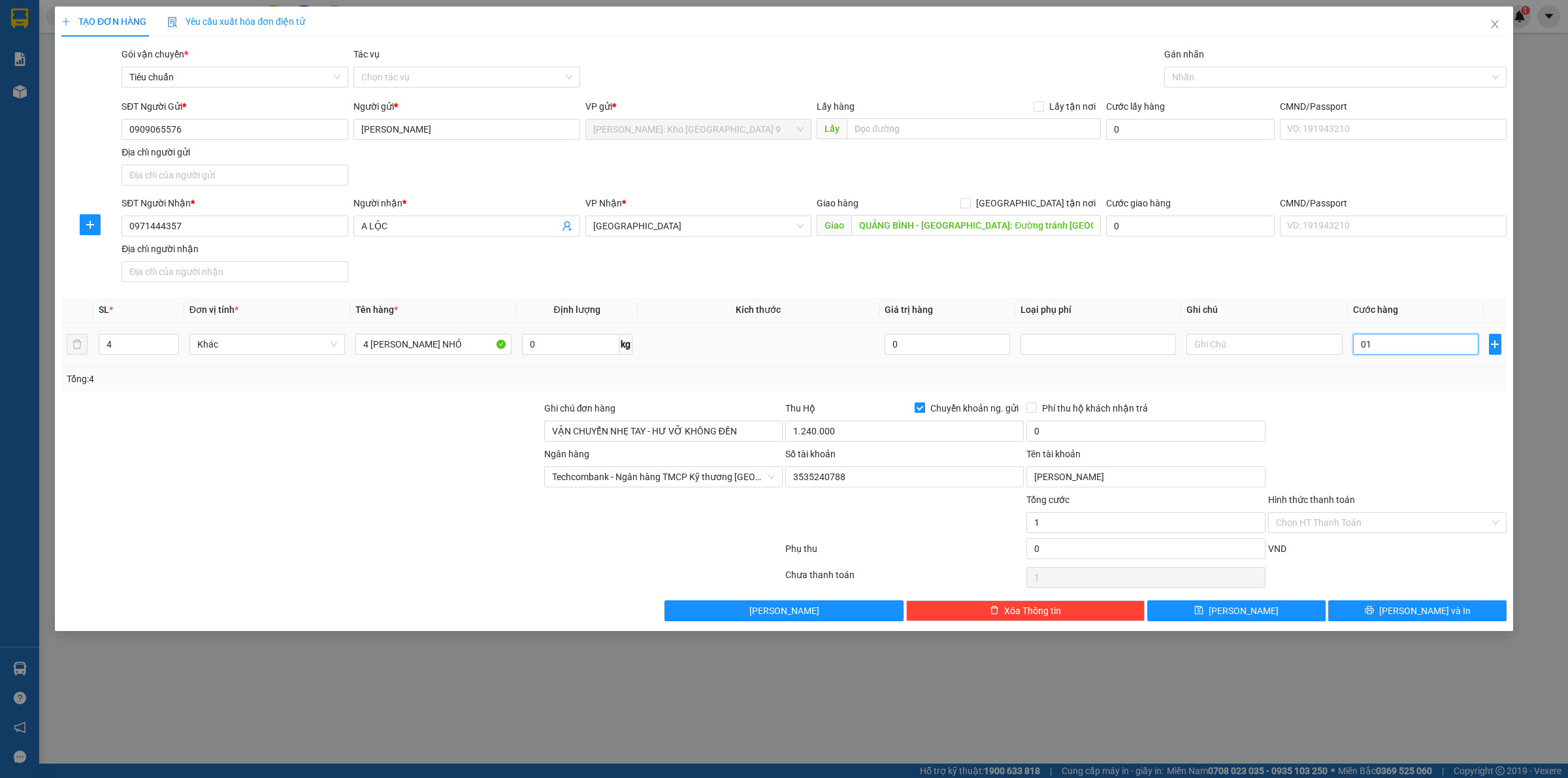
type input "013"
type input "13"
type input "0.130"
type input "130"
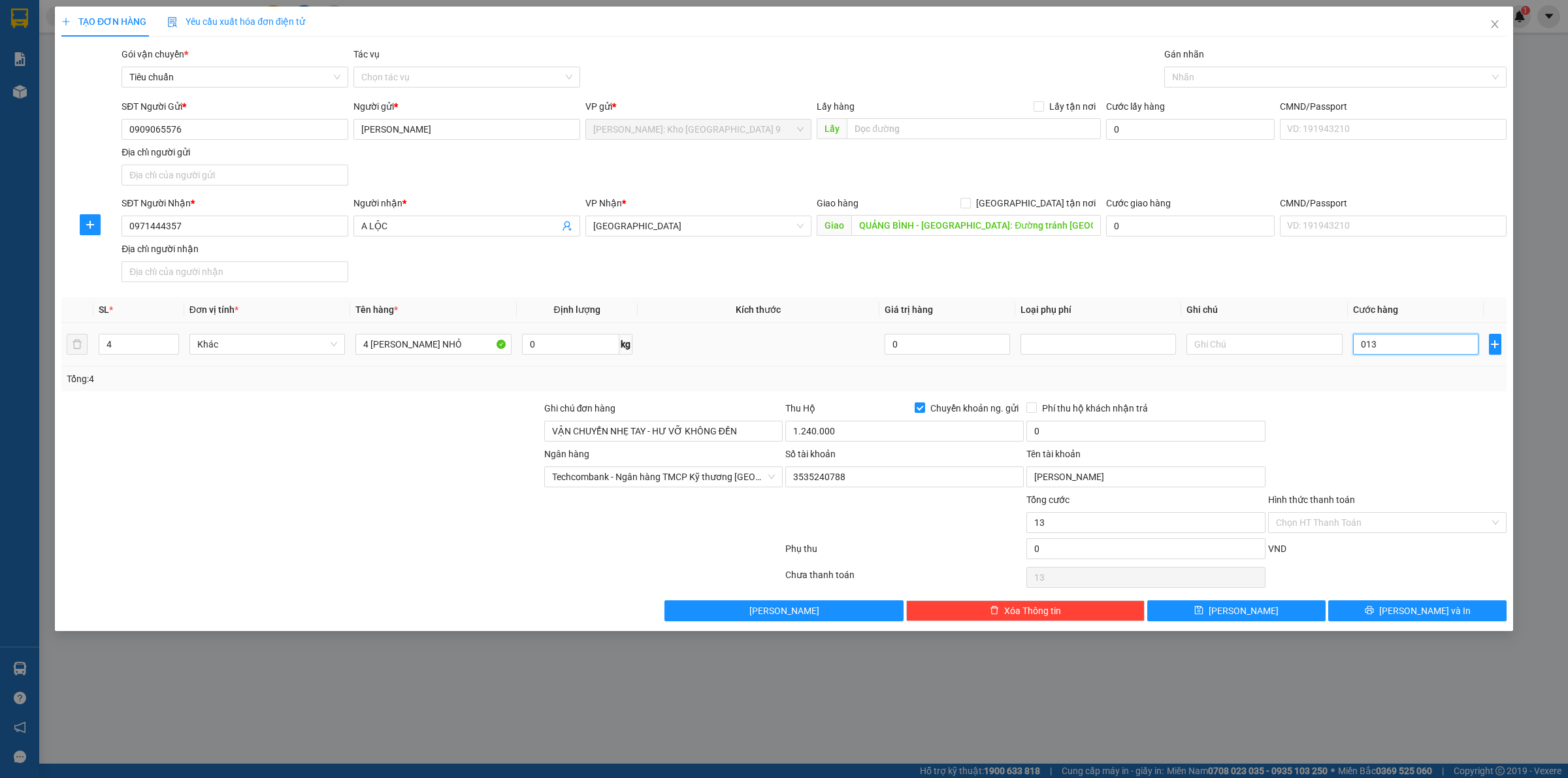
type input "130"
type input "01.300"
type input "1.300"
type input "013.000"
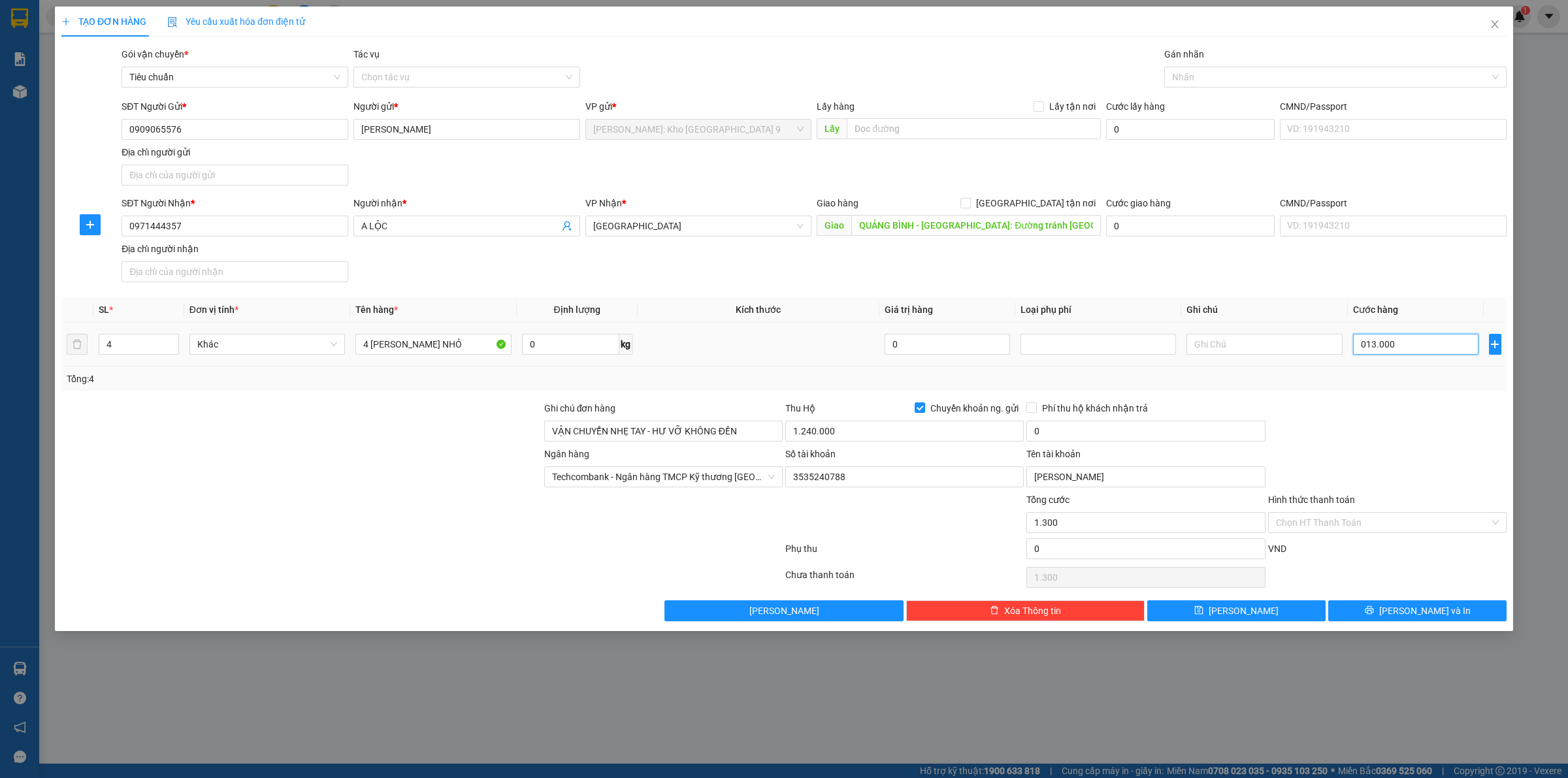
type input "13.000"
type input "0.130.000"
type input "130.000"
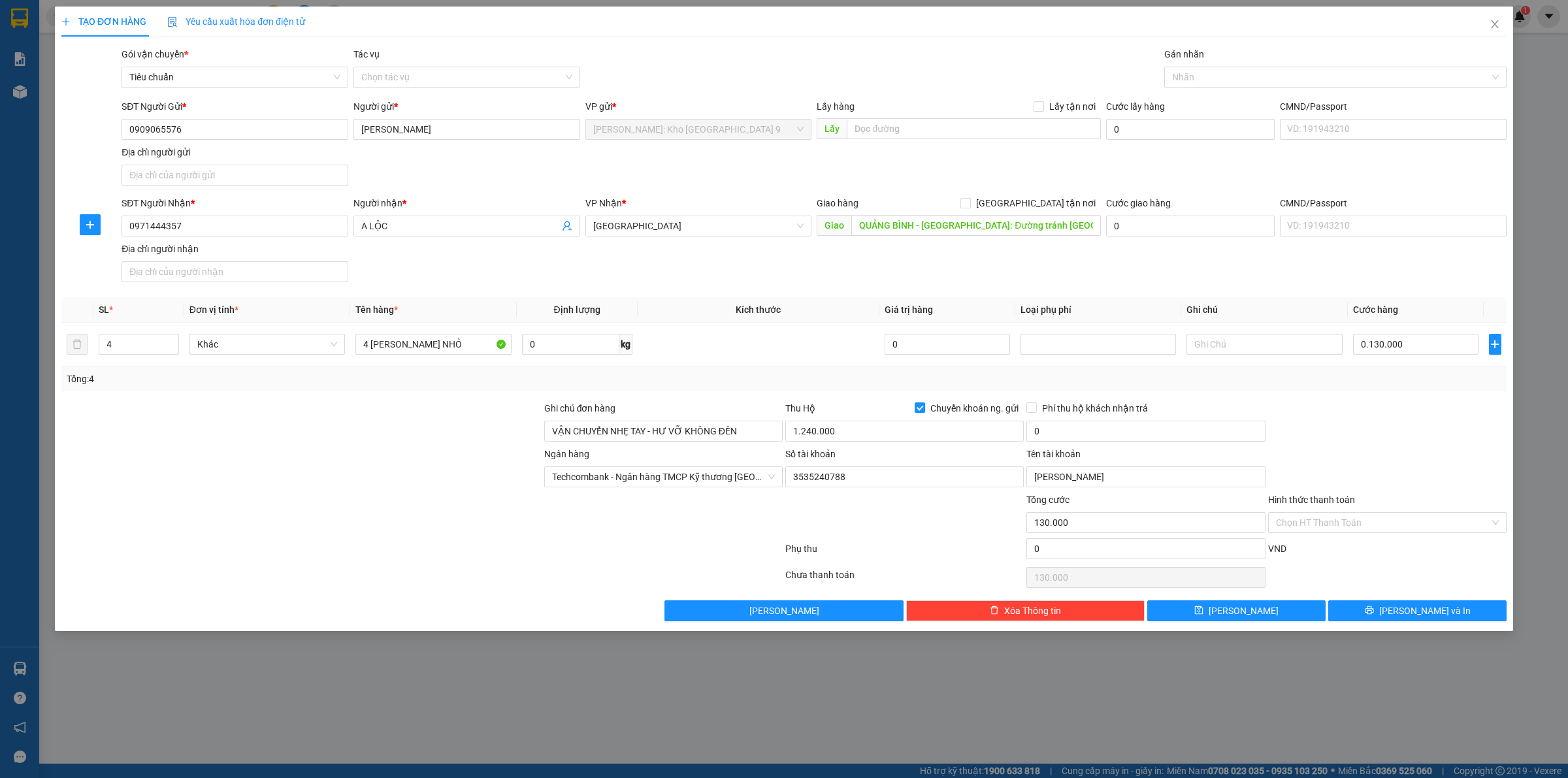
type input "130.000"
click at [1350, 477] on div "Ngân hàng Techcombank - Ngân hàng TMCP Kỹ thương Việt Nam Số tài khoản 35352407…" at bounding box center [784, 469] width 1447 height 46
click at [1385, 608] on button "Lưu và In" at bounding box center [1417, 611] width 178 height 21
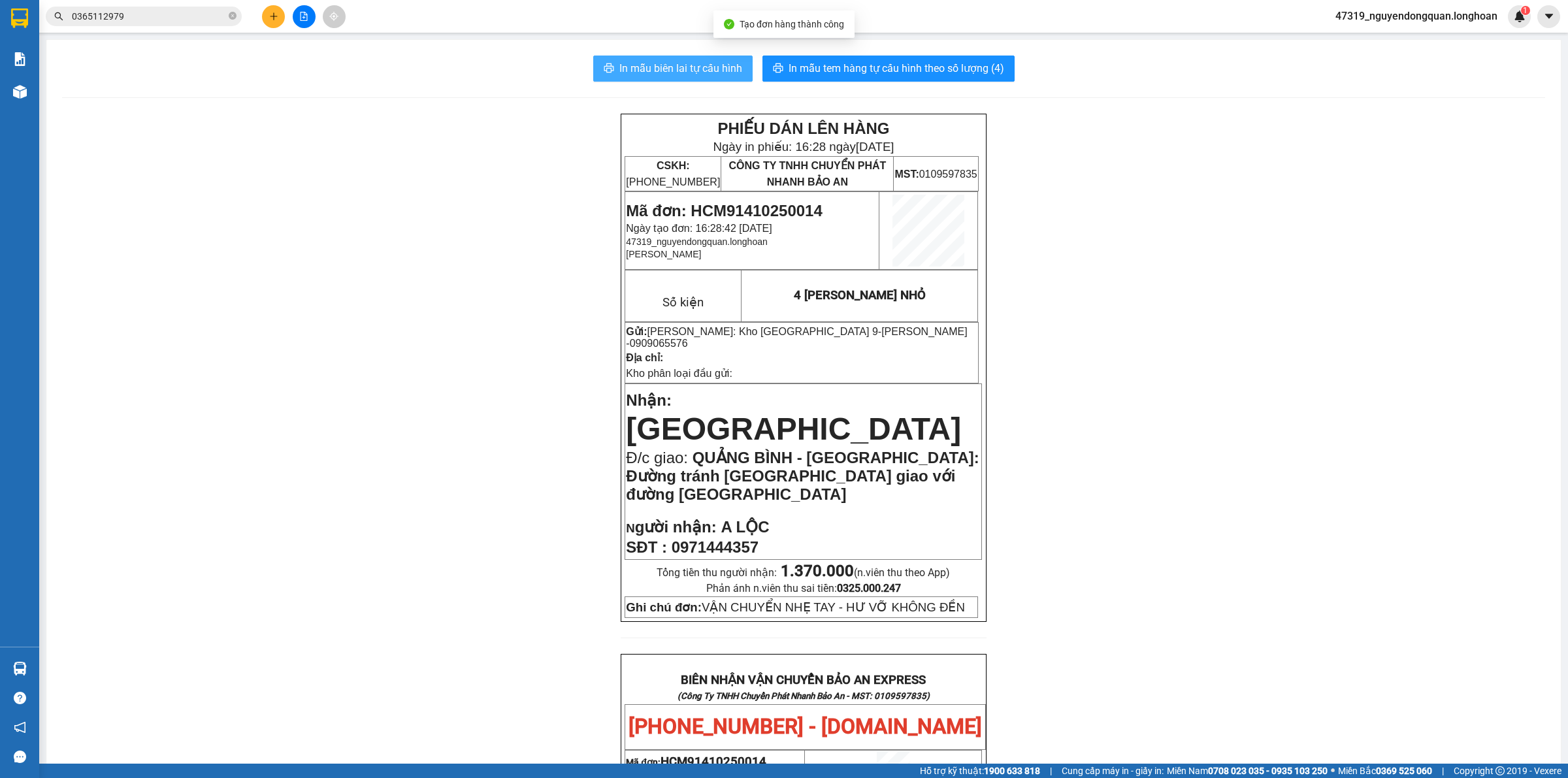
click at [714, 66] on span "In mẫu biên lai tự cấu hình" at bounding box center [680, 68] width 123 height 17
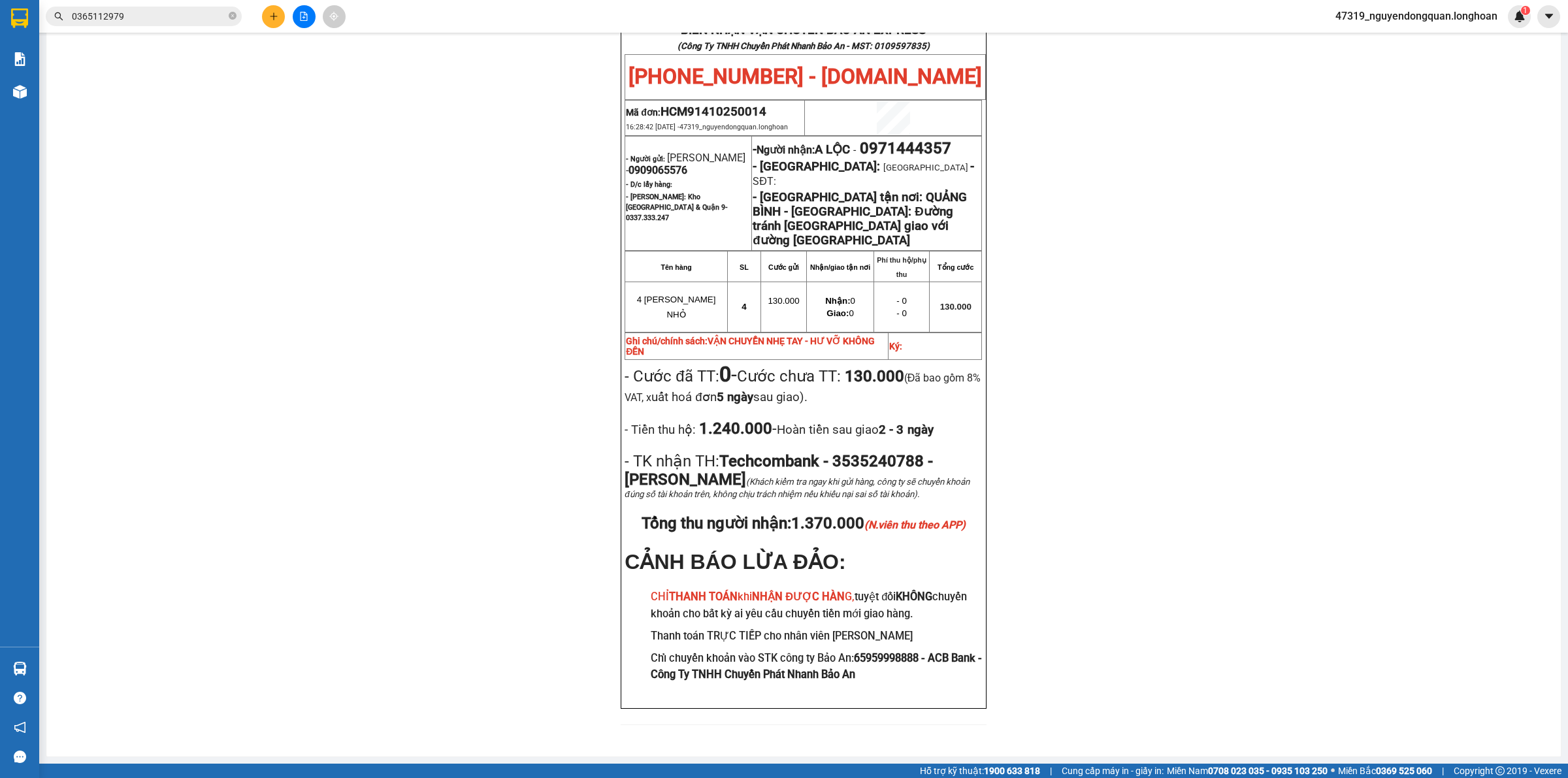
scroll to position [663, 0]
drag, startPoint x: 900, startPoint y: 595, endPoint x: 889, endPoint y: 583, distance: 16.3
click at [900, 595] on h3 "CHỈ THANH TOÁN khi NHẬN ĐƯỢC HÀN G, tuyệt đối KHÔNG chuyển khoản cho bất kỳ ai …" at bounding box center [816, 605] width 331 height 33
drag, startPoint x: 644, startPoint y: 150, endPoint x: 717, endPoint y: 148, distance: 73.0
click at [717, 152] on p "- Người gửi: PHẠM HOÀNG VŨ - 0909065576" at bounding box center [688, 164] width 125 height 25
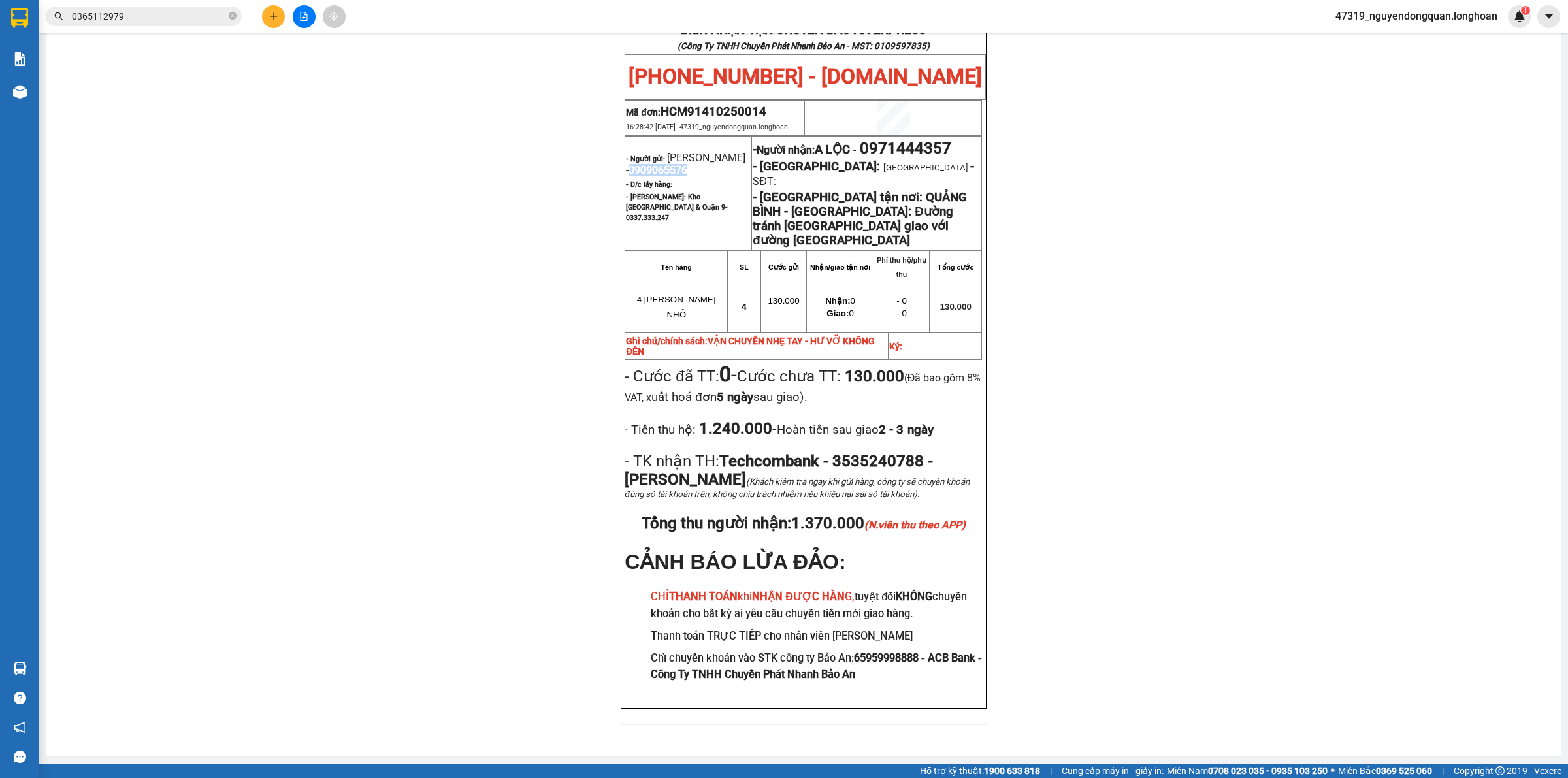
copy span "0909065576"
click at [443, 334] on div "PHIẾU DÁN LÊN HÀNG Ngày in phiếu: 16:28 ngày 14-10-2025 CSKH: 1900.06.88.33 CÔN…" at bounding box center [804, 102] width 1483 height 1278
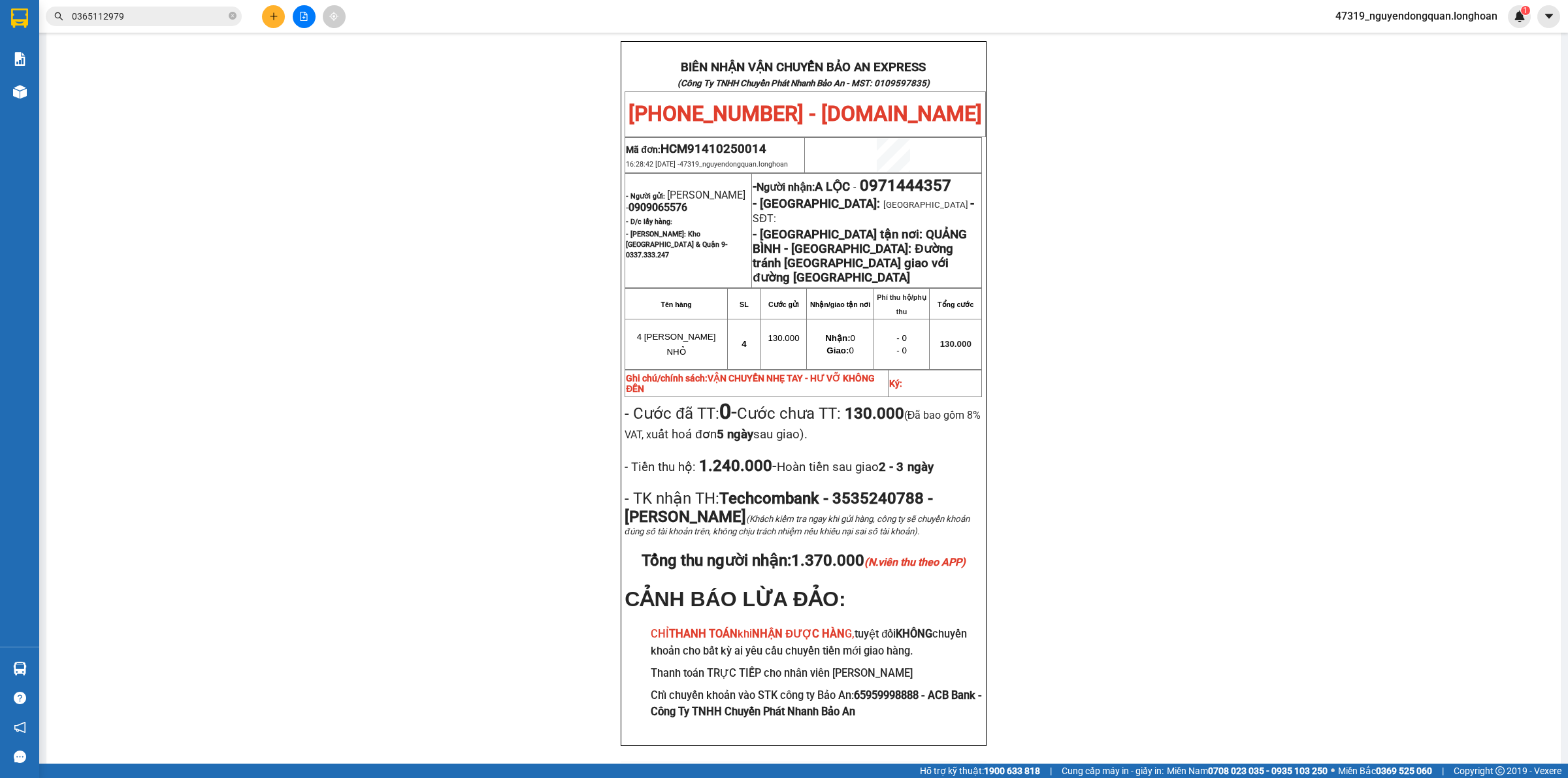
scroll to position [606, 0]
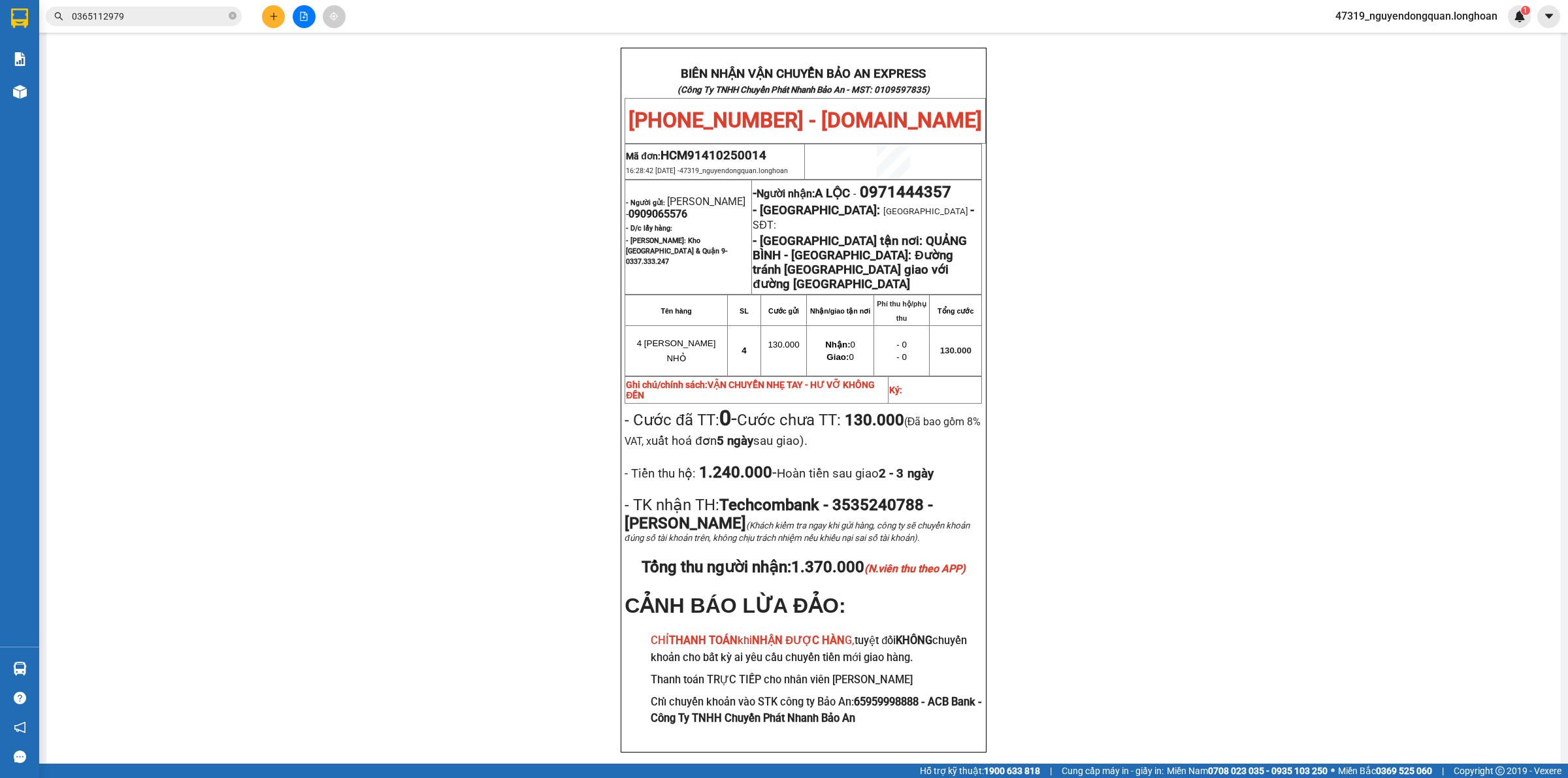
click at [469, 335] on div "PHIẾU DÁN LÊN HÀNG Ngày in phiếu: 16:28 ngày 14-10-2025 CSKH: 1900.06.88.33 CÔN…" at bounding box center [804, 146] width 1483 height 1278
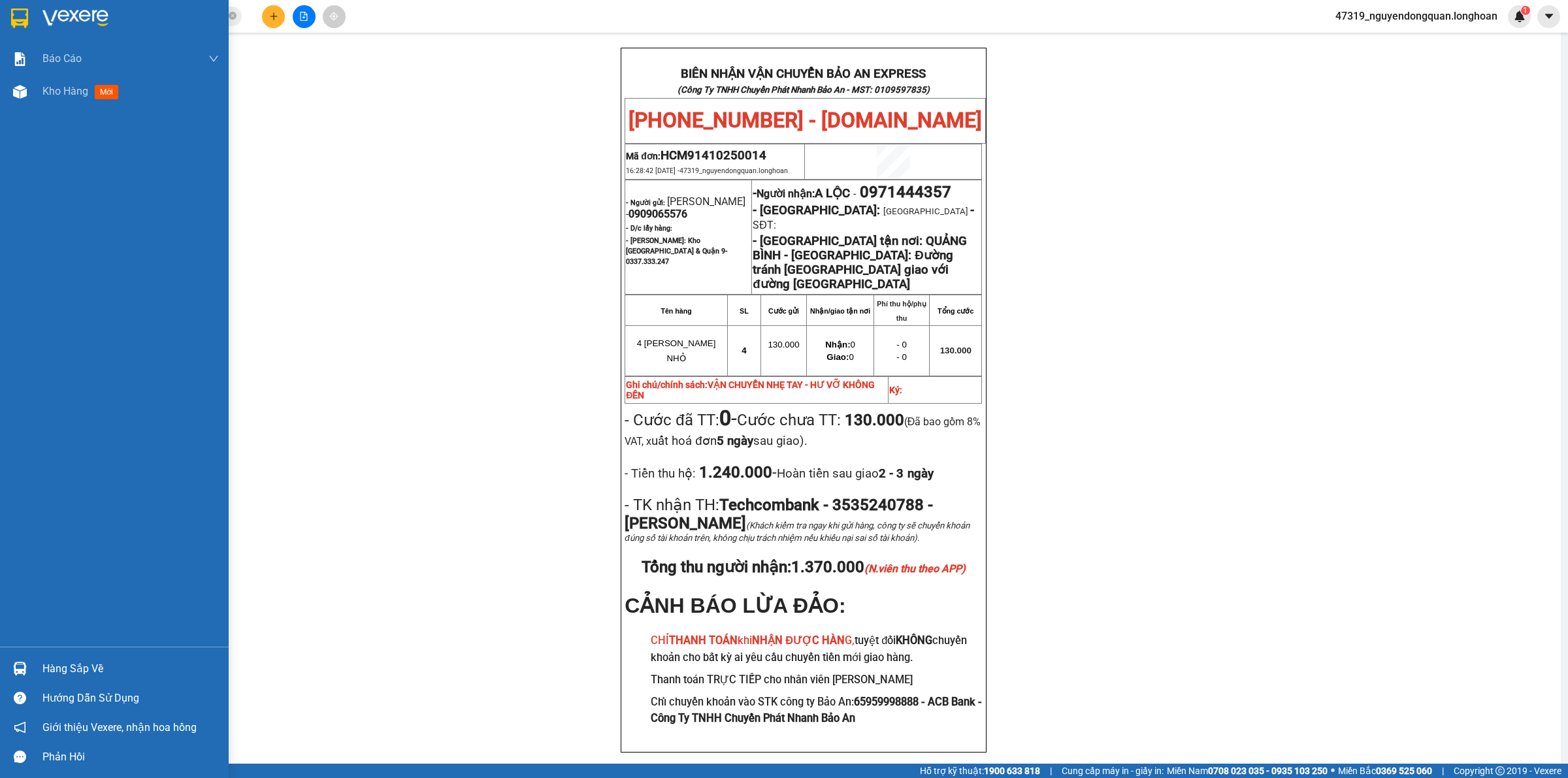
click at [5, 13] on div at bounding box center [114, 21] width 229 height 42
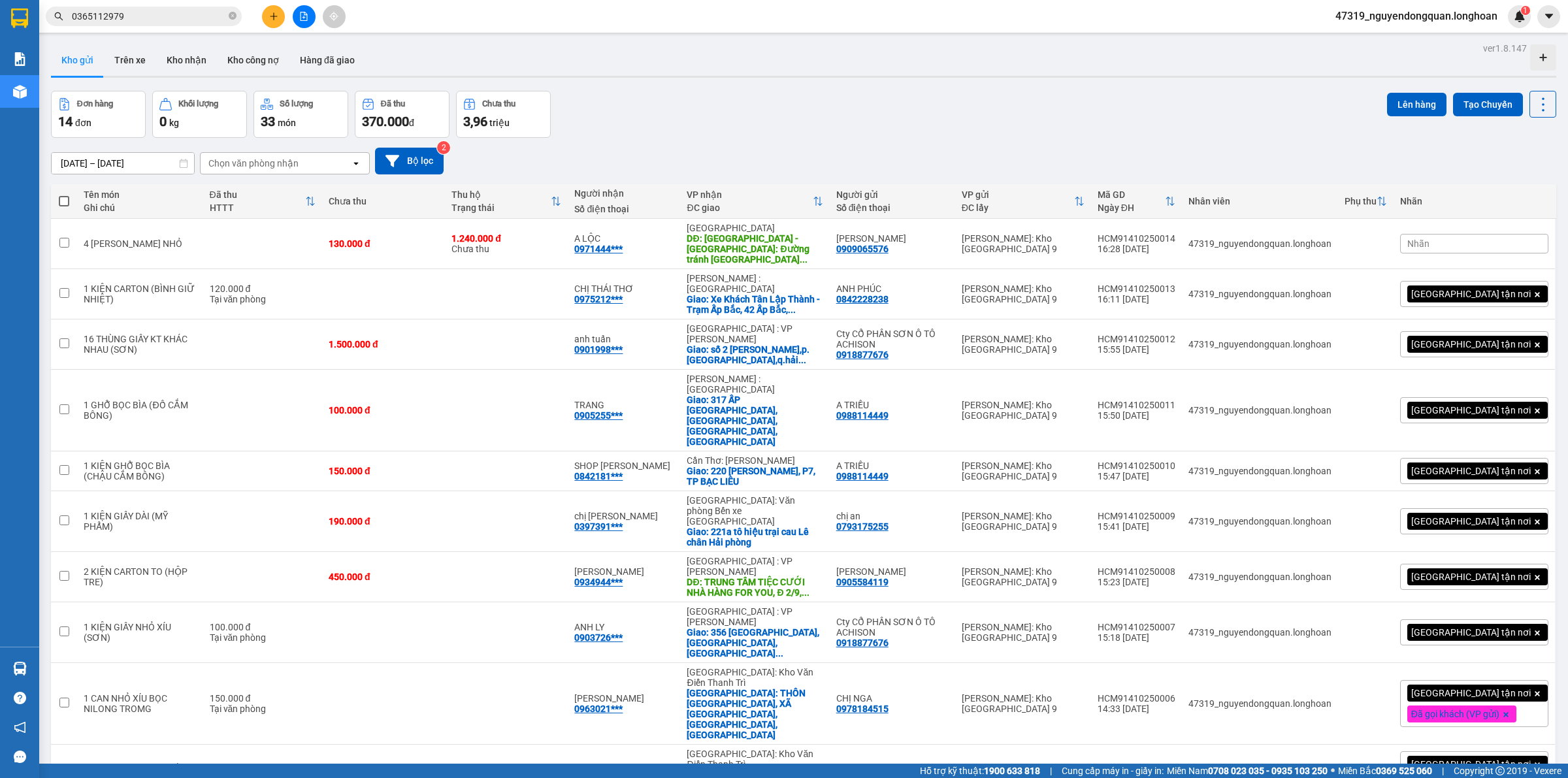
click at [613, 136] on div "Đơn hàng 14 đơn Khối lượng 0 kg Số lượng 33 món Đã thu 370.000 đ Chưa thu 3,96 …" at bounding box center [804, 114] width 1505 height 47
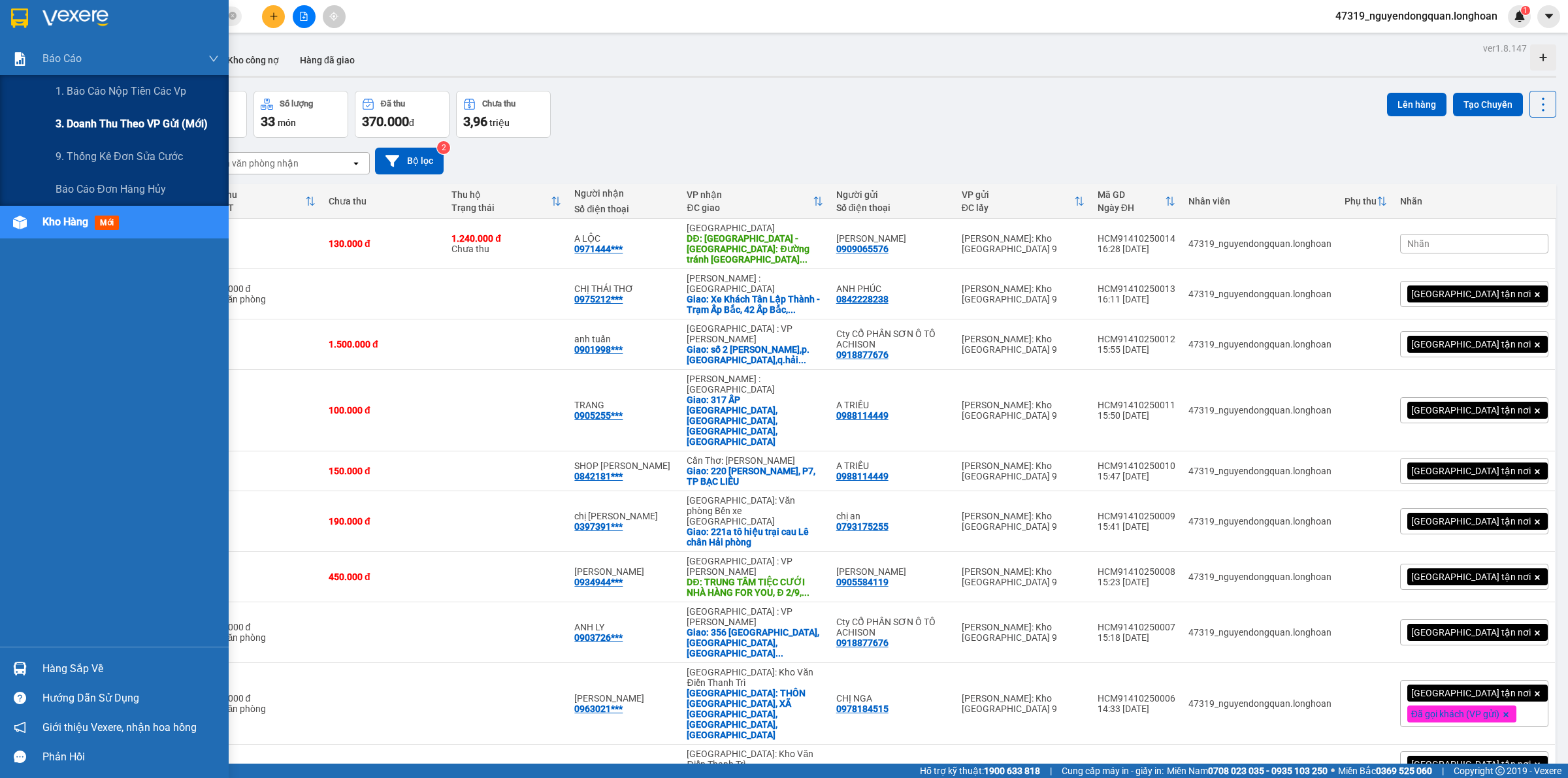
click at [91, 119] on span "3. Doanh Thu theo VP Gửi (mới)" at bounding box center [132, 124] width 152 height 17
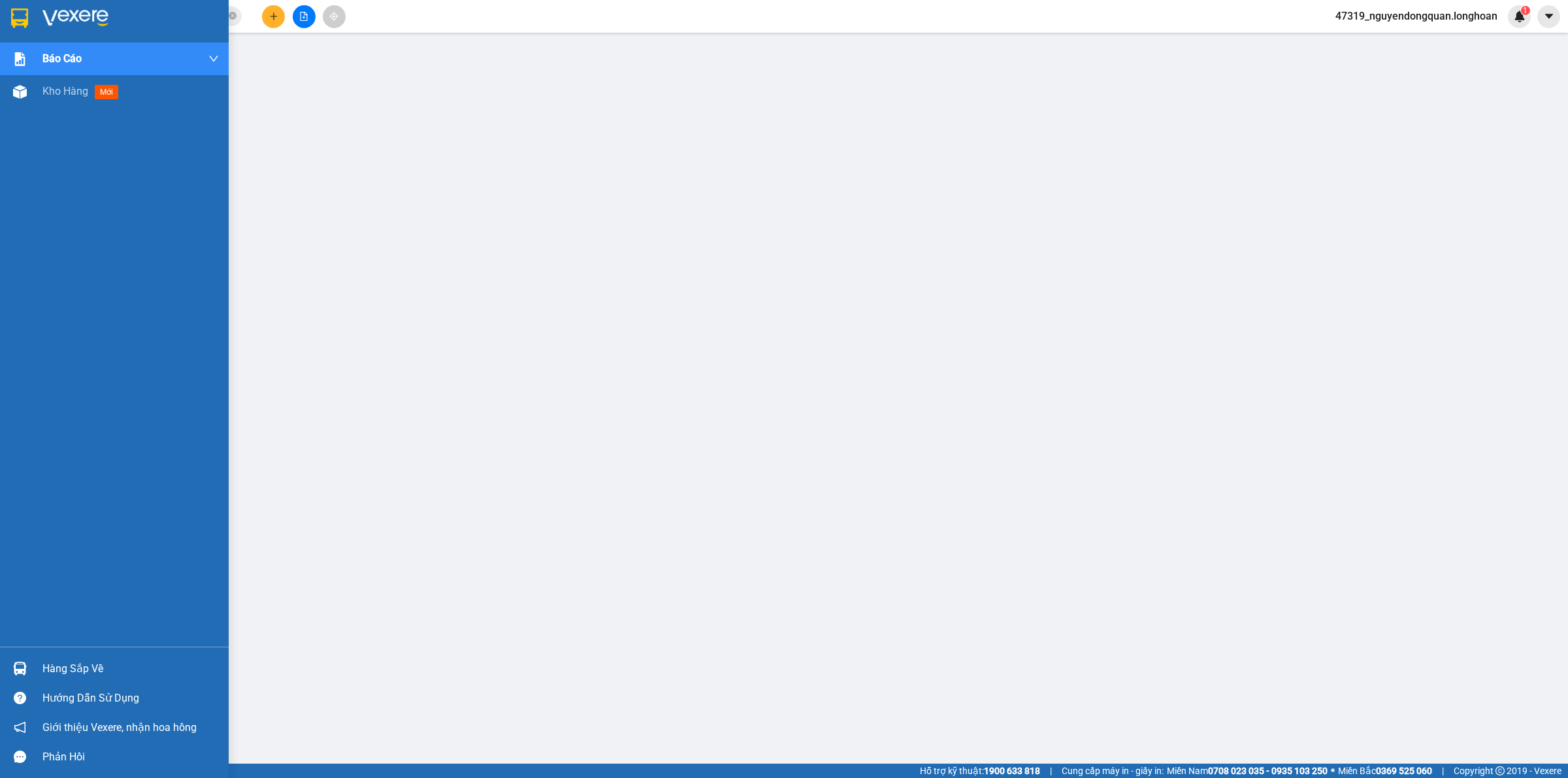
click at [26, 21] on img at bounding box center [20, 19] width 17 height 20
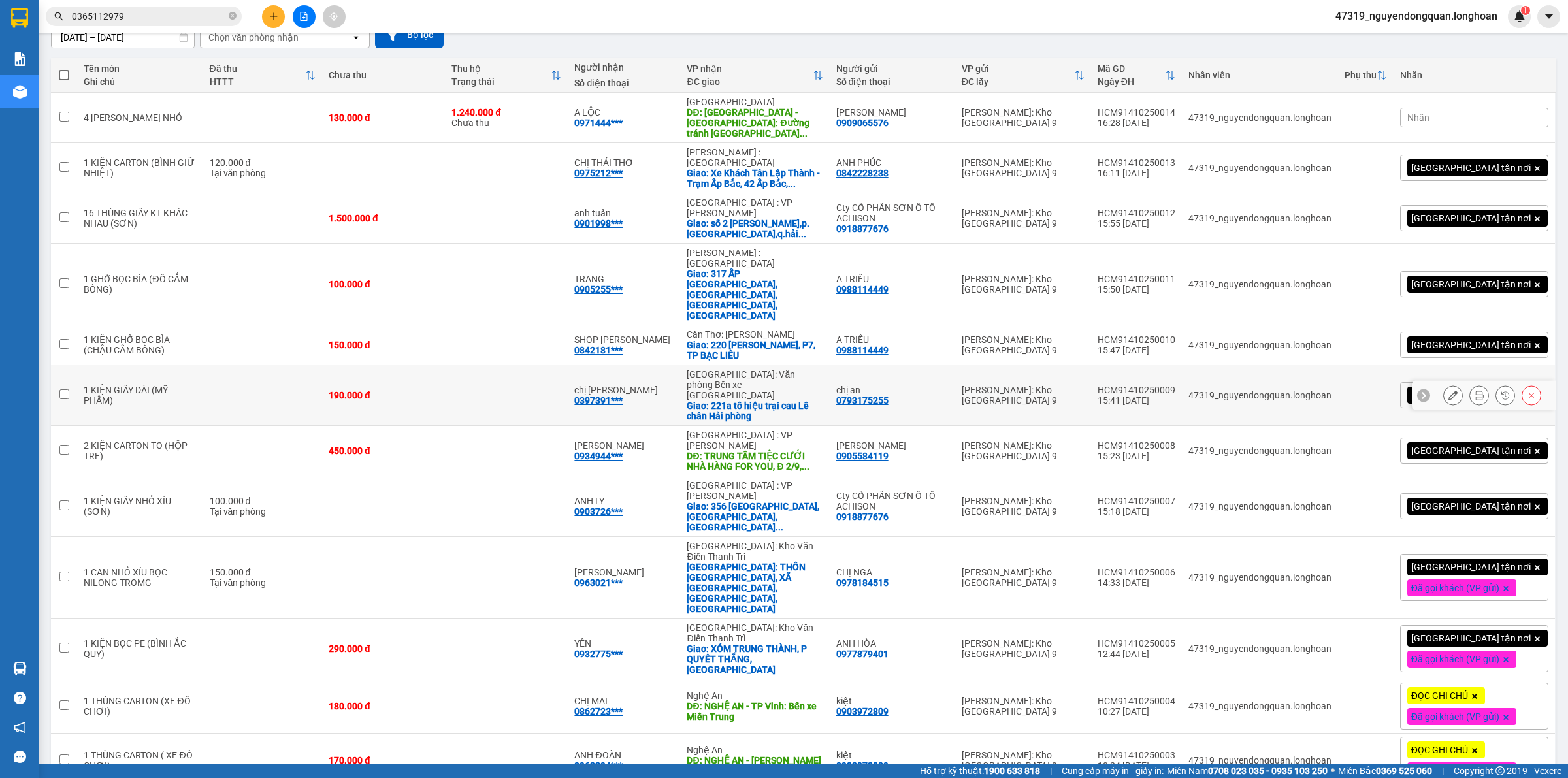
scroll to position [206, 0]
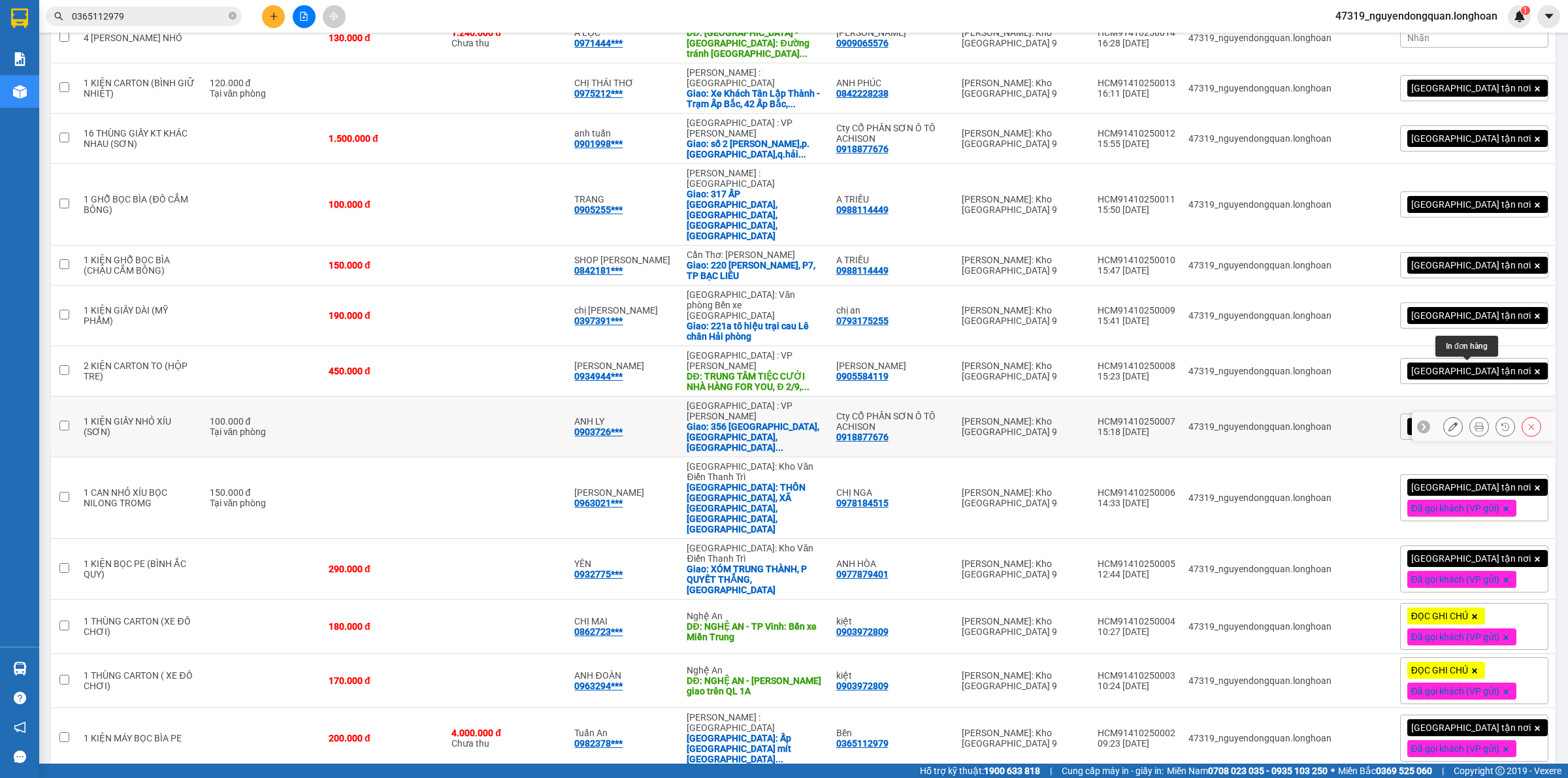
click at [1475, 422] on icon at bounding box center [1479, 427] width 9 height 9
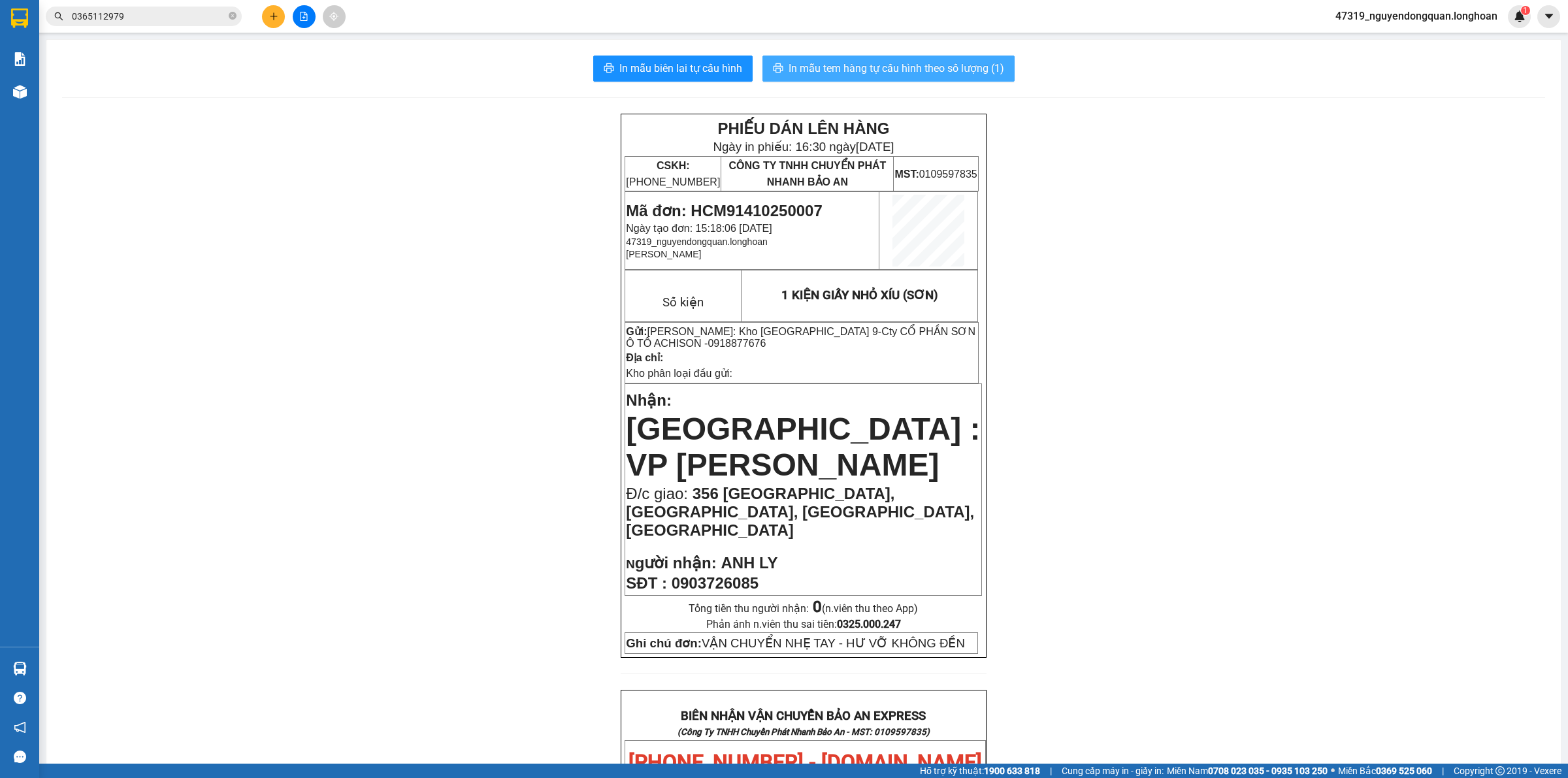
click at [948, 70] on span "In mẫu tem hàng tự cấu hình theo số lượng (1)" at bounding box center [896, 68] width 215 height 17
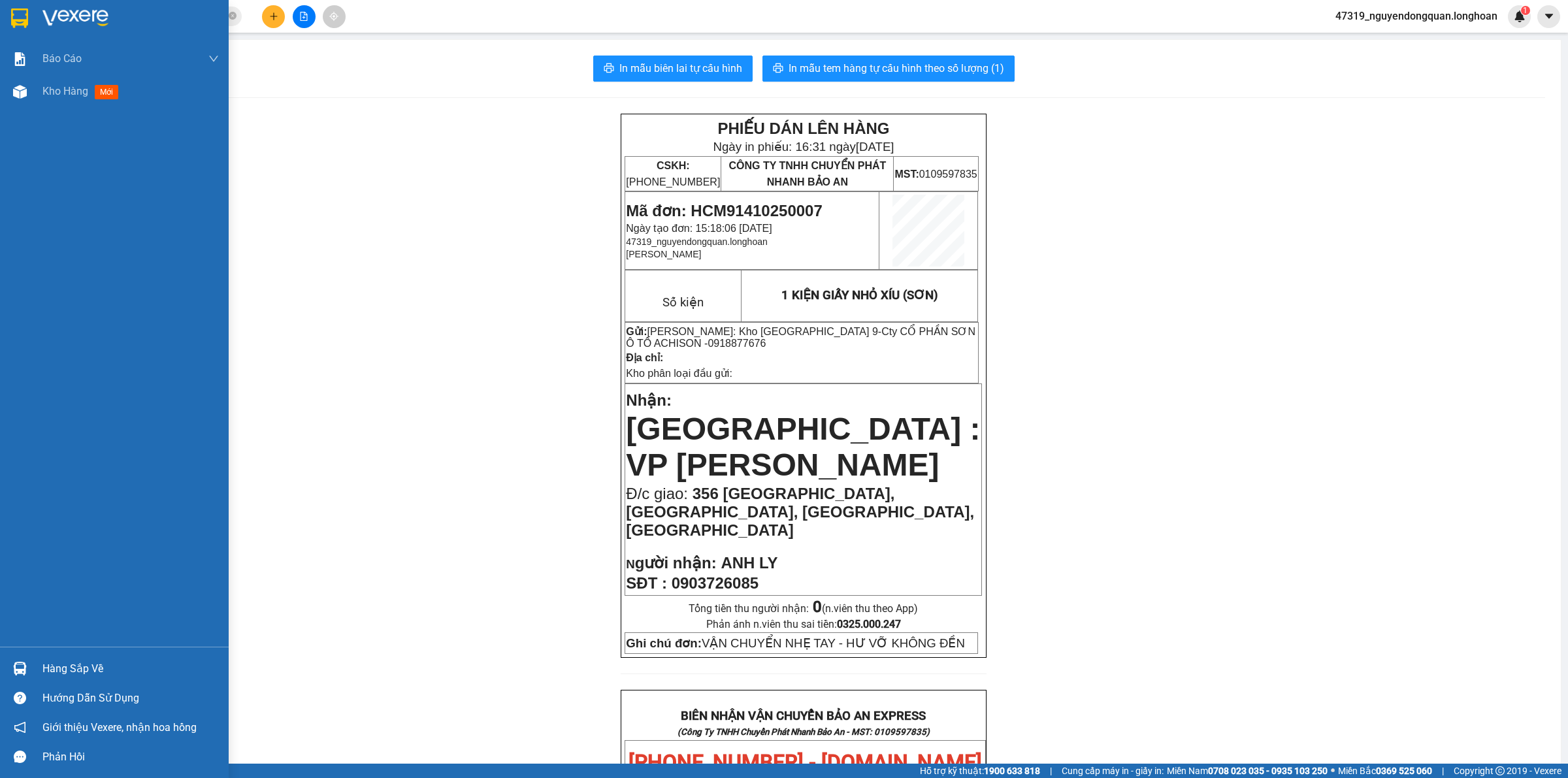
click at [63, 23] on img at bounding box center [76, 19] width 66 height 20
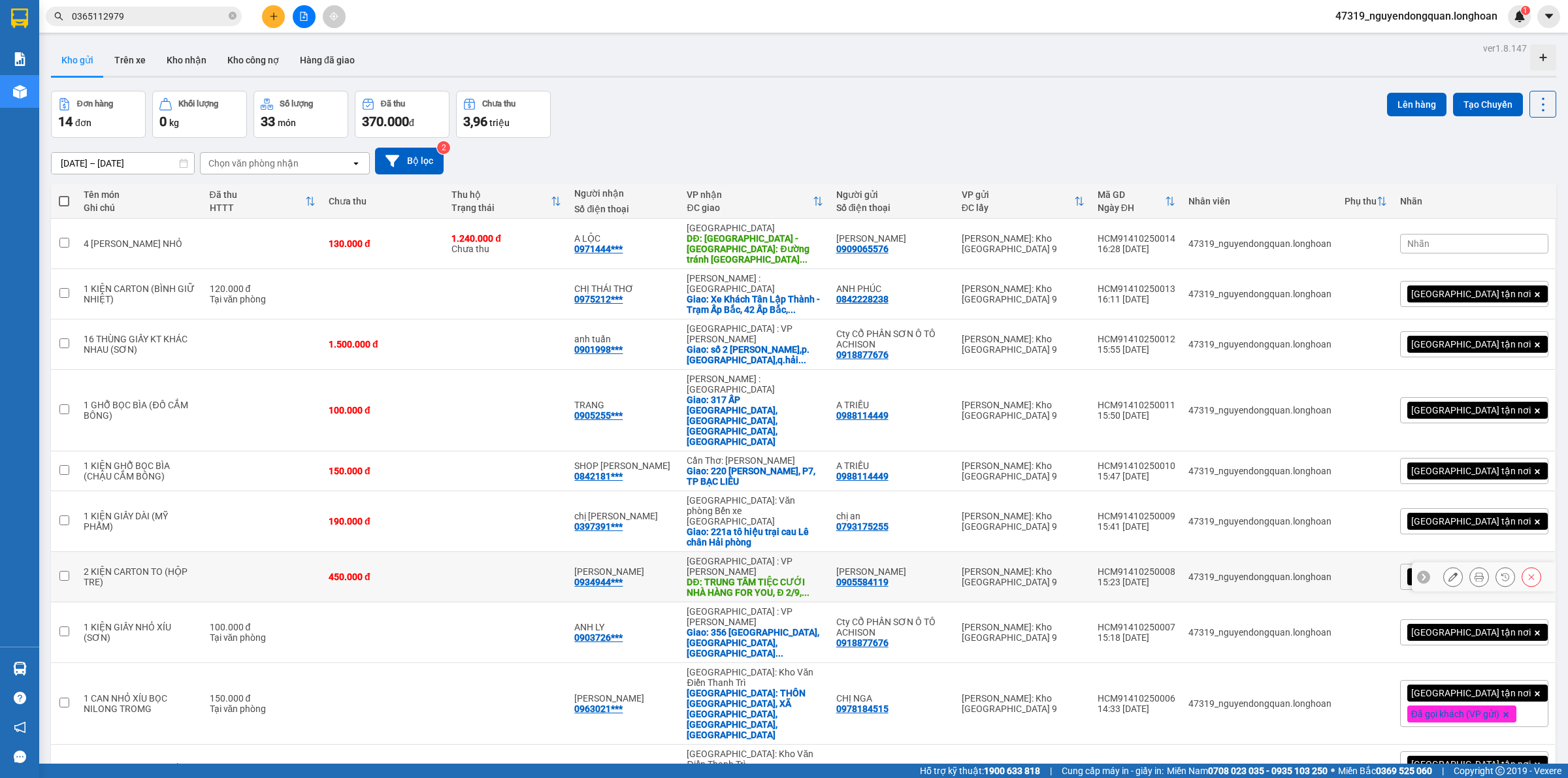
click at [1475, 573] on icon at bounding box center [1479, 577] width 9 height 9
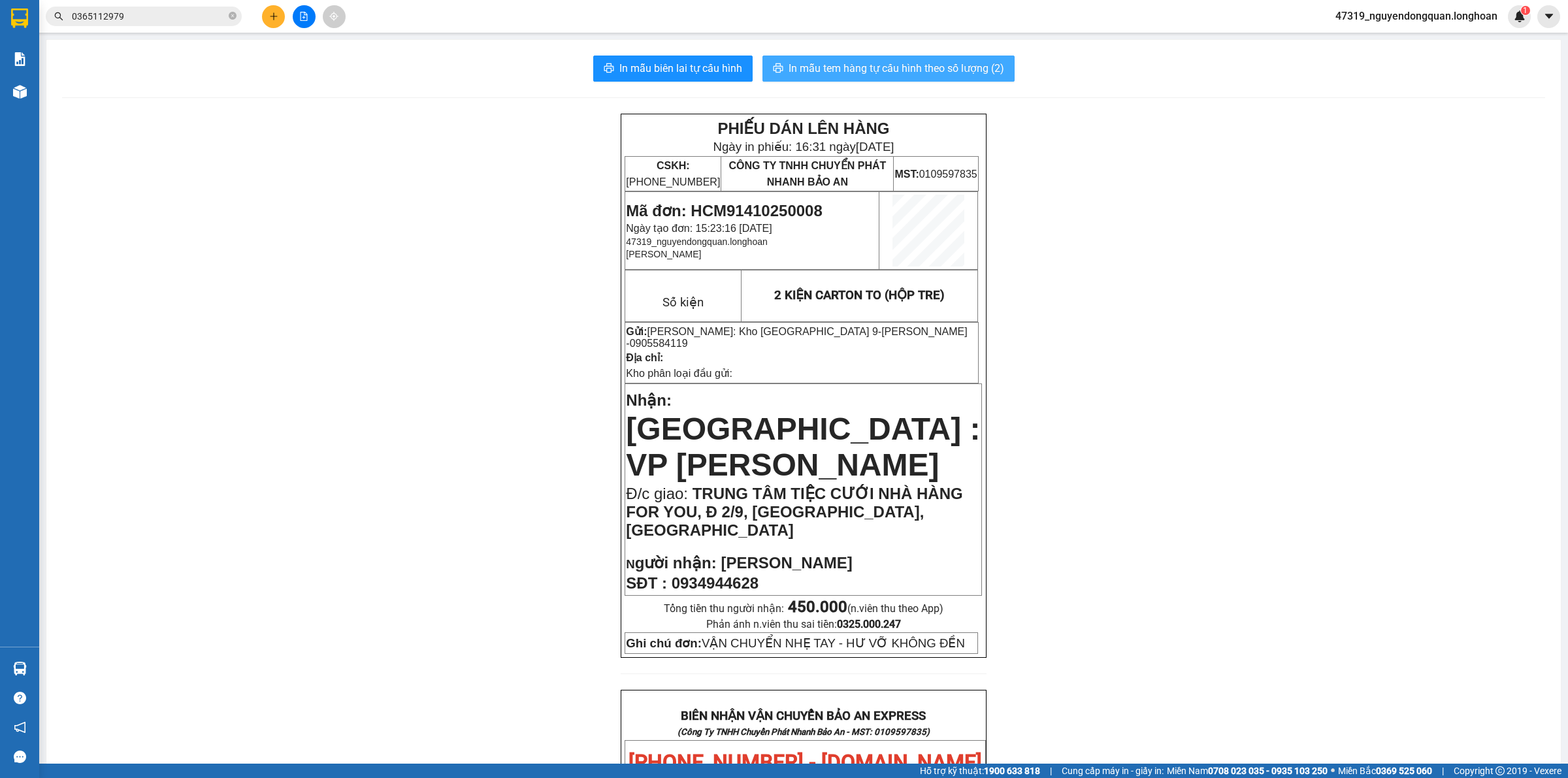
click at [948, 69] on span "In mẫu tem hàng tự cấu hình theo số lượng (2)" at bounding box center [896, 68] width 215 height 17
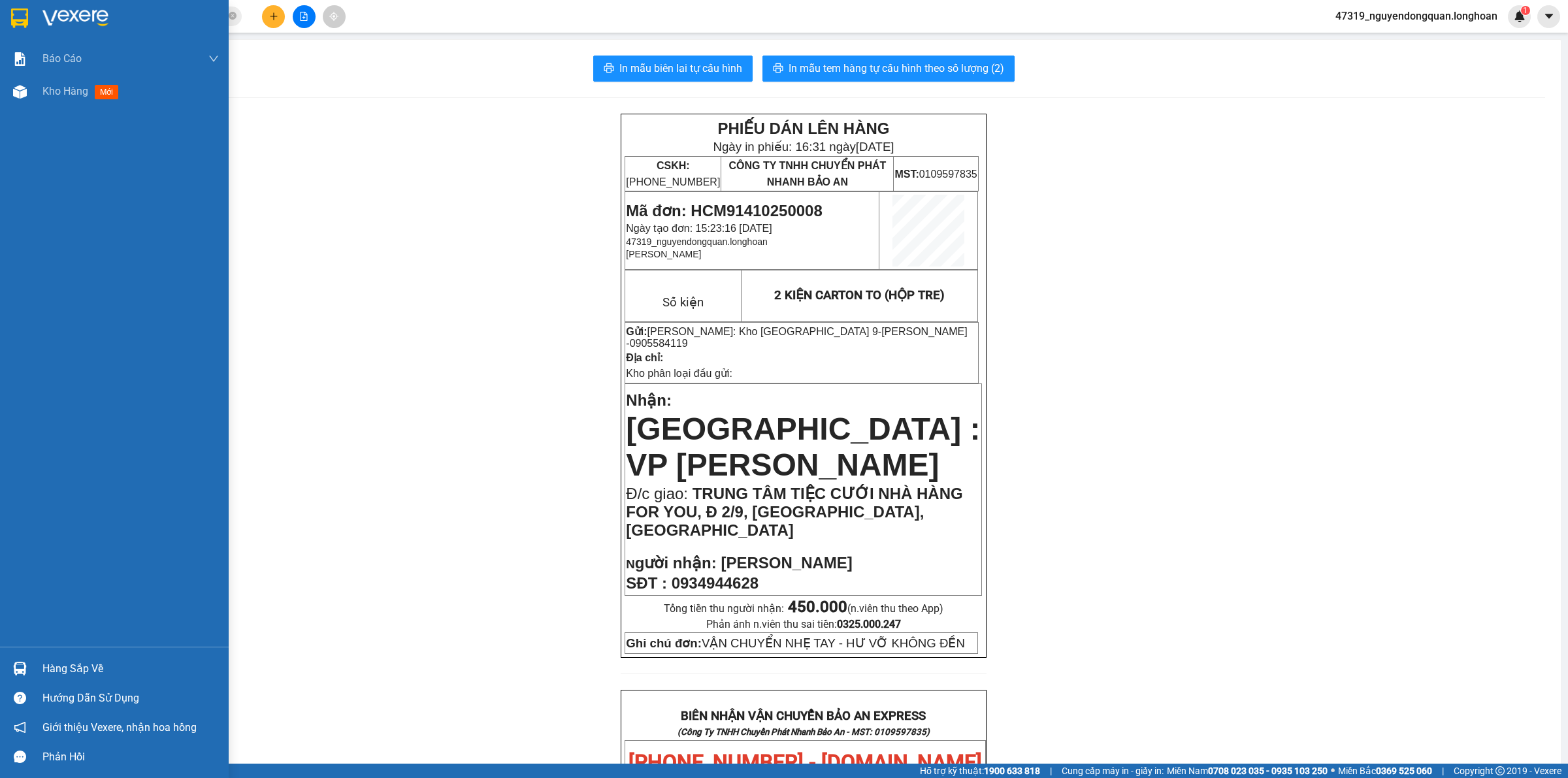
click at [18, 23] on img at bounding box center [20, 19] width 17 height 20
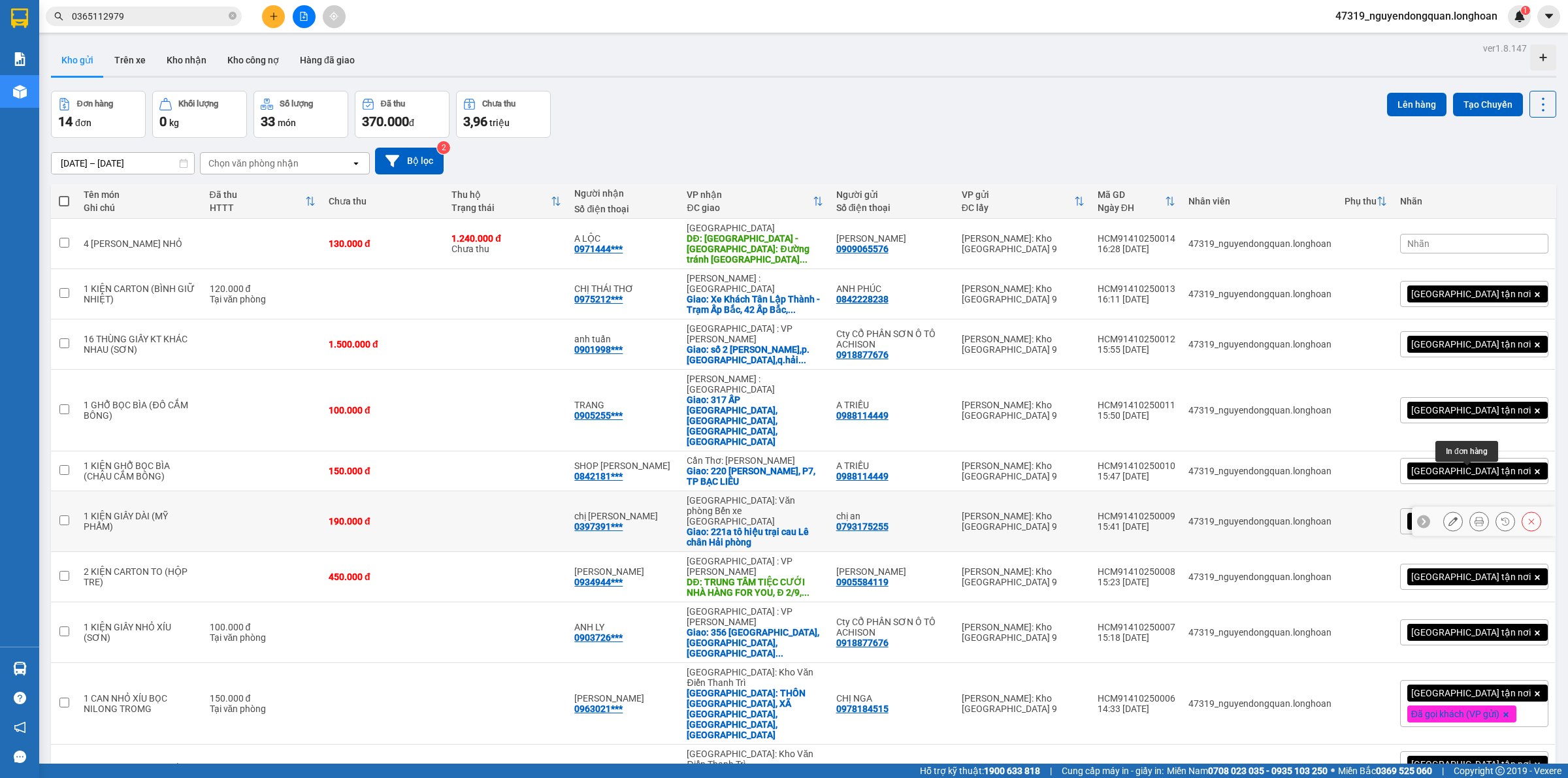
click at [1475, 517] on icon at bounding box center [1479, 522] width 9 height 9
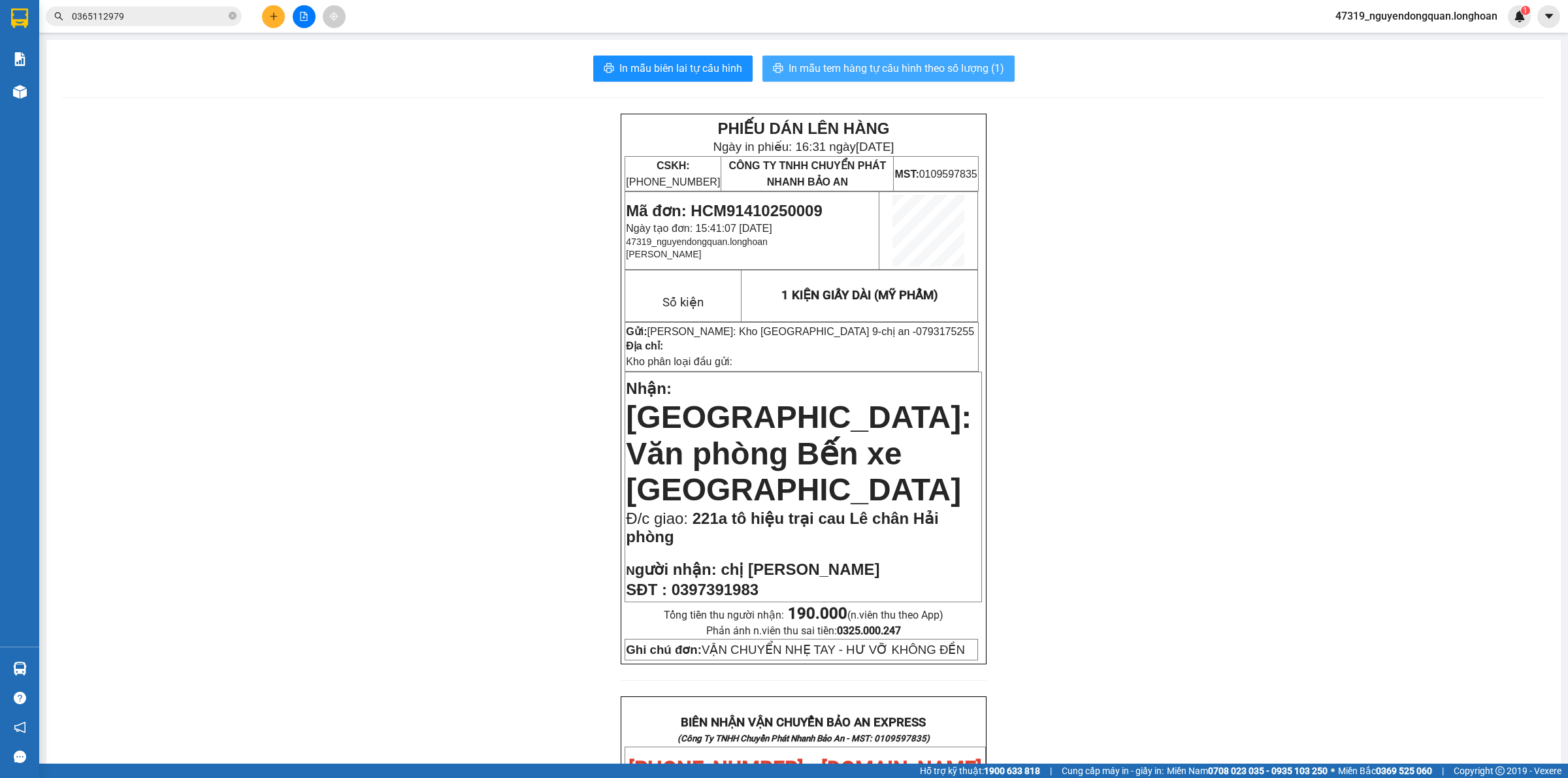
click at [917, 69] on span "In mẫu tem hàng tự cấu hình theo số lượng (1)" at bounding box center [896, 68] width 215 height 17
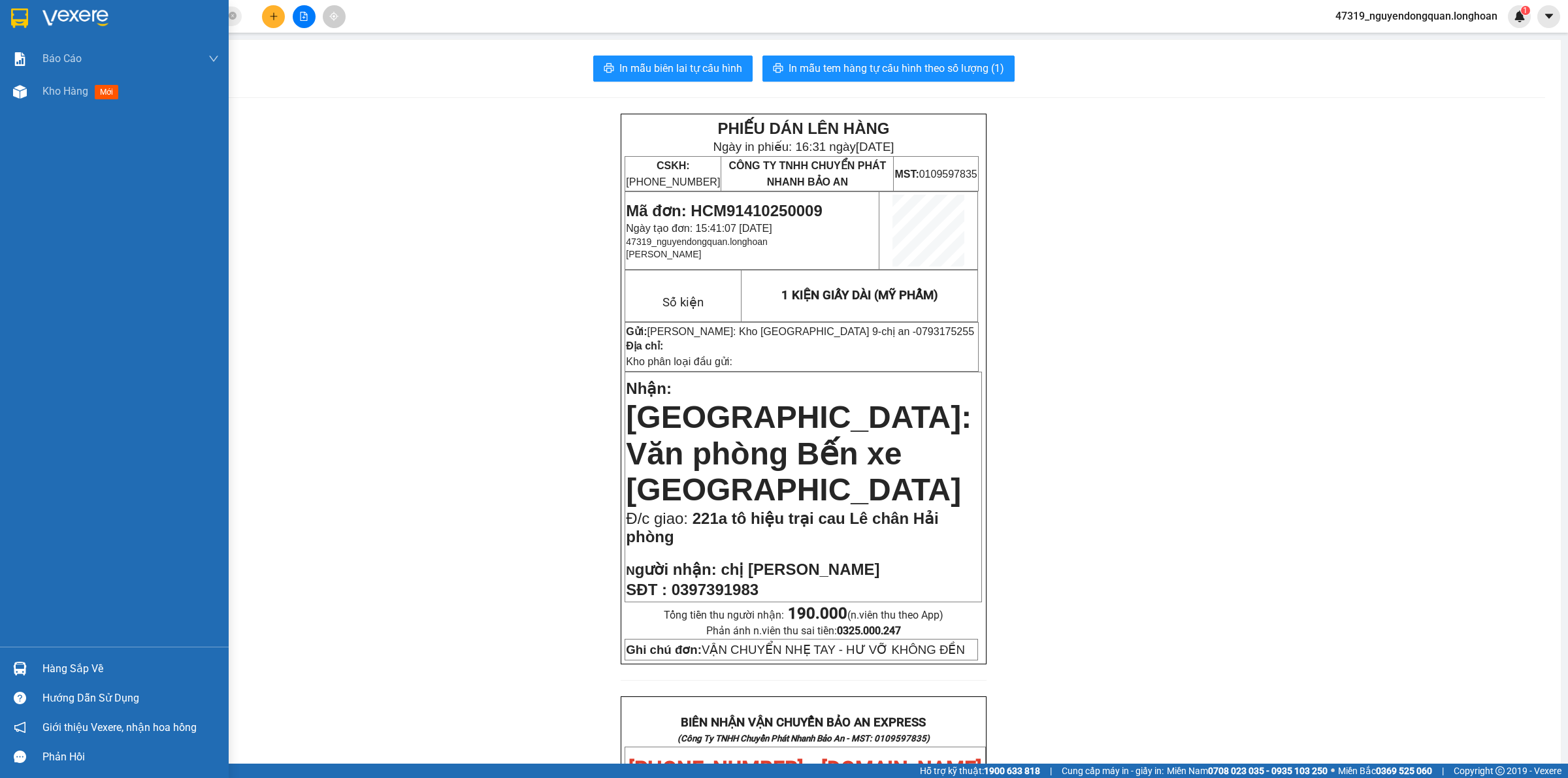
click at [23, 21] on img at bounding box center [20, 19] width 17 height 20
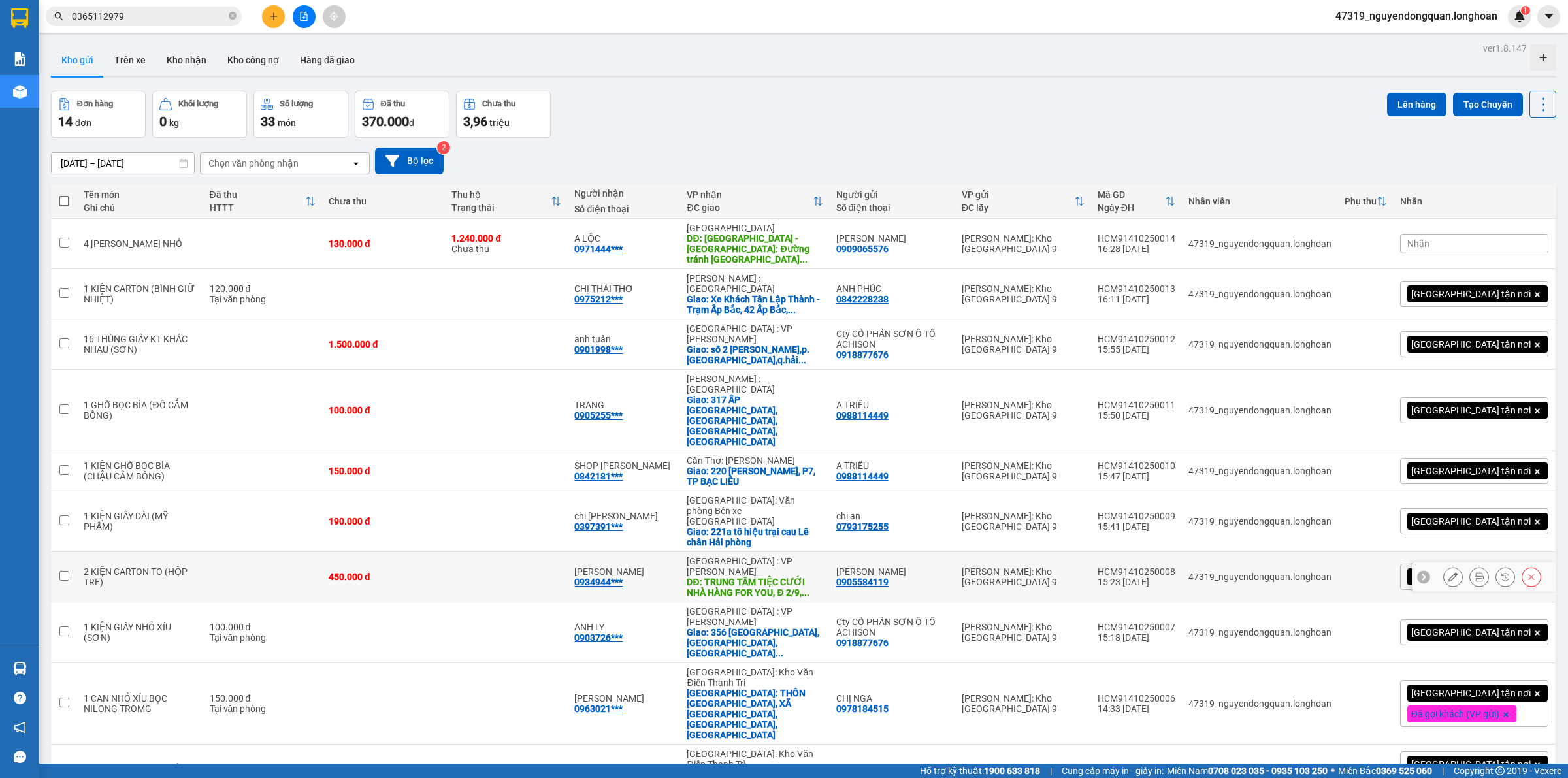
click at [1470, 566] on button at bounding box center [1479, 577] width 19 height 23
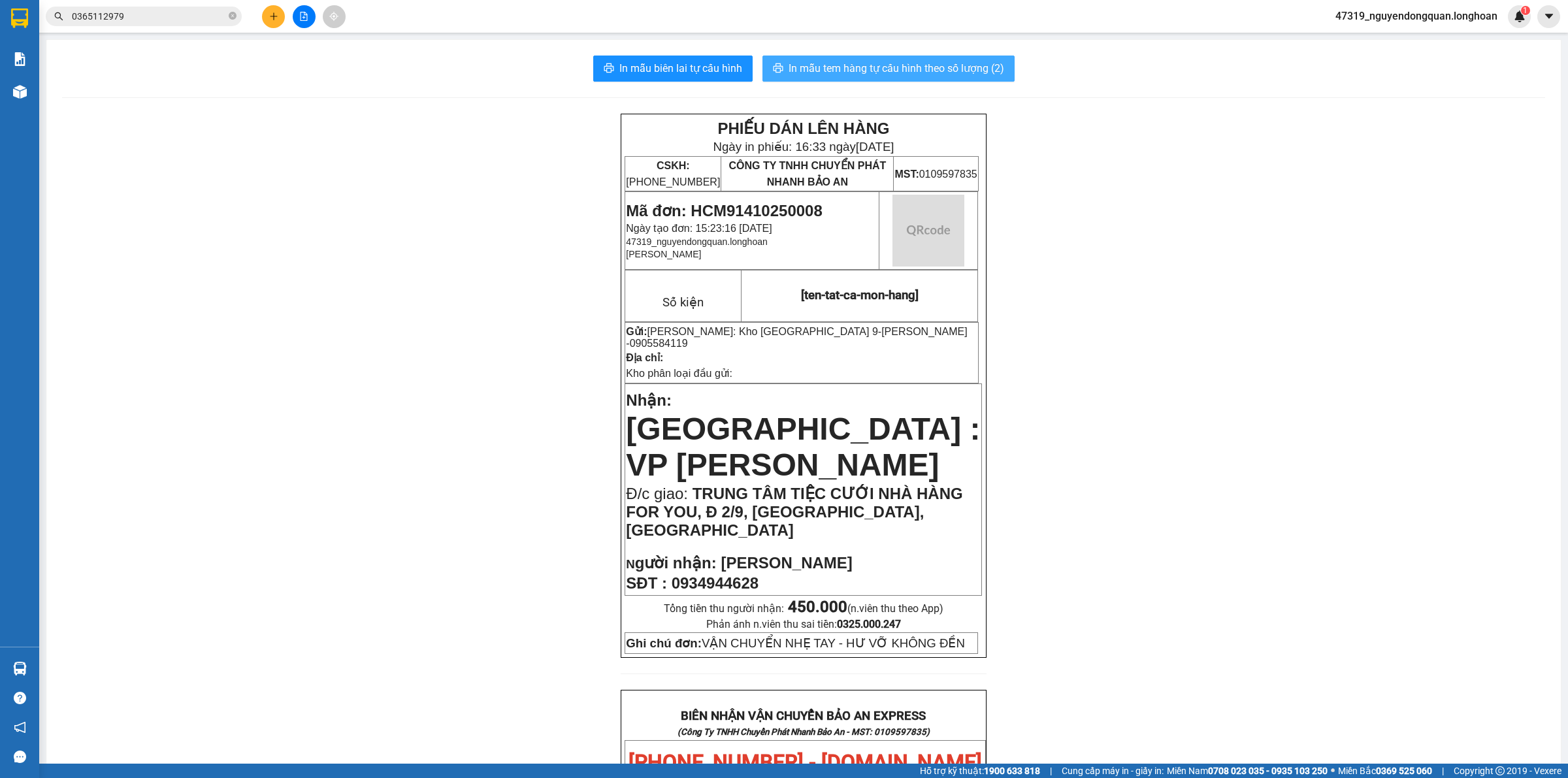
click at [961, 63] on span "In mẫu tem hàng tự cấu hình theo số lượng (2)" at bounding box center [896, 68] width 215 height 17
click at [439, 344] on div "PHIẾU DÁN LÊN HÀNG Ngày in phiếu: 16:33 ngày 14-10-2025 CSKH: 1900.06.88.33 CÔN…" at bounding box center [804, 787] width 1483 height 1346
click at [931, 72] on span "In mẫu tem hàng tự cấu hình theo số lượng (2)" at bounding box center [896, 68] width 215 height 17
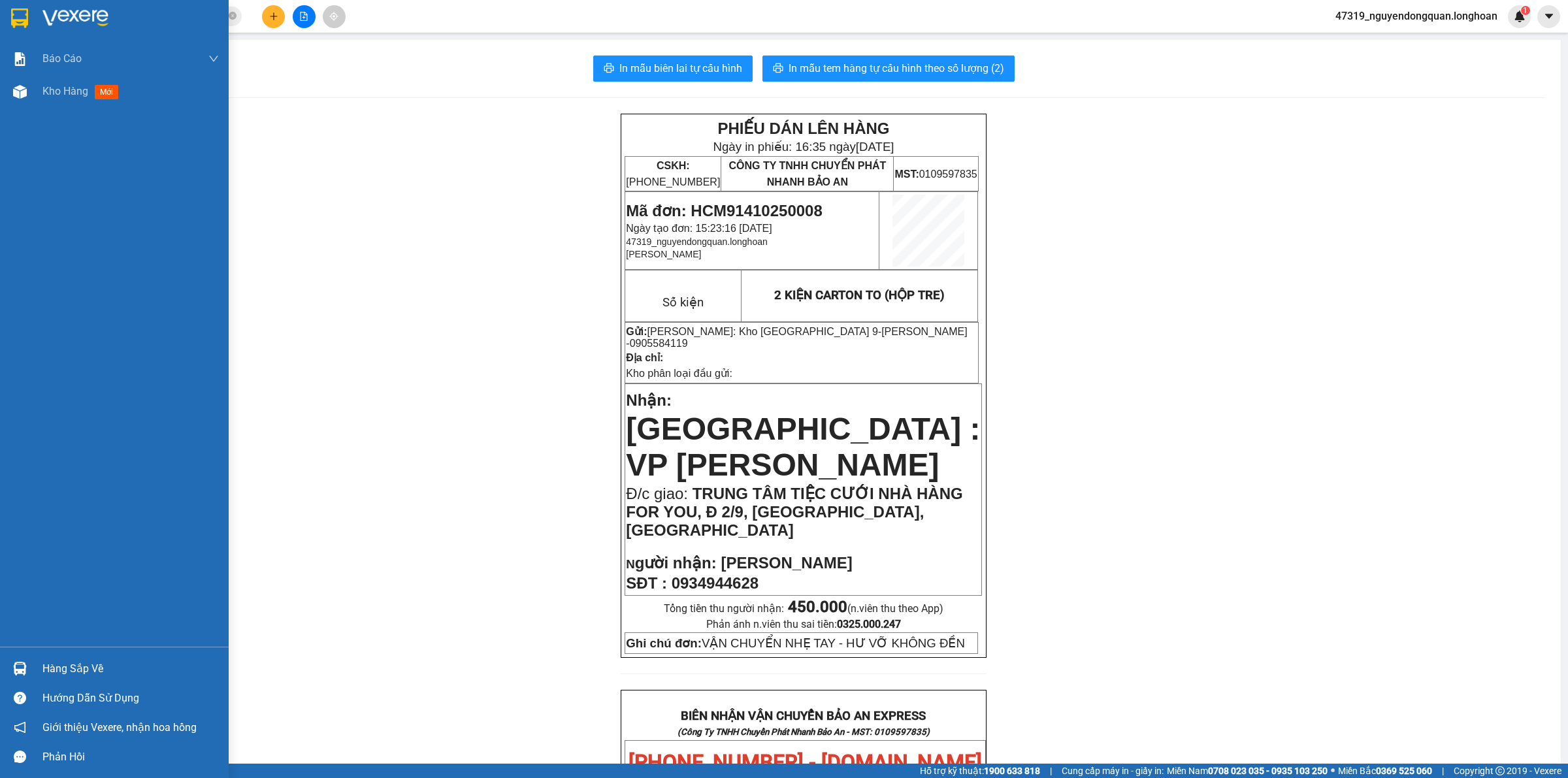
click at [36, 21] on div at bounding box center [114, 21] width 229 height 42
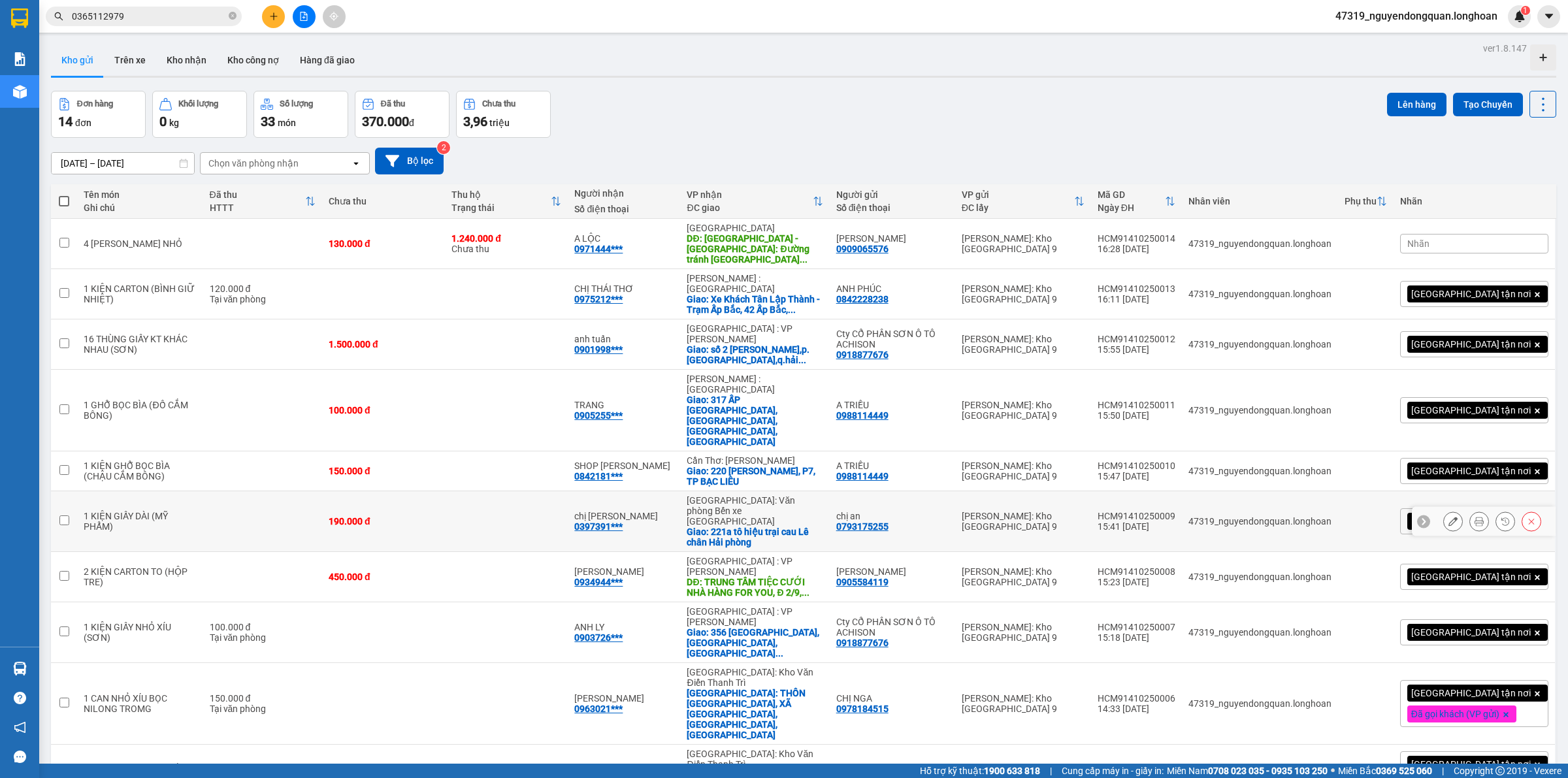
click at [1475, 517] on icon at bounding box center [1479, 522] width 9 height 9
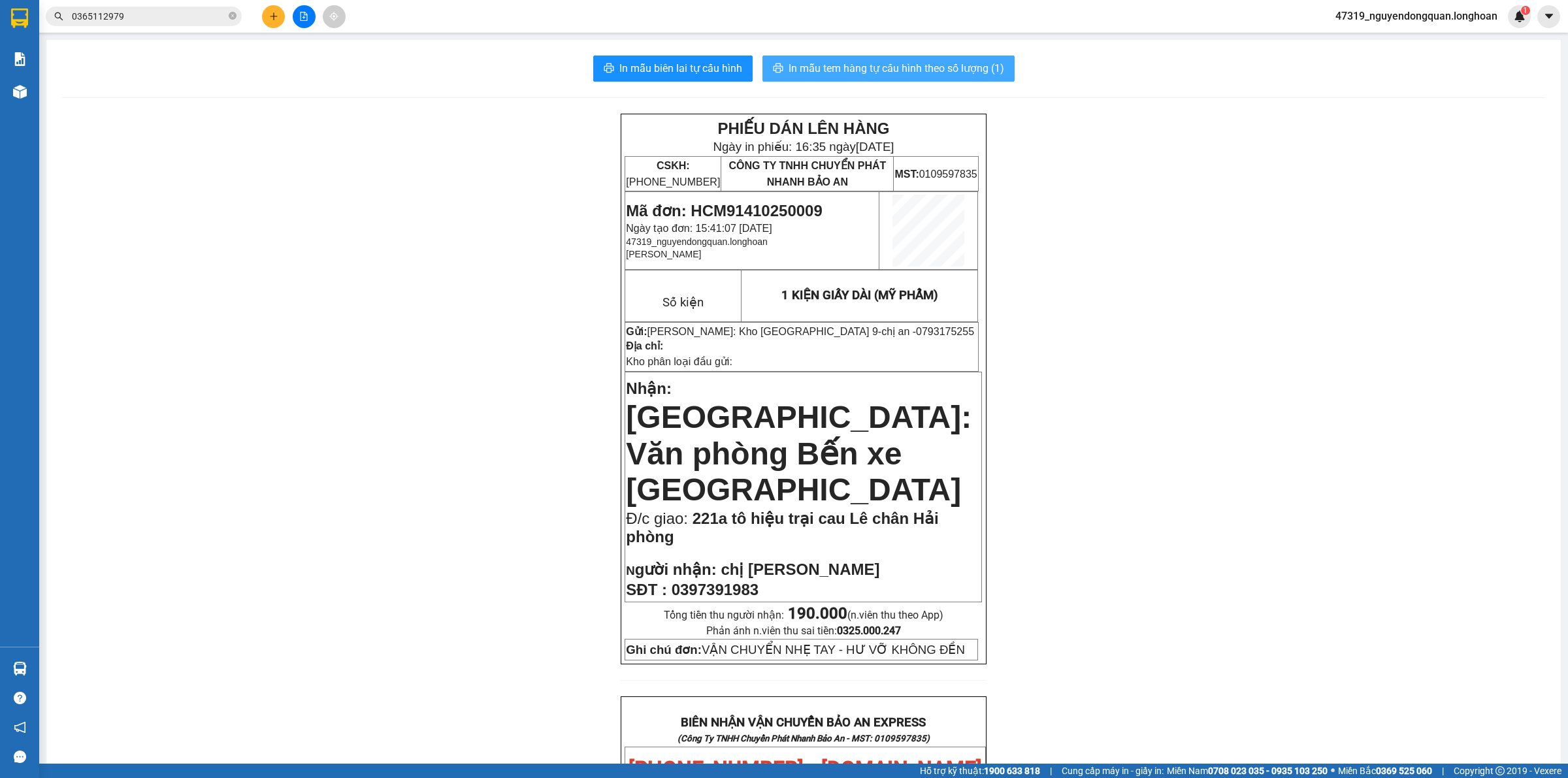
click at [931, 78] on button "In mẫu tem hàng tự cấu hình theo số lượng (1)" at bounding box center [888, 68] width 252 height 26
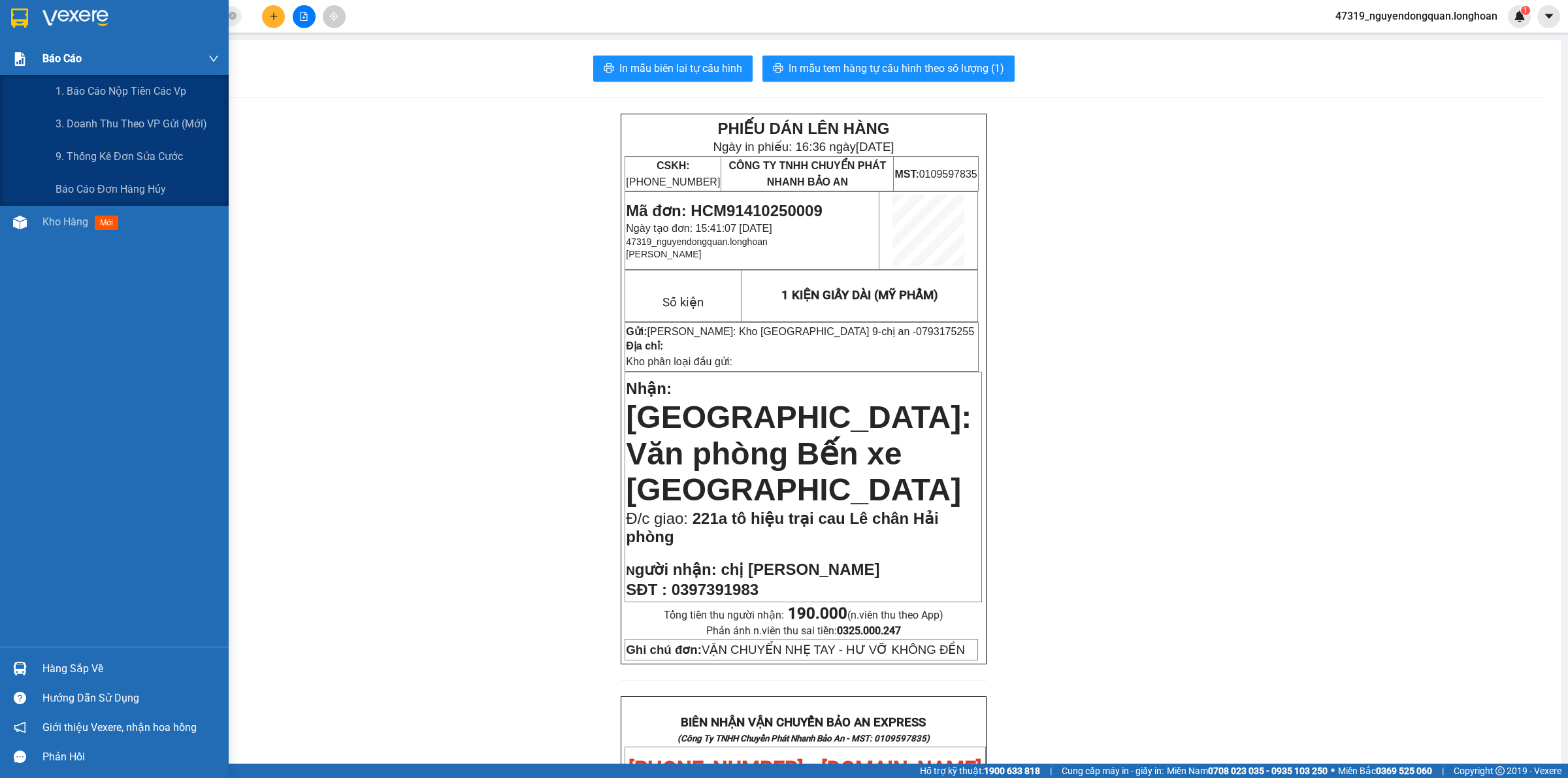
click at [10, 44] on div "Báo cáo" at bounding box center [114, 58] width 229 height 32
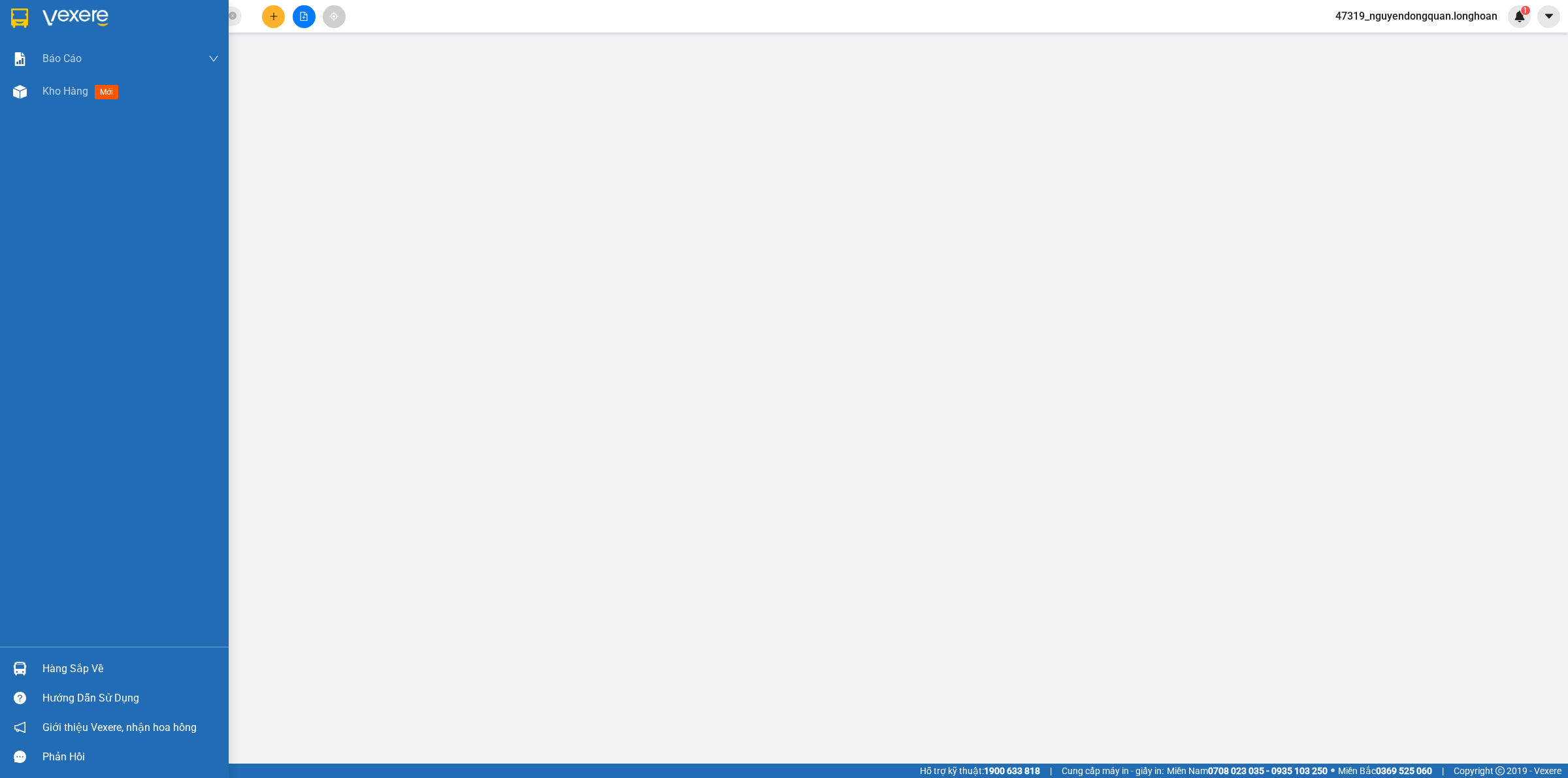
click at [11, 15] on img at bounding box center [20, 19] width 17 height 20
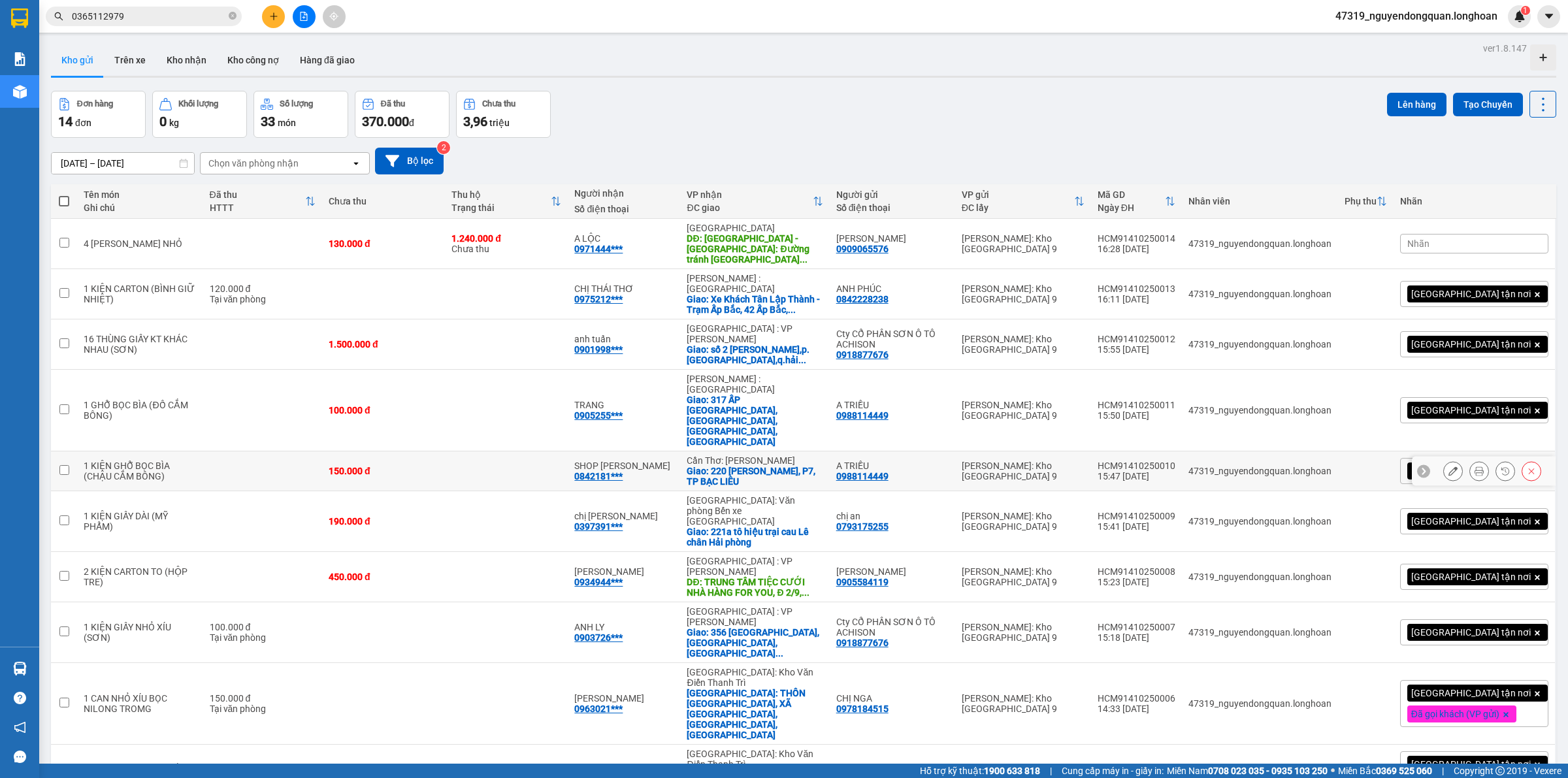
click at [1470, 460] on button at bounding box center [1479, 471] width 19 height 23
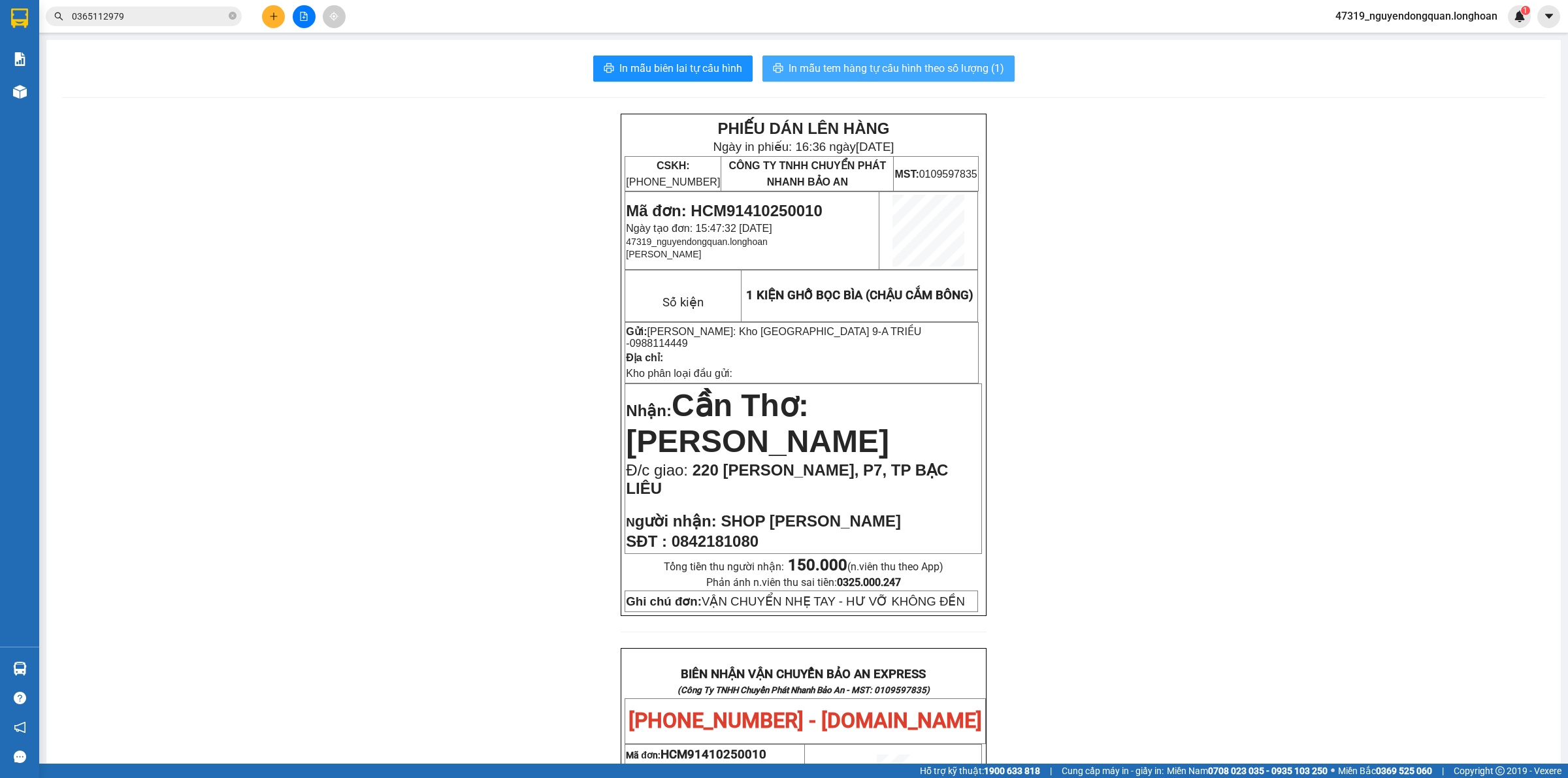
click at [910, 70] on span "In mẫu tem hàng tự cấu hình theo số lượng (1)" at bounding box center [896, 68] width 215 height 17
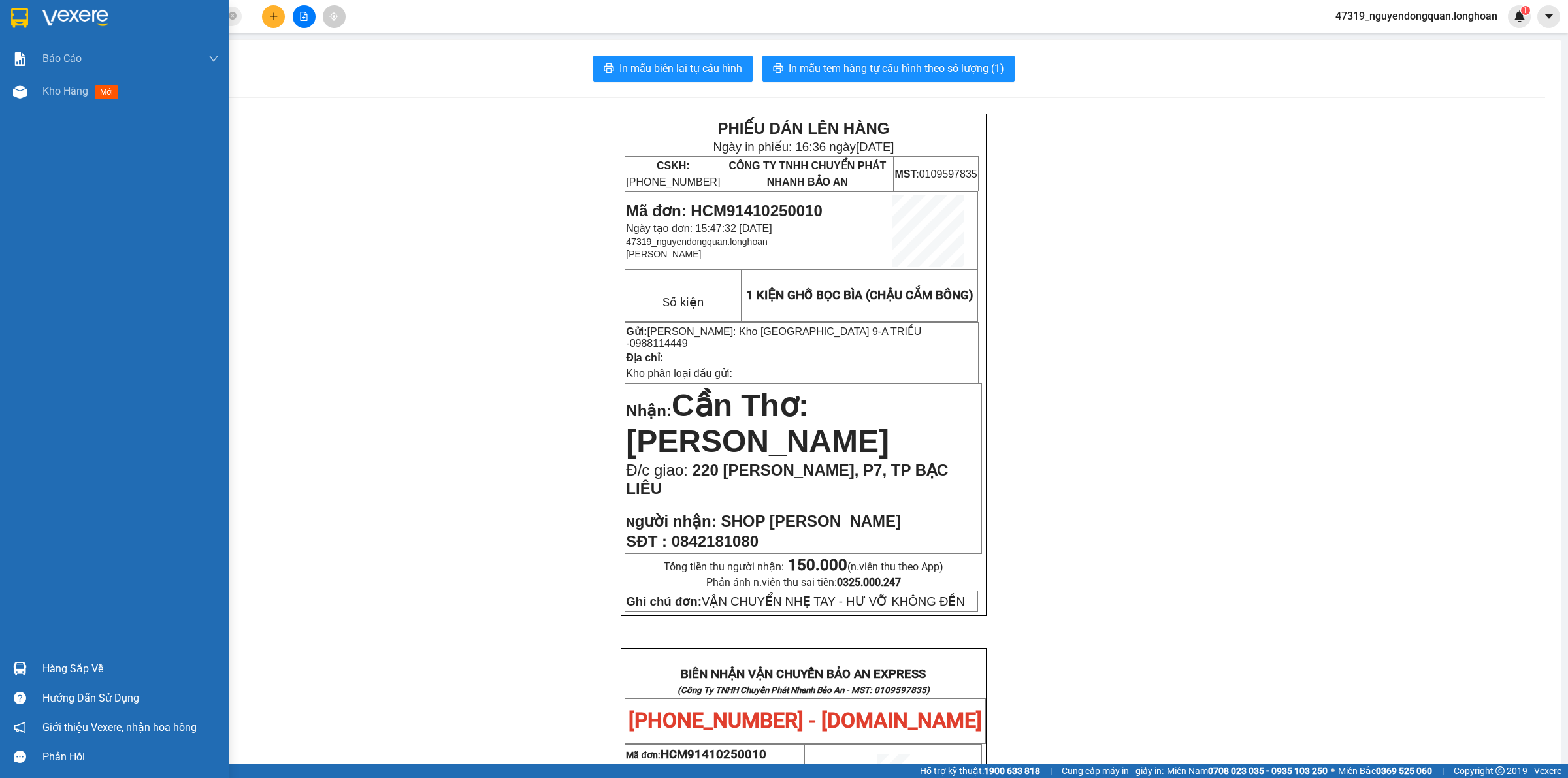
click at [38, 15] on div at bounding box center [114, 21] width 229 height 42
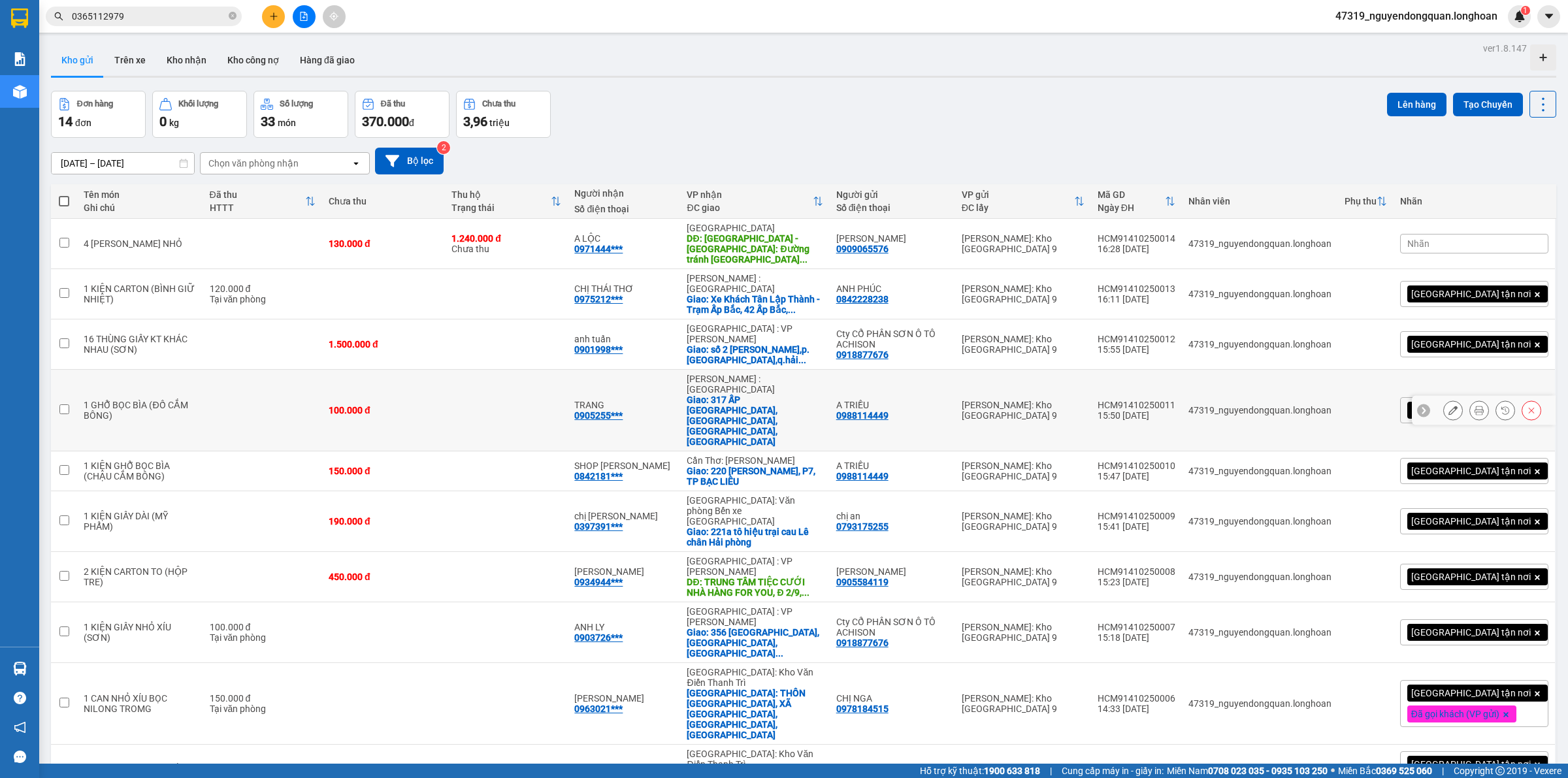
click at [1475, 406] on icon at bounding box center [1479, 410] width 9 height 9
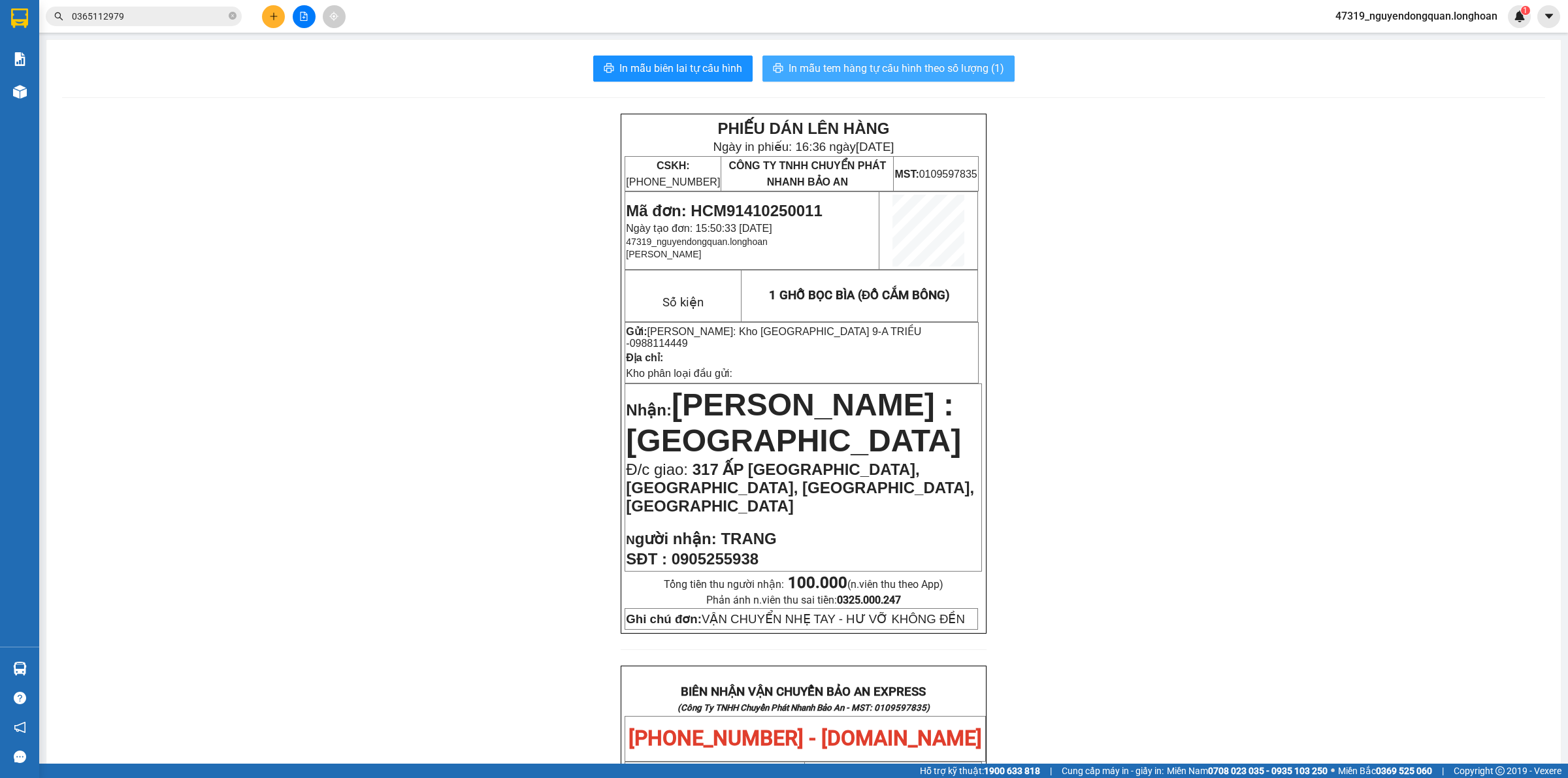
click at [945, 76] on span "In mẫu tem hàng tự cấu hình theo số lượng (1)" at bounding box center [896, 68] width 215 height 17
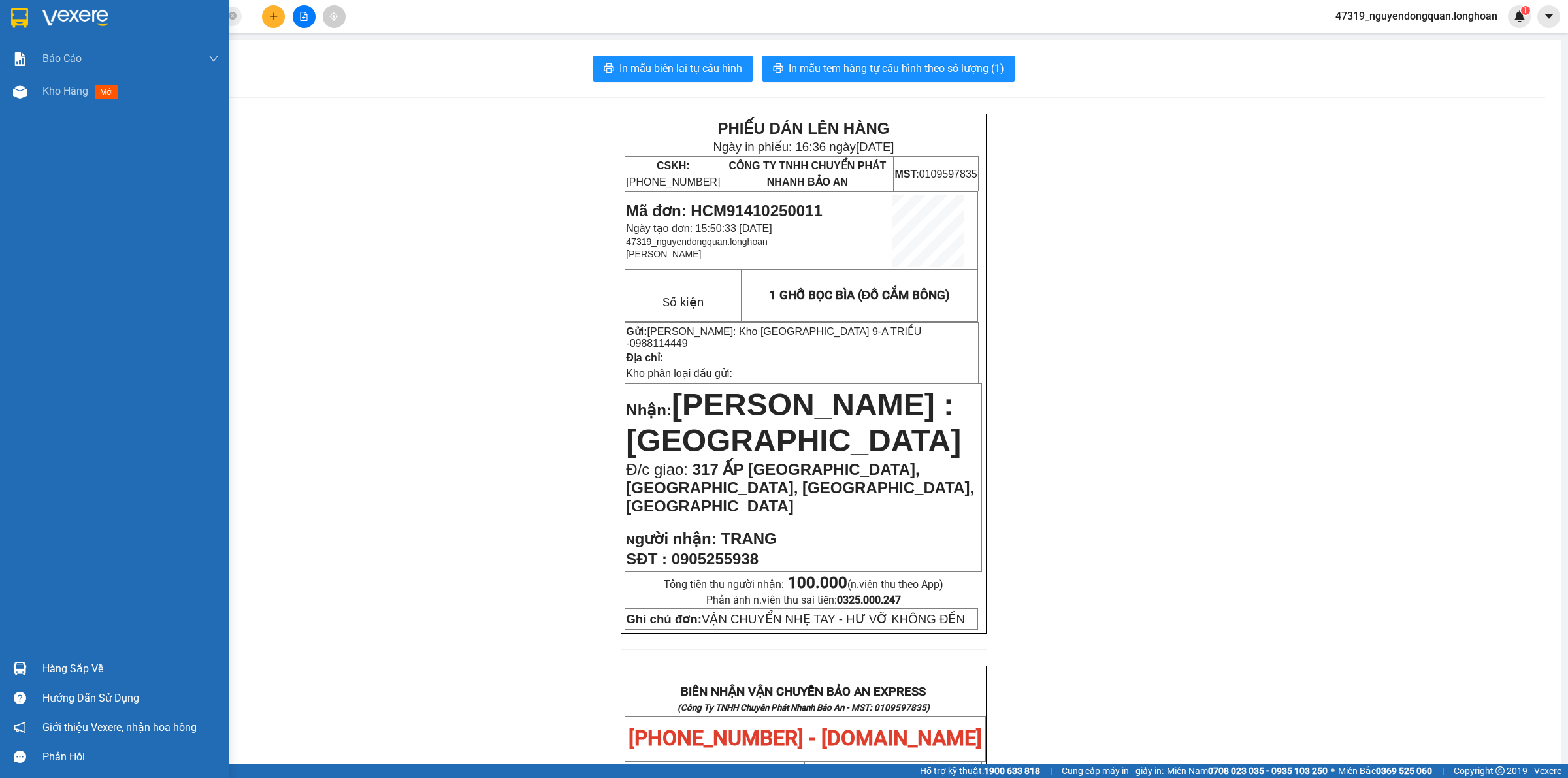
click at [32, 22] on div at bounding box center [114, 21] width 229 height 42
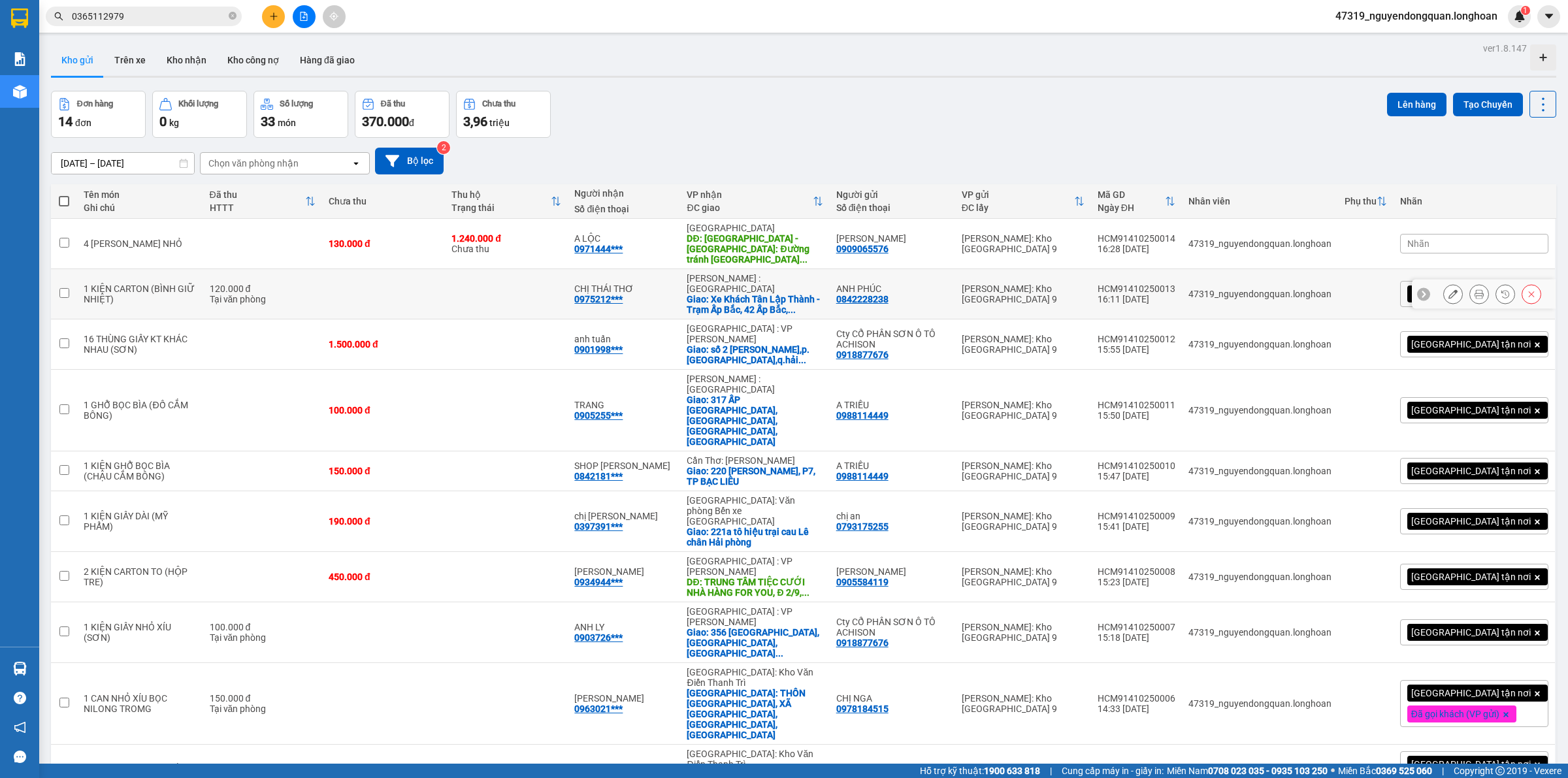
click at [1475, 291] on icon at bounding box center [1479, 294] width 9 height 9
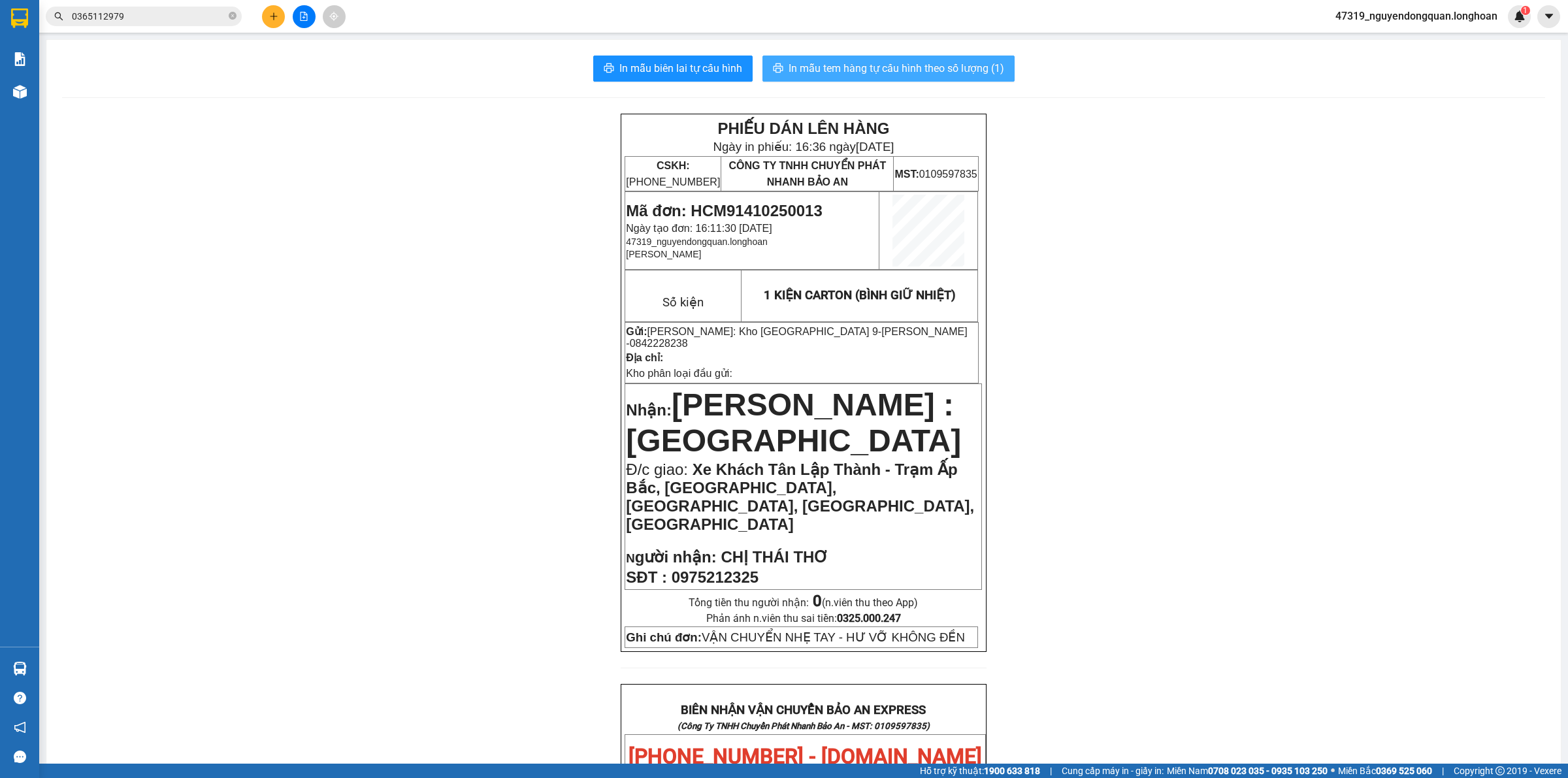
click at [952, 60] on button "In mẫu tem hàng tự cấu hình theo số lượng (1)" at bounding box center [888, 68] width 252 height 26
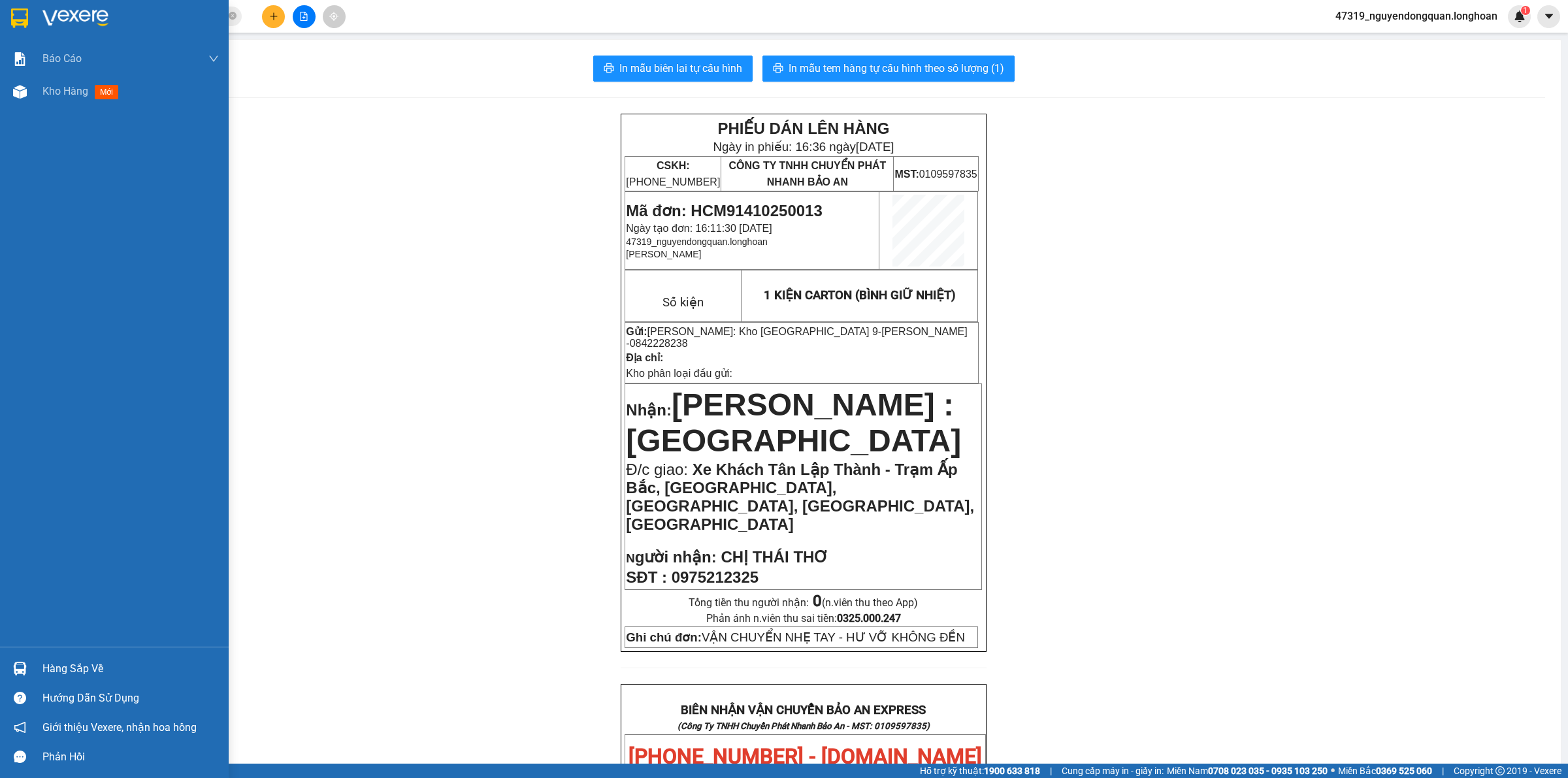
click at [28, 15] on div at bounding box center [20, 18] width 23 height 23
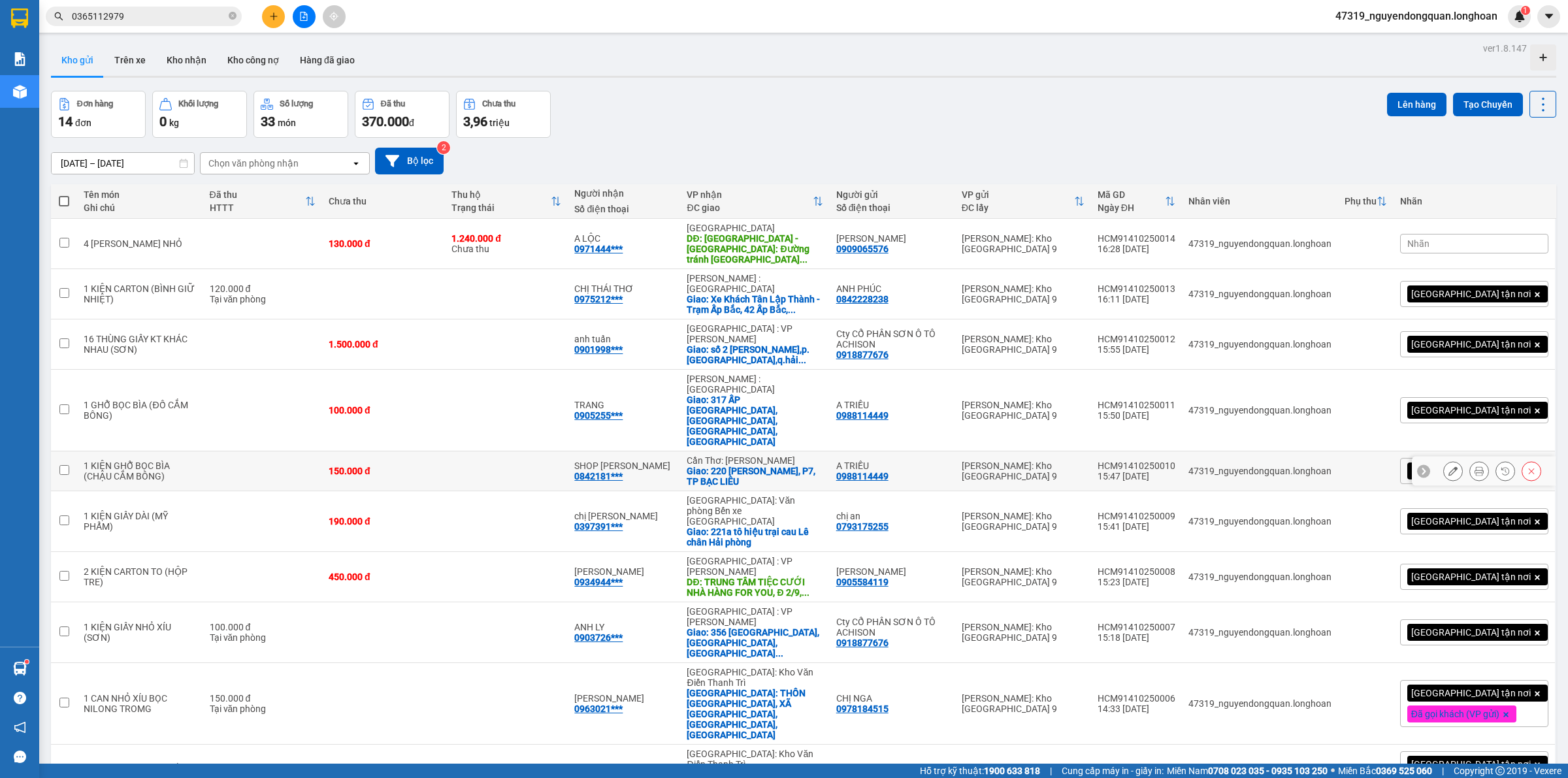
scroll to position [206, 0]
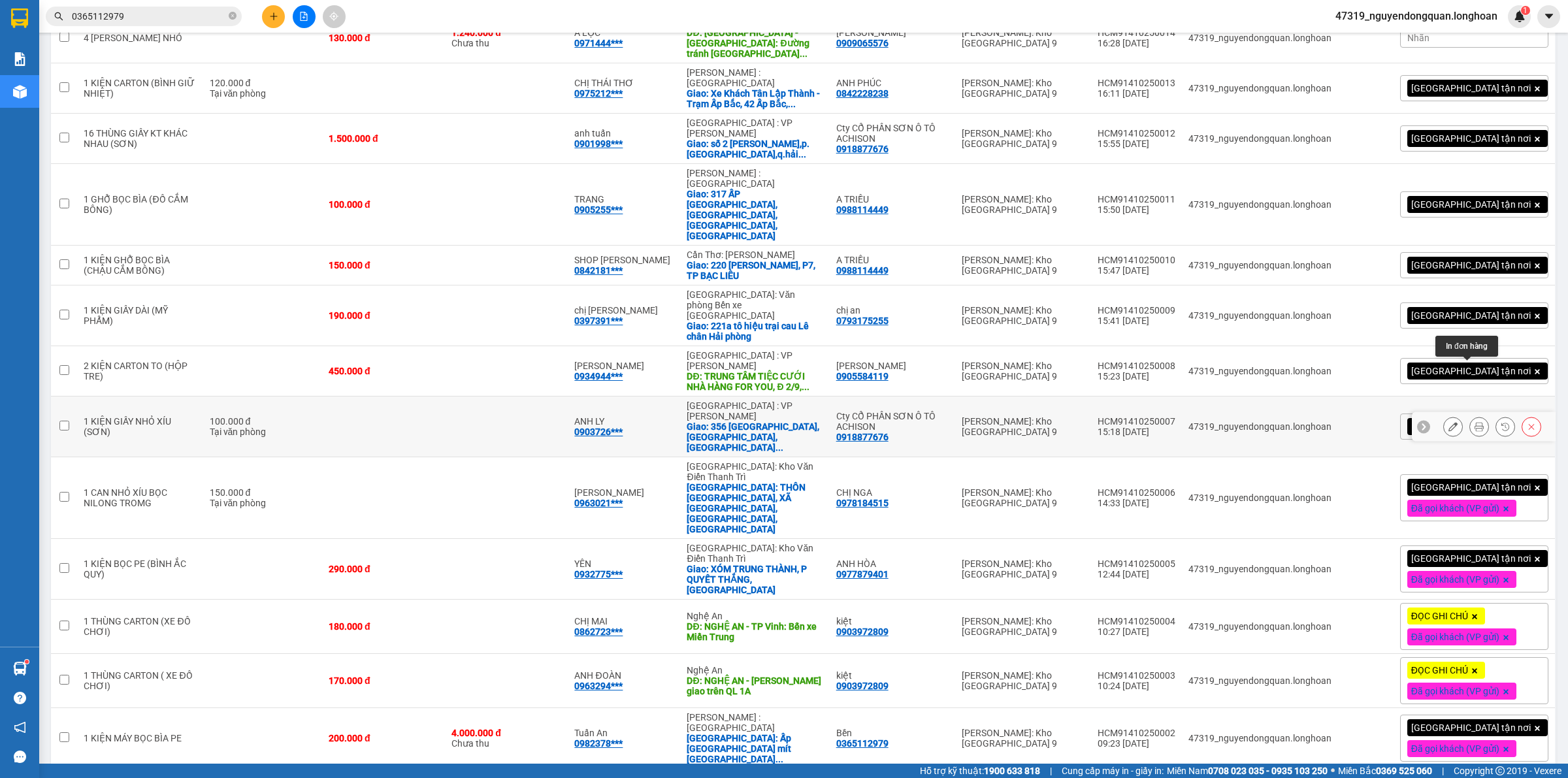
click at [1475, 422] on icon at bounding box center [1479, 427] width 9 height 9
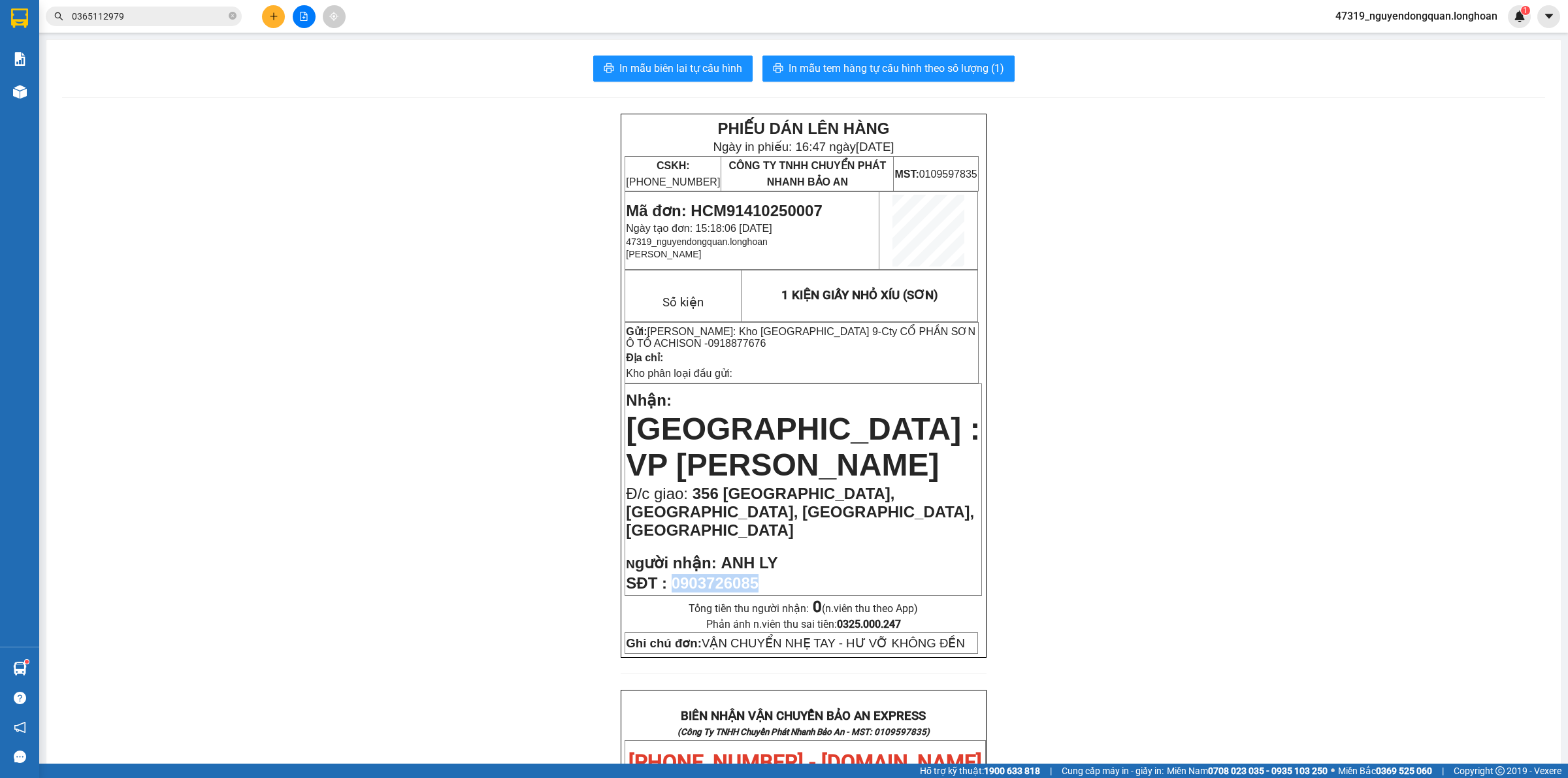
drag, startPoint x: 668, startPoint y: 540, endPoint x: 775, endPoint y: 539, distance: 107.0
click at [775, 575] on p "SĐT : 0903726085" at bounding box center [803, 584] width 354 height 19
copy span "0903726085"
click at [515, 394] on div "PHIẾU DÁN LÊN HÀNG Ngày in phiếu: 16:47 ngày 14-10-2025 CSKH: 1900.06.88.33 CÔN…" at bounding box center [804, 785] width 1483 height 1342
drag, startPoint x: 399, startPoint y: 203, endPoint x: 389, endPoint y: 201, distance: 10.2
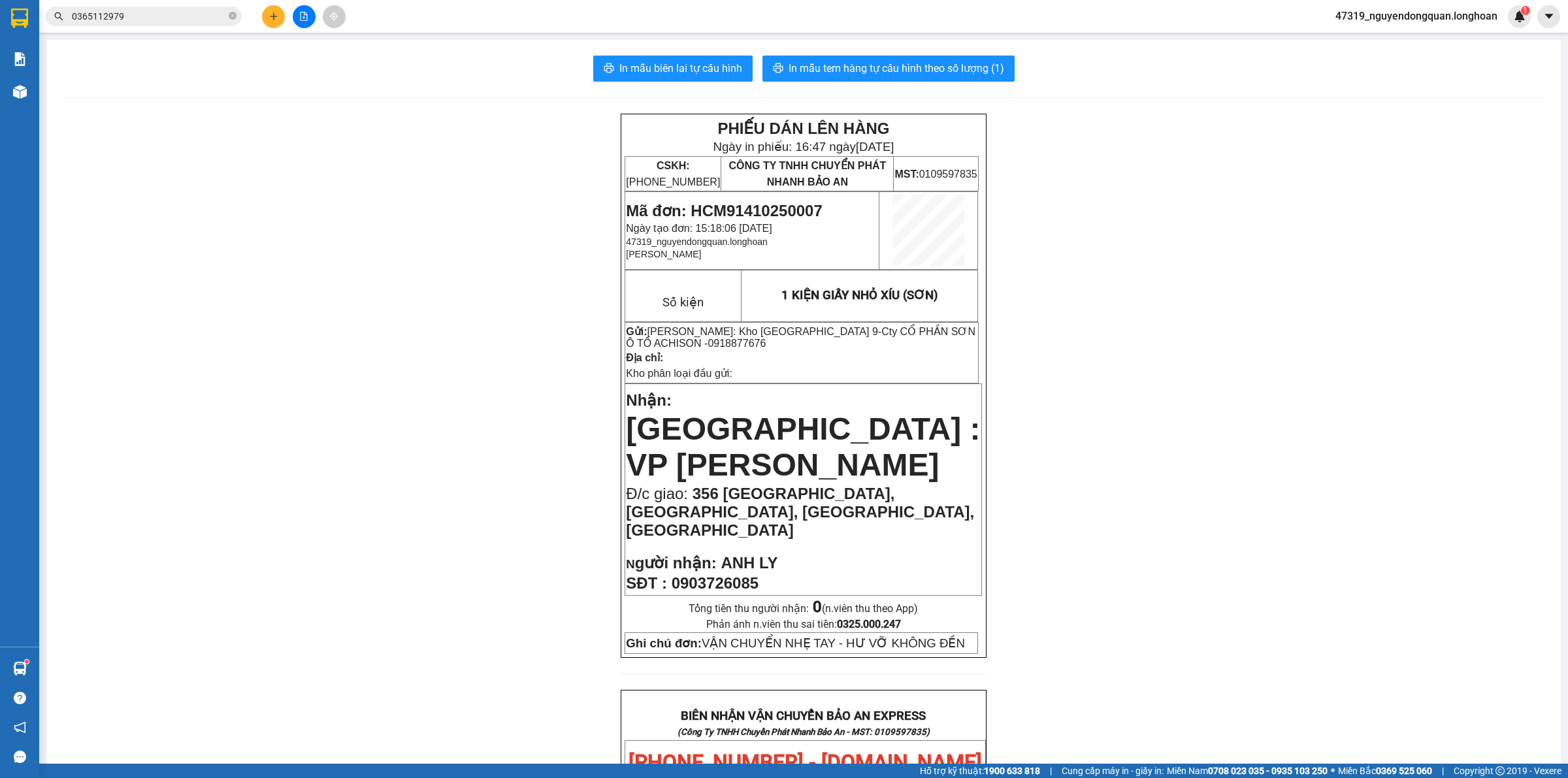
click at [400, 201] on div "PHIẾU DÁN LÊN HÀNG Ngày in phiếu: 16:47 ngày 14-10-2025 CSKH: 1900.06.88.33 CÔN…" at bounding box center [804, 785] width 1483 height 1342
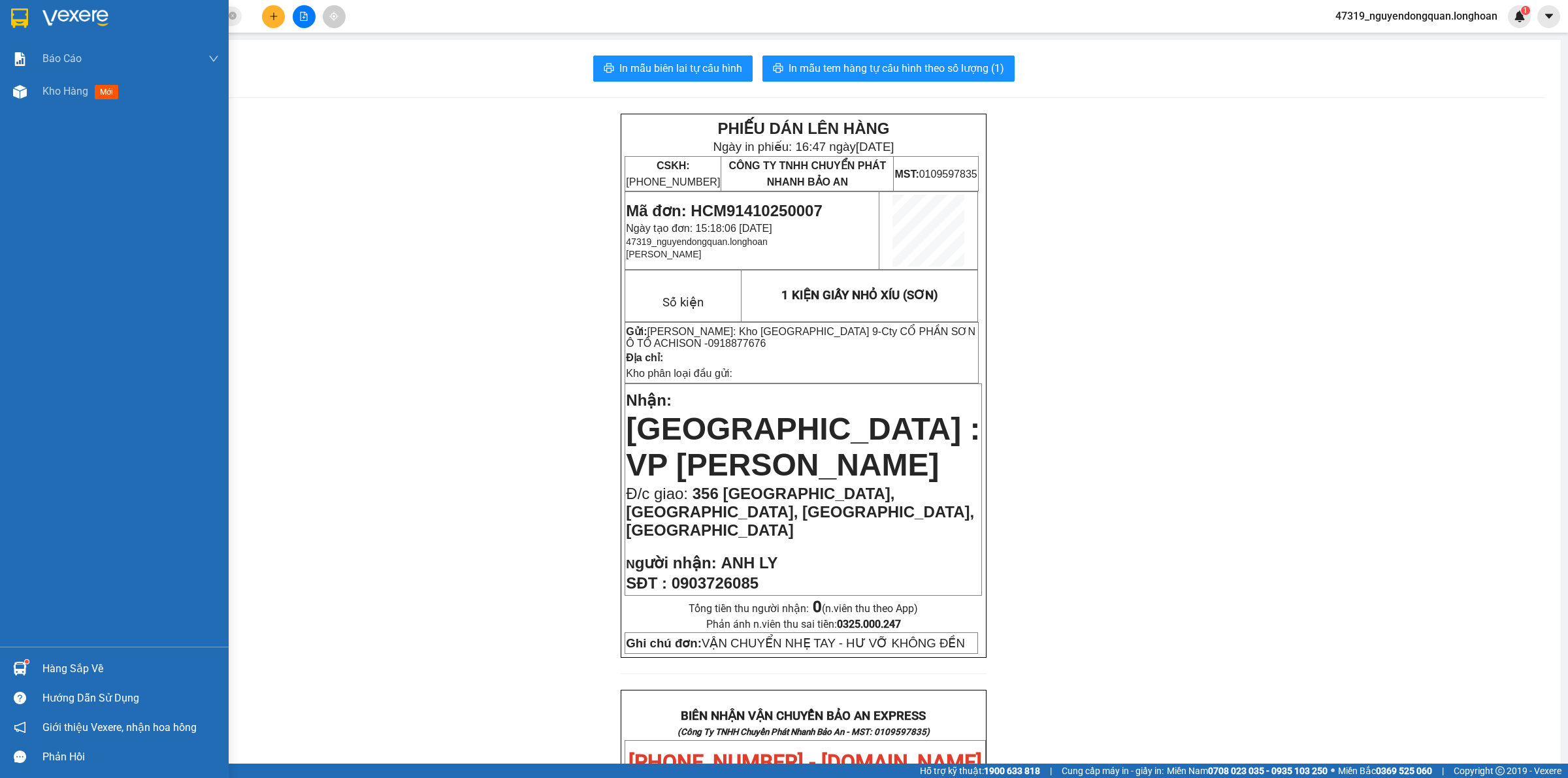
drag, startPoint x: 17, startPoint y: 27, endPoint x: 20, endPoint y: 21, distance: 6.7
click at [17, 28] on div at bounding box center [20, 18] width 23 height 23
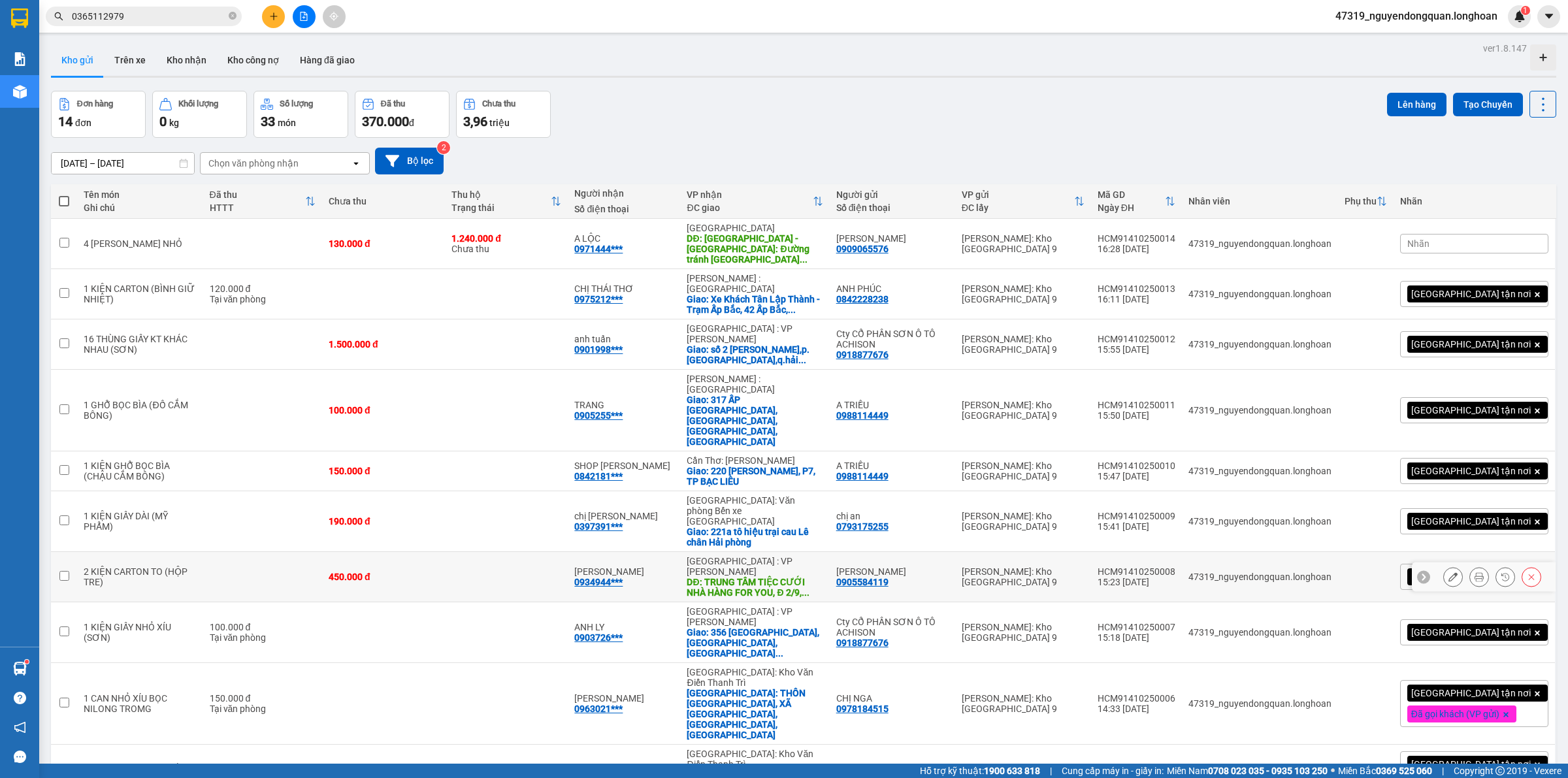
click at [1475, 573] on icon at bounding box center [1479, 577] width 9 height 9
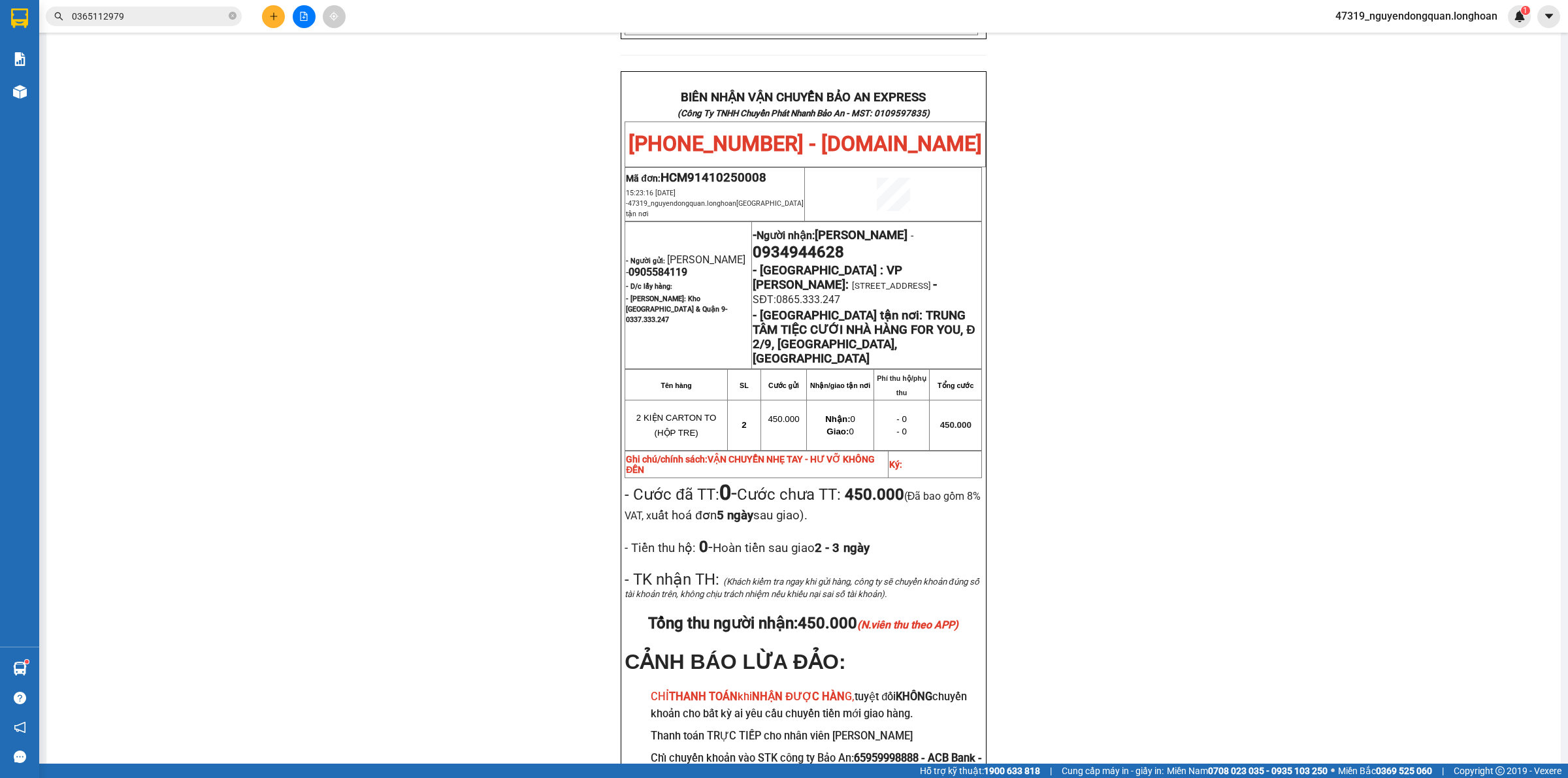
scroll to position [618, 0]
drag, startPoint x: 746, startPoint y: 201, endPoint x: 837, endPoint y: 209, distance: 91.4
click at [837, 226] on p "- Người nhận: HOÀNG THỊ THẢO - 0934944628" at bounding box center [866, 244] width 228 height 36
copy span "0934944628"
click at [537, 254] on div "PHIẾU DÁN LÊN HÀNG Ngày in phiếu: 16:48 ngày 14-10-2025 CSKH: 1900.06.88.33 CÔN…" at bounding box center [804, 169] width 1483 height 1346
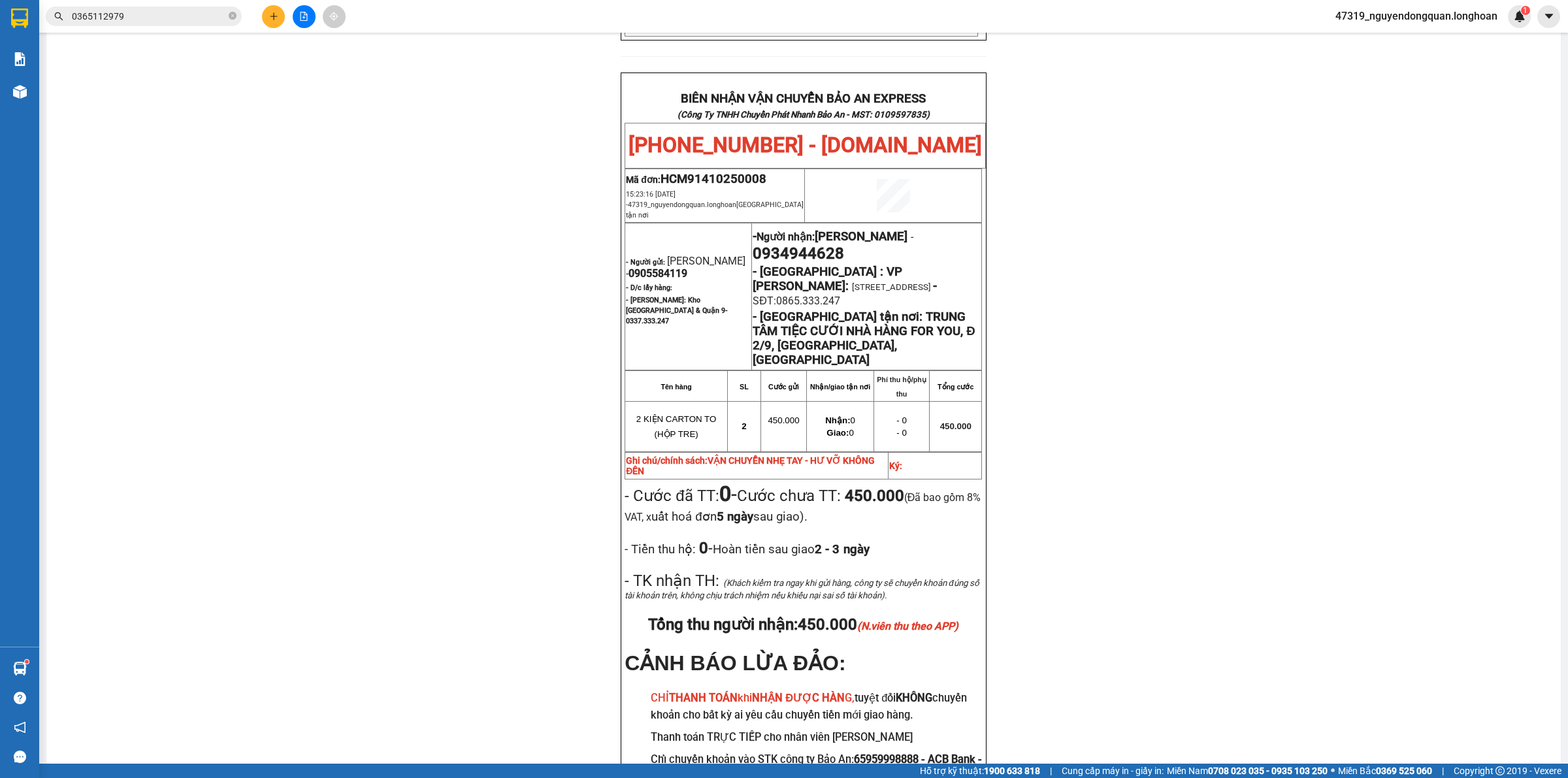
click at [497, 298] on div "PHIẾU DÁN LÊN HÀNG Ngày in phiếu: 16:48 ngày 14-10-2025 CSKH: 1900.06.88.33 CÔN…" at bounding box center [804, 169] width 1483 height 1346
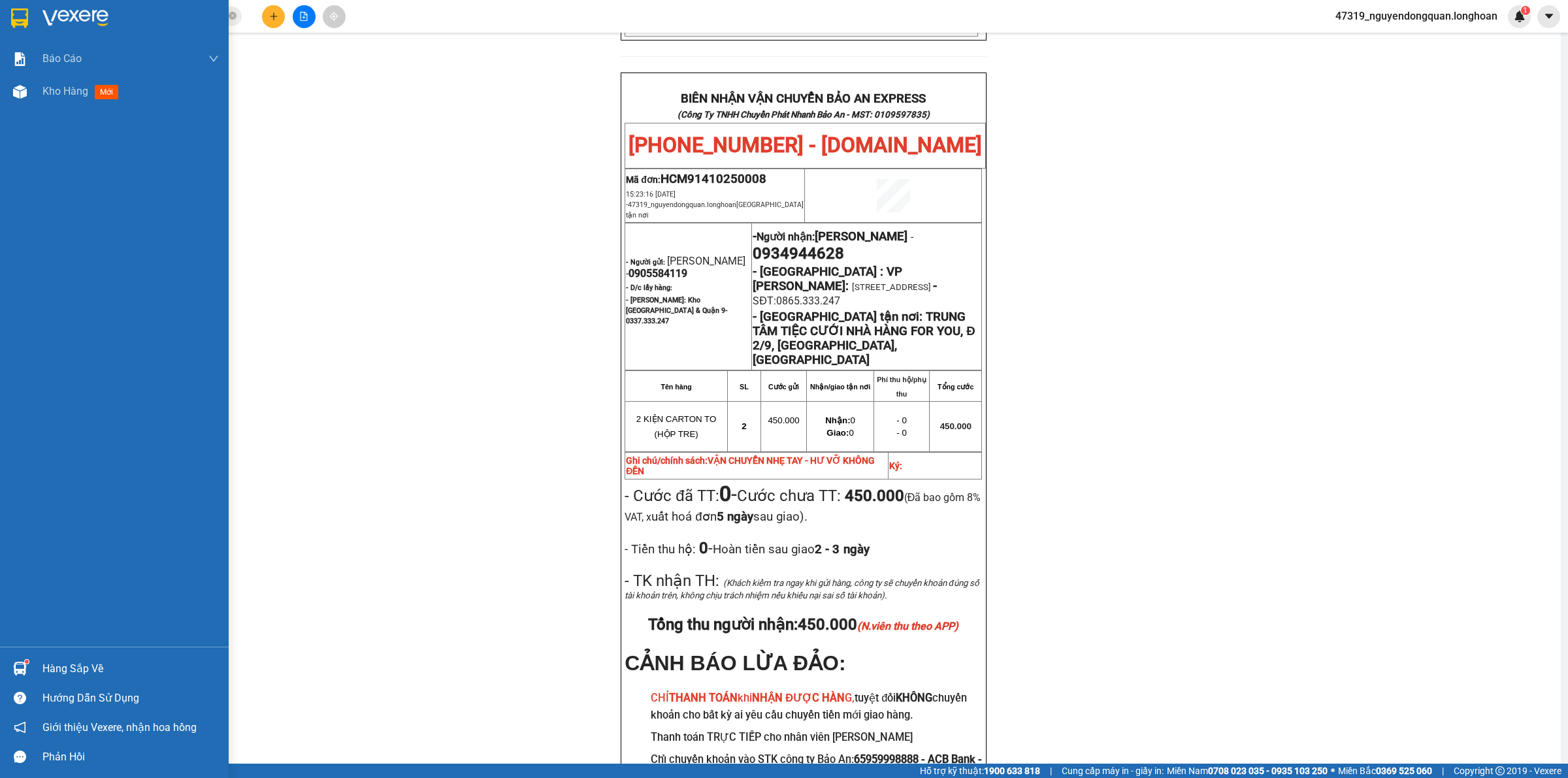
click at [40, 28] on div at bounding box center [114, 21] width 229 height 42
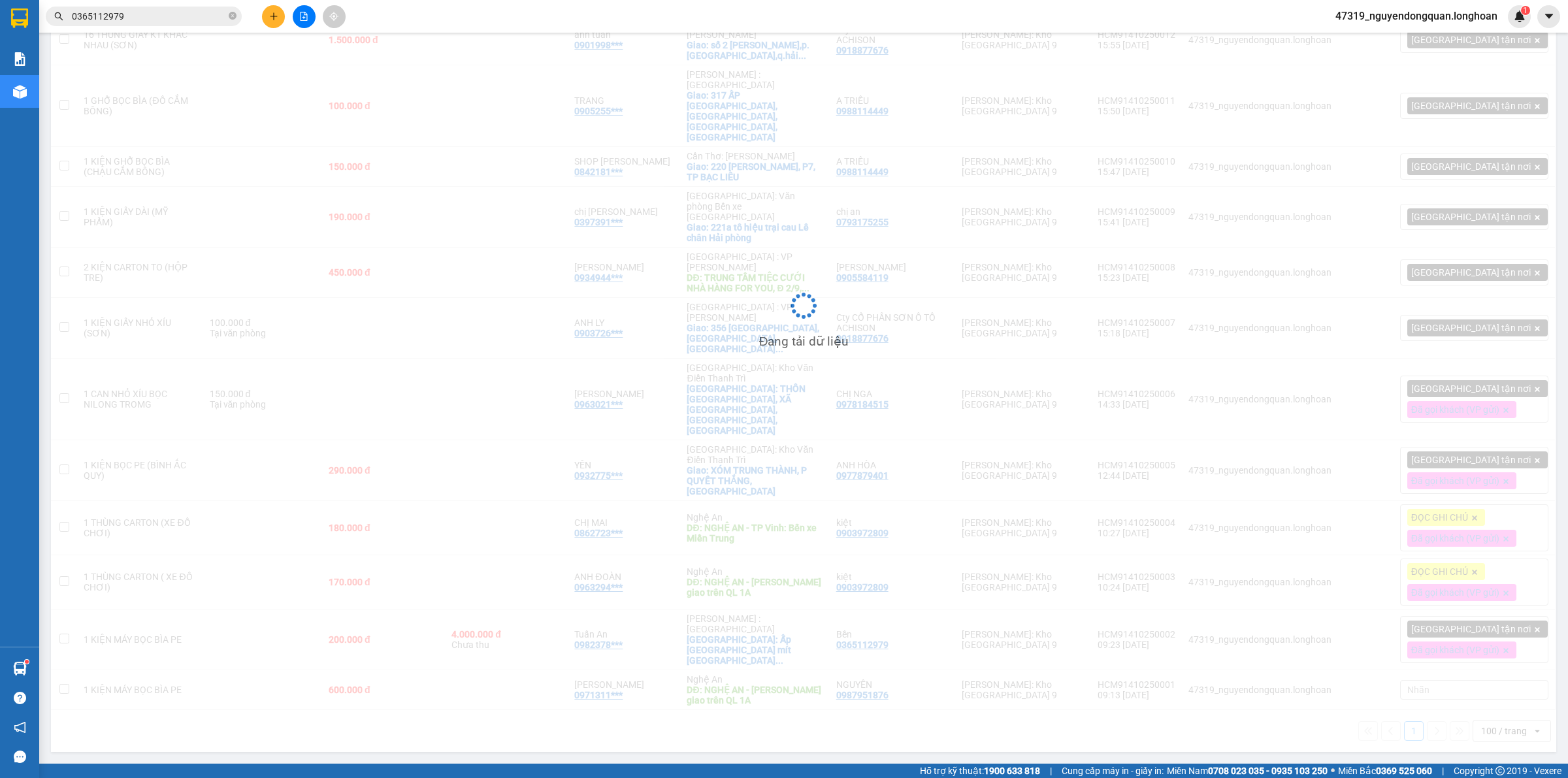
scroll to position [164, 0]
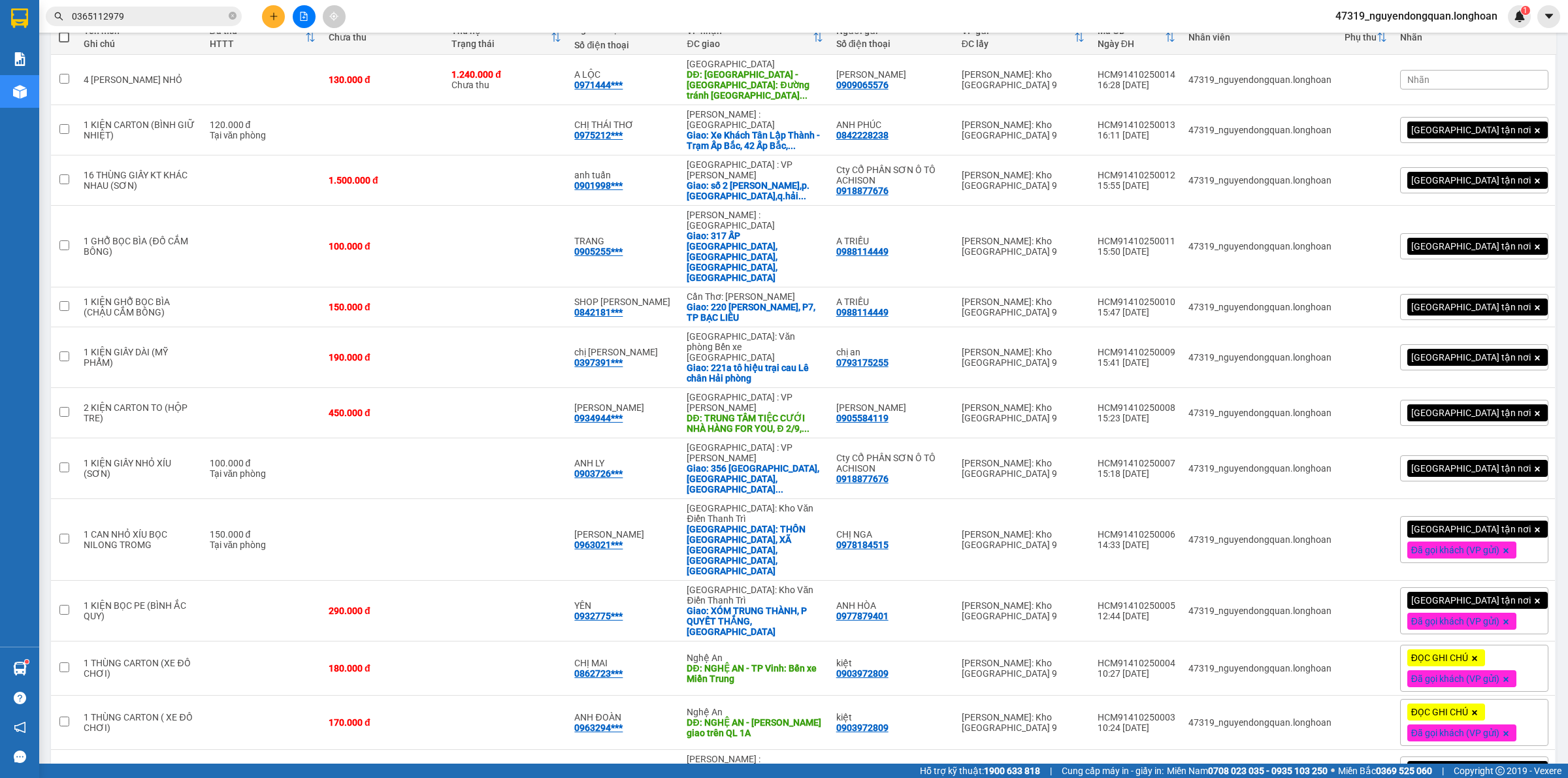
click at [1445, 400] on div "[GEOGRAPHIC_DATA] tận nơi" at bounding box center [1474, 412] width 148 height 26
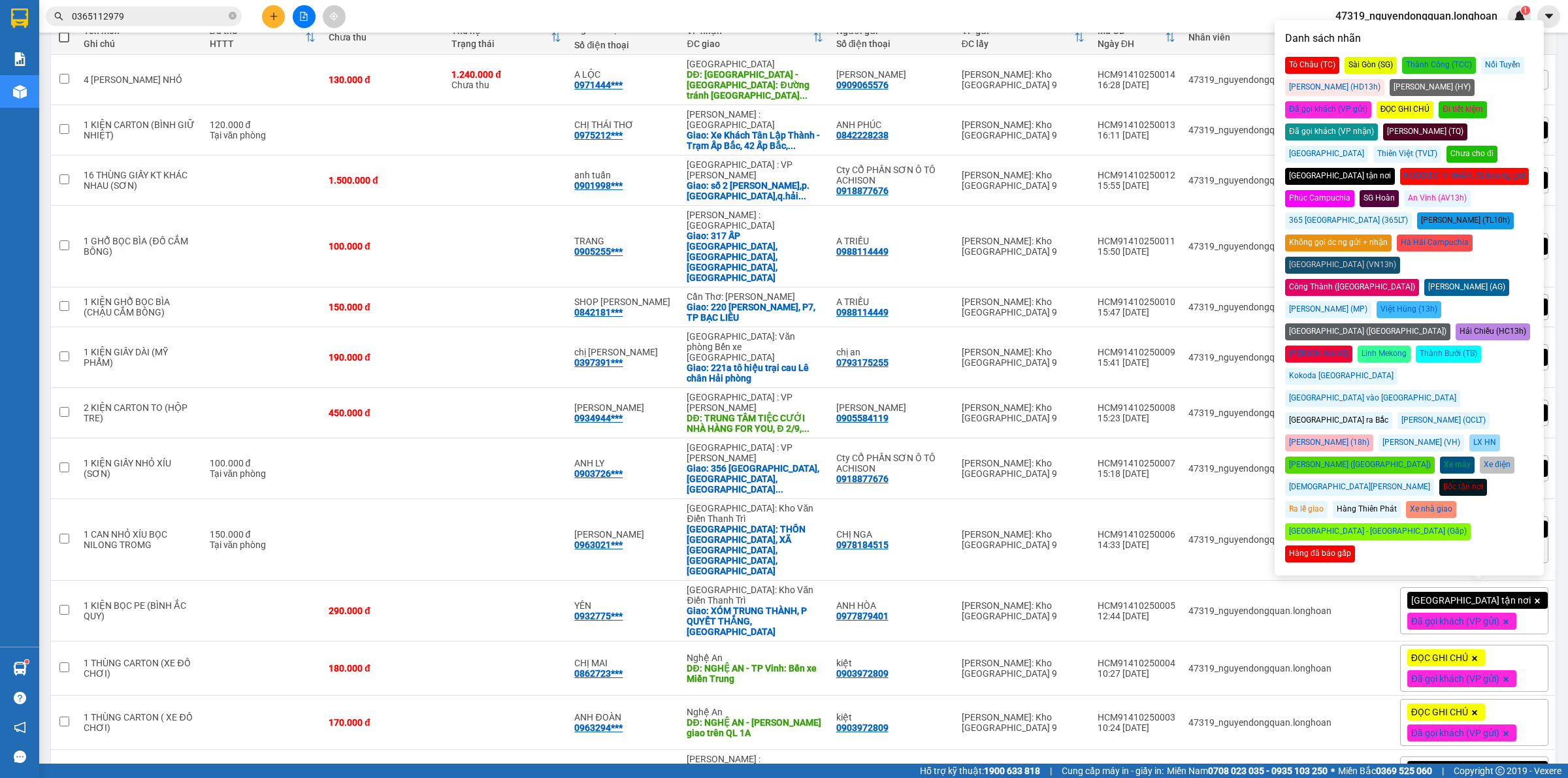
click at [1371, 101] on div "Đã gọi khách (VP gửi)" at bounding box center [1328, 110] width 86 height 17
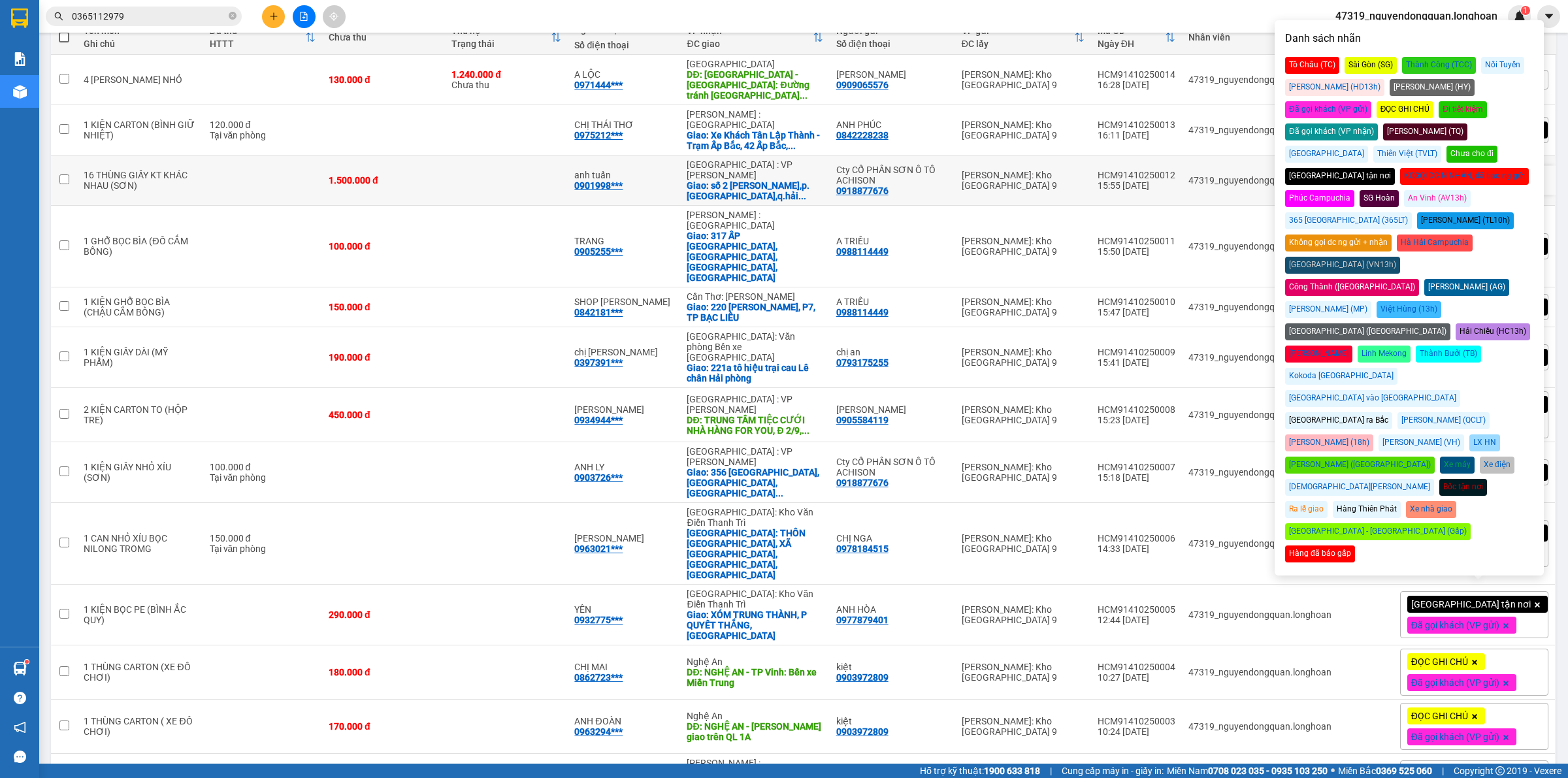
drag, startPoint x: 1189, startPoint y: 174, endPoint x: 1202, endPoint y: 183, distance: 15.8
click at [1175, 174] on div "HCM91410250012" at bounding box center [1136, 175] width 78 height 11
checkbox input "true"
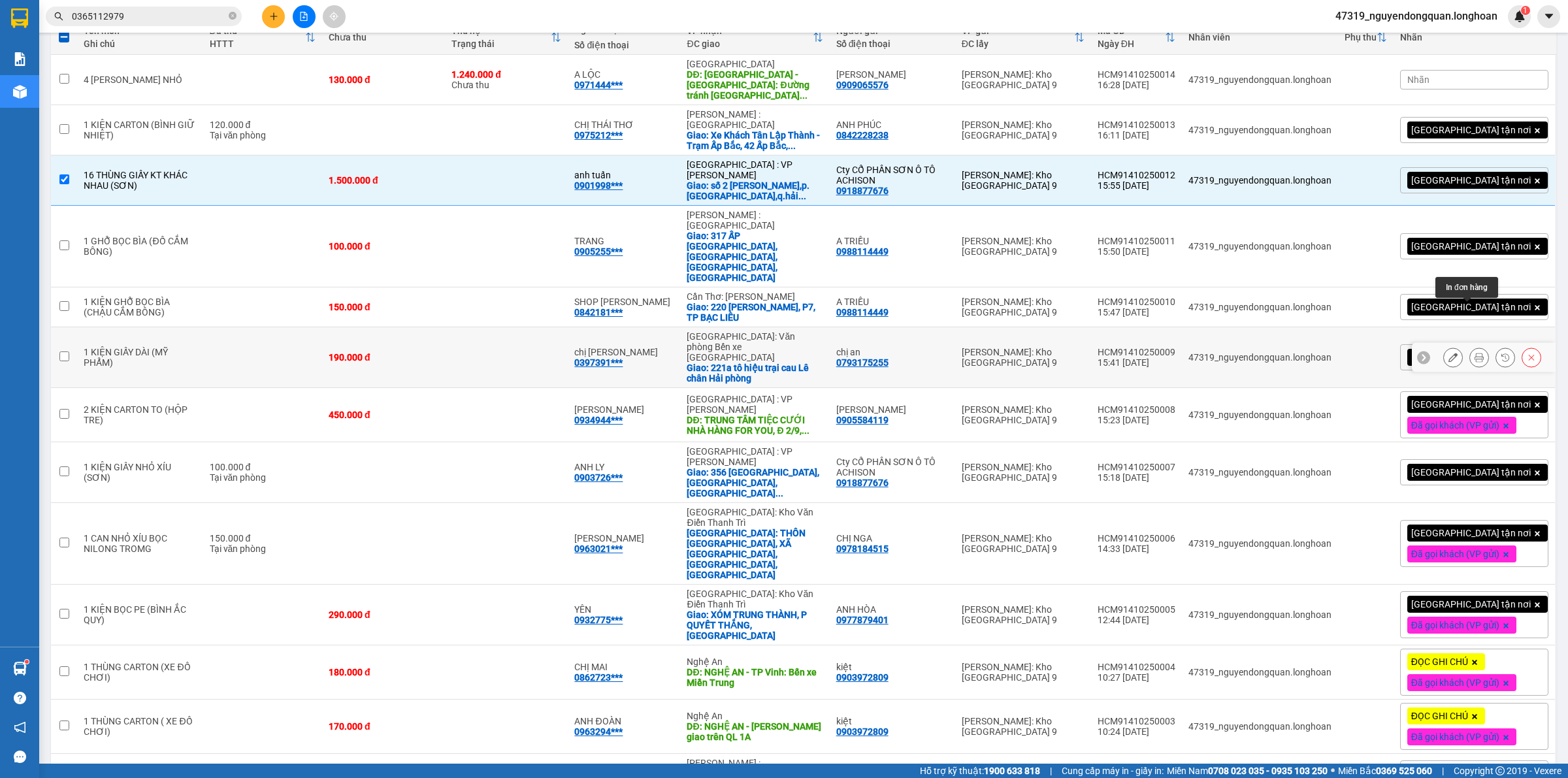
click at [1475, 353] on icon at bounding box center [1479, 357] width 9 height 9
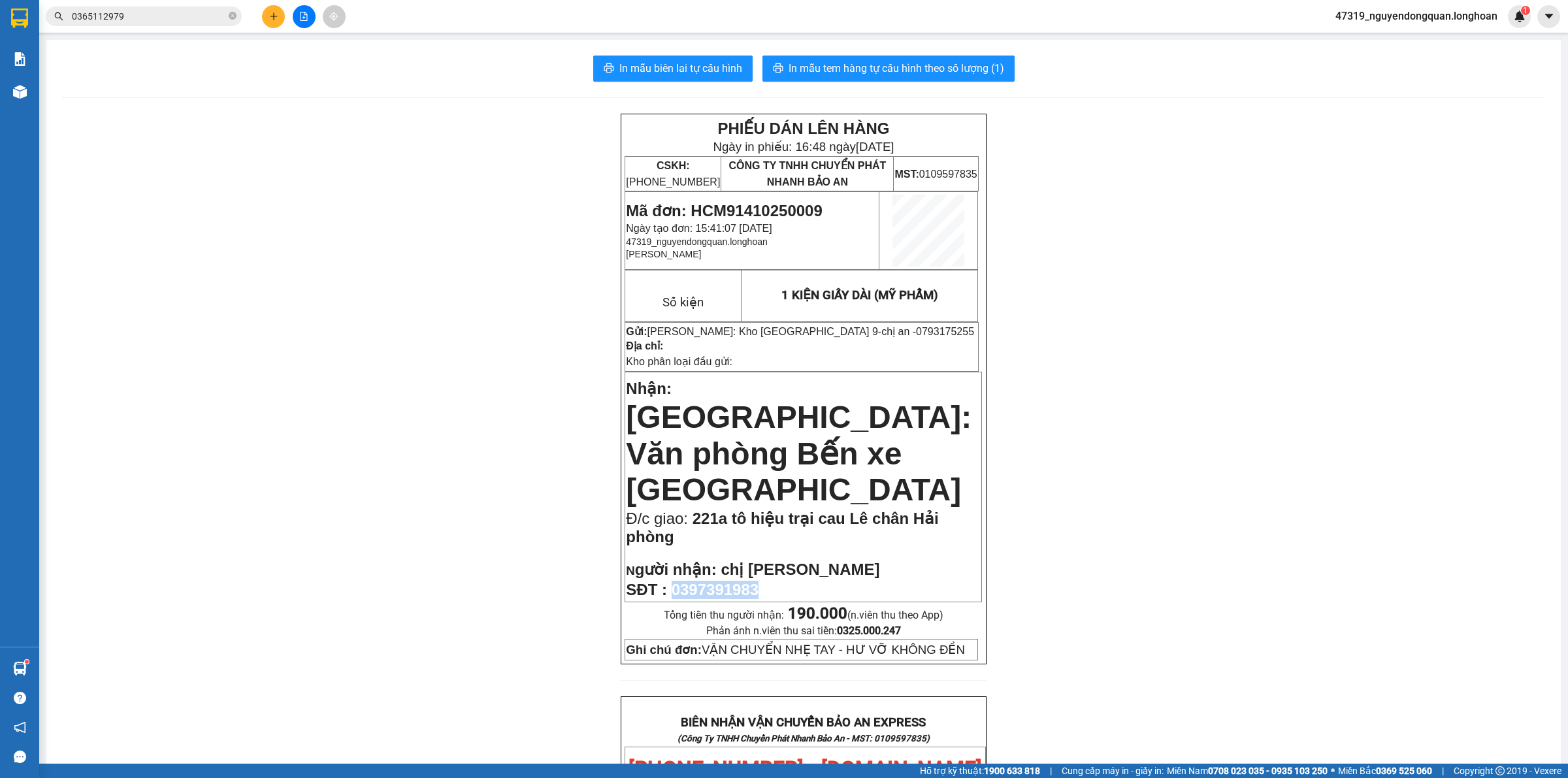
drag, startPoint x: 670, startPoint y: 563, endPoint x: 769, endPoint y: 554, distance: 99.4
click at [768, 581] on p "SĐT : 0397391983" at bounding box center [803, 590] width 354 height 19
copy span "0397391983"
drag, startPoint x: 345, startPoint y: 500, endPoint x: 372, endPoint y: 500, distance: 27.0
click at [346, 500] on div "PHIẾU DÁN LÊN HÀNG Ngày in phiếu: 16:48 ngày 14-10-2025 CSKH: 1900.06.88.33 CÔN…" at bounding box center [804, 783] width 1483 height 1339
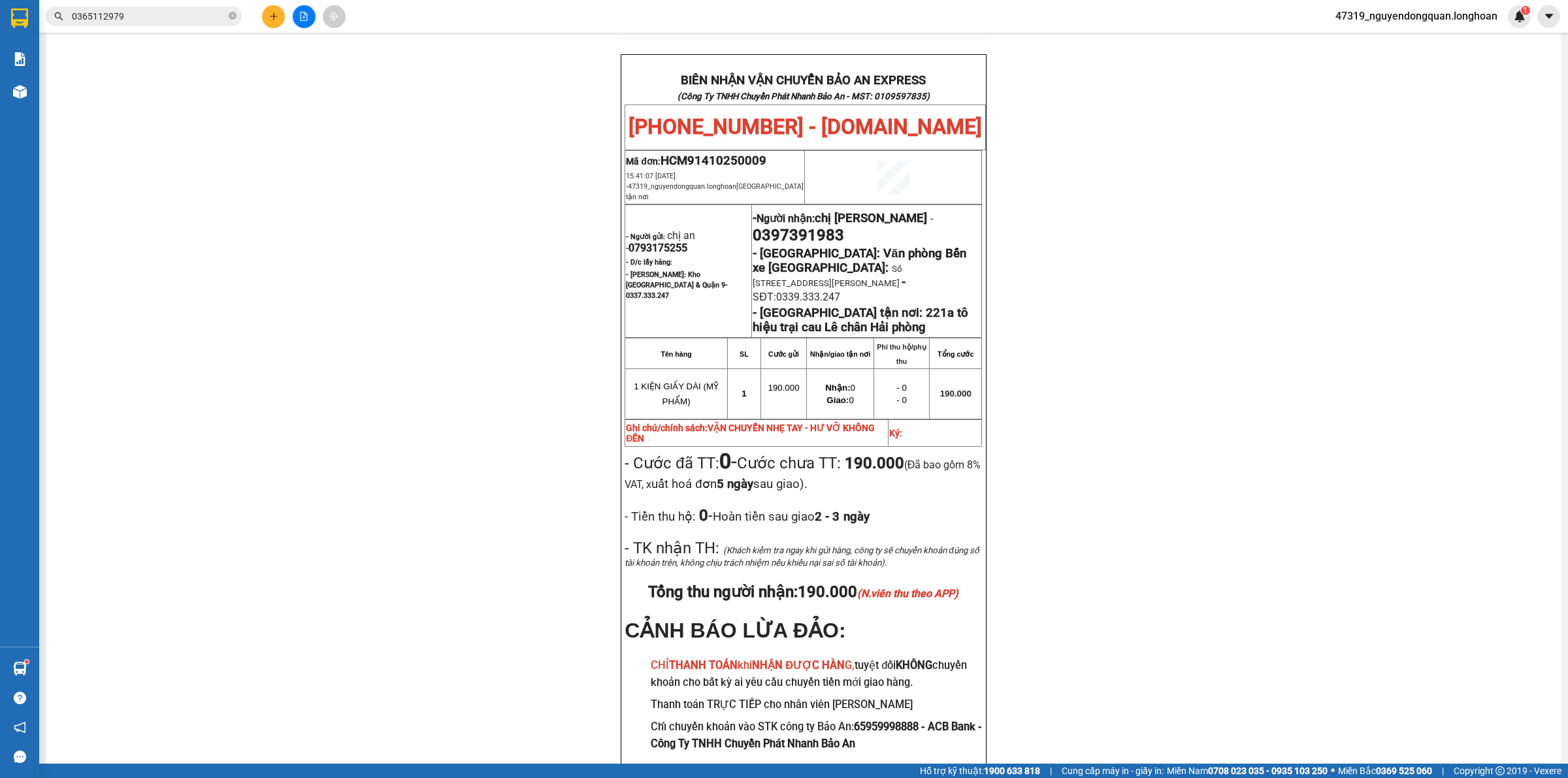
scroll to position [649, 0]
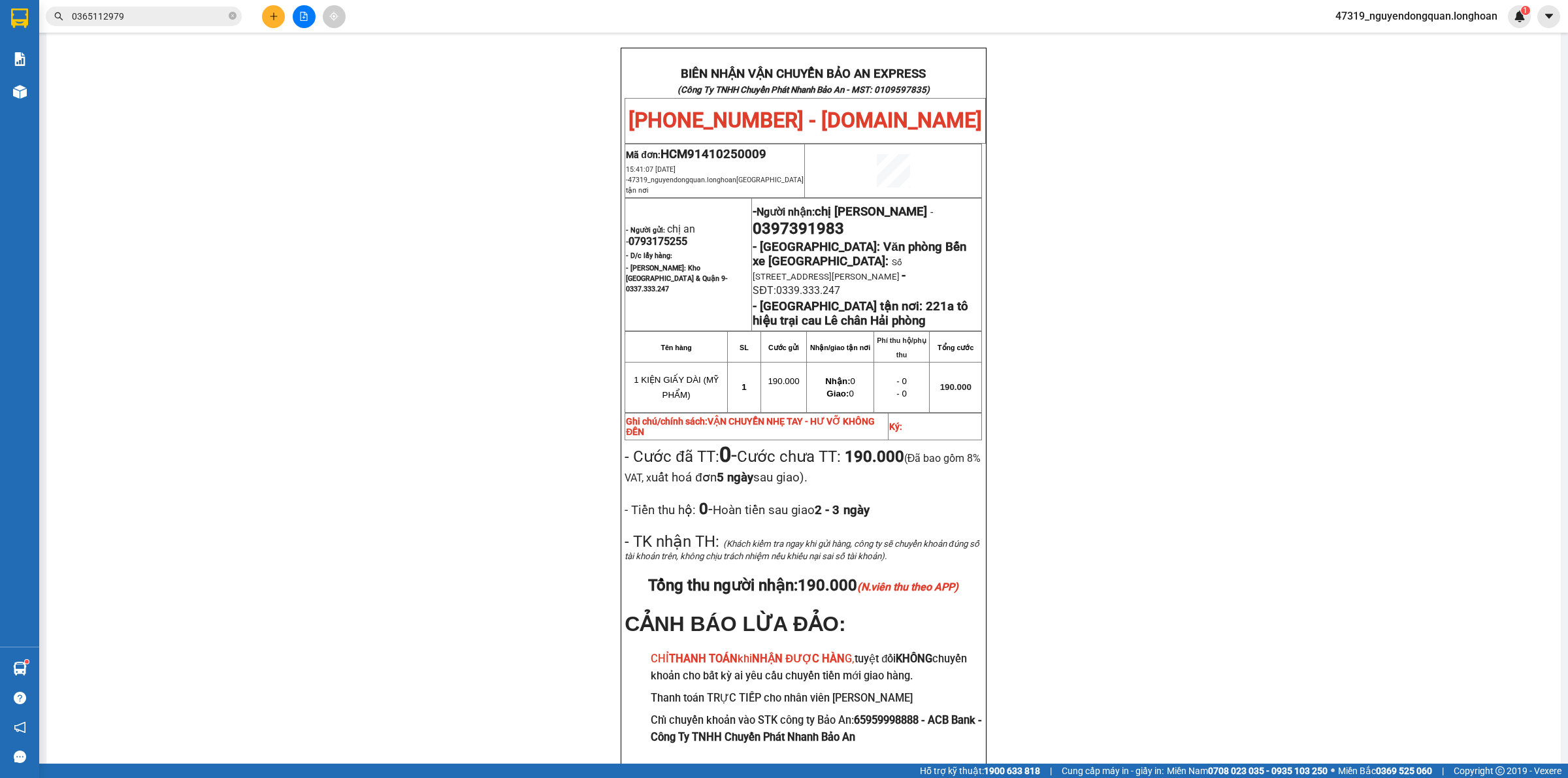
click at [487, 394] on div "PHIẾU DÁN LÊN HÀNG Ngày in phiếu: 16:48 ngày 14-10-2025 CSKH: 1900.06.88.33 CÔN…" at bounding box center [804, 134] width 1483 height 1339
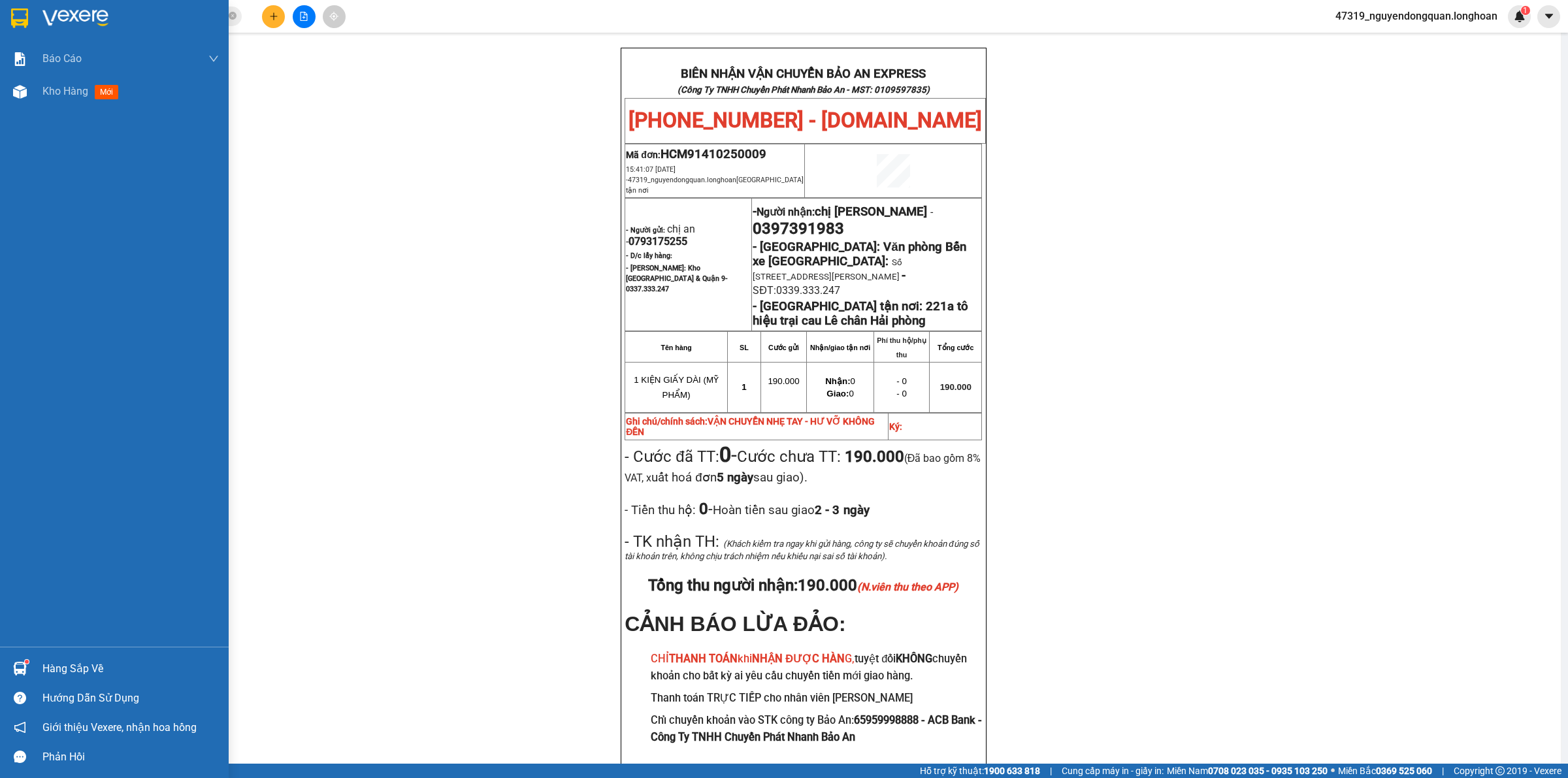
drag, startPoint x: 12, startPoint y: 36, endPoint x: 78, endPoint y: 5, distance: 72.9
click at [12, 34] on div at bounding box center [114, 21] width 229 height 42
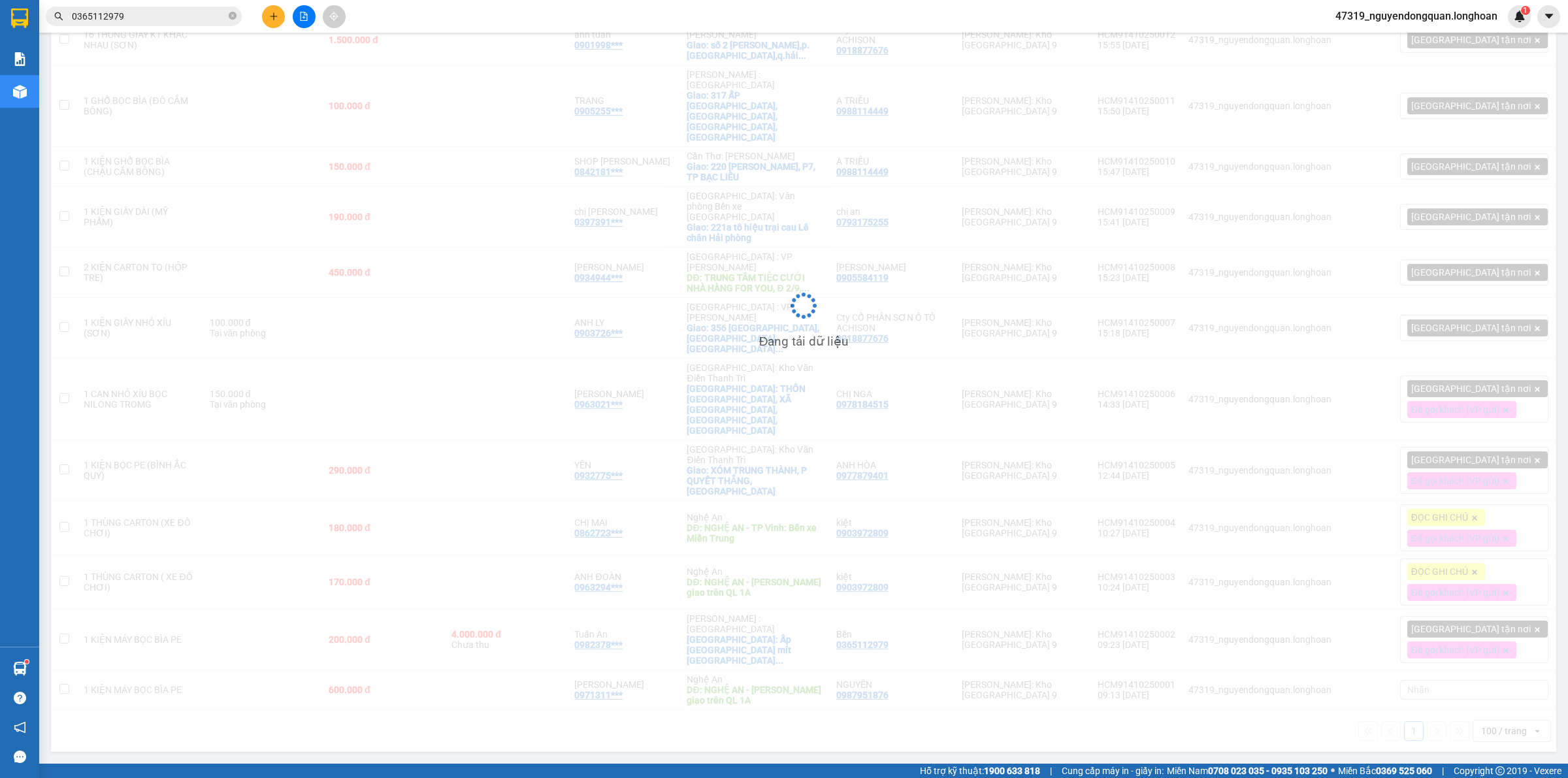
scroll to position [164, 0]
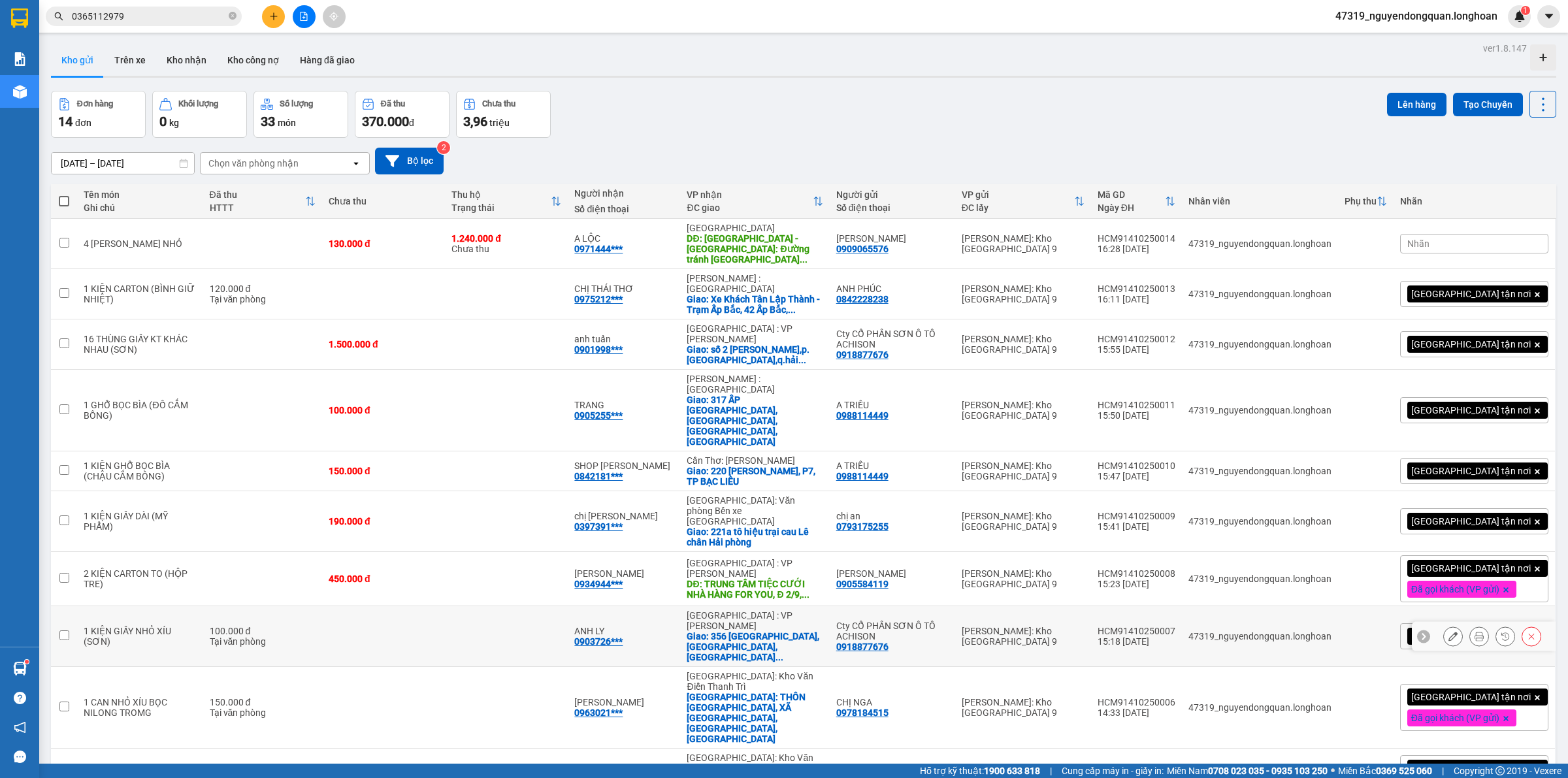
scroll to position [164, 0]
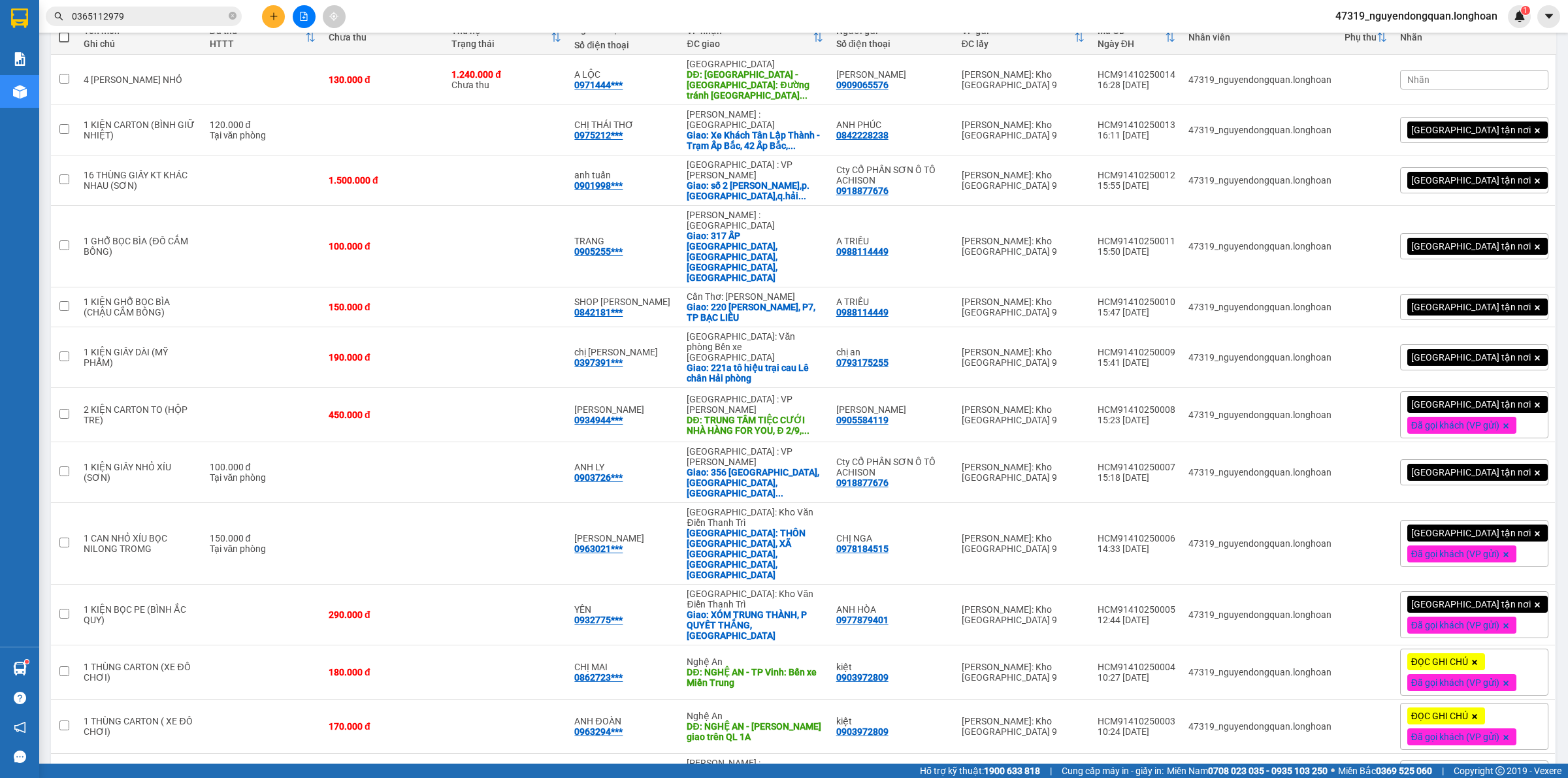
click at [1428, 349] on div "[GEOGRAPHIC_DATA] tận nơi" at bounding box center [1477, 358] width 140 height 17
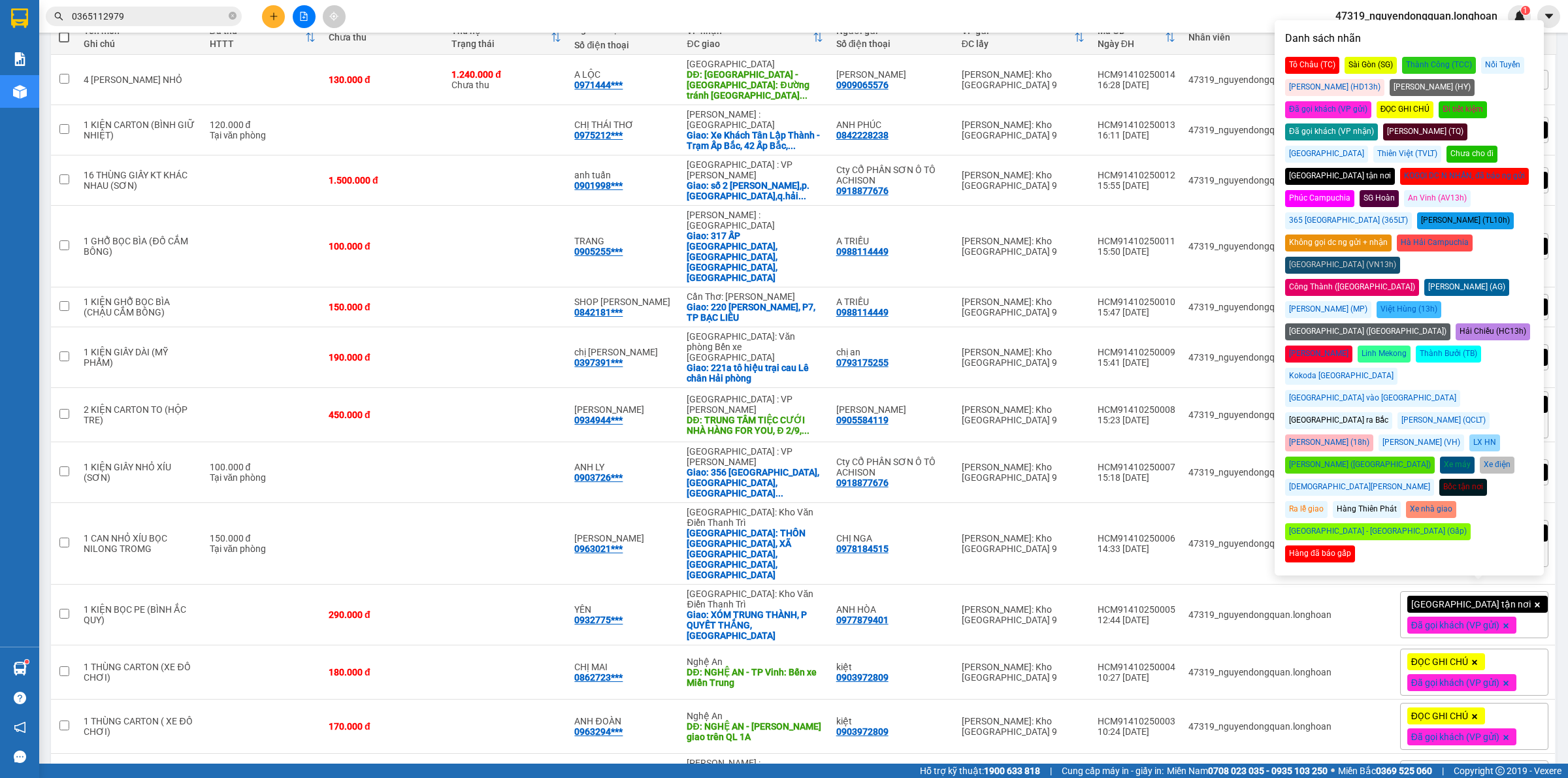
click at [1371, 101] on div "Đã gọi khách (VP gửi)" at bounding box center [1328, 110] width 86 height 17
click at [1251, 60] on td "47319_nguyendongquan.longhoan" at bounding box center [1260, 80] width 156 height 50
checkbox input "true"
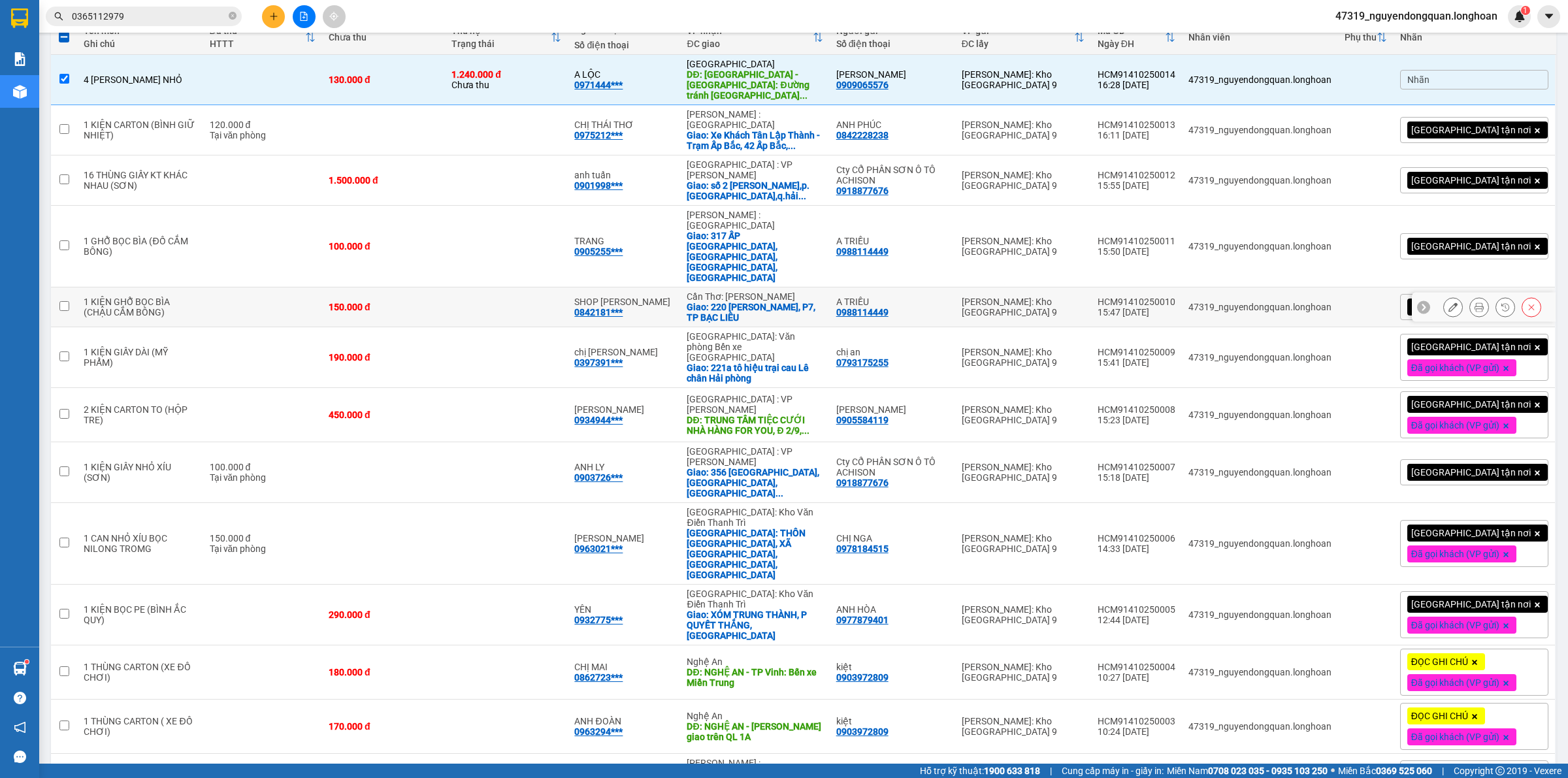
click at [1472, 296] on button at bounding box center [1479, 307] width 19 height 23
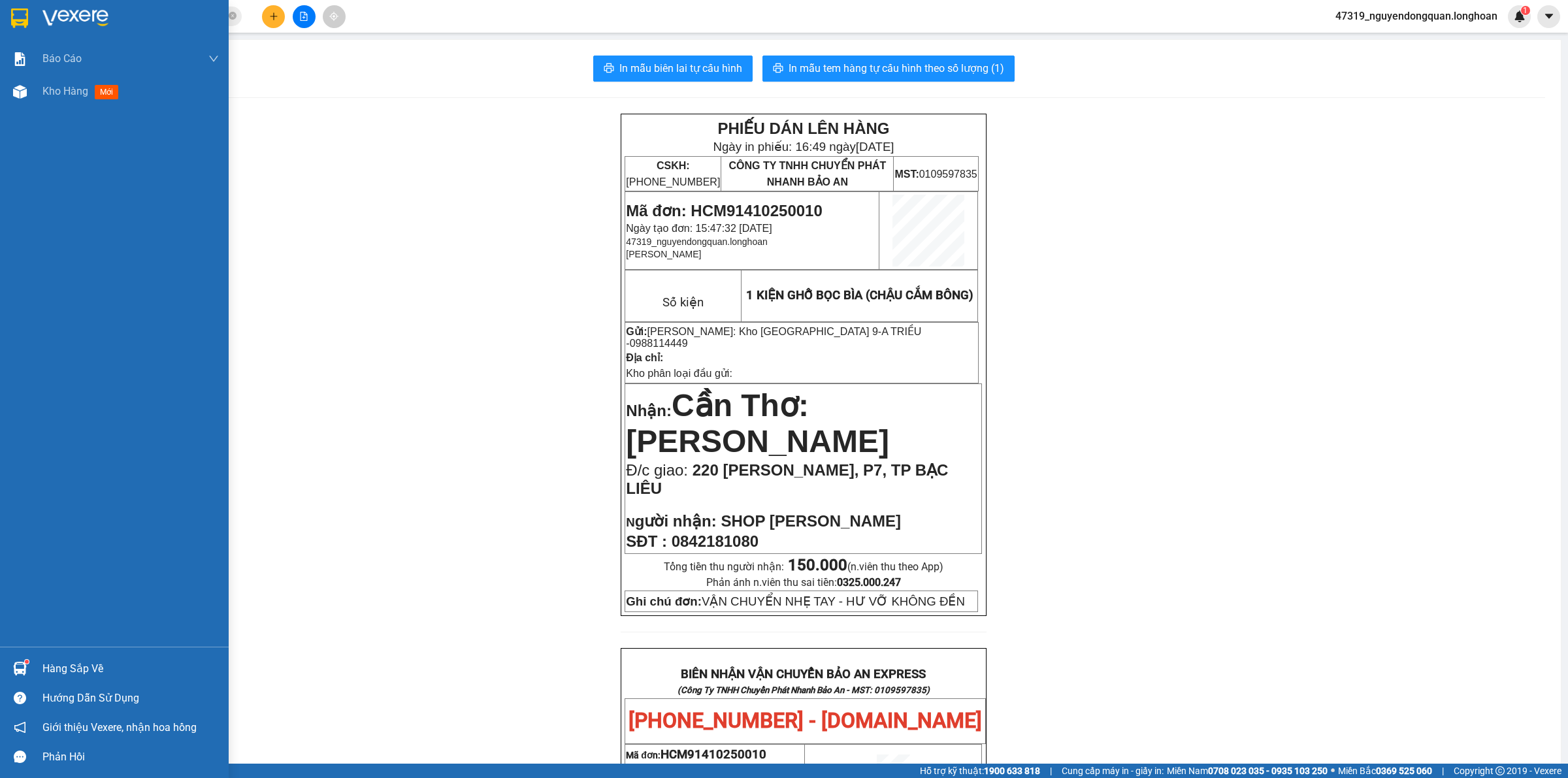
click at [50, 28] on div at bounding box center [114, 21] width 229 height 42
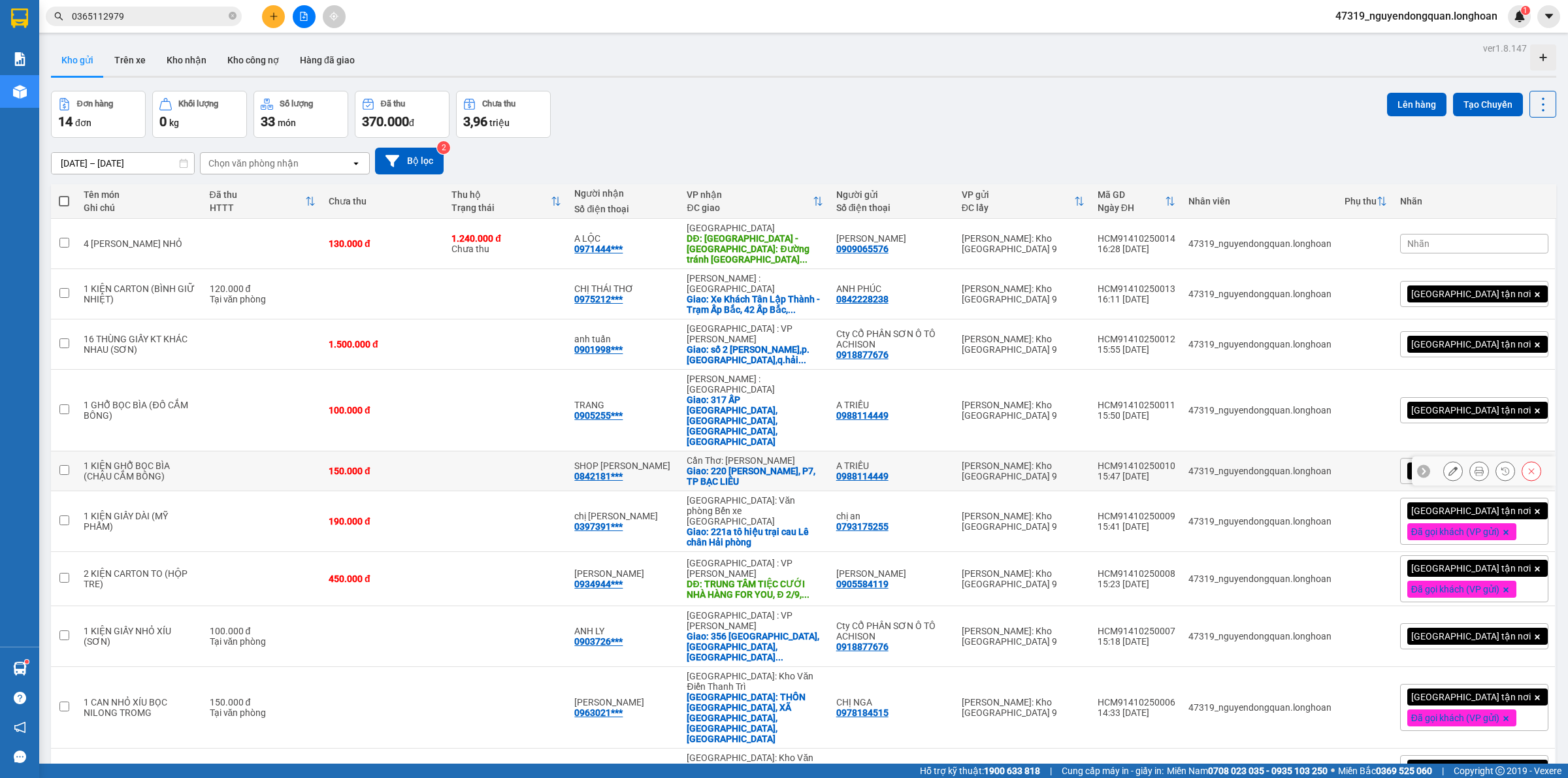
click at [1448, 467] on icon at bounding box center [1453, 471] width 9 height 9
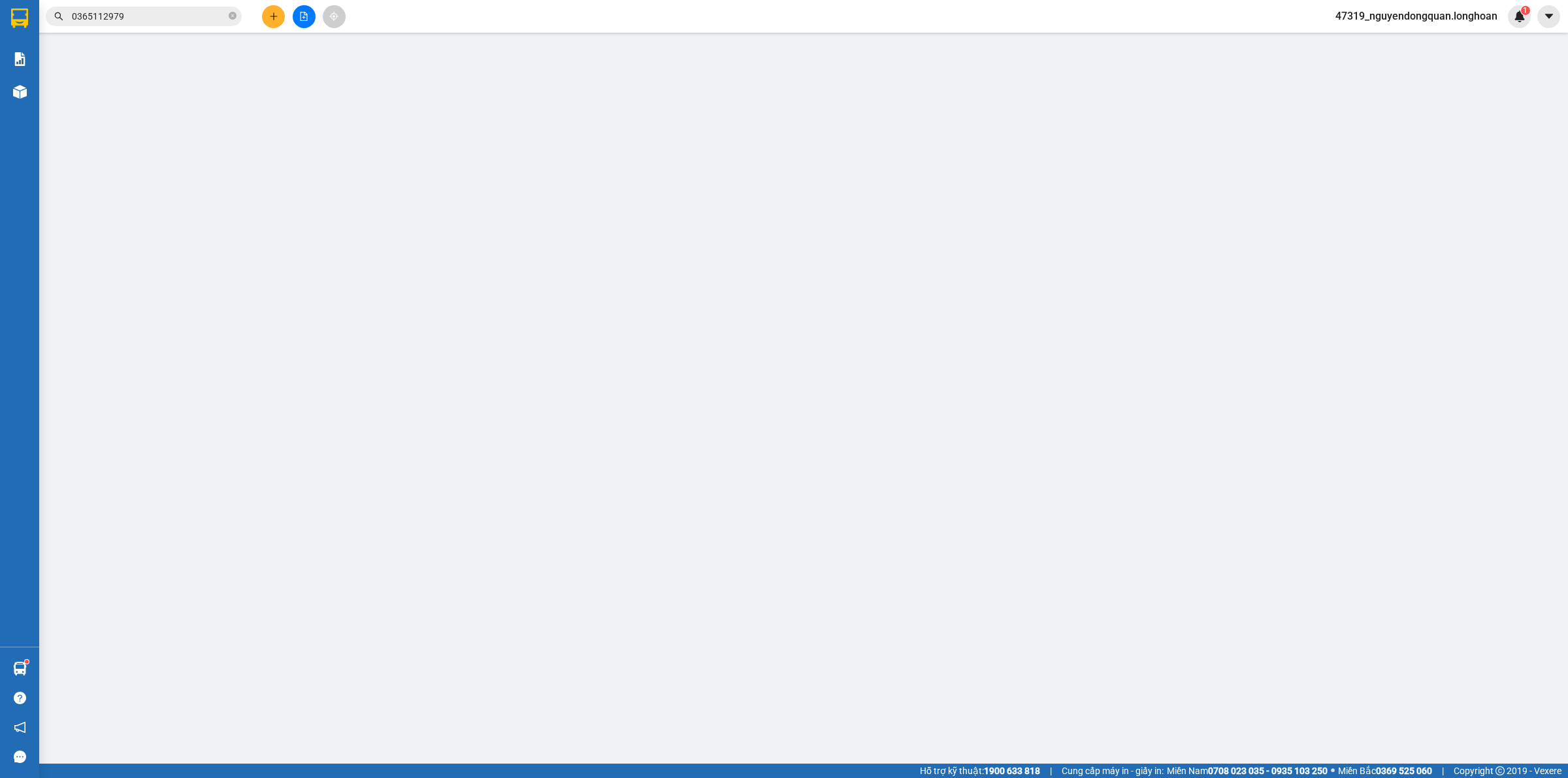
type input "0988114449"
type input "A TRIỀU"
type input "0842181080"
type input "SHOP [PERSON_NAME]"
checkbox input "true"
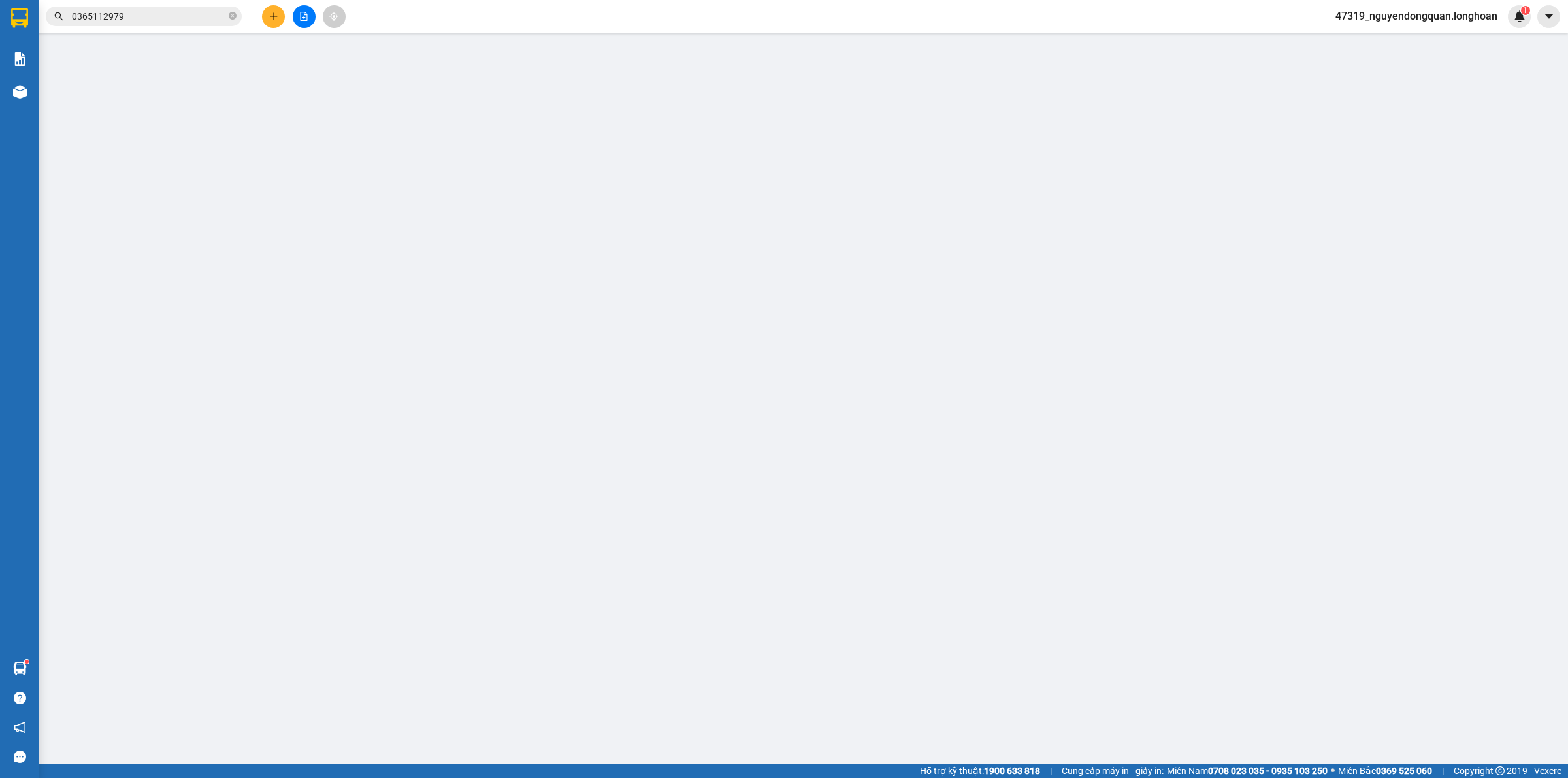
type input "220 [PERSON_NAME], P7, TP BẠC LIÊU"
type input "VẬN CHUYỂN NHẸ TAY - HƯ VỠ KHÔNG ĐỀN"
type input "0"
type input "150.000"
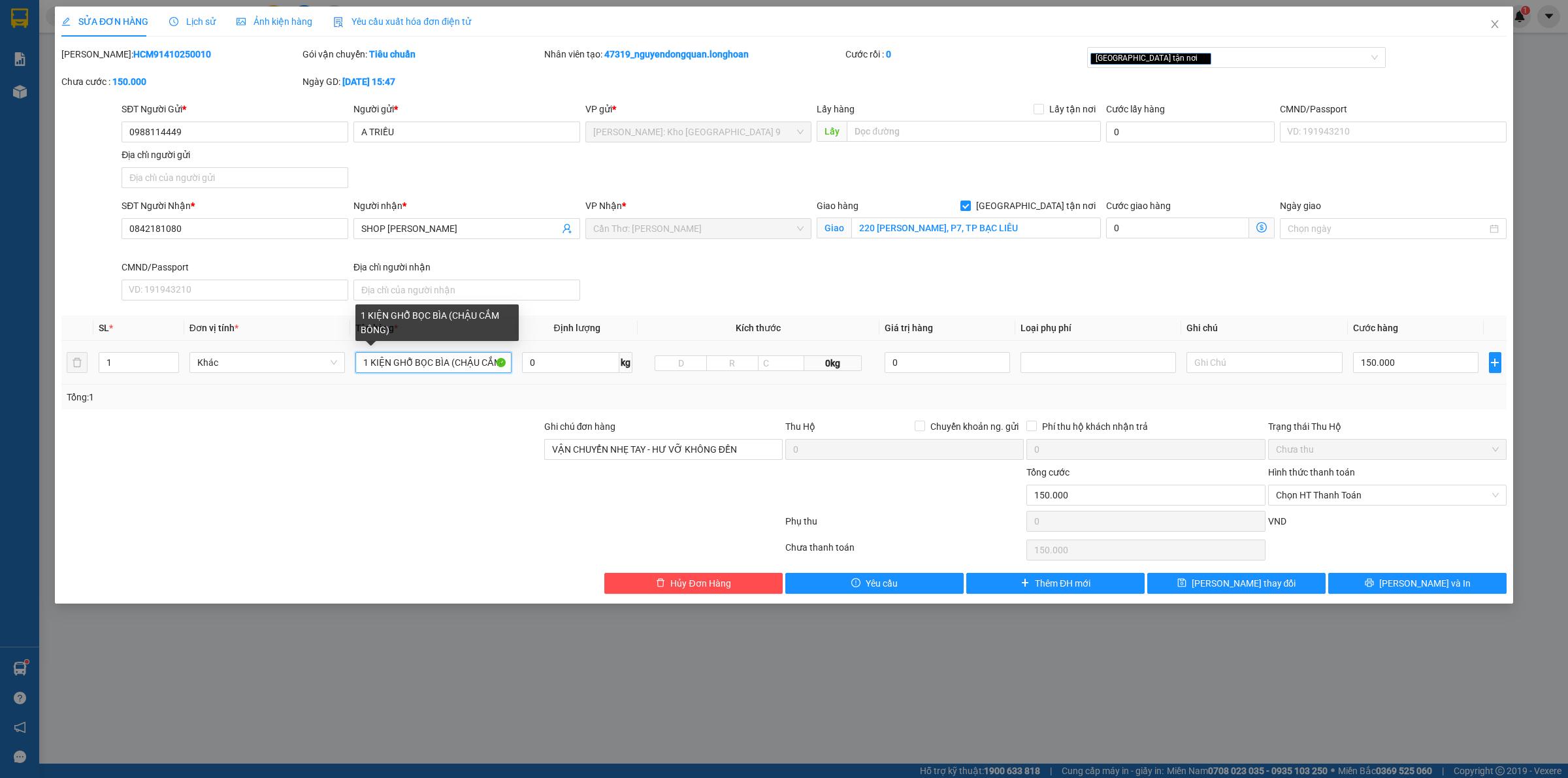
click at [477, 362] on input "1 KIỆN GHỖ BỌC BÌA (CHẬU CẮM BÔNG)" at bounding box center [433, 363] width 156 height 21
type input "1 KIỆN GHỖ BỌC BÌA (ĐỒ CẮM BÔNG)"
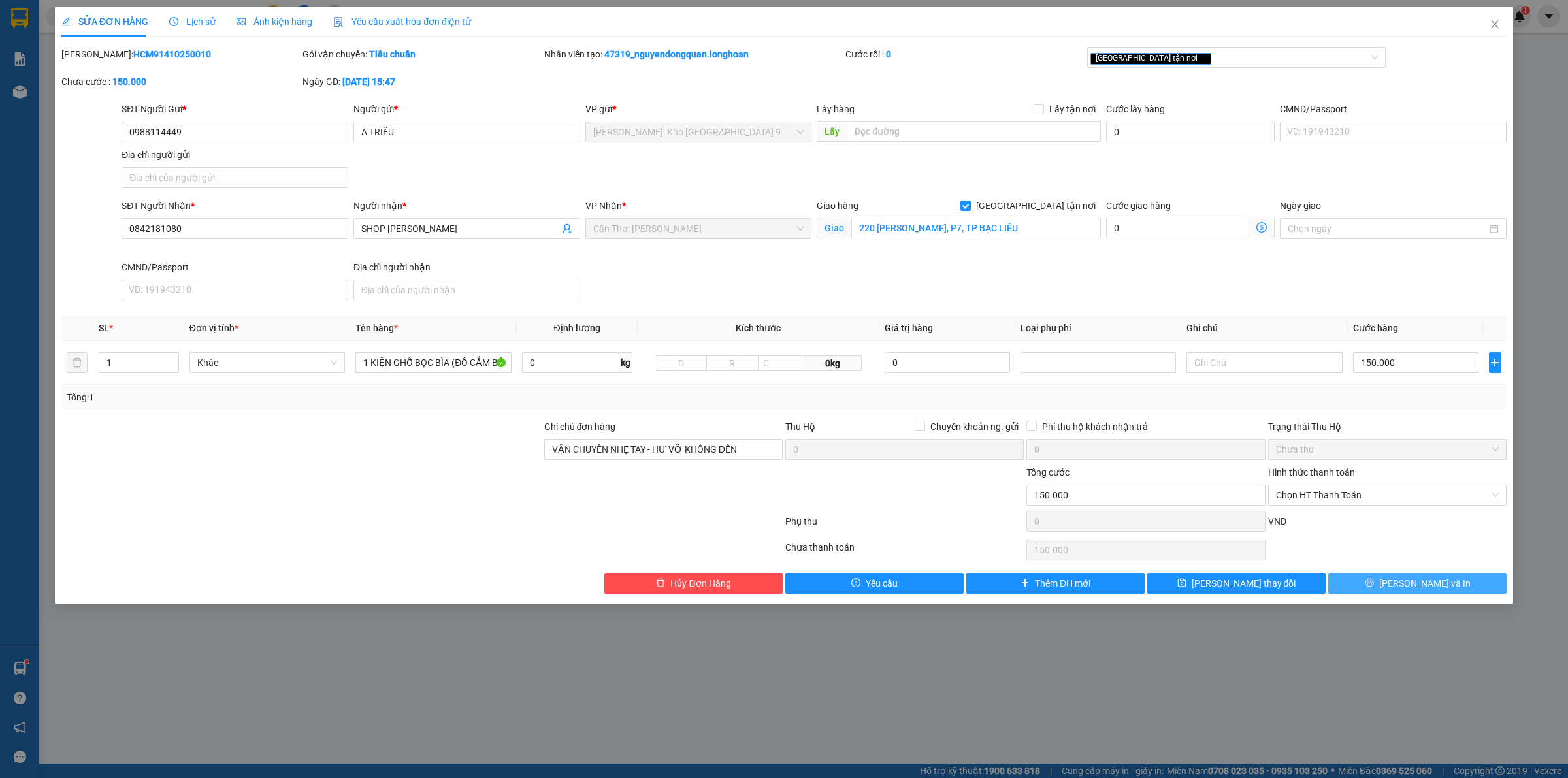
click at [1412, 588] on span "Lưu và In" at bounding box center [1425, 584] width 91 height 15
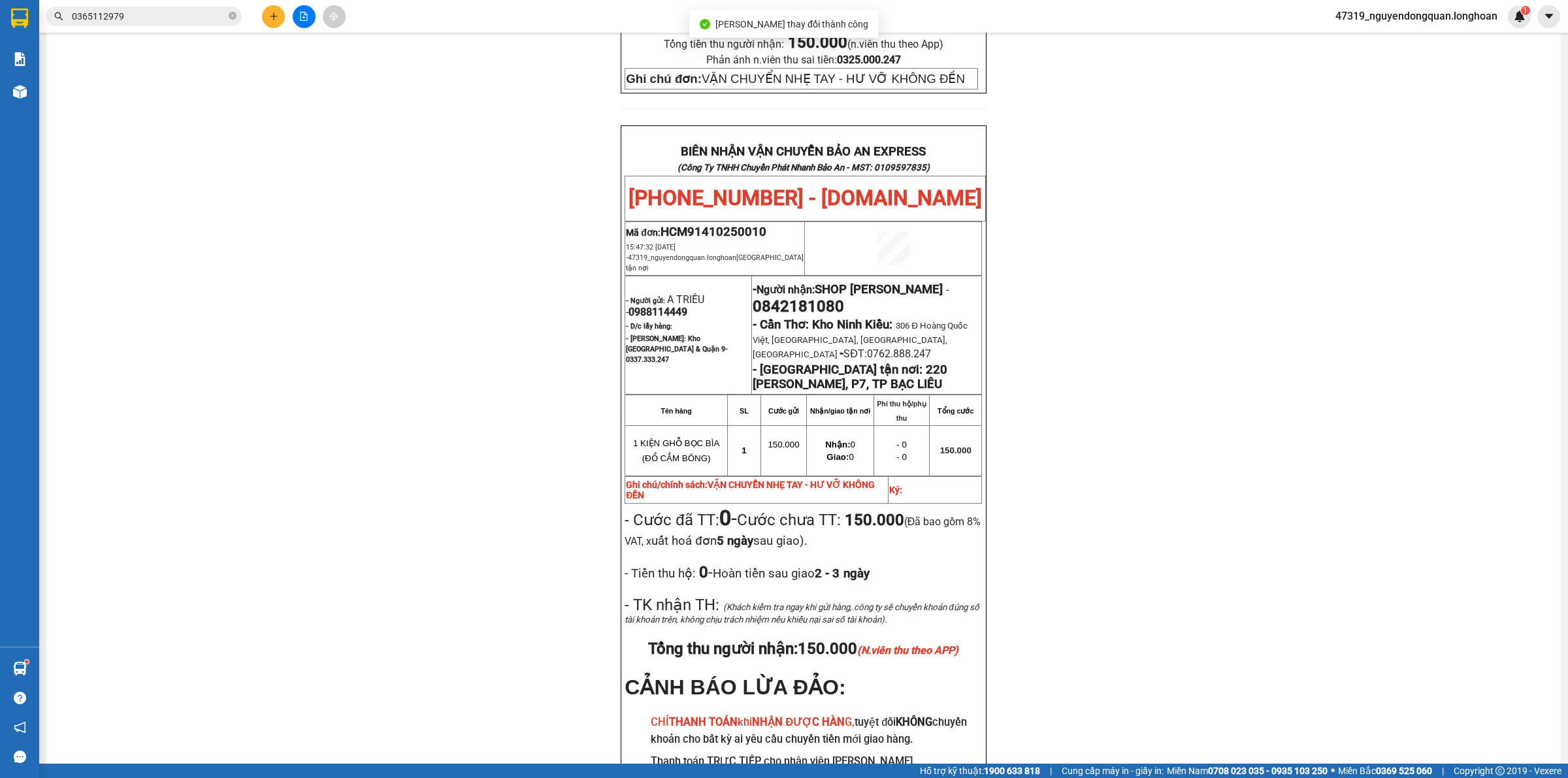
scroll to position [645, 0]
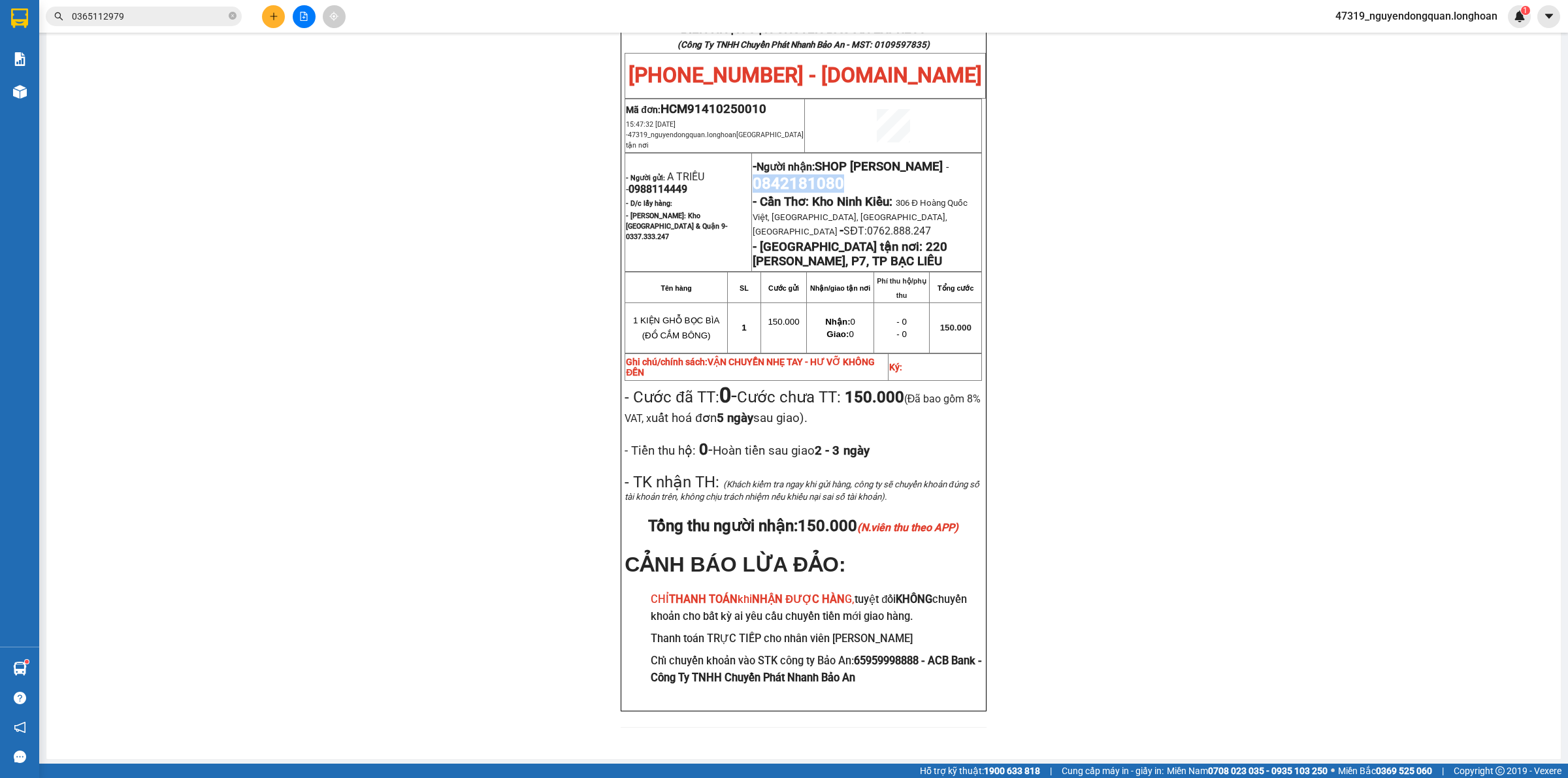
drag, startPoint x: 761, startPoint y: 155, endPoint x: 854, endPoint y: 164, distance: 93.4
click at [854, 164] on p "- Người nhận: SHOP HOIA HUỲNH NHƯ - 0842181080" at bounding box center [866, 174] width 228 height 36
click at [1177, 247] on div "PHIẾU DÁN LÊN HÀNG Ngày in phiếu: 16:49 ngày 14-10-2025 CSKH: 1900.06.88.33 CÔN…" at bounding box center [804, 105] width 1483 height 1276
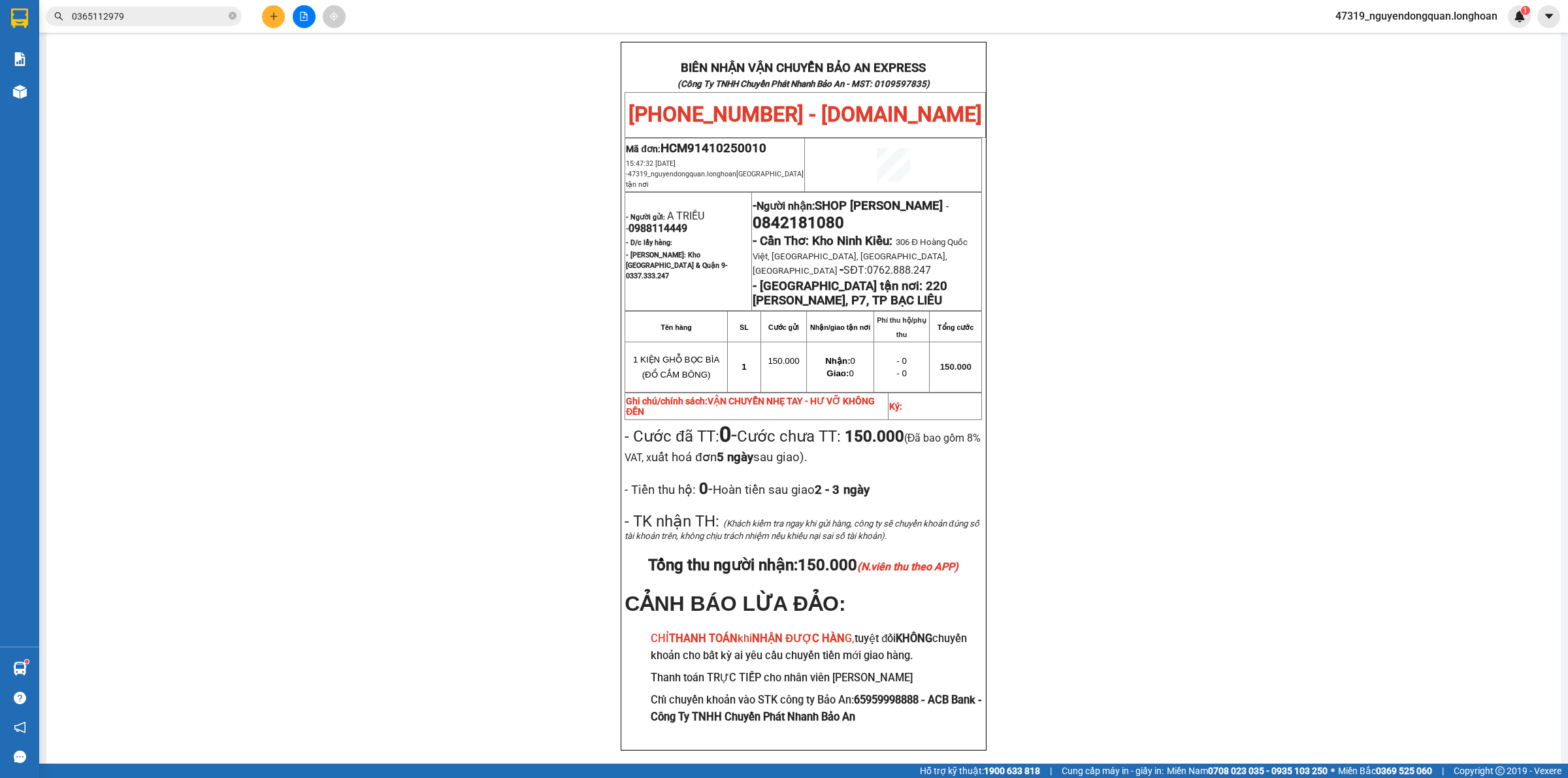
scroll to position [596, 0]
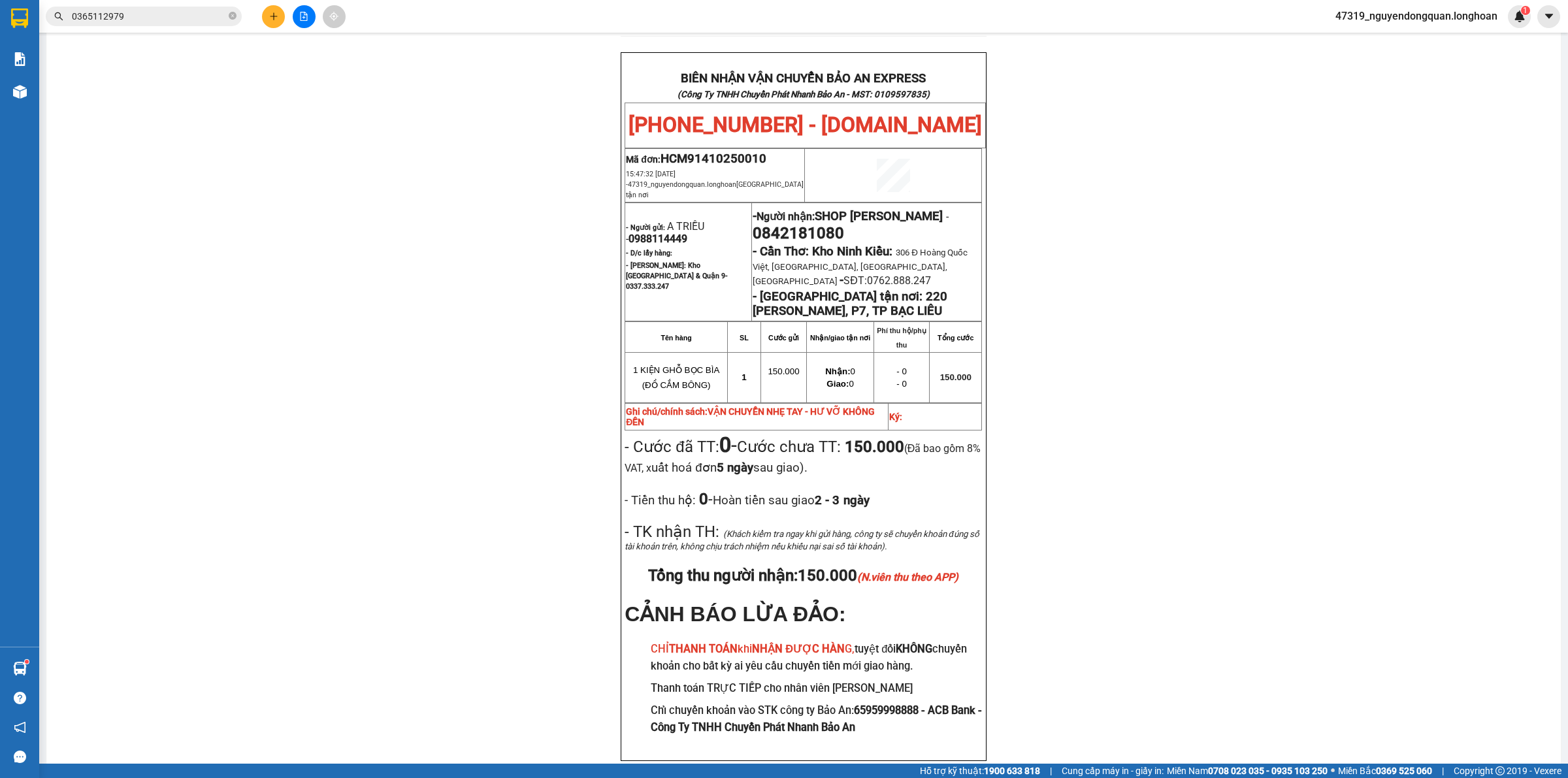
drag, startPoint x: 486, startPoint y: 266, endPoint x: 752, endPoint y: 237, distance: 267.6
click at [486, 266] on div "PHIẾU DÁN LÊN HÀNG Ngày in phiếu: 16:49 ngày 14-10-2025 CSKH: 1900.06.88.33 CÔN…" at bounding box center [804, 155] width 1483 height 1276
drag, startPoint x: 757, startPoint y: 207, endPoint x: 864, endPoint y: 205, distance: 107.0
click at [858, 207] on p "- Người nhận: SHOP HOIA HUỲNH NHƯ - 0842181080" at bounding box center [866, 224] width 228 height 36
copy span "0842181080"
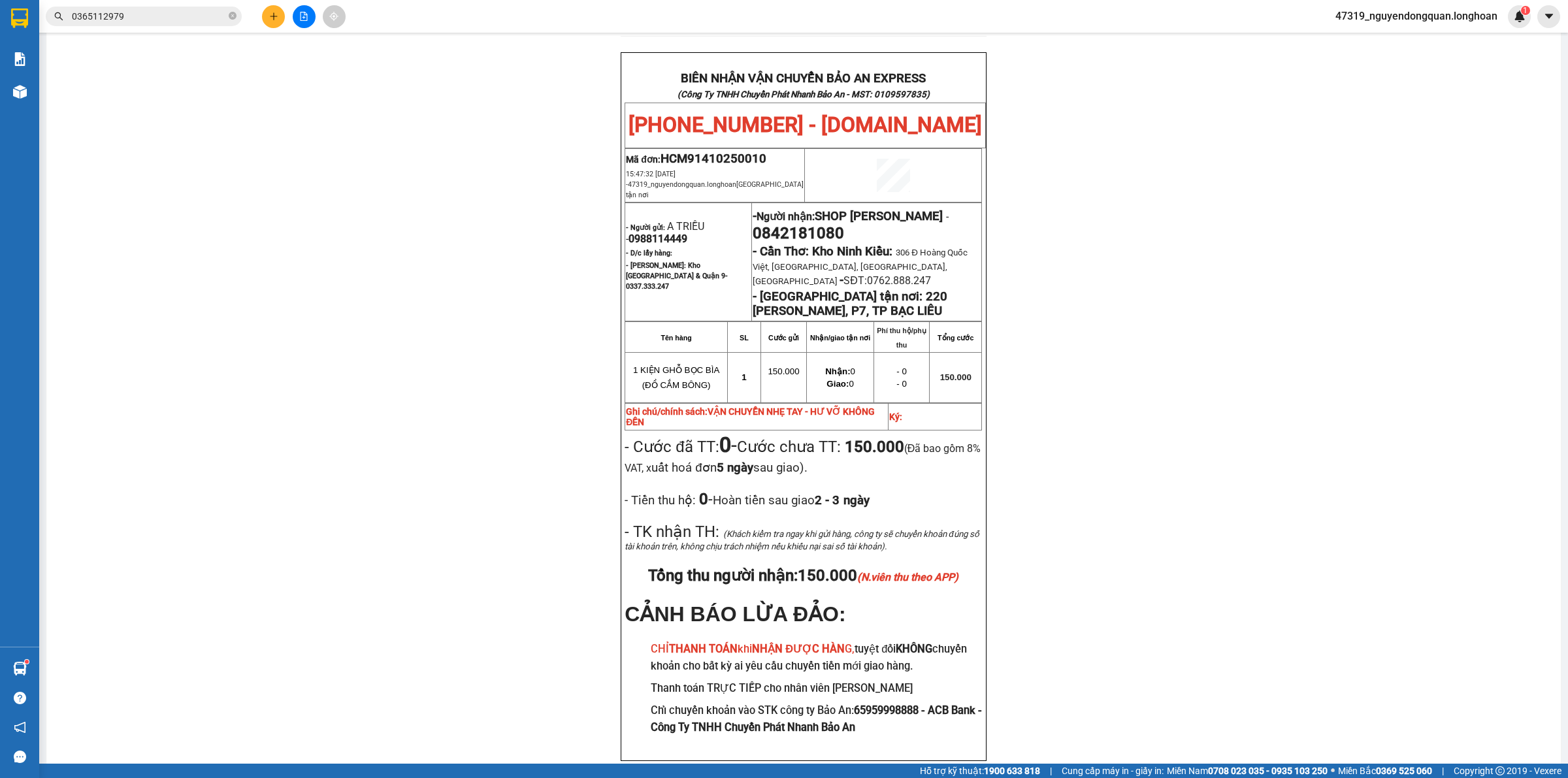
click at [368, 249] on div "PHIẾU DÁN LÊN HÀNG Ngày in phiếu: 16:49 ngày 14-10-2025 CSKH: 1900.06.88.33 CÔN…" at bounding box center [804, 155] width 1483 height 1276
click at [555, 318] on div "PHIẾU DÁN LÊN HÀNG Ngày in phiếu: 16:49 ngày 14-10-2025 CSKH: 1900.06.88.33 CÔN…" at bounding box center [804, 155] width 1483 height 1276
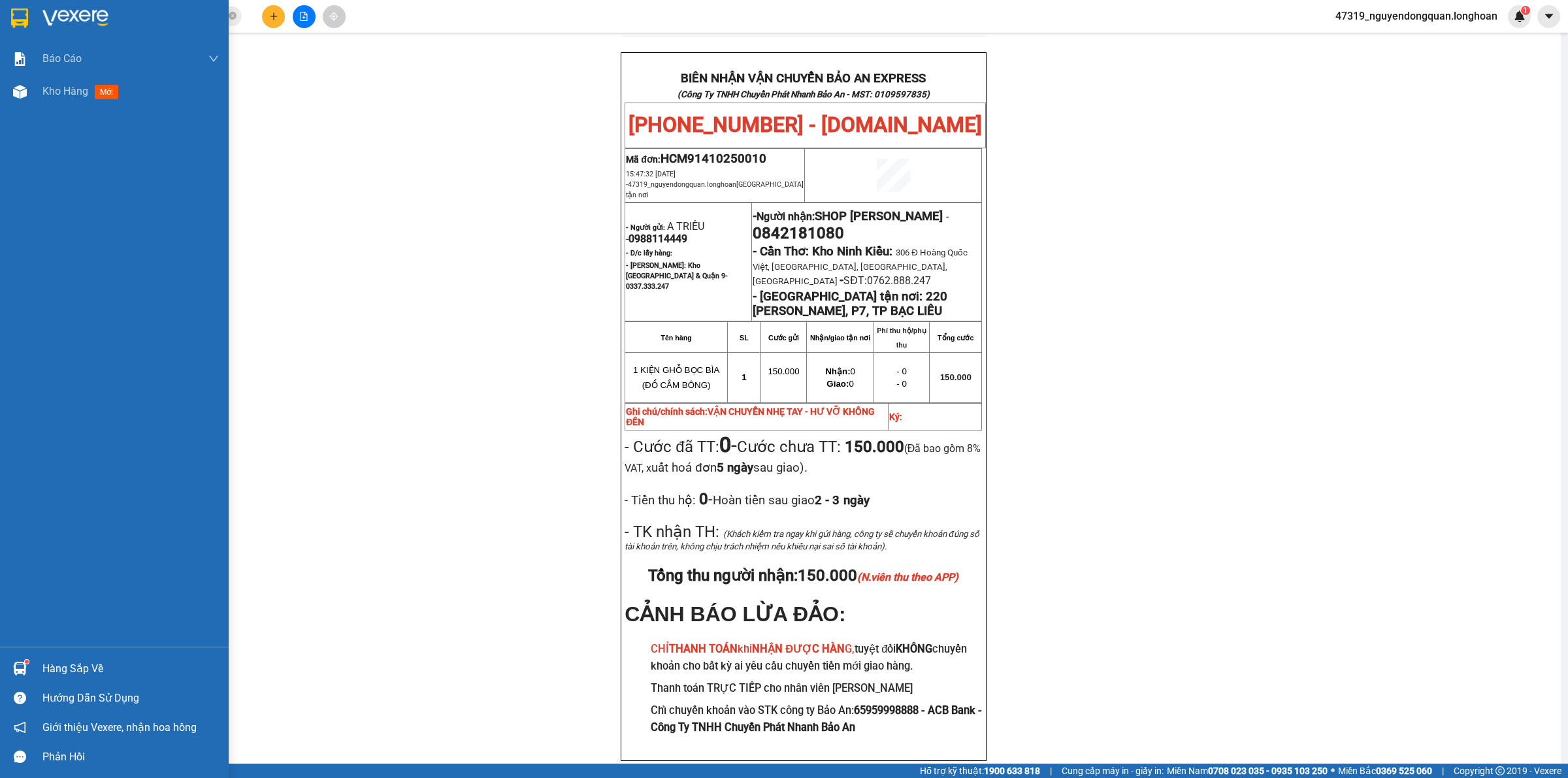
click at [53, 17] on img at bounding box center [76, 19] width 66 height 20
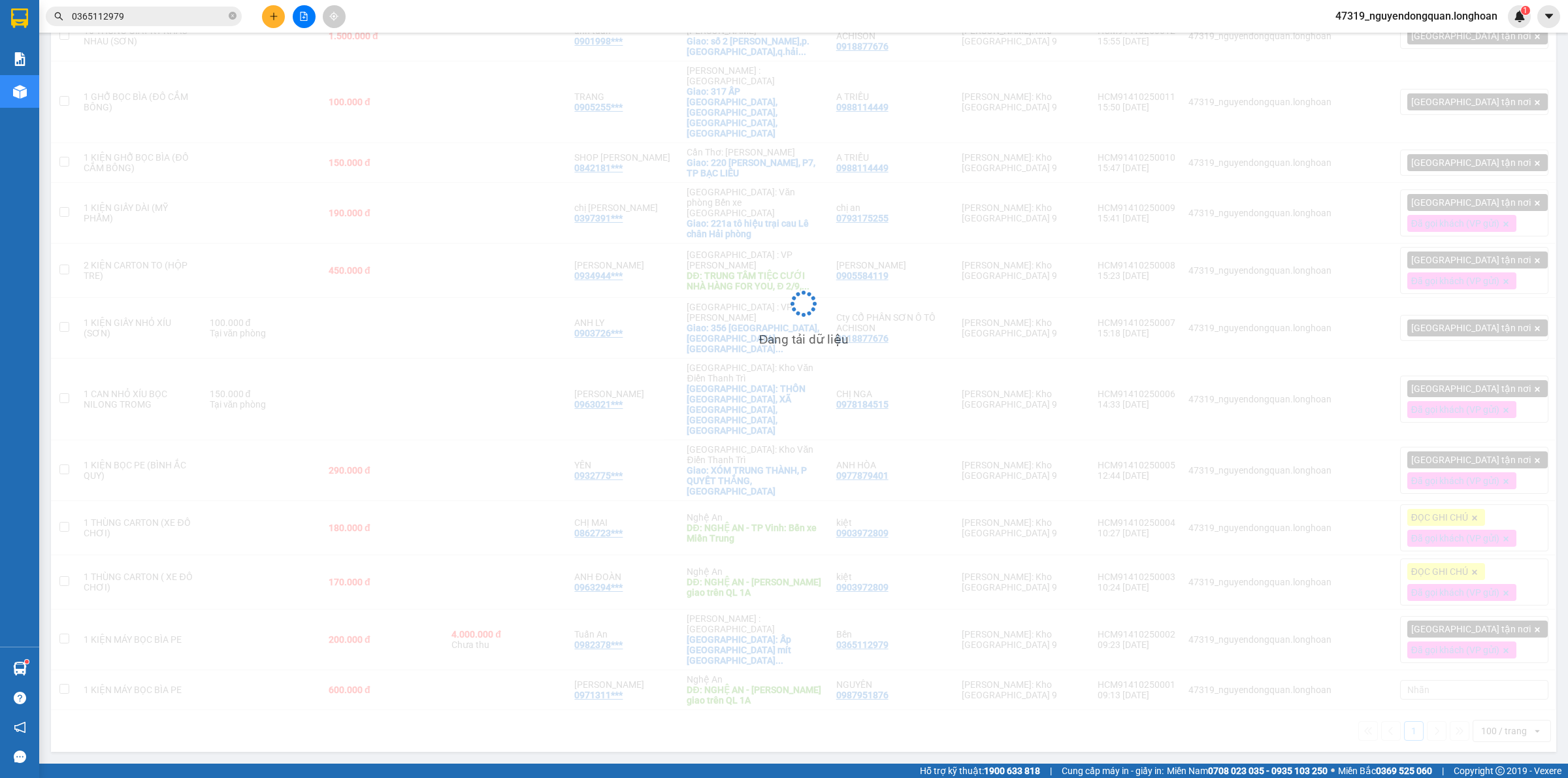
scroll to position [164, 0]
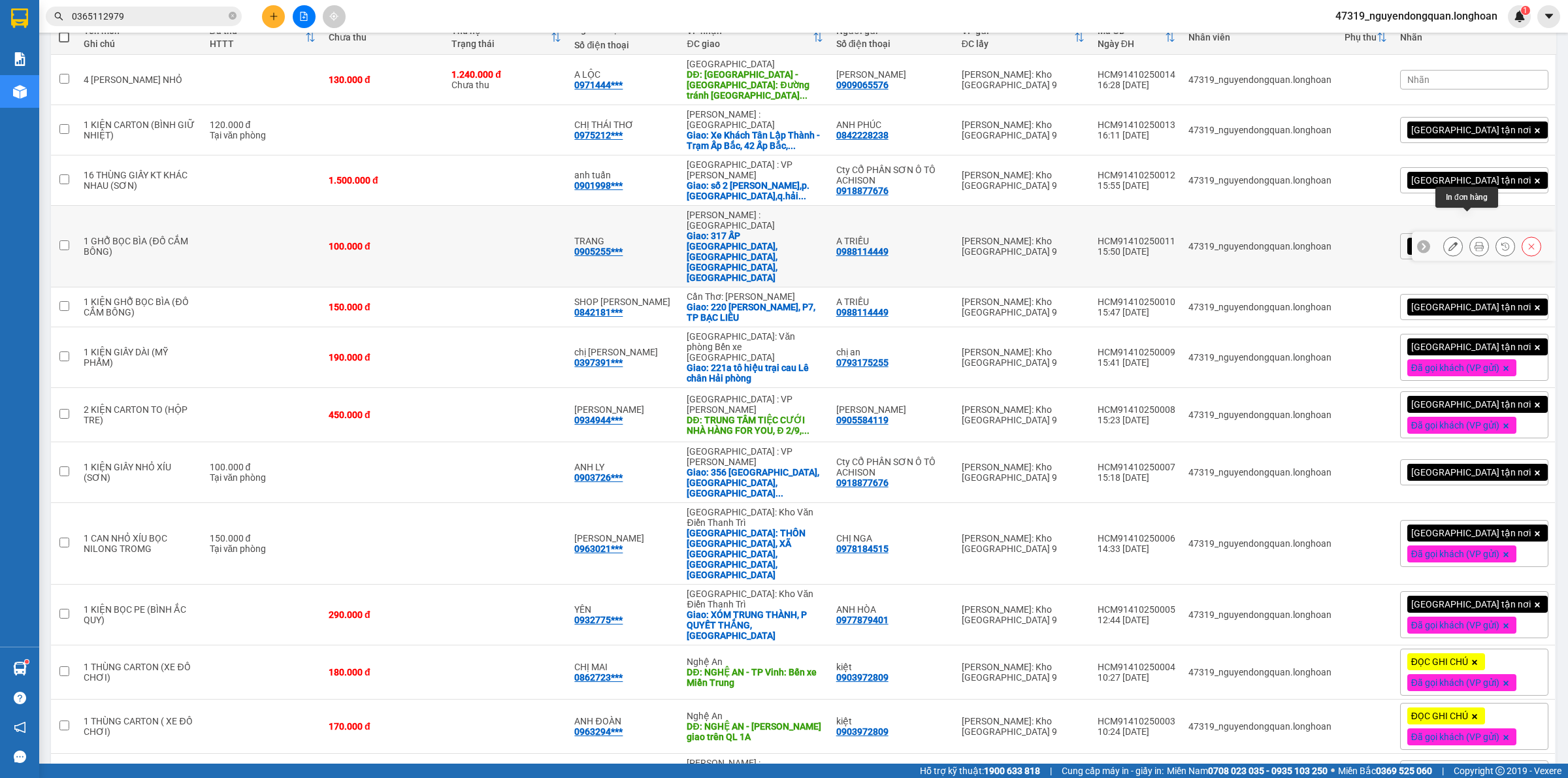
click at [1470, 235] on button at bounding box center [1479, 247] width 19 height 23
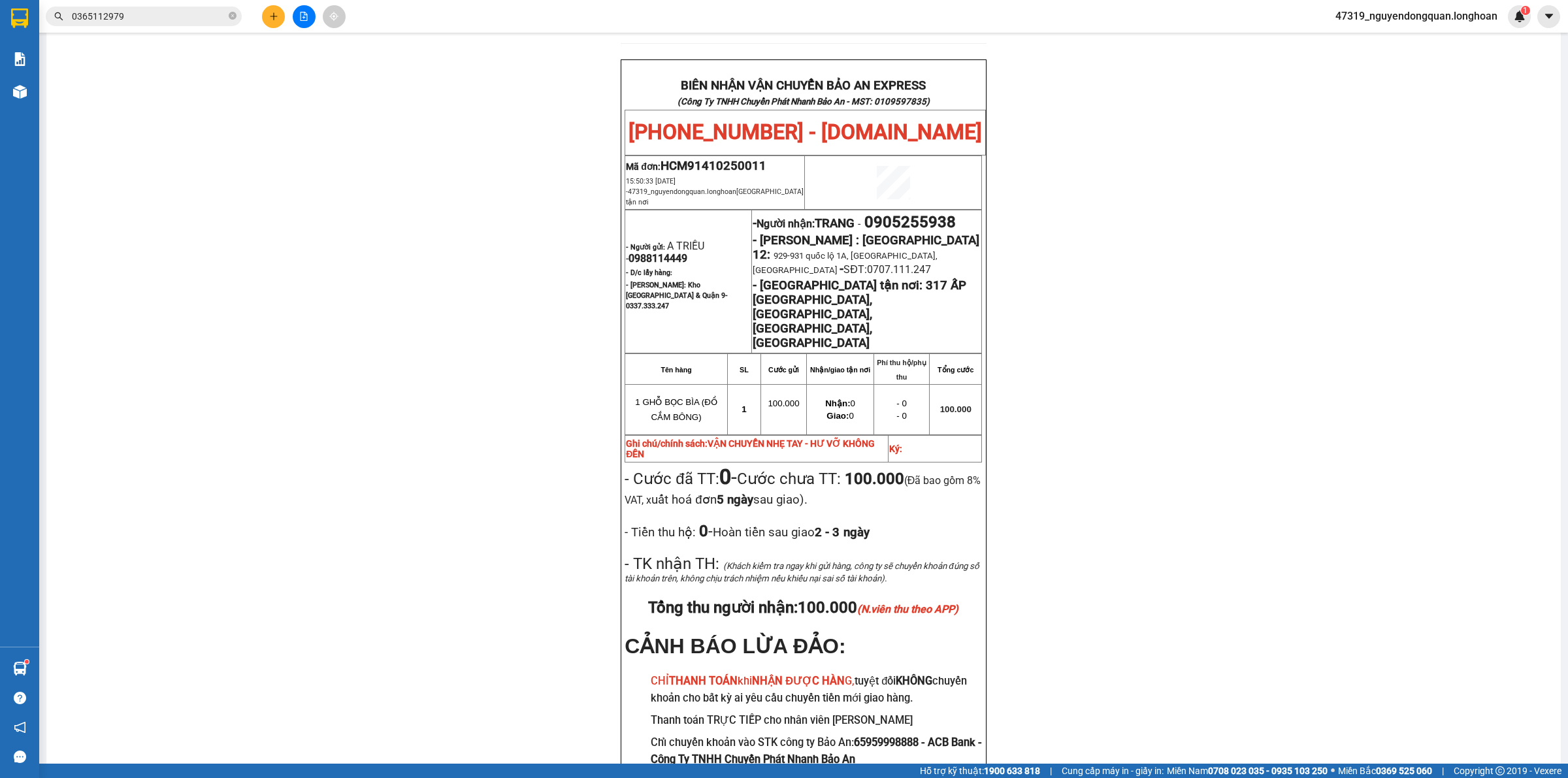
scroll to position [619, 0]
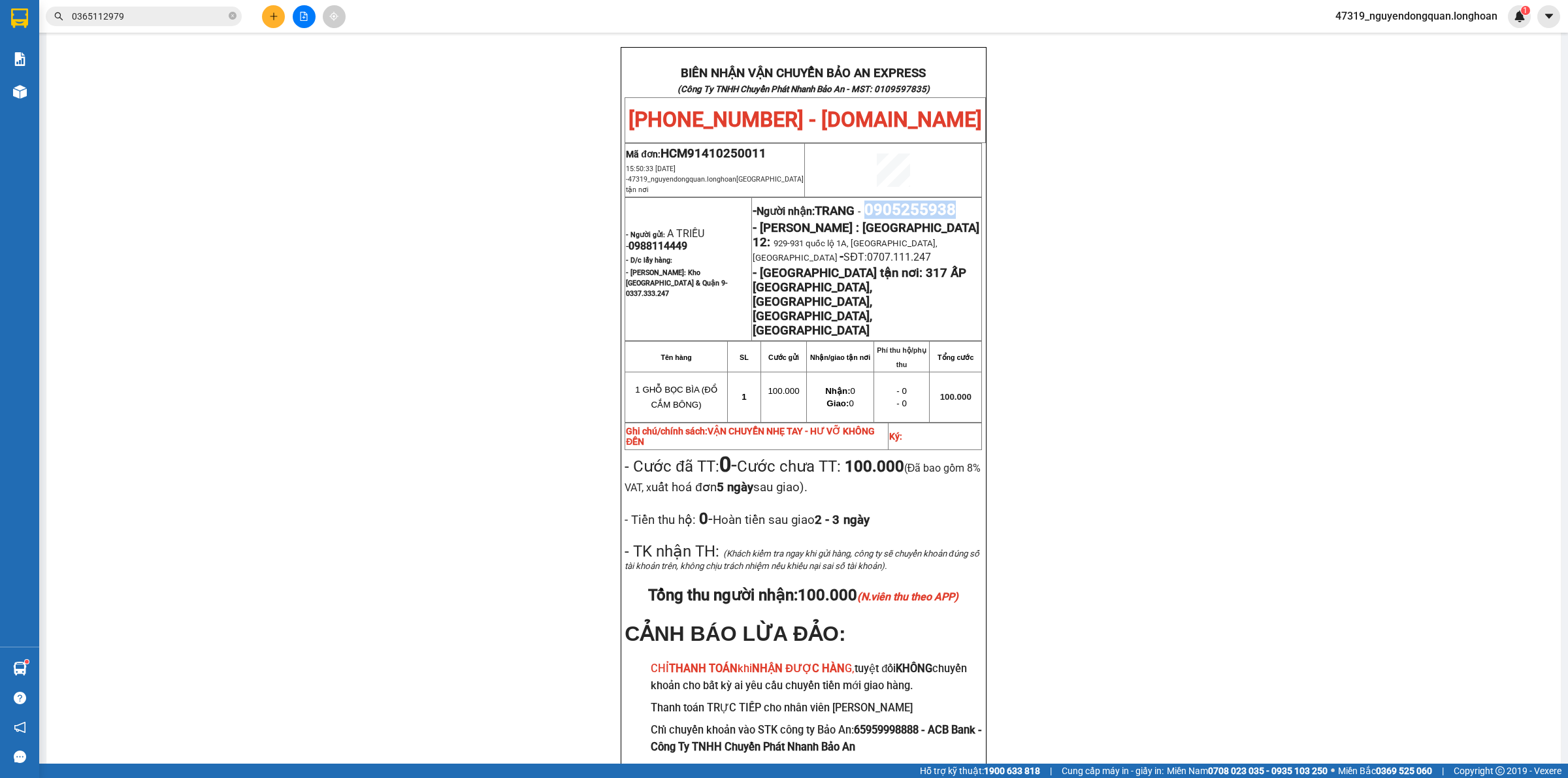
drag, startPoint x: 876, startPoint y: 186, endPoint x: 965, endPoint y: 183, distance: 89.1
click at [956, 201] on span "0905255938" at bounding box center [910, 210] width 91 height 19
copy span "0905255938"
click at [403, 361] on div "PHIẾU DÁN LÊN HÀNG Ngày in phiếu: 16:50 ngày 14-10-2025 CSKH: 1900.06.88.33 CÔN…" at bounding box center [804, 154] width 1483 height 1318
click at [271, 390] on div "PHIẾU DÁN LÊN HÀNG Ngày in phiếu: 16:50 ngày 14-10-2025 CSKH: 1900.06.88.33 CÔN…" at bounding box center [804, 154] width 1483 height 1318
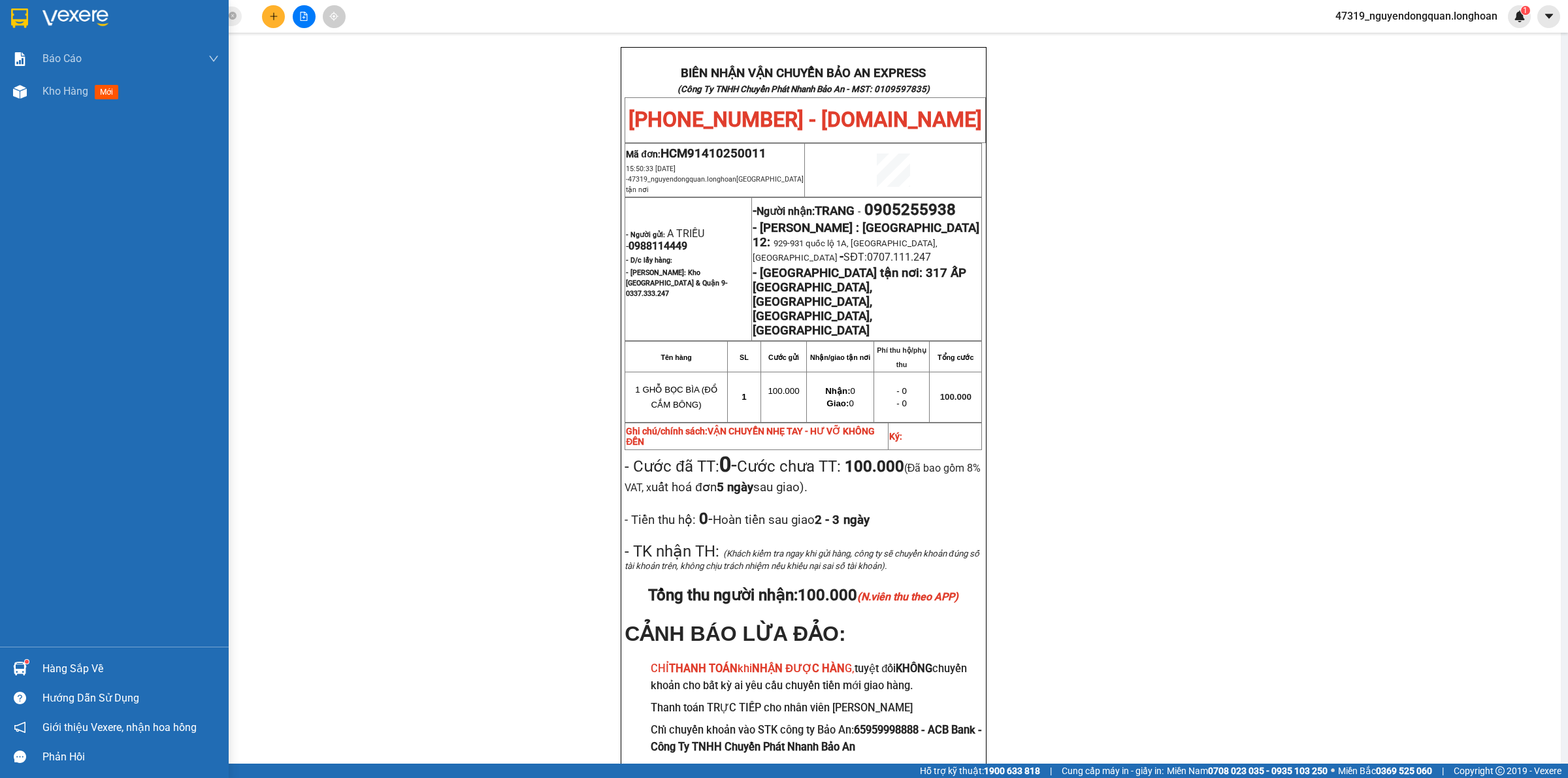
drag, startPoint x: 7, startPoint y: 5, endPoint x: 15, endPoint y: 3, distance: 8.2
click at [7, 5] on div at bounding box center [114, 21] width 229 height 42
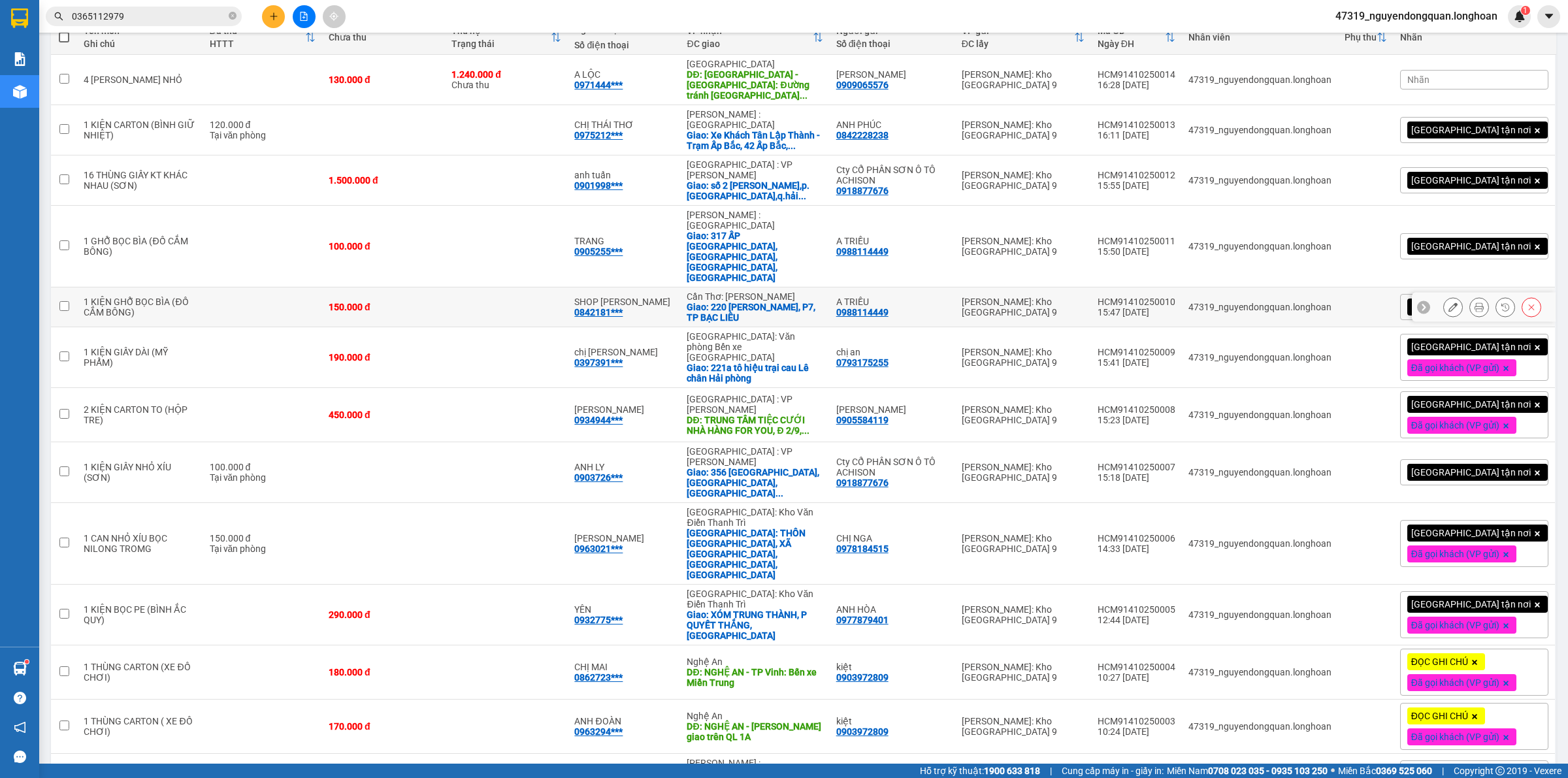
scroll to position [28, 0]
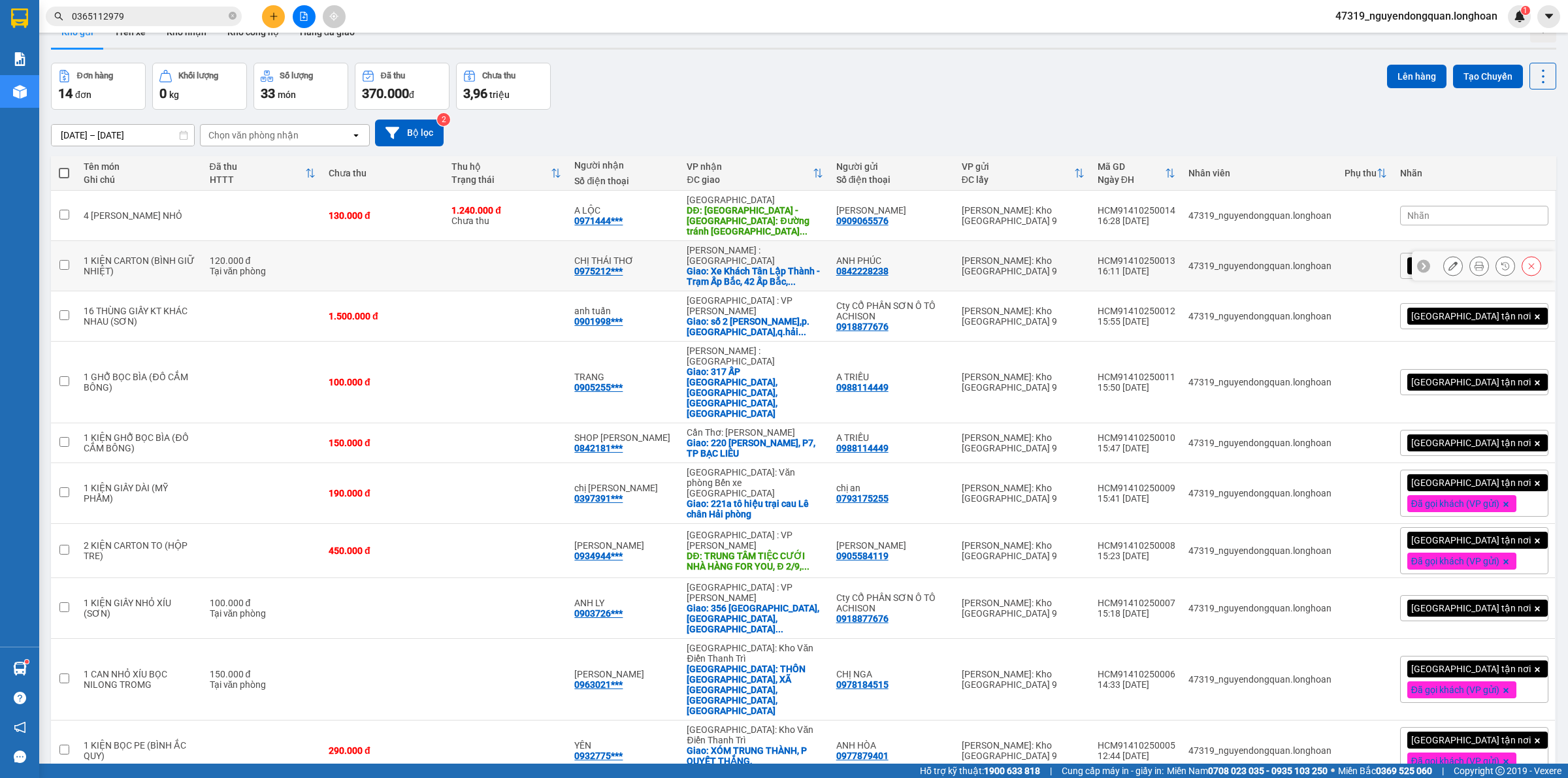
click at [1470, 266] on button at bounding box center [1479, 266] width 19 height 23
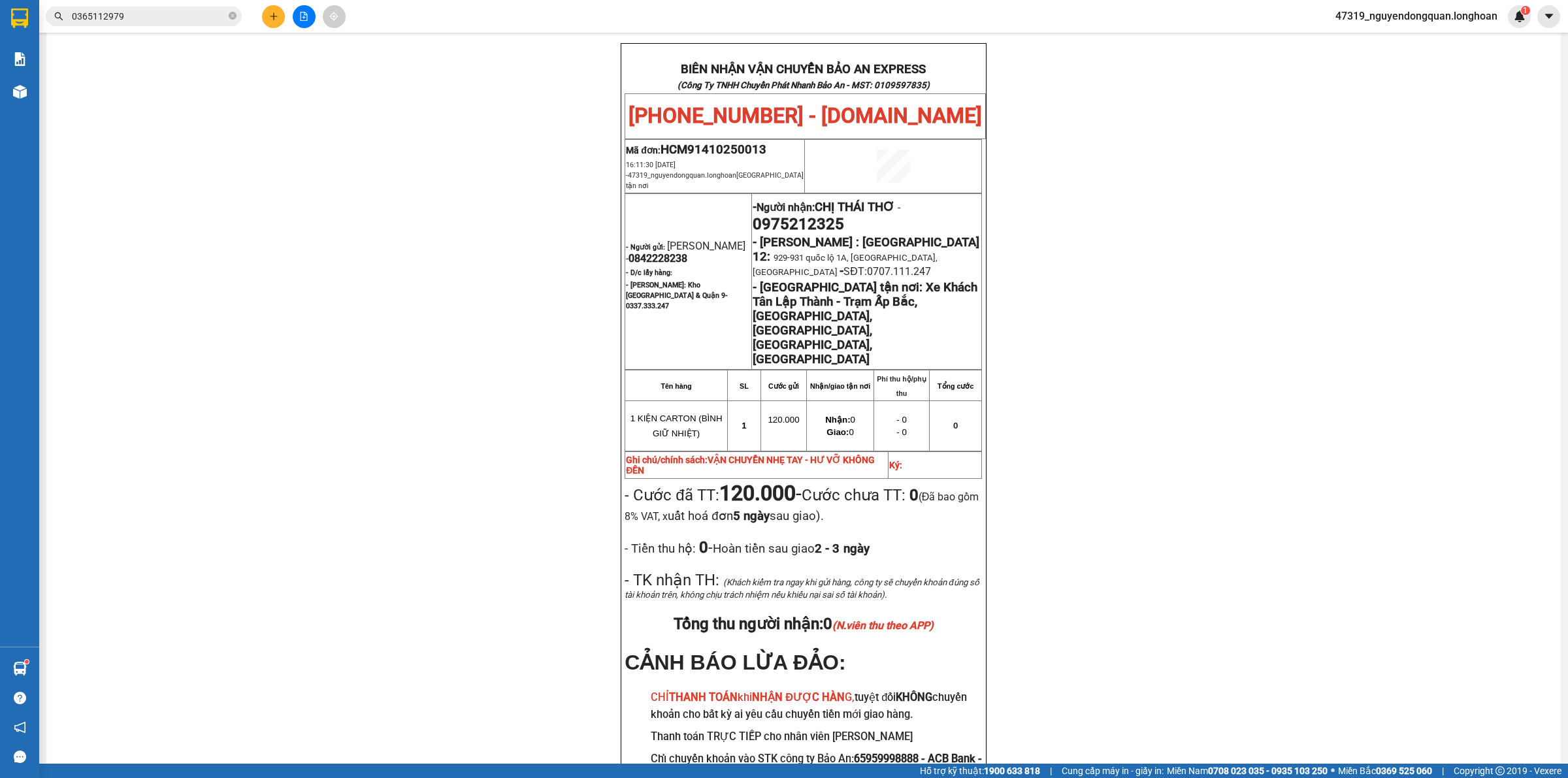
scroll to position [636, 0]
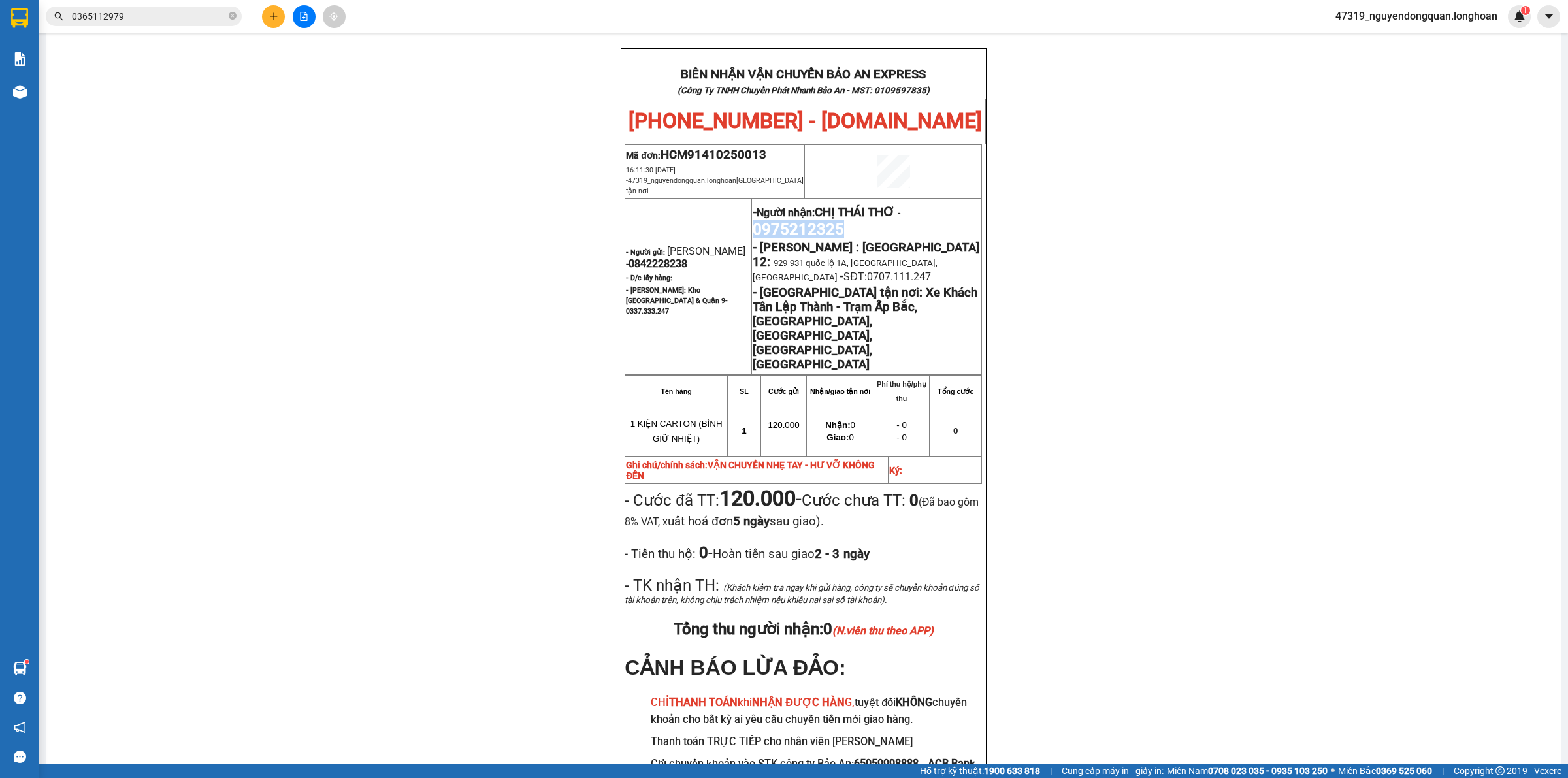
drag, startPoint x: 748, startPoint y: 205, endPoint x: 855, endPoint y: 205, distance: 107.0
click at [855, 205] on p "- Người nhận: CHỊ THÁI THƠ - 0975212325" at bounding box center [866, 220] width 228 height 36
copy span "0975212325"
click at [440, 374] on div "PHIẾU DÁN LÊN HÀNG Ngày in phiếu: 16:50 ngày 14-10-2025 CSKH: 1900.06.88.33 CÔN…" at bounding box center [804, 162] width 1483 height 1369
click at [504, 415] on div "PHIẾU DÁN LÊN HÀNG Ngày in phiếu: 16:50 ngày 14-10-2025 CSKH: 1900.06.88.33 CÔN…" at bounding box center [804, 162] width 1483 height 1369
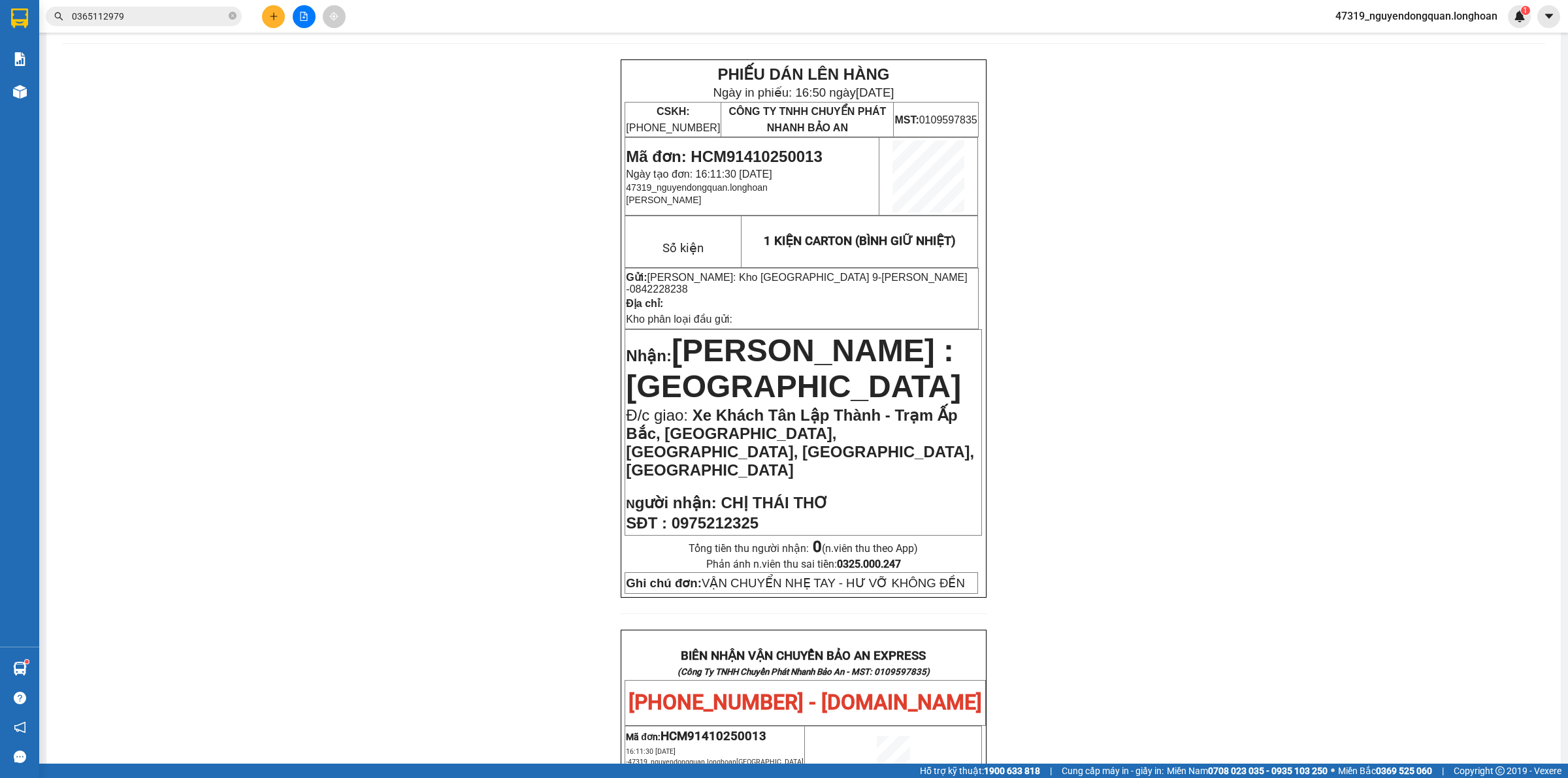
scroll to position [0, 0]
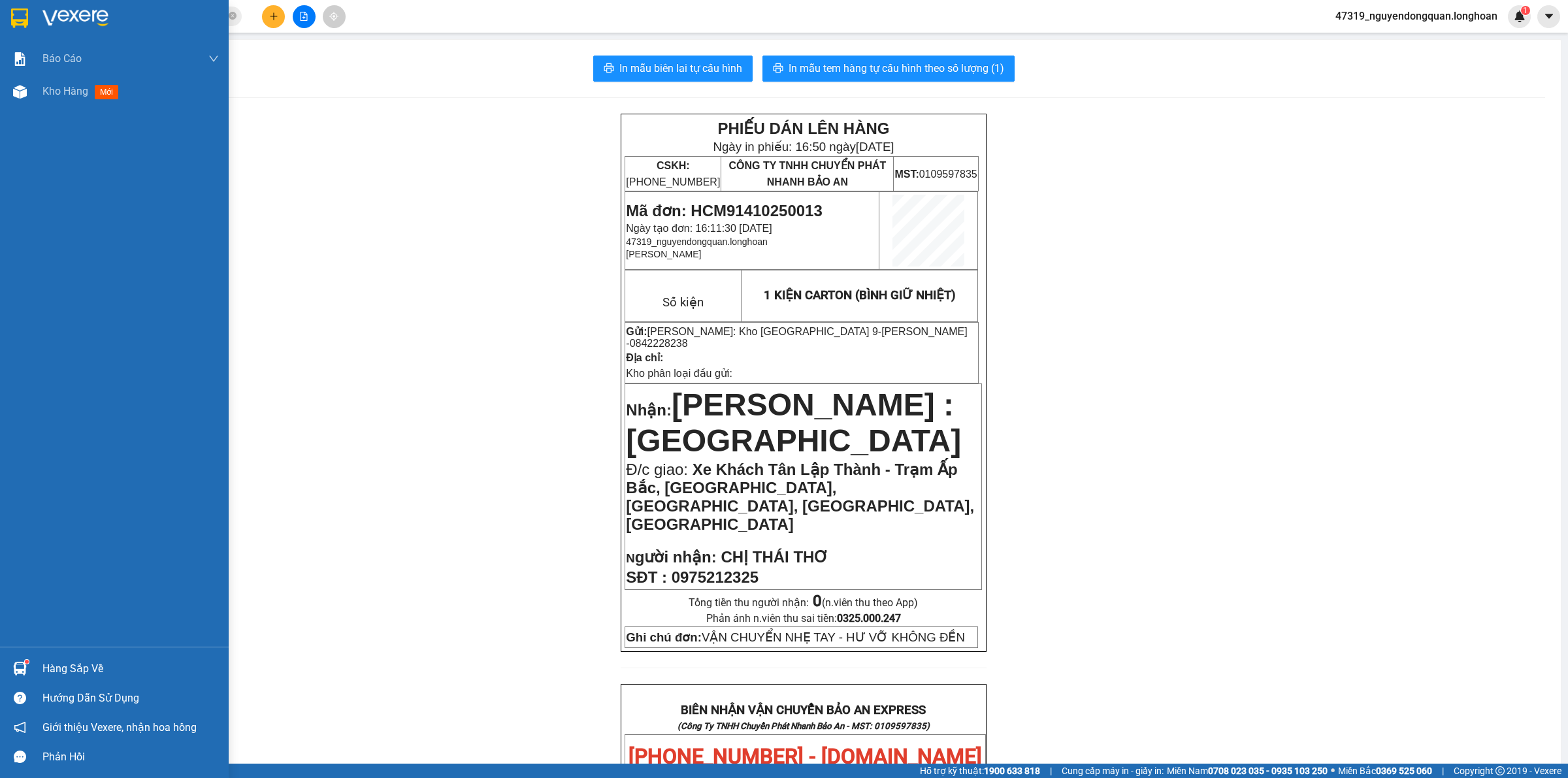
click at [17, 20] on img at bounding box center [20, 19] width 17 height 20
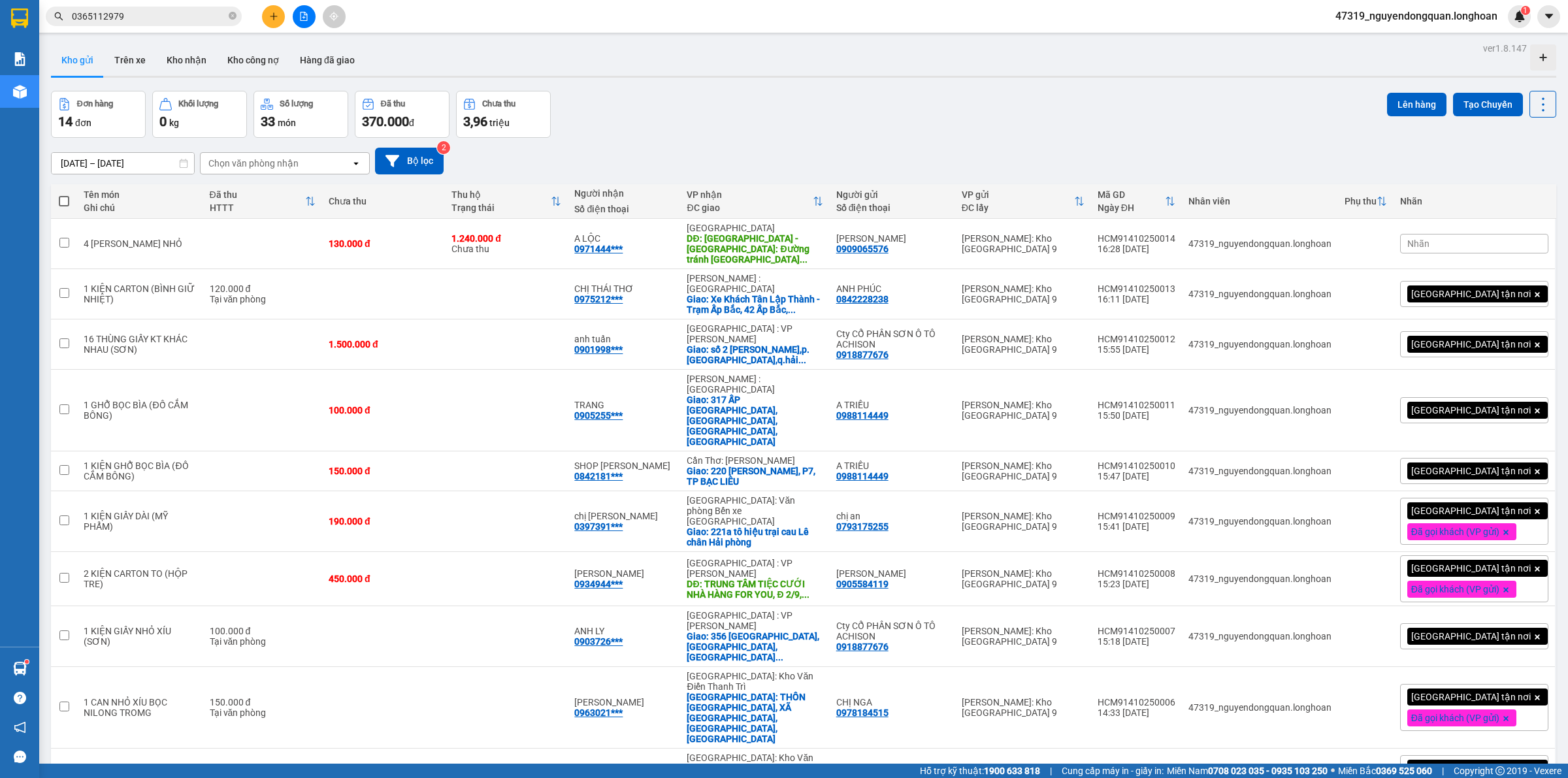
click at [1518, 306] on div "[GEOGRAPHIC_DATA] tận nơi" at bounding box center [1474, 294] width 148 height 26
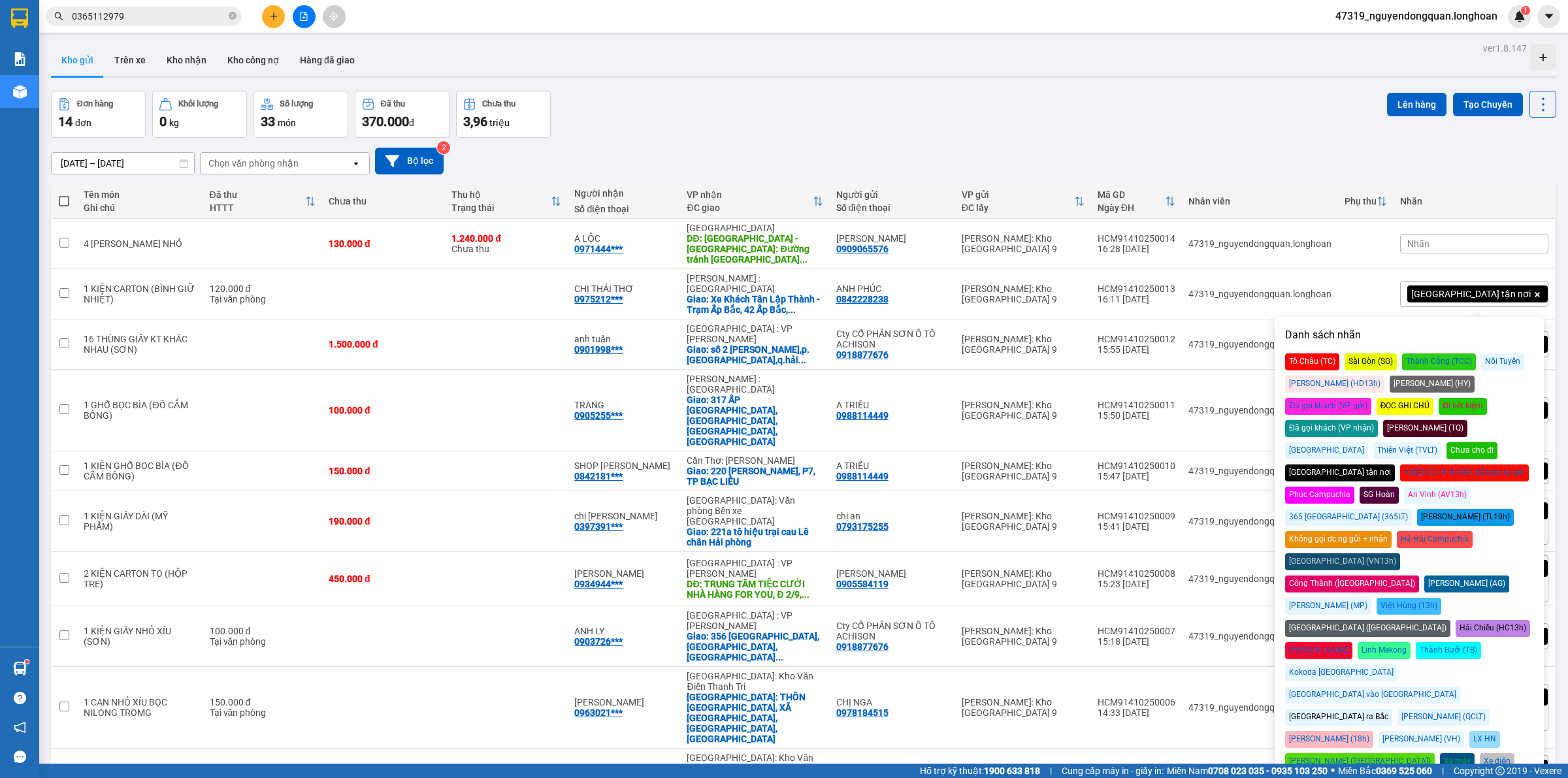
click at [1371, 398] on div "Đã gọi khách (VP gửi)" at bounding box center [1328, 407] width 86 height 17
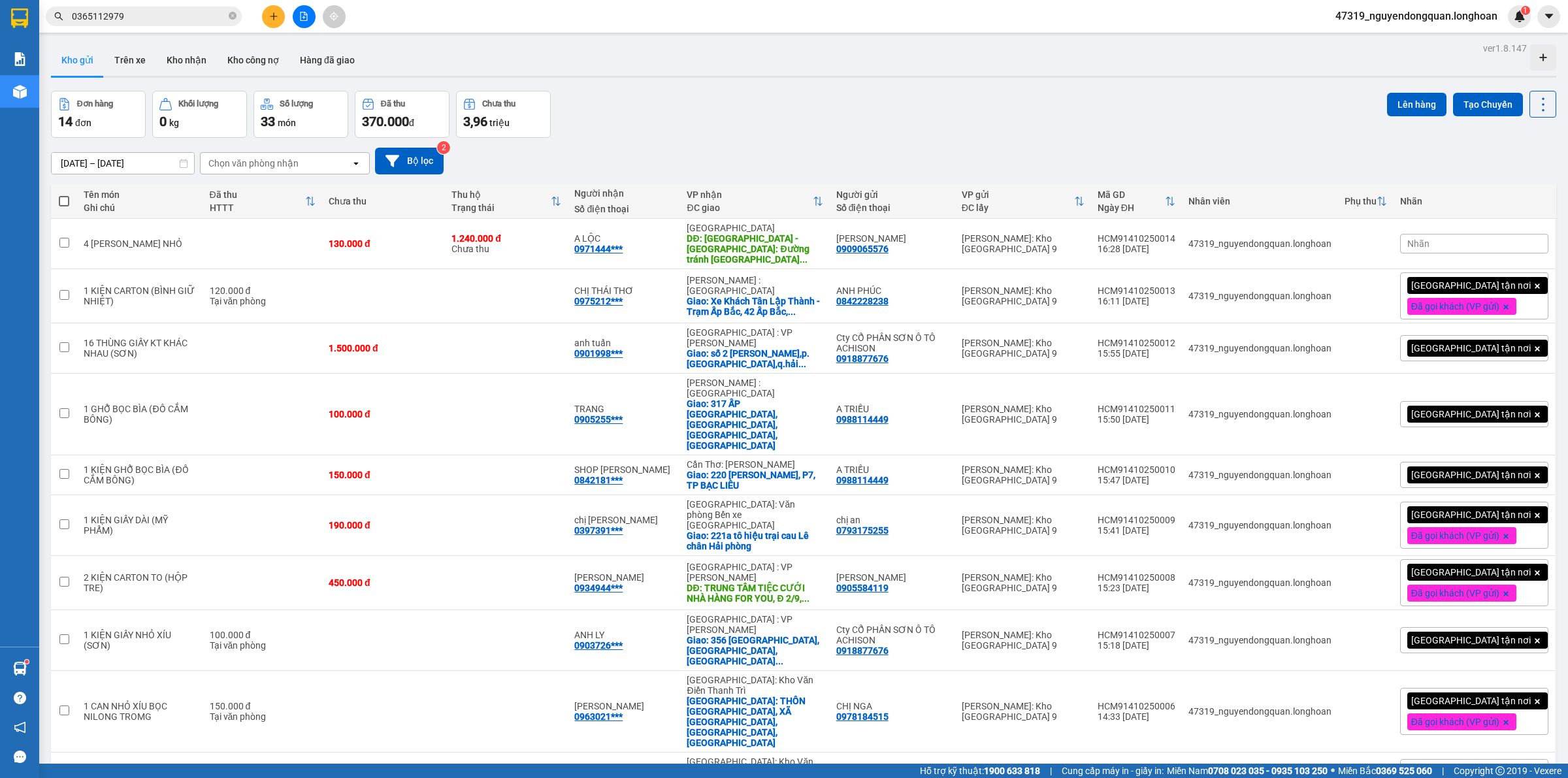
click at [1255, 140] on div "[DATE] – [DATE] Press the down arrow key to interact with the calendar and sele…" at bounding box center [804, 161] width 1505 height 46
click at [1475, 246] on icon at bounding box center [1479, 244] width 9 height 9
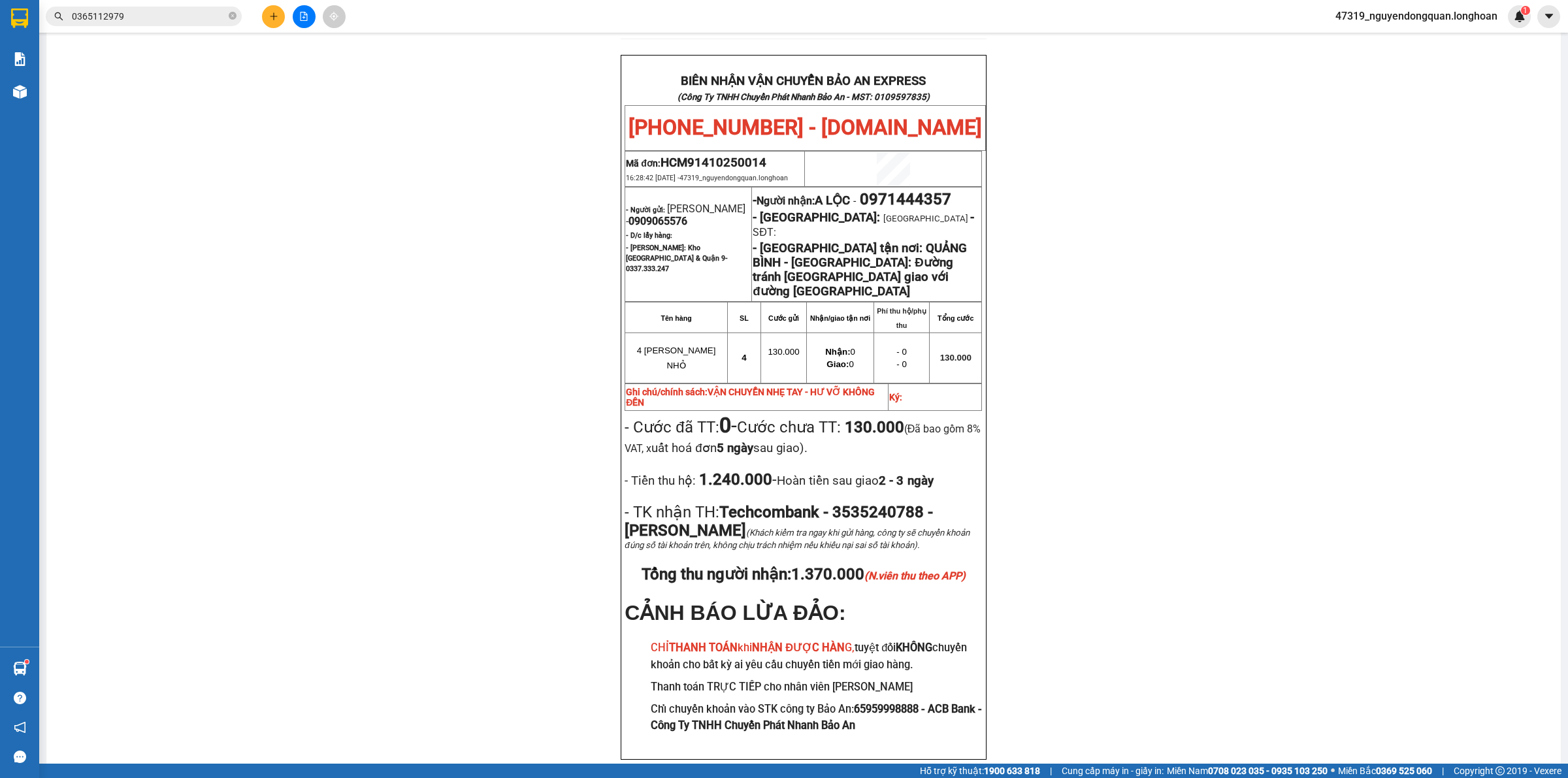
scroll to position [612, 0]
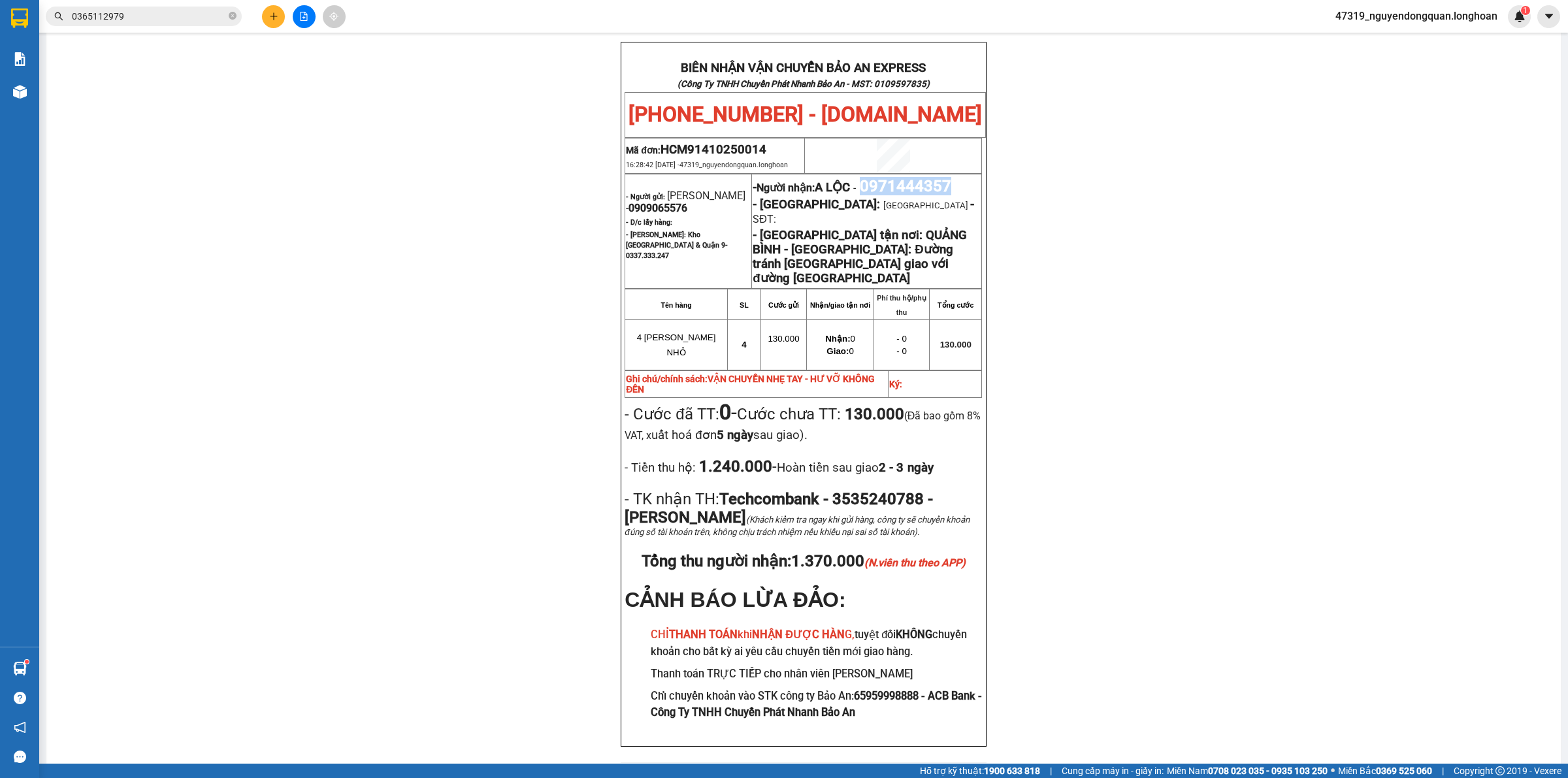
drag, startPoint x: 870, startPoint y: 184, endPoint x: 961, endPoint y: 185, distance: 91.0
click at [961, 185] on p "- Người nhận: A LỘC - 0971444357" at bounding box center [866, 186] width 228 height 19
copy span "0971444357"
click at [499, 402] on div "PHIẾU DÁN LÊN HÀNG Ngày in phiếu: 16:51 ngày 14-10-2025 CSKH: 1900.06.88.33 CÔN…" at bounding box center [804, 140] width 1483 height 1278
click at [288, 465] on div "PHIẾU DÁN LÊN HÀNG Ngày in phiếu: 16:51 ngày 14-10-2025 CSKH: 1900.06.88.33 CÔN…" at bounding box center [804, 140] width 1483 height 1278
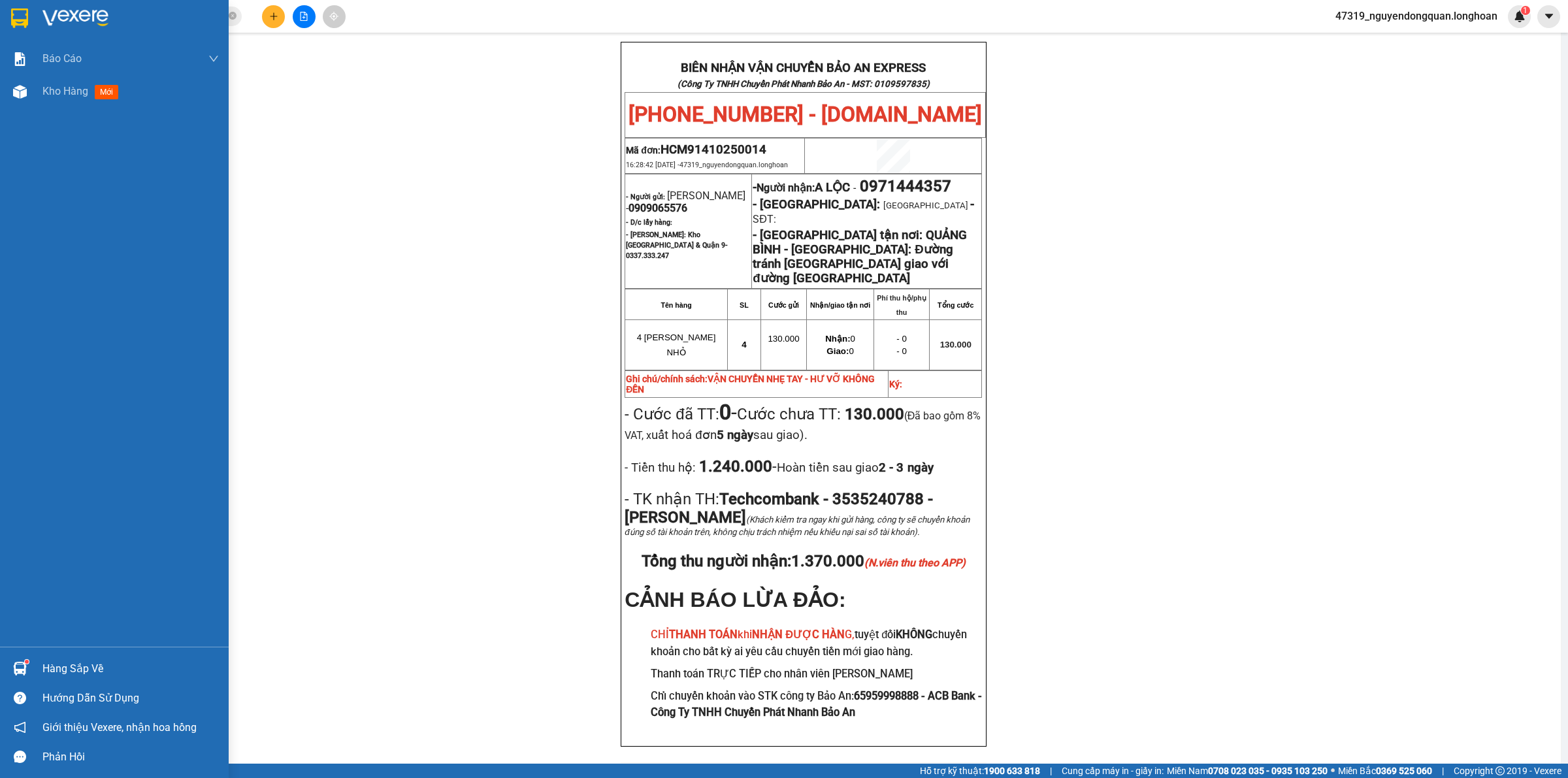
click at [23, 23] on img at bounding box center [20, 19] width 17 height 20
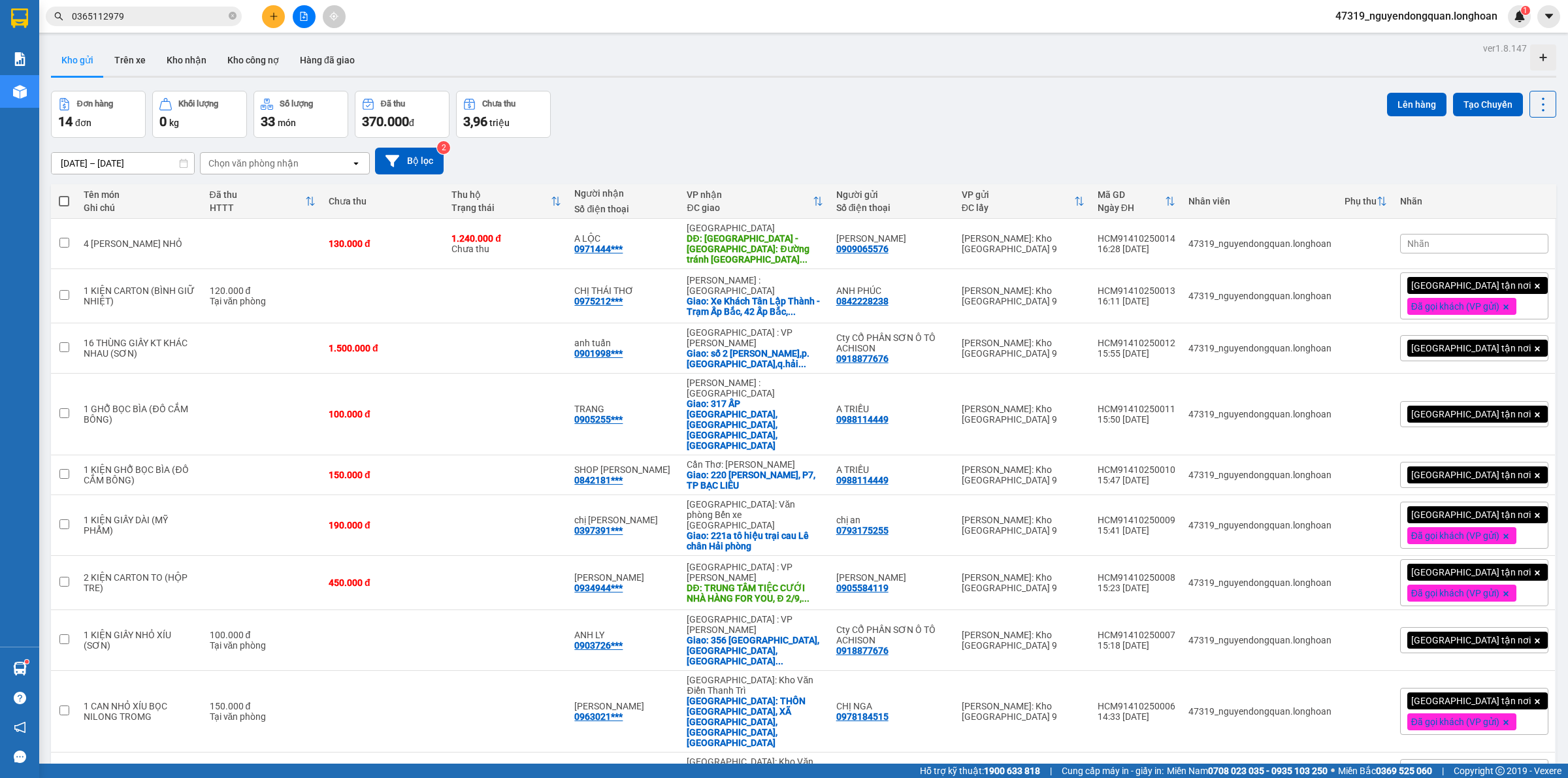
click at [1449, 242] on div "Nhãn" at bounding box center [1474, 244] width 148 height 20
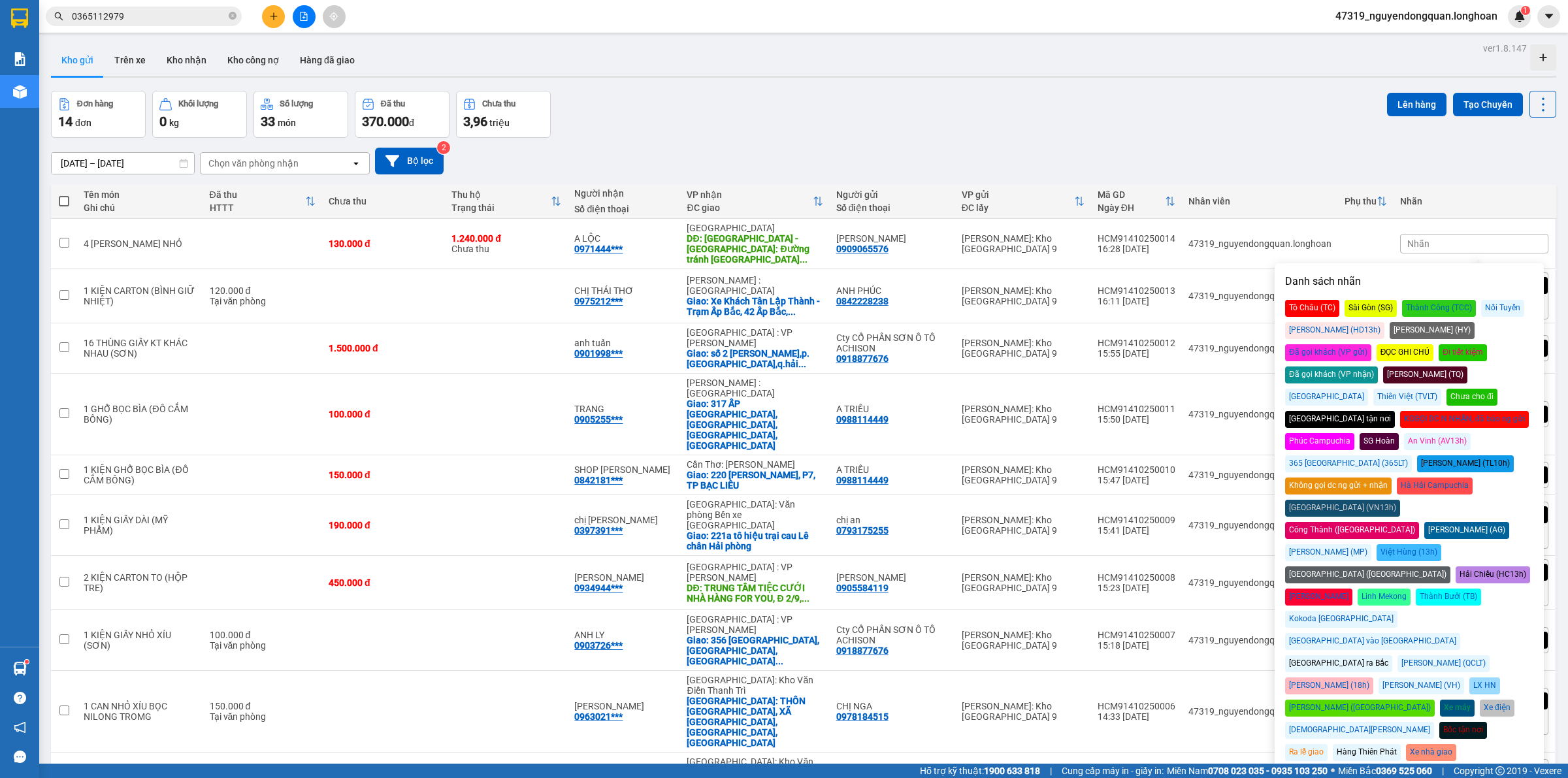
click at [1371, 345] on div "Đã gọi khách (VP gửi)" at bounding box center [1328, 353] width 86 height 17
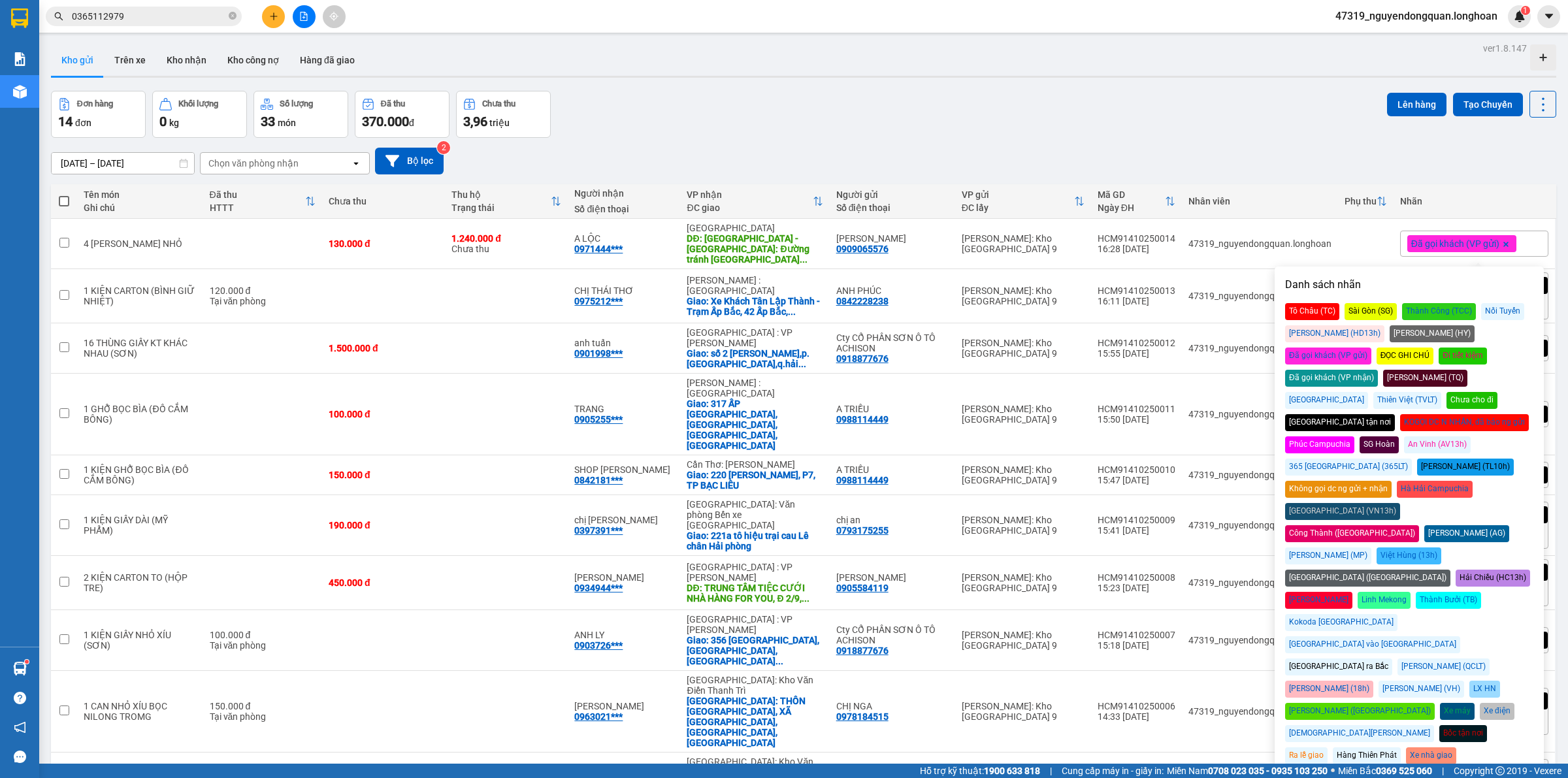
click at [1298, 107] on div "Đơn hàng 14 đơn Khối lượng 0 kg Số lượng 33 món Đã thu 370.000 đ Chưa thu 3,96 …" at bounding box center [804, 114] width 1505 height 47
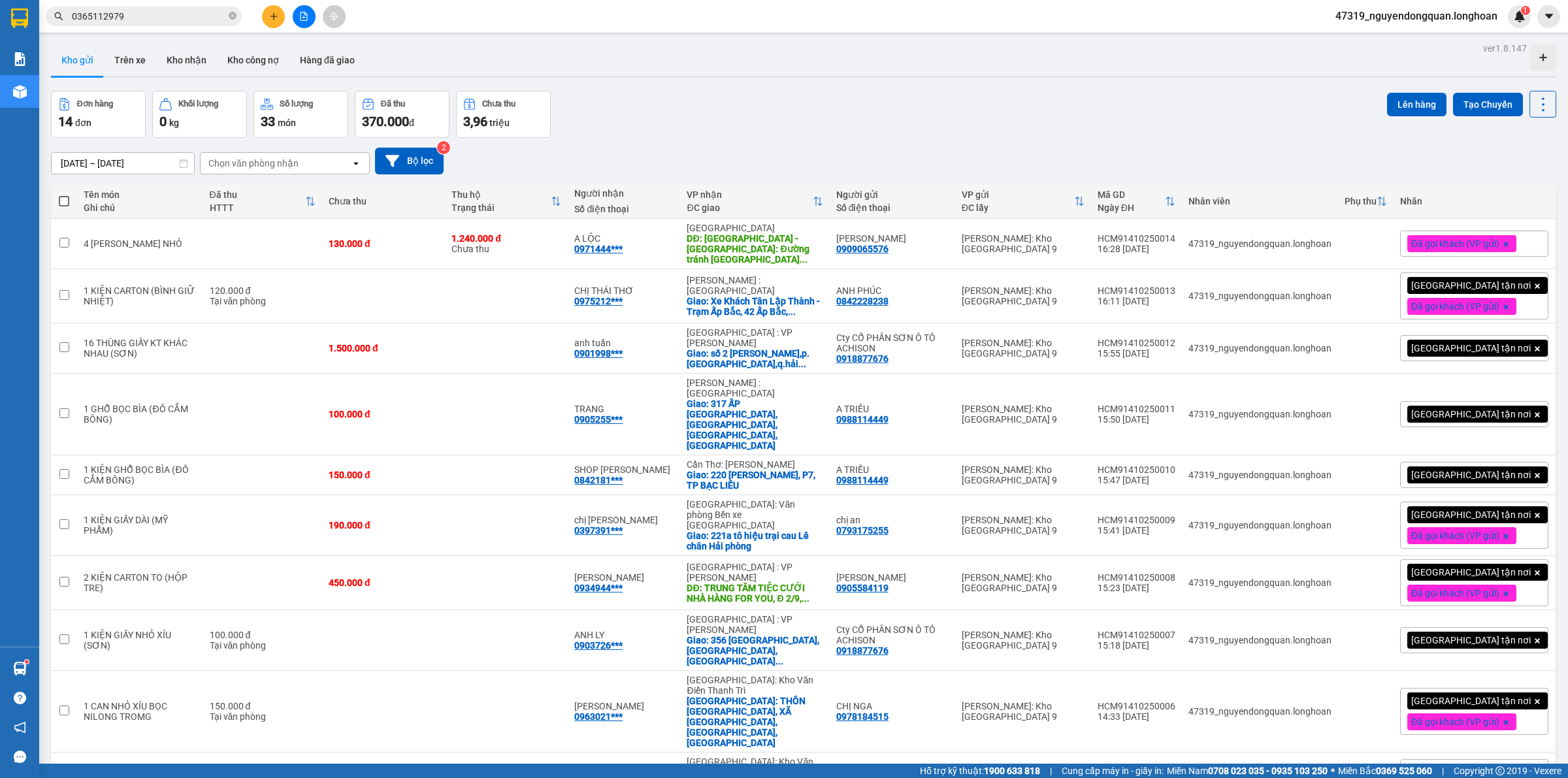
click at [595, 156] on div "[DATE] – [DATE] Press the down arrow key to interact with the calendar and sele…" at bounding box center [804, 161] width 1505 height 27
drag, startPoint x: 855, startPoint y: 247, endPoint x: 907, endPoint y: 250, distance: 52.1
click at [907, 250] on div "PHẠM HOÀNG VŨ 0909065576" at bounding box center [892, 244] width 113 height 21
checkbox input "true"
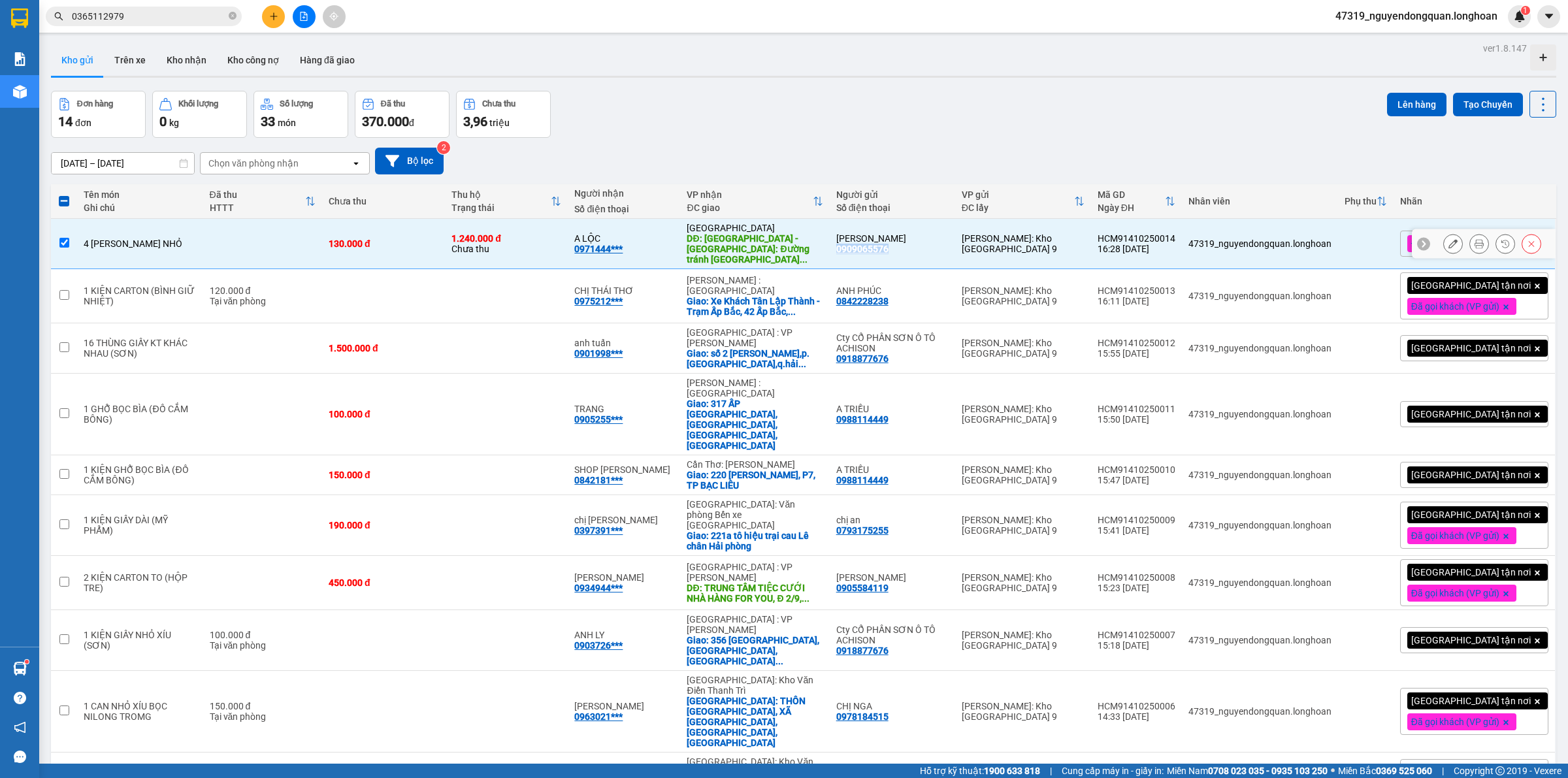
copy div "0909065576"
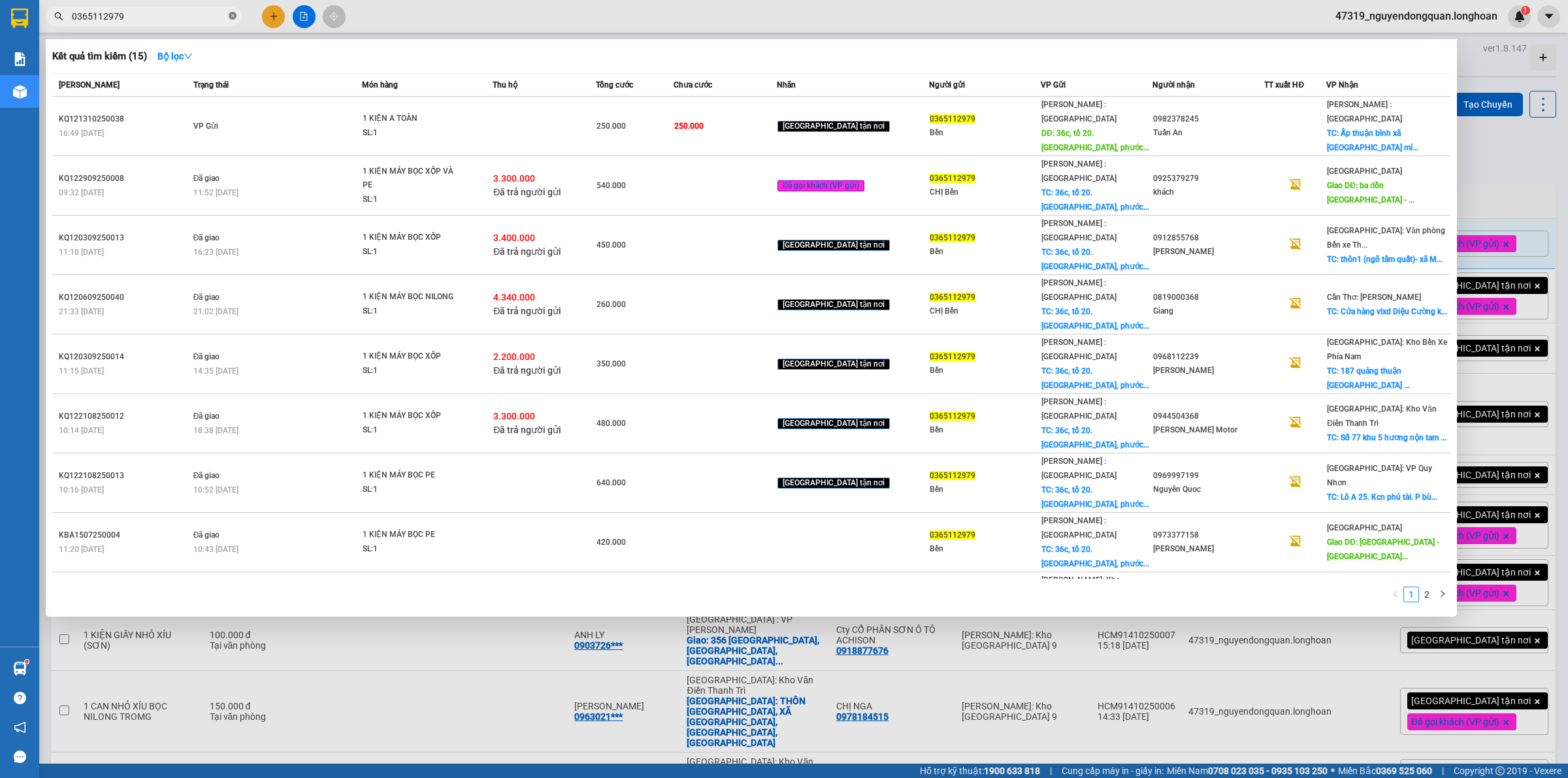
click at [233, 14] on icon "close-circle" at bounding box center [233, 16] width 8 height 8
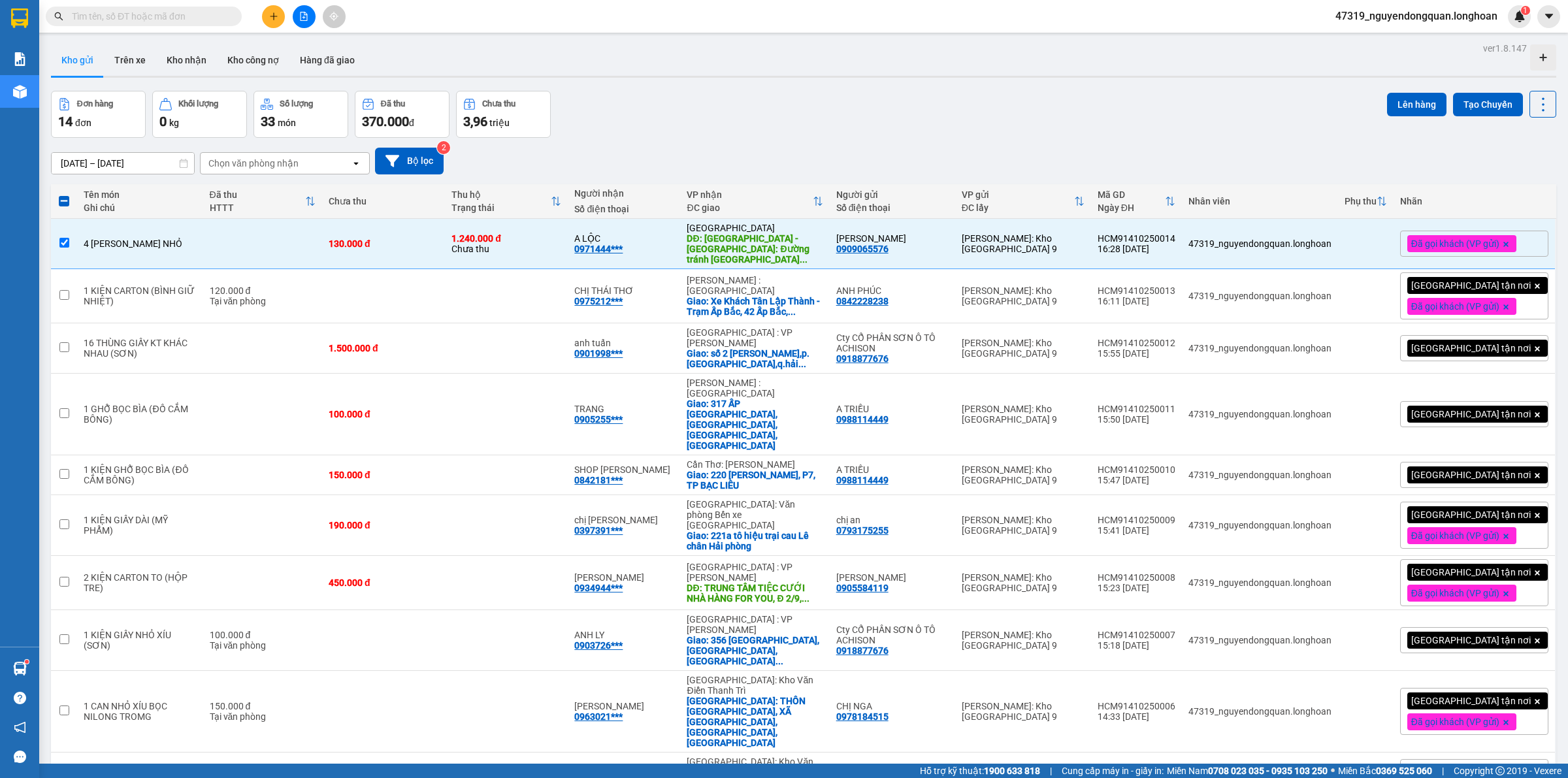
paste input "0909065576"
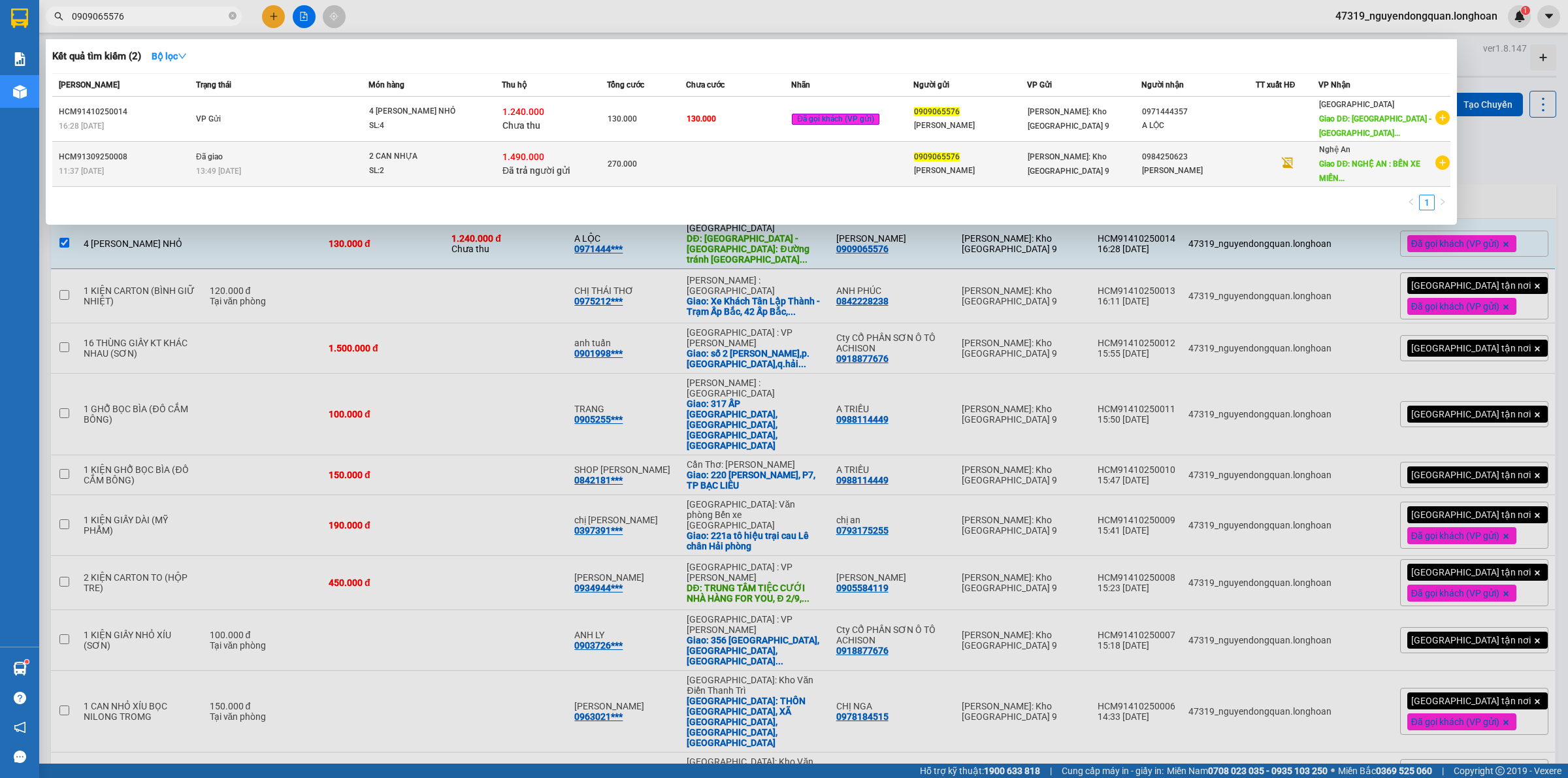
type input "0909065576"
click at [649, 162] on div "270.000" at bounding box center [646, 164] width 78 height 15
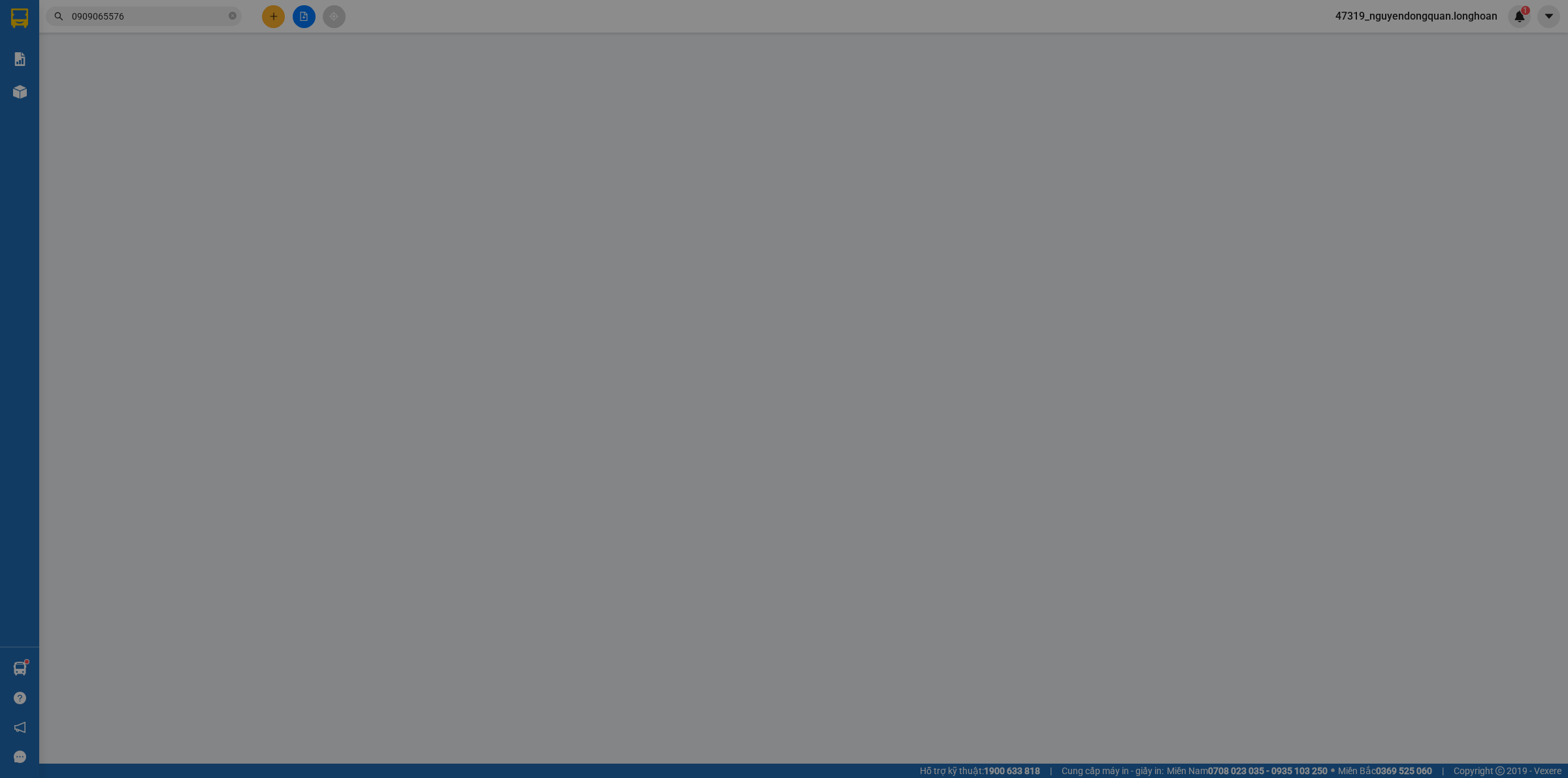
type input "0909065576"
type input "[PERSON_NAME]"
type input "0984250623"
type input "PHÚC HOÀNG"
type input "NGHỆ AN : BẾN XE MIỀN TRUNG TP.VINH"
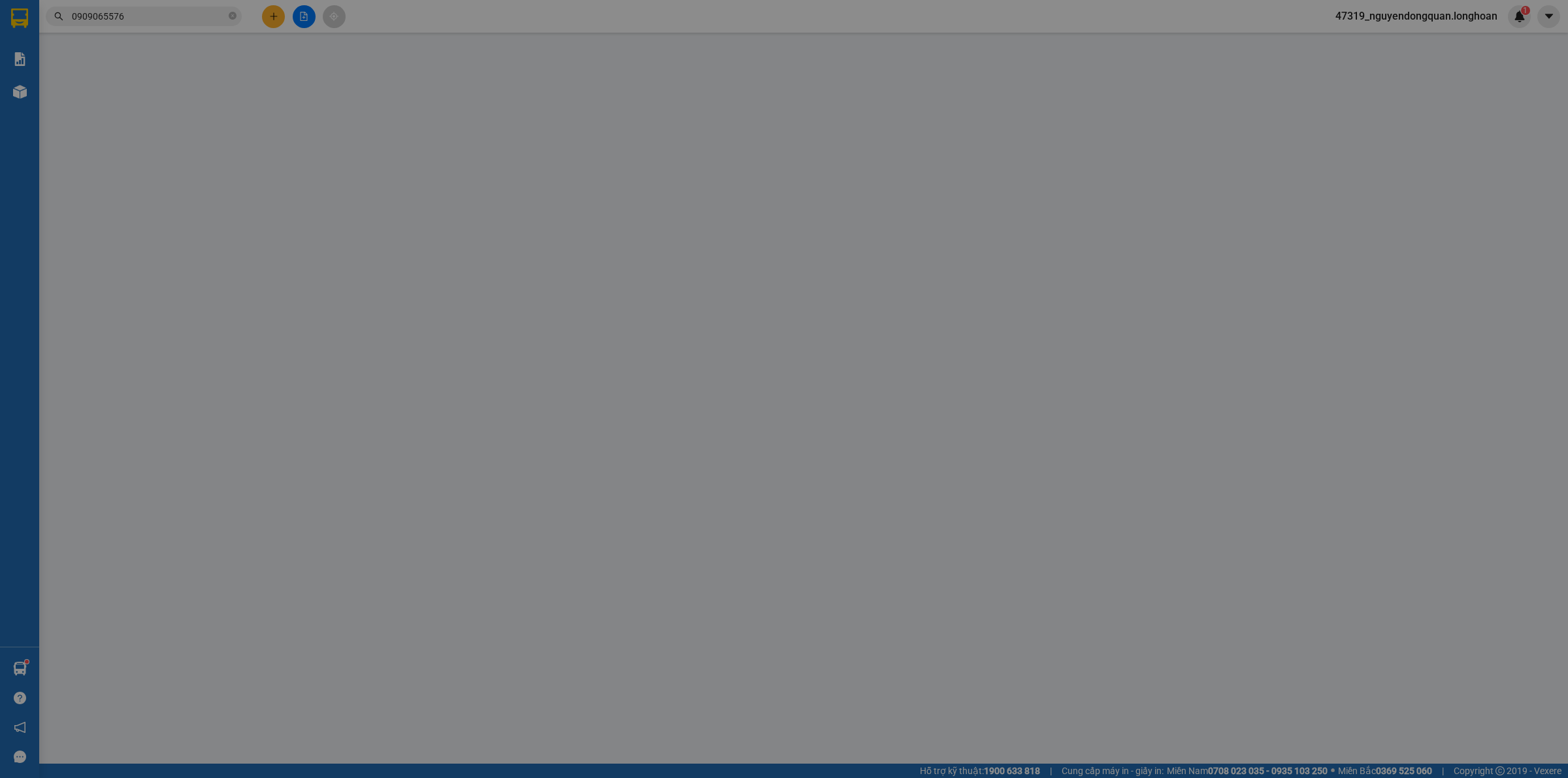
type input "VẬN CHUYỂN NHẸ TAY - HƯ VỠ KHÔNG ĐỀN"
checkbox input "true"
type input "1.490.000"
type input "10.000"
type input "270.000"
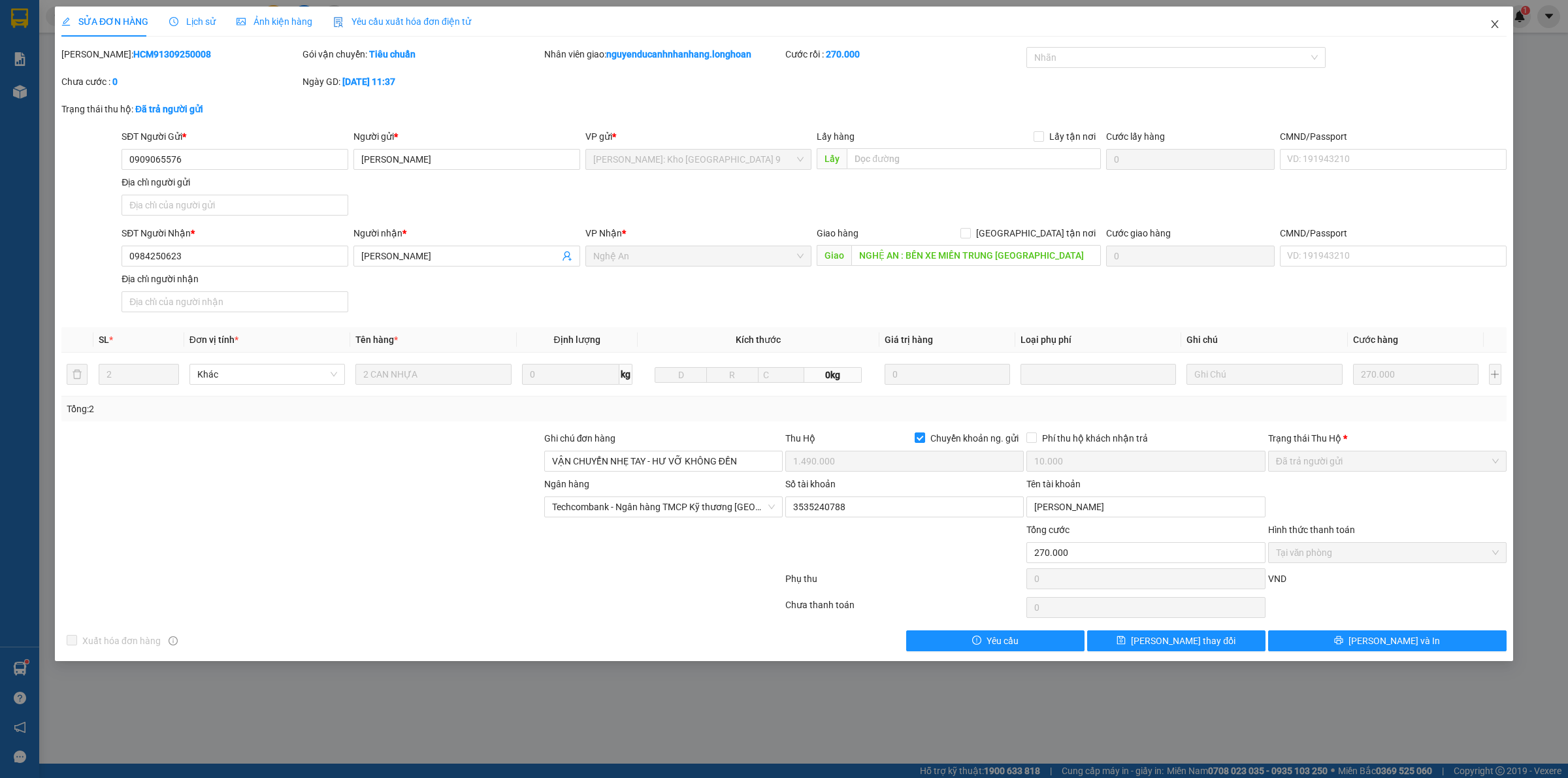
click at [1489, 23] on icon "close" at bounding box center [1494, 25] width 11 height 11
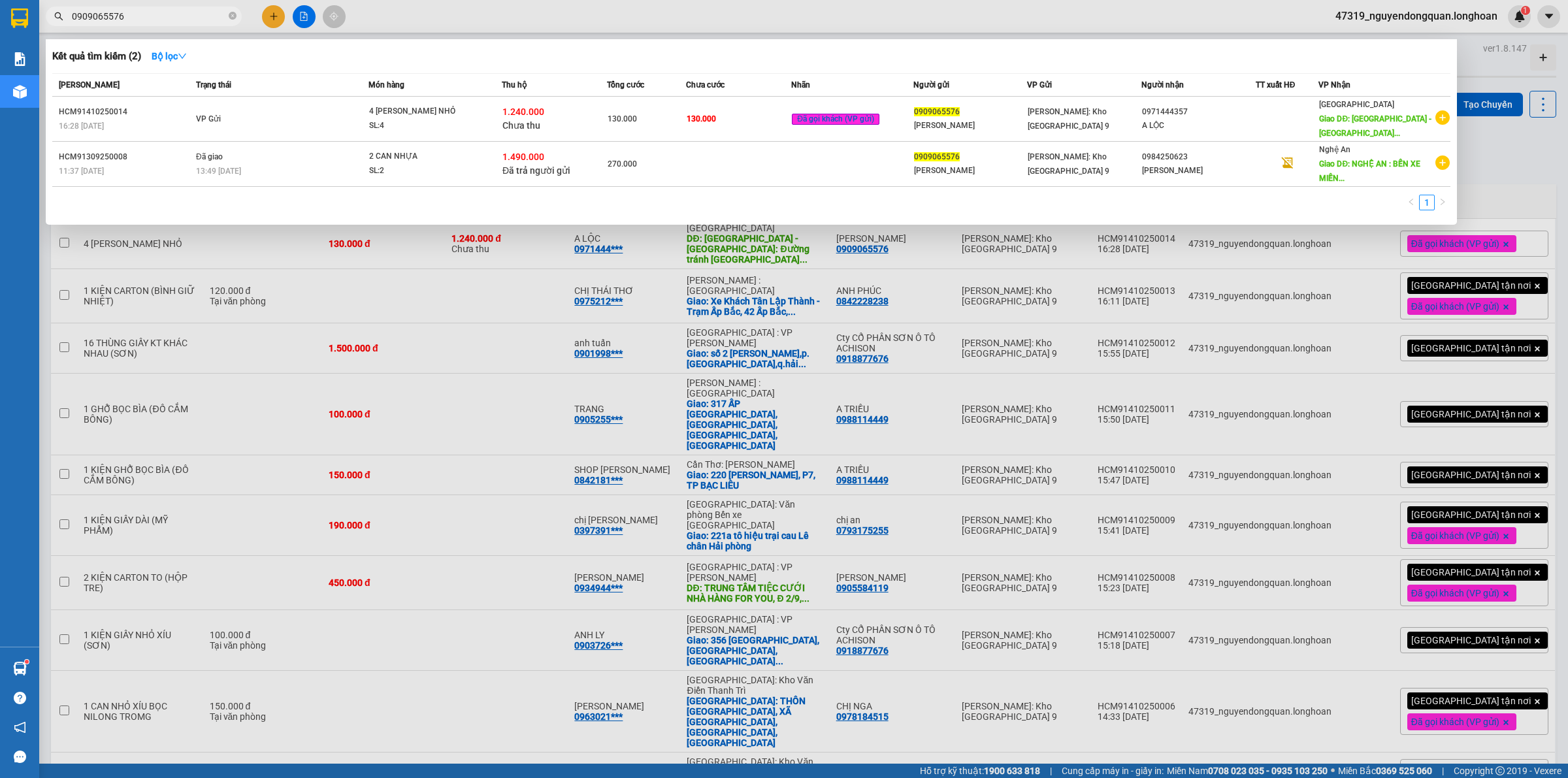
click at [177, 14] on input "0909065576" at bounding box center [148, 17] width 154 height 15
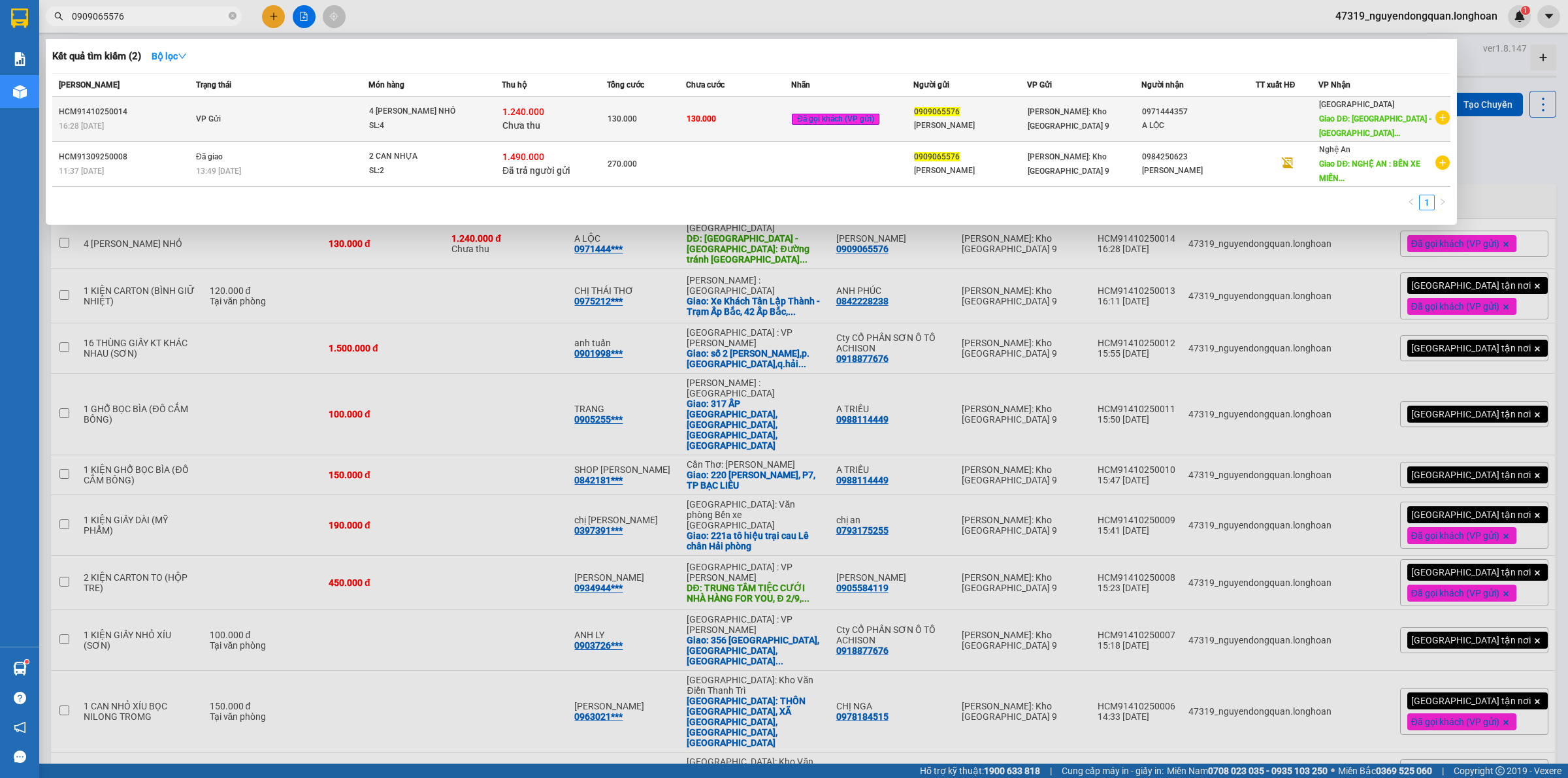
click at [640, 136] on td "130.000" at bounding box center [646, 119] width 79 height 45
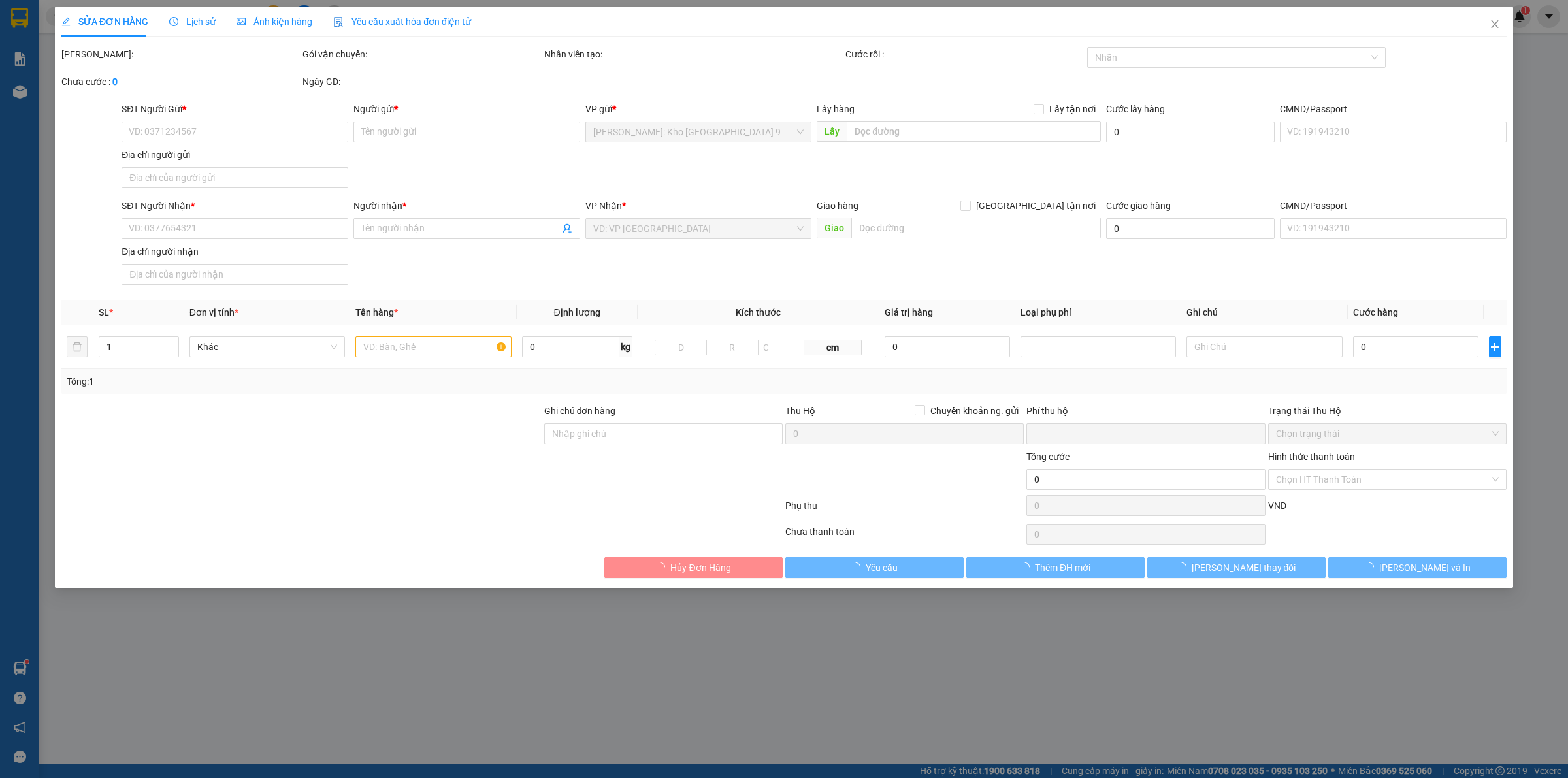
type input "0909065576"
type input "[PERSON_NAME]"
type input "0971444357"
type input "A LỘC"
type input "QUẢNG BÌNH - TP Quảng Bình: Đường tránh TP Đồng Hới giao với đường Hà Huy Tập"
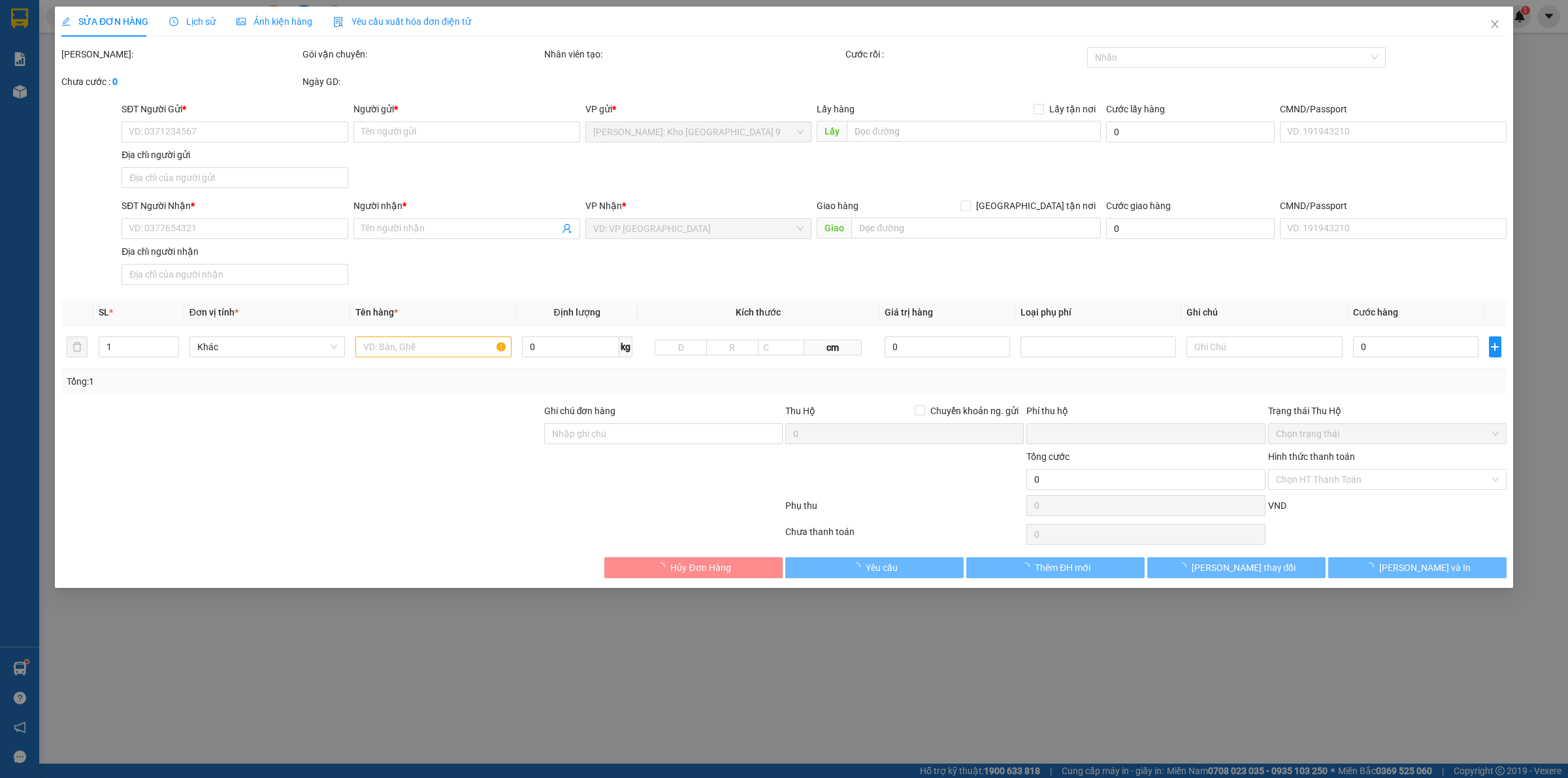
type input "VẬN CHUYỂN NHẸ TAY - HƯ VỠ KHÔNG ĐỀN"
type input "130.000"
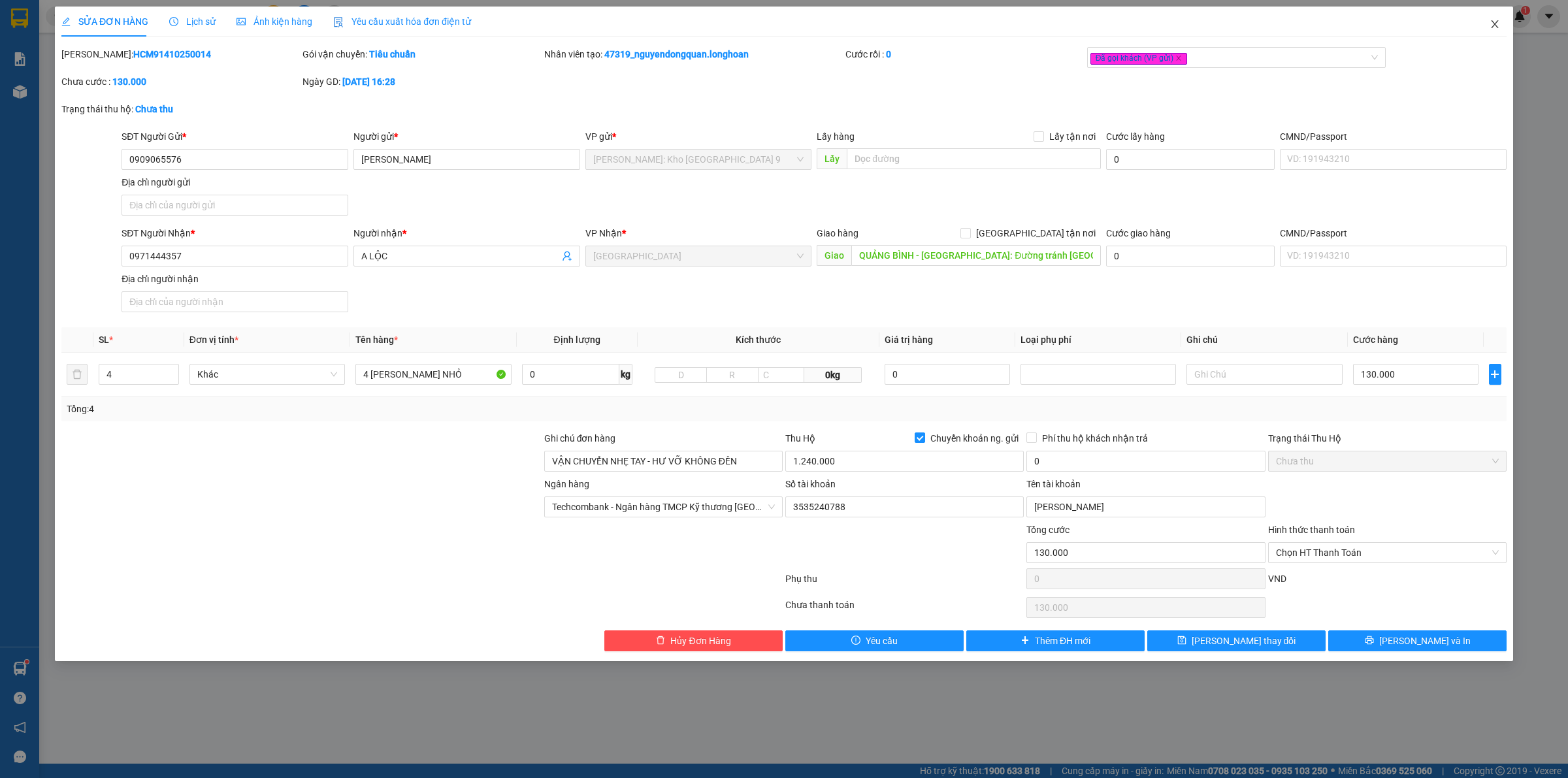
click at [1502, 21] on span "Close" at bounding box center [1494, 25] width 36 height 36
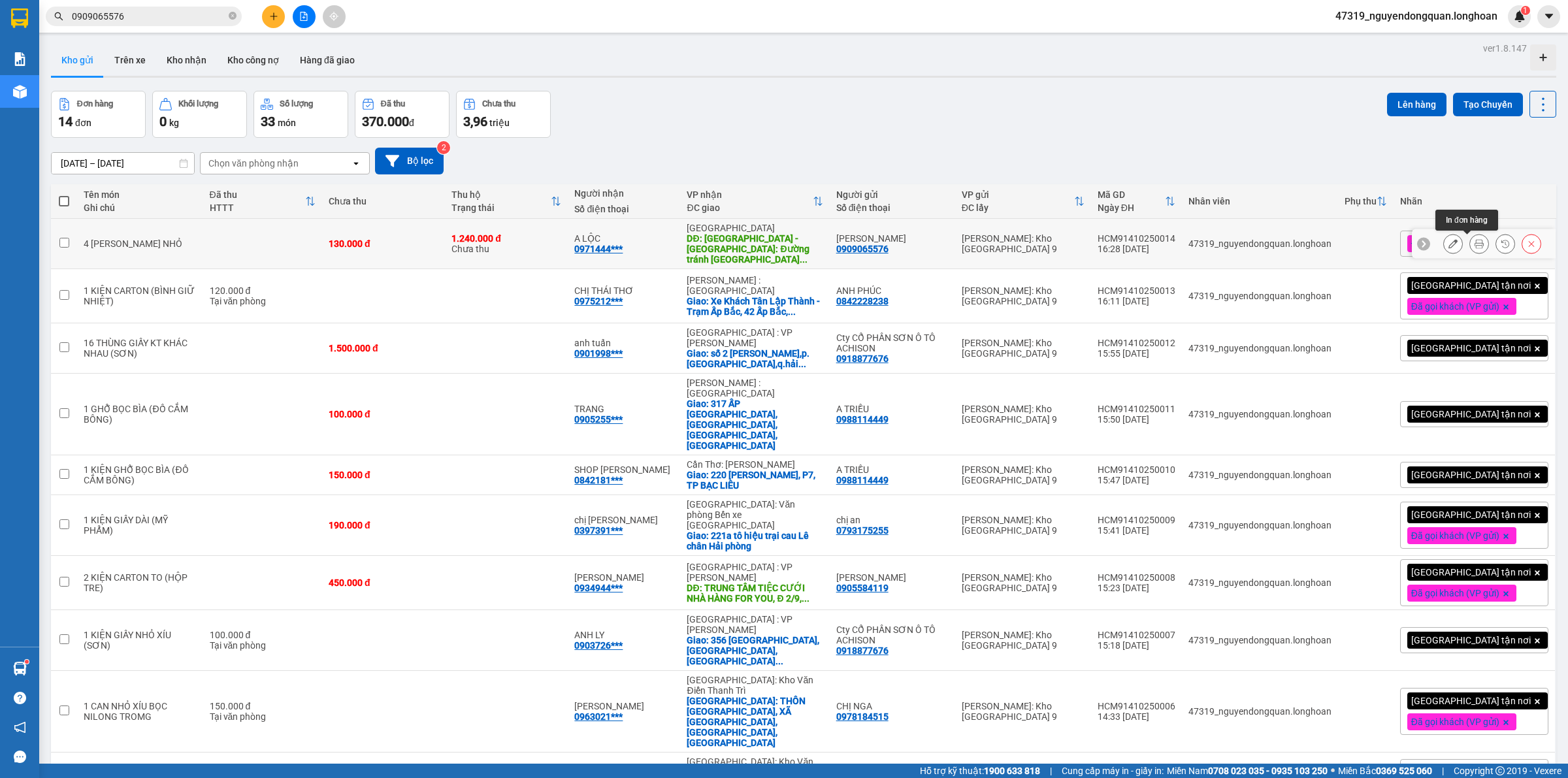
click at [1475, 243] on icon at bounding box center [1479, 244] width 9 height 9
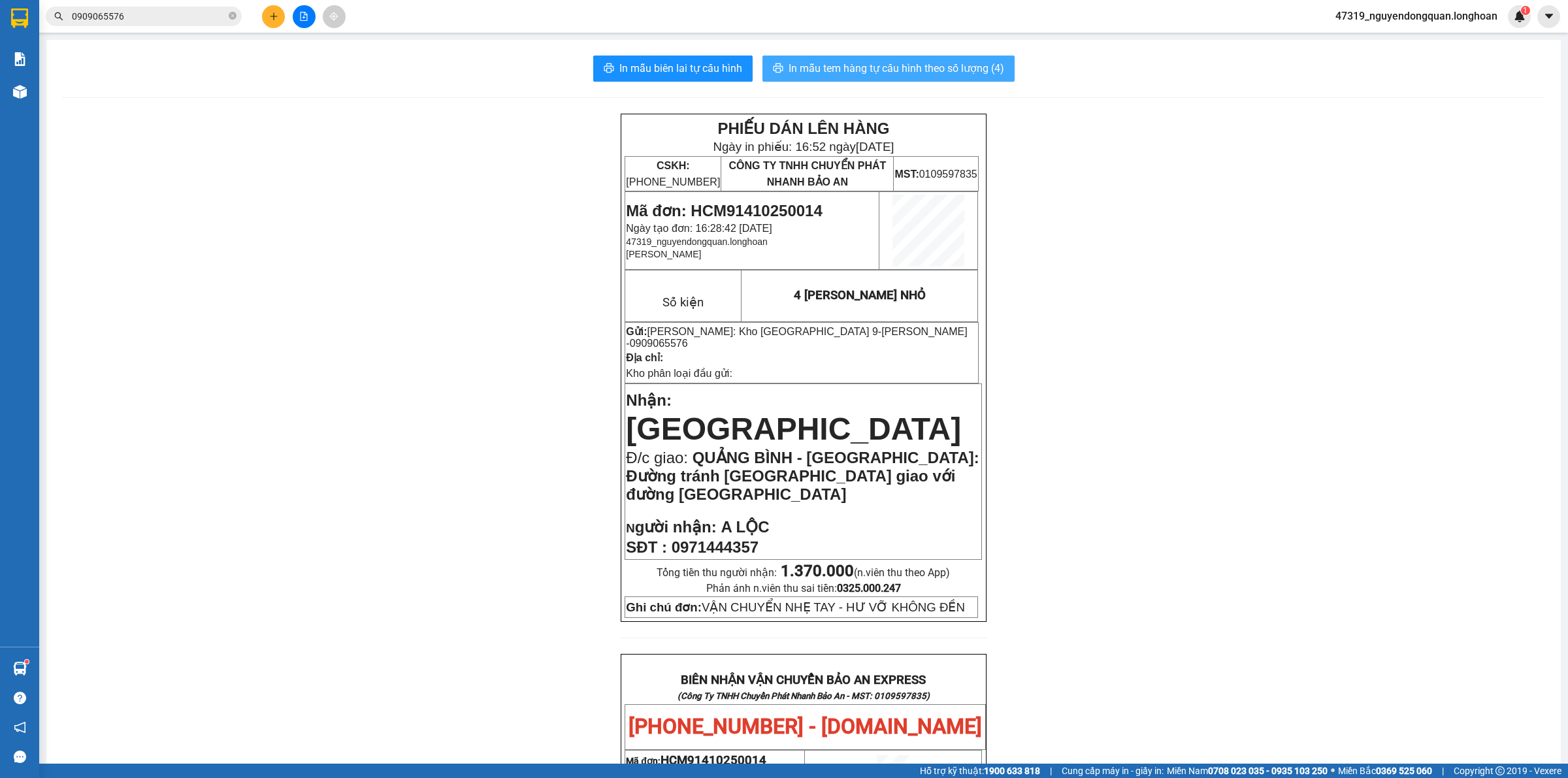
click at [968, 77] on button "In mẫu tem hàng tự cấu hình theo số lượng (4)" at bounding box center [888, 68] width 252 height 26
click at [264, 24] on div at bounding box center [304, 17] width 98 height 23
click at [275, 19] on icon "plus" at bounding box center [274, 17] width 9 height 9
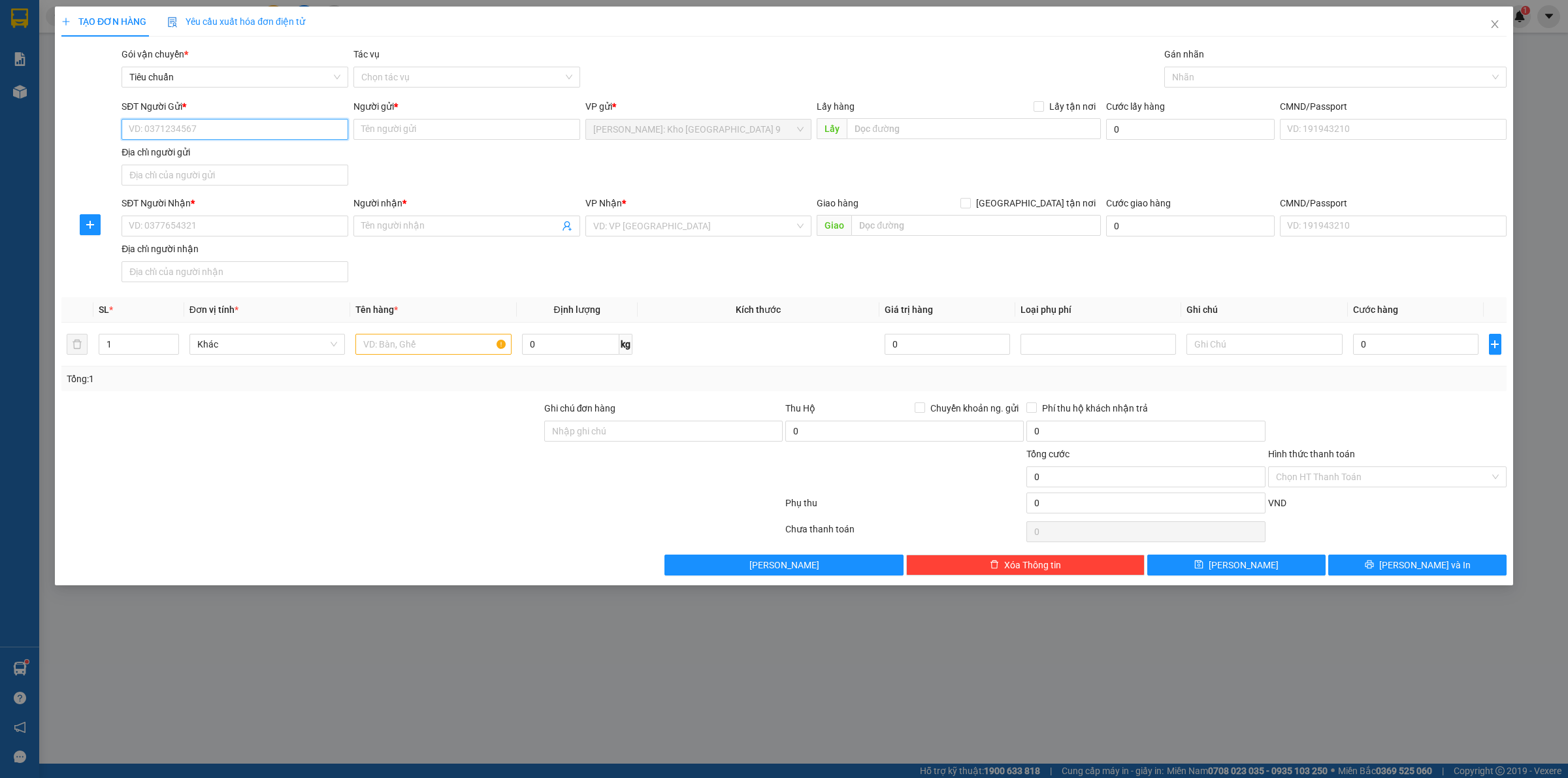
click at [253, 137] on input "SĐT Người Gửi *" at bounding box center [235, 129] width 227 height 21
click at [233, 119] on input "SĐT Người Gửi *" at bounding box center [235, 129] width 227 height 21
click at [247, 126] on input "SĐT Người Gửi *" at bounding box center [235, 129] width 227 height 21
click at [399, 412] on div at bounding box center [301, 423] width 483 height 46
click at [282, 138] on input "SĐT Người Gửi *" at bounding box center [235, 129] width 227 height 21
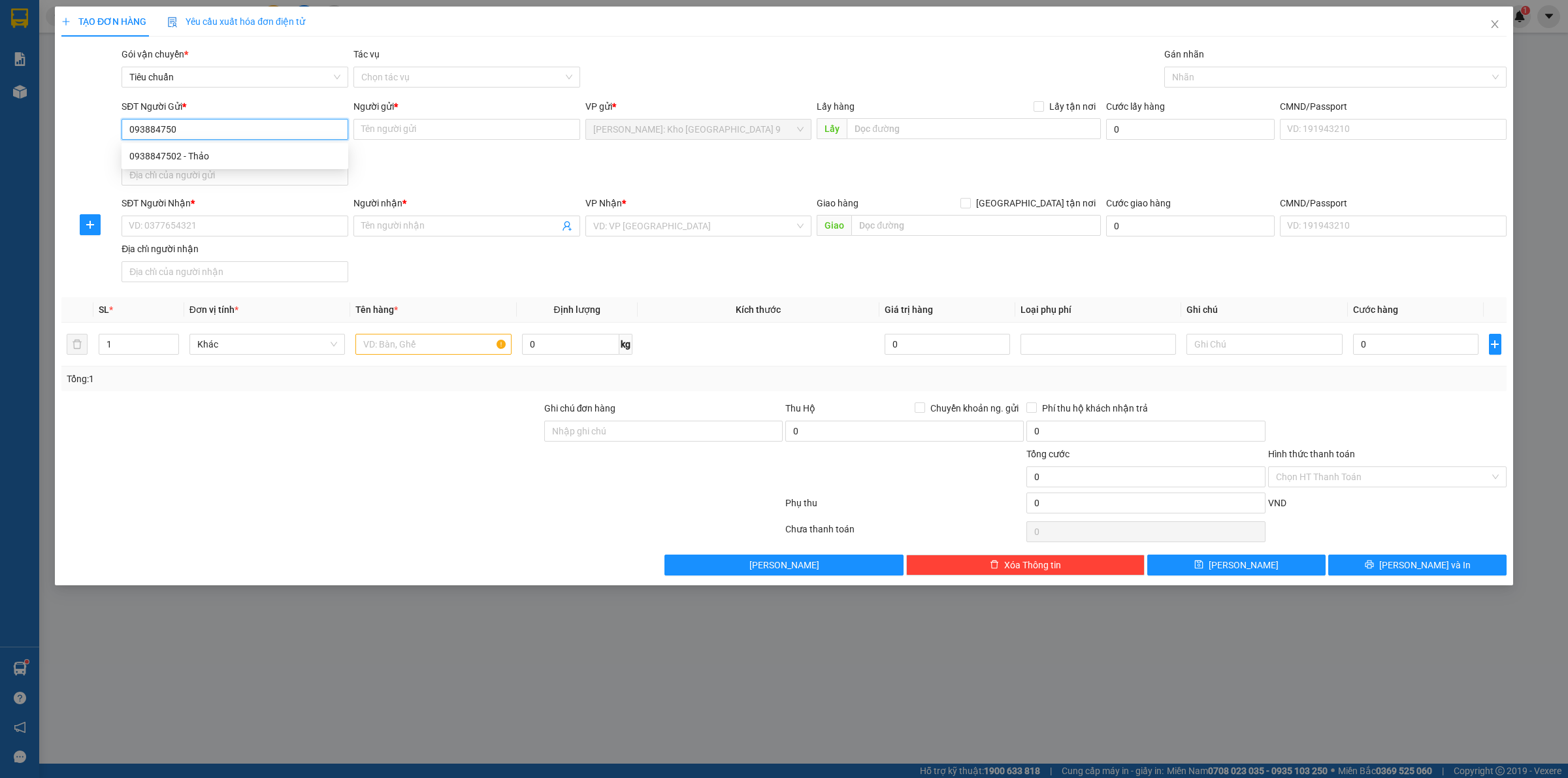
type input "0938847502"
click at [282, 146] on div "0938847502 - Thảo" at bounding box center [235, 156] width 227 height 21
type input "Thảo"
type input "0938847502"
click at [272, 221] on input "SĐT Người Nhận *" at bounding box center [235, 226] width 227 height 21
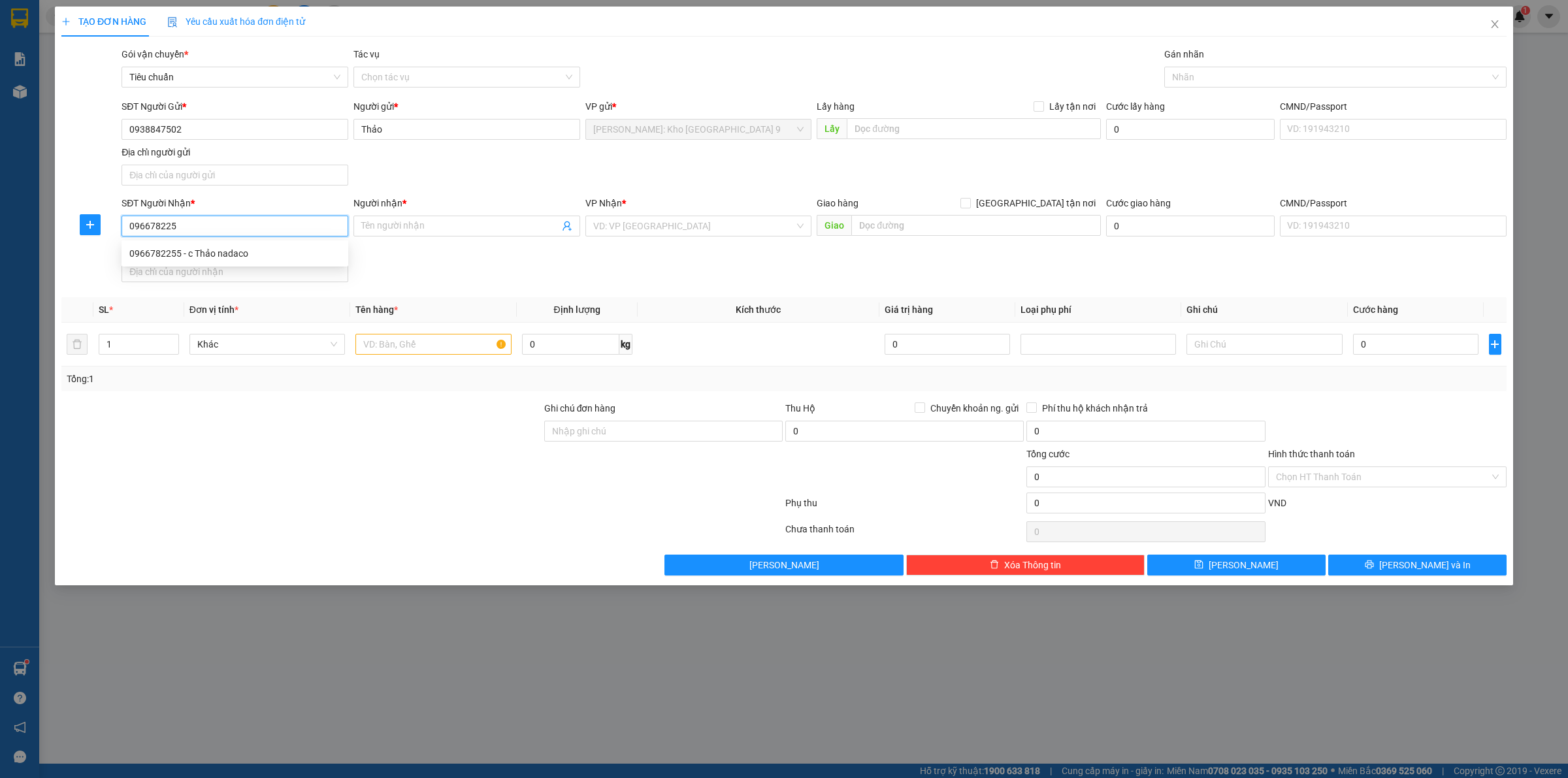
type input "0966782255"
click at [269, 250] on div "0966782255 - c Thảo nadaco" at bounding box center [235, 254] width 211 height 15
type input "c Thảo nadaco"
checkbox input "true"
type input "KCN Cầu Bươu số 918 Kim Giang, Thanh Liệt, Thanh Trì, Hà Nội"
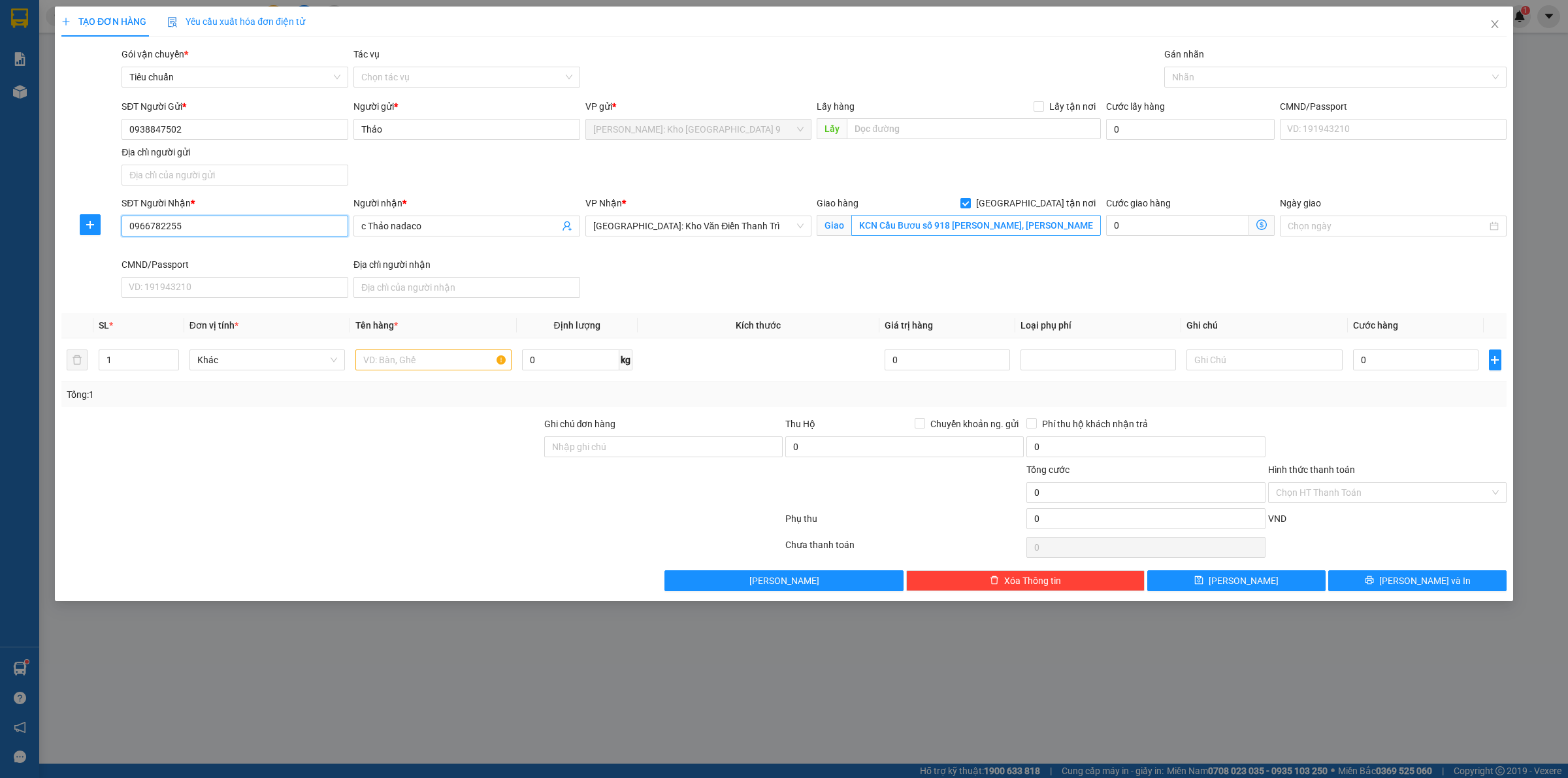
type input "0966782255"
click at [980, 230] on input "KCN Cầu Bươu số 918 Kim Giang, Thanh Liệt, Thanh Trì, Hà Nội" at bounding box center [976, 225] width 250 height 21
click at [1210, 86] on div "Nhãn" at bounding box center [1335, 78] width 342 height 21
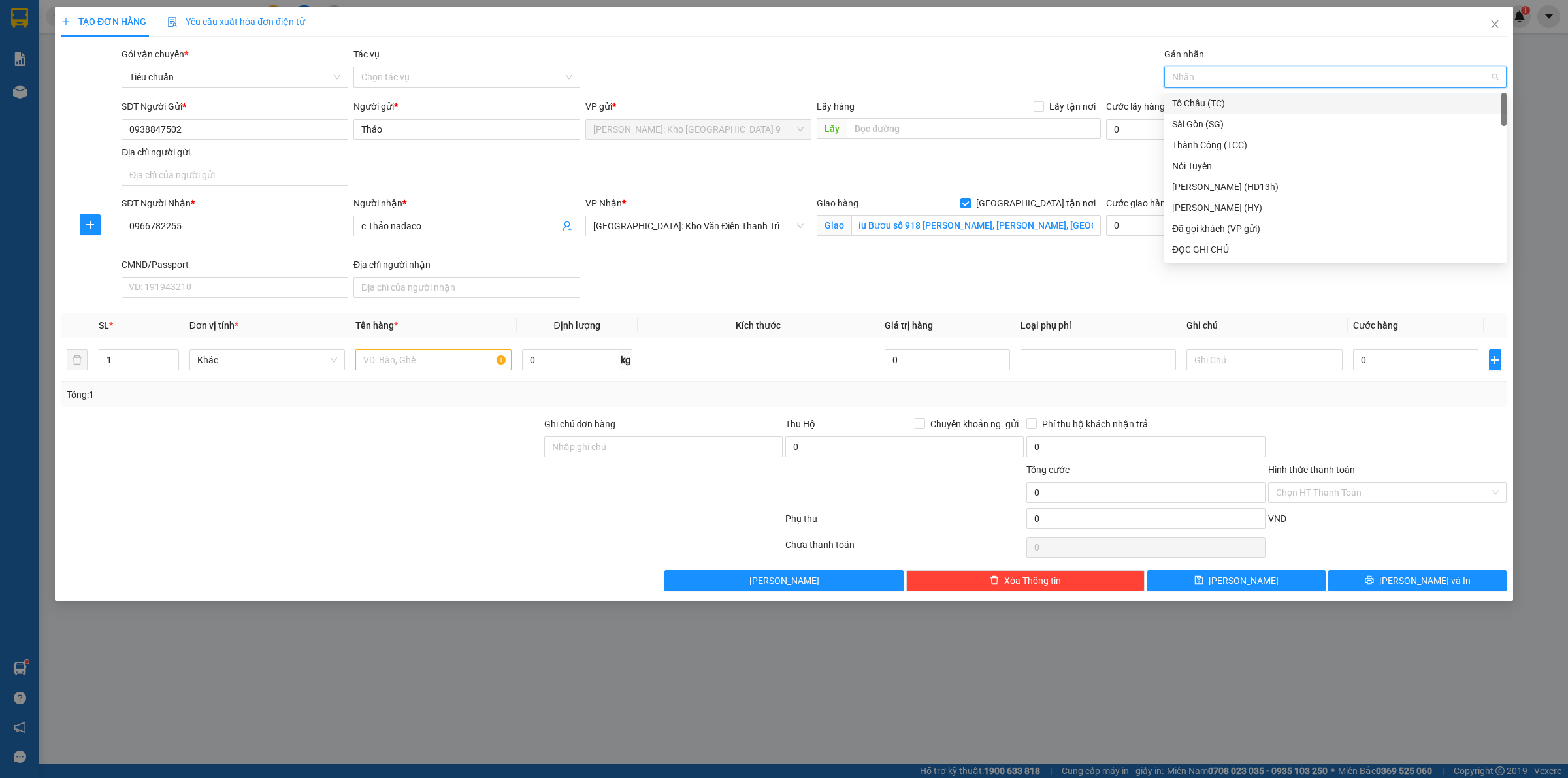
scroll to position [0, 0]
type input "GIAO"
click at [1216, 96] on div "[GEOGRAPHIC_DATA] tận nơi" at bounding box center [1335, 103] width 327 height 15
click at [172, 357] on icon "up" at bounding box center [171, 357] width 5 height 5
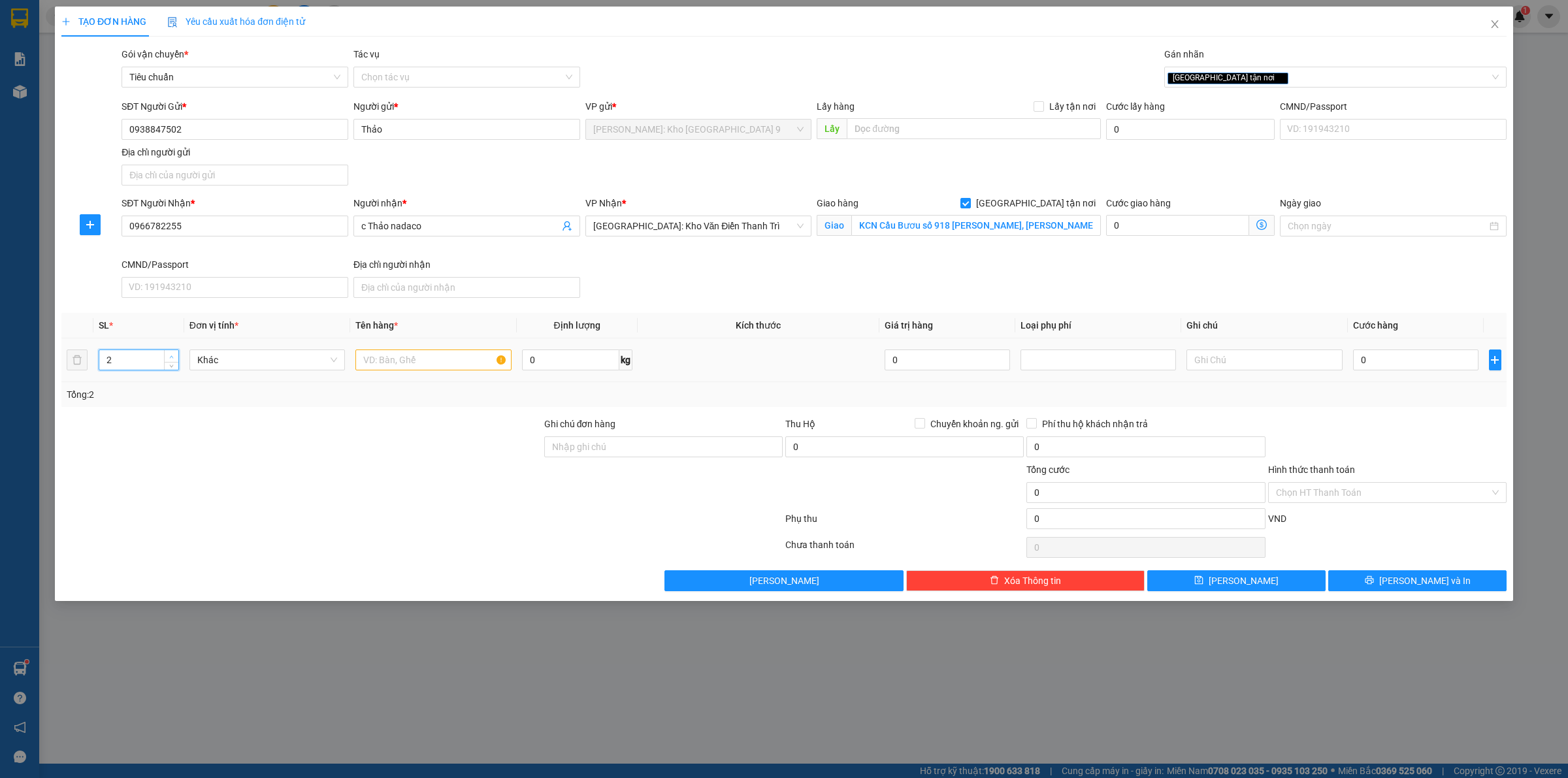
type input "3"
click at [172, 357] on icon "up" at bounding box center [171, 357] width 5 height 5
click at [378, 364] on input "text" at bounding box center [433, 361] width 156 height 21
type input "3 THÙNG GIẤY BỌC PE (KEO)"
click at [1363, 364] on input "0" at bounding box center [1415, 361] width 125 height 21
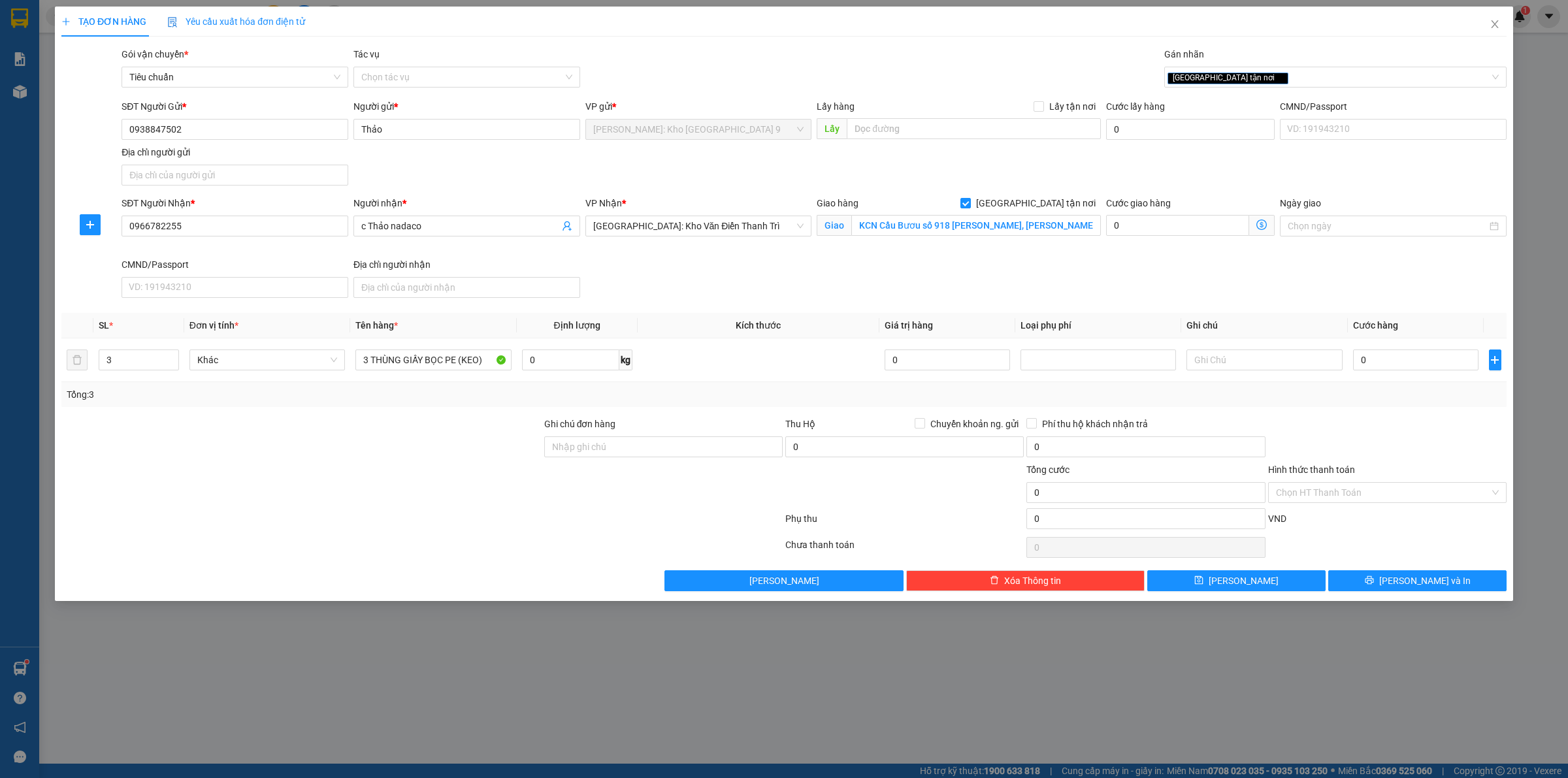
click at [690, 286] on div "SĐT Người Nhận * 0966782255 Người nhận * c Thảo nadaco VP Nhận * Hà Nội: Kho Vă…" at bounding box center [813, 250] width 1390 height 107
click at [1366, 367] on input "0" at bounding box center [1415, 361] width 125 height 21
click at [934, 231] on input "KCN Cầu Bươu số 918 Kim Giang, Thanh Liệt, Thanh Trì, Hà Nội" at bounding box center [976, 225] width 250 height 21
click at [1376, 359] on input "0" at bounding box center [1415, 361] width 125 height 21
type input "4"
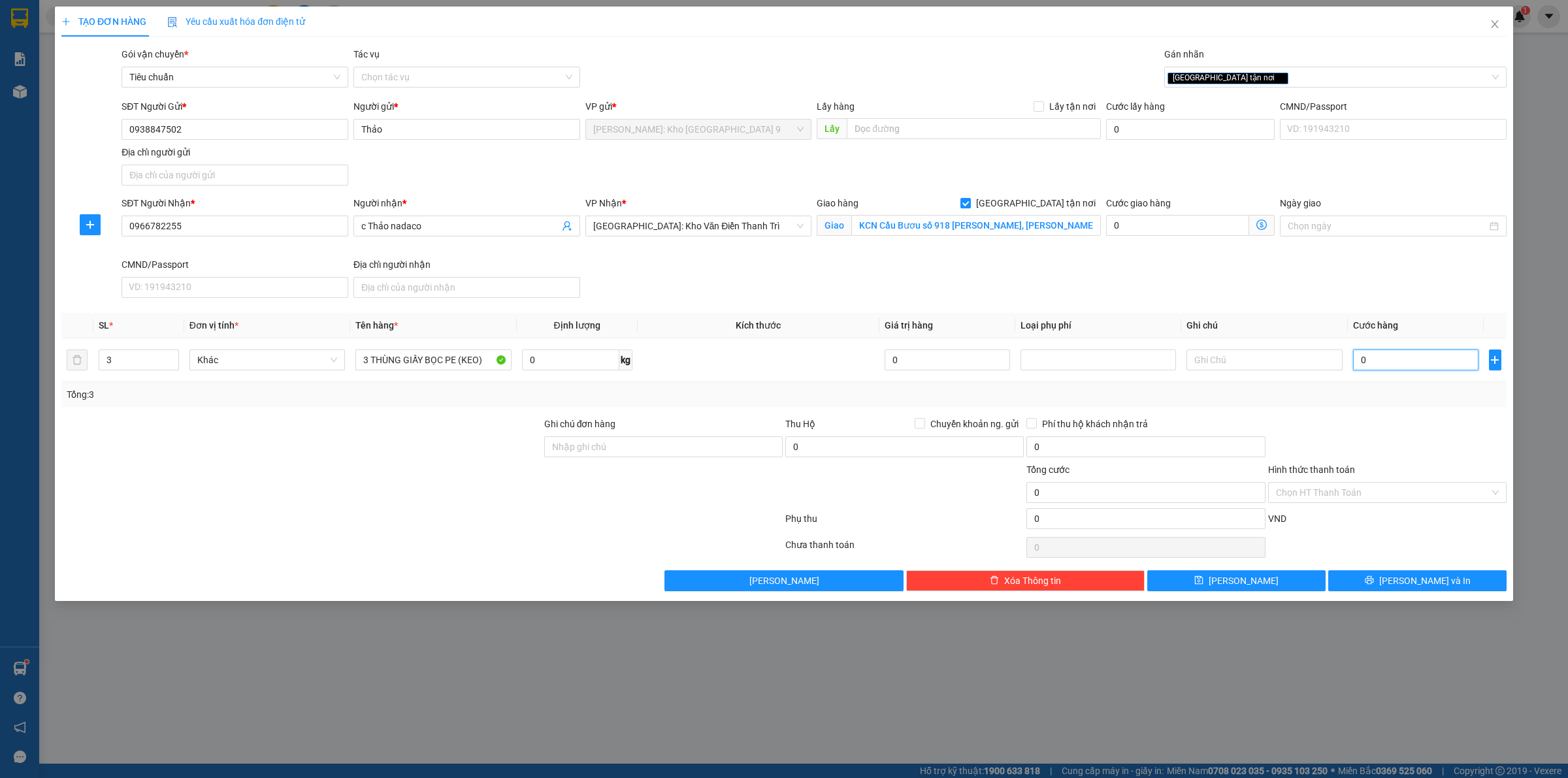
type input "4"
type input "42"
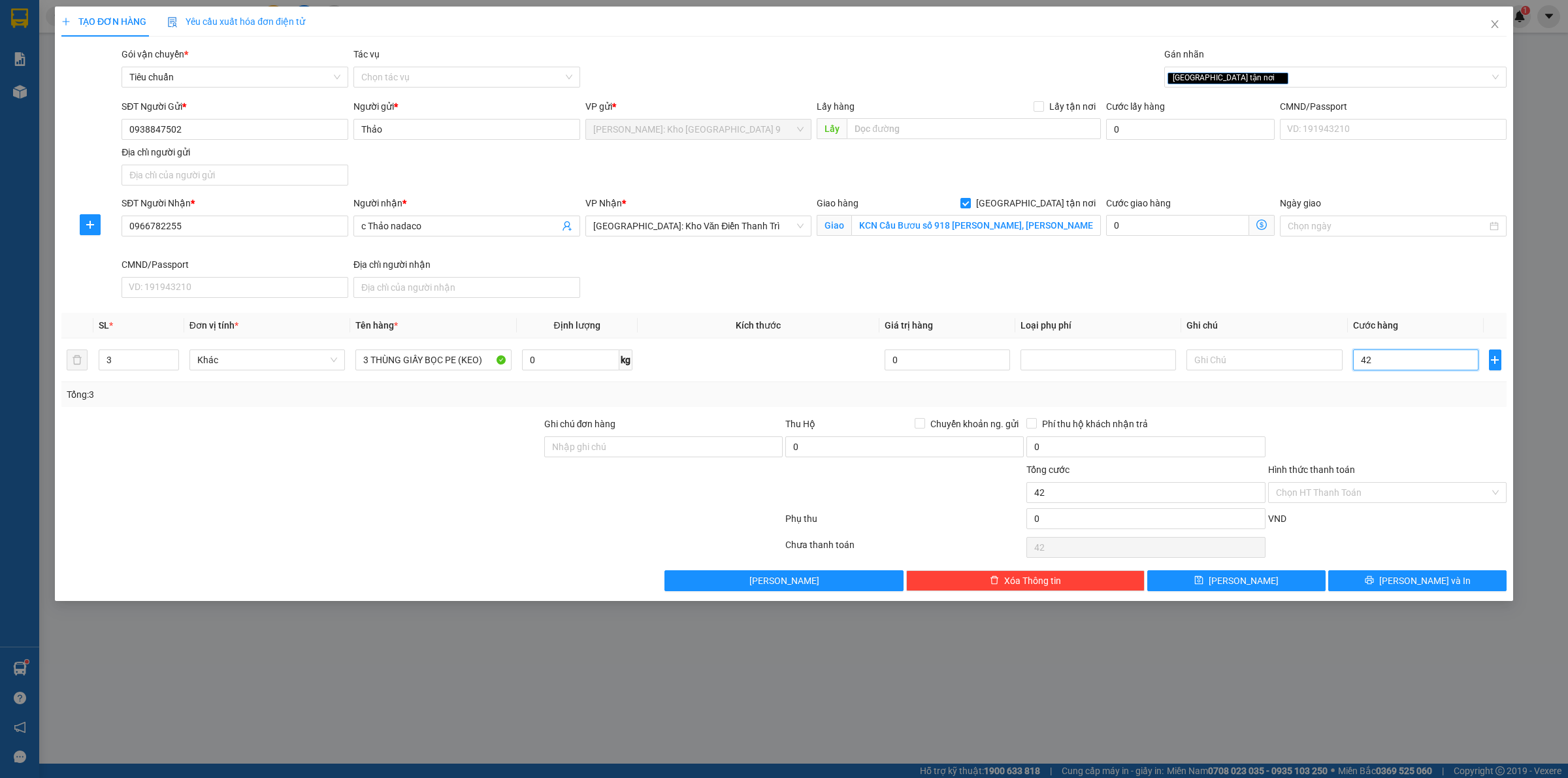
type input "420"
type input "4.200"
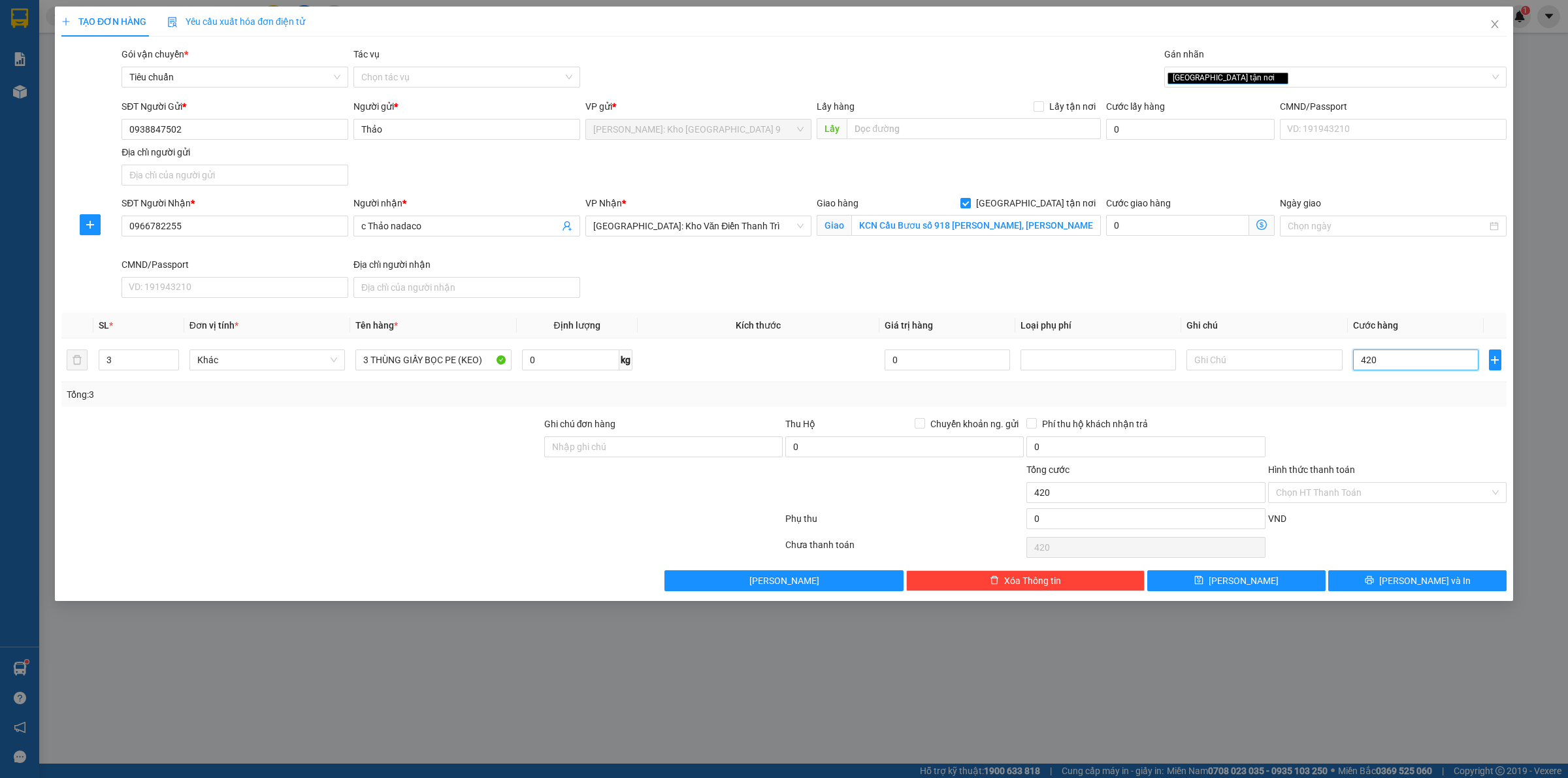
type input "4.200"
type input "42.000"
type input "420.000"
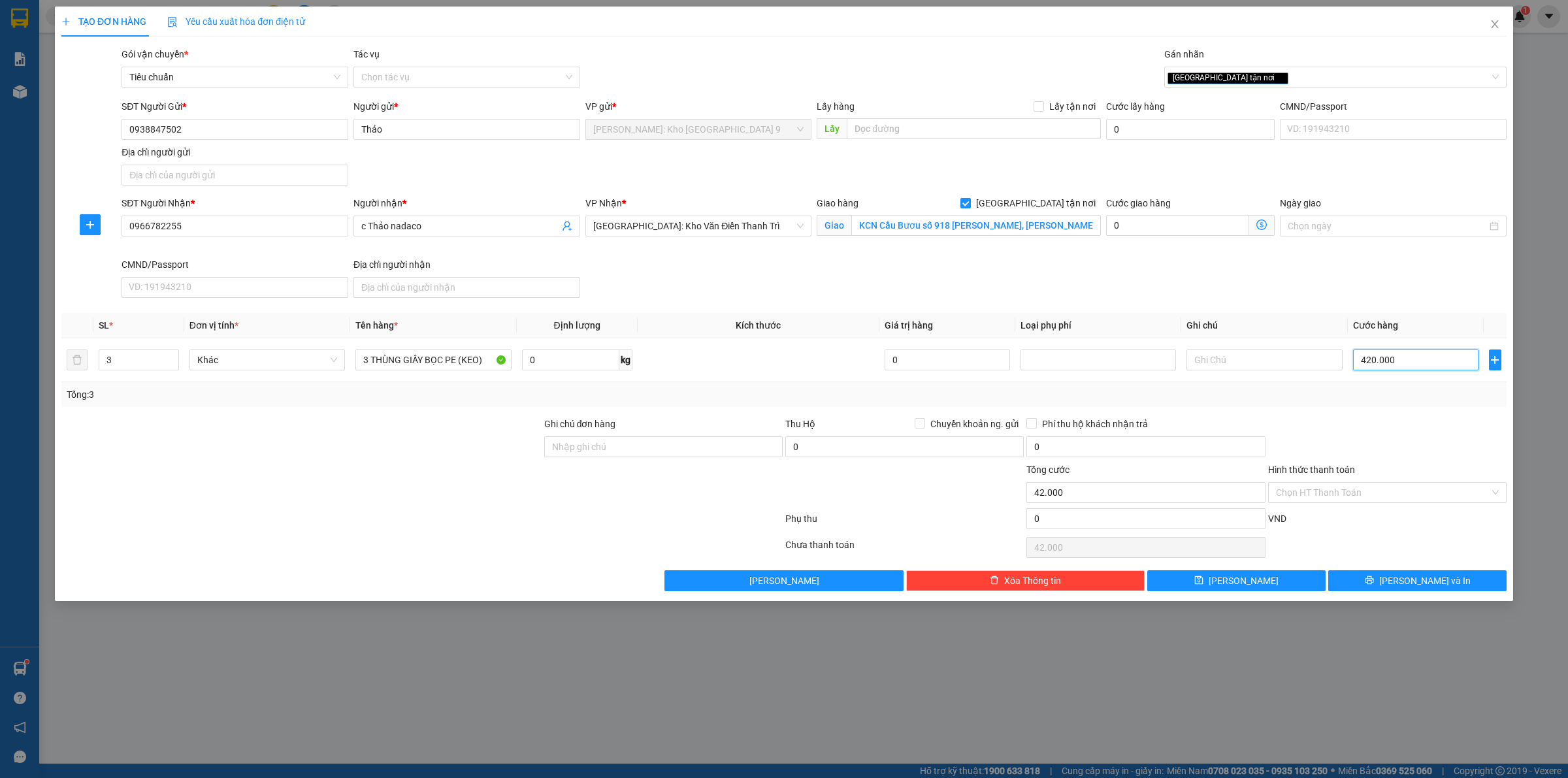
type input "420.000"
click at [735, 453] on input "Ghi chú đơn hàng" at bounding box center [663, 447] width 238 height 21
type input "VẬN CHUYỂN NHẸ TAY - HƯ VỠ KHÔNG ĐỀN"
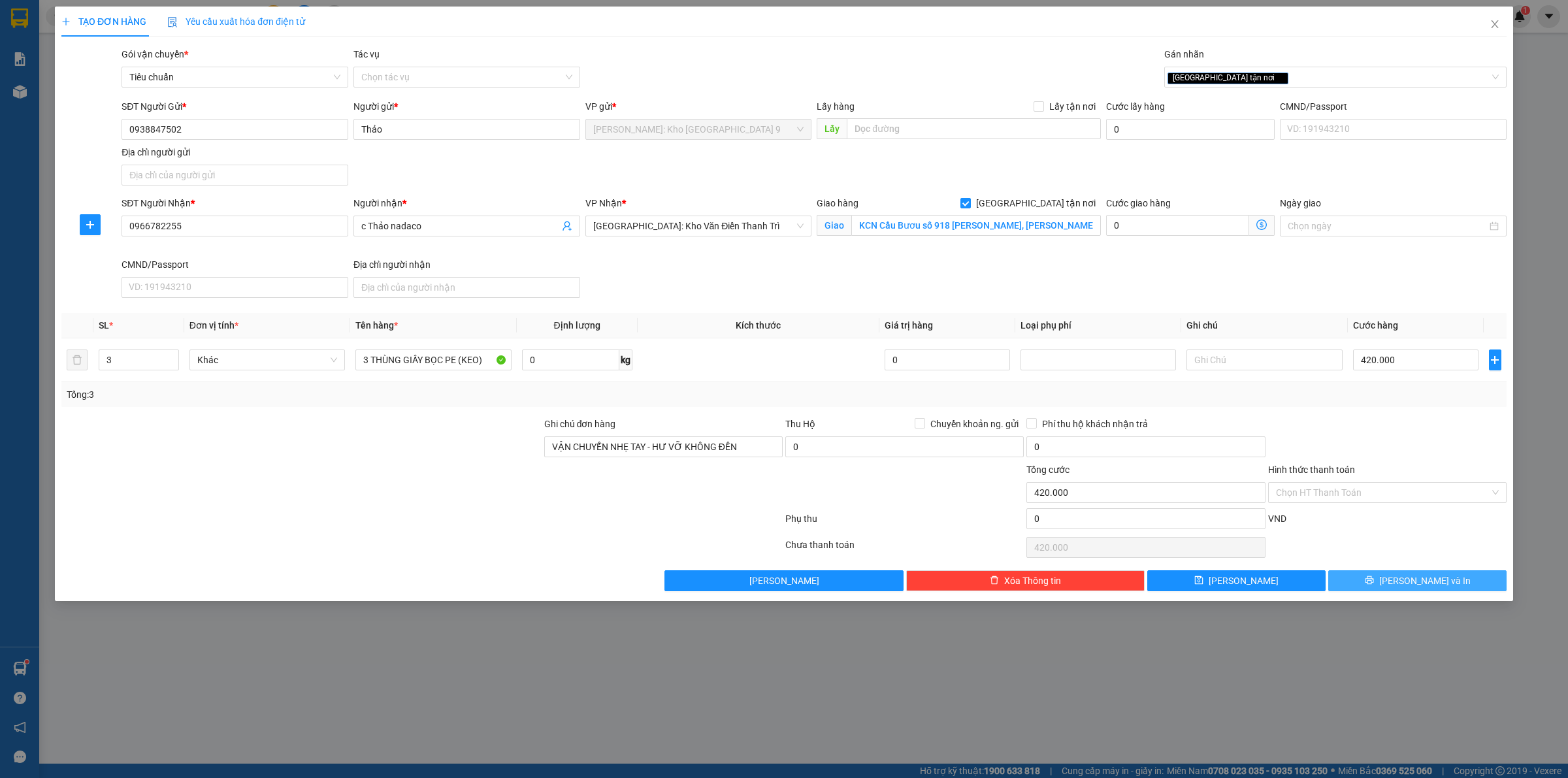
click at [1405, 577] on button "Lưu và In" at bounding box center [1417, 581] width 178 height 21
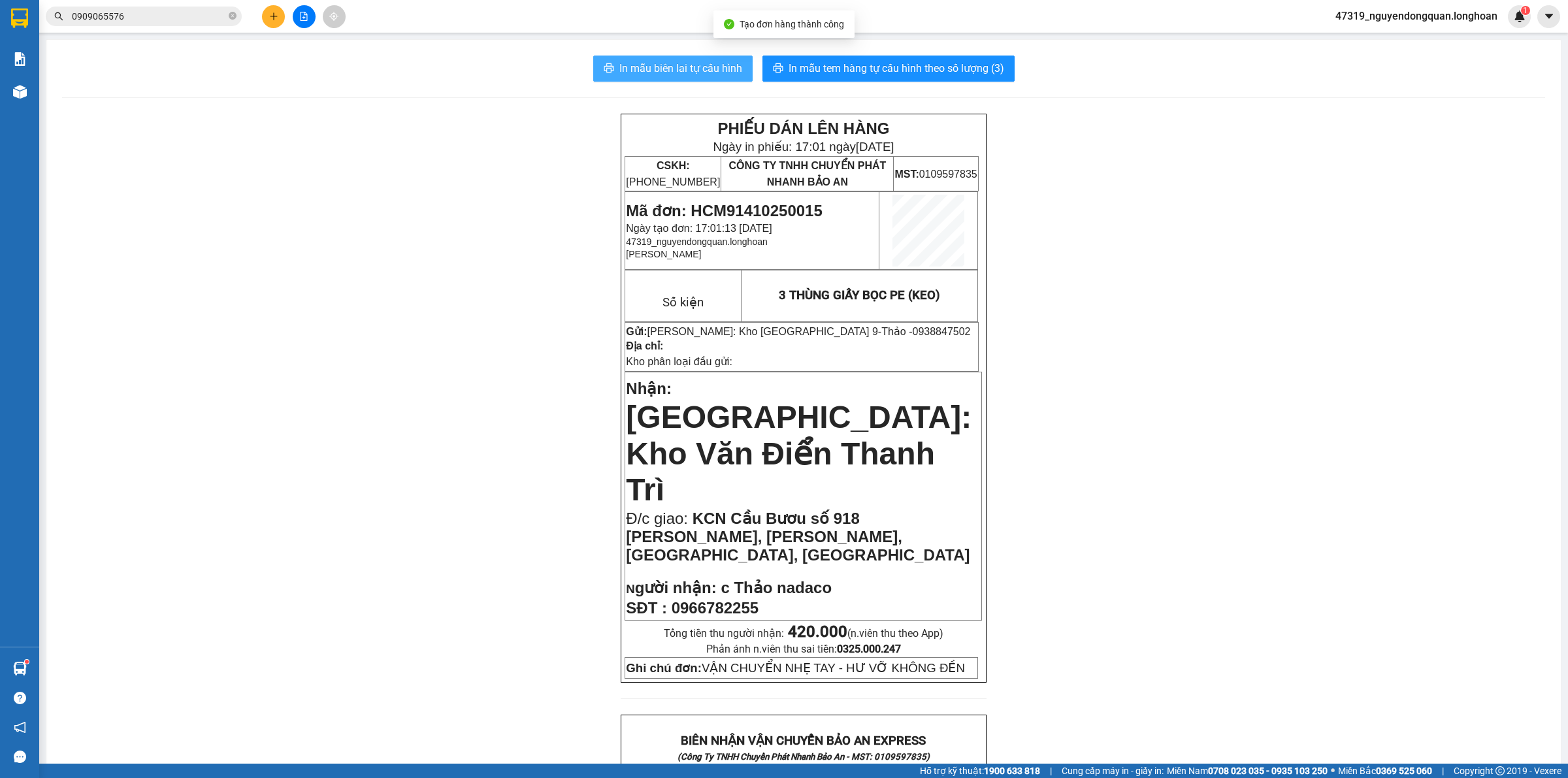
click at [691, 63] on span "In mẫu biên lai tự cấu hình" at bounding box center [680, 68] width 123 height 17
click at [709, 579] on span "gười nhận:" at bounding box center [675, 588] width 81 height 18
drag, startPoint x: 860, startPoint y: 333, endPoint x: 919, endPoint y: 334, distance: 59.0
click at [919, 334] on p "Gửi: Hồ Chí Minh: Kho Thủ Đức & Quận 9 - Thảo - 0938847502" at bounding box center [802, 331] width 352 height 13
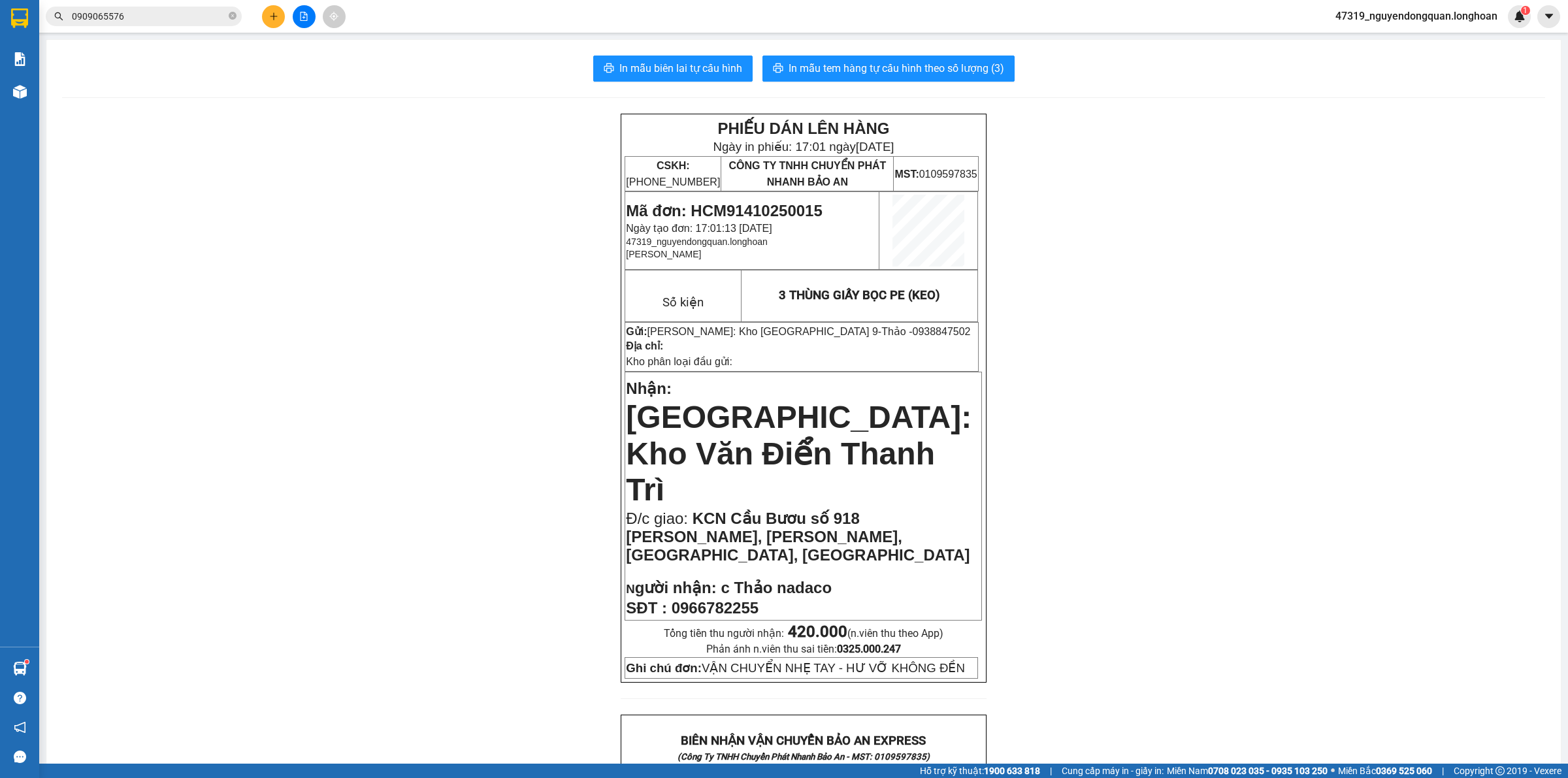
click at [626, 250] on span "[PERSON_NAME]" at bounding box center [663, 254] width 75 height 11
click at [628, 389] on strong "Nhận:" at bounding box center [649, 386] width 46 height 23
drag, startPoint x: 749, startPoint y: 144, endPoint x: 837, endPoint y: 139, distance: 88.1
drag, startPoint x: 452, startPoint y: 252, endPoint x: 454, endPoint y: 241, distance: 11.2
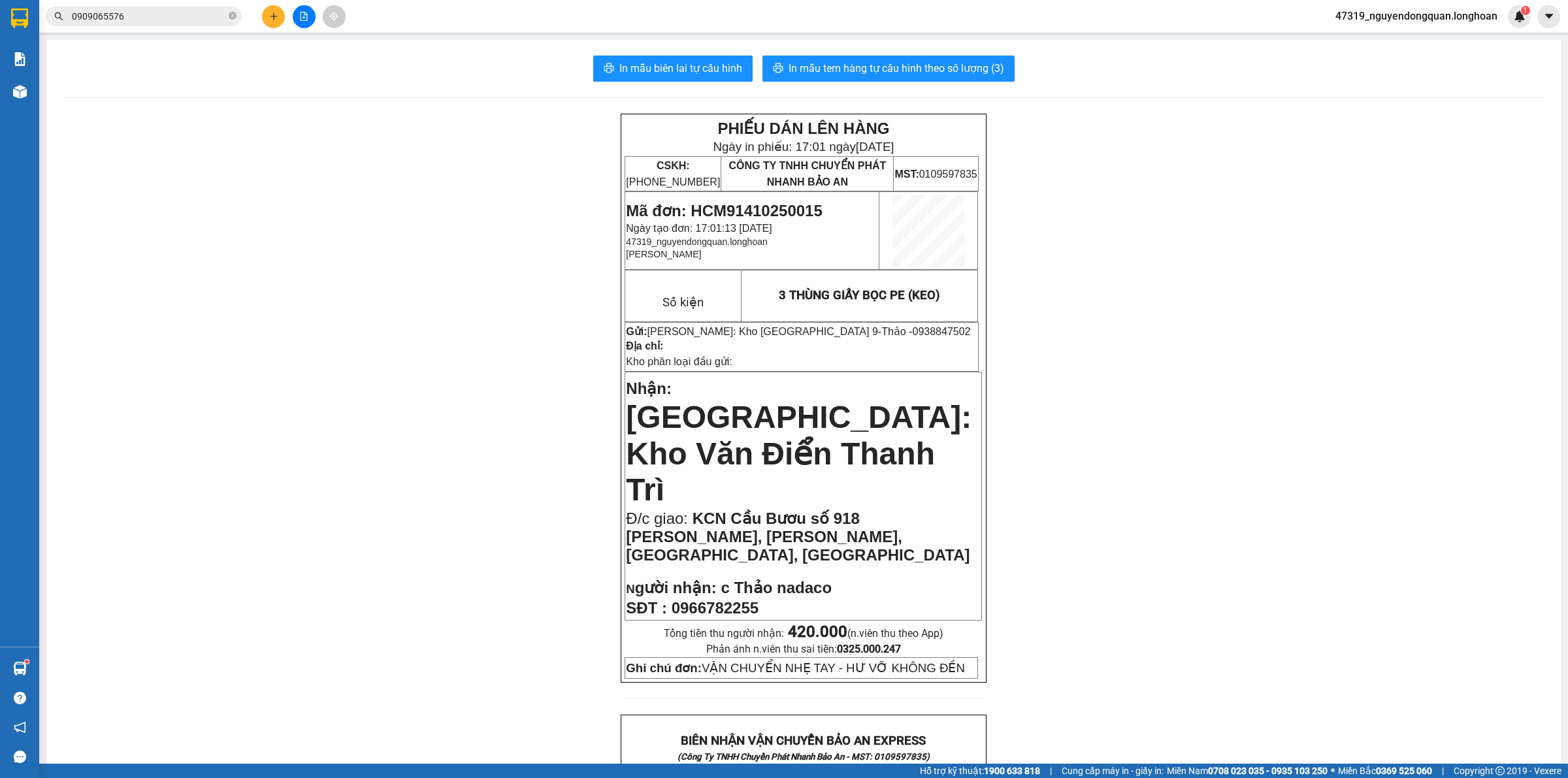
drag, startPoint x: 684, startPoint y: 209, endPoint x: 824, endPoint y: 207, distance: 140.0
click at [823, 208] on p "Mã đơn: HCM91410250015" at bounding box center [752, 211] width 252 height 19
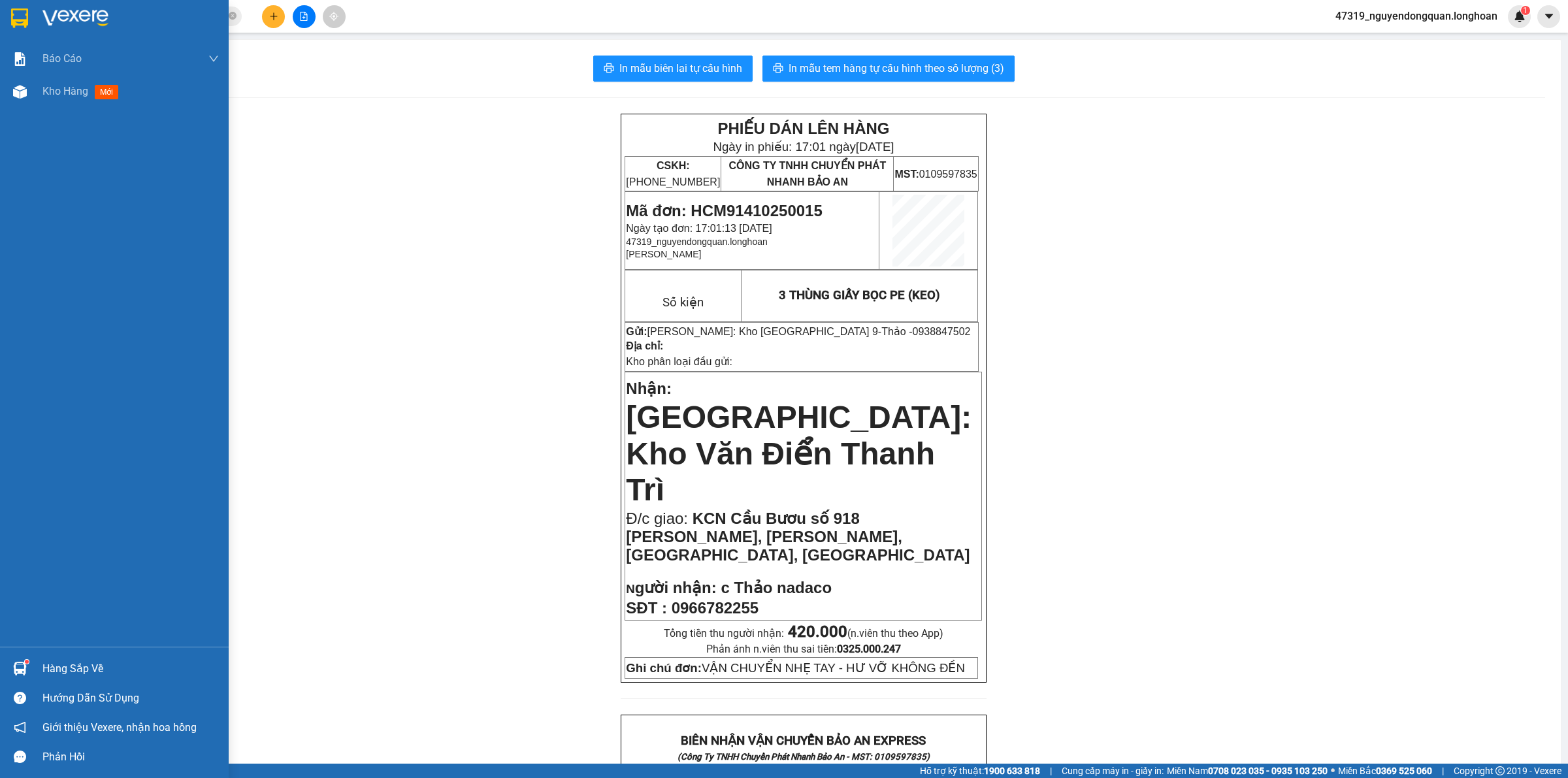
click at [30, 28] on div at bounding box center [20, 18] width 23 height 23
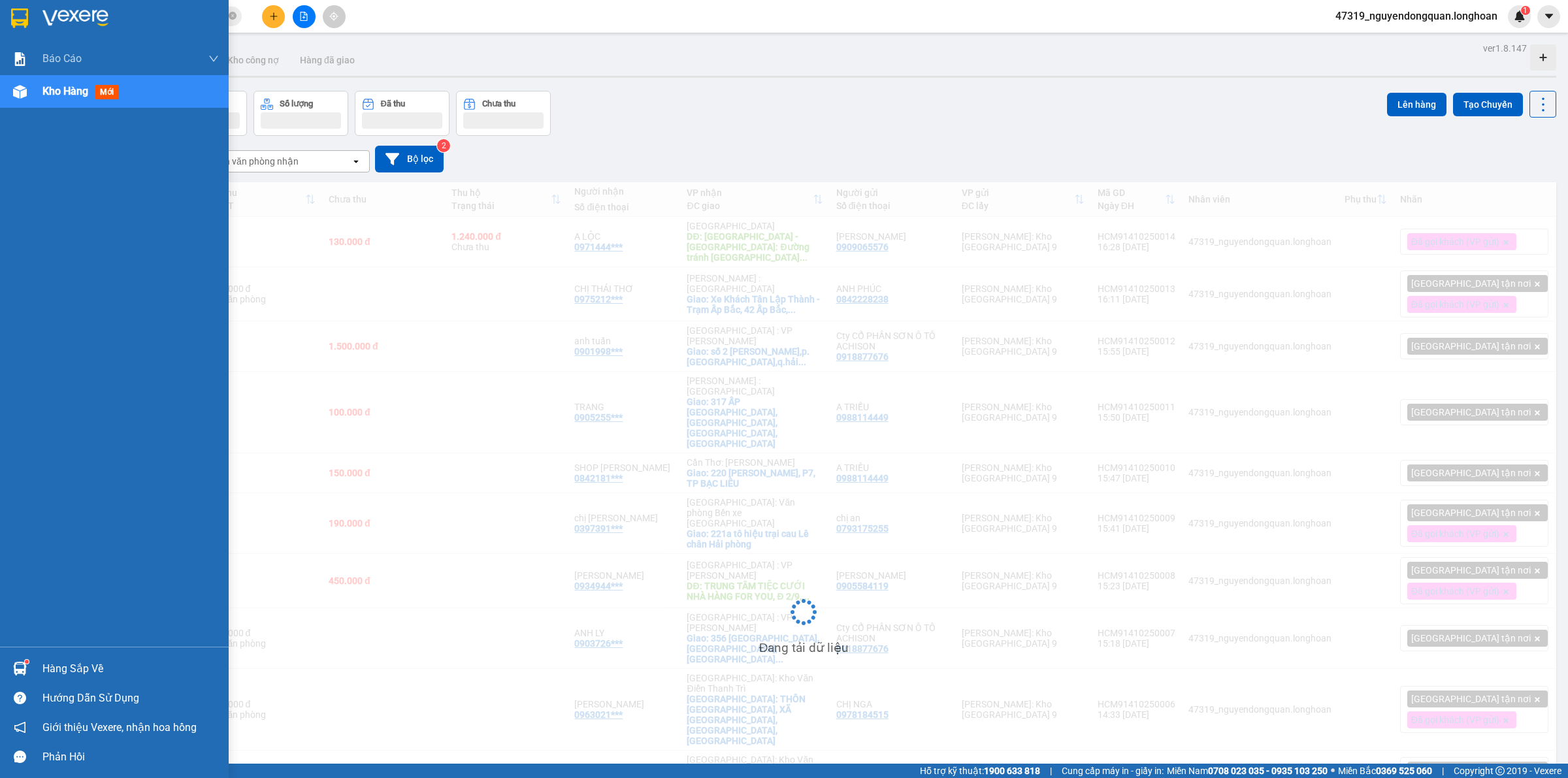
click at [70, 19] on img at bounding box center [76, 19] width 66 height 20
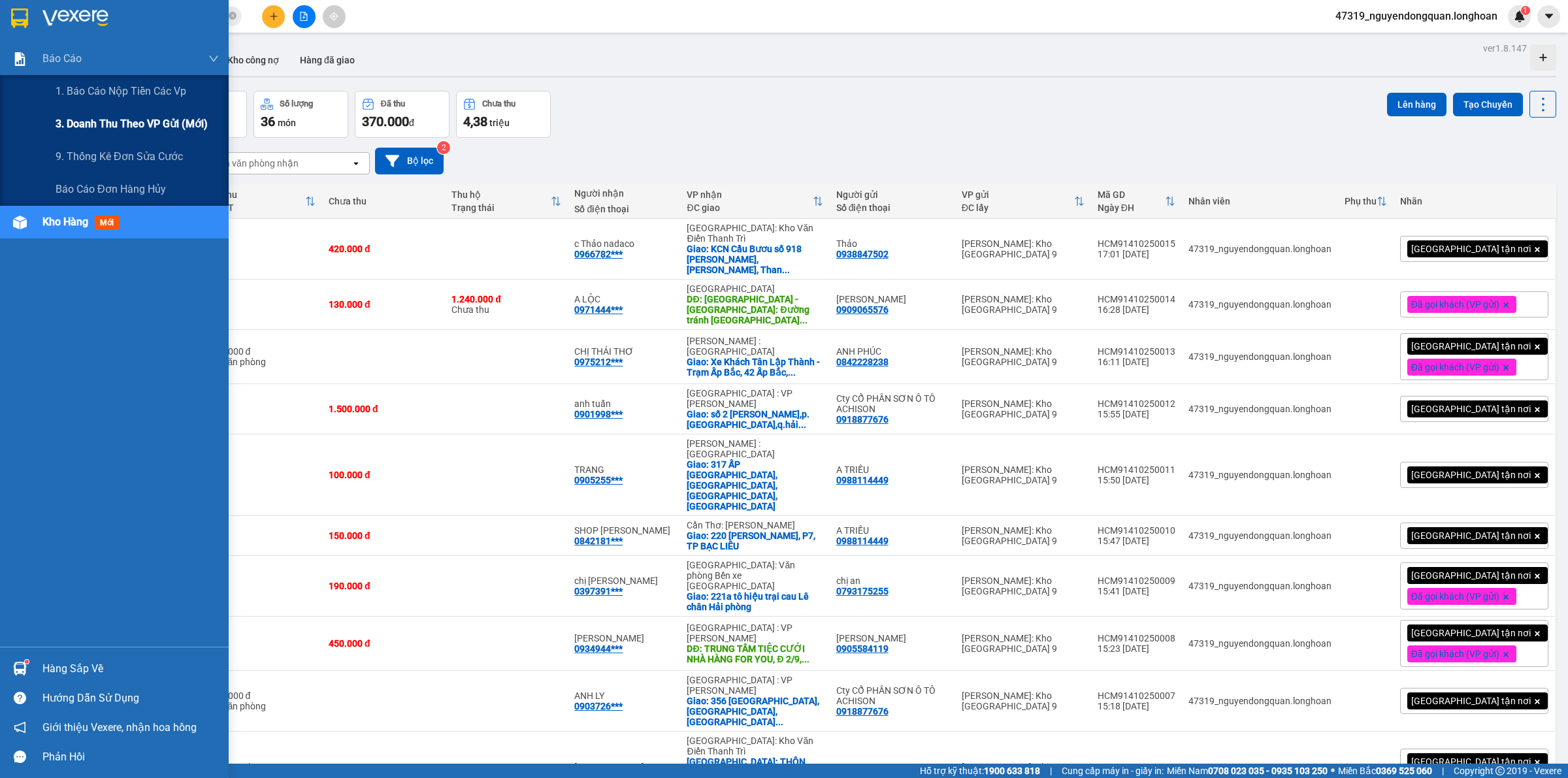
click at [79, 121] on span "3. Doanh Thu theo VP Gửi (mới)" at bounding box center [132, 124] width 152 height 17
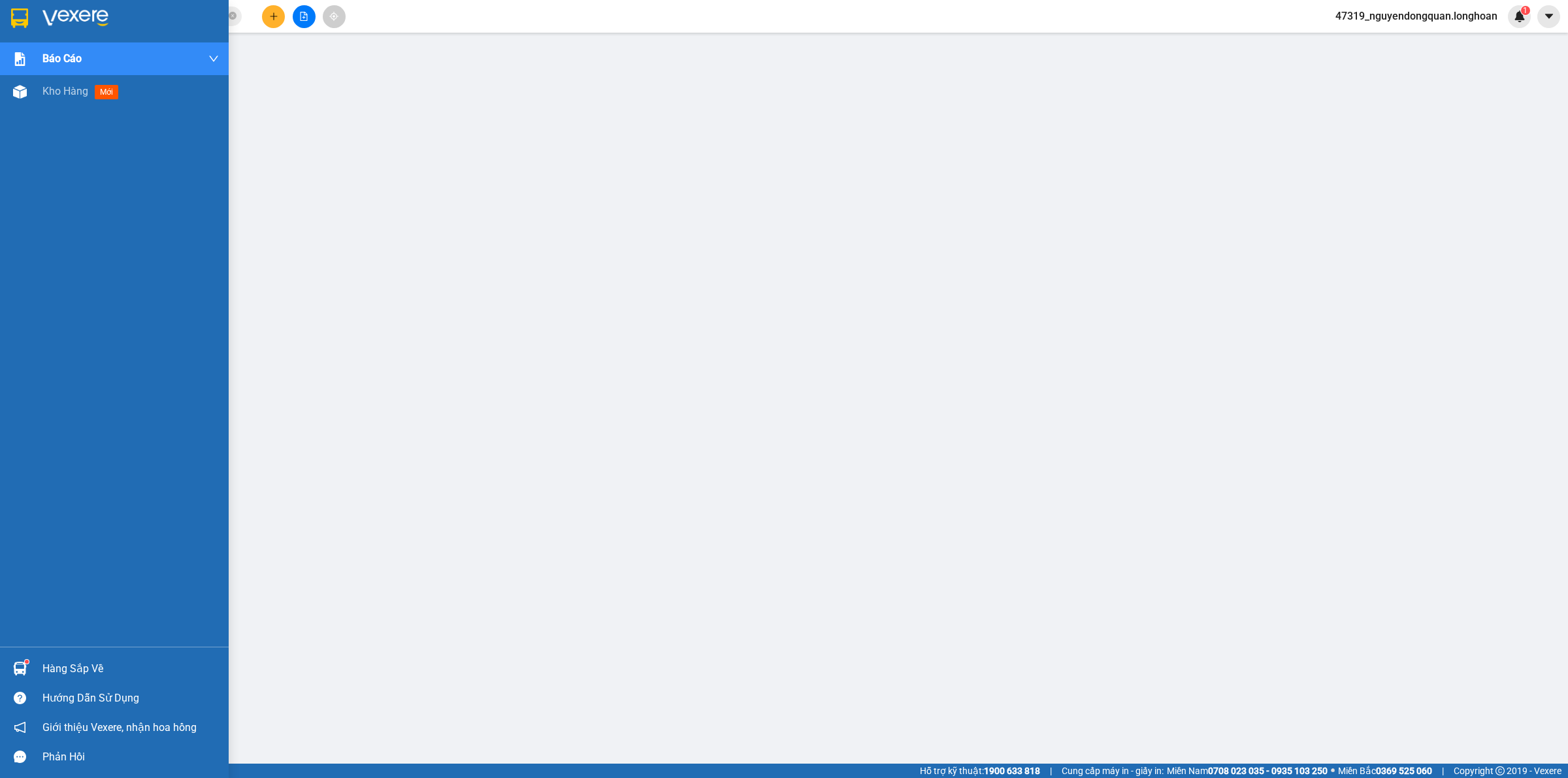
click at [14, 27] on img at bounding box center [20, 19] width 17 height 20
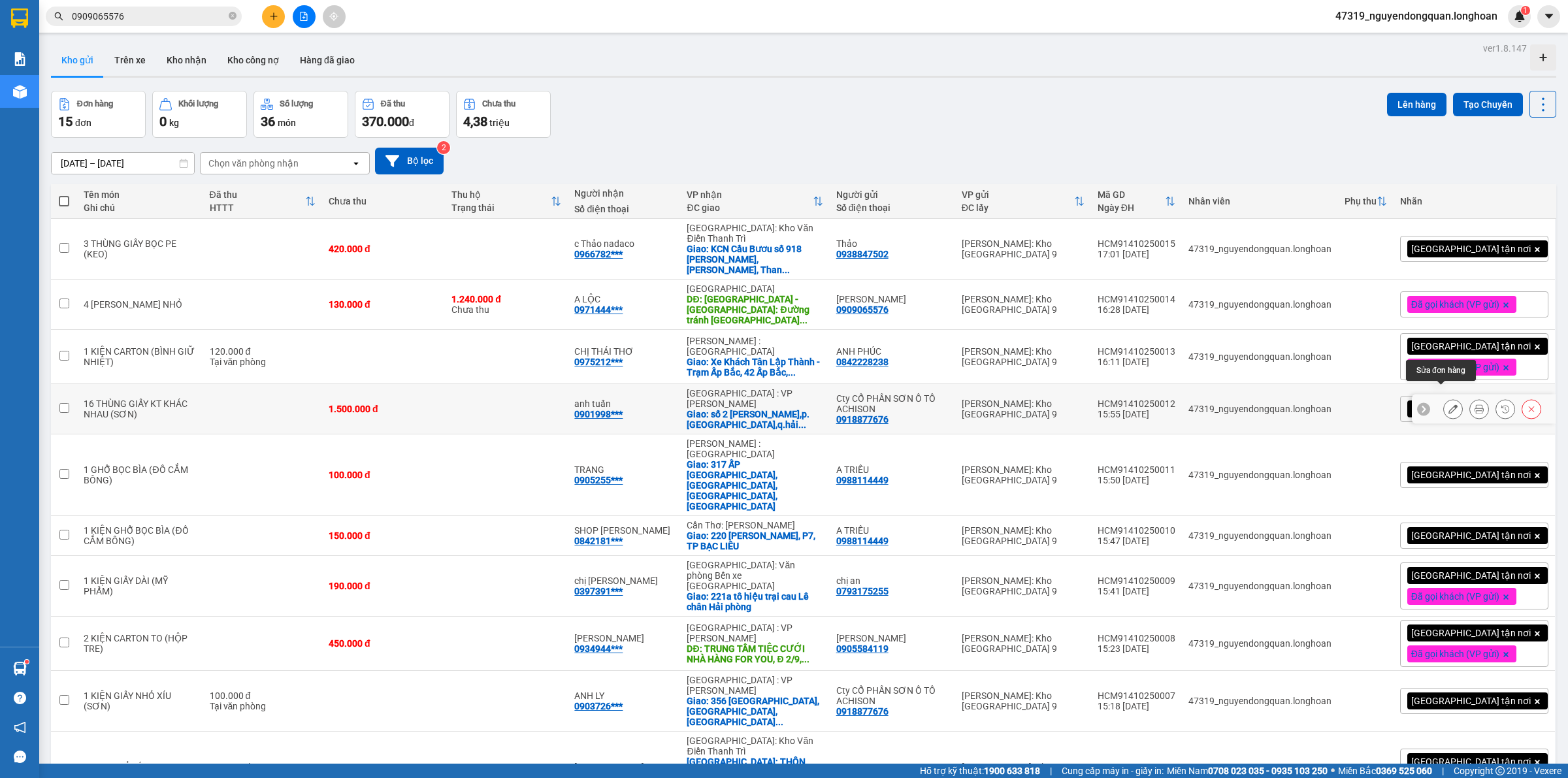
click at [1448, 404] on icon at bounding box center [1453, 409] width 9 height 9
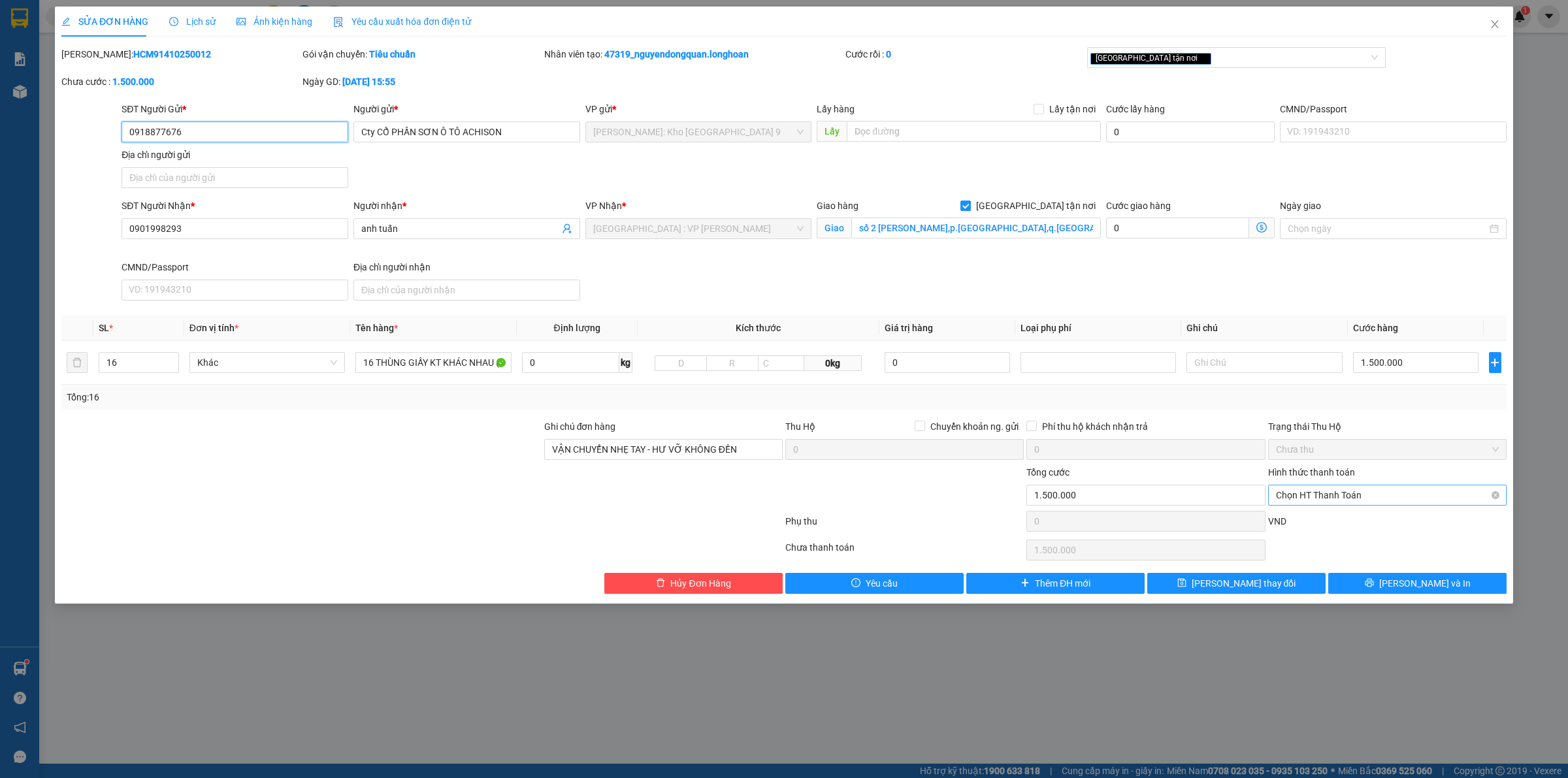
click at [1363, 498] on span "Chọn HT Thanh Toán" at bounding box center [1387, 496] width 223 height 20
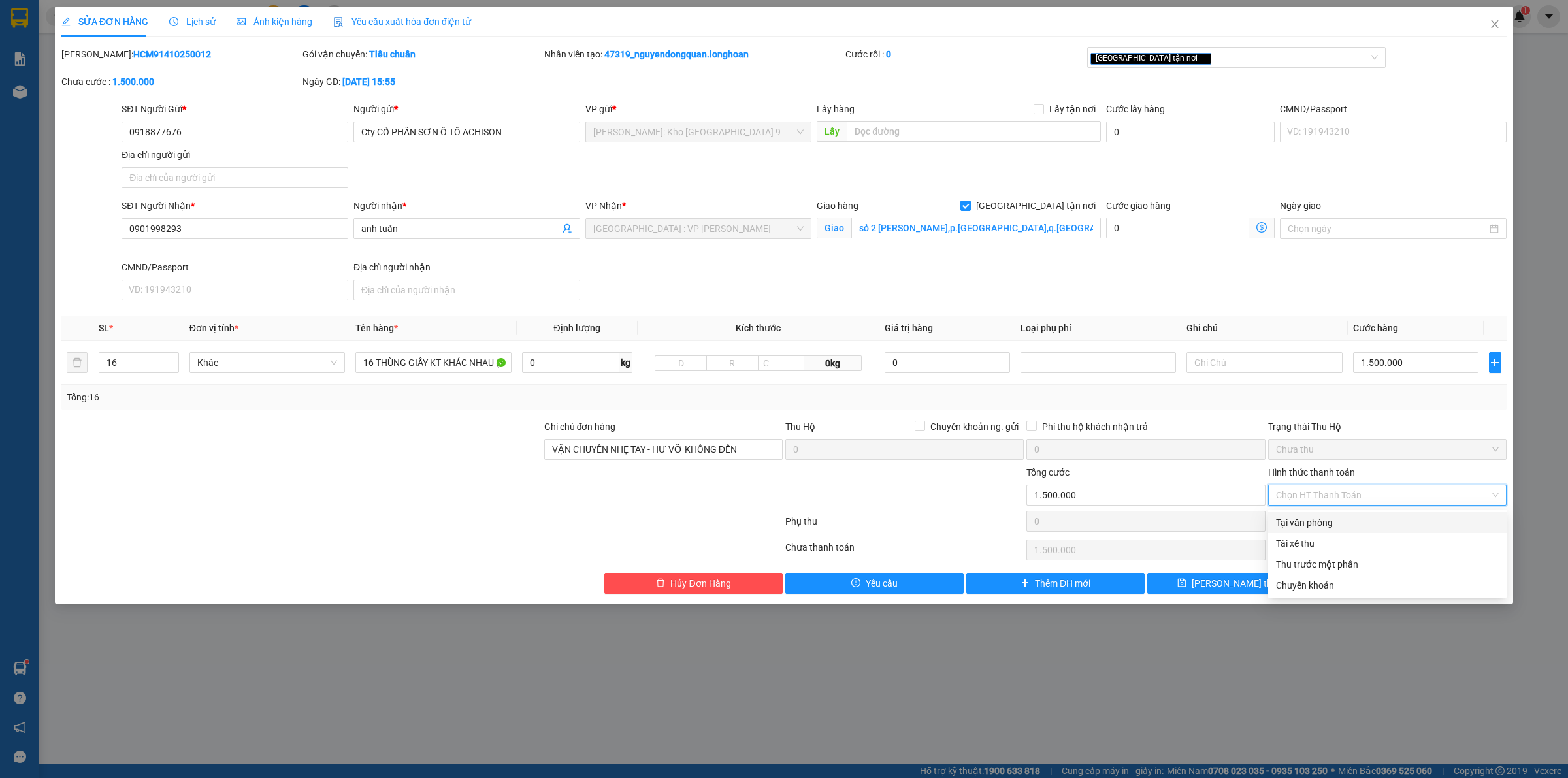
click at [1352, 522] on div "Tại văn phòng" at bounding box center [1387, 523] width 223 height 15
click at [1373, 577] on button "Lưu và In" at bounding box center [1417, 584] width 178 height 21
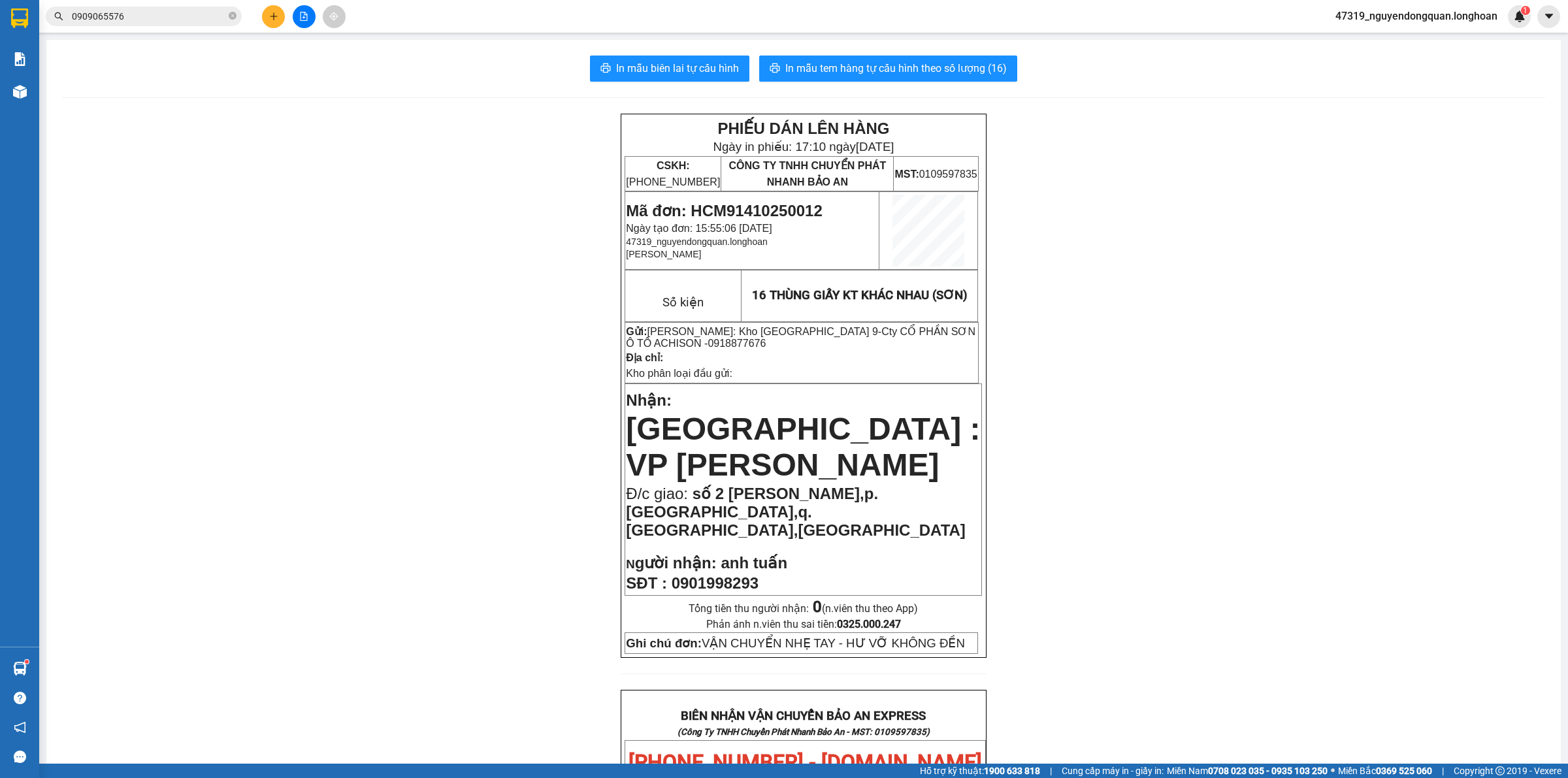
click at [468, 341] on div "PHIẾU DÁN LÊN HÀNG Ngày in phiếu: 17:10 ngày 14-10-2025 CSKH: 1900.06.88.33 CÔN…" at bounding box center [804, 785] width 1483 height 1342
drag, startPoint x: 882, startPoint y: 195, endPoint x: 970, endPoint y: 190, distance: 88.1
click at [576, 241] on div "PHIẾU DÁN LÊN HÀNG Ngày in phiếu: 17:10 ngày 14-10-2025 CSKH: 1900.06.88.33 CÔN…" at bounding box center [804, 785] width 1483 height 1342
click at [496, 392] on div "PHIẾU DÁN LÊN HÀNG Ngày in phiếu: 17:10 ngày 14-10-2025 CSKH: 1900.06.88.33 CÔN…" at bounding box center [804, 785] width 1483 height 1342
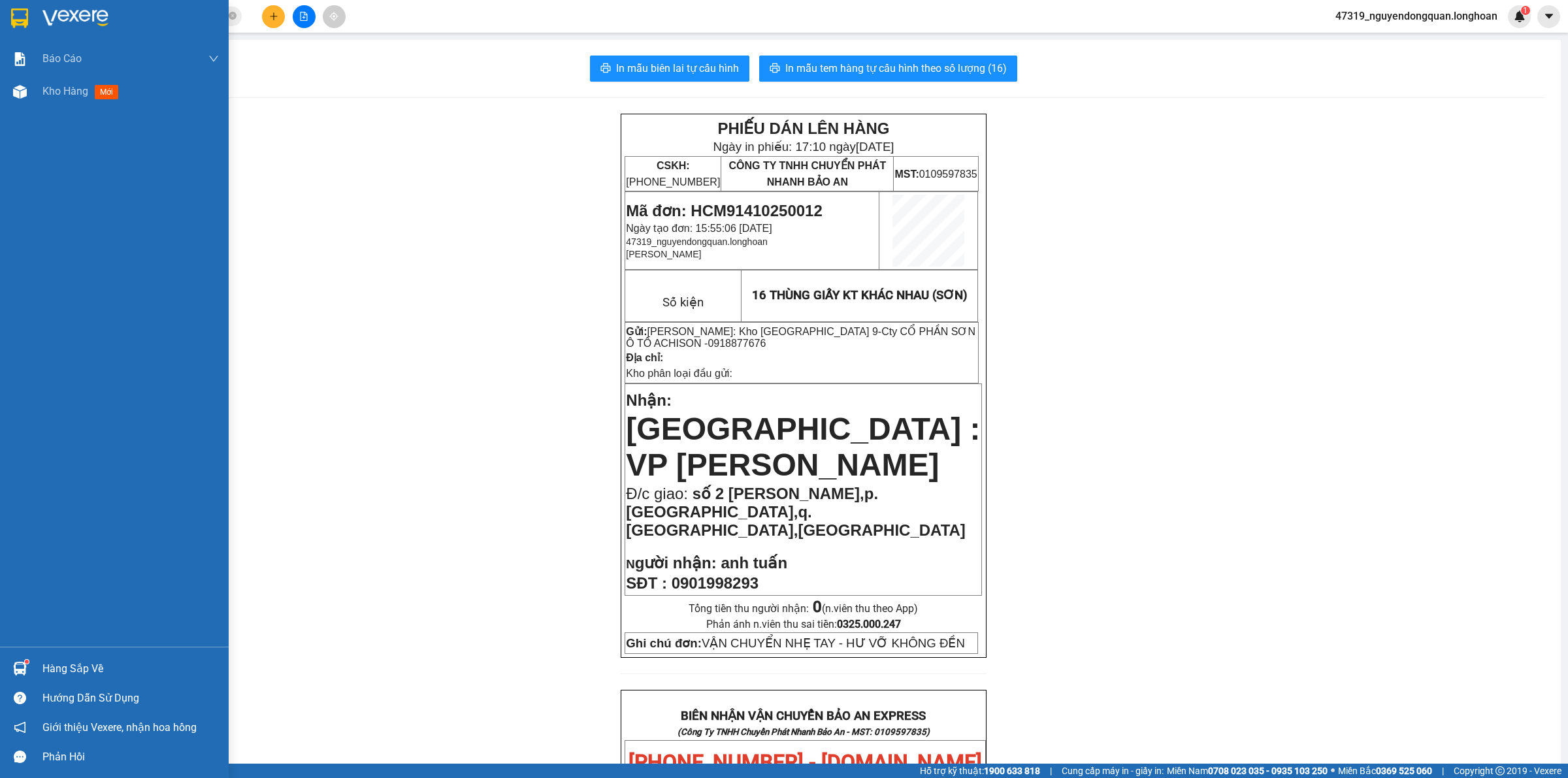
click at [15, 28] on div at bounding box center [20, 18] width 23 height 23
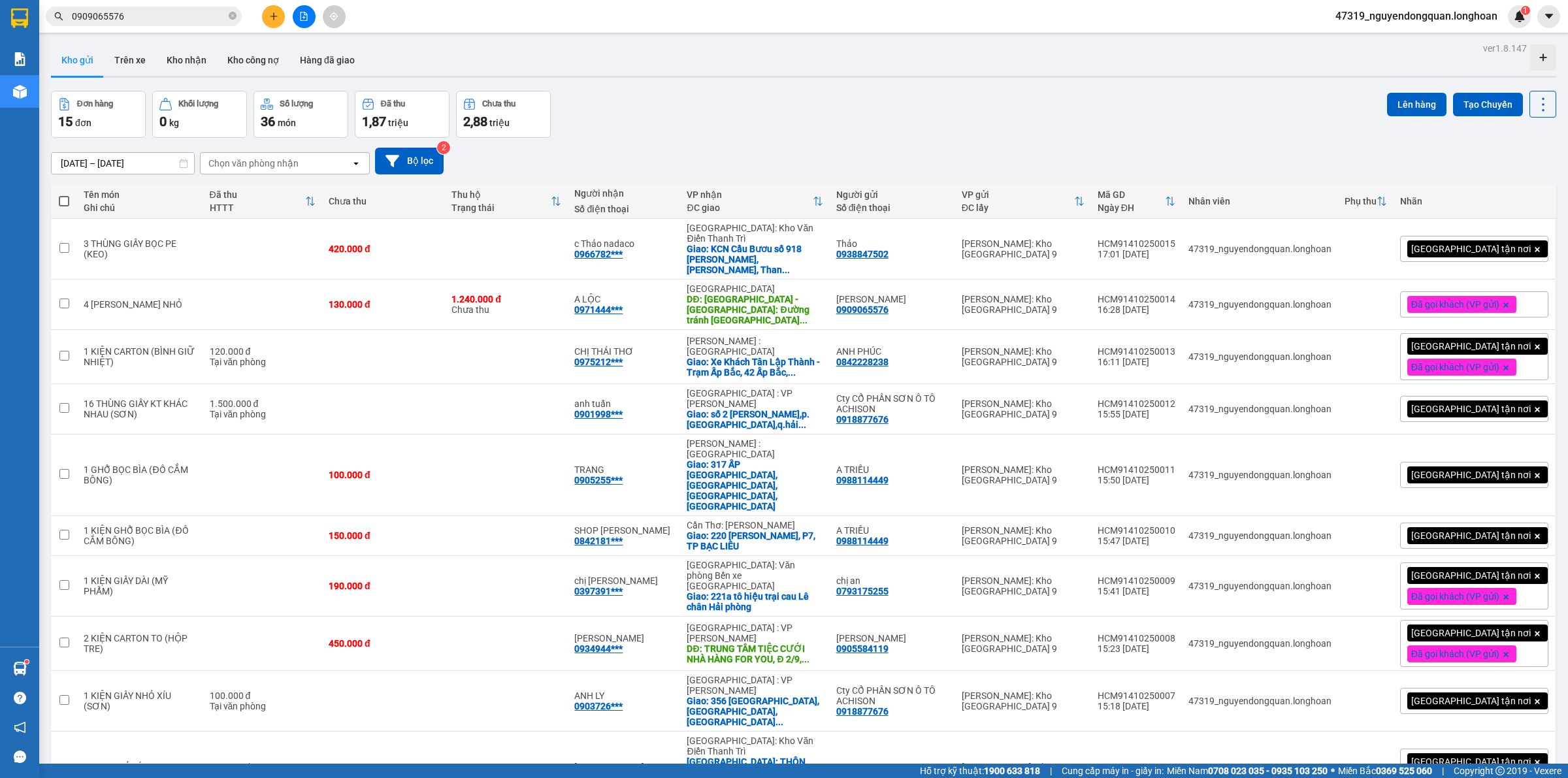
click at [1510, 402] on div "[GEOGRAPHIC_DATA] tận nơi" at bounding box center [1474, 409] width 148 height 26
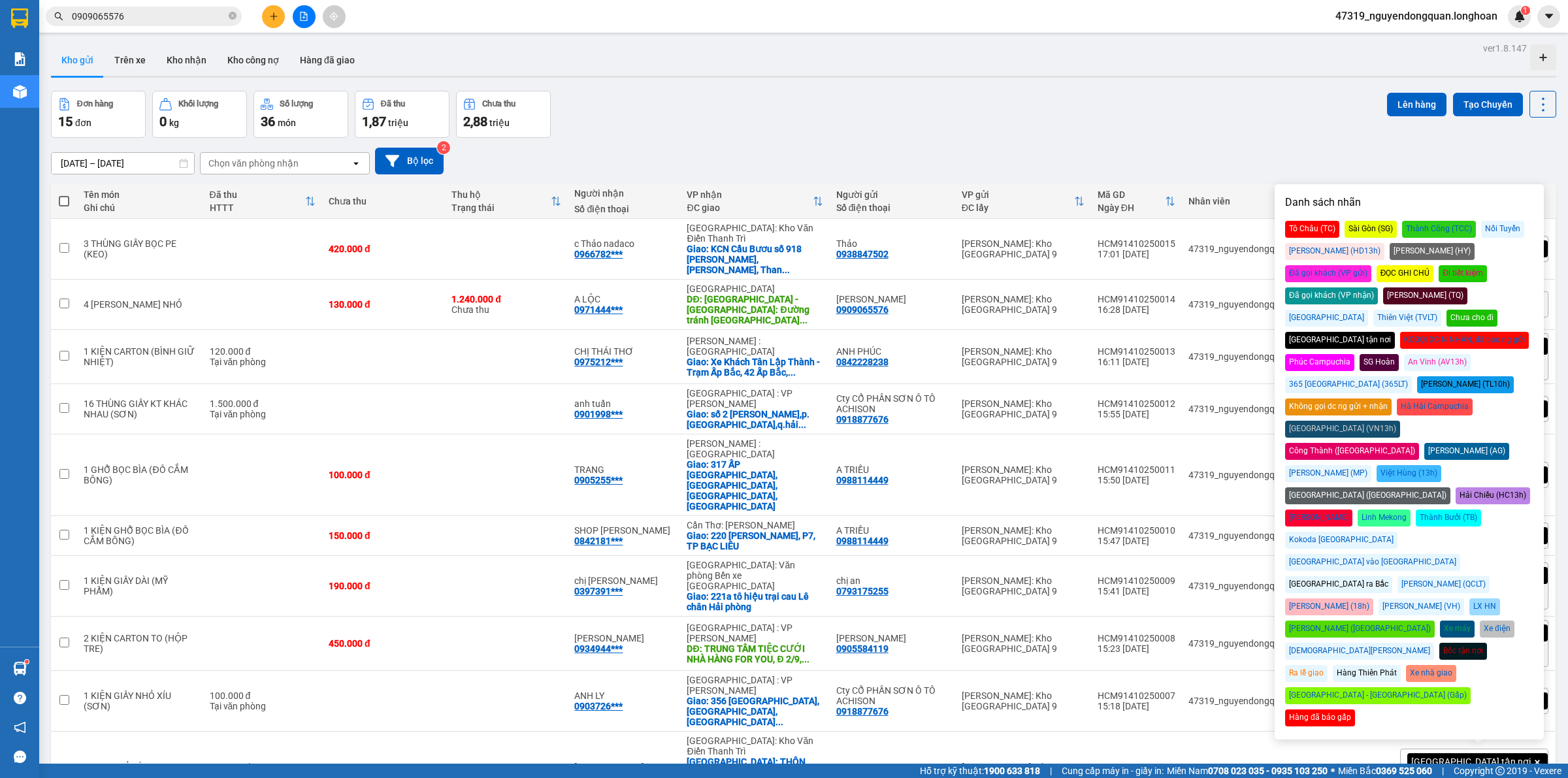
drag, startPoint x: 1483, startPoint y: 250, endPoint x: 1439, endPoint y: 224, distance: 51.1
click at [1371, 265] on div "Đã gọi khách (VP gửi)" at bounding box center [1328, 274] width 86 height 17
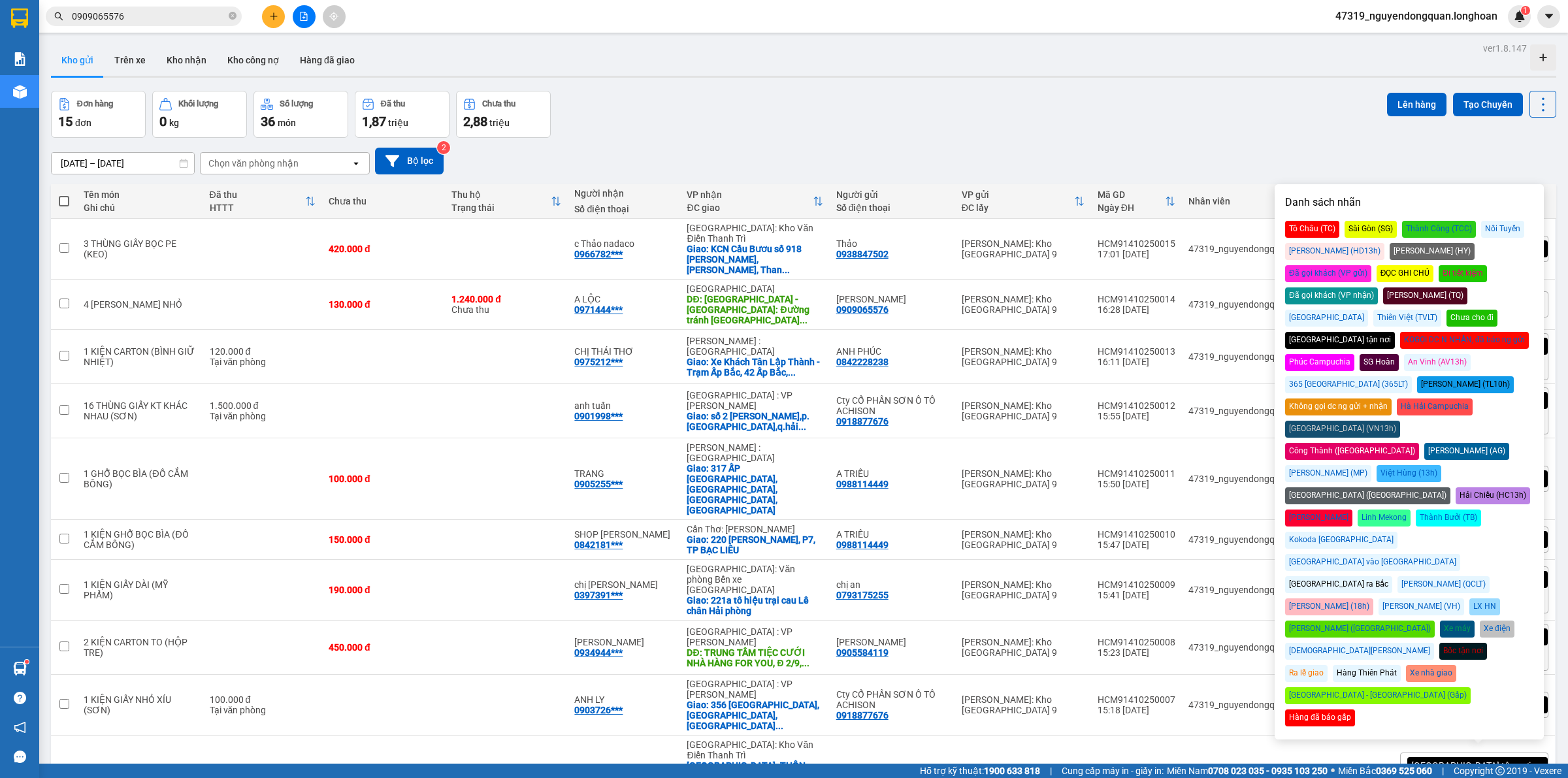
click at [1372, 171] on div "[DATE] – [DATE] Press the down arrow key to interact with the calendar and sele…" at bounding box center [804, 161] width 1505 height 27
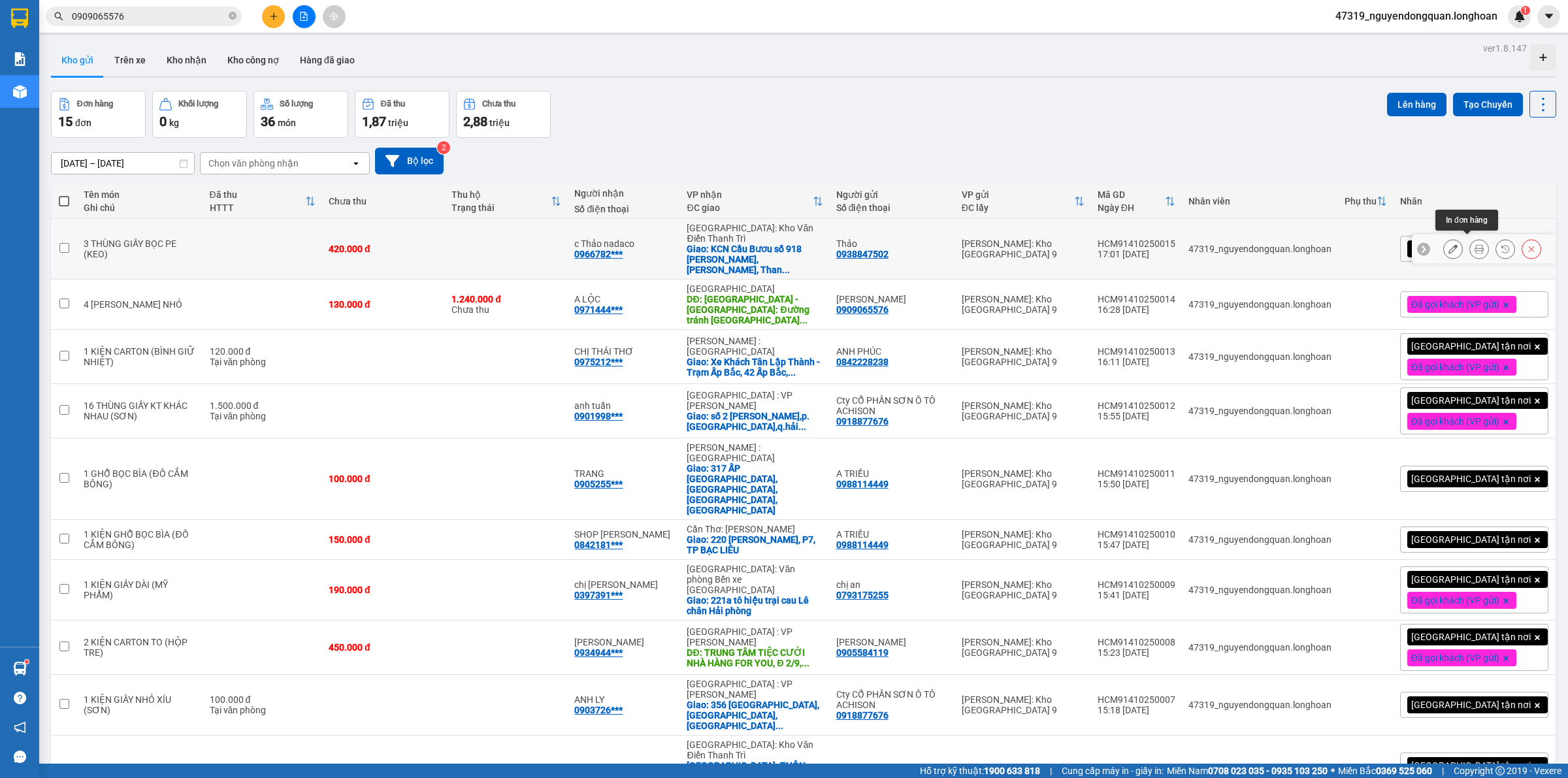
click at [1475, 246] on icon at bounding box center [1479, 249] width 9 height 9
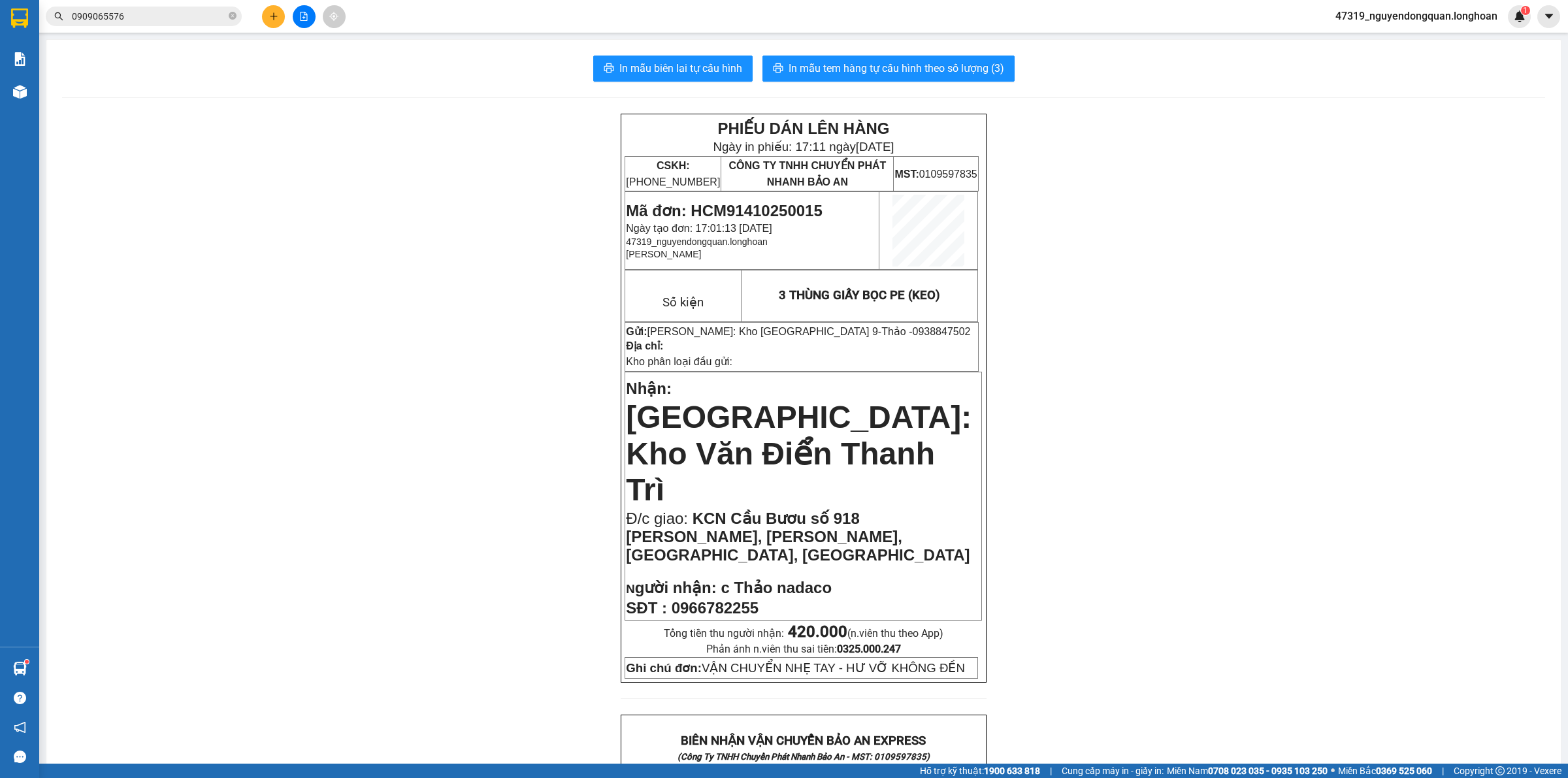
drag, startPoint x: 749, startPoint y: 198, endPoint x: 844, endPoint y: 198, distance: 95.0
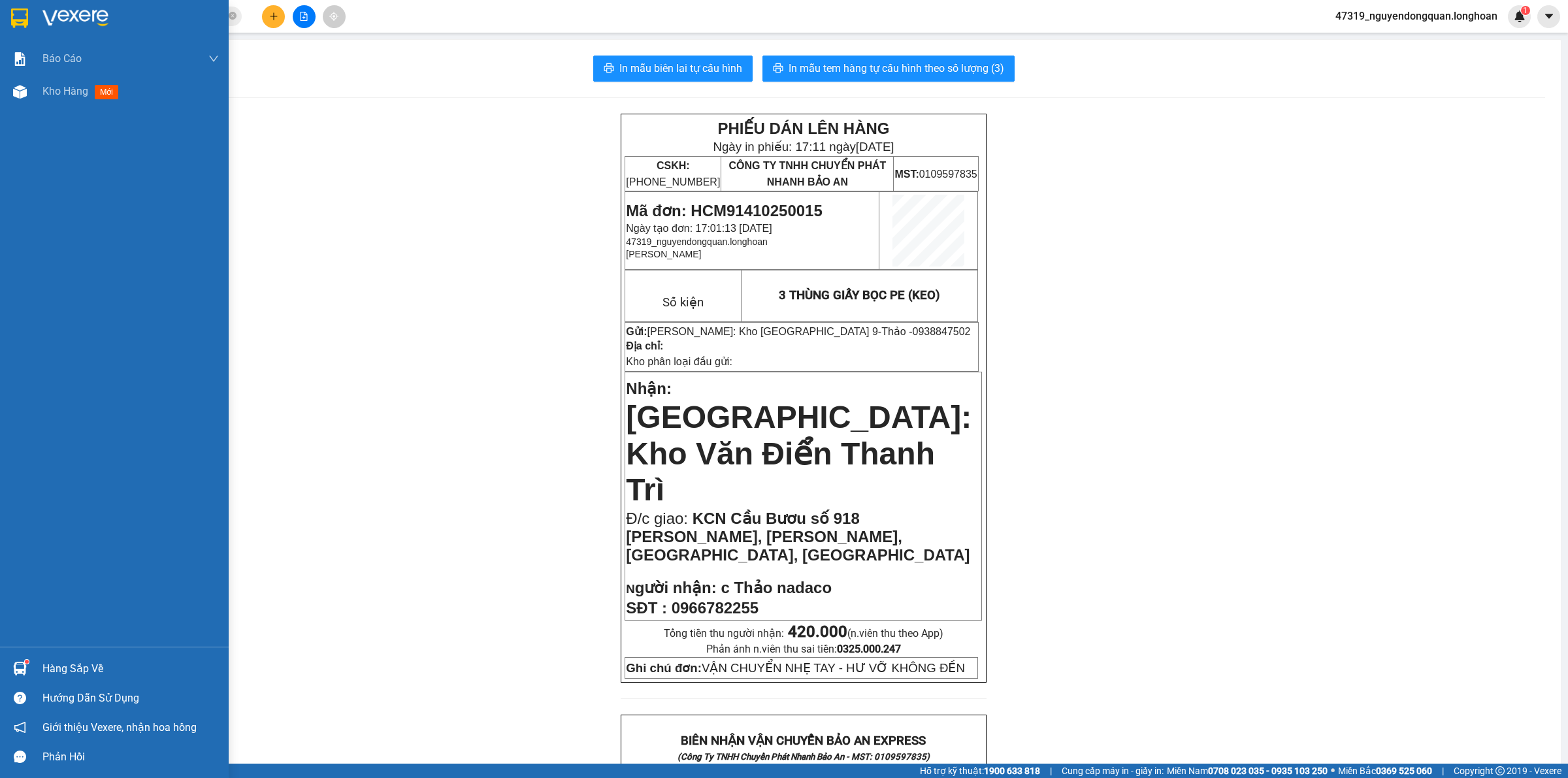
click at [20, 30] on div at bounding box center [114, 21] width 229 height 42
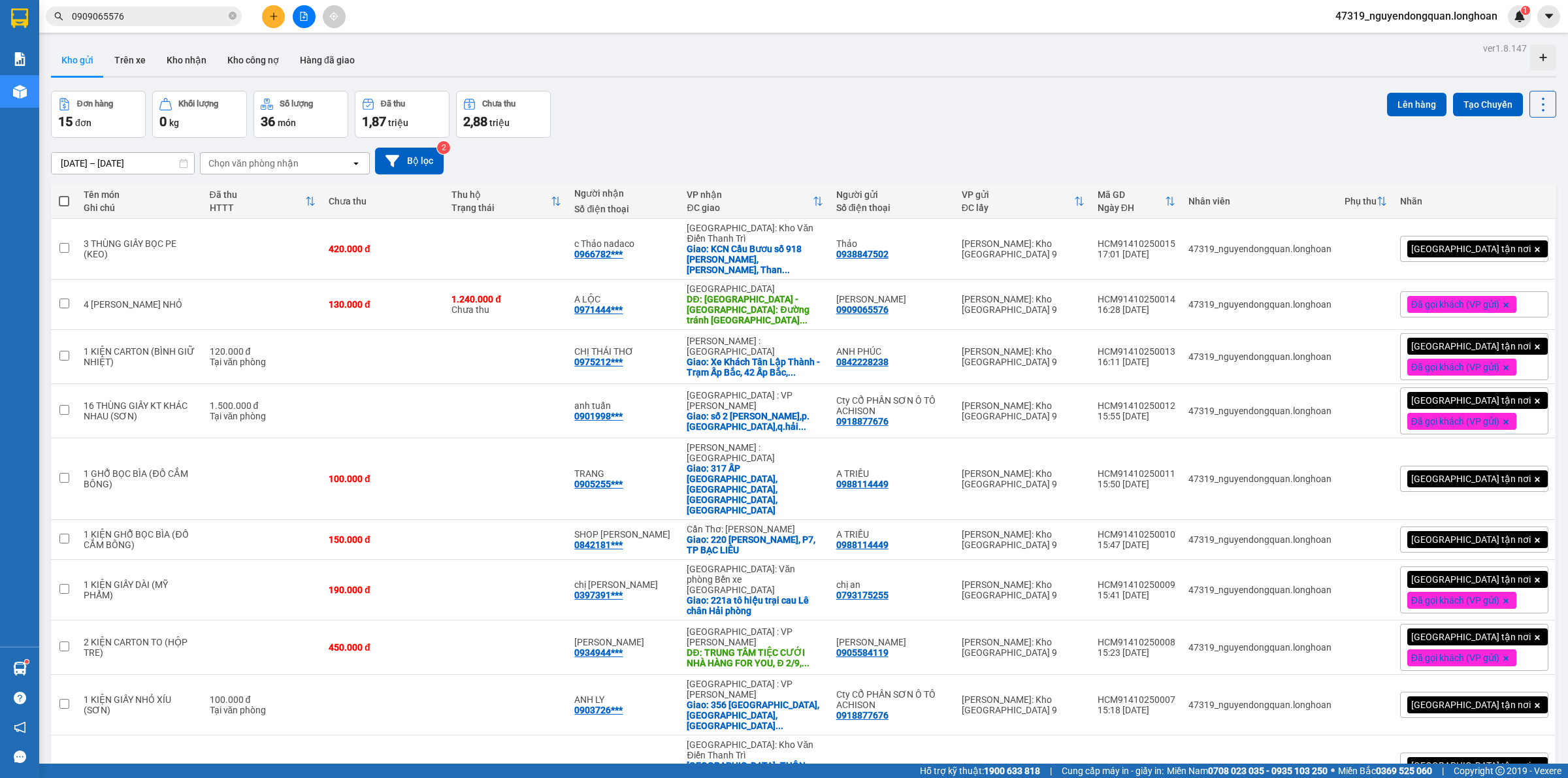
click at [1511, 256] on div "[GEOGRAPHIC_DATA] tận nơi" at bounding box center [1474, 249] width 148 height 26
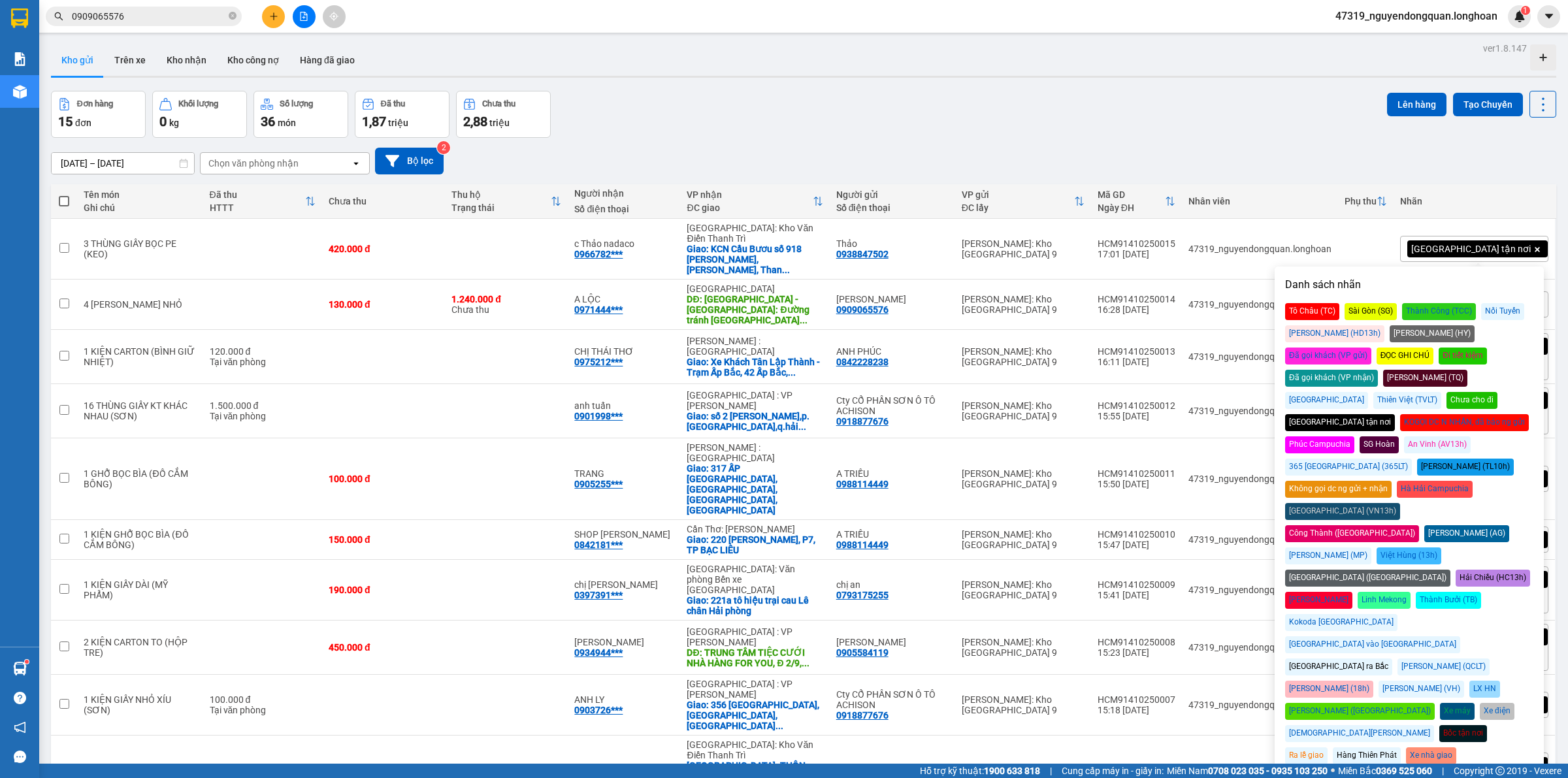
click at [1496, 324] on div "Tô Châu (TC) Sài Gòn (SG) Thành Công (TCC) Nối Tuyến Huy Dương (HD13h) Hoàng Yế…" at bounding box center [1409, 556] width 248 height 506
click at [1371, 348] on div "Đã gọi khách (VP gửi)" at bounding box center [1328, 357] width 86 height 17
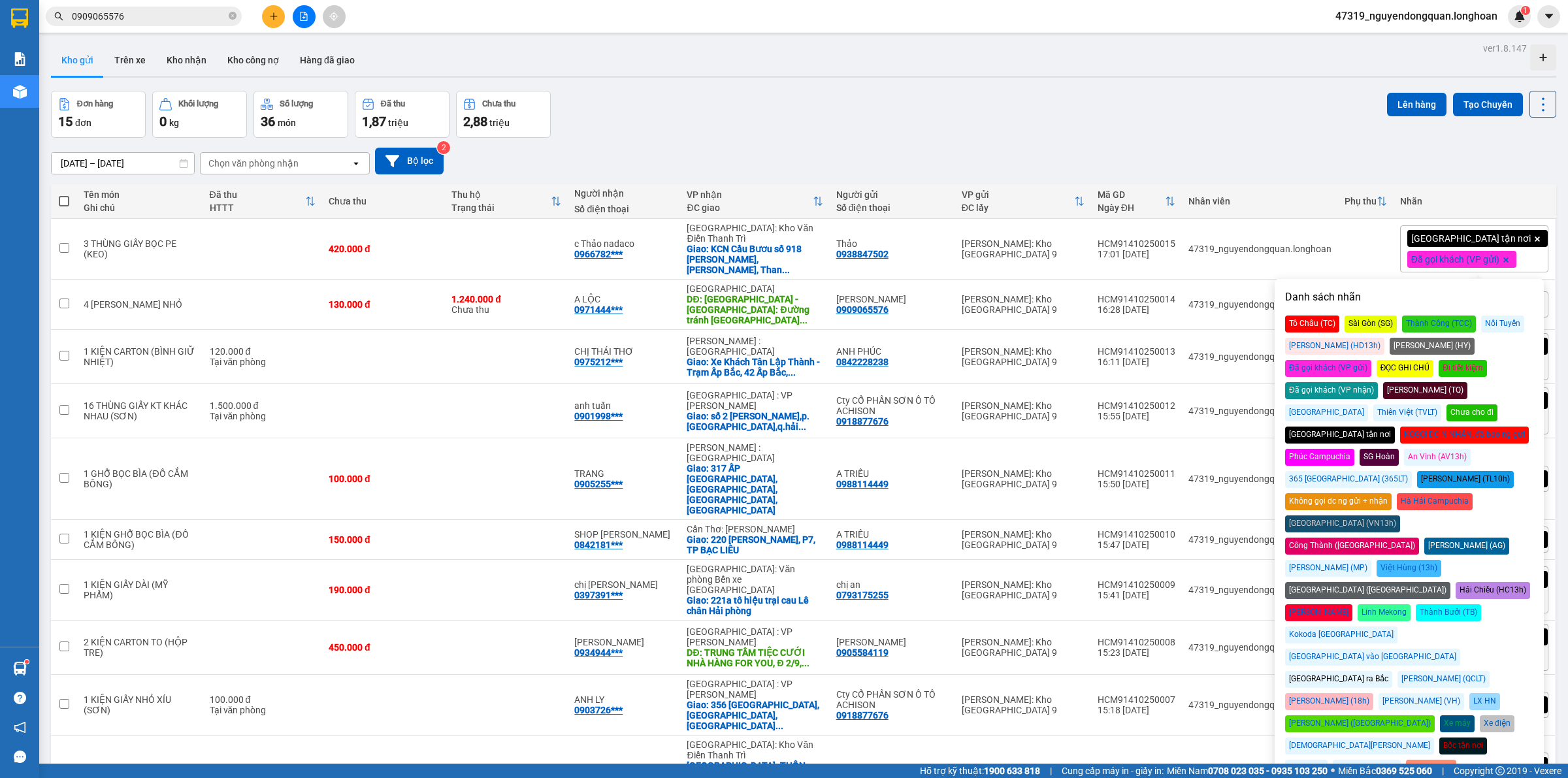
click at [1367, 183] on div "[DATE] – [DATE] Press the down arrow key to interact with the calendar and sele…" at bounding box center [804, 161] width 1505 height 46
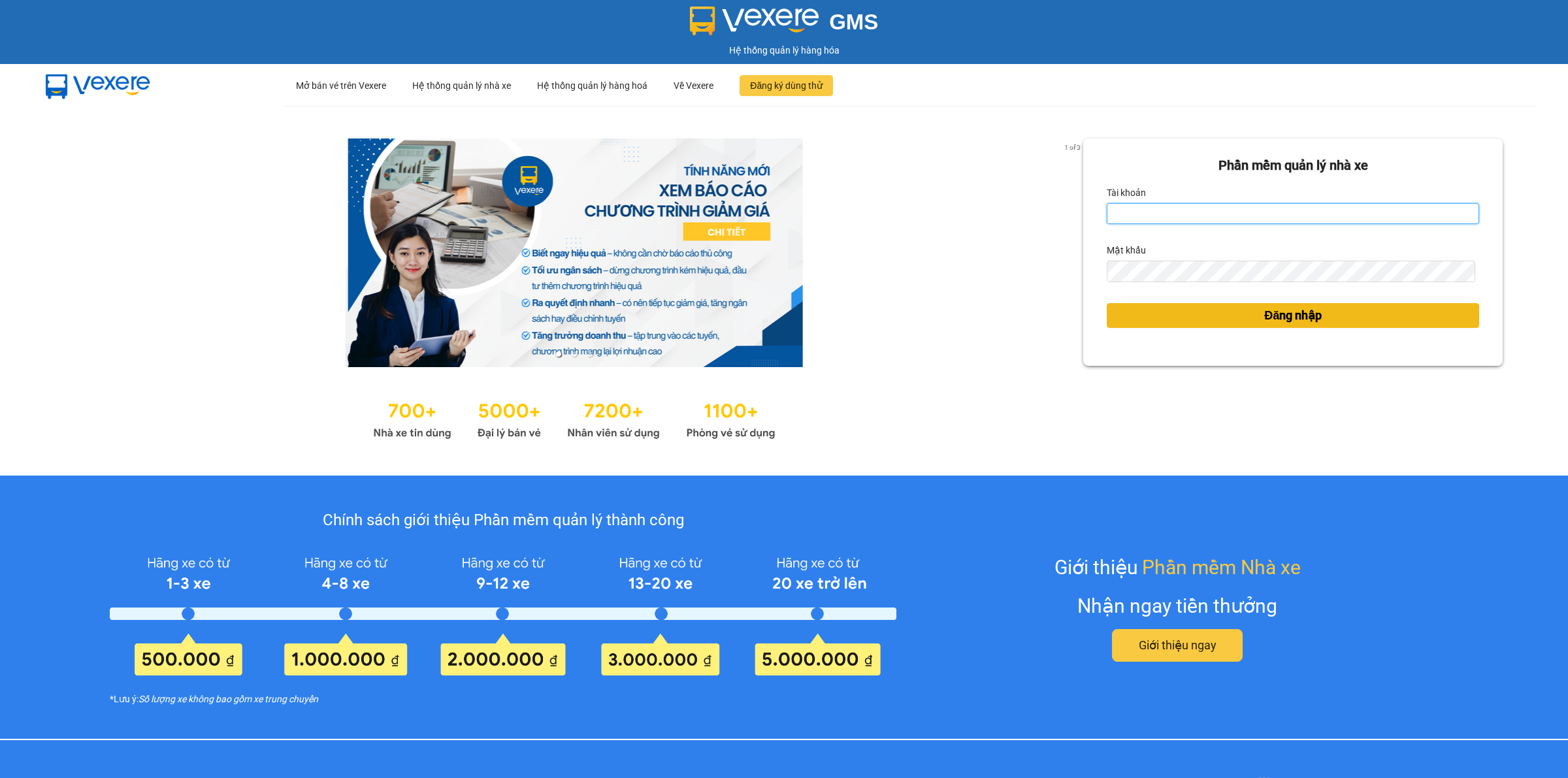
type input "nguyendongquan.longhoan"
drag, startPoint x: 1257, startPoint y: 317, endPoint x: 1269, endPoint y: 303, distance: 18.4
click at [1264, 318] on span "Đăng nhập" at bounding box center [1292, 315] width 58 height 19
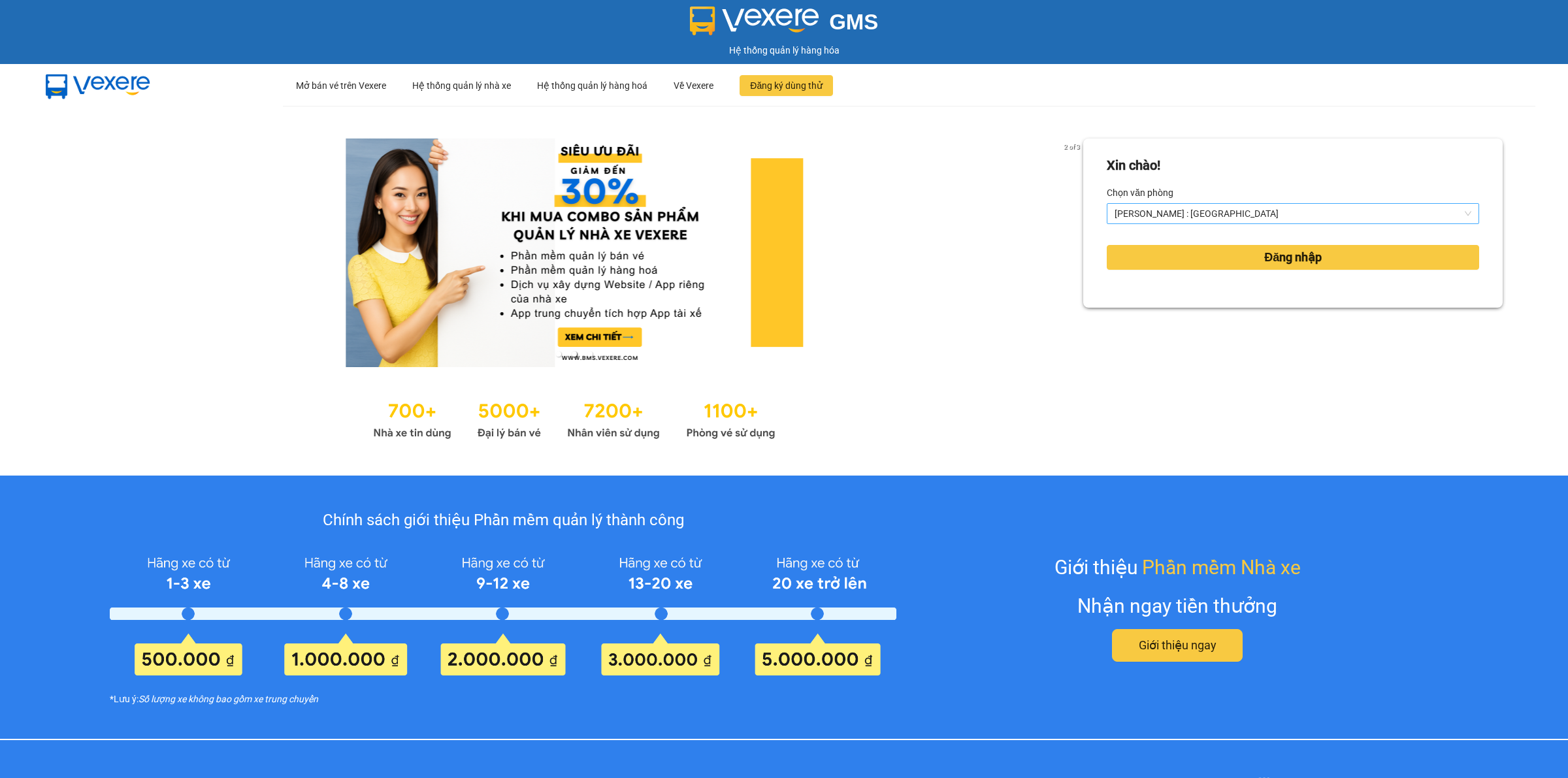
click at [1245, 213] on span "[PERSON_NAME] : [GEOGRAPHIC_DATA]" at bounding box center [1292, 214] width 356 height 20
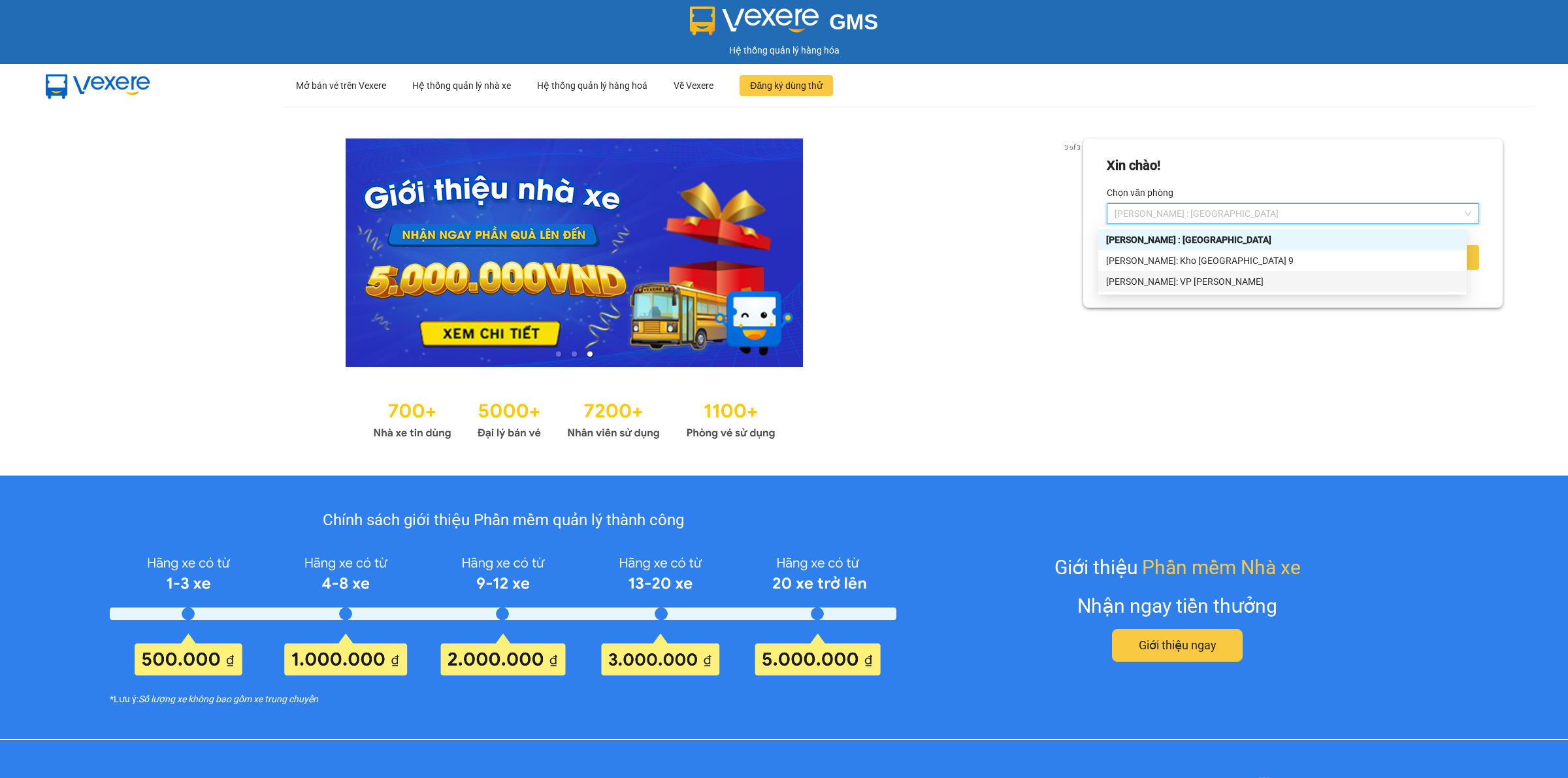
click at [1218, 284] on div "[PERSON_NAME]: VP [PERSON_NAME]" at bounding box center [1282, 282] width 352 height 15
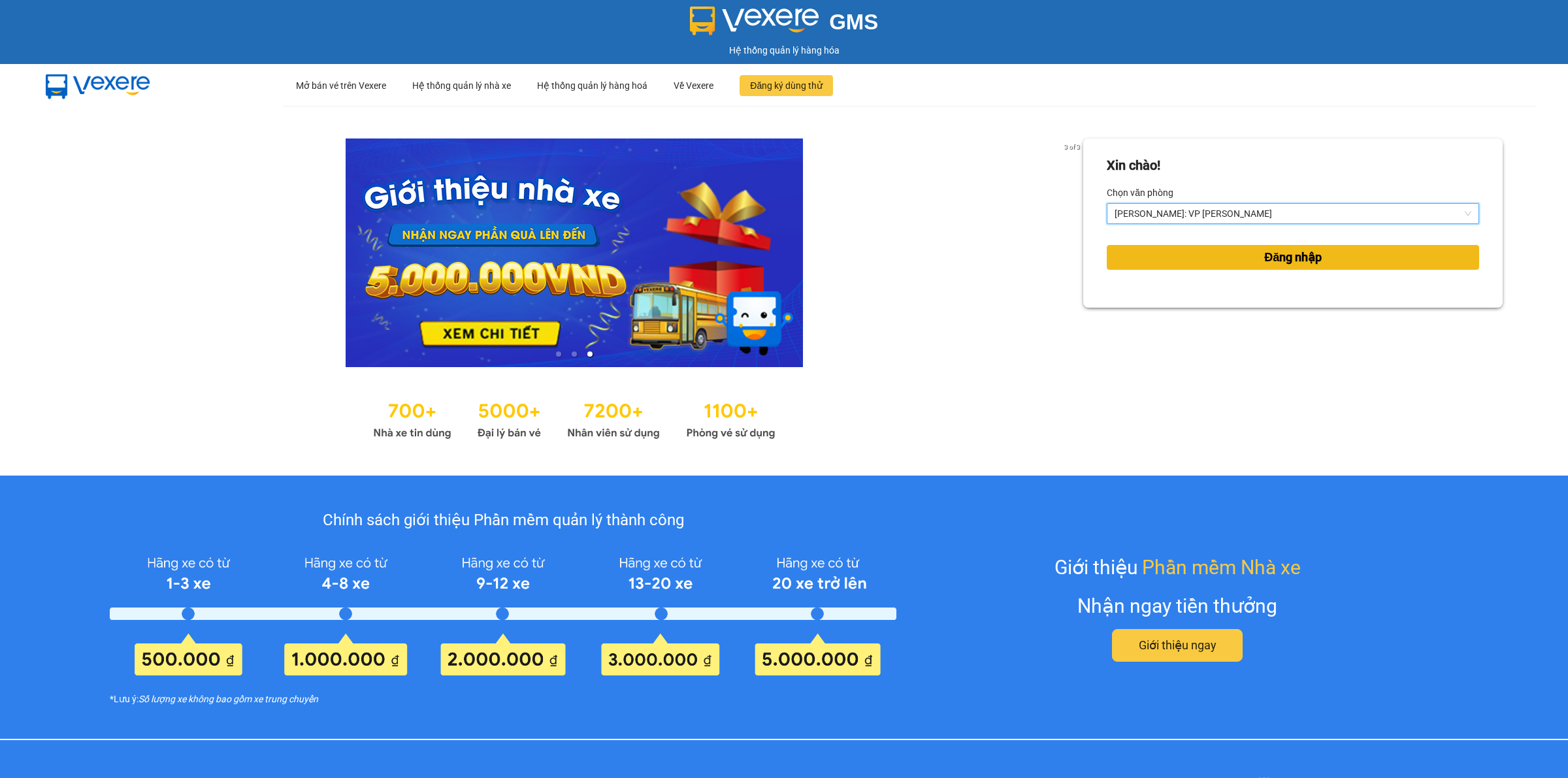
click at [1245, 265] on button "Đăng nhập" at bounding box center [1292, 257] width 372 height 25
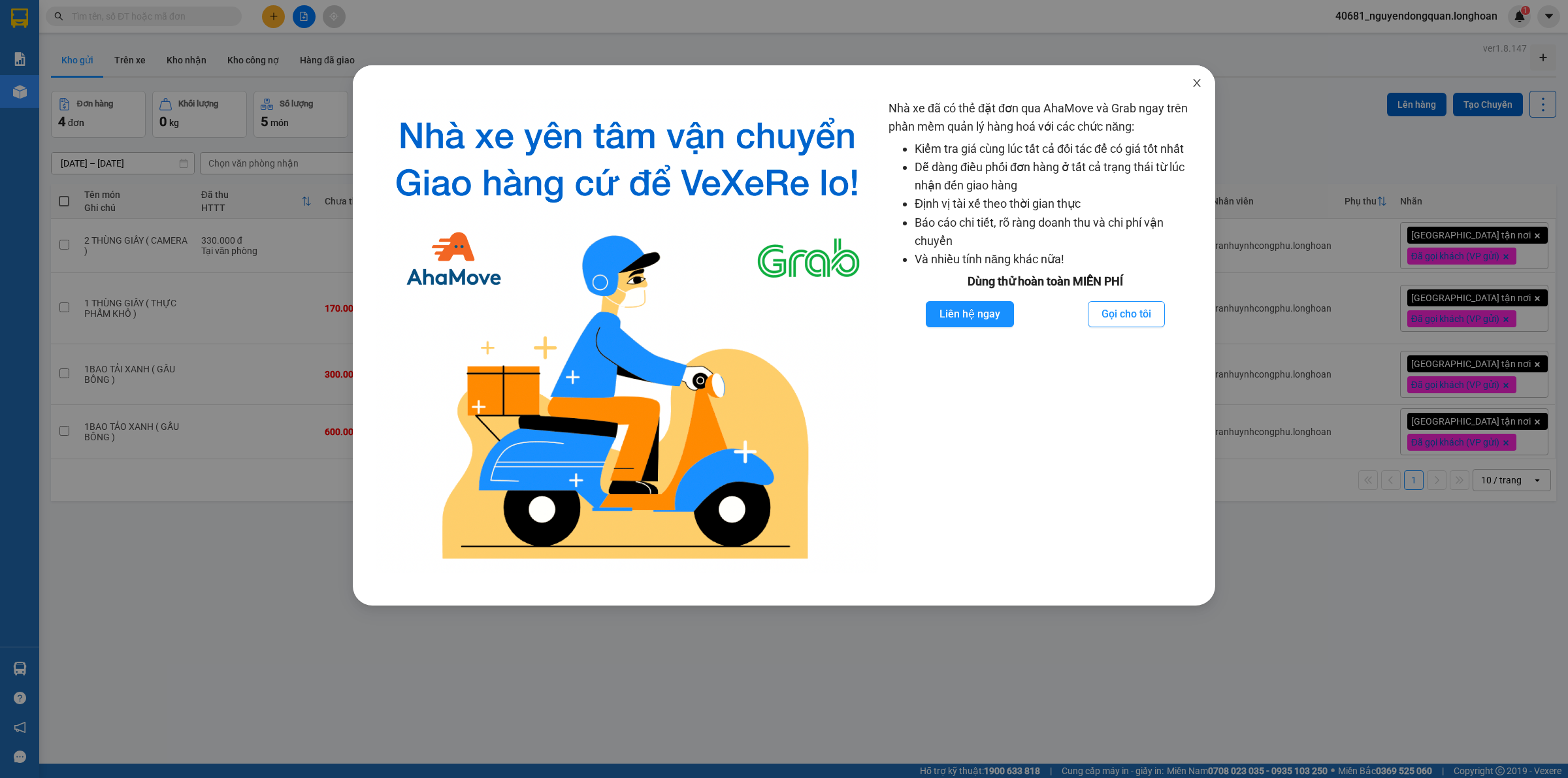
click at [1196, 92] on span "Close" at bounding box center [1196, 83] width 36 height 36
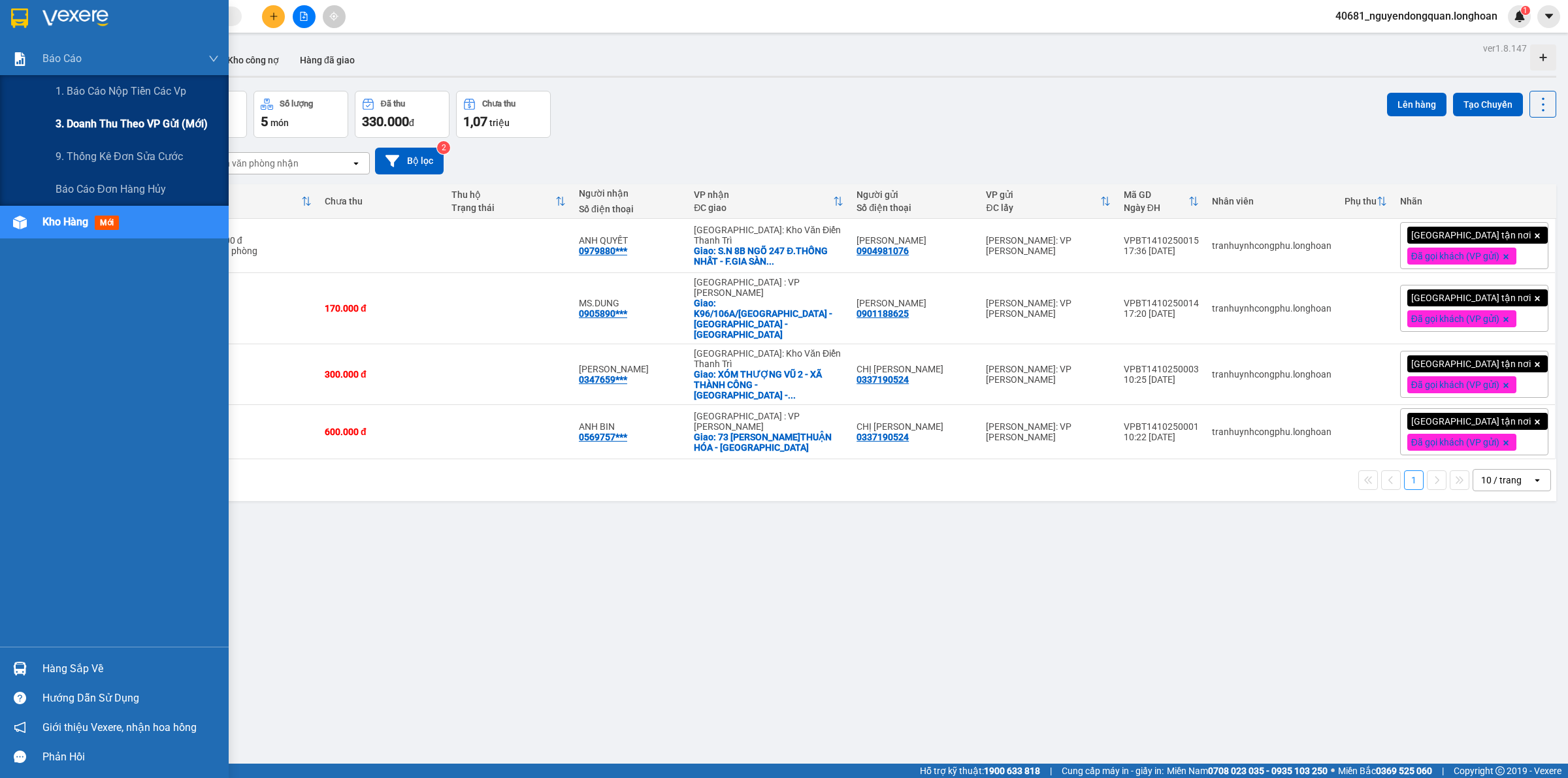
click at [101, 119] on span "3. Doanh Thu theo VP Gửi (mới)" at bounding box center [132, 124] width 152 height 17
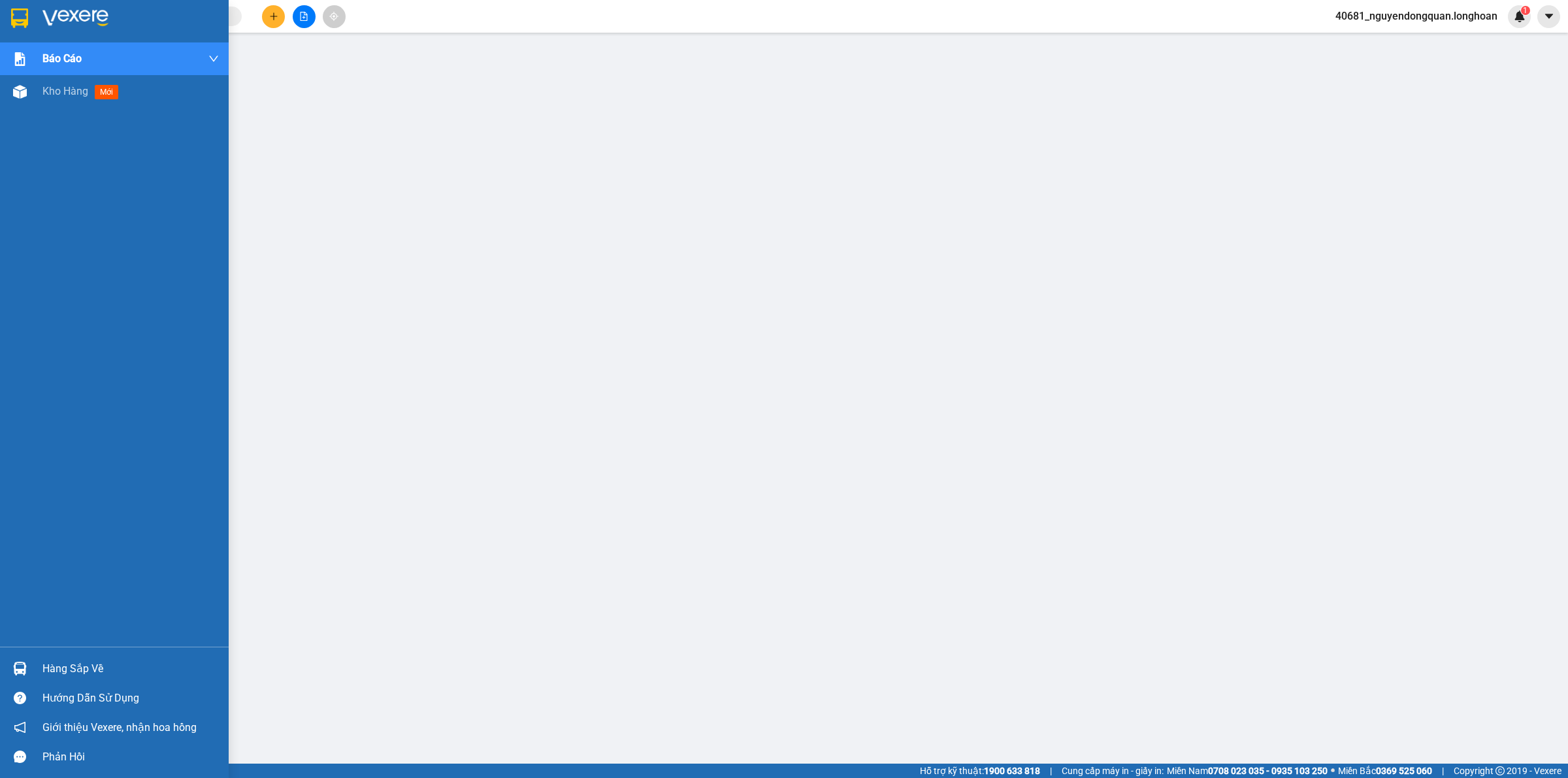
click at [27, 27] on div at bounding box center [20, 18] width 23 height 23
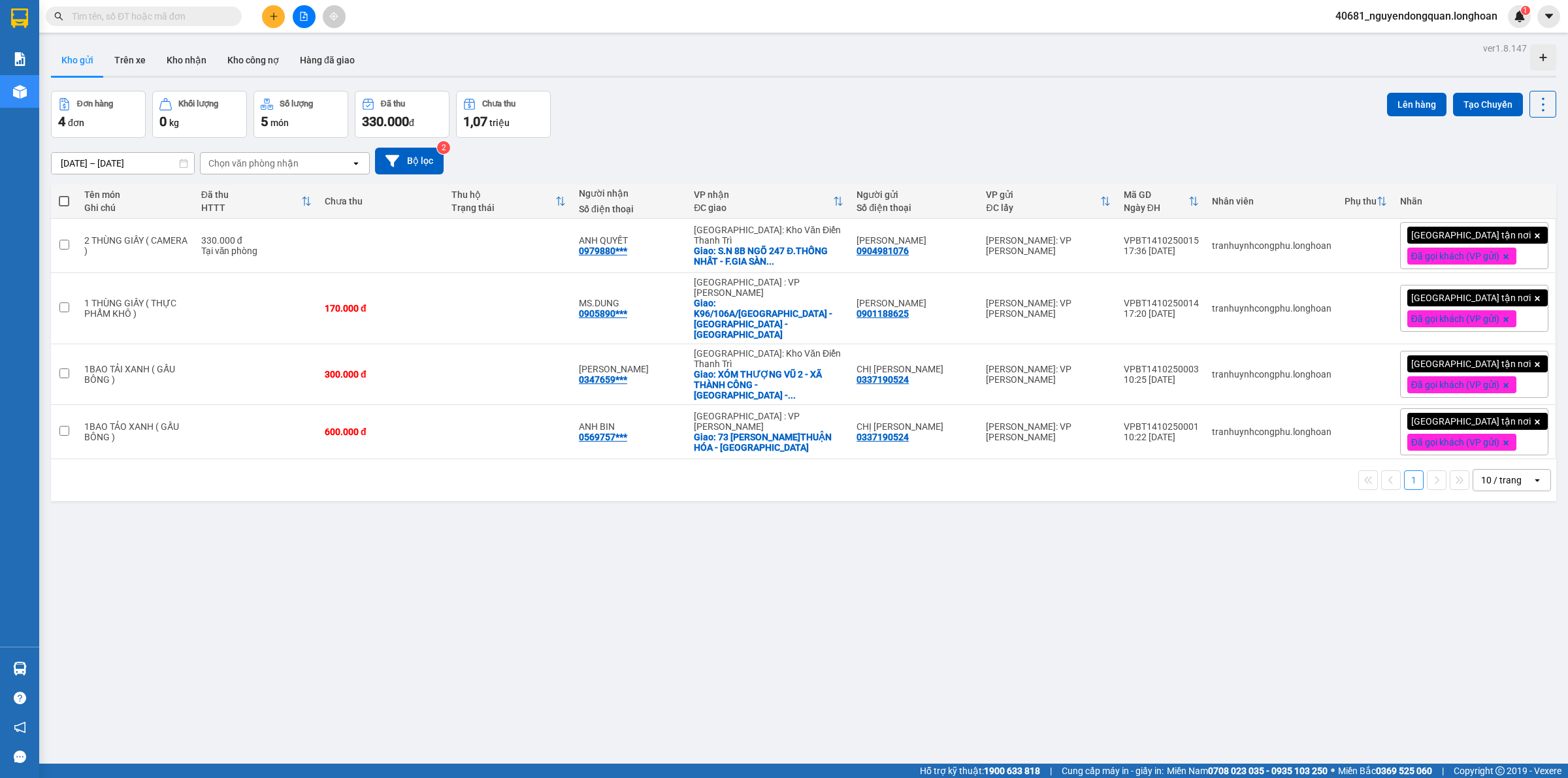
click at [1460, 21] on span "40681_nguyendongquan.longhoan" at bounding box center [1416, 16] width 183 height 17
click at [1400, 43] on span "Đăng xuất" at bounding box center [1421, 40] width 158 height 15
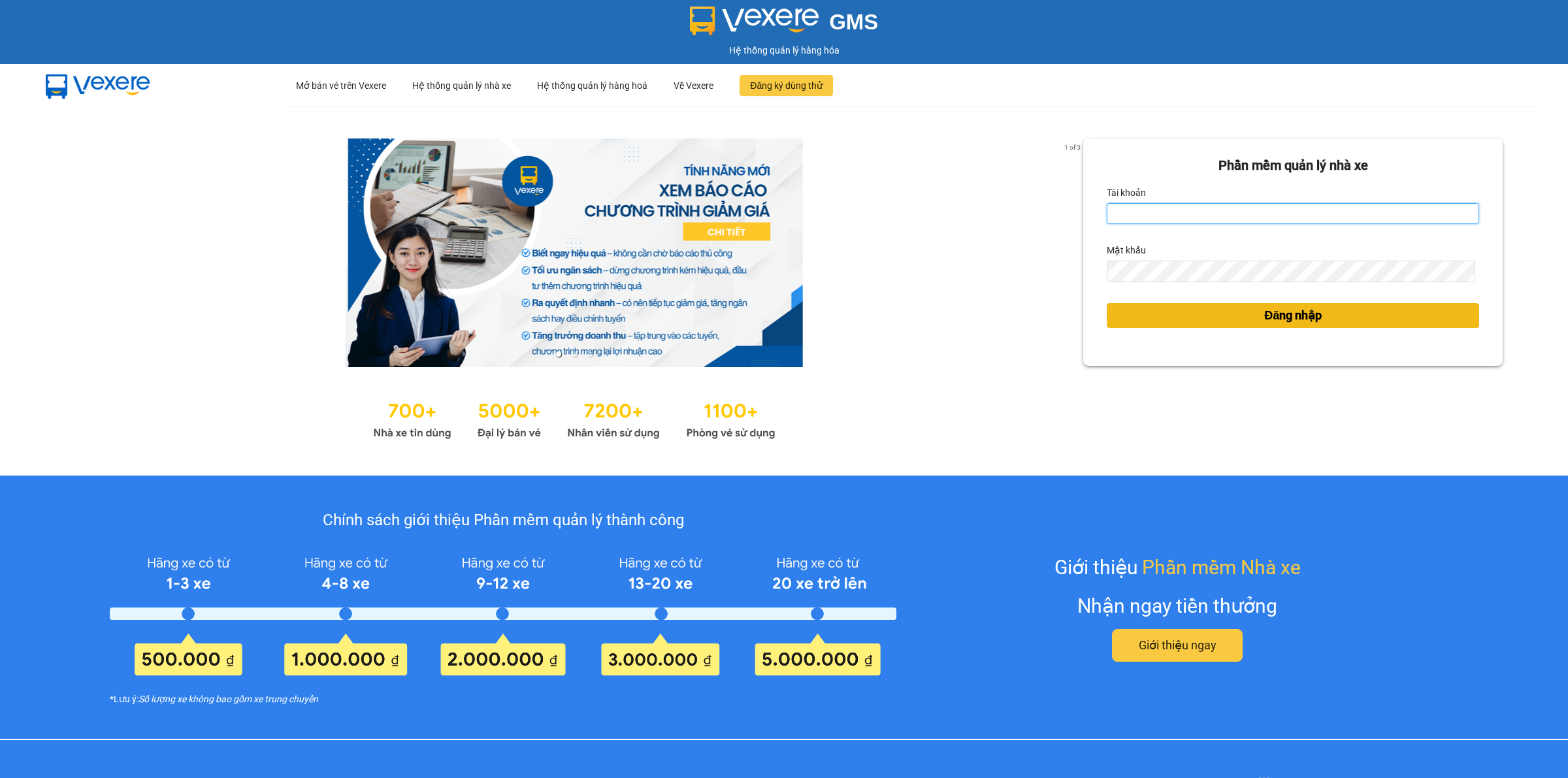
type input "nguyendongquan.longhoan"
click at [1264, 317] on span "Đăng nhập" at bounding box center [1292, 315] width 58 height 19
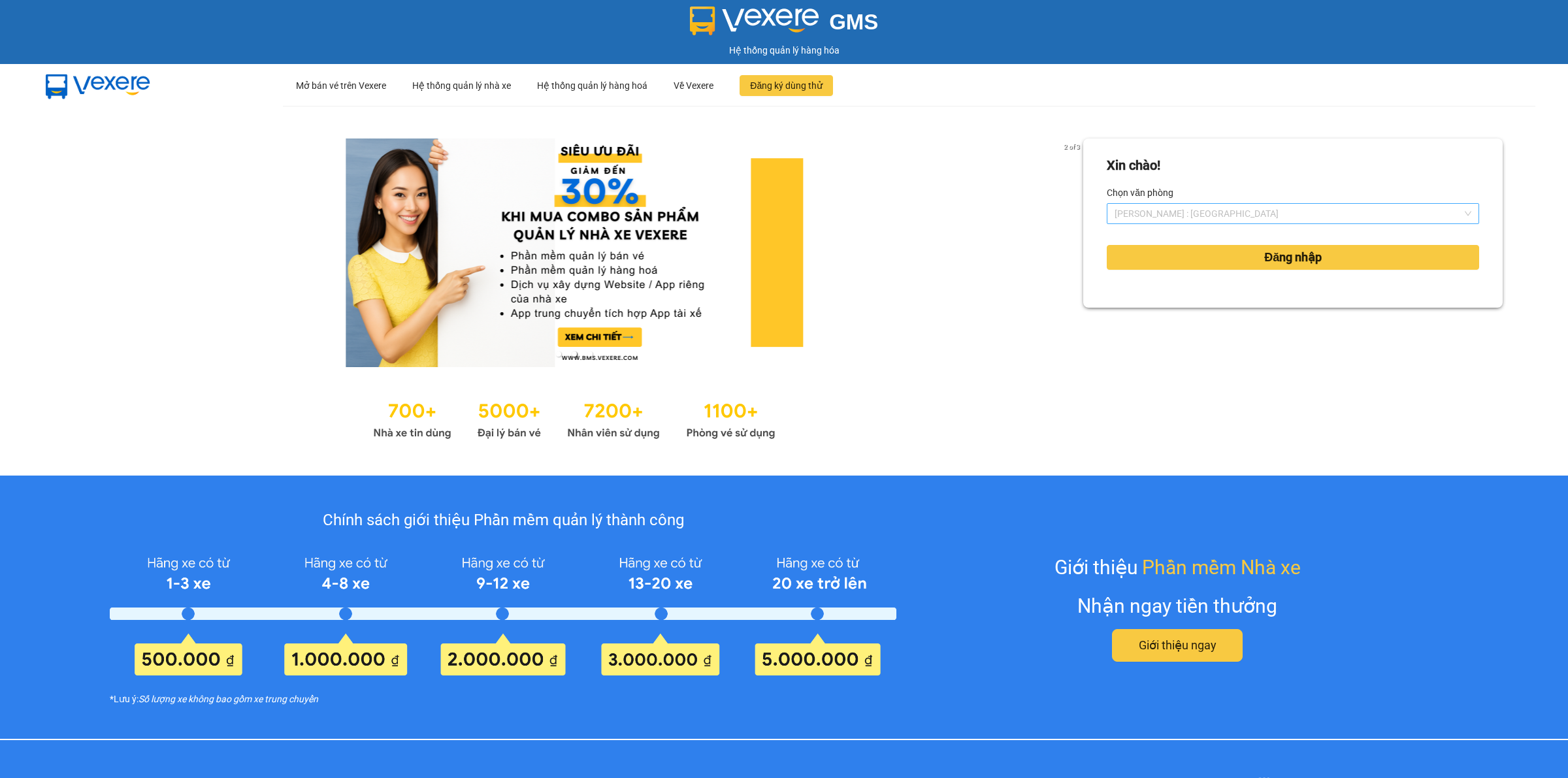
click at [1217, 211] on span "[PERSON_NAME] : [GEOGRAPHIC_DATA]" at bounding box center [1292, 214] width 356 height 20
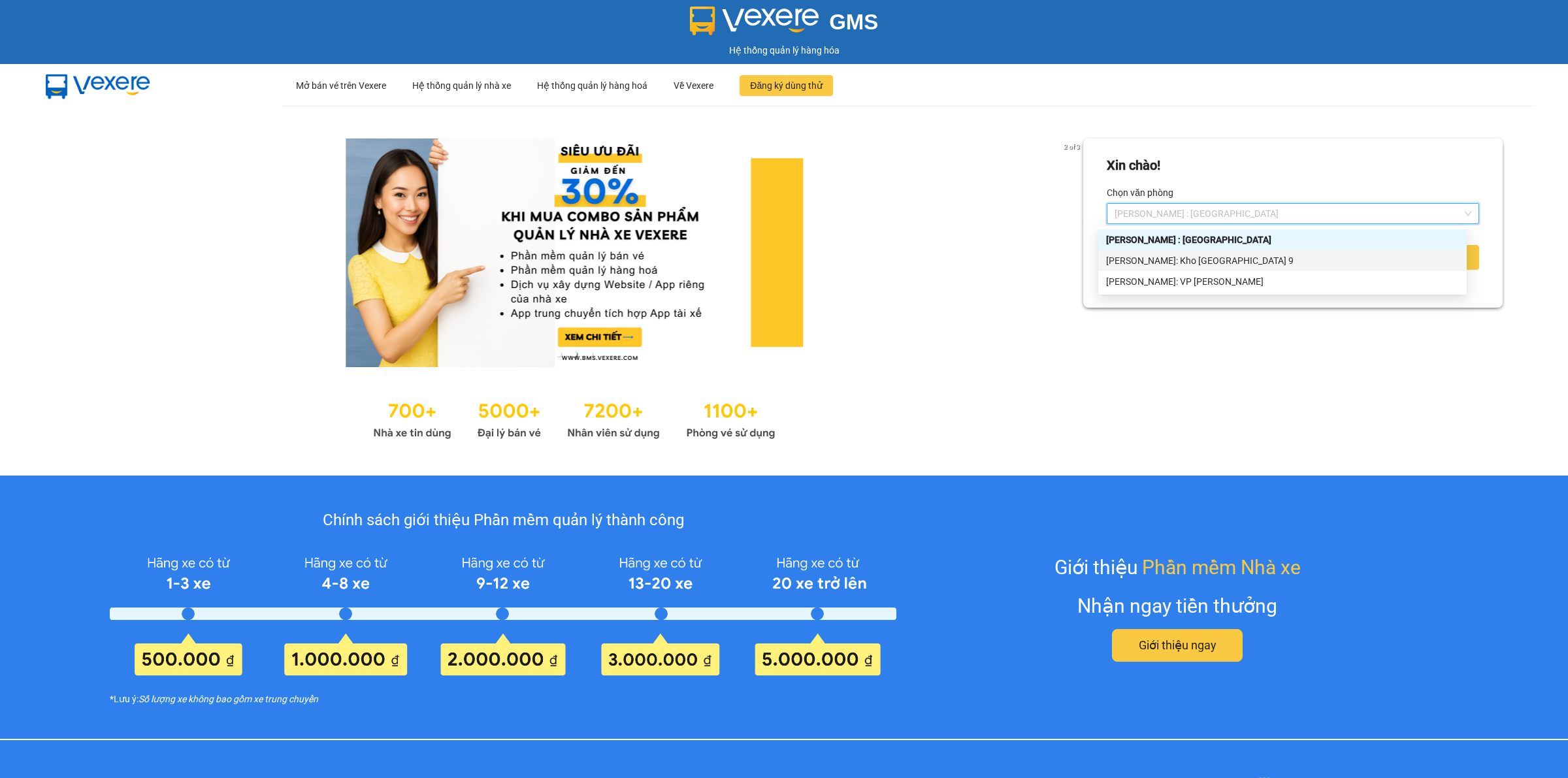
click at [1220, 262] on div "[PERSON_NAME]: Kho [GEOGRAPHIC_DATA] 9" at bounding box center [1282, 261] width 352 height 15
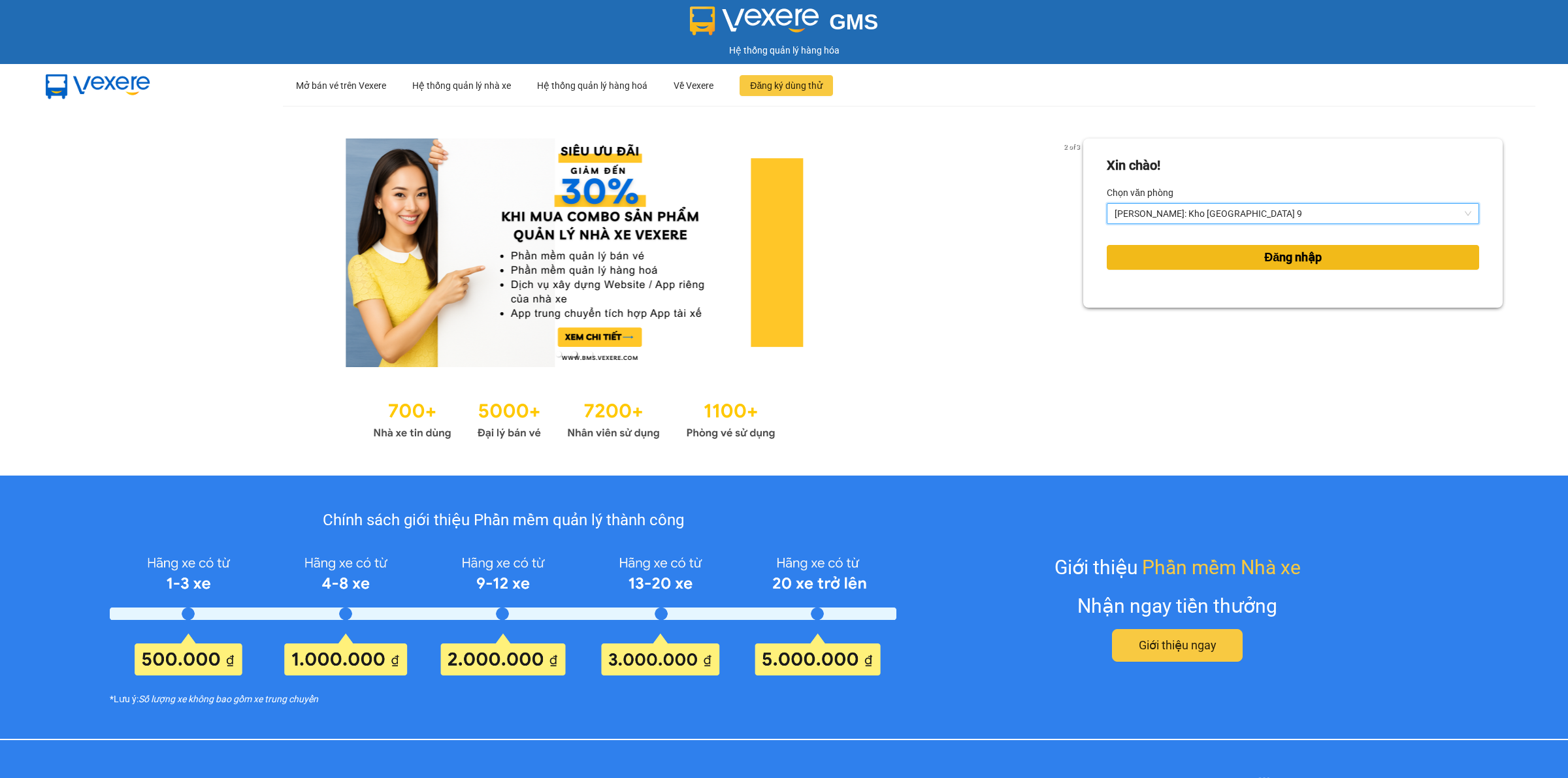
click at [1236, 256] on button "Đăng nhập" at bounding box center [1292, 257] width 372 height 25
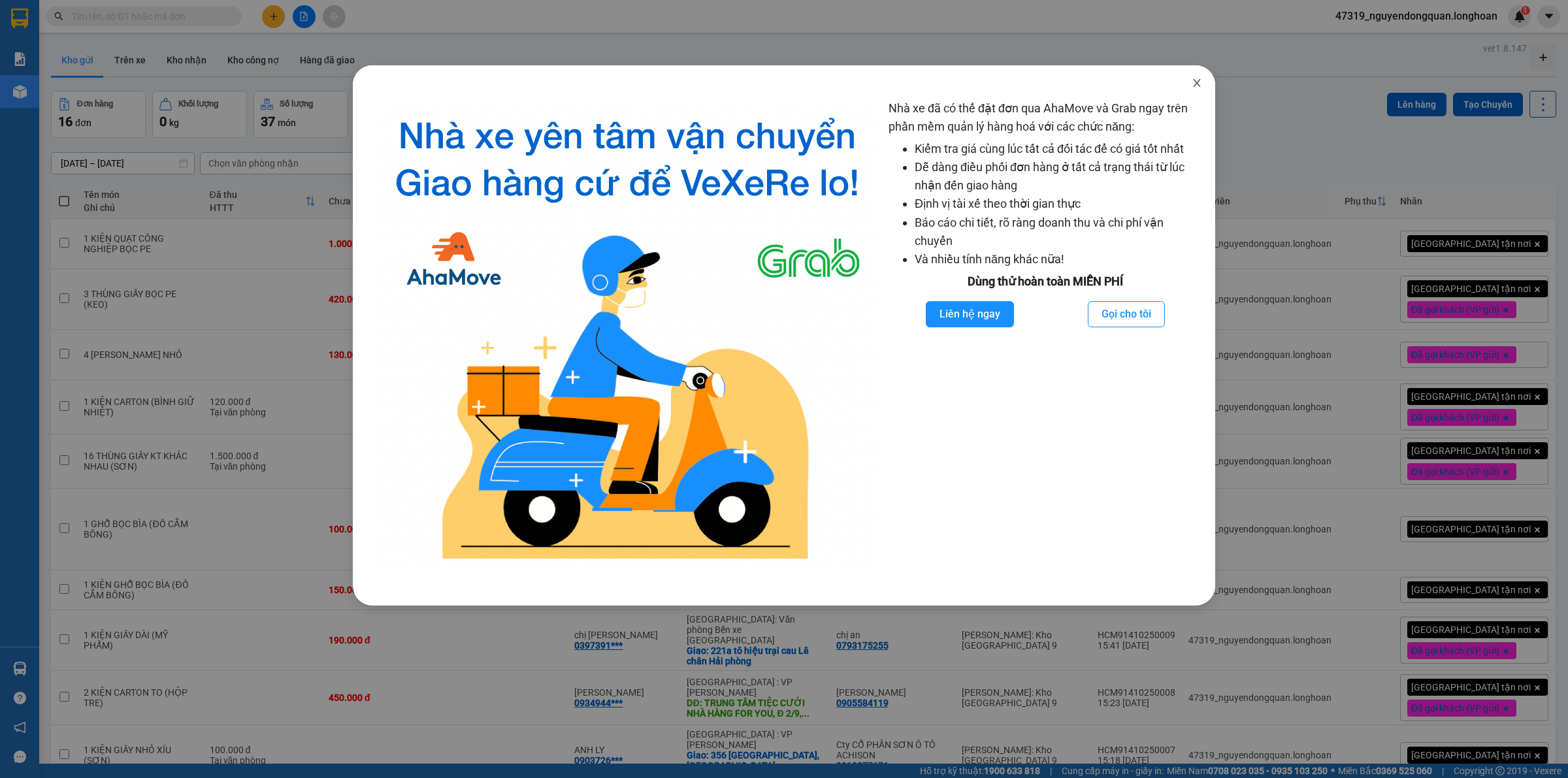
click at [1203, 85] on span "Close" at bounding box center [1196, 83] width 36 height 36
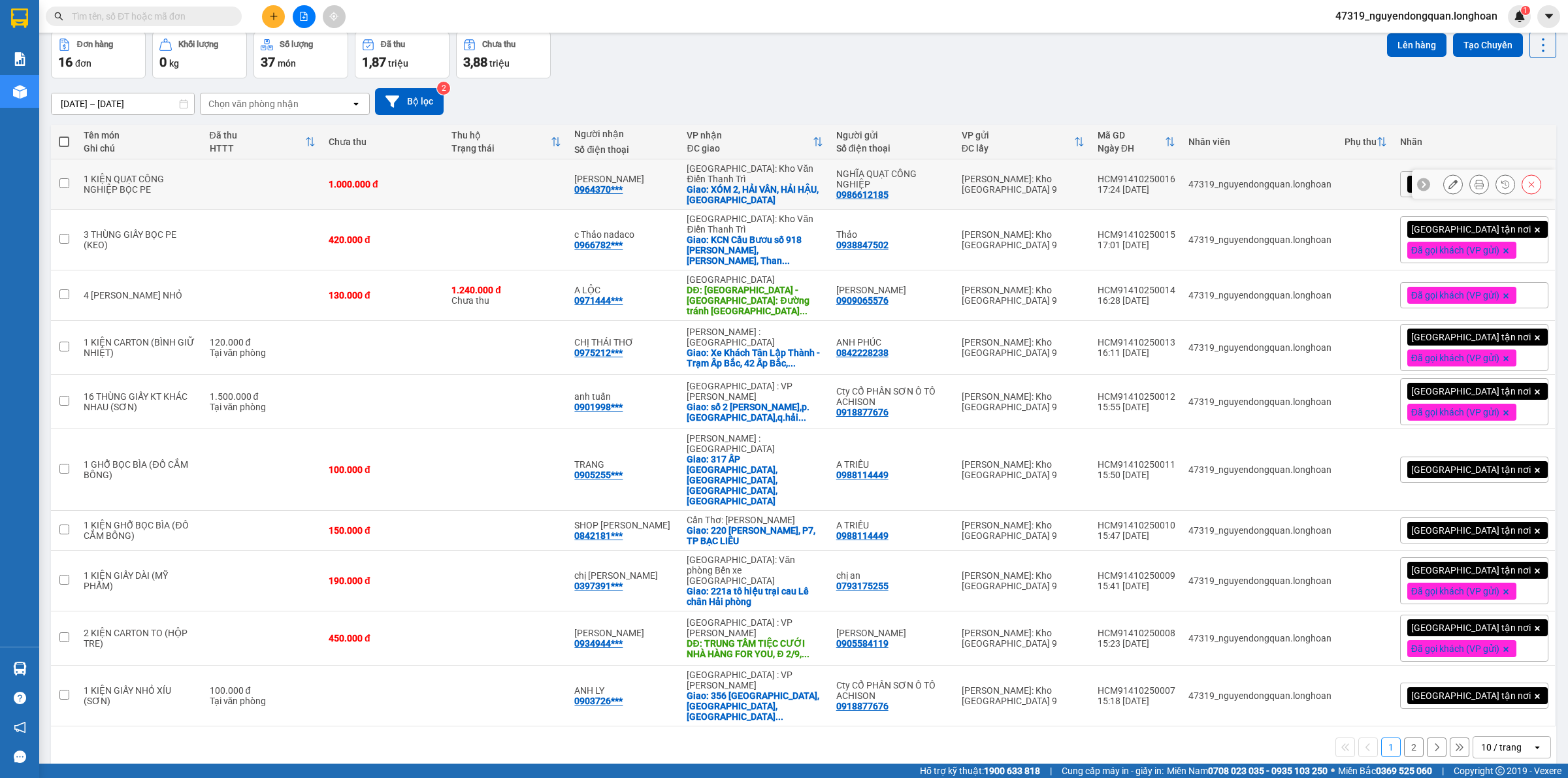
scroll to position [60, 0]
click at [1511, 736] on div "10 / trang" at bounding box center [1502, 747] width 59 height 21
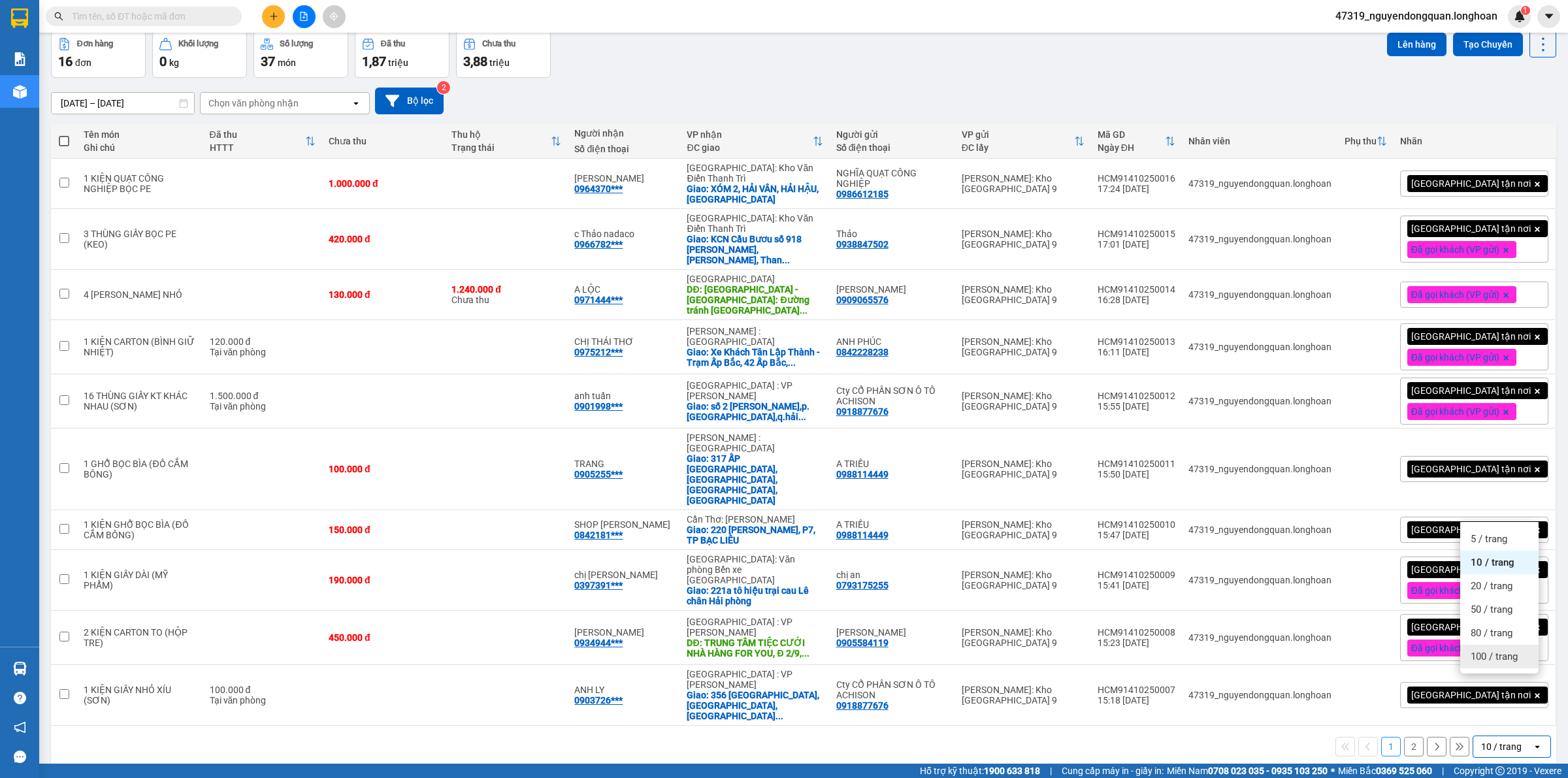
click at [1504, 665] on div "100 / trang" at bounding box center [1499, 656] width 78 height 23
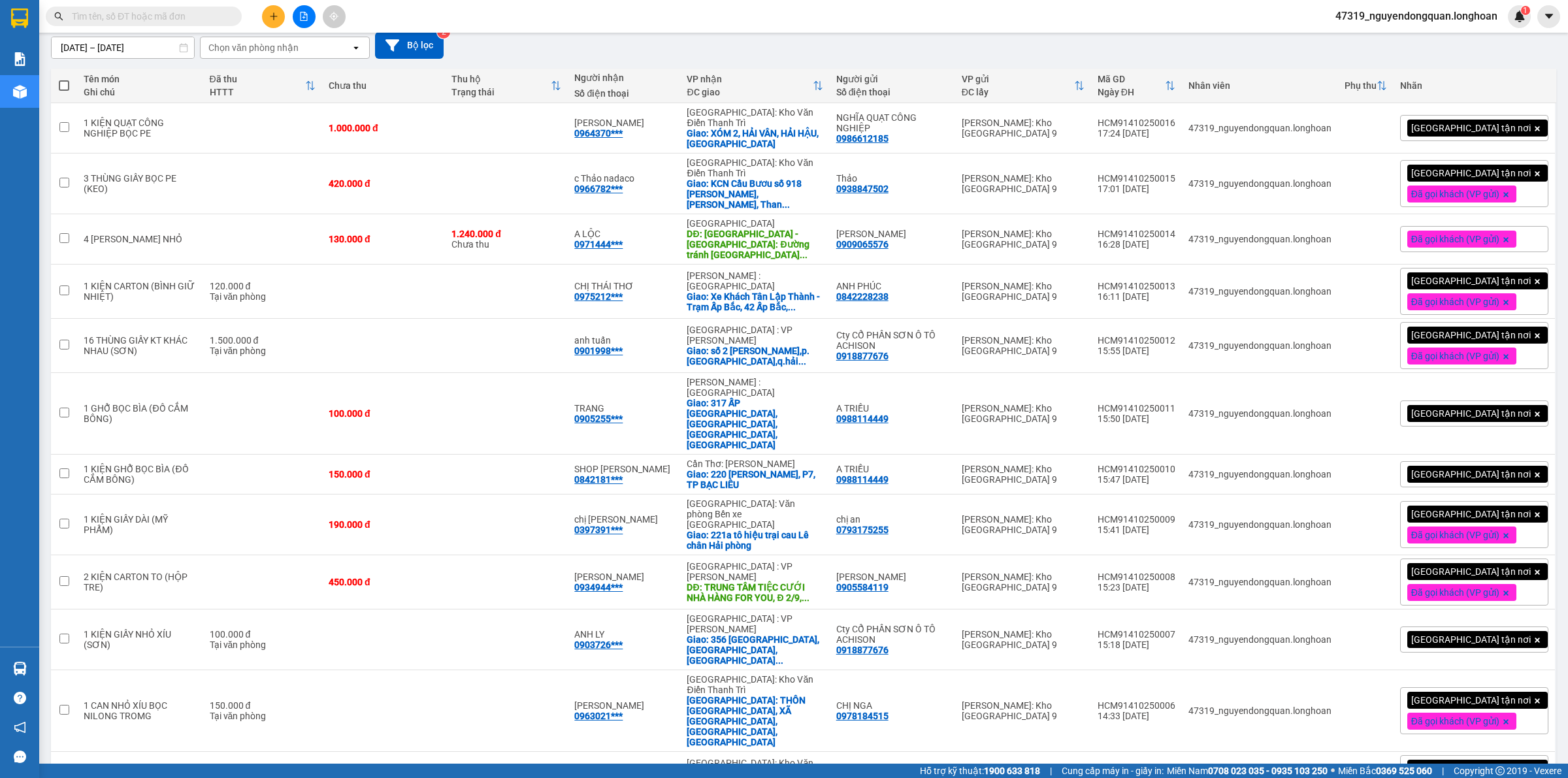
scroll to position [0, 0]
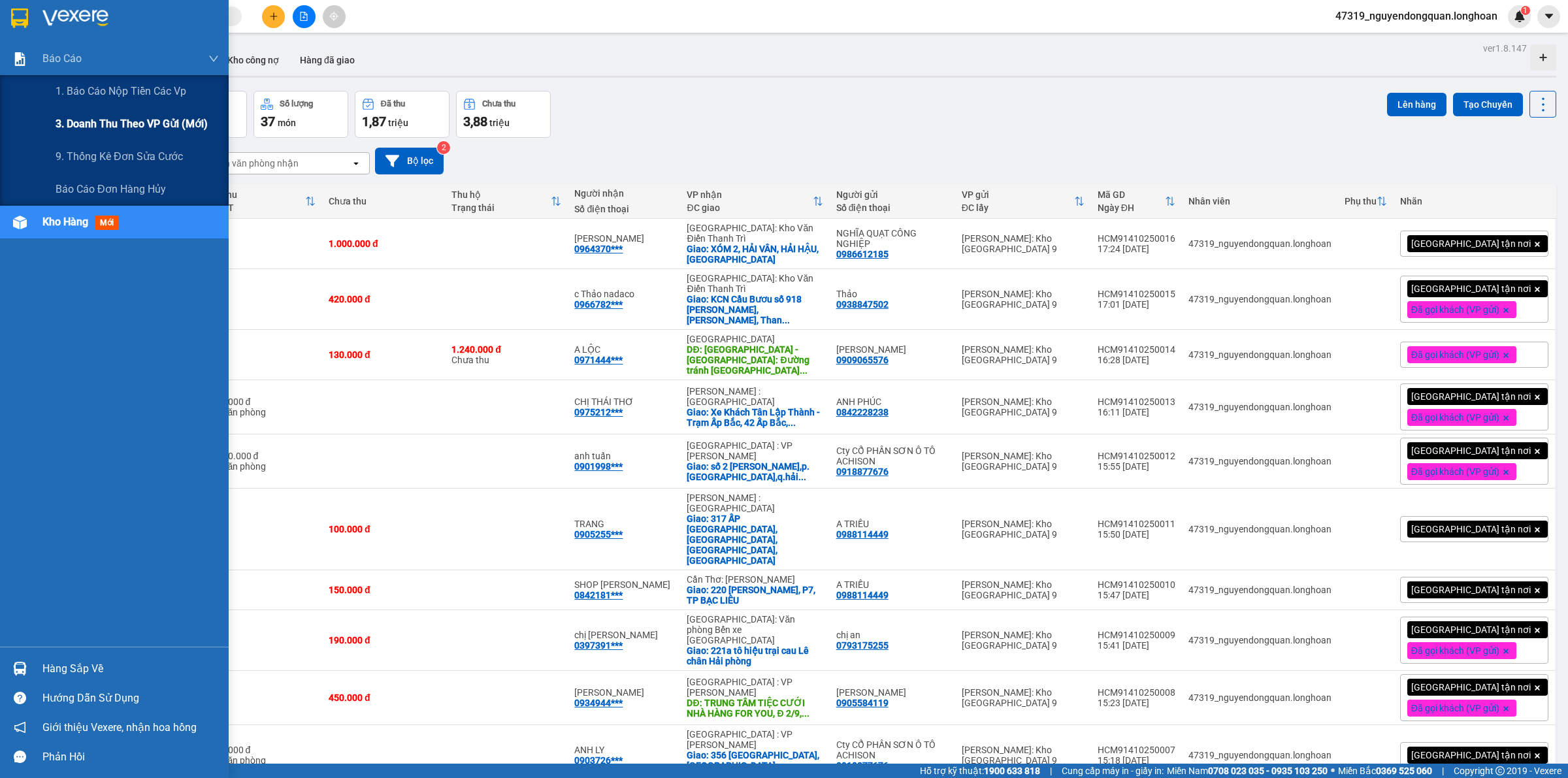
click at [102, 113] on div "3. Doanh Thu theo VP Gửi (mới)" at bounding box center [137, 124] width 164 height 32
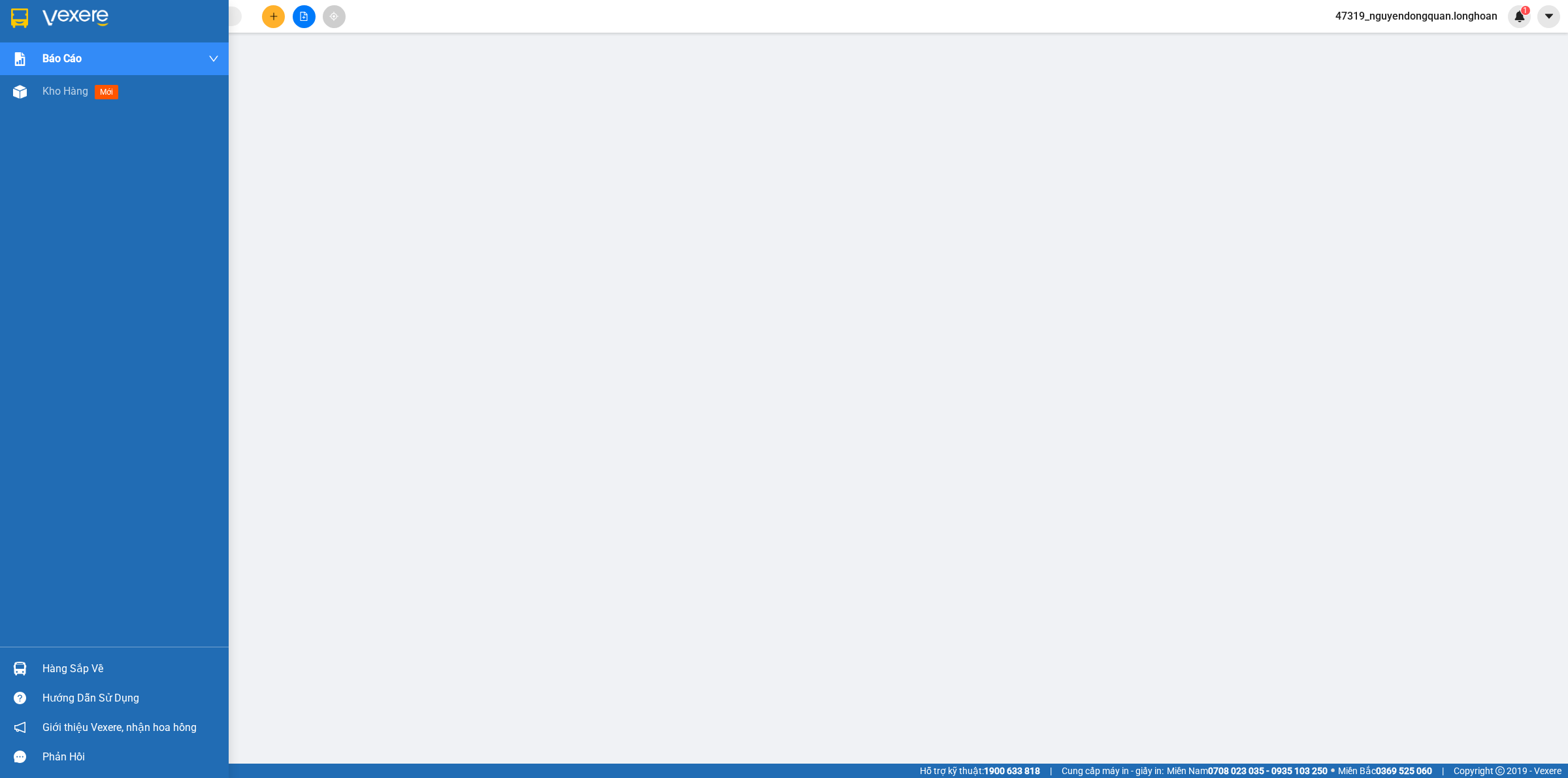
click at [24, 23] on img at bounding box center [20, 19] width 17 height 20
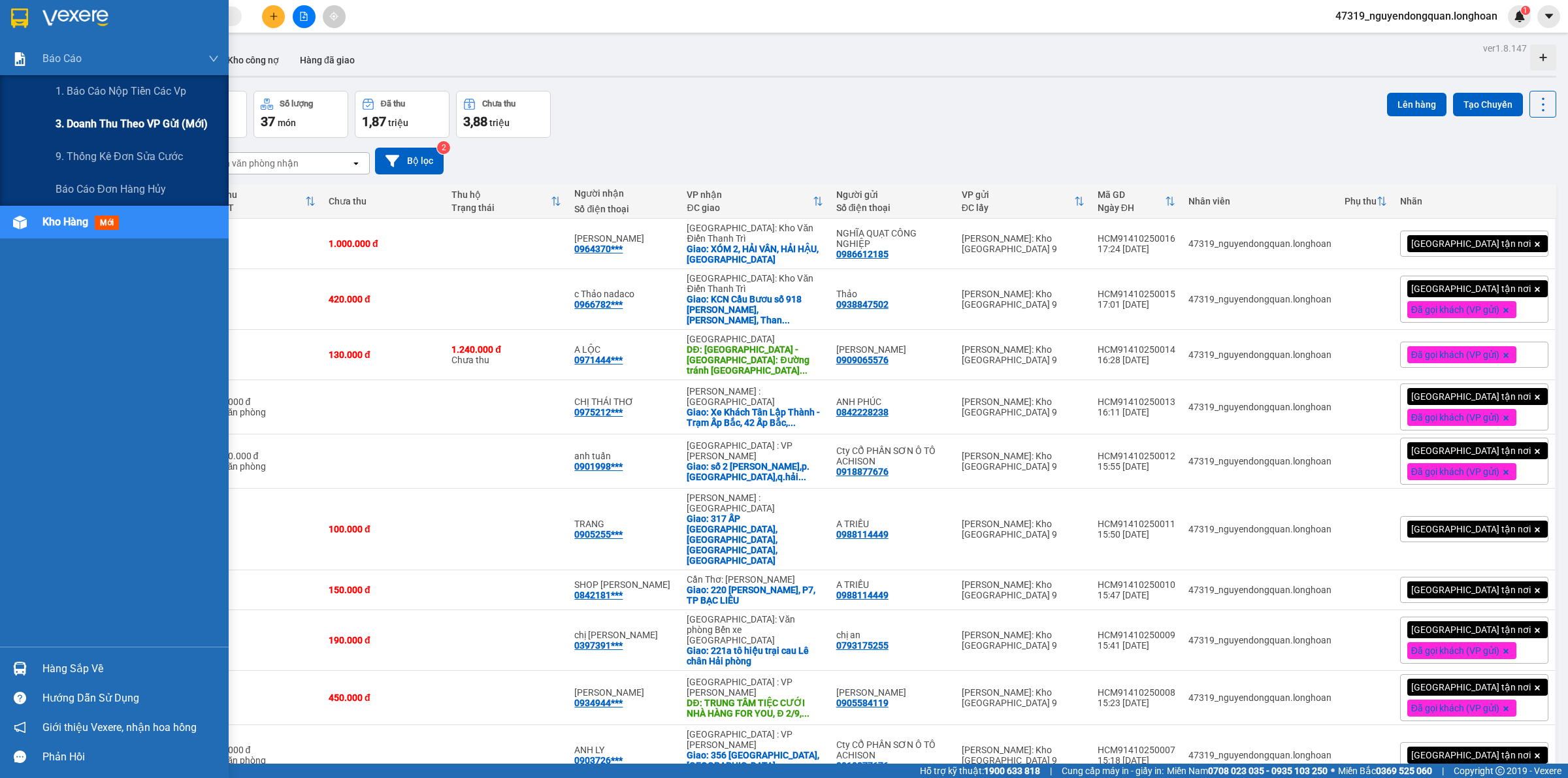
click at [96, 110] on div "3. Doanh Thu theo VP Gửi (mới)" at bounding box center [137, 124] width 164 height 32
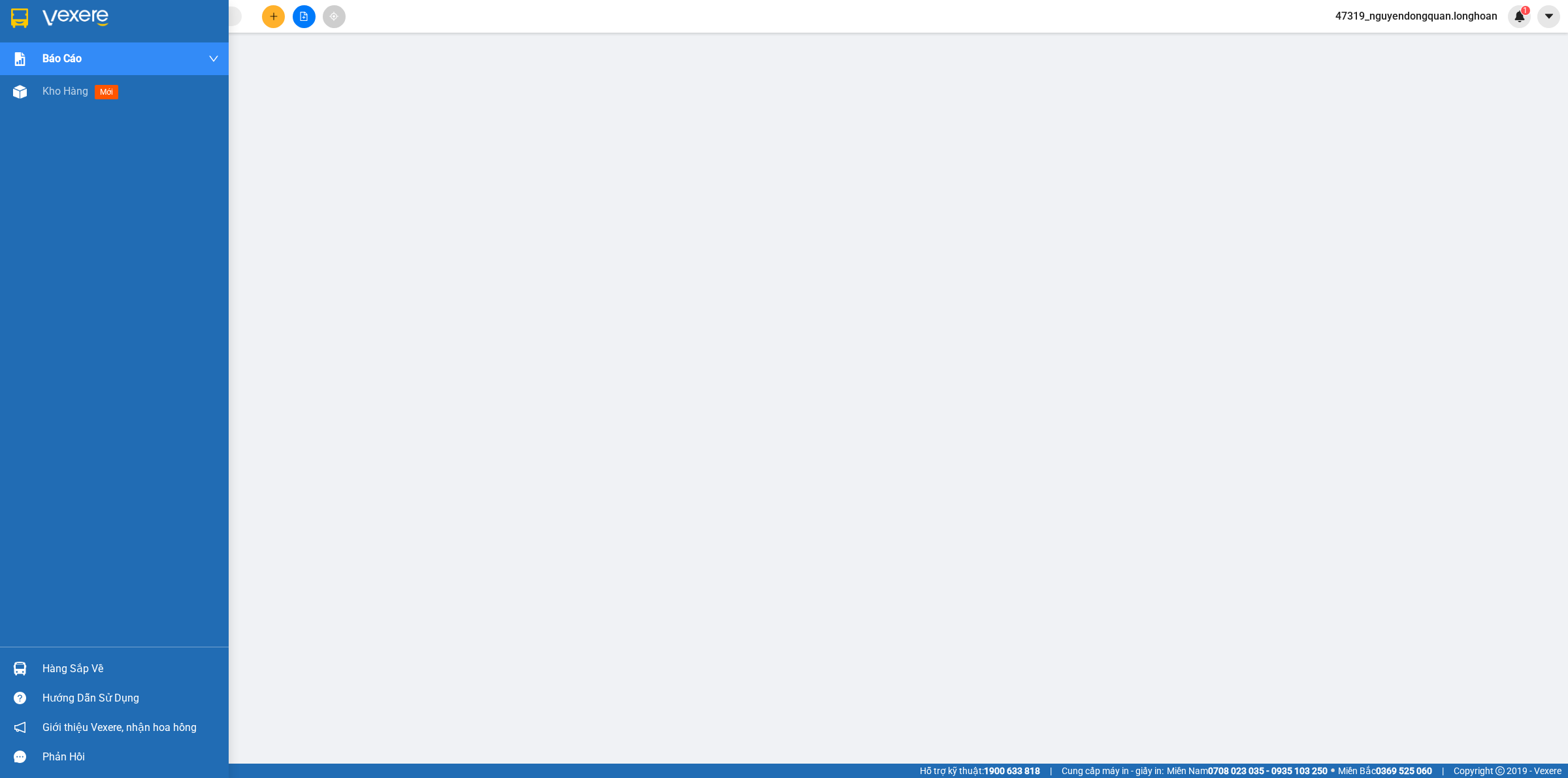
click at [29, 18] on div at bounding box center [20, 18] width 23 height 23
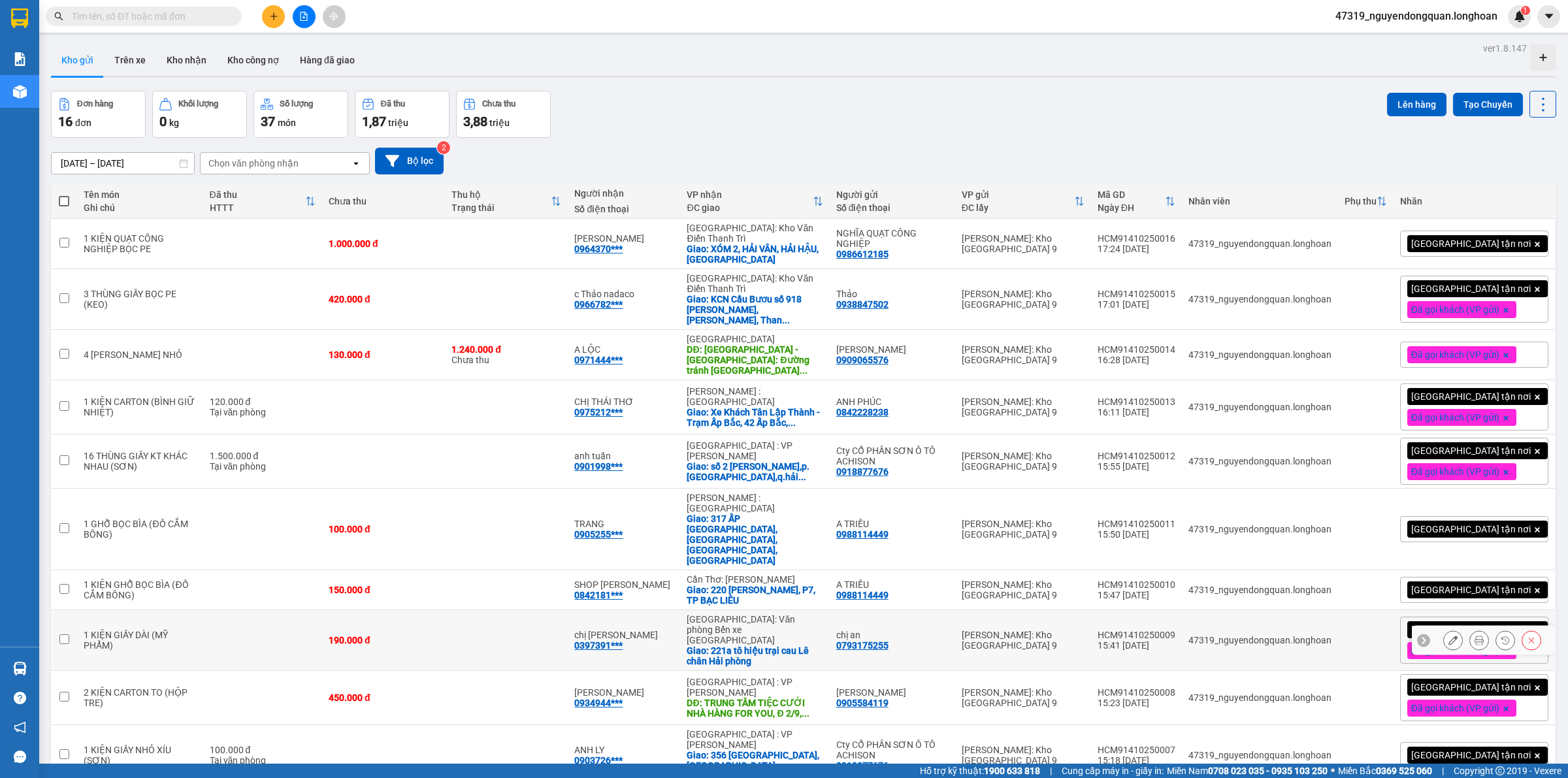
scroll to position [328, 0]
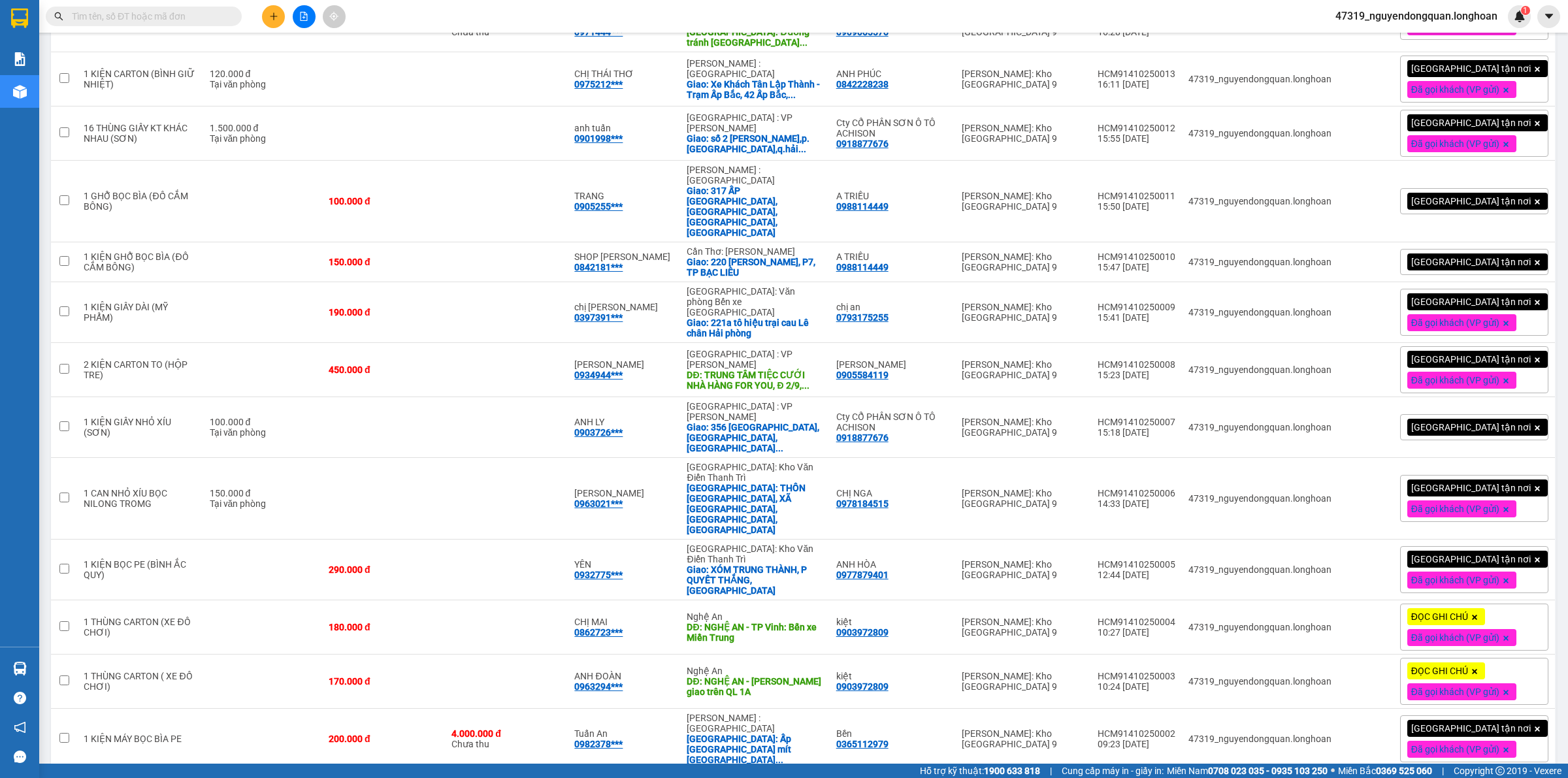
click at [1430, 777] on span "Nhãn" at bounding box center [1418, 789] width 23 height 11
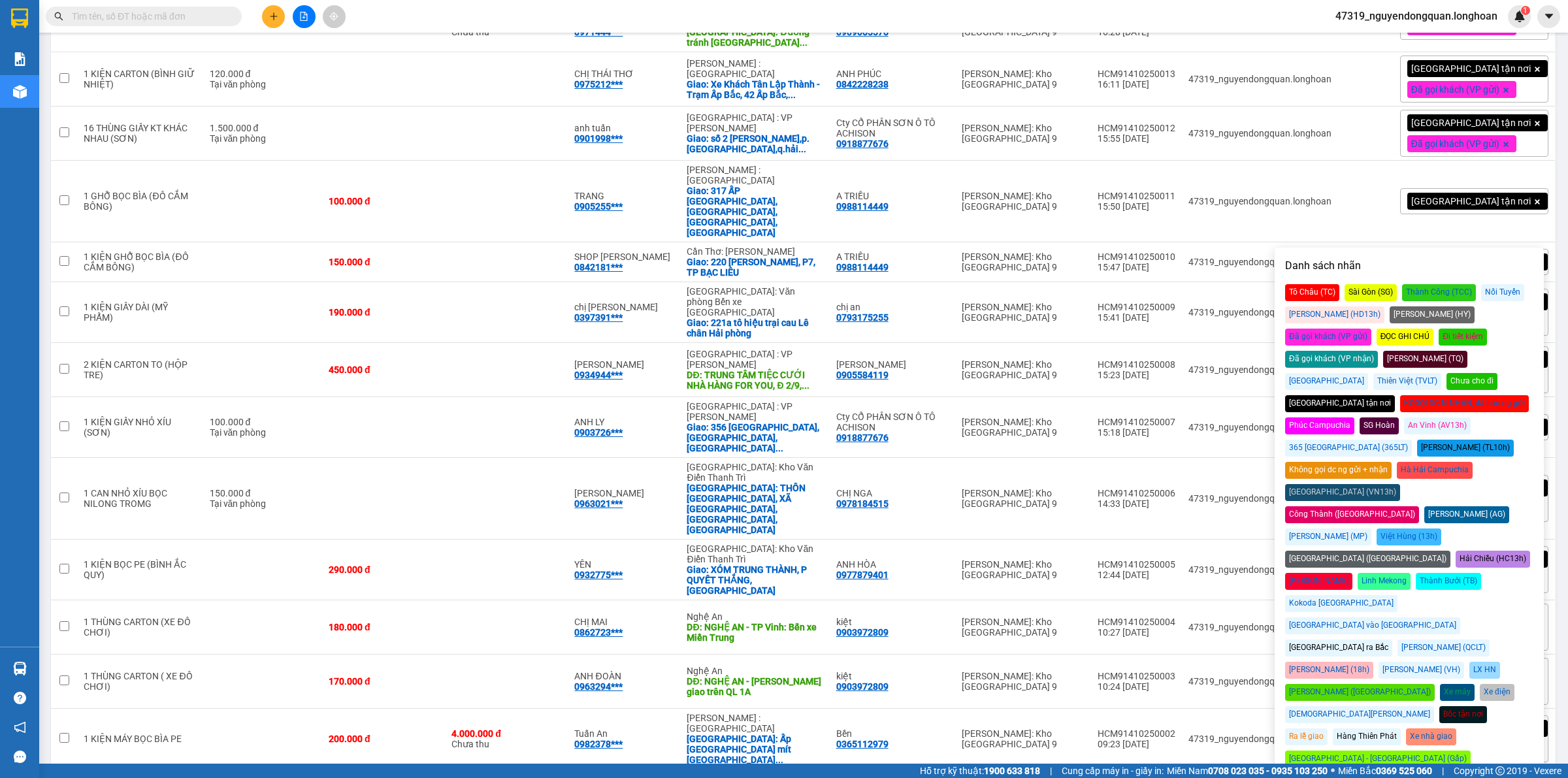
click at [1371, 329] on div "Đã gọi khách (VP gửi)" at bounding box center [1328, 337] width 86 height 17
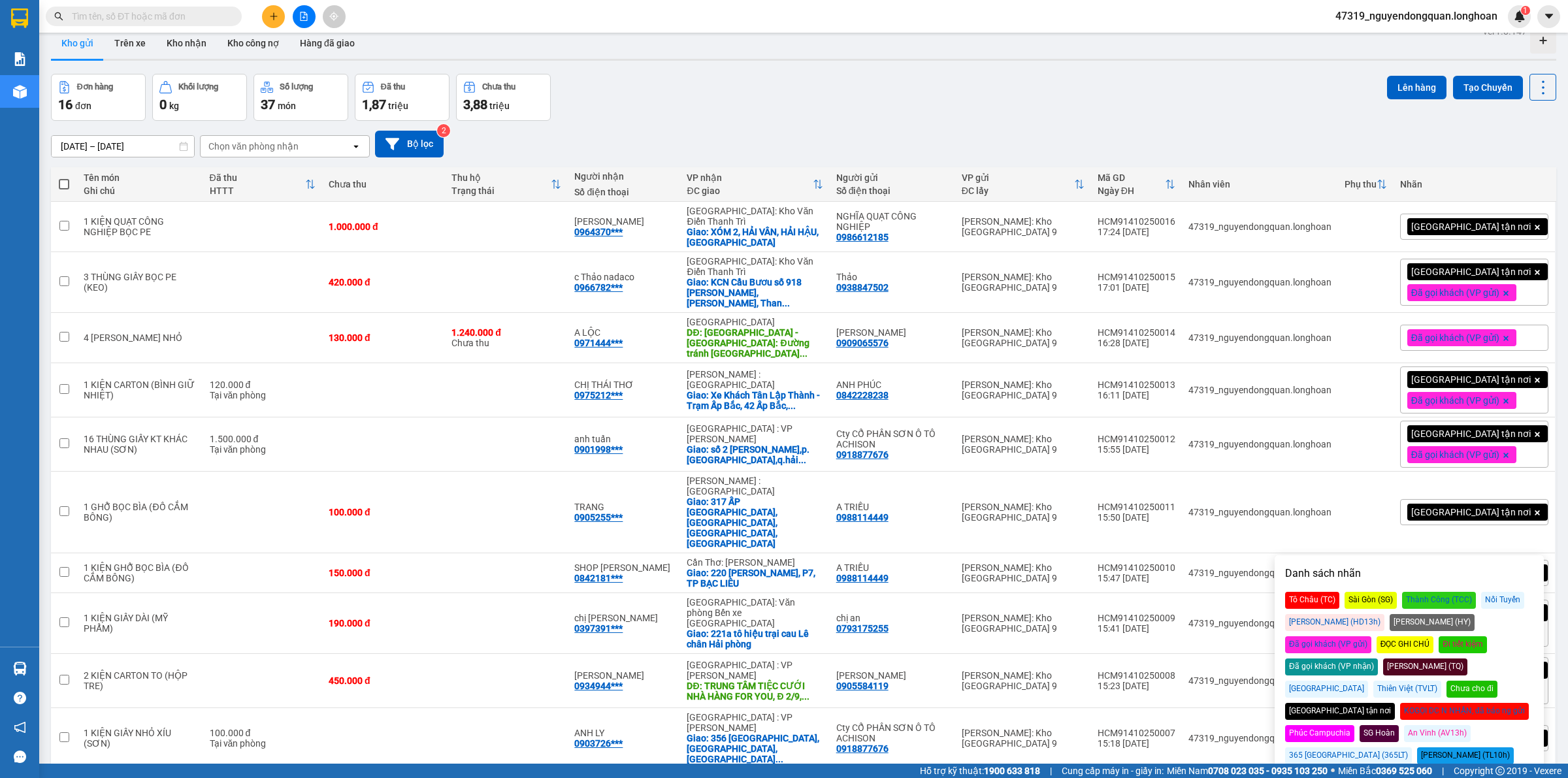
scroll to position [0, 0]
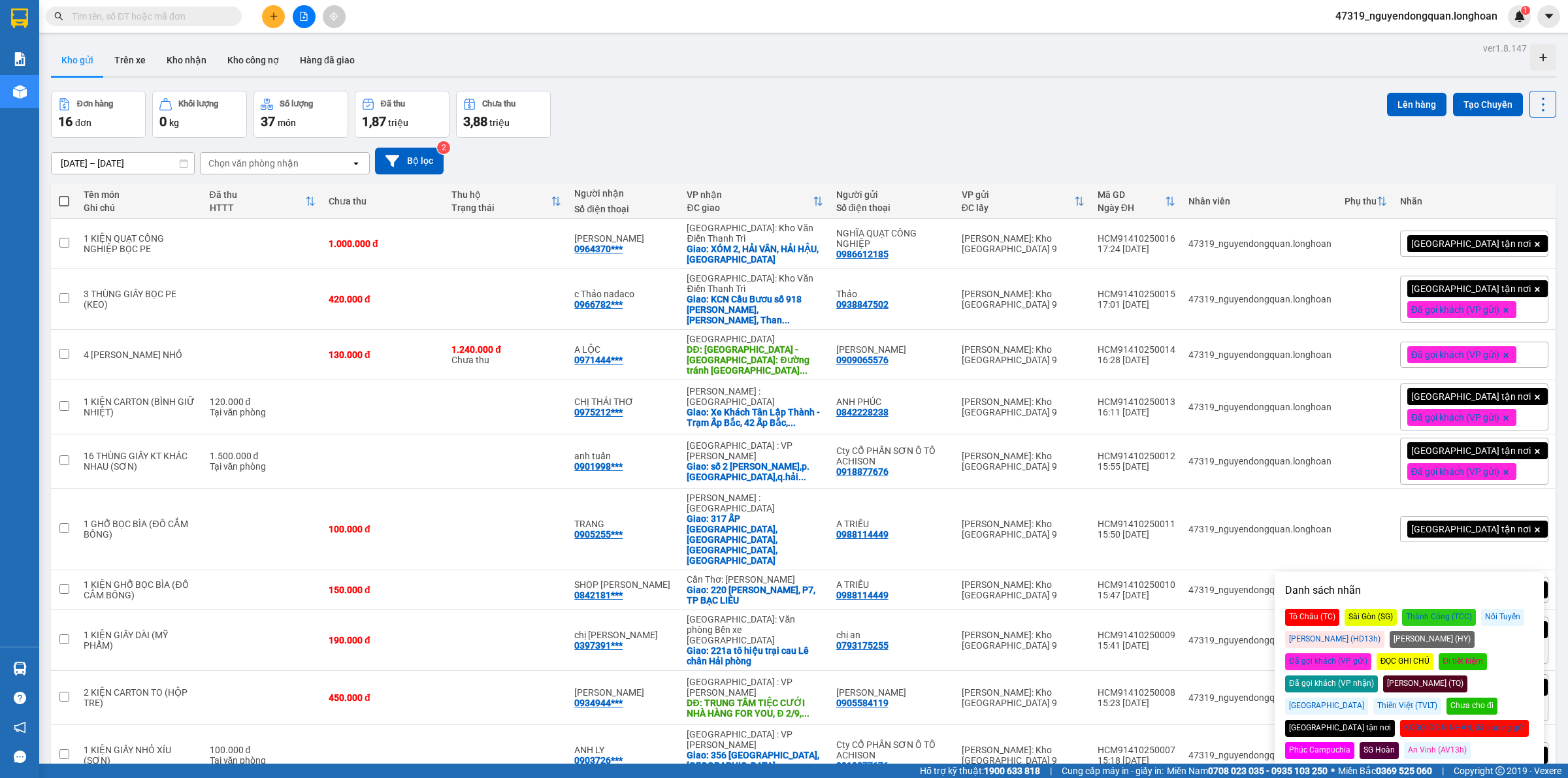
click at [1151, 135] on div "Đơn hàng 16 đơn Khối lượng 0 kg Số lượng 37 món Đã thu 1,87 triệu Chưa thu 3,88…" at bounding box center [804, 114] width 1505 height 47
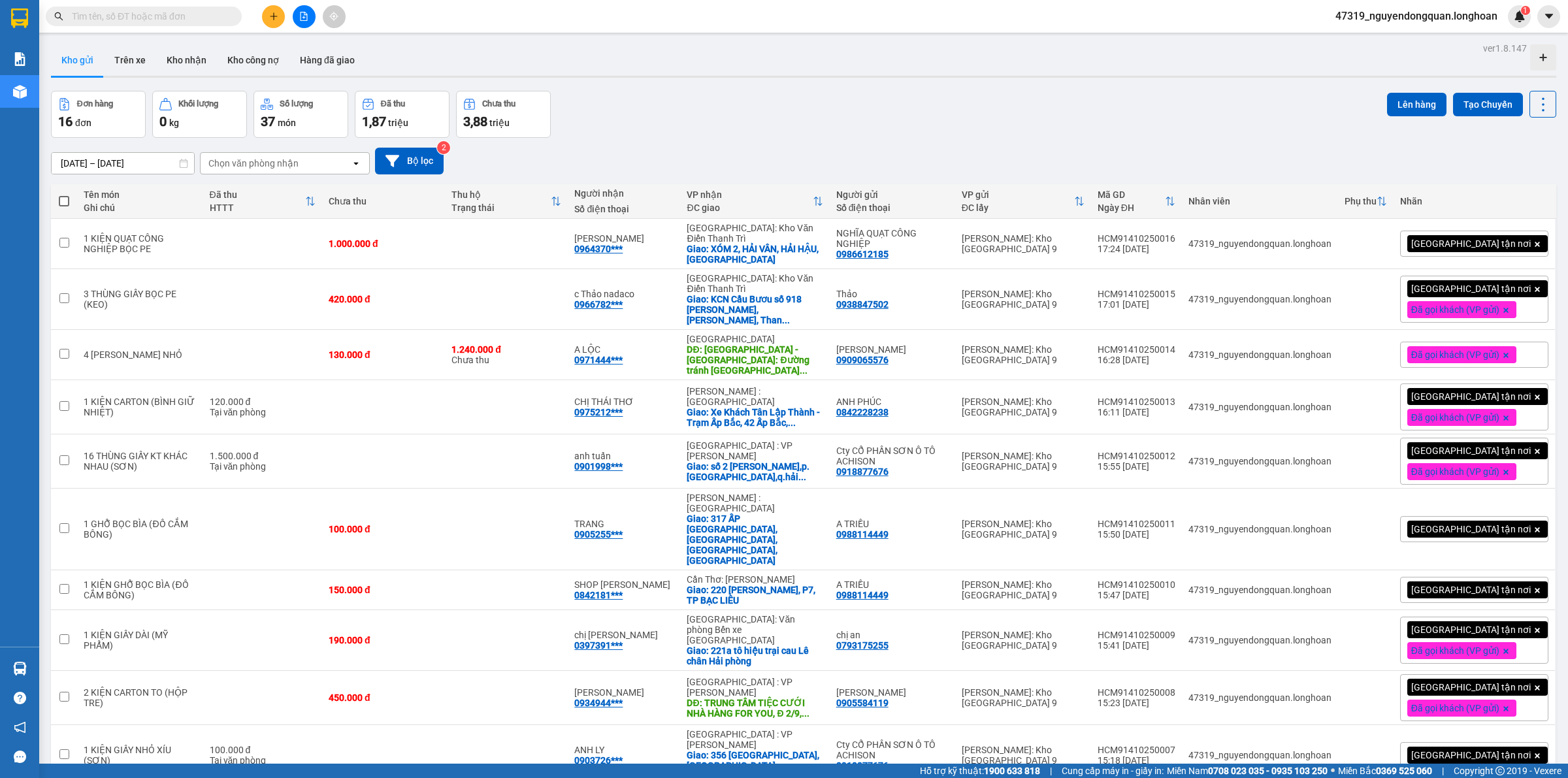
click at [213, 17] on input "text" at bounding box center [148, 17] width 154 height 15
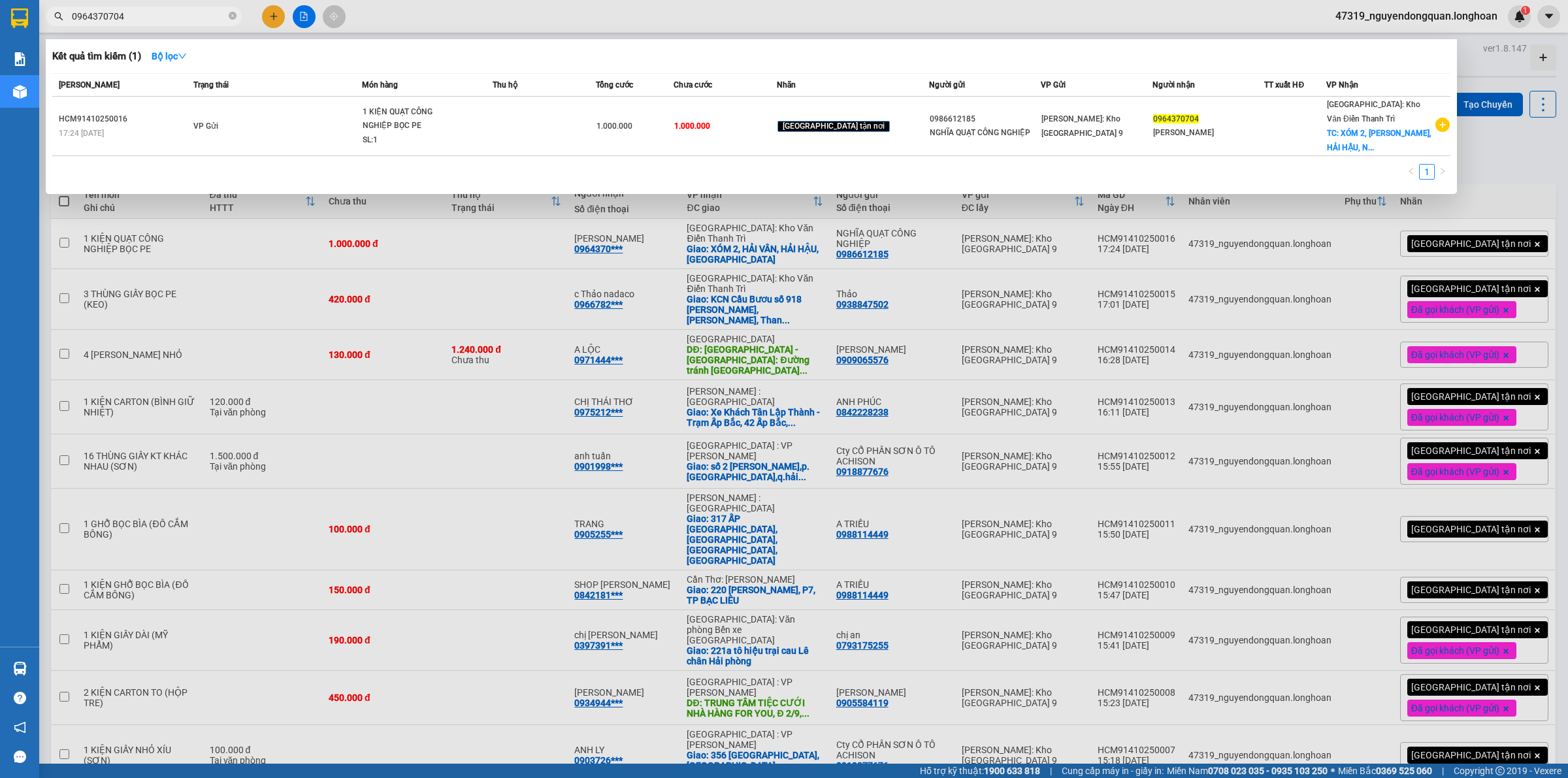
type input "0964370704"
click at [951, 224] on div at bounding box center [784, 389] width 1568 height 778
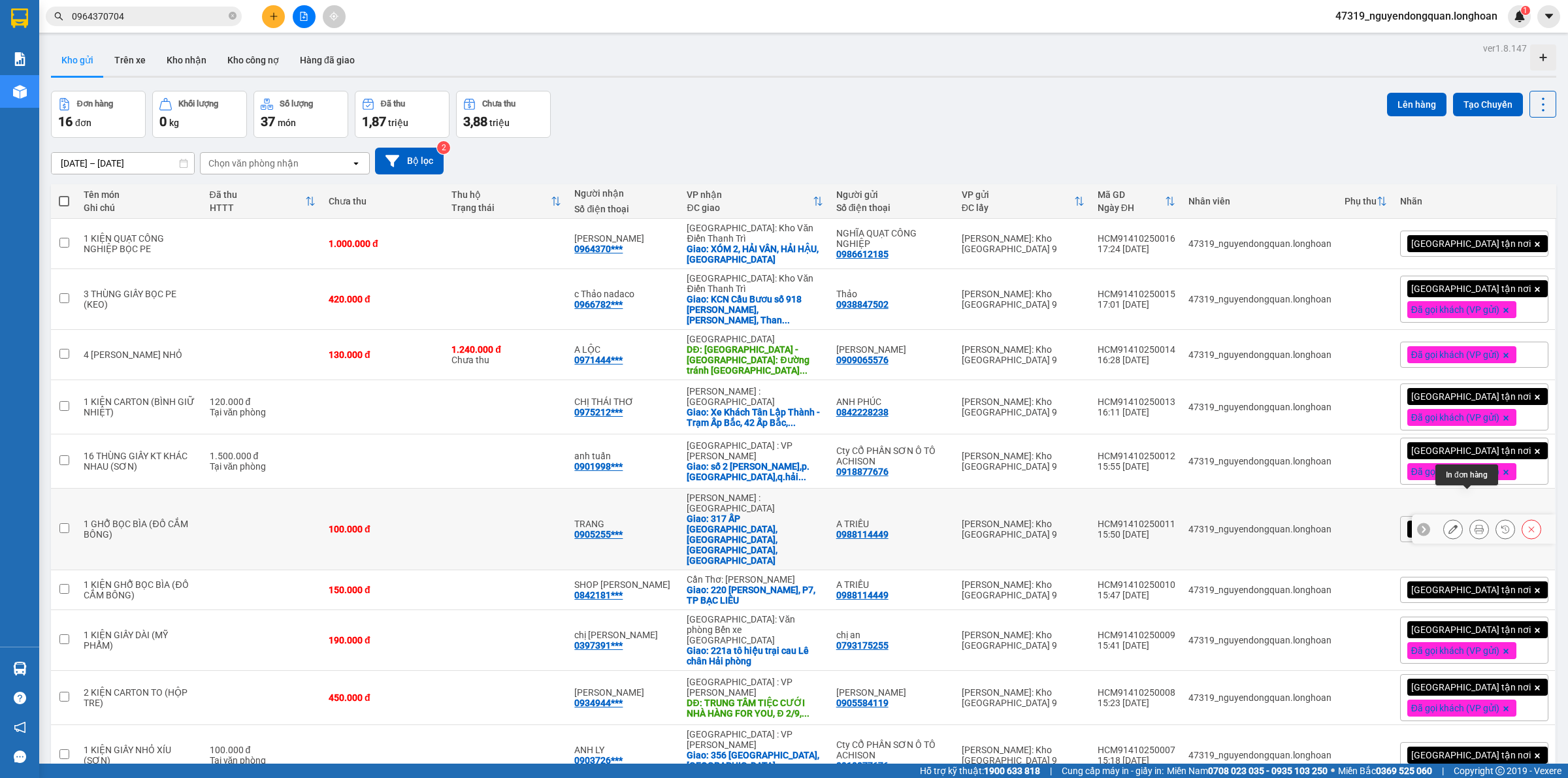
click at [1475, 525] on icon at bounding box center [1479, 529] width 9 height 9
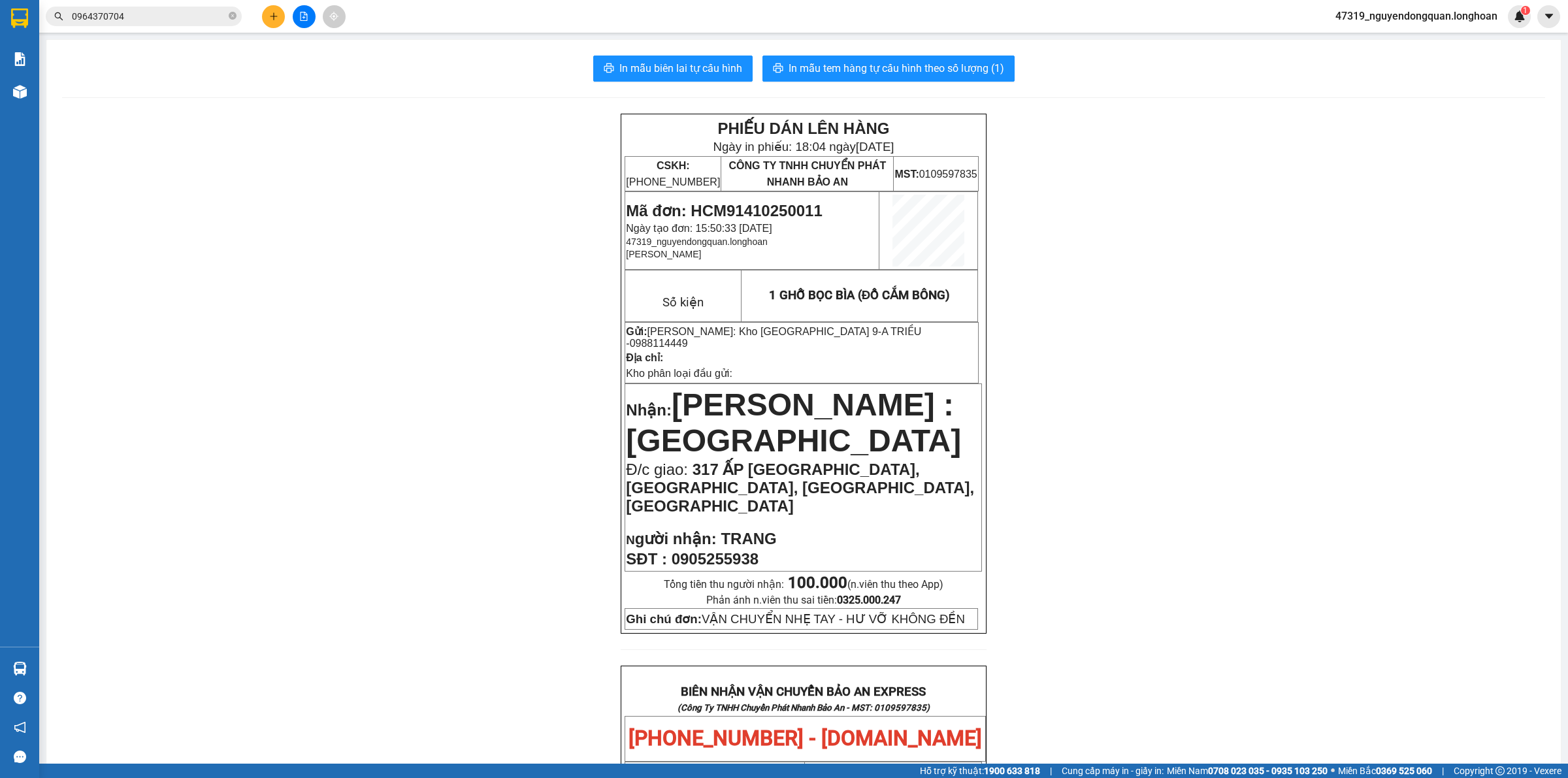
click at [442, 402] on div "PHIẾU DÁN LÊN HÀNG Ngày in phiếu: 18:04 [DATE] CSKH: [PHONE_NUMBER] CÔNG TY TNH…" at bounding box center [804, 773] width 1483 height 1318
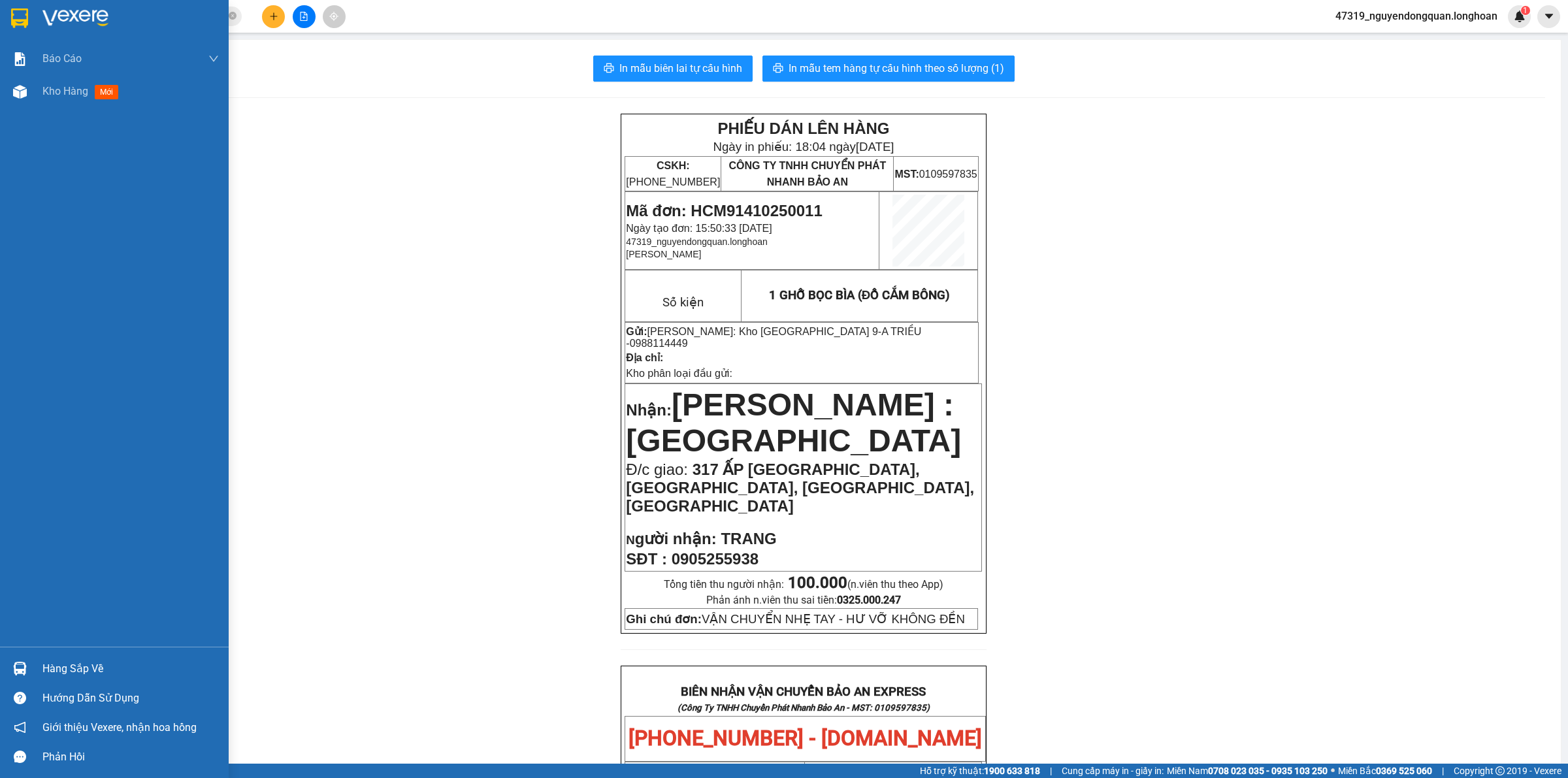
click at [24, 27] on img at bounding box center [20, 19] width 17 height 20
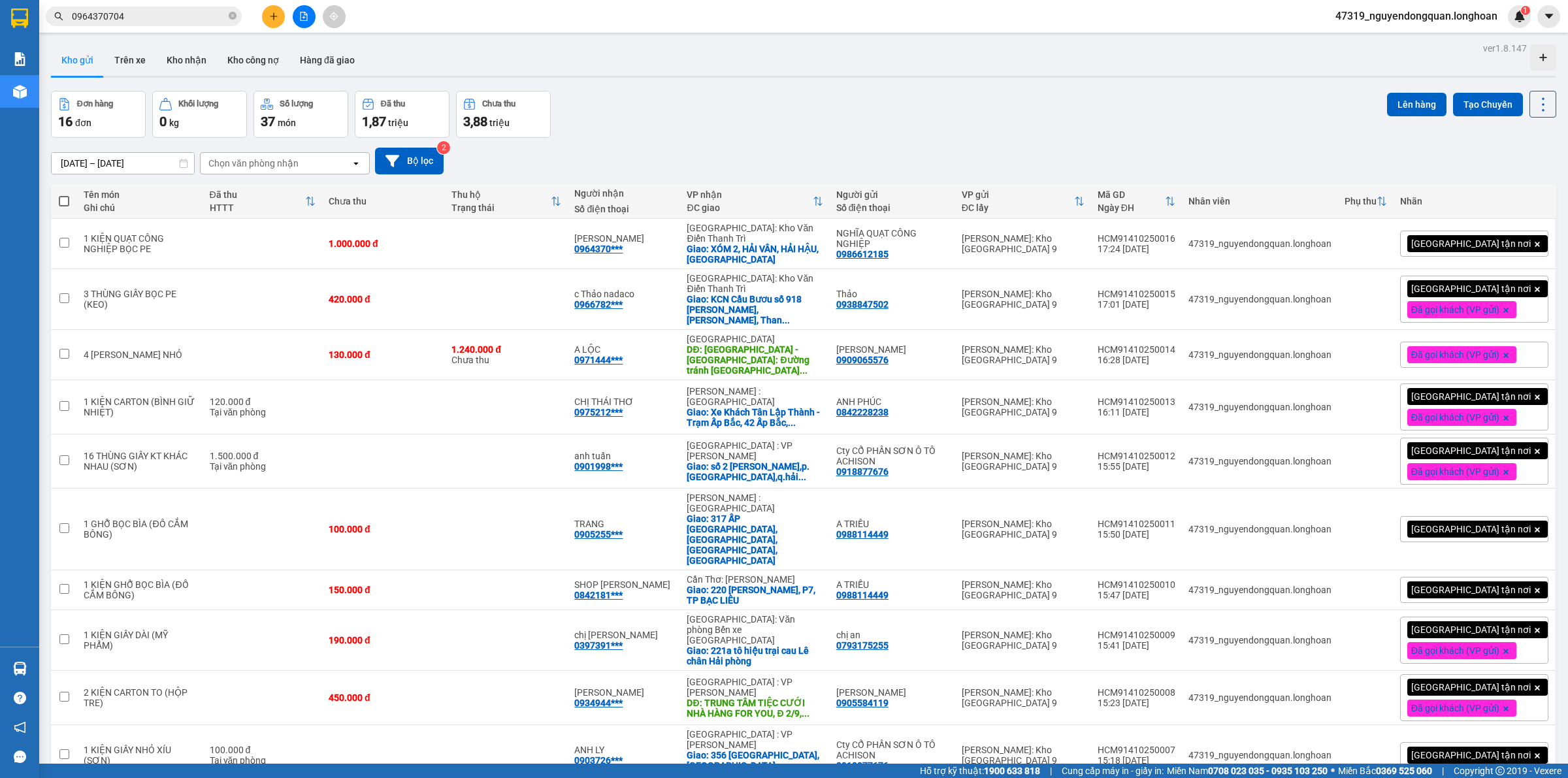
click at [1508, 516] on div "[GEOGRAPHIC_DATA] tận nơi" at bounding box center [1474, 529] width 148 height 26
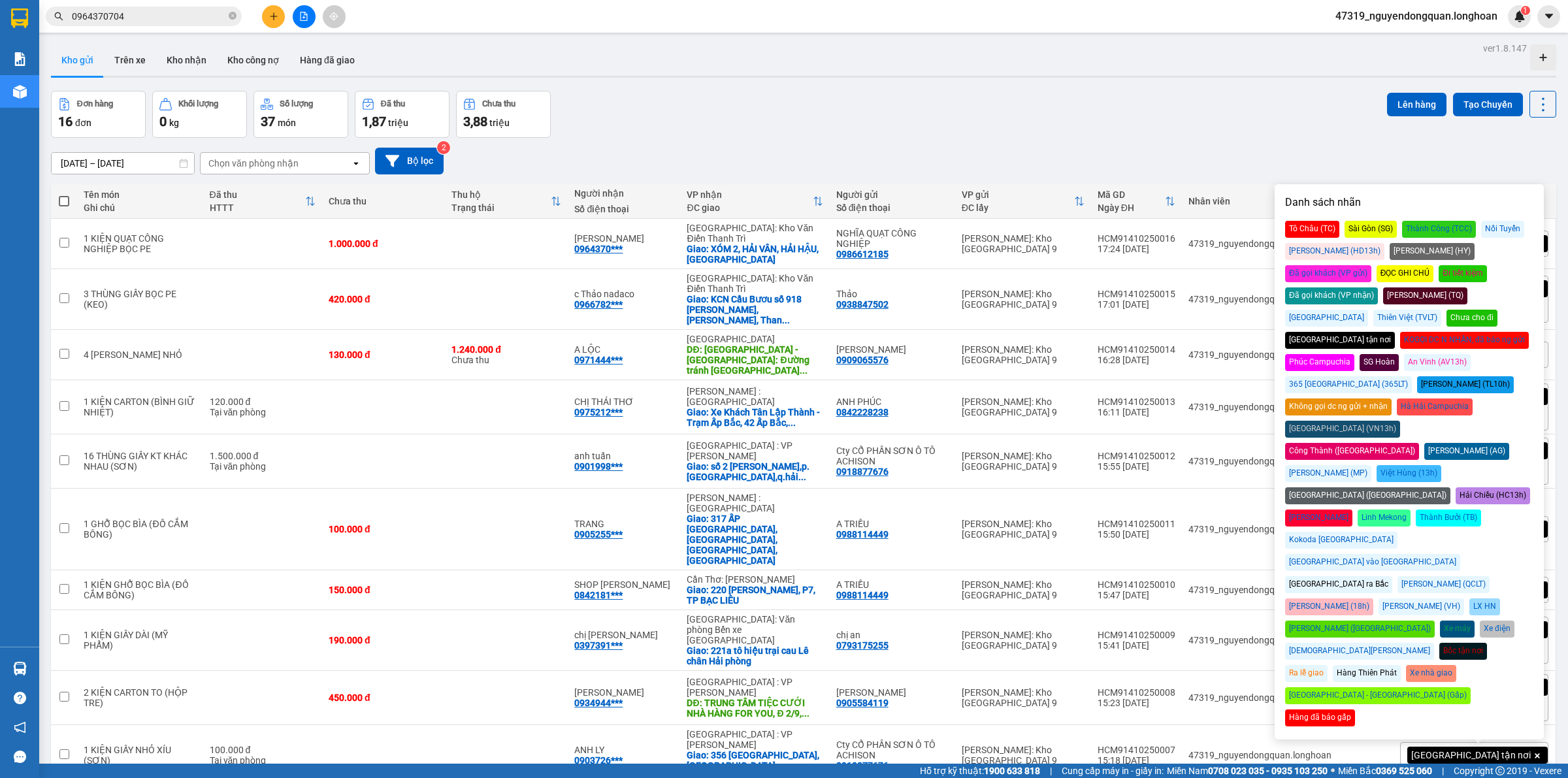
click at [1371, 265] on div "Đã gọi khách (VP gửi)" at bounding box center [1328, 274] width 86 height 17
click at [1369, 188] on div "Danh sách nhãn Tô Châu (TC) [GEOGRAPHIC_DATA] (SG) Thành Công (TCC) Nối Tuyến H…" at bounding box center [1409, 462] width 261 height 547
click at [1336, 158] on div "[DATE] – [DATE] Press the down arrow key to interact with the calendar and sele…" at bounding box center [804, 161] width 1505 height 27
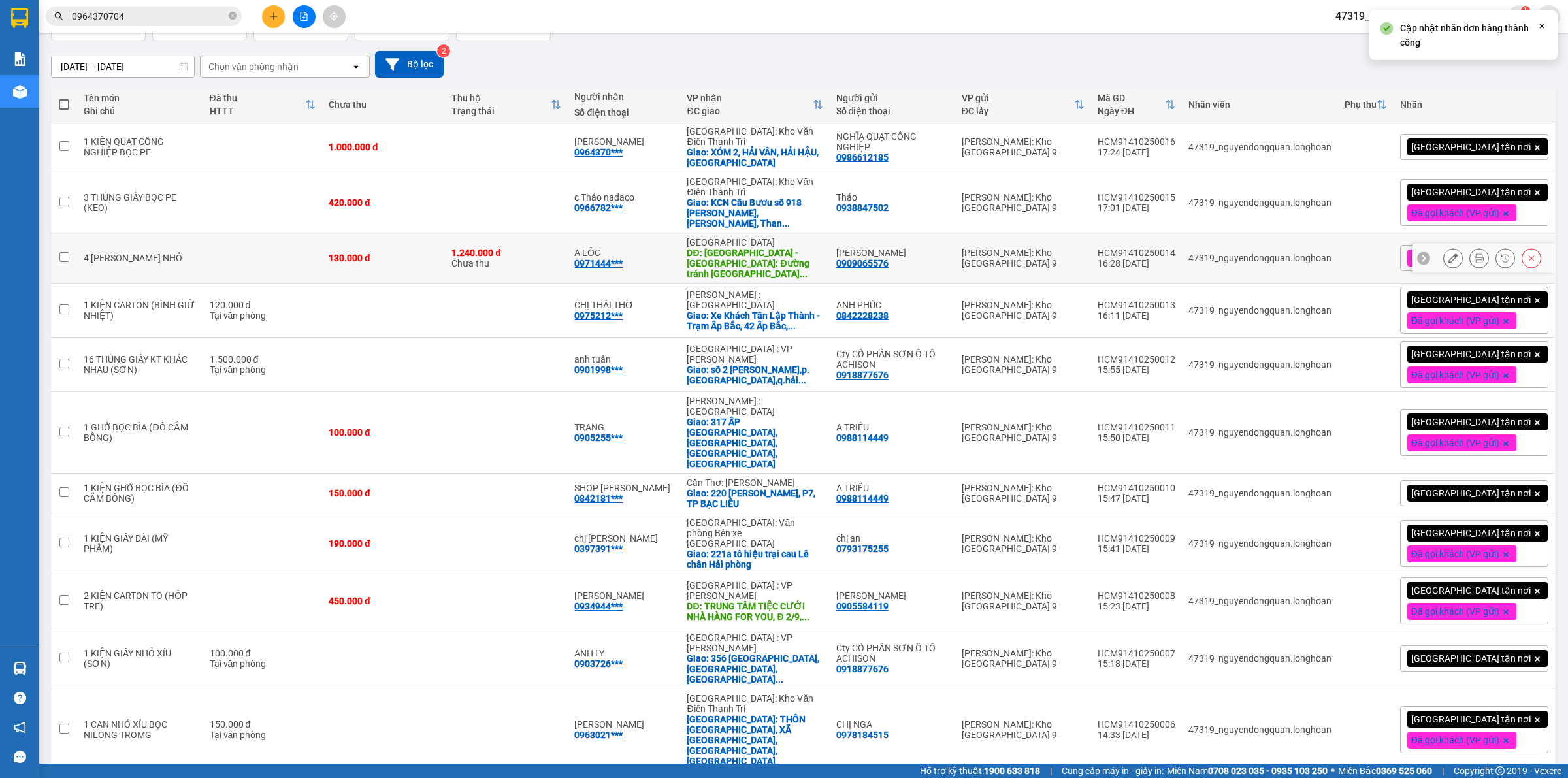
scroll to position [136, 0]
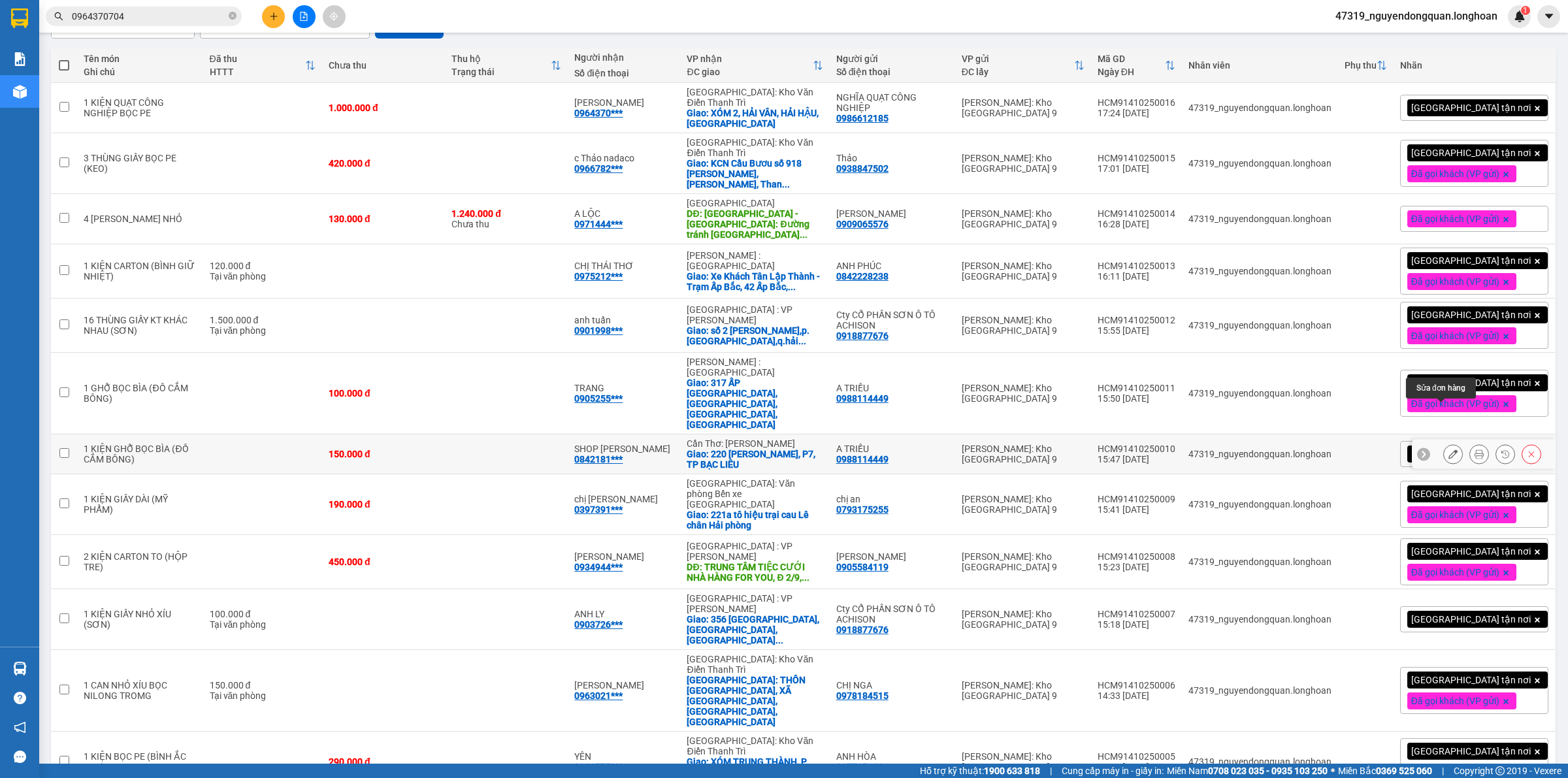
click at [1470, 443] on button at bounding box center [1479, 455] width 19 height 23
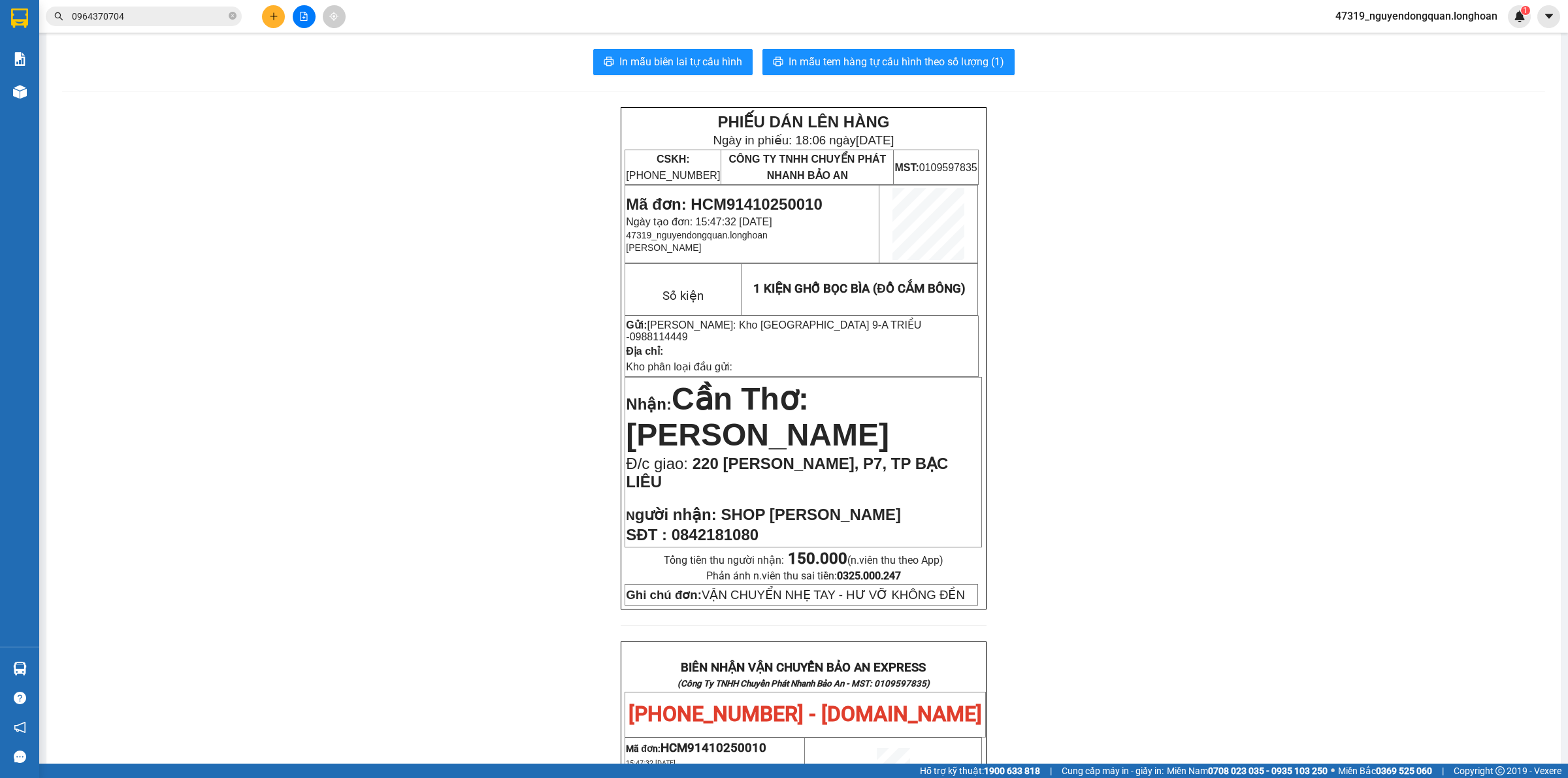
scroll to position [1, 0]
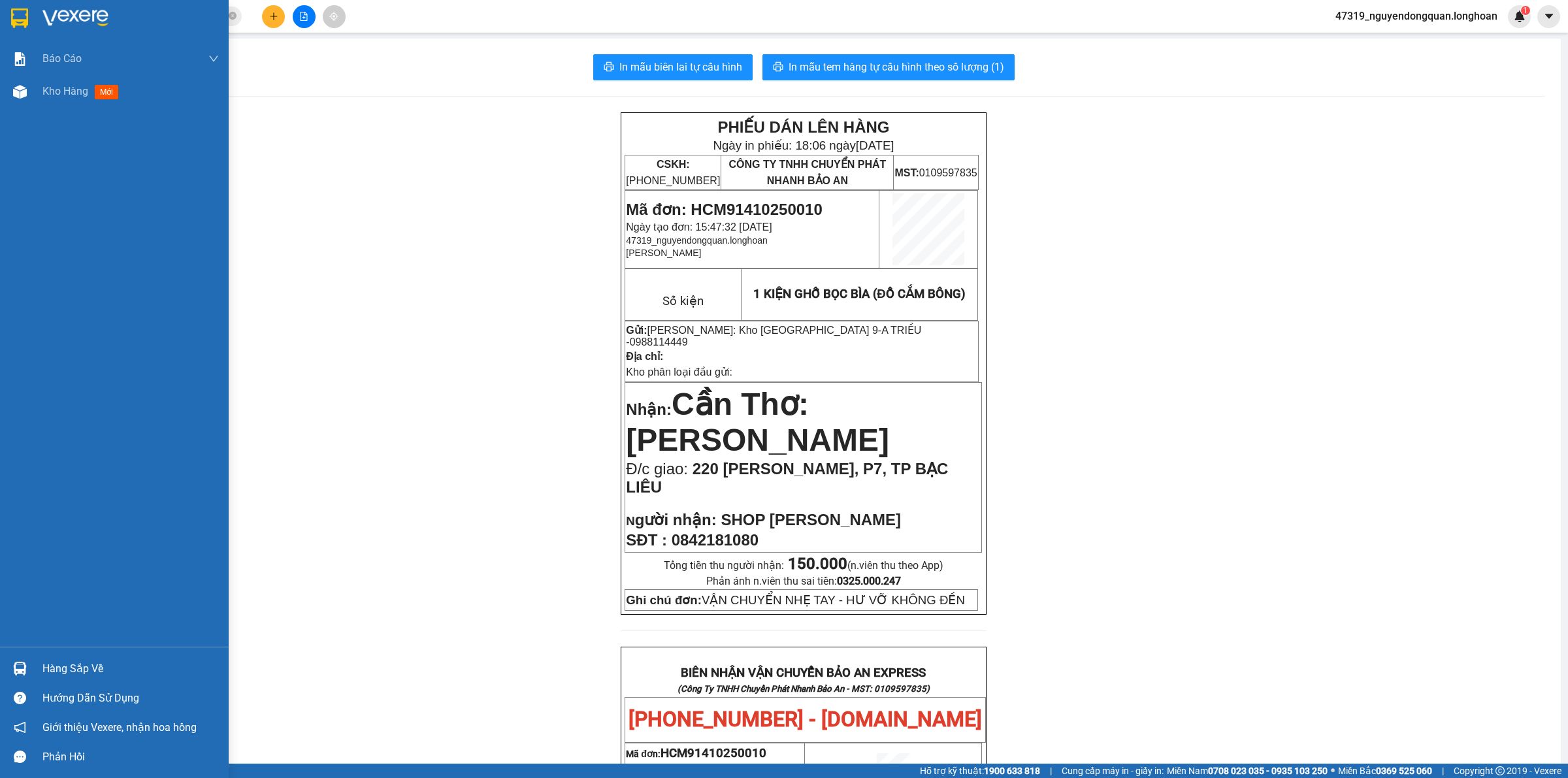
click at [12, 12] on img at bounding box center [20, 19] width 17 height 20
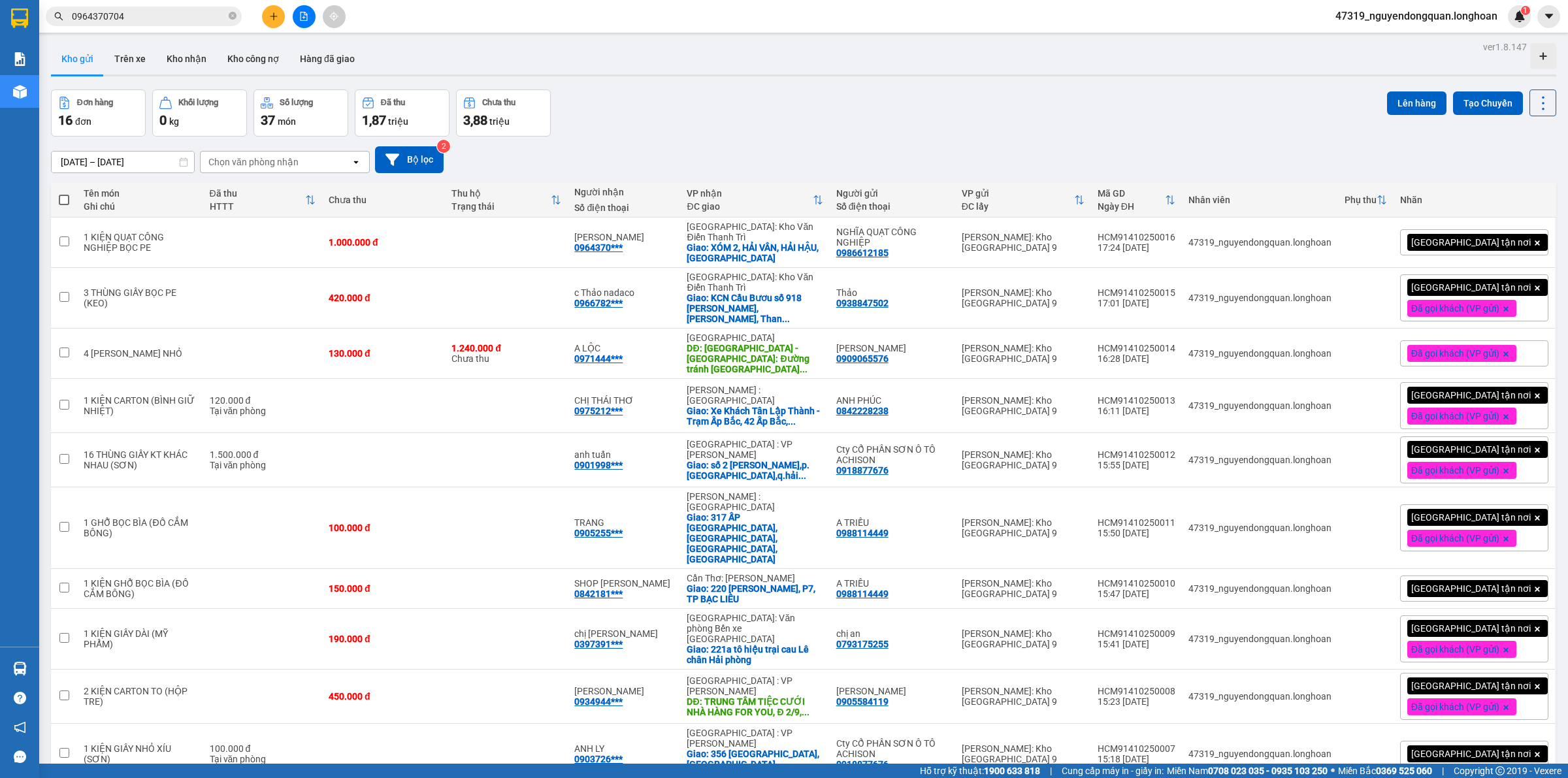
click at [1519, 576] on div "[GEOGRAPHIC_DATA] tận nơi" at bounding box center [1474, 588] width 148 height 26
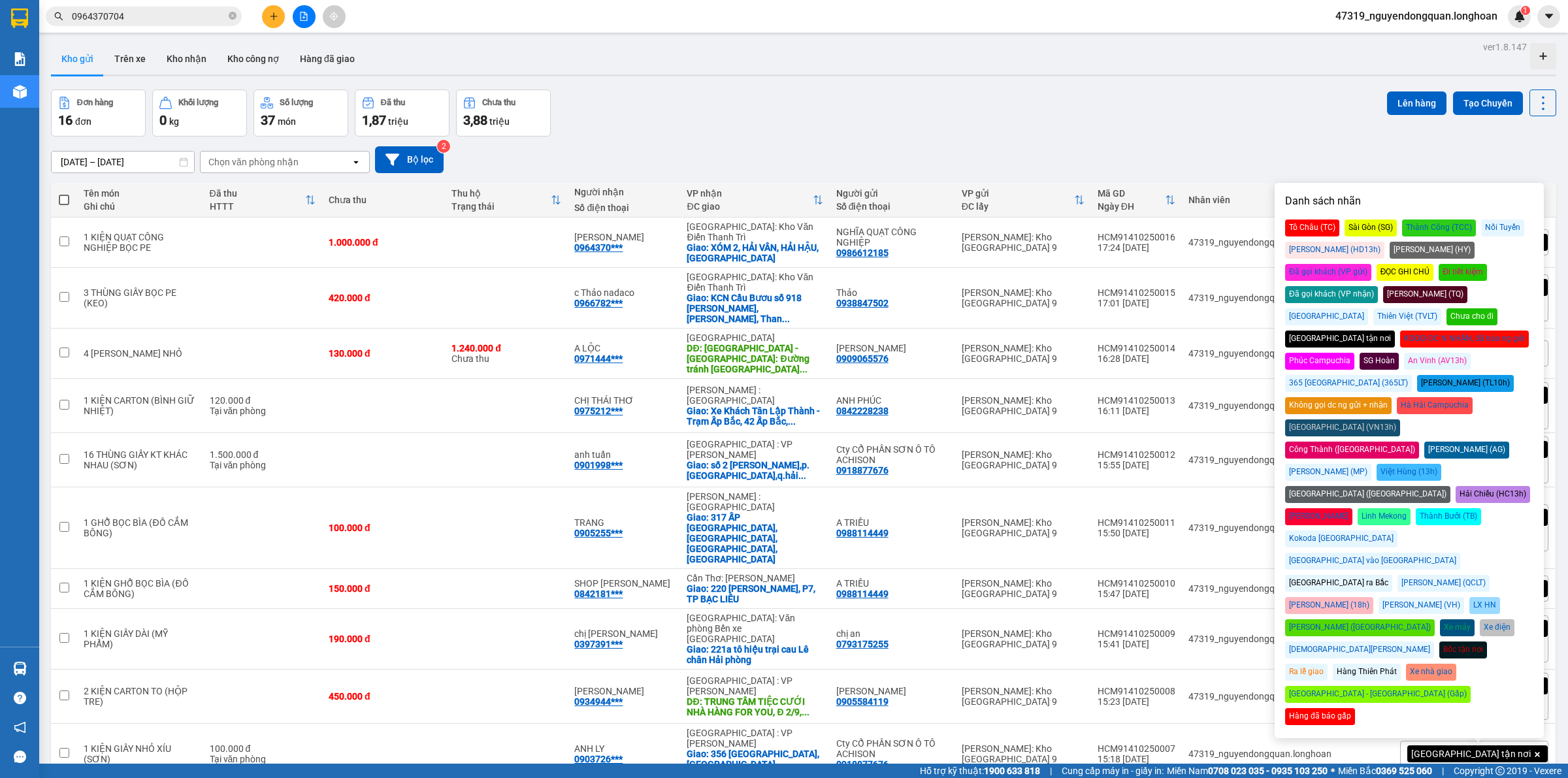
click at [1371, 264] on div "Đã gọi khách (VP gửi)" at bounding box center [1328, 272] width 86 height 17
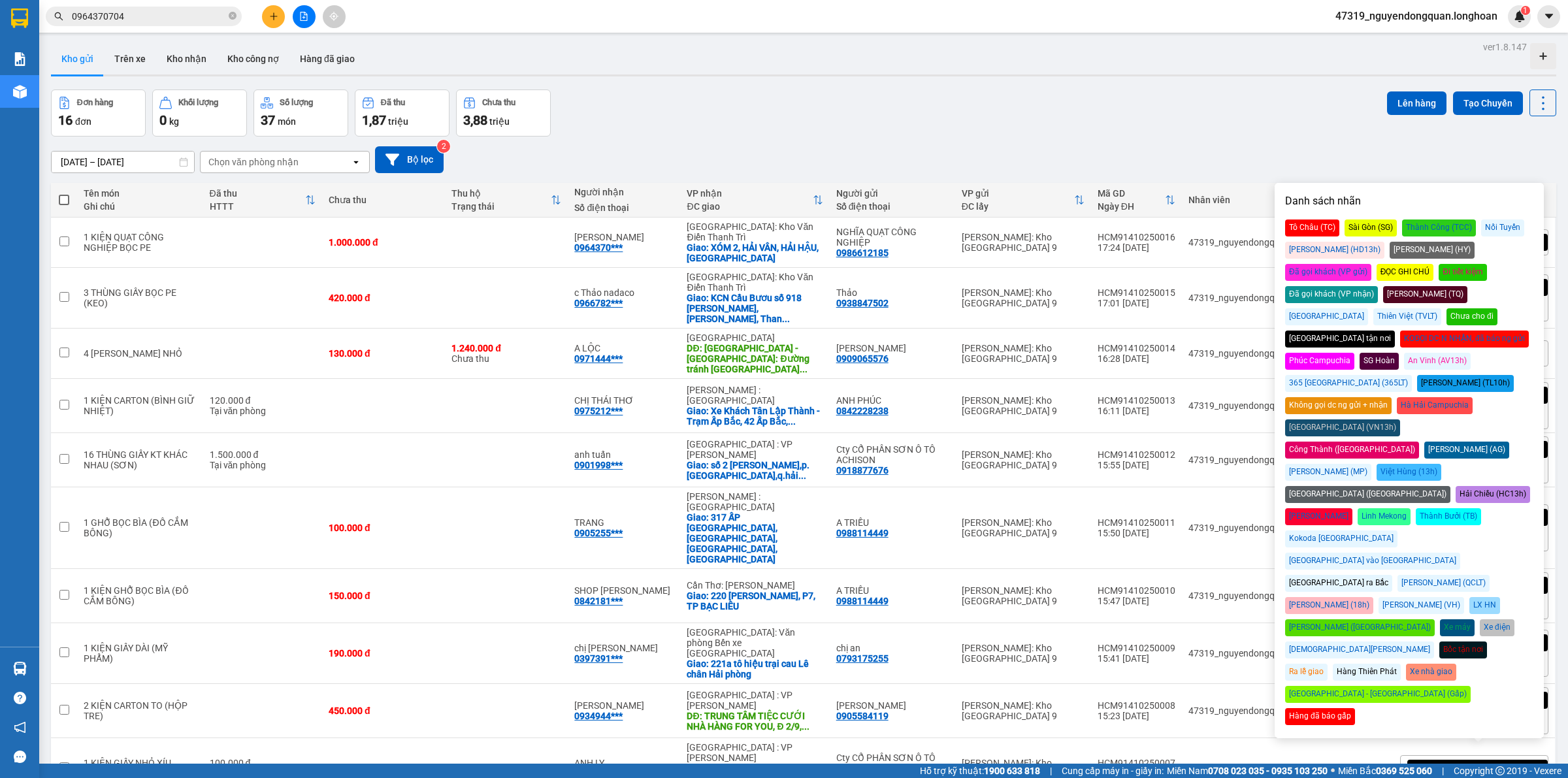
click at [1259, 67] on div "Kho gửi Trên xe Kho nhận Kho công nợ Hàng đã giao" at bounding box center [804, 60] width 1505 height 34
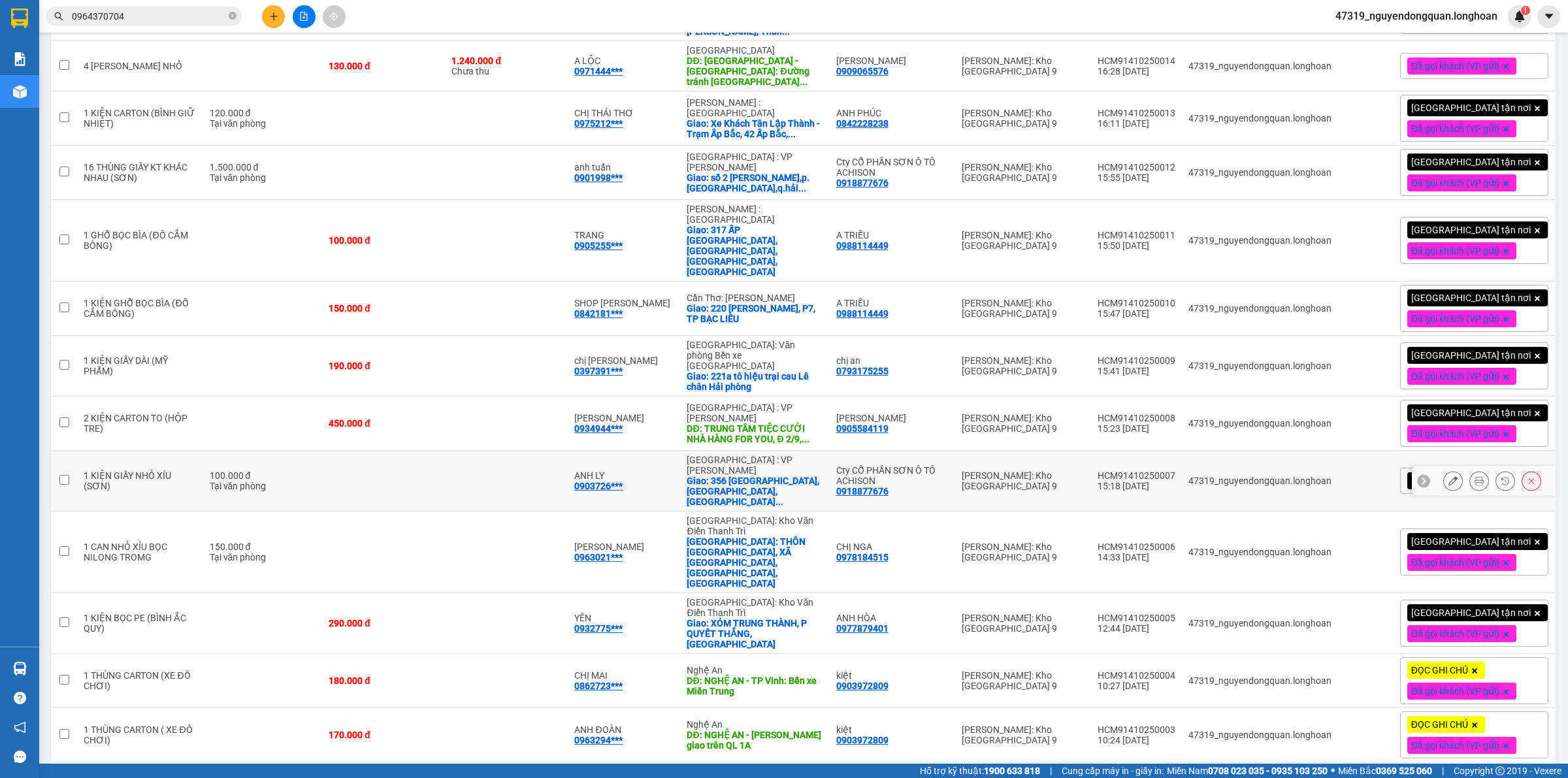
scroll to position [347, 0]
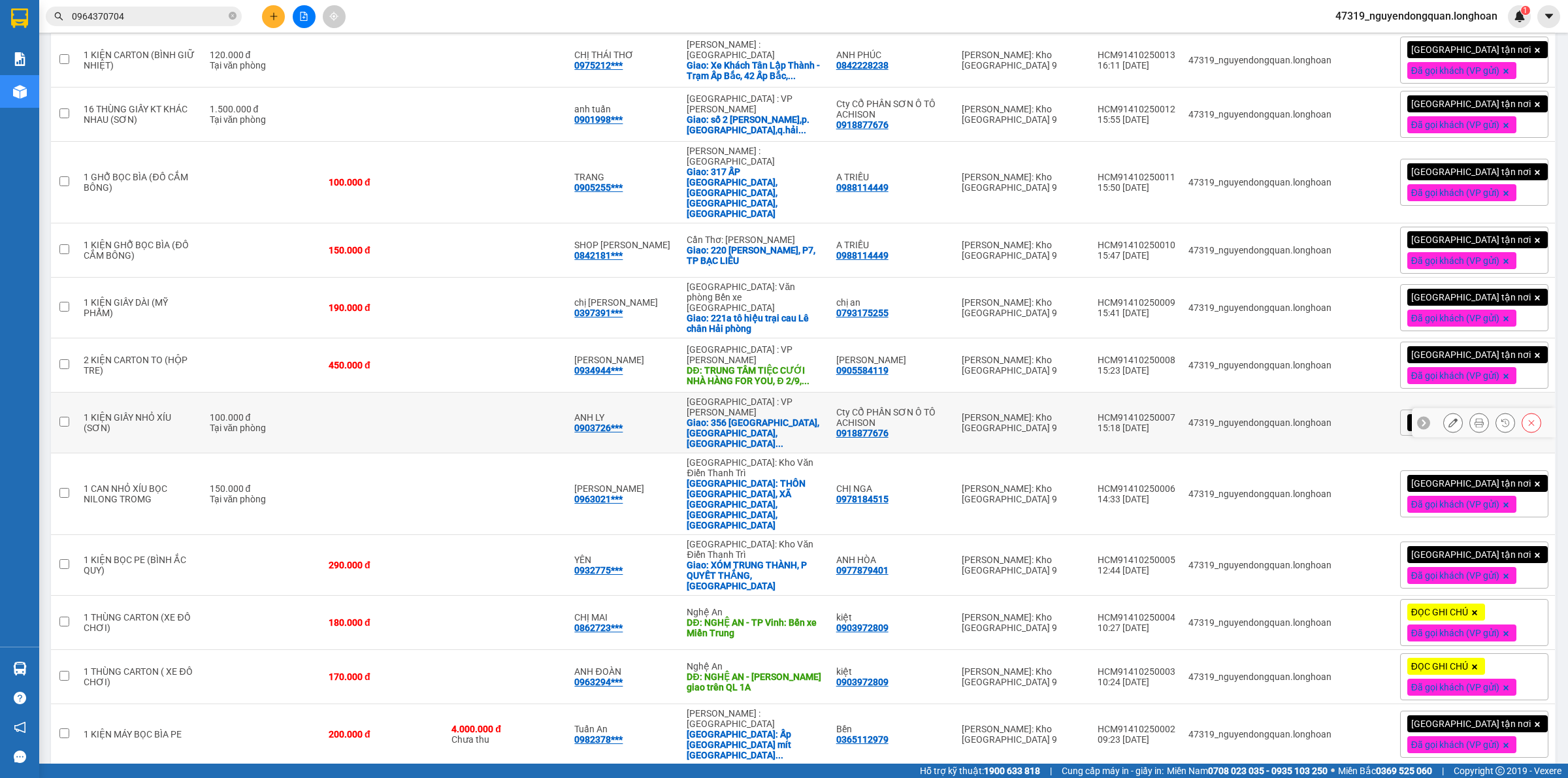
click at [1470, 412] on button at bounding box center [1479, 423] width 19 height 23
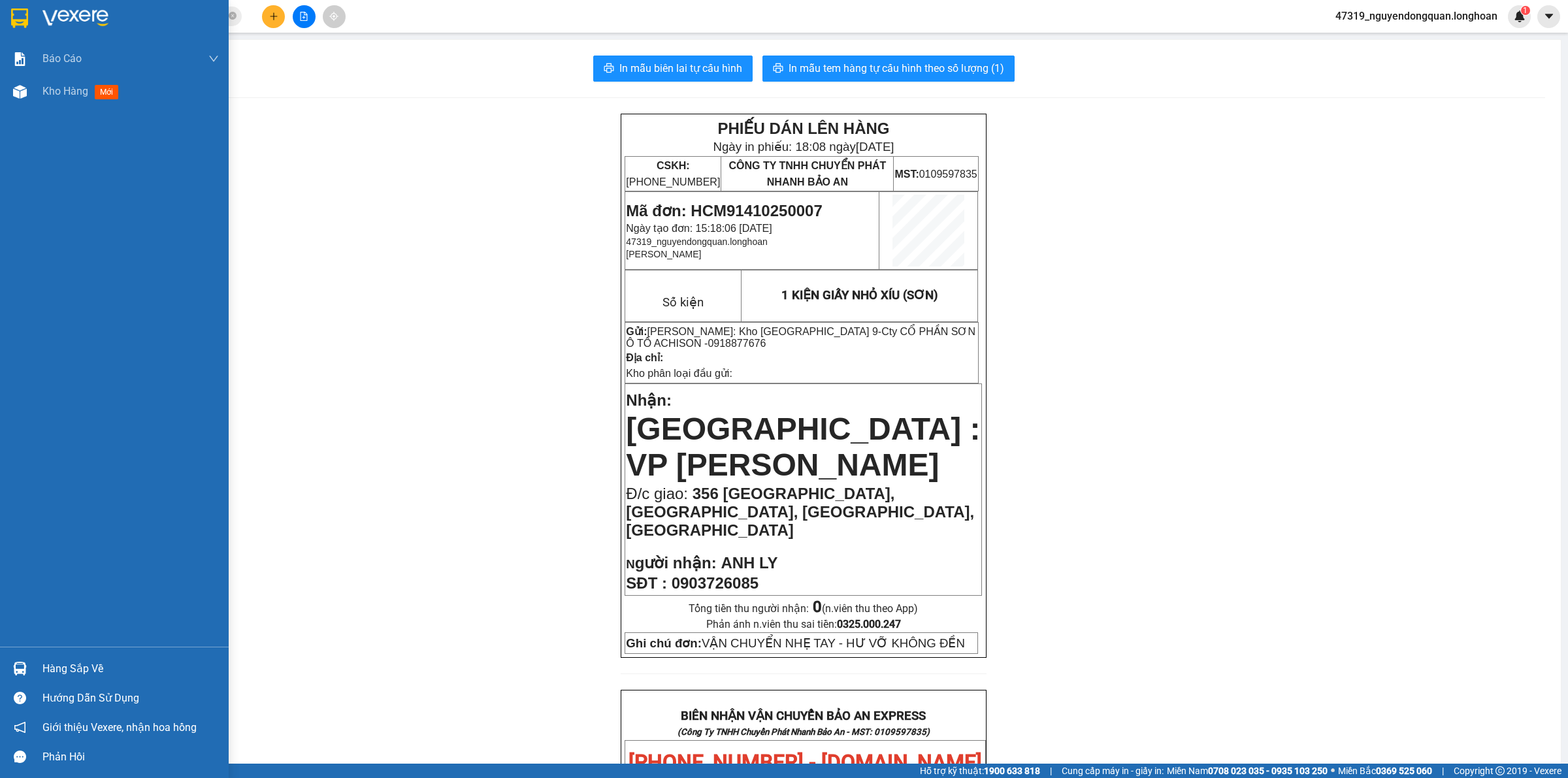
click at [26, 23] on img at bounding box center [20, 19] width 17 height 20
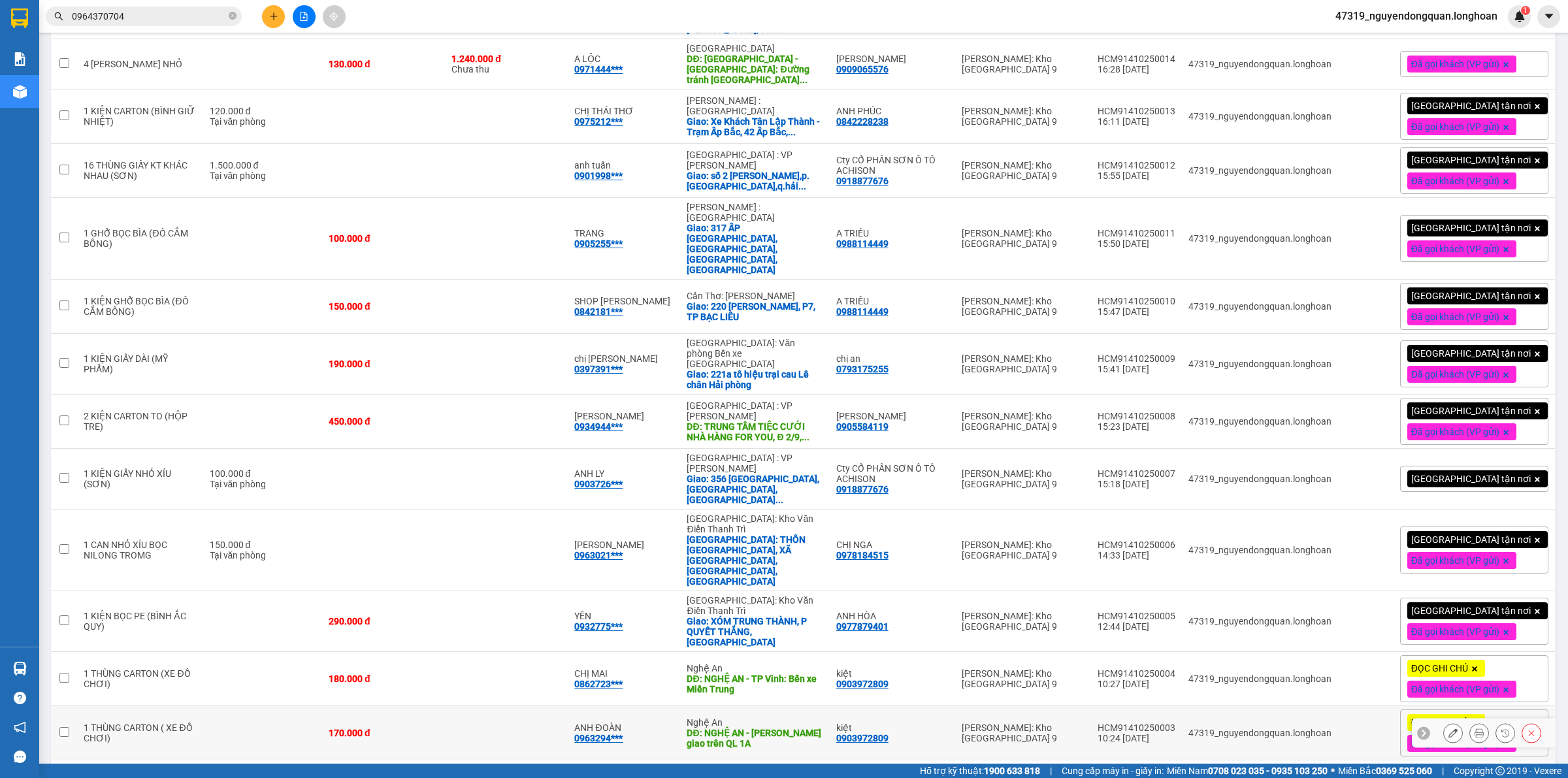
scroll to position [347, 0]
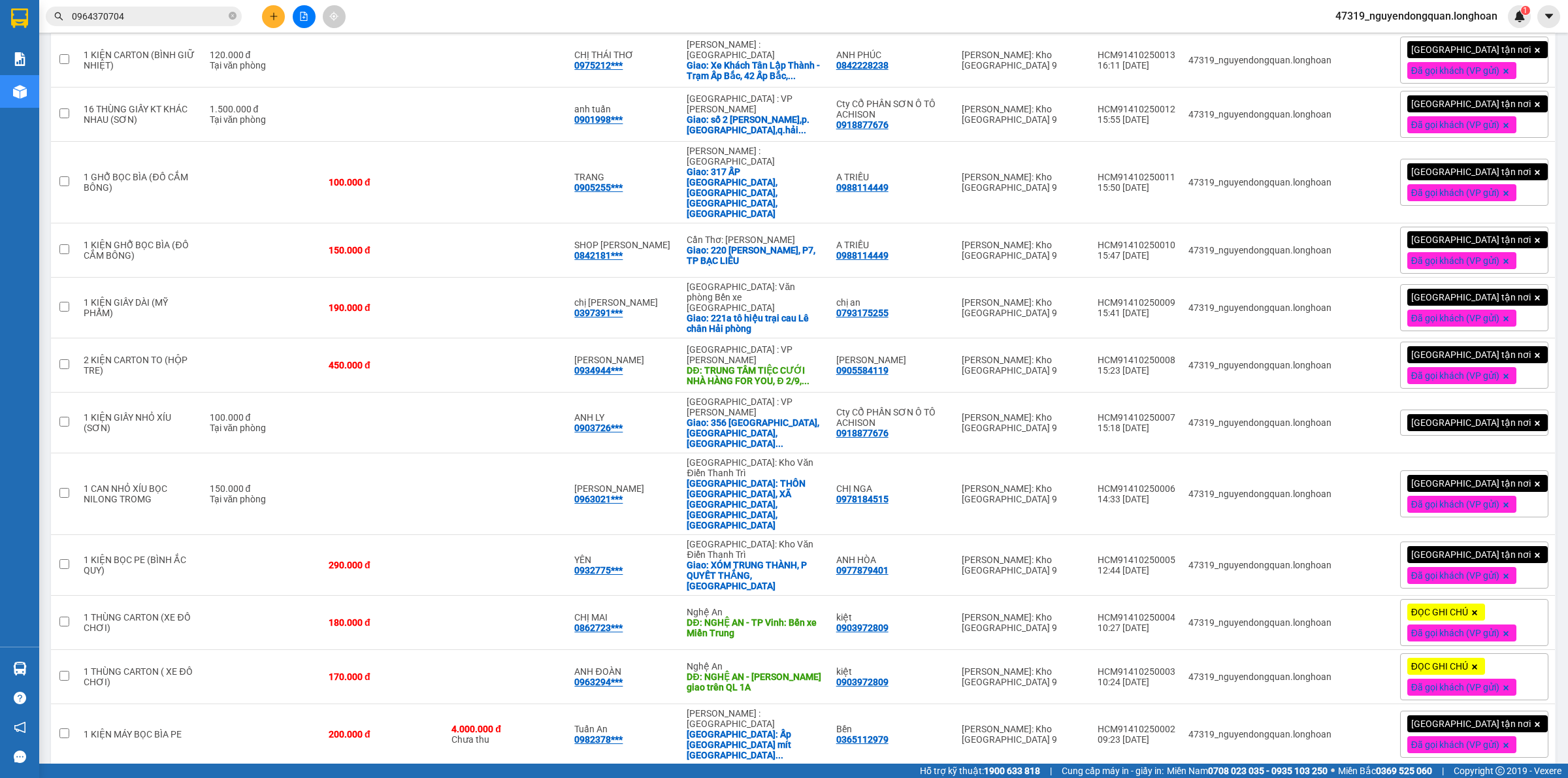
click at [1514, 410] on div "[GEOGRAPHIC_DATA] tận nơi" at bounding box center [1474, 422] width 148 height 26
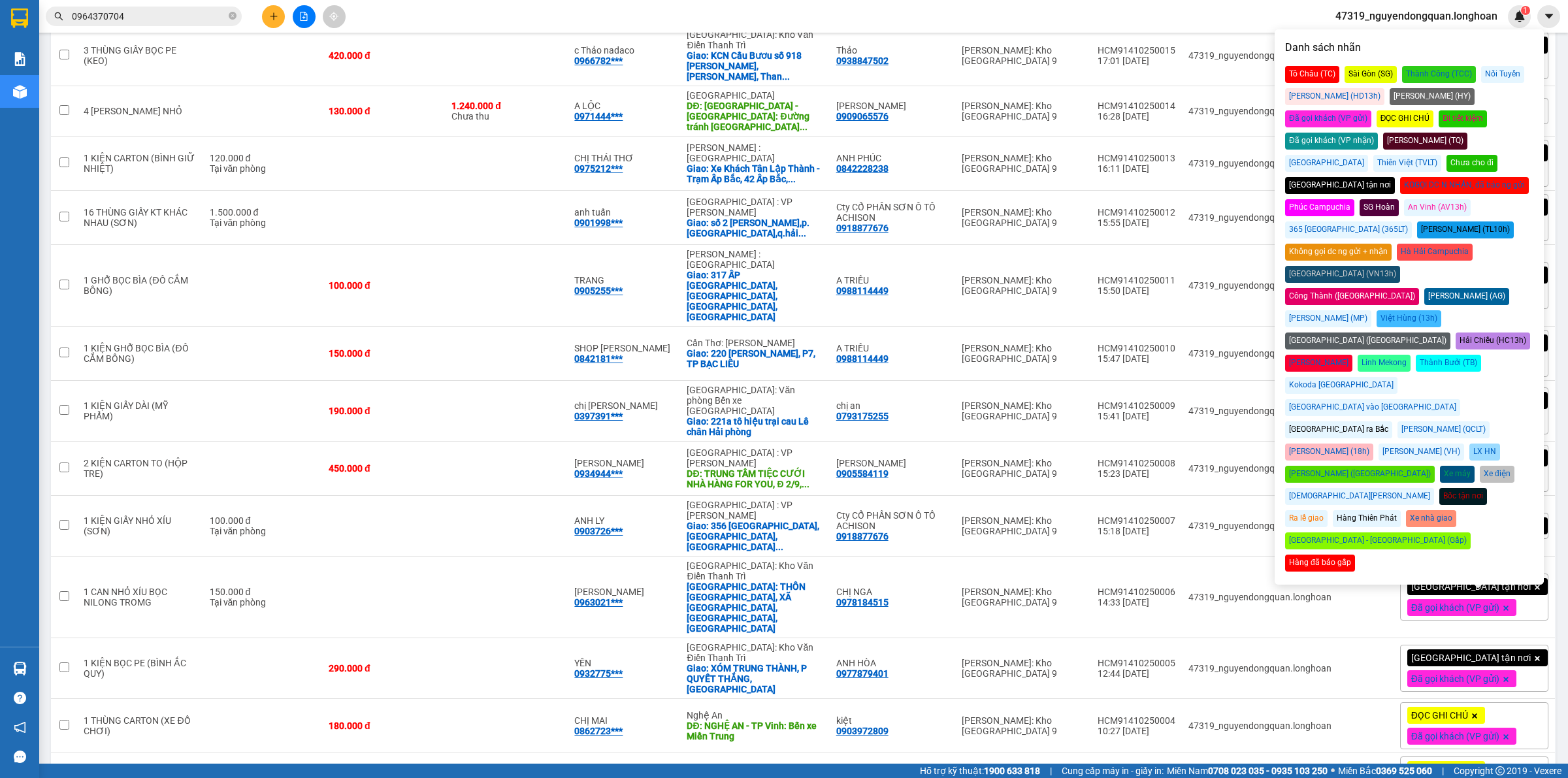
scroll to position [211, 0]
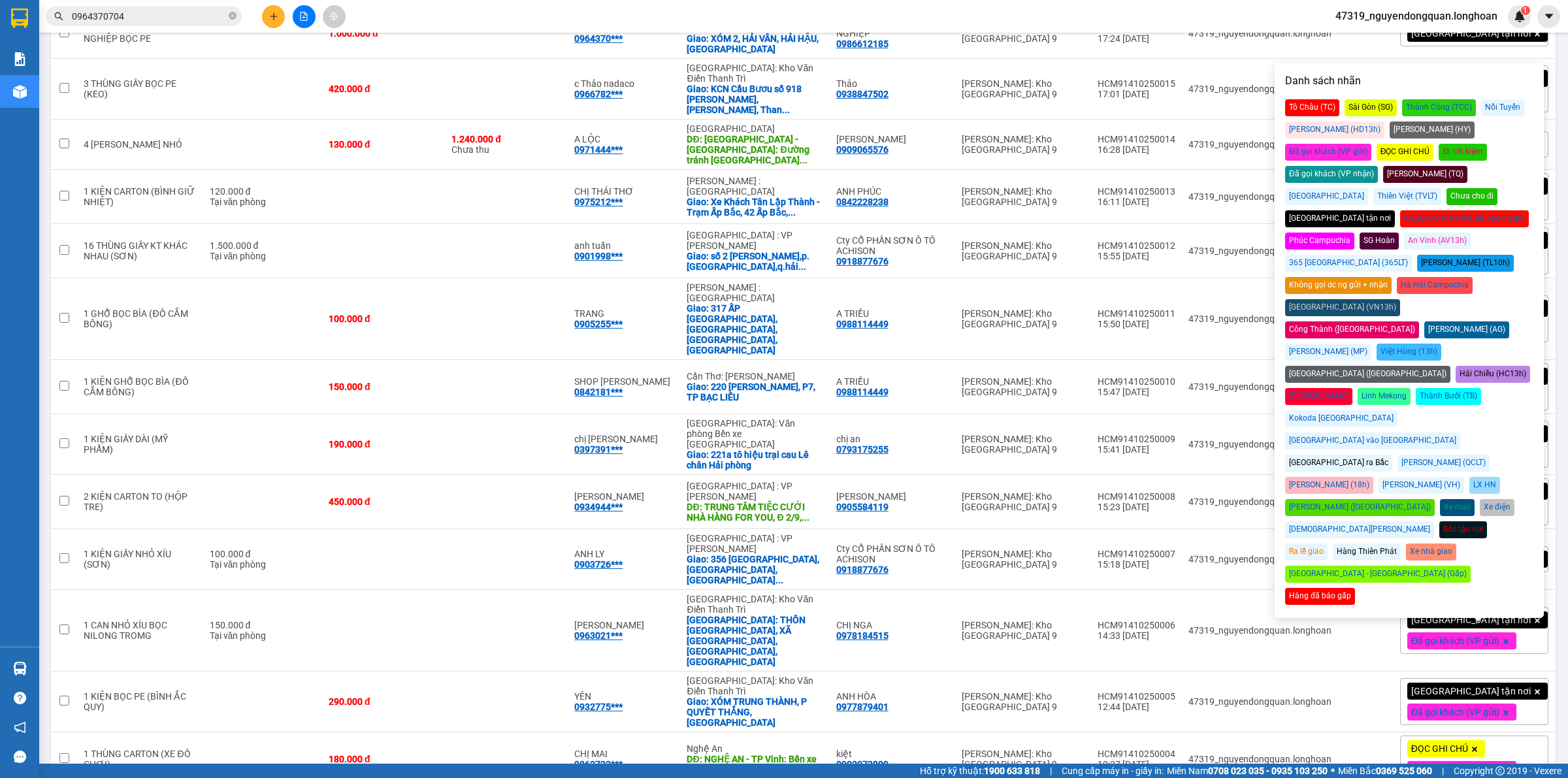
click at [1371, 144] on div "Đã gọi khách (VP gửi)" at bounding box center [1328, 152] width 86 height 17
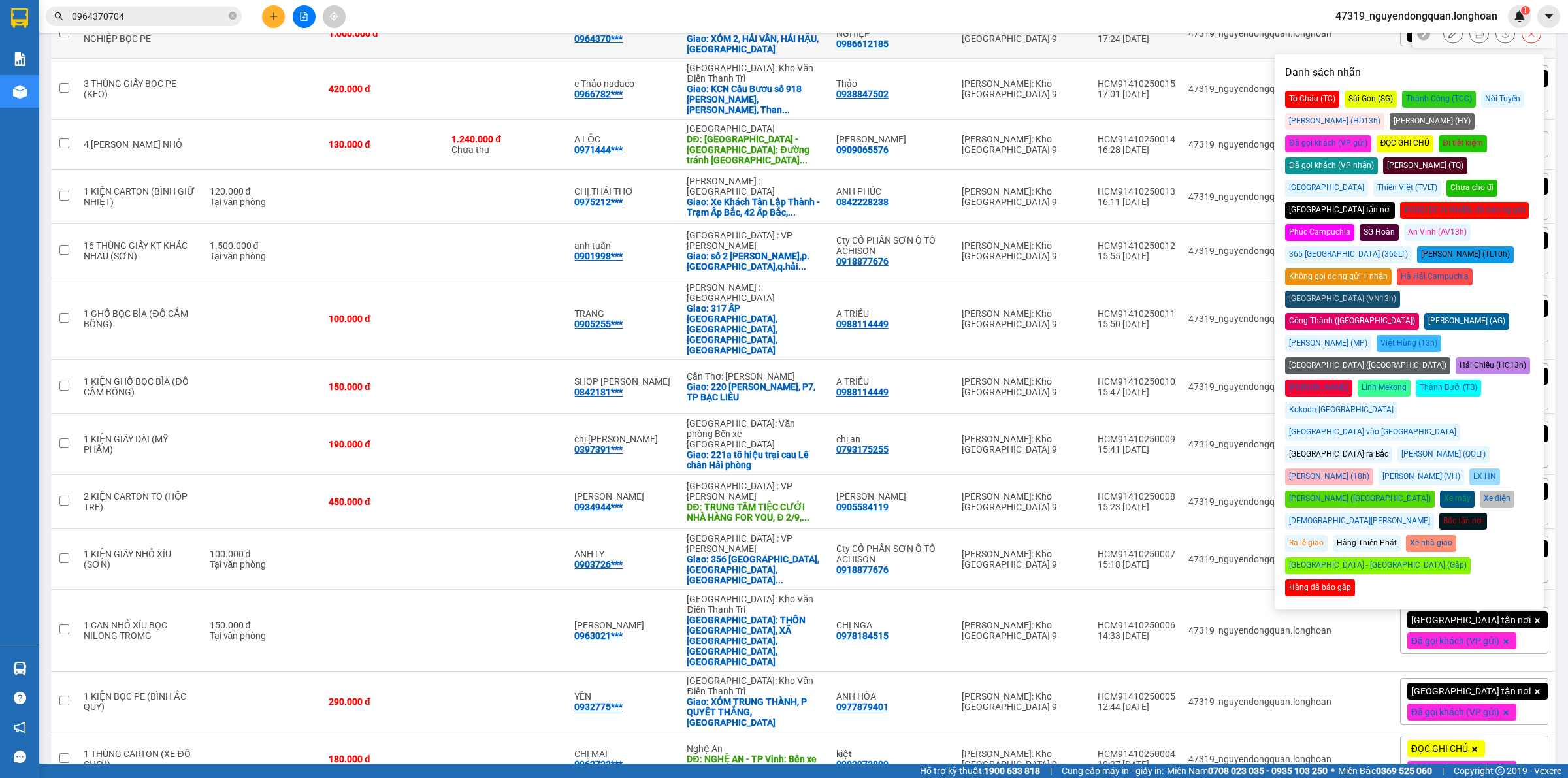
click at [1285, 33] on td "47319_nguyendongquan.longhoan" at bounding box center [1260, 34] width 156 height 50
checkbox input "true"
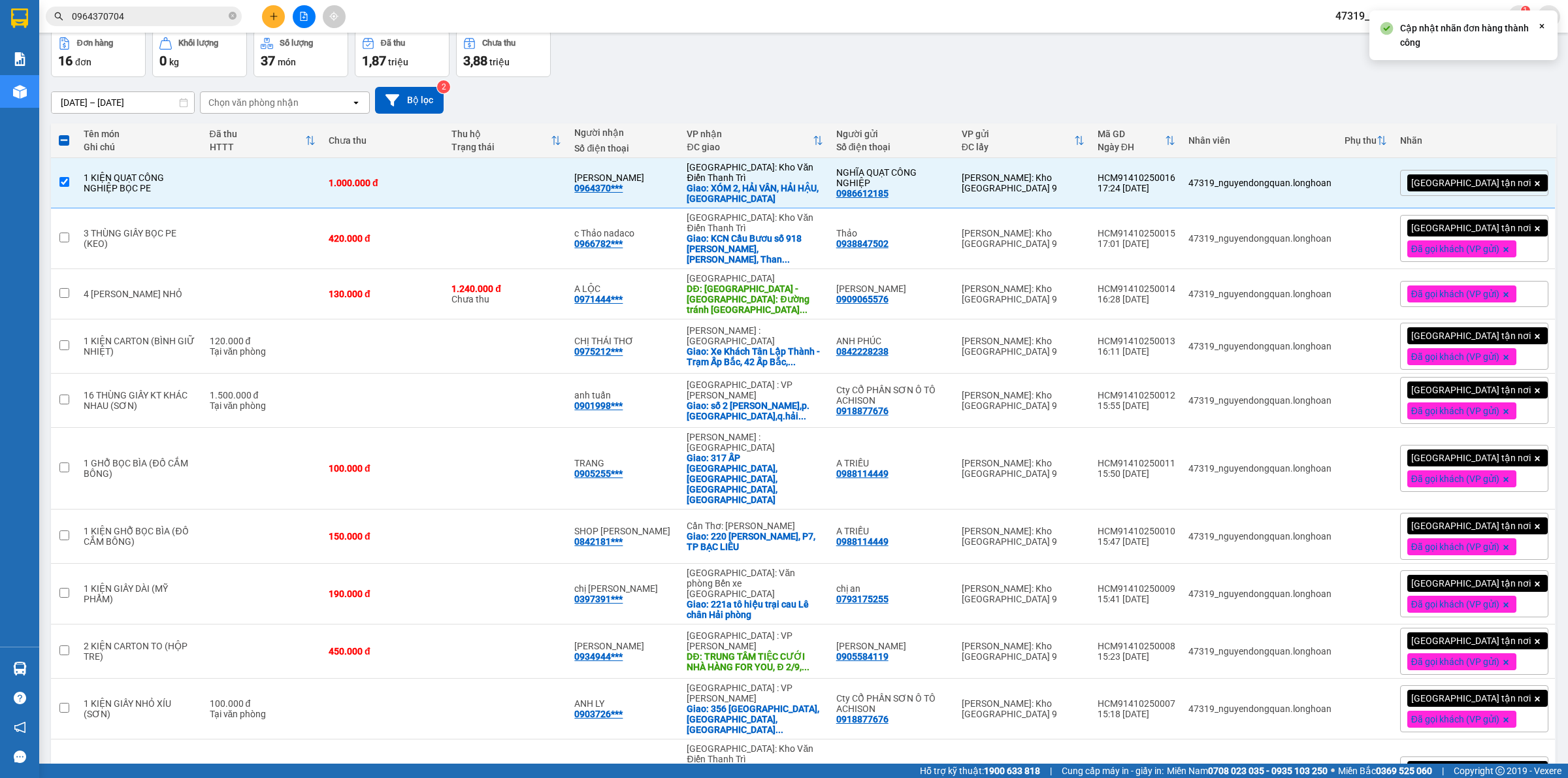
scroll to position [0, 0]
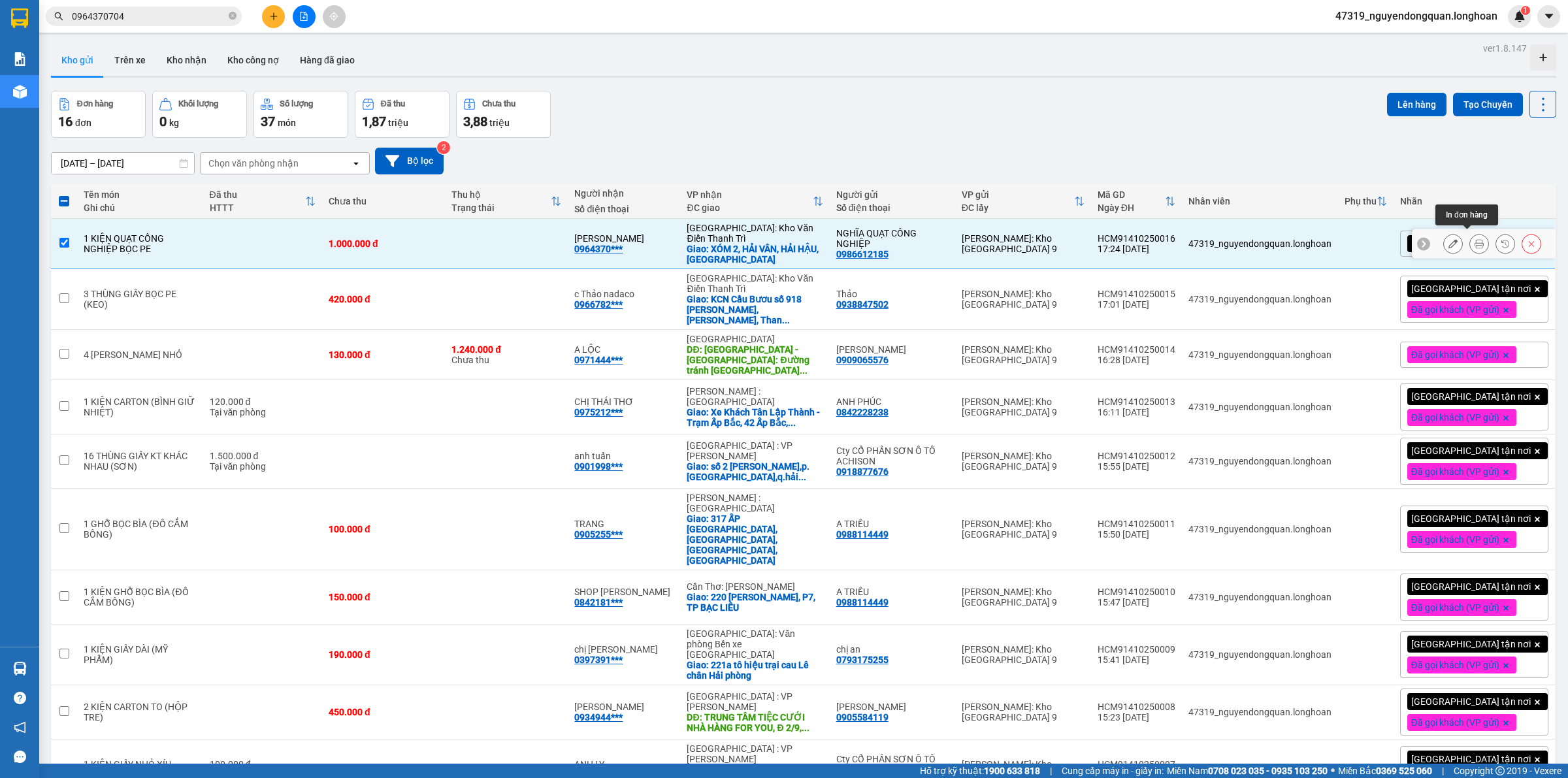
click at [1470, 246] on button at bounding box center [1479, 244] width 19 height 23
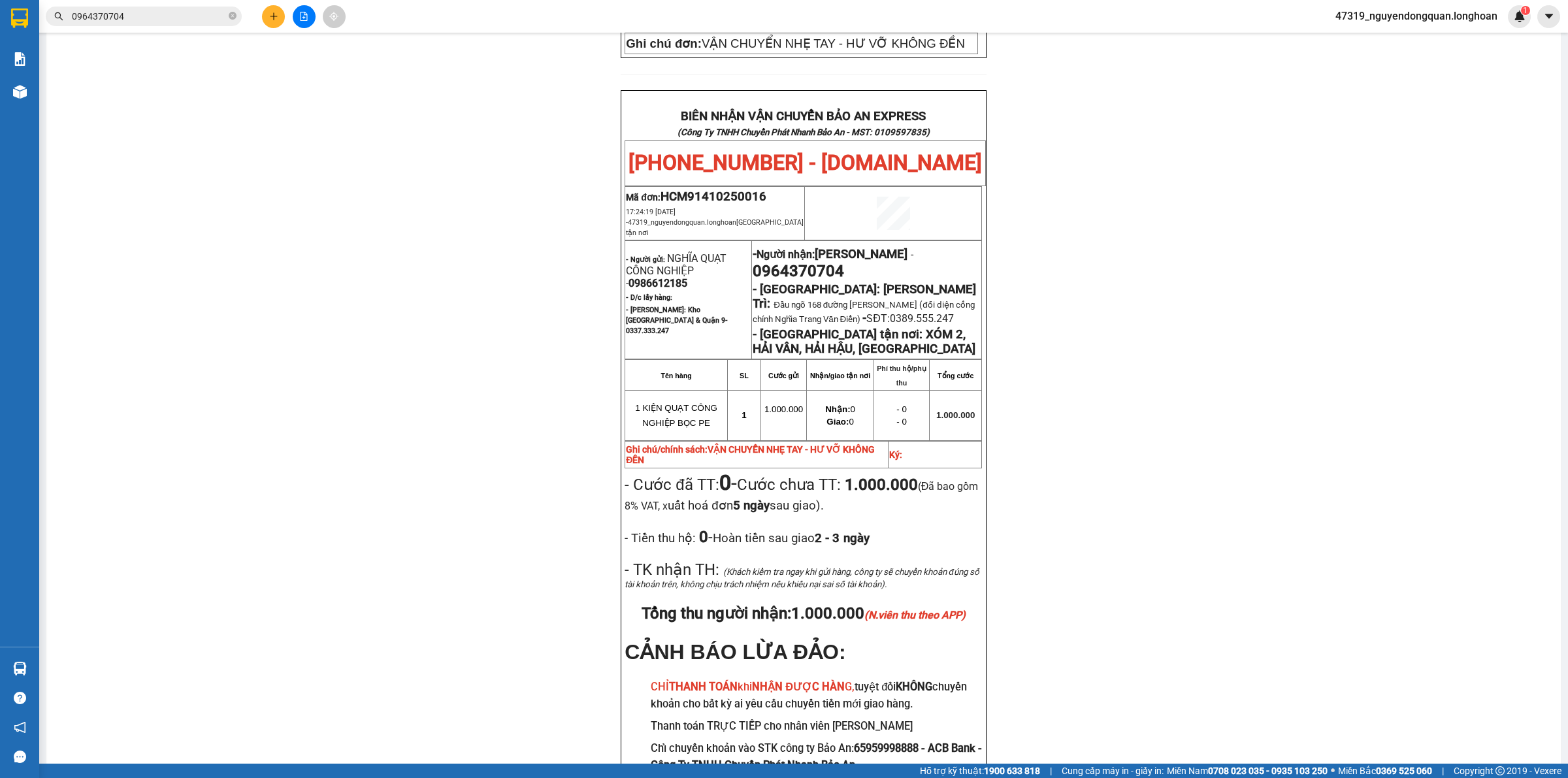
scroll to position [614, 0]
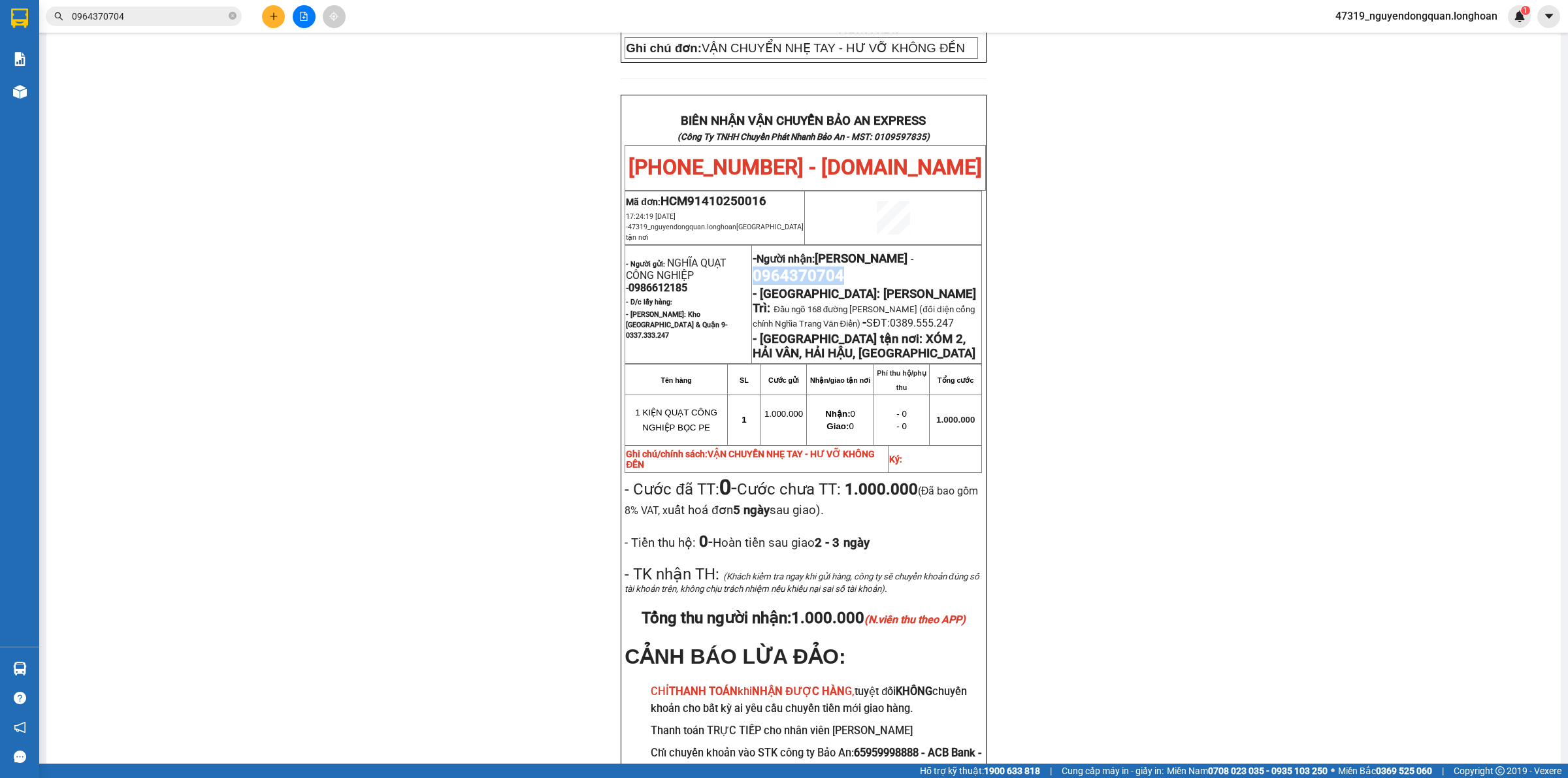
drag, startPoint x: 880, startPoint y: 184, endPoint x: 972, endPoint y: 183, distance: 92.0
click at [972, 249] on p "- Người nhận: [PERSON_NAME] - 0964370704" at bounding box center [866, 266] width 228 height 36
copy span "0964370704"
click at [598, 250] on div "PHIẾU DÁN LÊN HÀNG Ngày in phiếu: 18:09 [DATE] CSKH: [PHONE_NUMBER] CÔNG TY TNH…" at bounding box center [804, 168] width 1483 height 1337
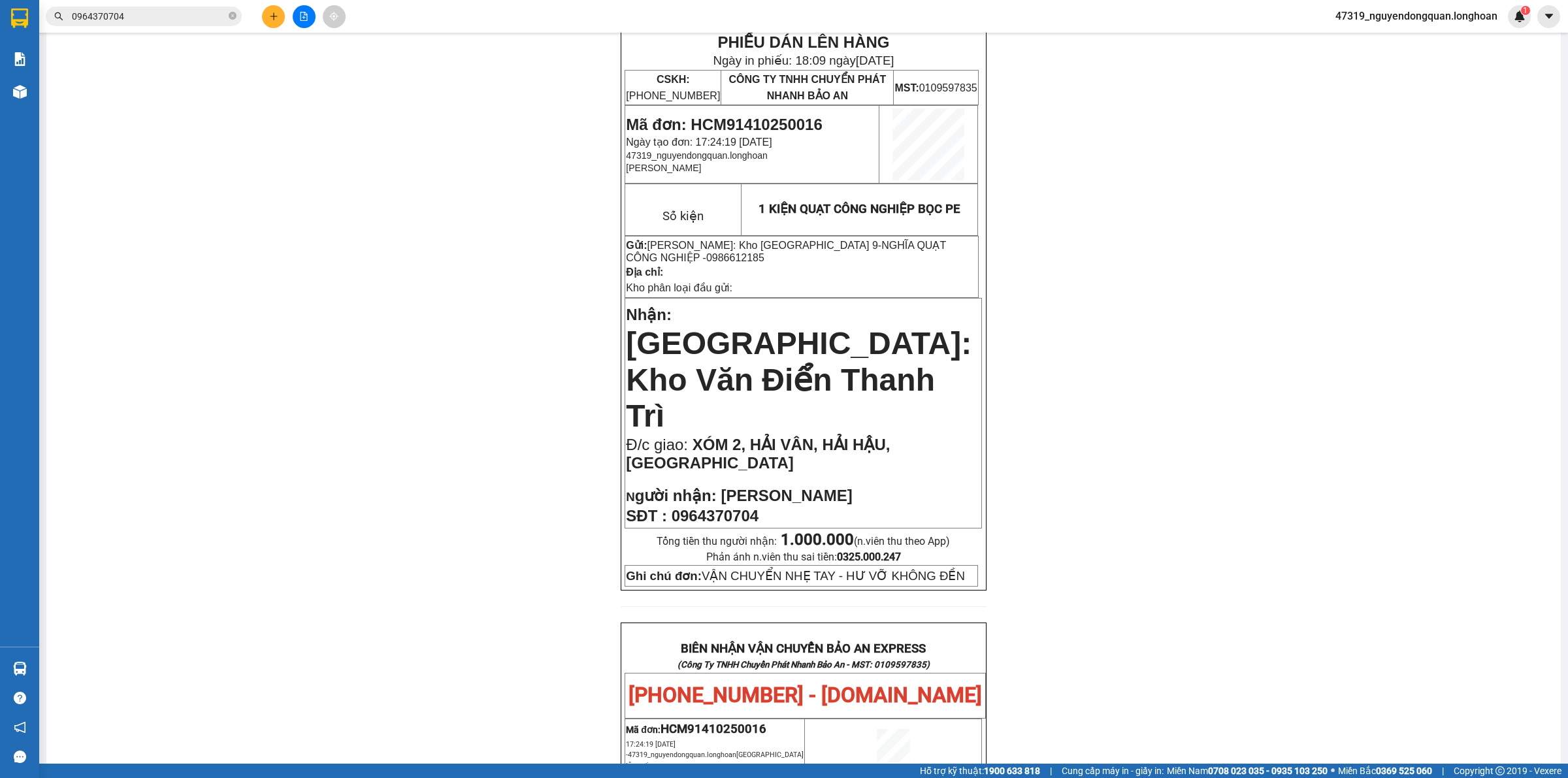
scroll to position [0, 0]
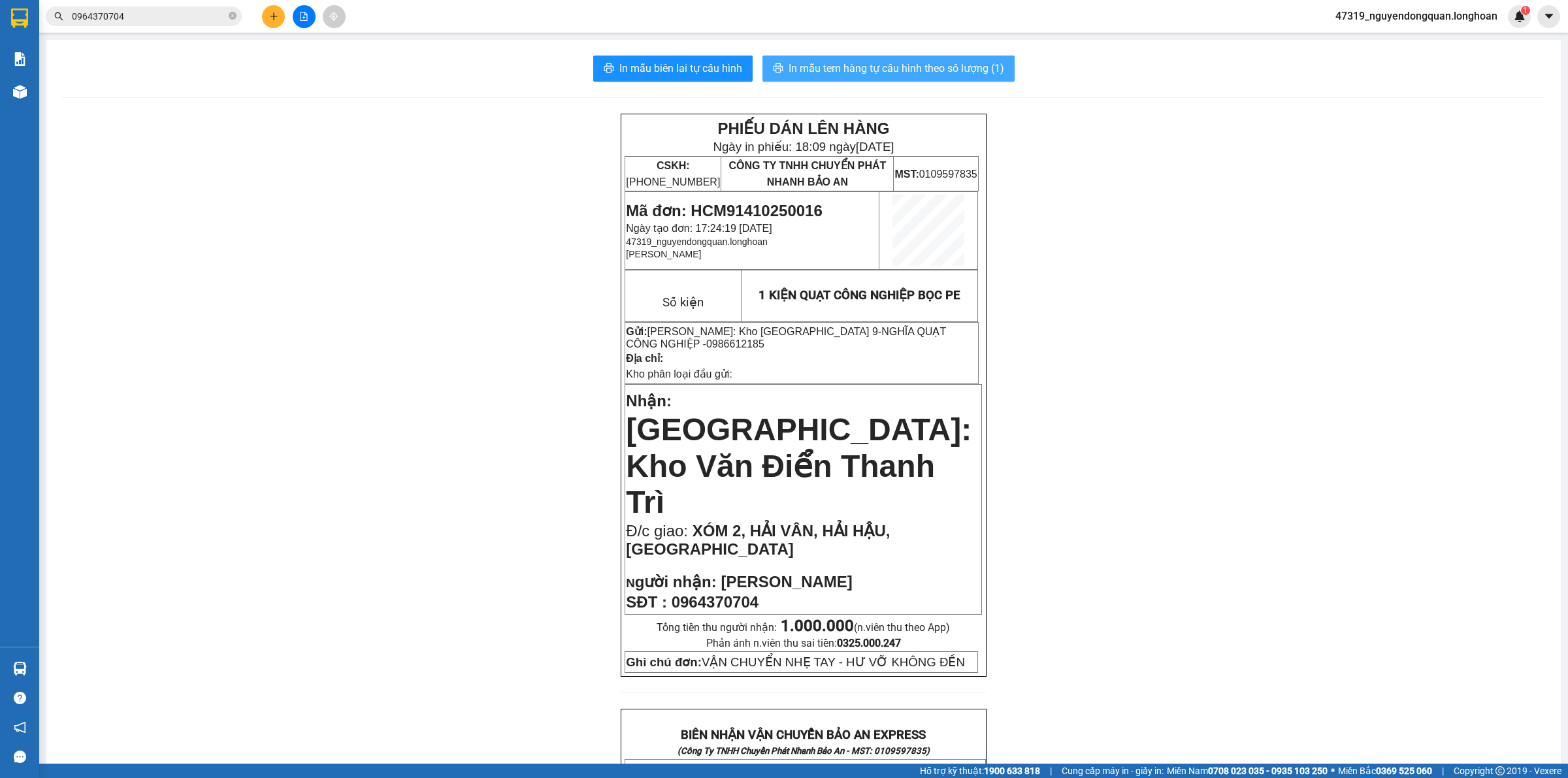
click at [898, 70] on span "In mẫu tem hàng tự cấu hình theo số lượng (1)" at bounding box center [896, 68] width 215 height 17
click at [435, 372] on div "PHIẾU DÁN LÊN HÀNG Ngày in phiếu: 18:10 [DATE] CSKH: [PHONE_NUMBER] CÔNG TY TNH…" at bounding box center [804, 782] width 1483 height 1337
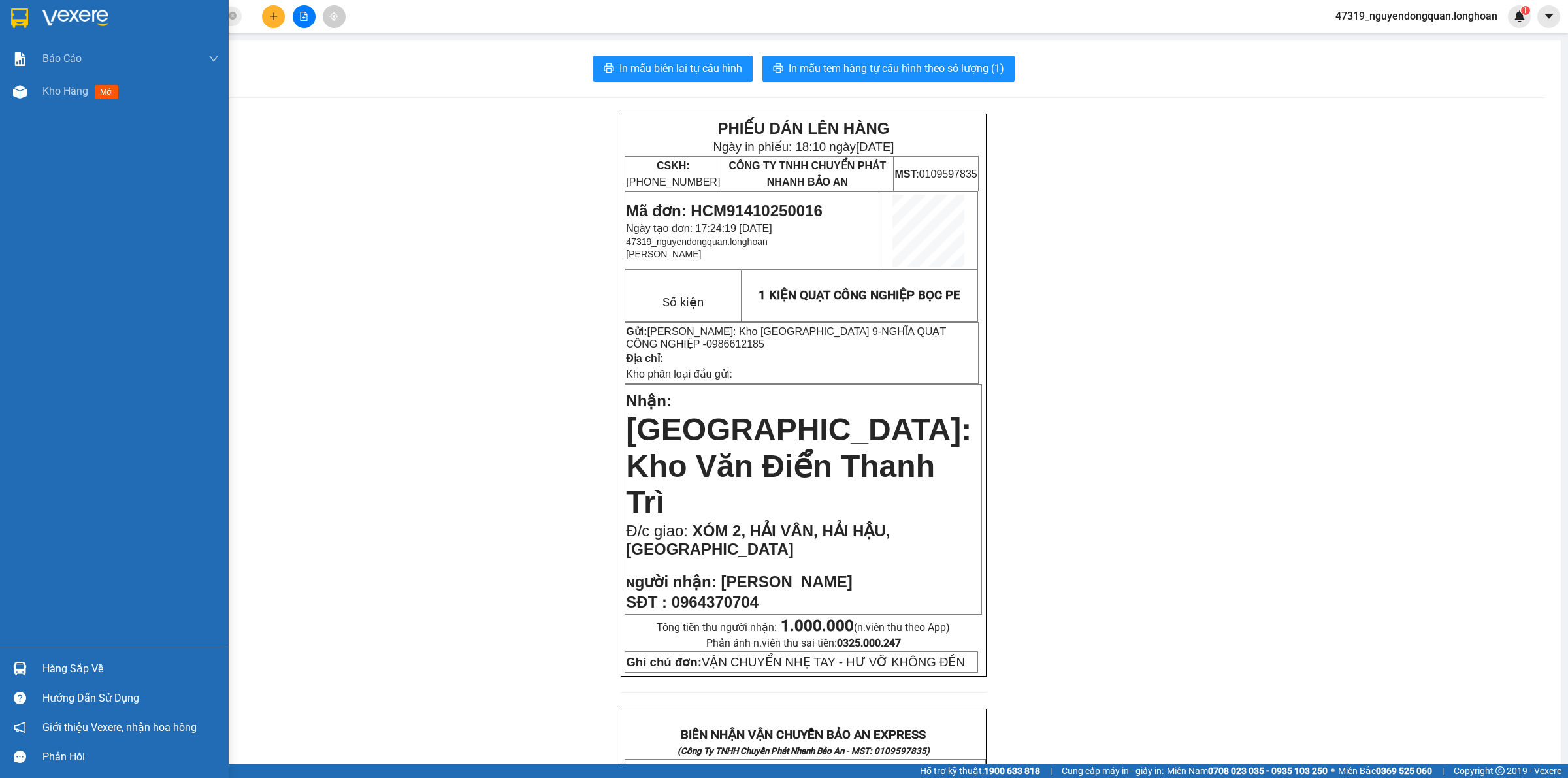
click at [70, 24] on img at bounding box center [76, 19] width 66 height 20
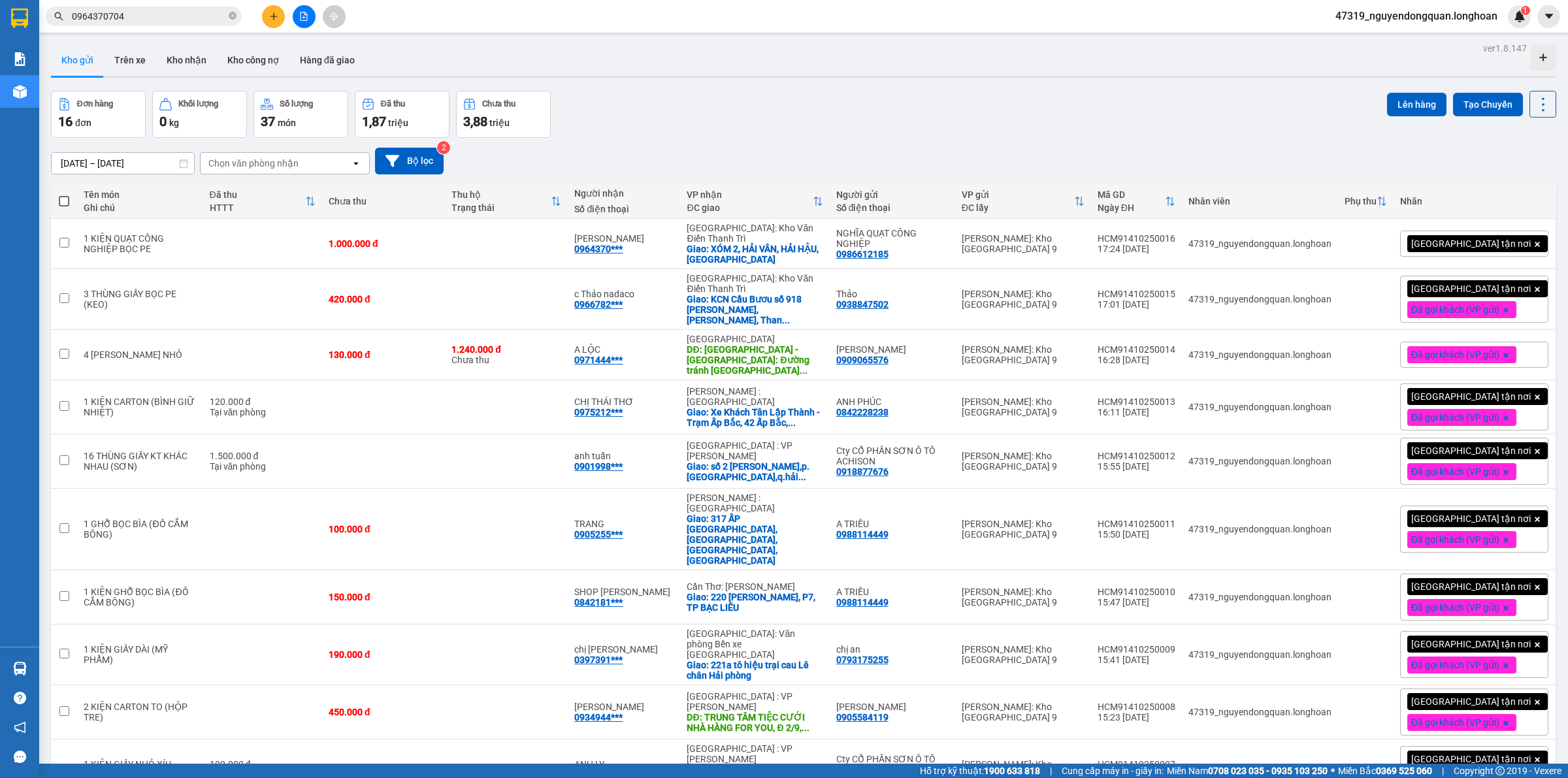
click at [1516, 250] on div "[GEOGRAPHIC_DATA] tận nơi" at bounding box center [1474, 243] width 148 height 26
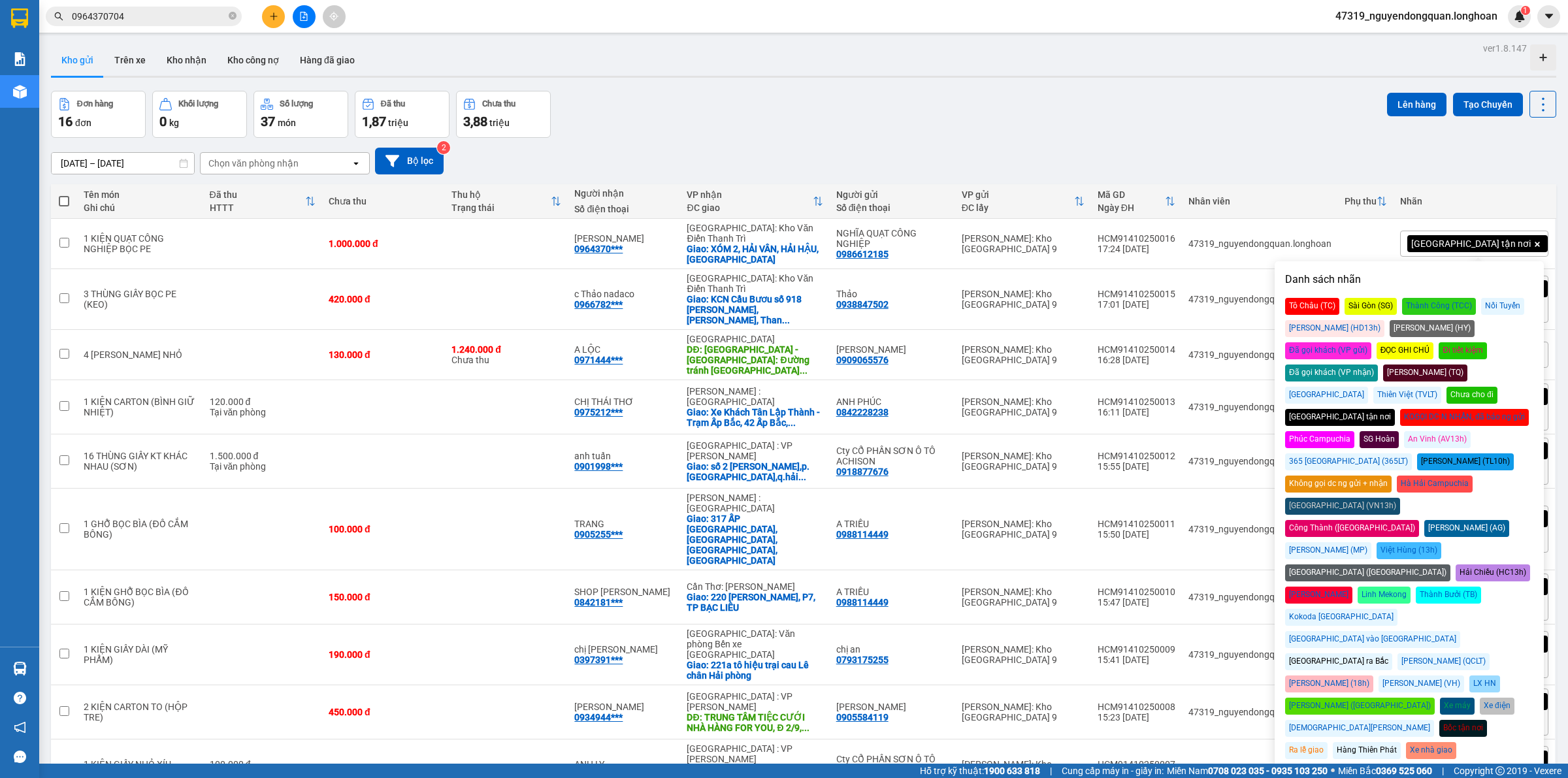
click at [1371, 343] on div "Đã gọi khách (VP gửi)" at bounding box center [1328, 351] width 86 height 17
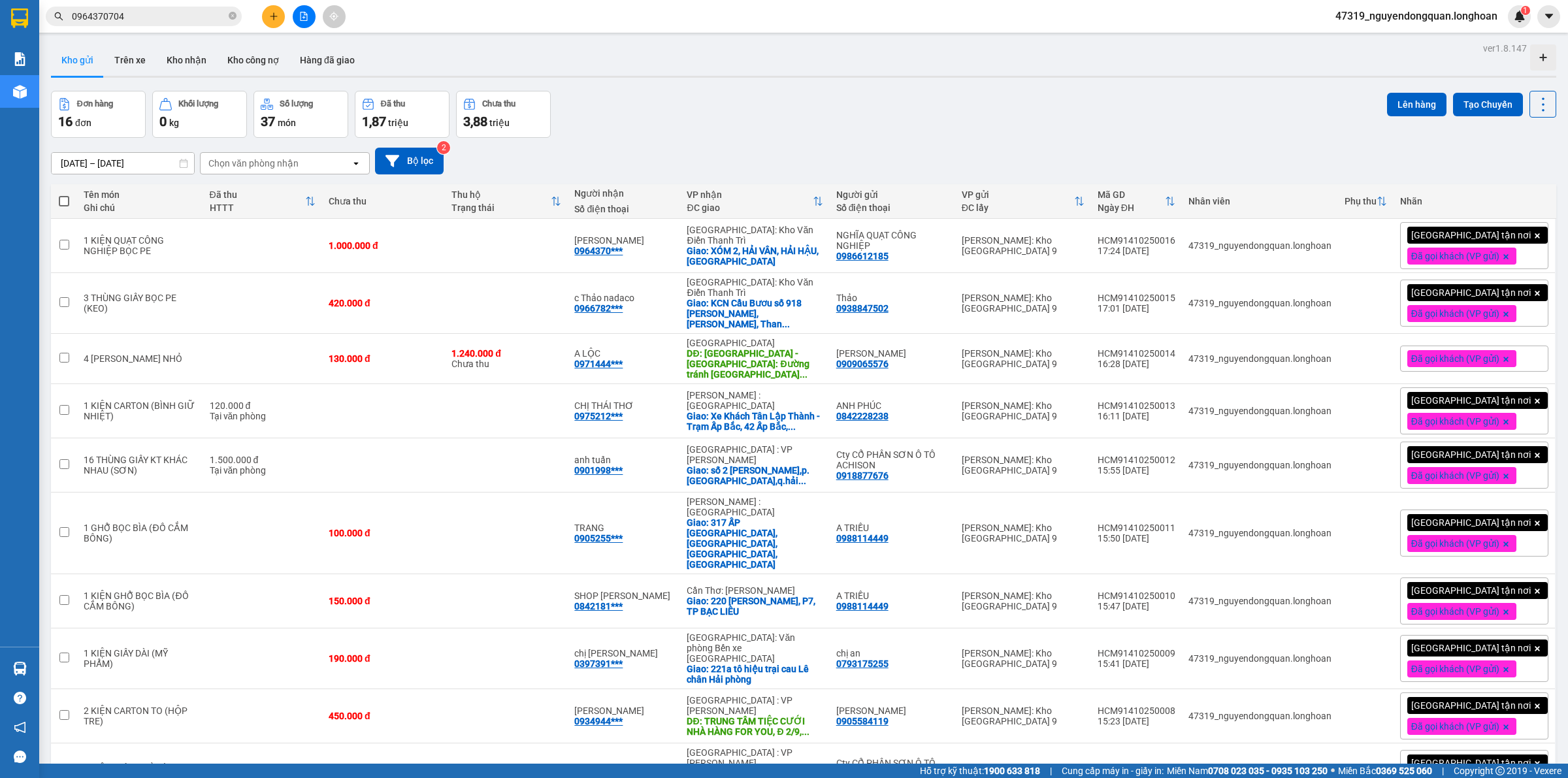
click at [1373, 170] on div "[DATE] – [DATE] Press the down arrow key to interact with the calendar and sele…" at bounding box center [804, 161] width 1505 height 27
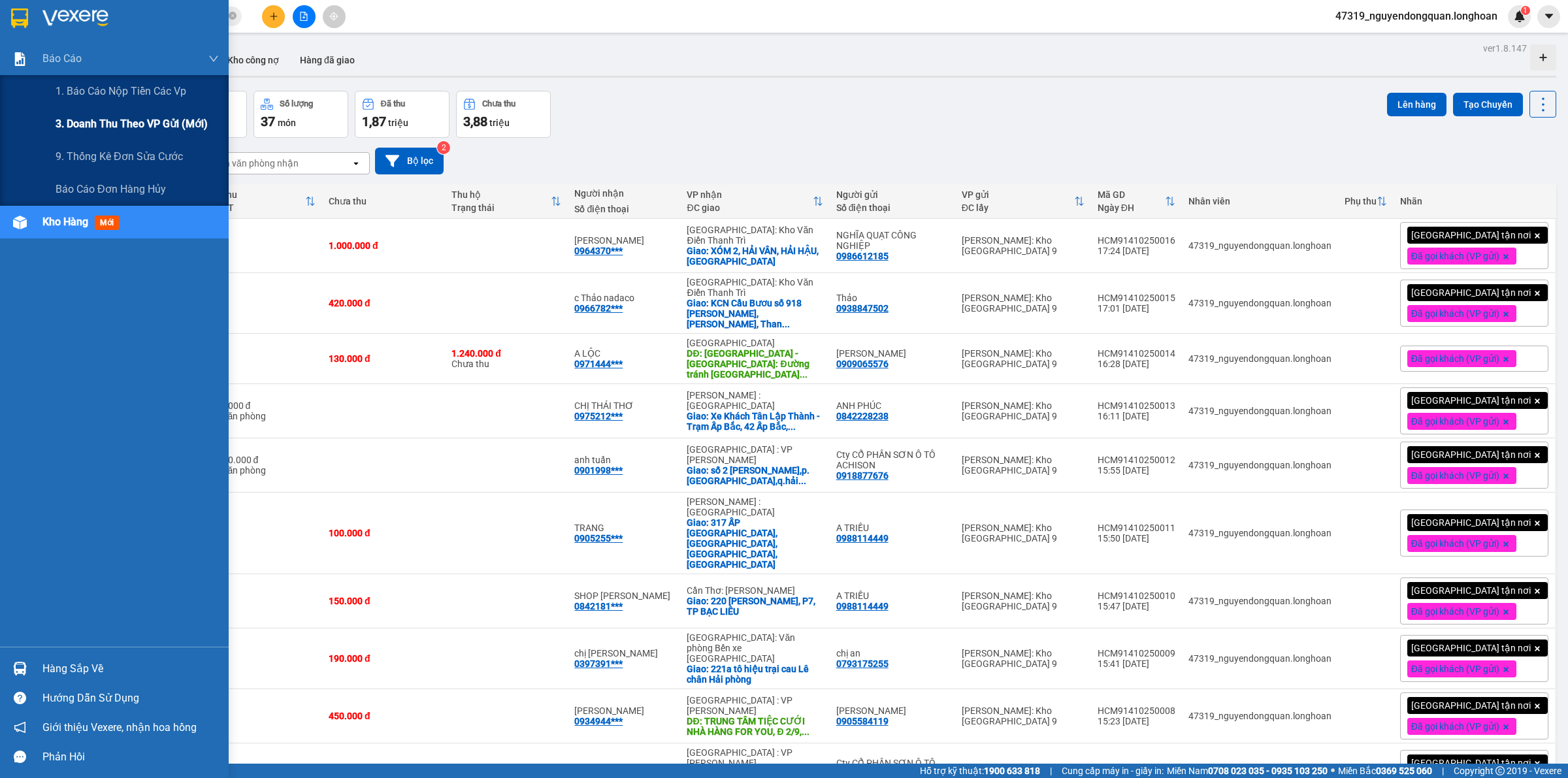
click at [106, 116] on span "3. Doanh Thu theo VP Gửi (mới)" at bounding box center [132, 124] width 152 height 17
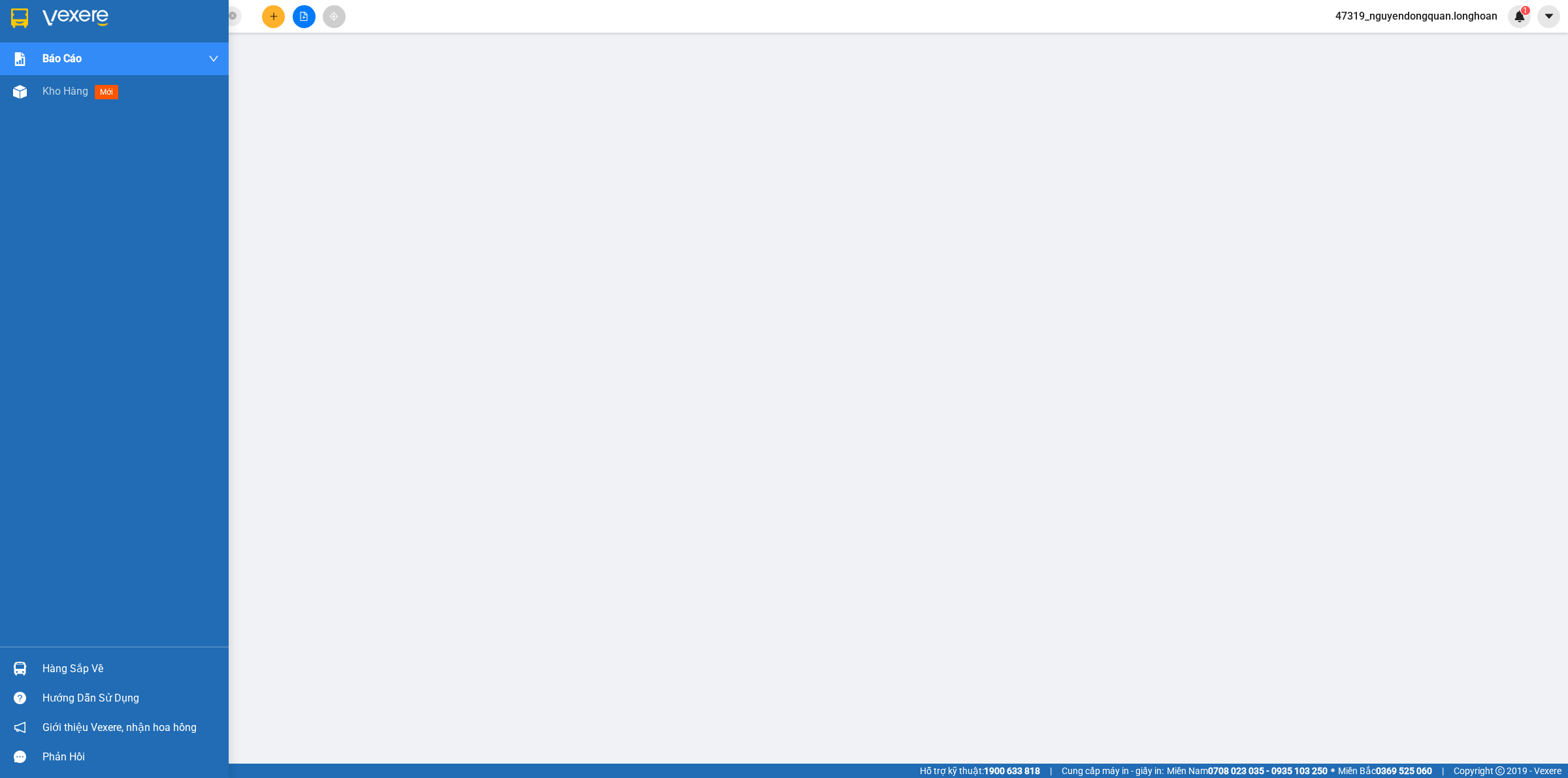
click at [33, 18] on div at bounding box center [114, 21] width 229 height 42
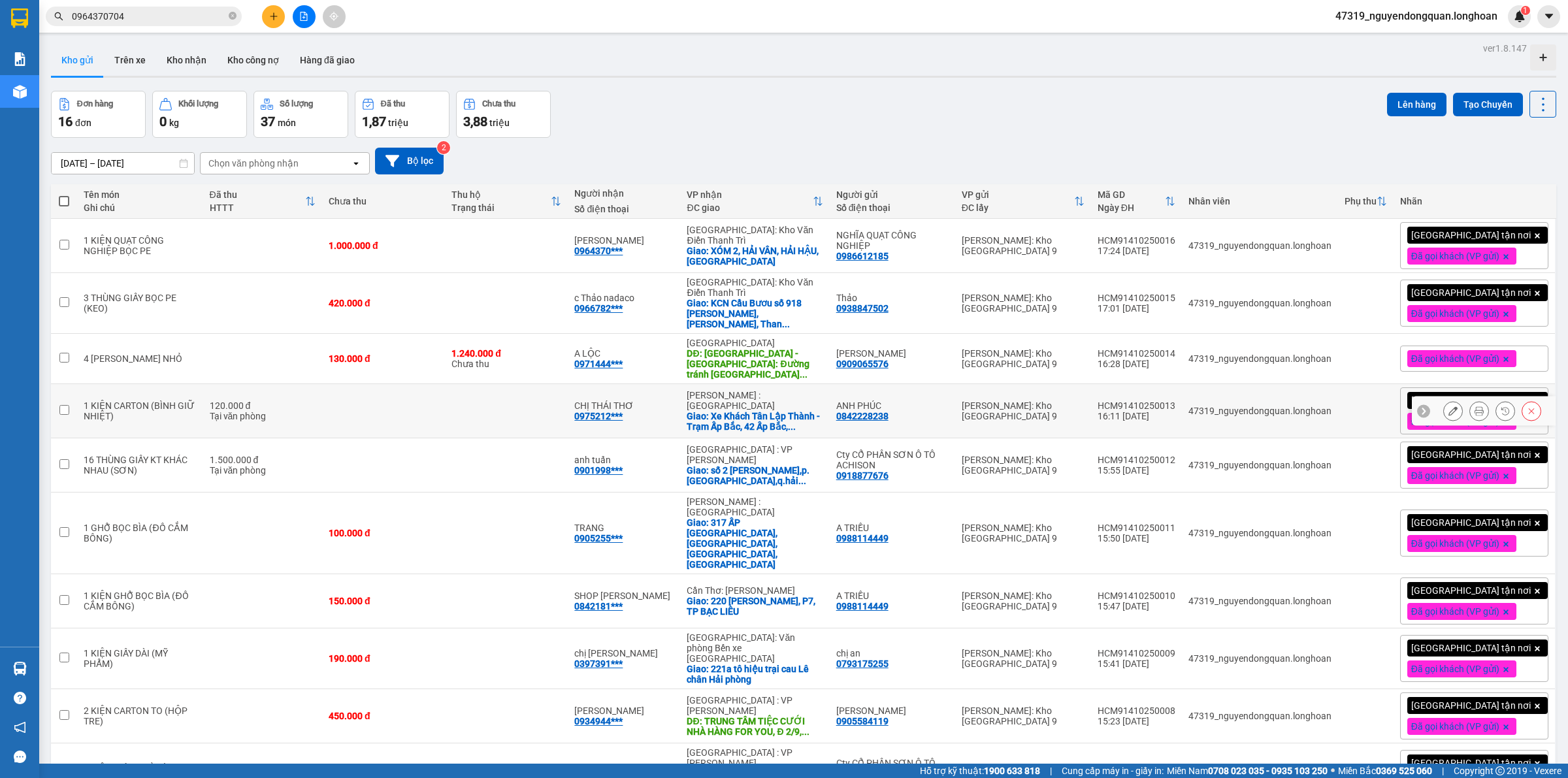
scroll to position [366, 0]
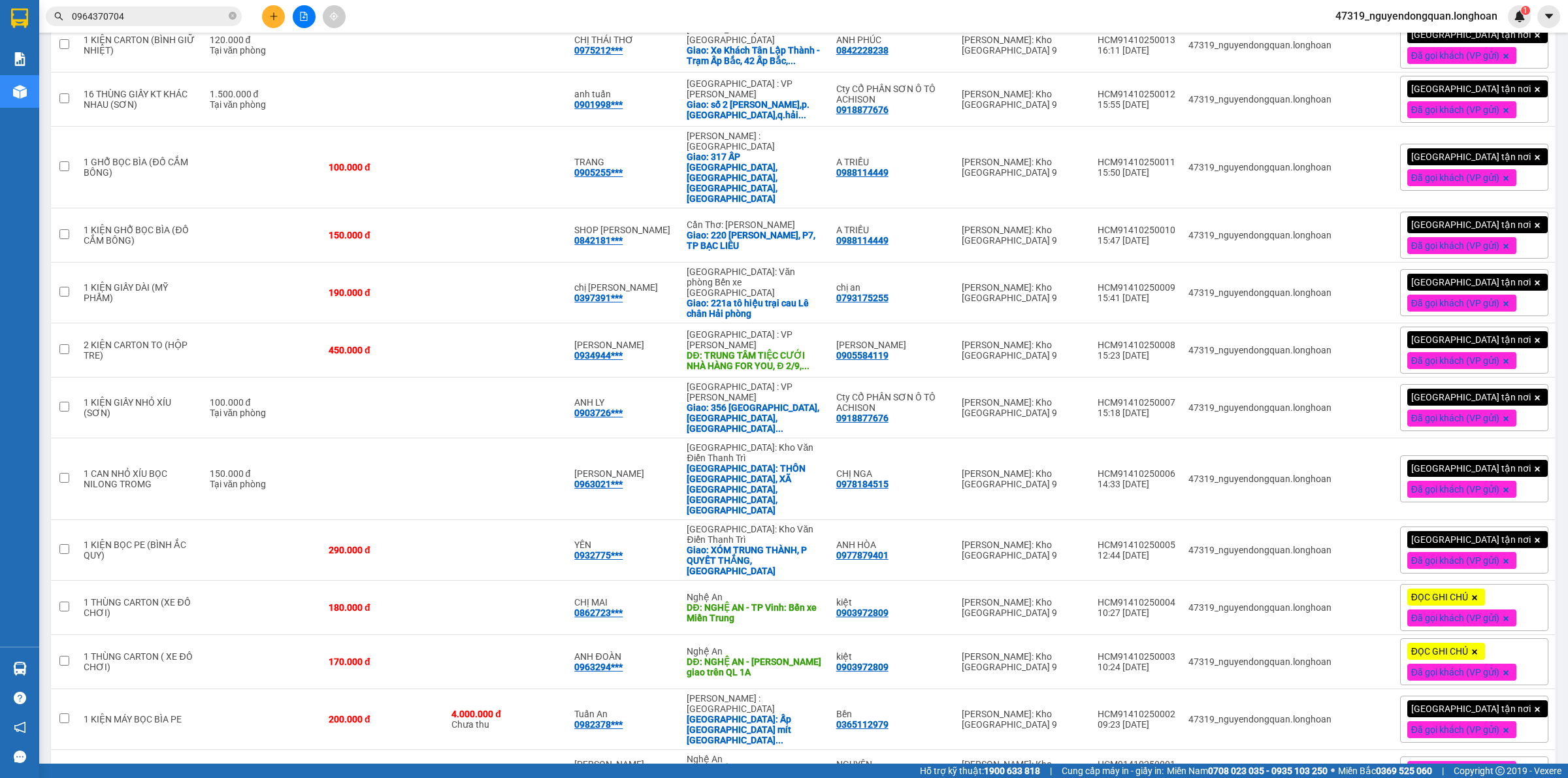
click at [639, 765] on div "Hỗ trợ kỹ thuật: 1900 633 818 | Cung cấp máy in - giấy in: [GEOGRAPHIC_DATA] 07…" at bounding box center [780, 771] width 1561 height 15
